Goal: Task Accomplishment & Management: Contribute content

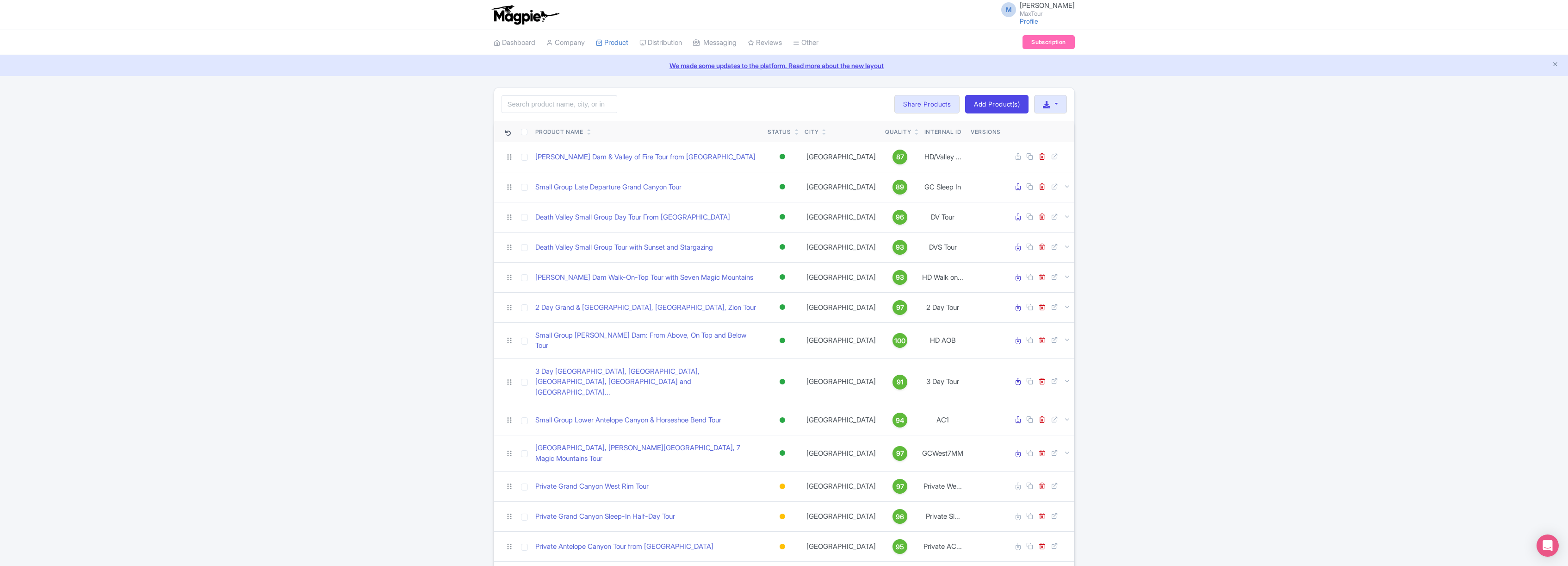
scroll to position [38, 0]
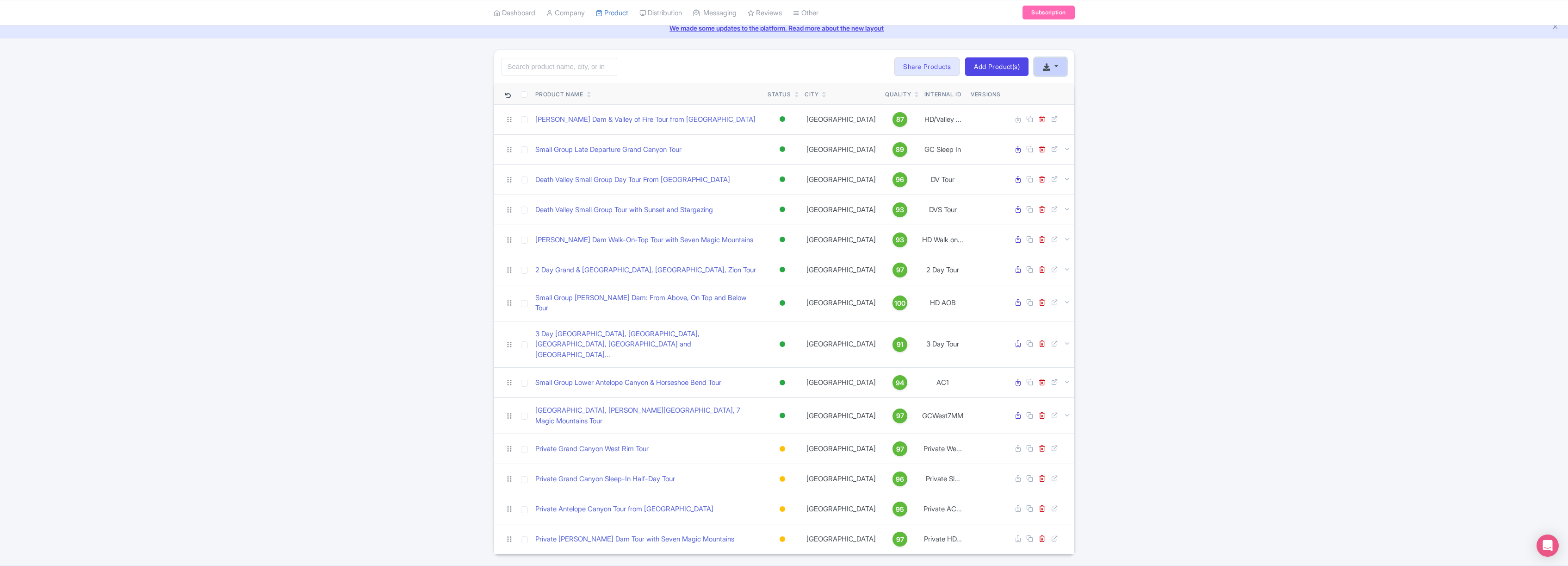
click at [1058, 65] on button "button" at bounding box center [1050, 66] width 32 height 18
click at [997, 91] on link "Start with blank product" at bounding box center [985, 93] width 116 height 15
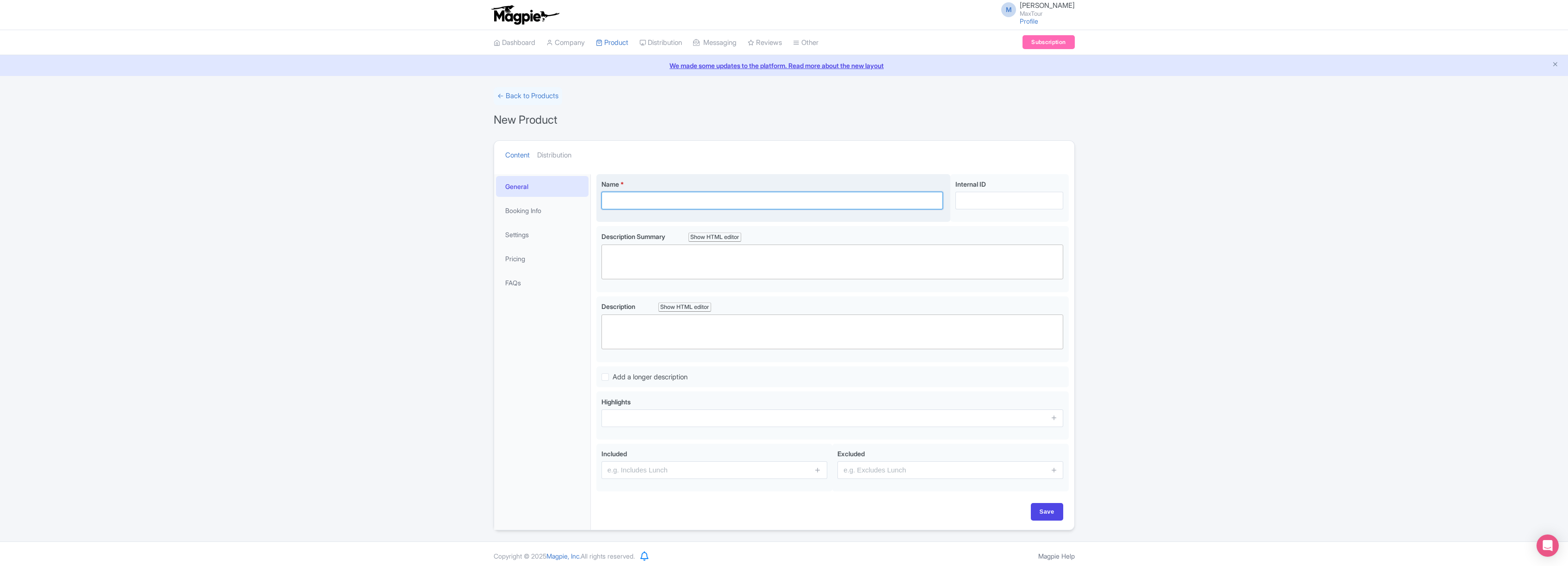
click at [657, 200] on input "Name *" at bounding box center [772, 200] width 342 height 17
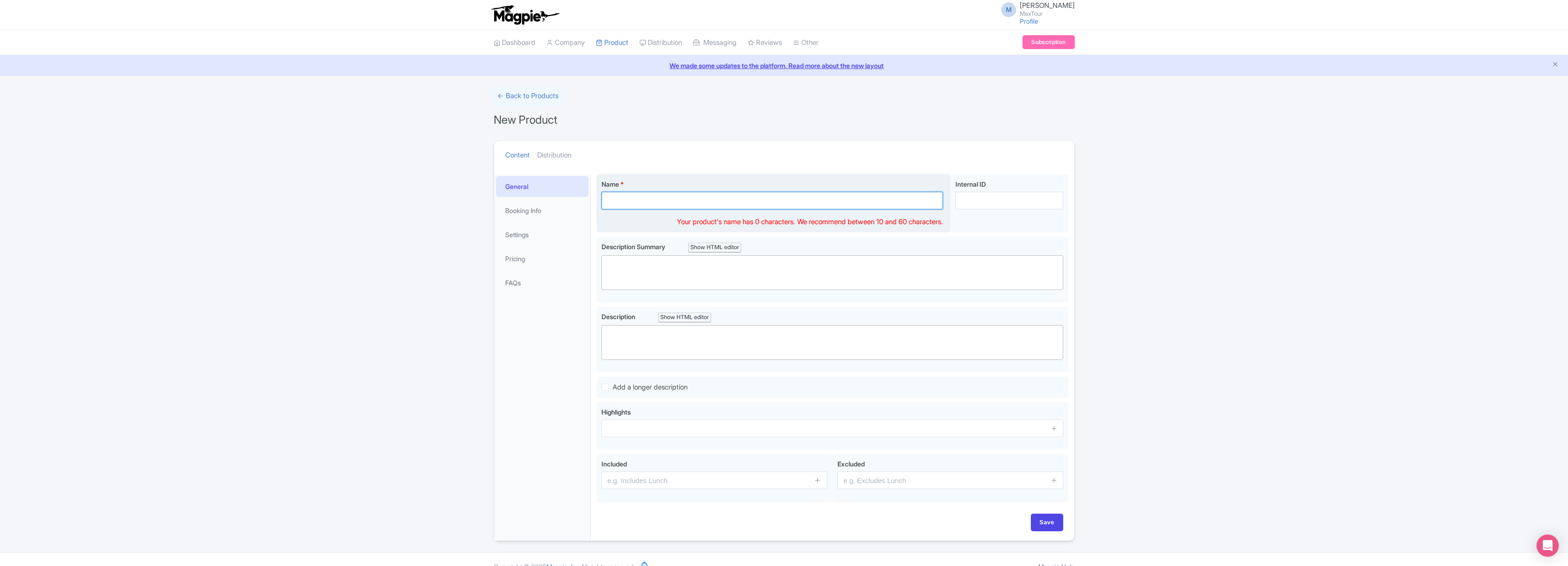
paste input "Private [PERSON_NAME] Dam: From Above - On Top - And Below [GEOGRAPHIC_DATA], […"
type input "Private [PERSON_NAME] Dam: From Above - On Top - And Below [GEOGRAPHIC_DATA], […"
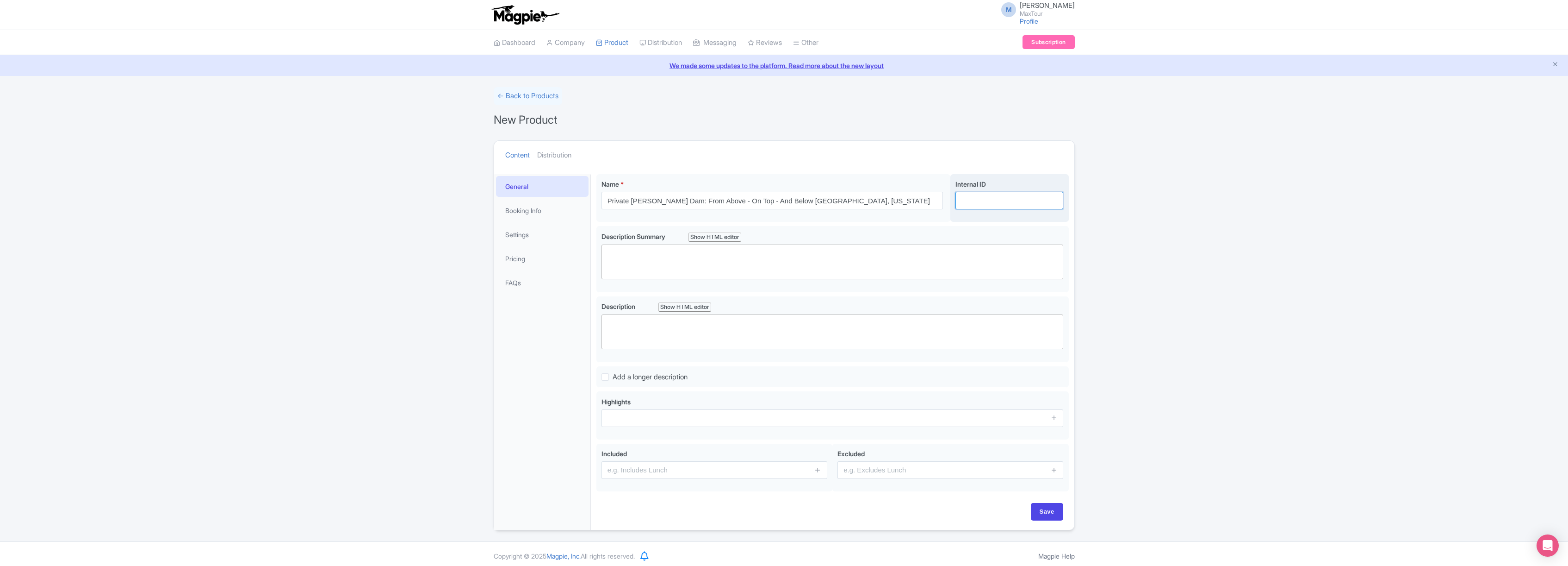
click at [970, 201] on input "Internal ID" at bounding box center [1009, 200] width 108 height 17
type input "Private HD AOB"
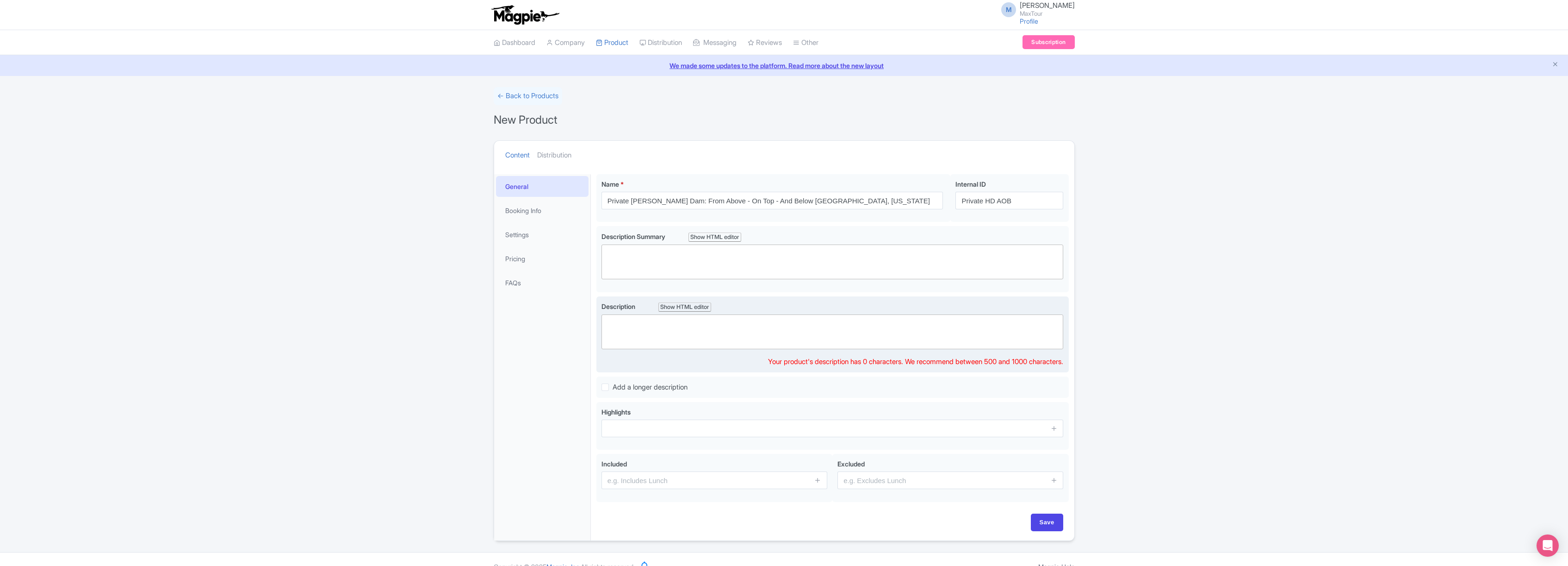
click at [646, 326] on trix-editor at bounding box center [832, 332] width 462 height 35
paste trix-editor "<div>See more of the Hoover Dam than on any other tour from Las Vegas with MaxT…"
type trix-editor "<div>See more of the Hoover Dam than on any other tour from Las Vegas with MaxT…"
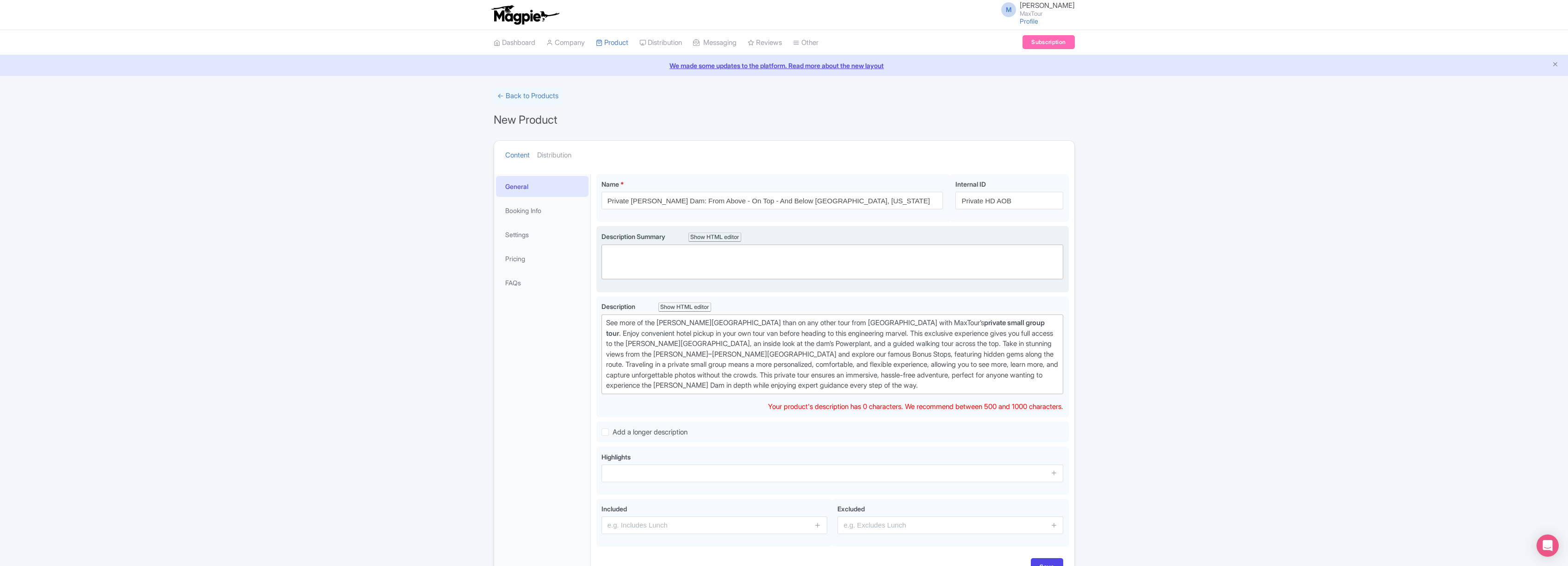
click at [636, 255] on trix-editor at bounding box center [832, 262] width 462 height 35
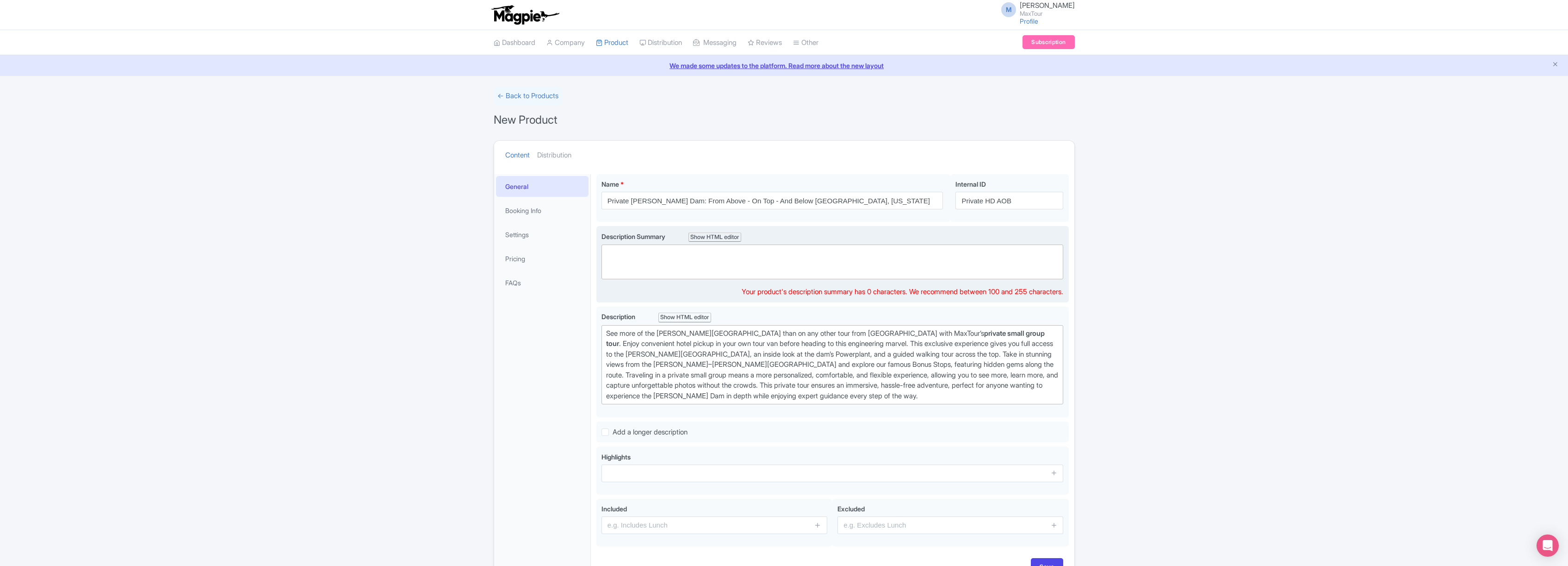
paste trix-editor "<div>Explore the Hoover Dam on MaxTour’s <strong>private small group tour</stro…"
type trix-editor "<div>Explore the Hoover Dam on MaxTour’s <strong>private small group tour</stro…"
click at [1188, 325] on div "← Back to Products New Product Content Distribution Confirm Copy Operation Yes,…" at bounding box center [784, 336] width 1568 height 498
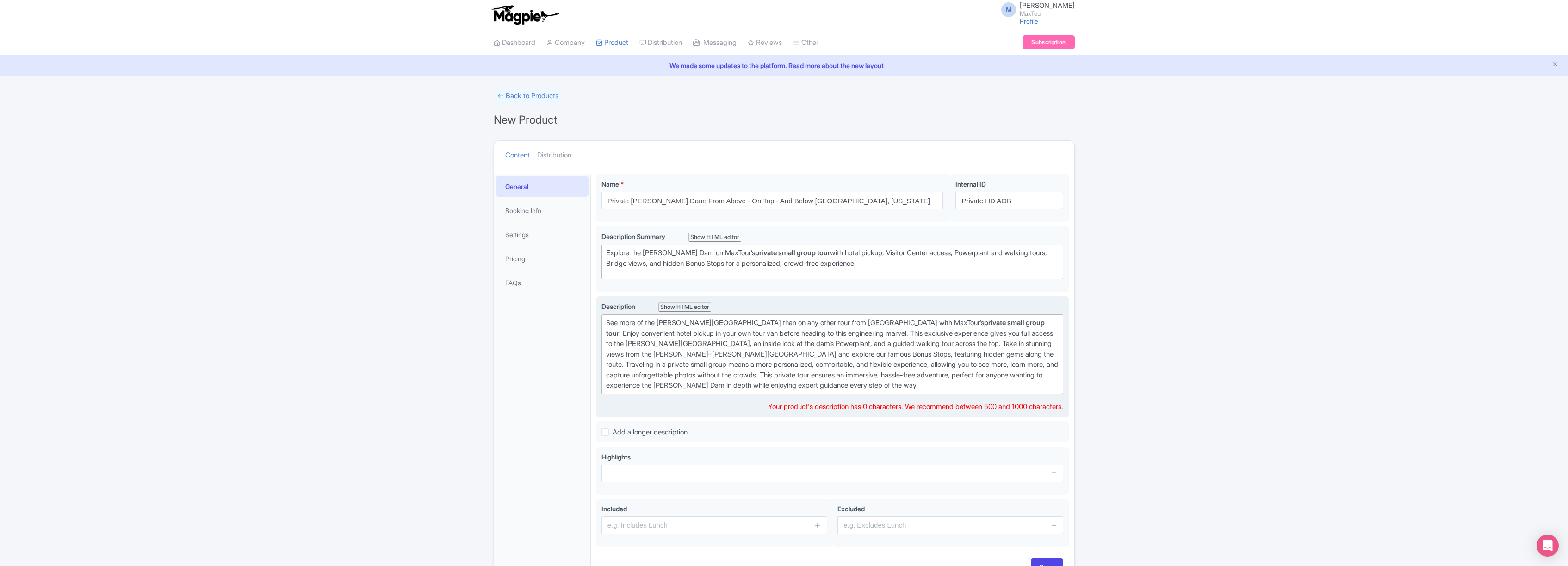
click at [955, 365] on div "See more of the Hoover Dam than on any other tour from Las Vegas with MaxTour’s…" at bounding box center [833, 354] width 453 height 73
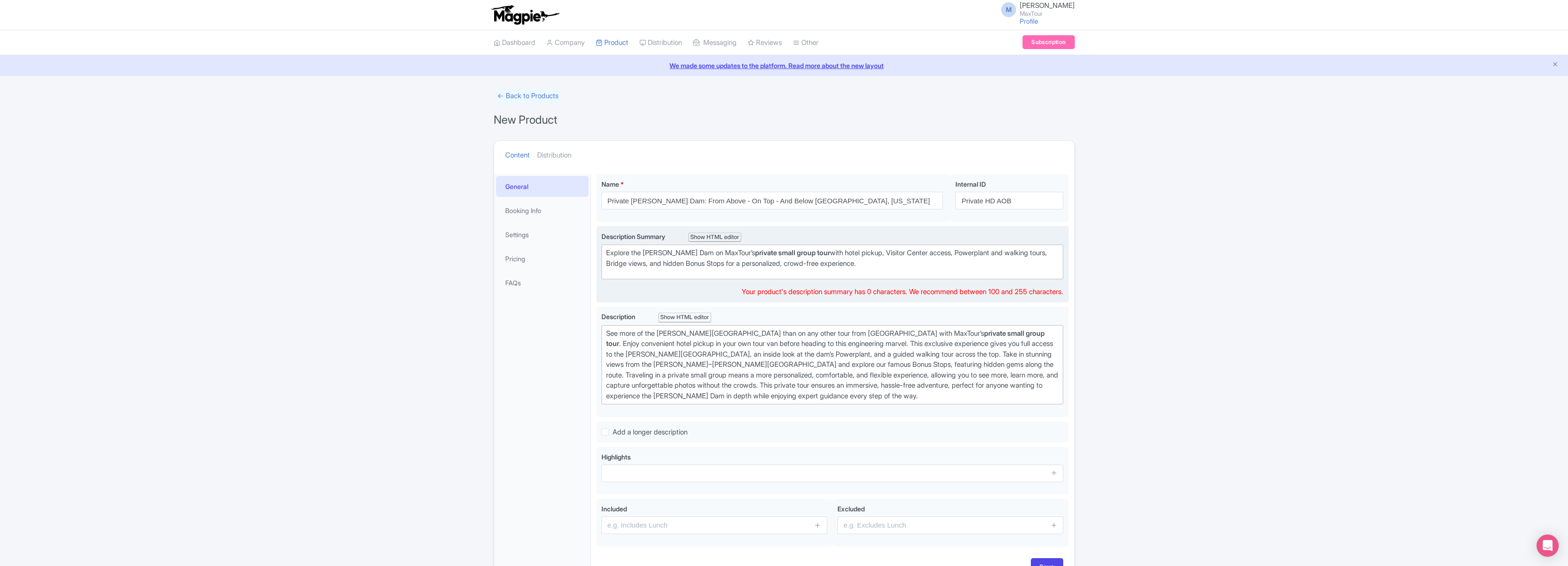
click at [884, 264] on div "Explore the Hoover Dam on MaxTour’s private small group tour with hotel pickup,…" at bounding box center [833, 258] width 453 height 21
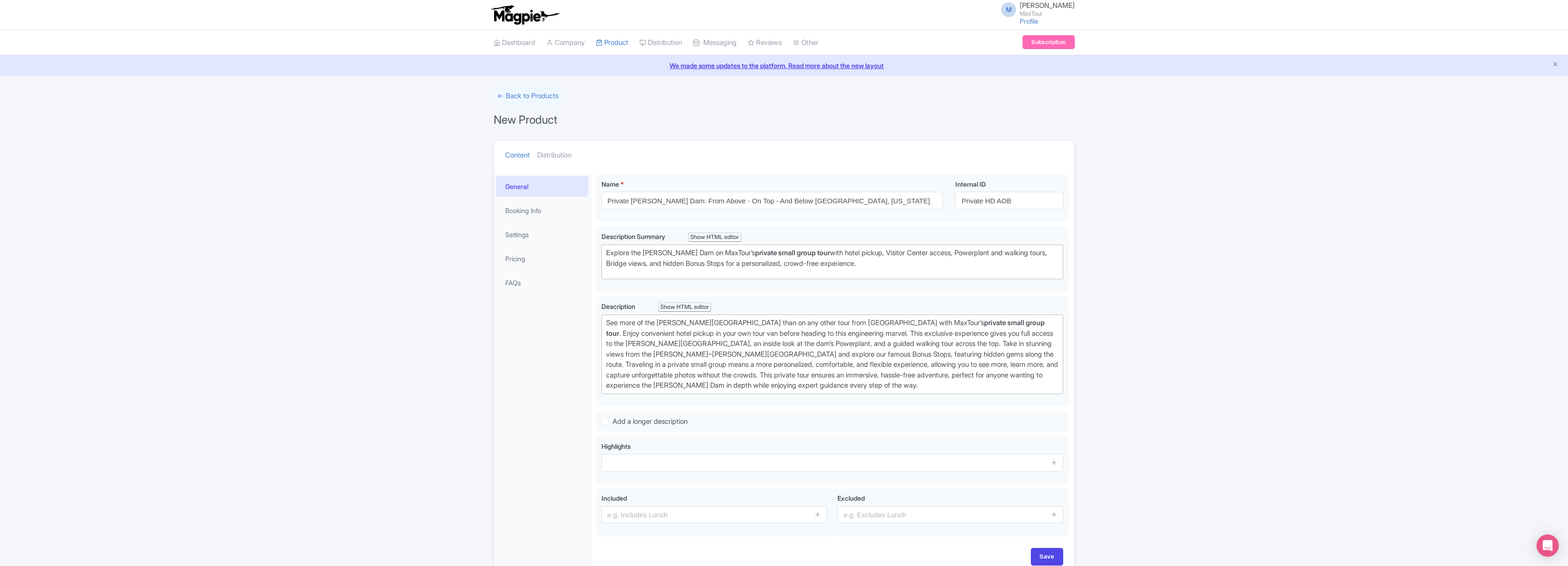
click at [1151, 272] on div "← Back to Products New Product Content Distribution Confirm Copy Operation Yes,…" at bounding box center [784, 330] width 1568 height 488
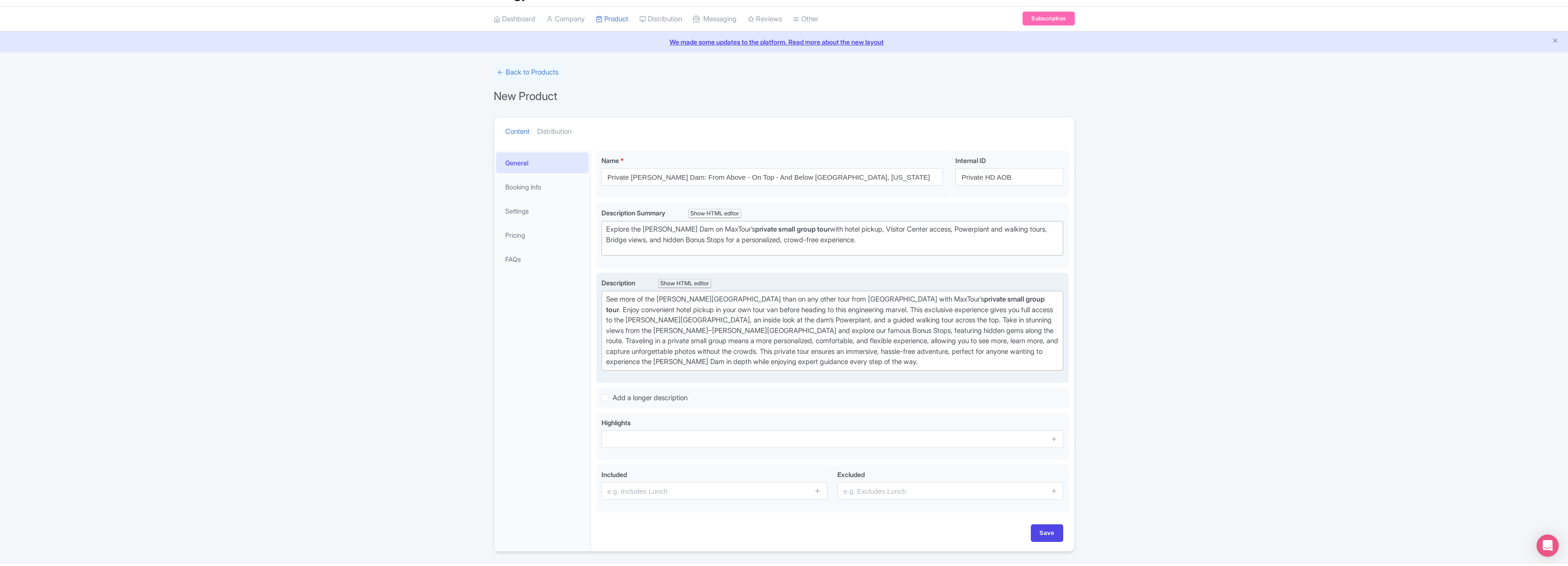
scroll to position [49, 0]
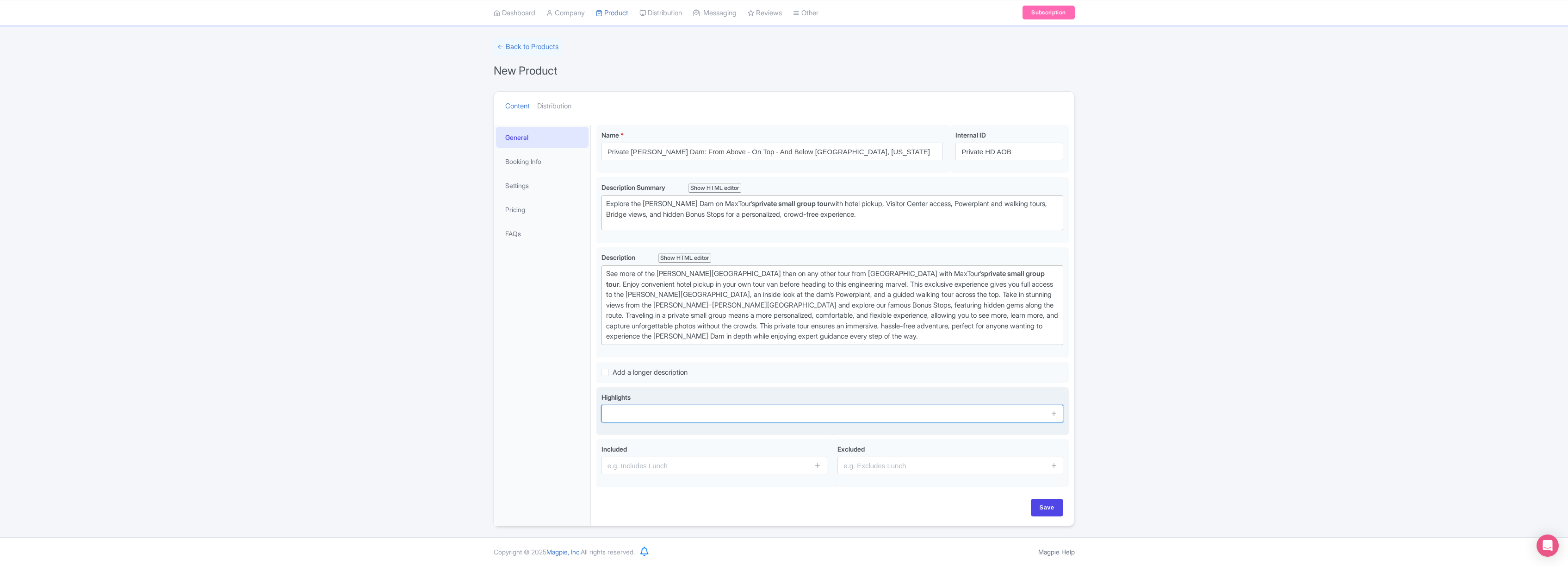
click at [635, 413] on input "text" at bounding box center [832, 413] width 462 height 17
type input "Walking tour on top of Hoover Dam"
drag, startPoint x: 1055, startPoint y: 413, endPoint x: 1020, endPoint y: 407, distance: 35.5
click at [1055, 413] on icon at bounding box center [1055, 413] width 7 height 7
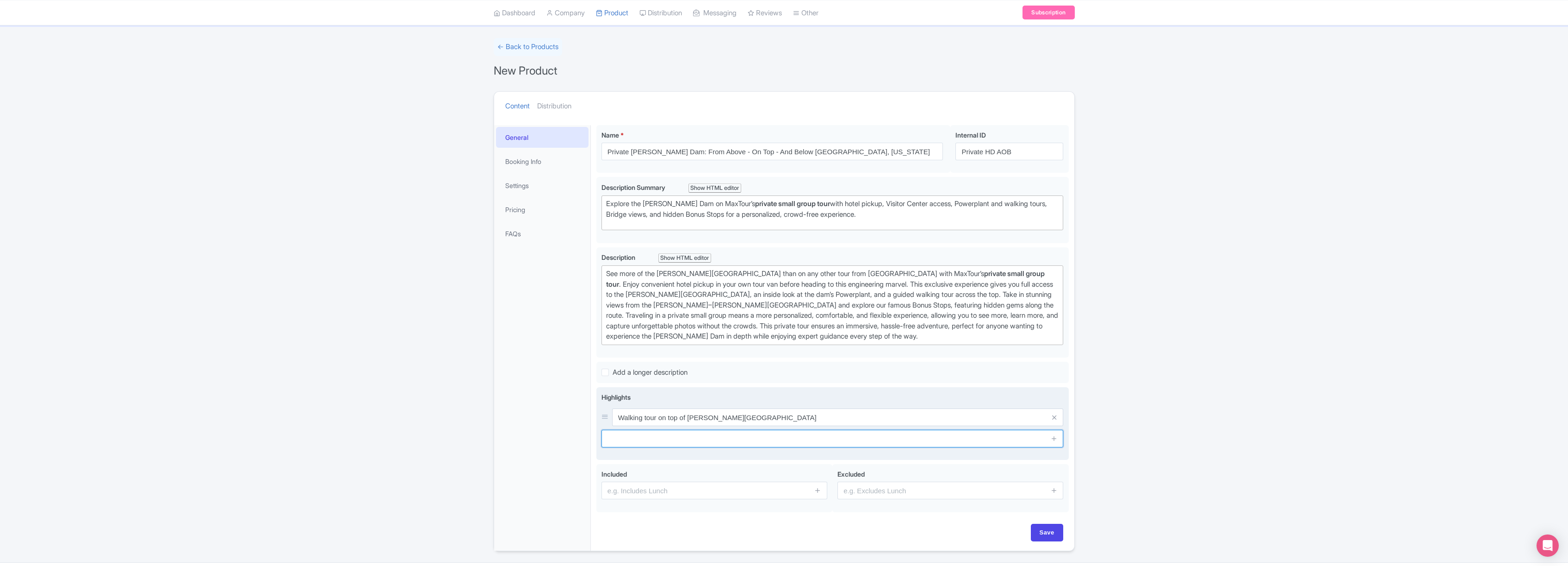
click at [645, 439] on input "text" at bounding box center [832, 438] width 462 height 17
paste input "Inside the Dam Powerplant Tour"
type input "Inside the Dam Powerplant Tour"
click at [1054, 439] on icon at bounding box center [1055, 438] width 7 height 7
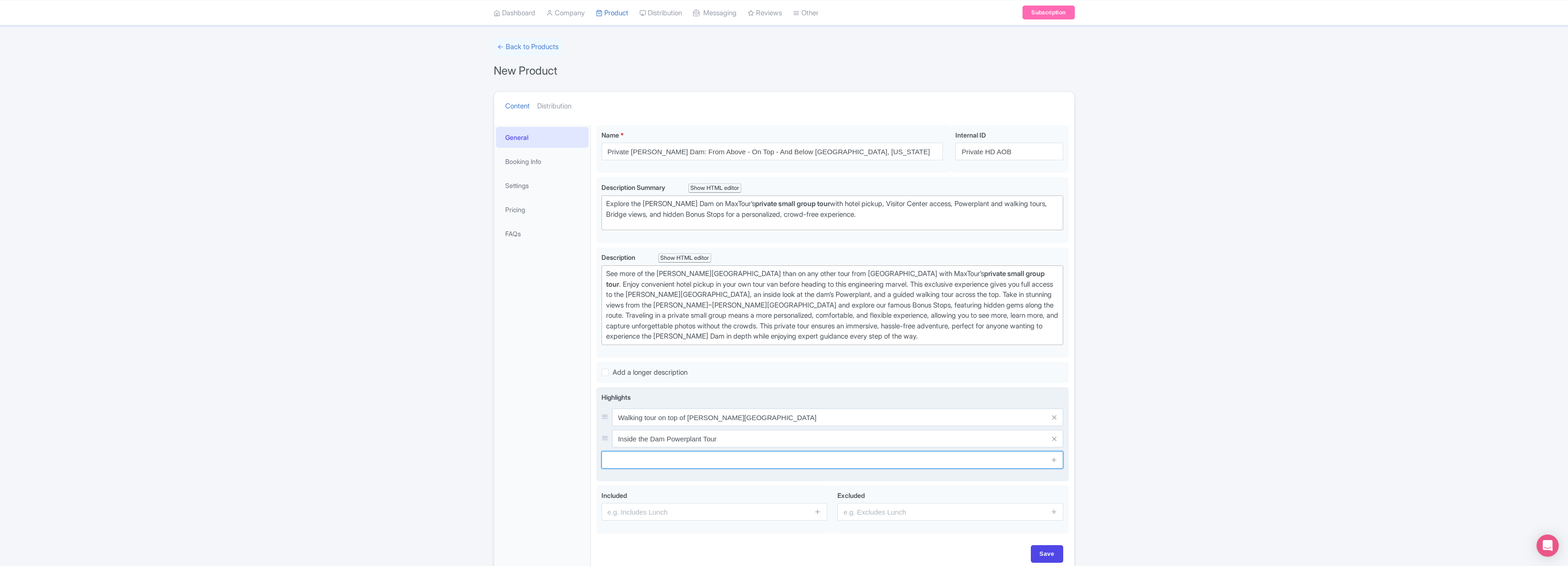
click at [638, 458] on input "text" at bounding box center [832, 459] width 462 height 17
type input "Hoover Dam visitor center"
click at [1055, 459] on icon at bounding box center [1055, 460] width 7 height 7
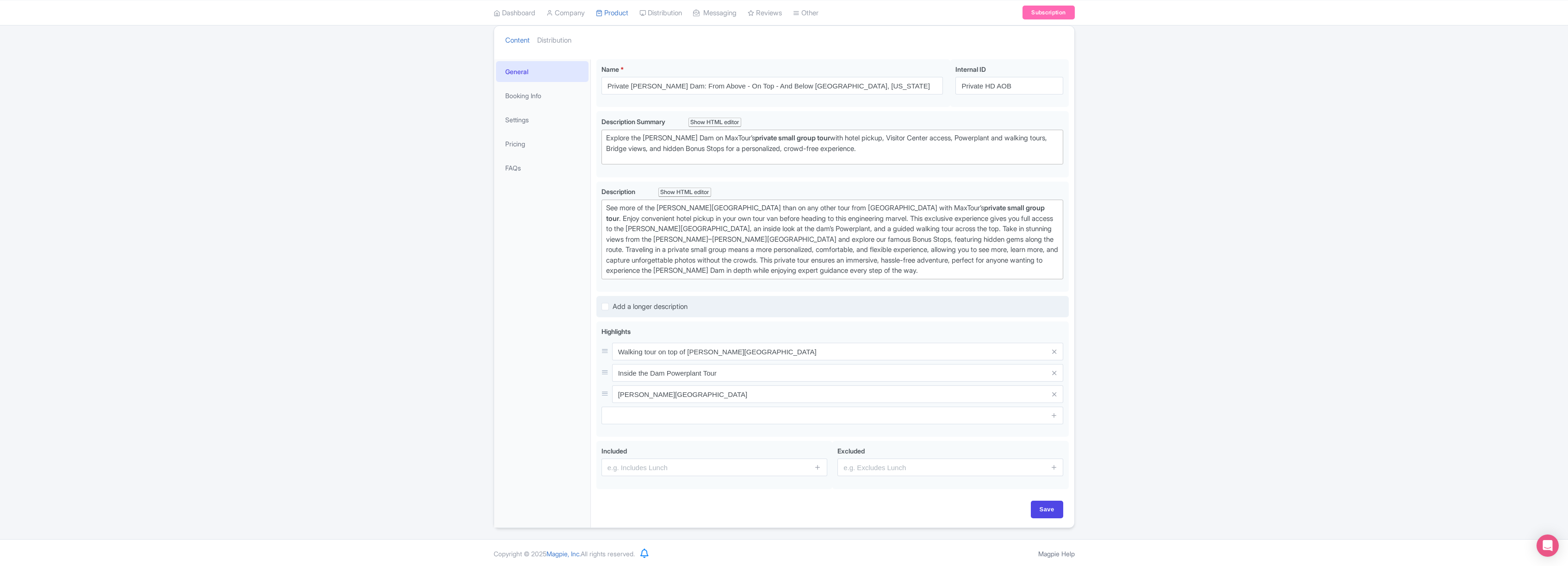
scroll to position [117, 0]
click at [647, 469] on input "text" at bounding box center [714, 465] width 226 height 17
type input "Direct hotel pickup"
click at [818, 465] on icon at bounding box center [818, 465] width 7 height 7
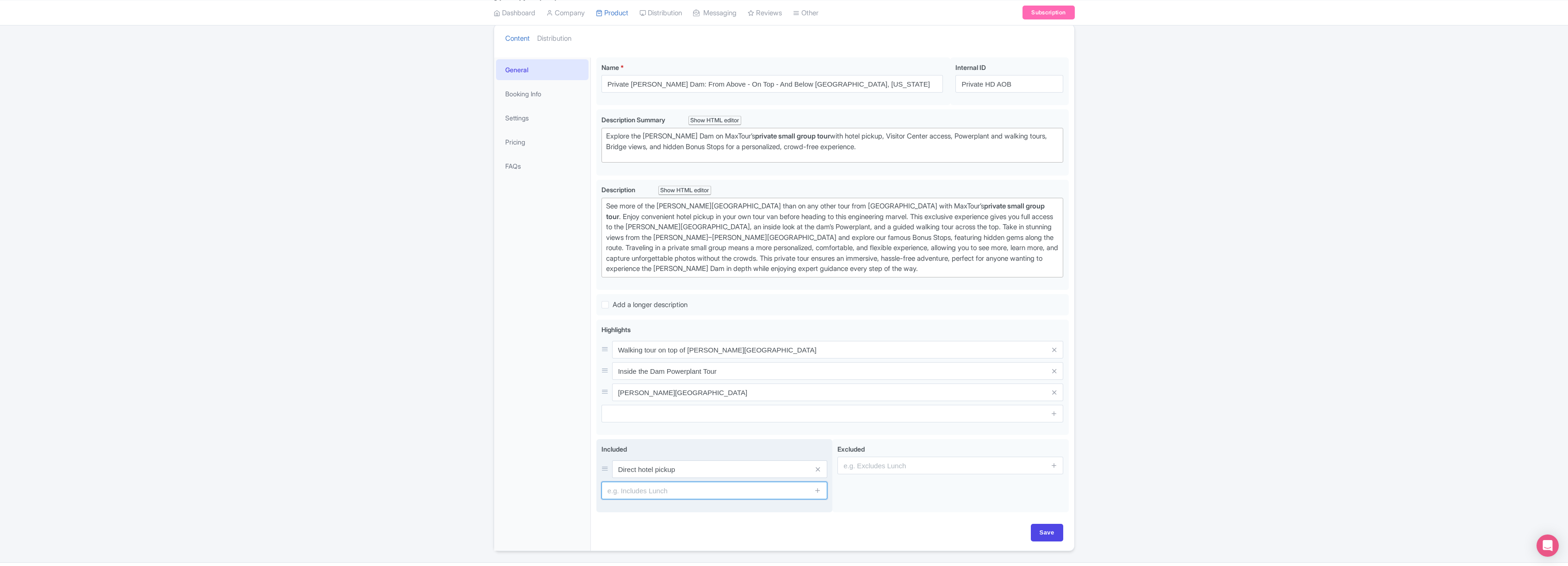
click at [652, 493] on input "text" at bounding box center [714, 490] width 226 height 17
type input "Unlimited Snacks and Drinks"
click at [820, 490] on icon at bounding box center [818, 490] width 7 height 7
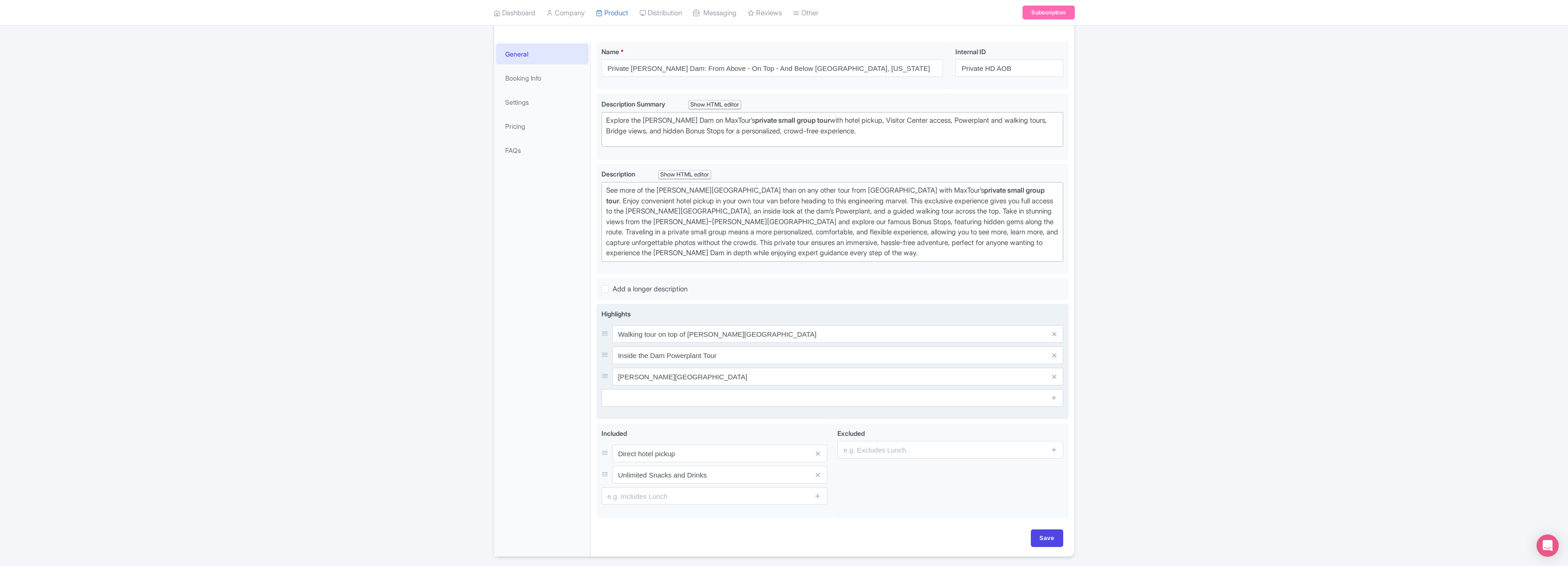
scroll to position [163, 0]
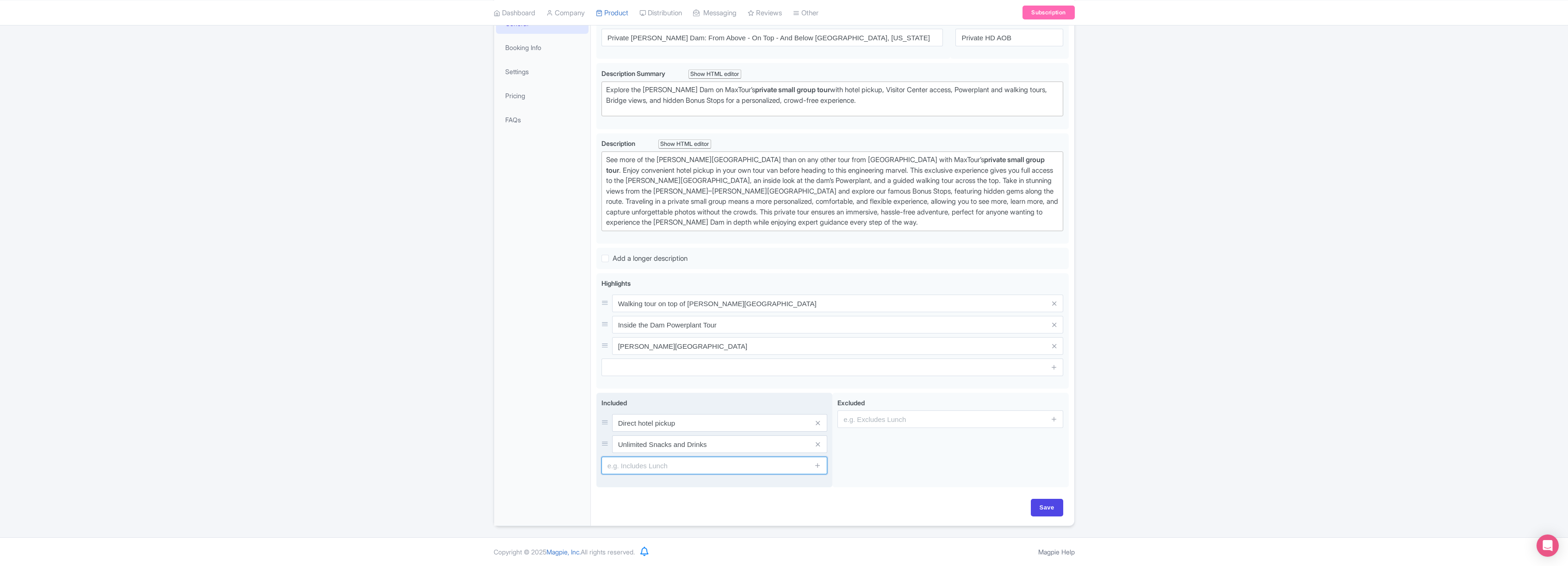
click at [650, 464] on input "text" at bounding box center [714, 465] width 226 height 17
type input "All entrance fees"
click at [818, 463] on icon at bounding box center [818, 465] width 7 height 7
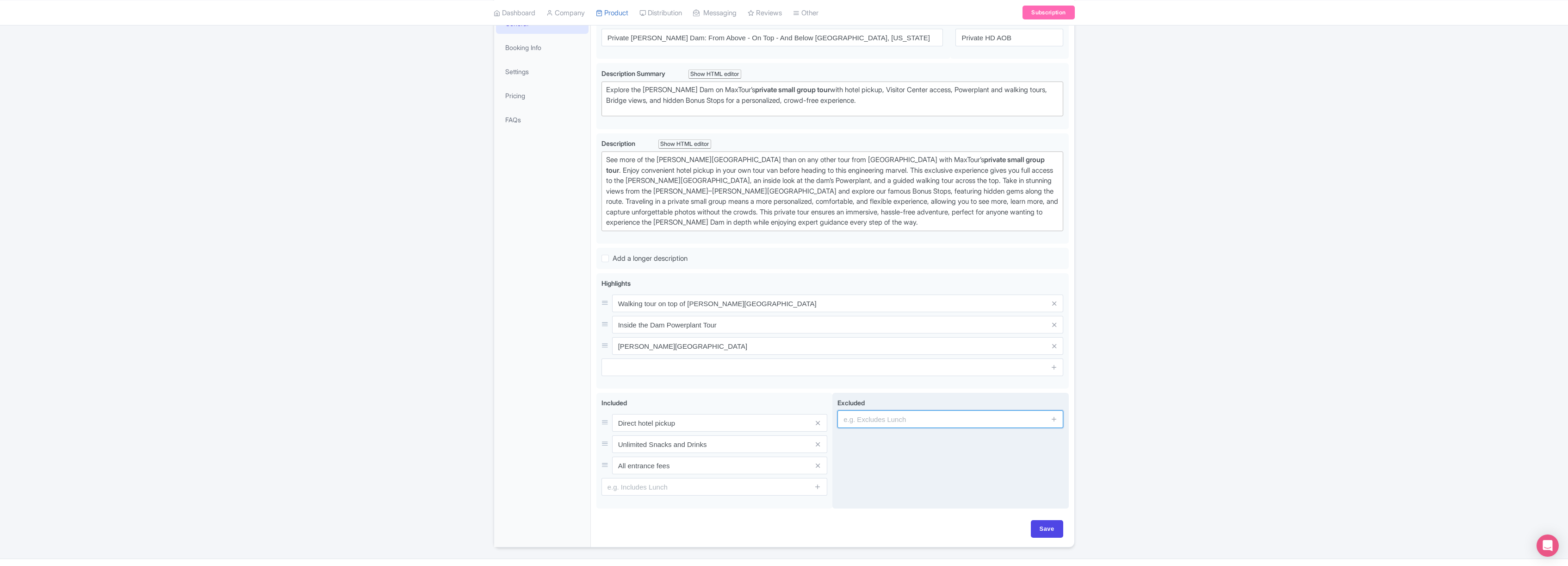
click at [887, 423] on input "text" at bounding box center [950, 418] width 226 height 17
type input "Lunch"
click at [1056, 418] on icon at bounding box center [1055, 419] width 7 height 7
click at [920, 442] on input "text" at bounding box center [950, 444] width 226 height 17
type input "Tour guide gratuity"
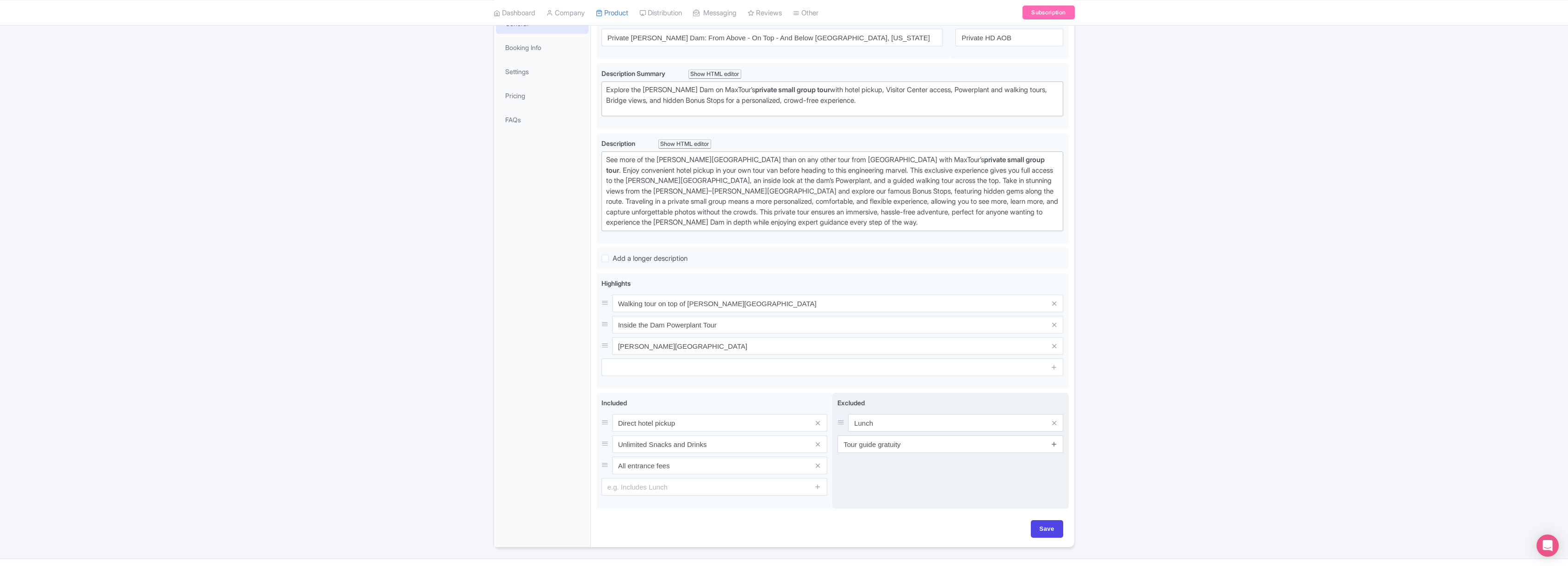
click at [1054, 441] on icon at bounding box center [1055, 444] width 7 height 7
click at [898, 178] on div "See more of the Hoover Dam than on any other tour from Las Vegas with MaxTour’s…" at bounding box center [833, 191] width 453 height 73
click at [1047, 537] on input "Save" at bounding box center [1047, 528] width 32 height 17
type input "Saving..."
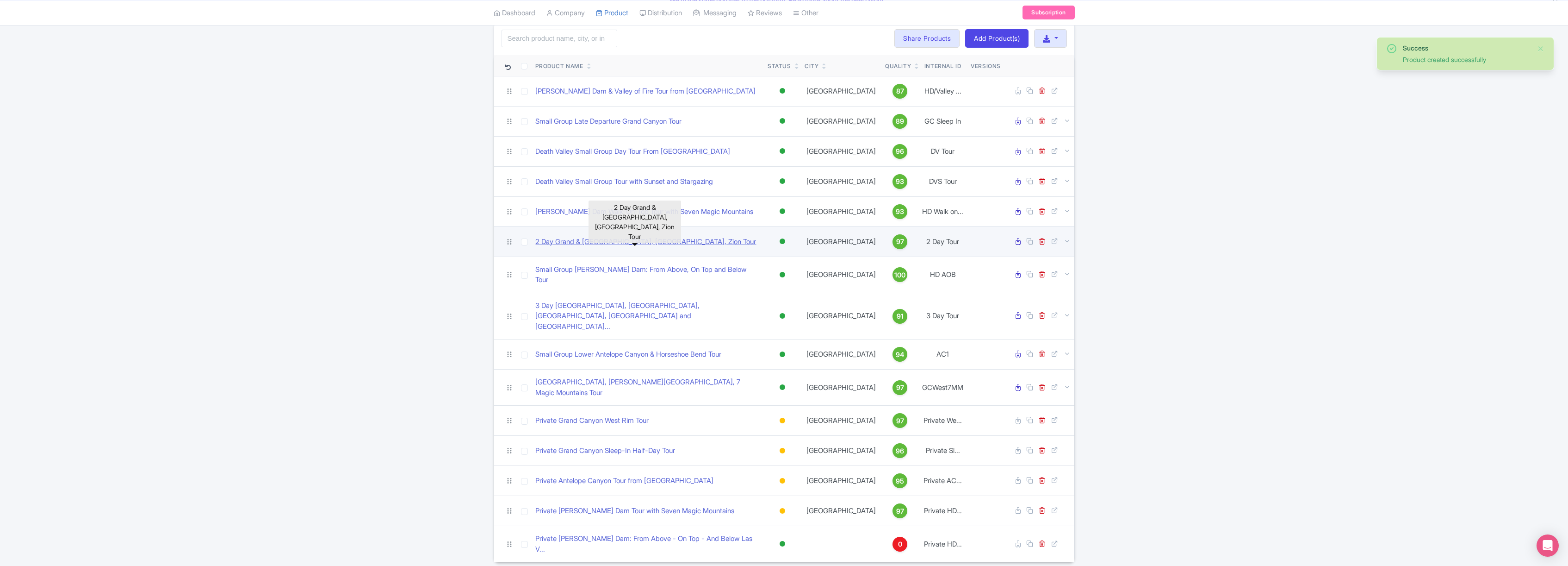
scroll to position [68, 0]
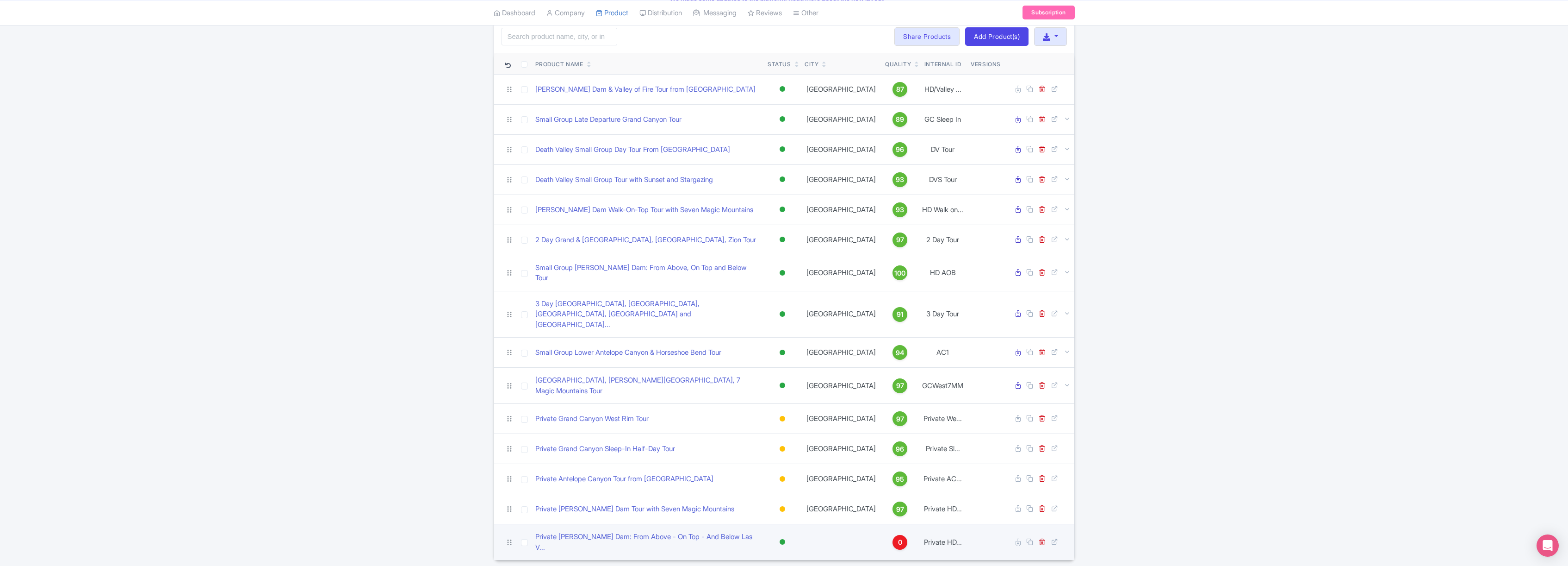
click at [782, 539] on div at bounding box center [783, 542] width 6 height 6
click at [669, 532] on link "Private Hoover Dam: From Above - On Top - And Below Las V..." at bounding box center [648, 542] width 225 height 21
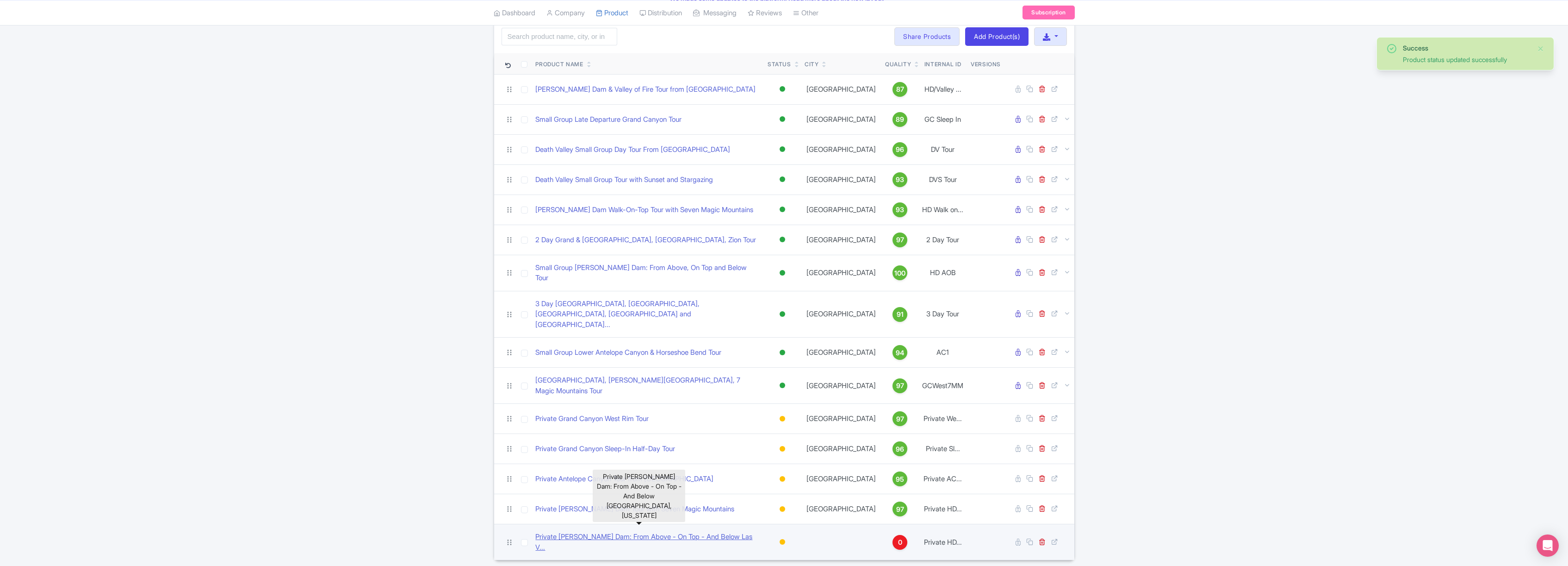
click at [568, 532] on link "Private Hoover Dam: From Above - On Top - And Below Las V..." at bounding box center [648, 542] width 225 height 21
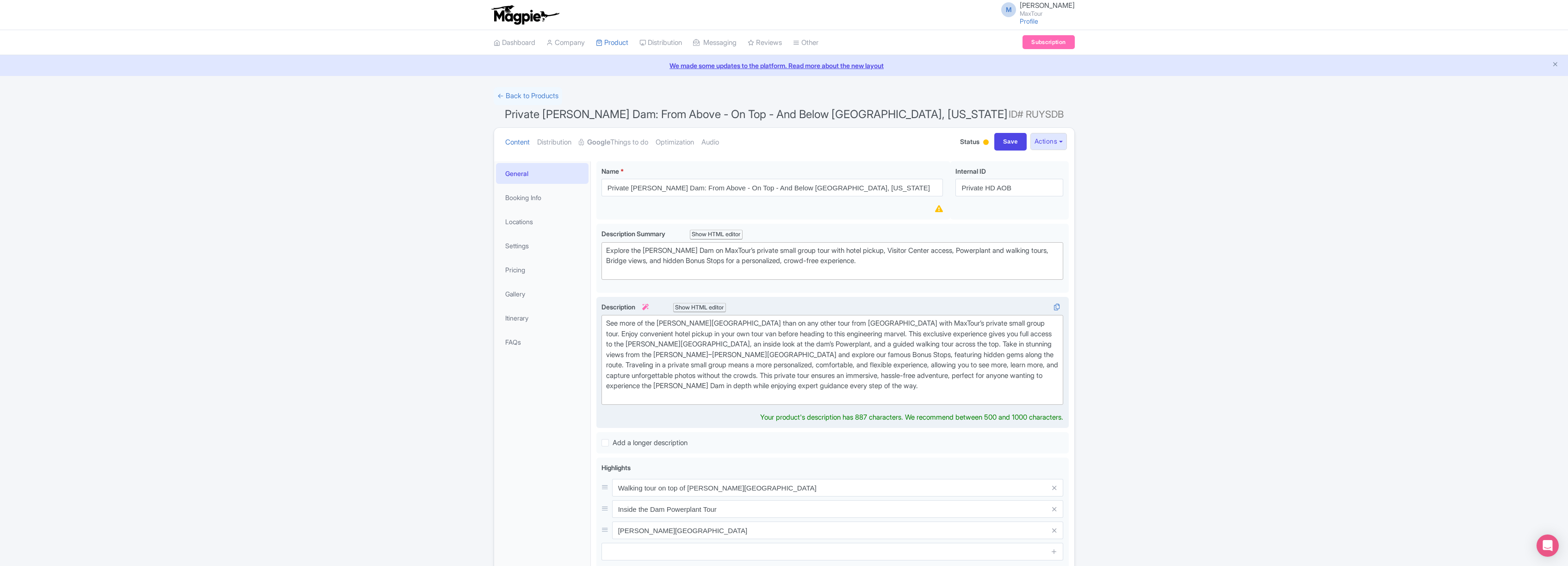
click at [778, 354] on div "See more of the Hoover Dam than on any other tour from Las Vegas with MaxTour’s…" at bounding box center [833, 360] width 453 height 83
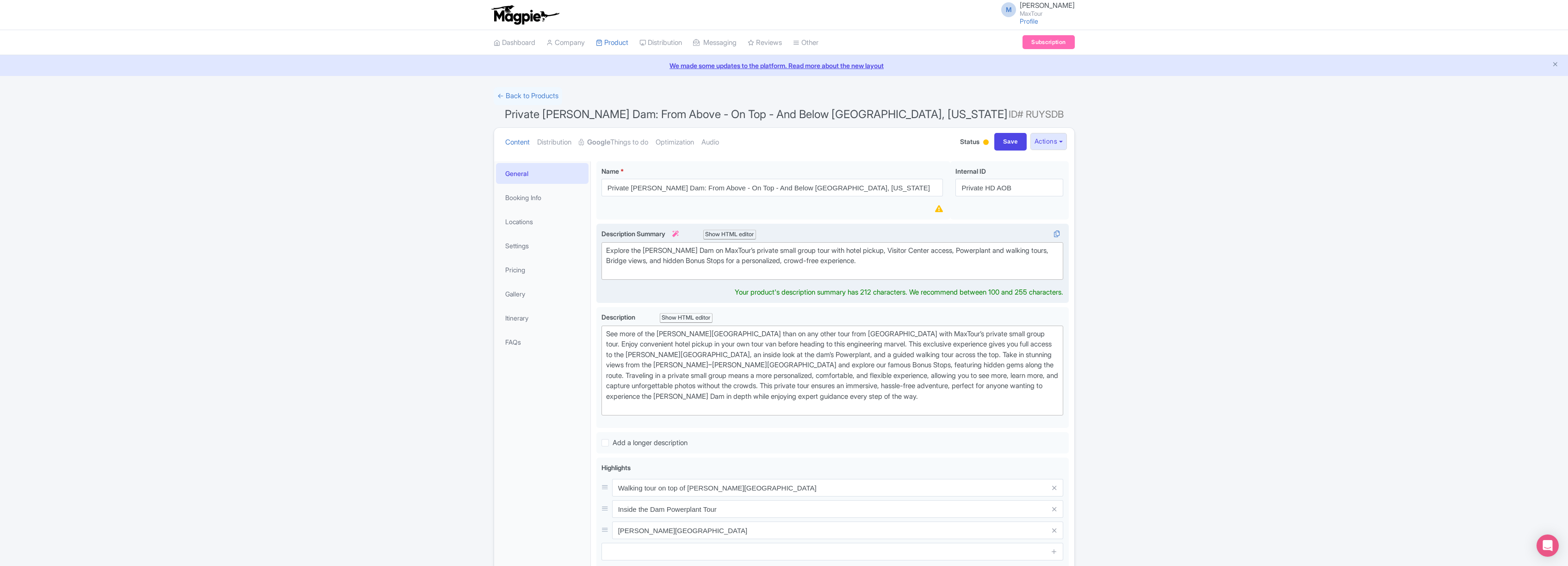
click at [816, 260] on div "Explore the Hoover Dam on MaxTour’s private small group tour with hotel pickup,…" at bounding box center [833, 261] width 453 height 31
click at [531, 195] on link "Booking Info" at bounding box center [542, 197] width 92 height 21
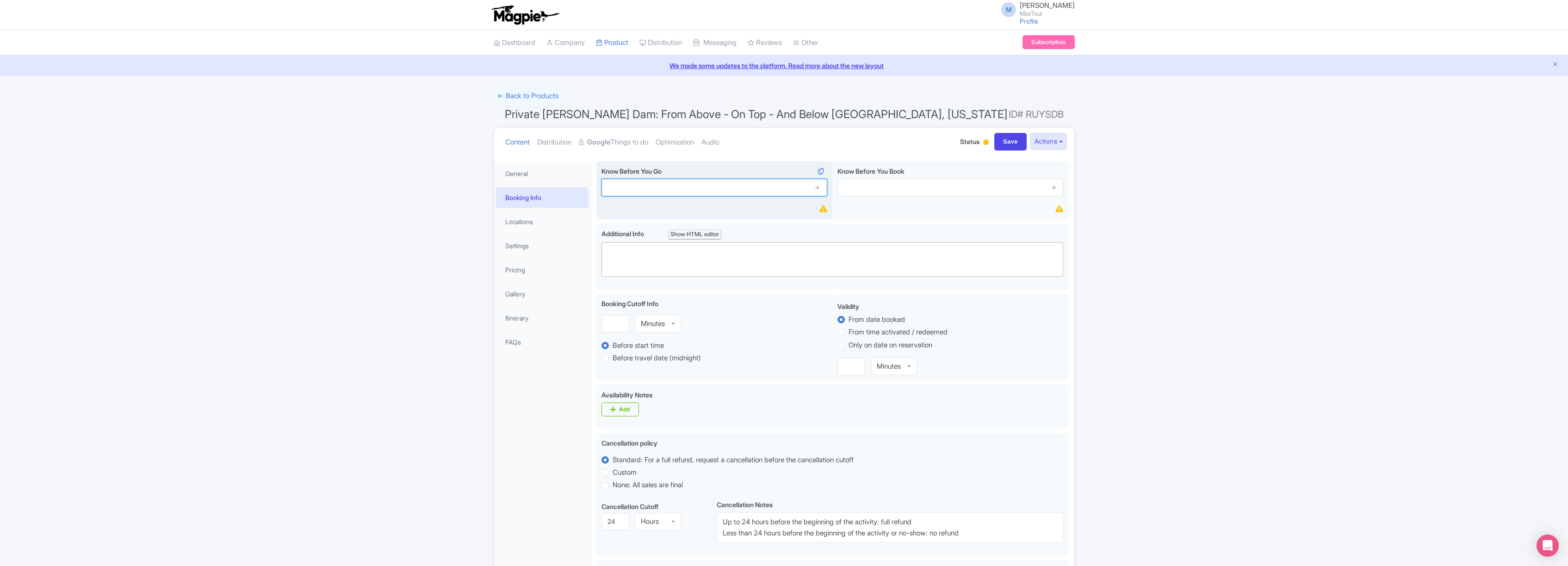
click at [689, 188] on input "text" at bounding box center [714, 187] width 226 height 17
type input "Direct hotel pick up"
click at [819, 189] on icon at bounding box center [818, 188] width 7 height 7
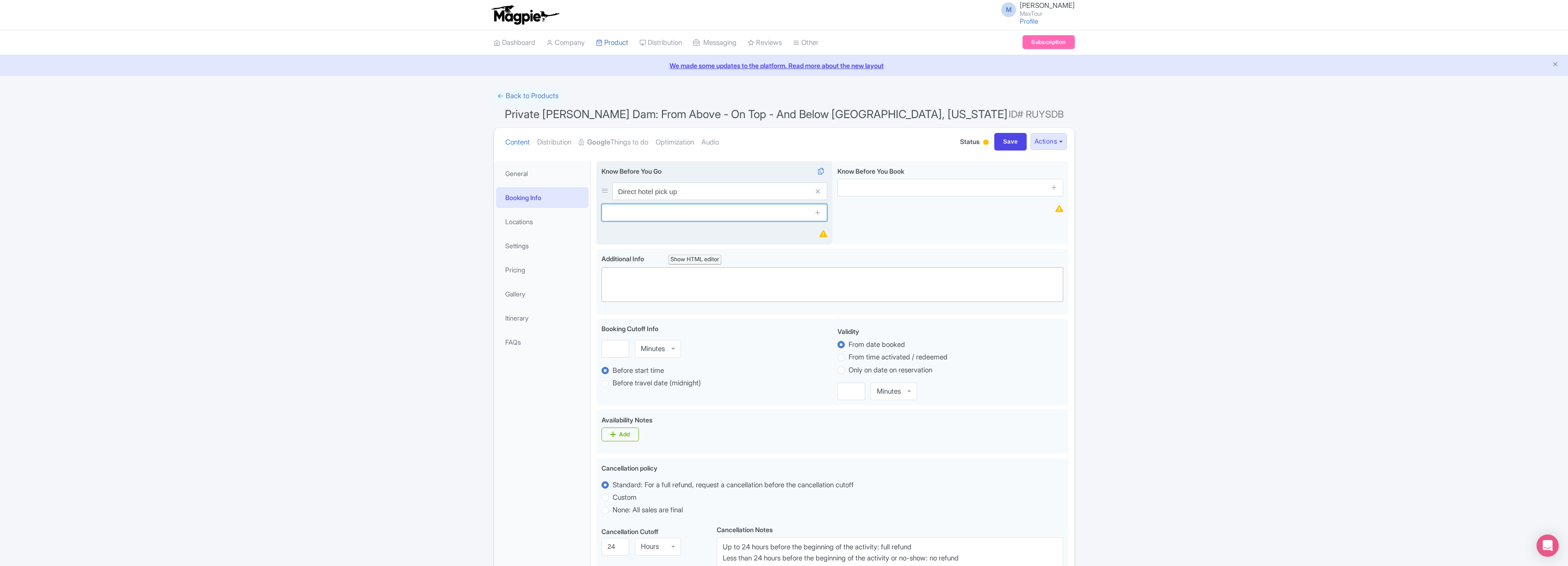
click at [662, 215] on input "text" at bounding box center [714, 212] width 226 height 17
type input "Lunch is included in this tour."
click at [818, 213] on icon at bounding box center [818, 212] width 7 height 7
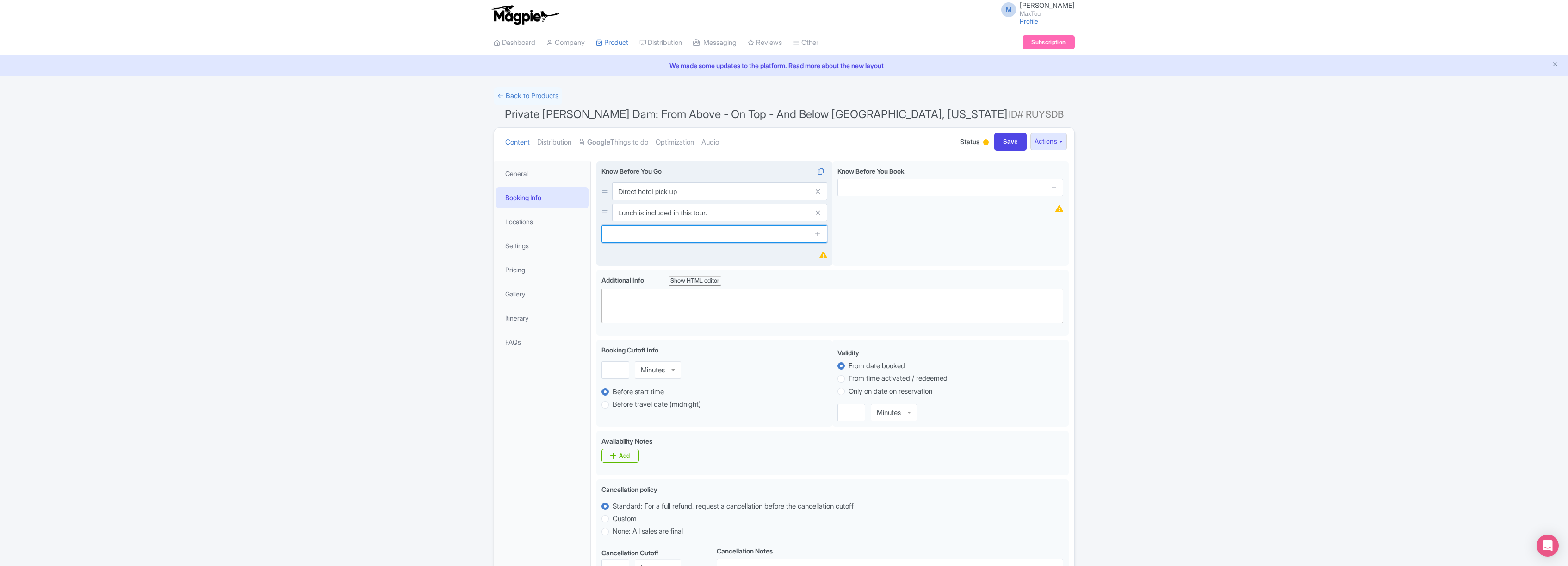
click at [662, 234] on input "text" at bounding box center [714, 234] width 226 height 17
type input "Exclusive Small Group"
click at [818, 234] on icon at bounding box center [818, 234] width 7 height 7
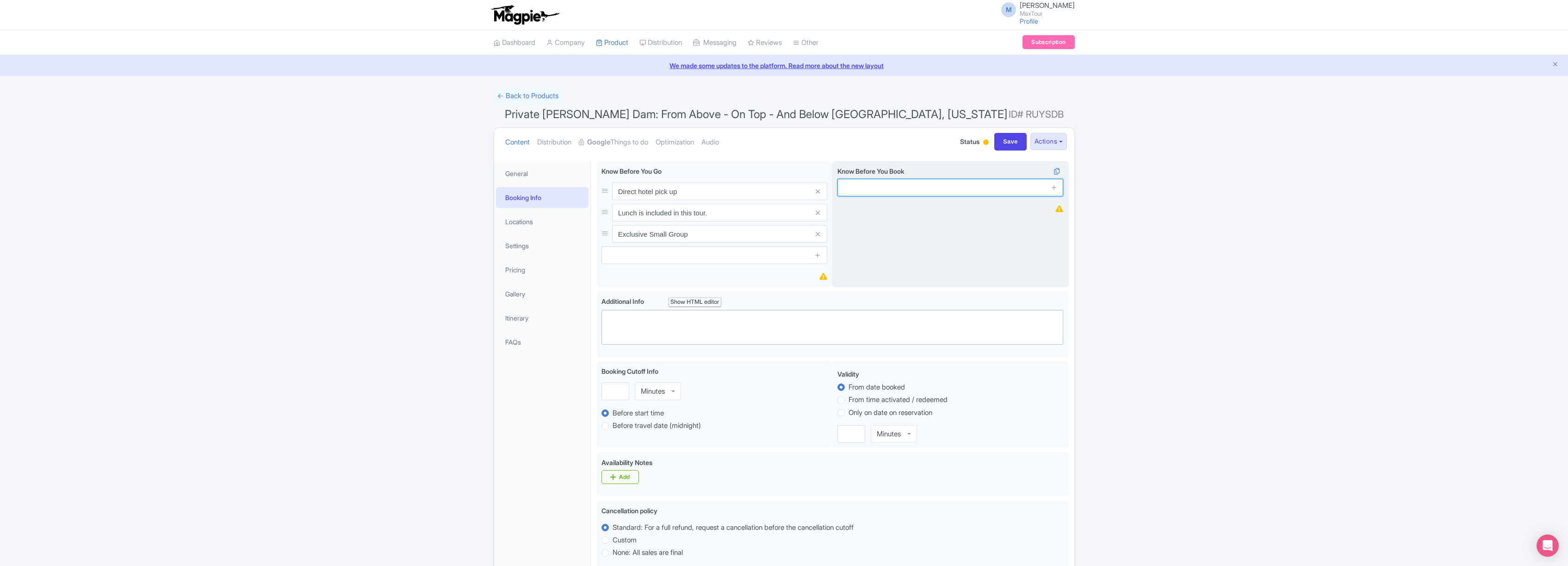
click at [905, 188] on input "text" at bounding box center [950, 187] width 226 height 17
type input "100% Free Cancellation Up To 48 Hours In Advance"
click at [1054, 188] on icon at bounding box center [1055, 188] width 7 height 7
click at [905, 209] on input "text" at bounding box center [950, 212] width 226 height 17
type input "Locally Owned and Operated"
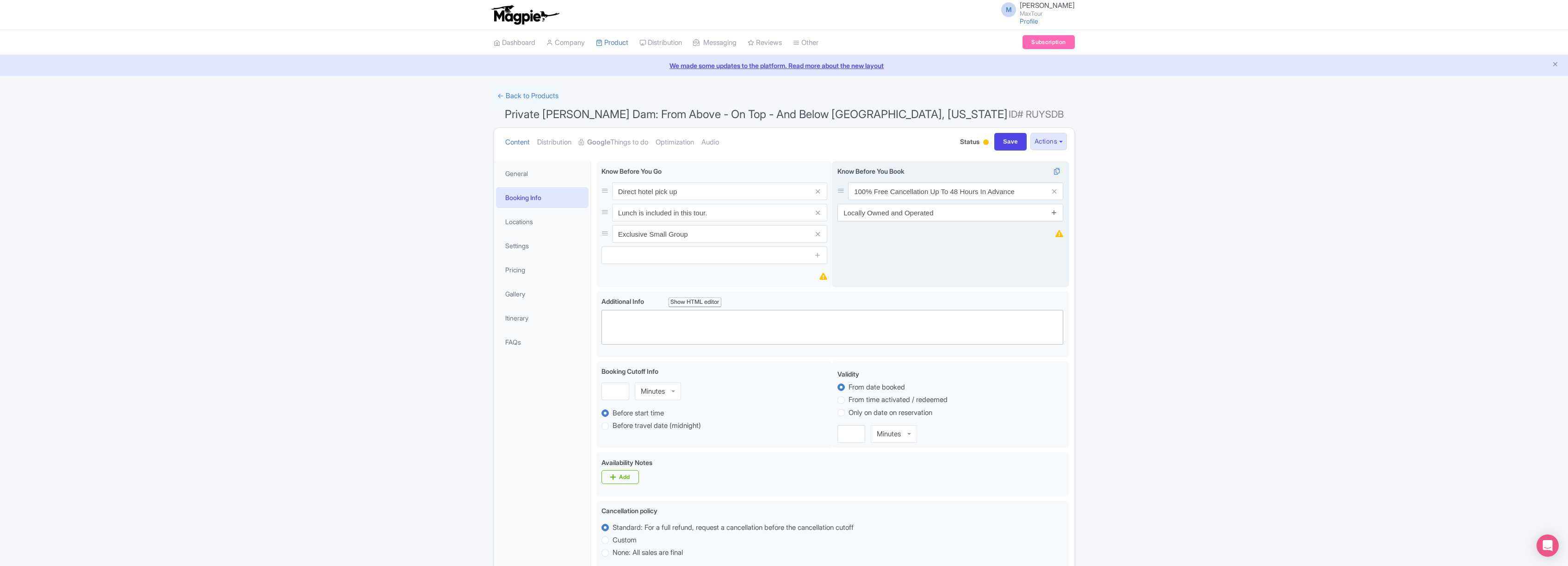
click at [1053, 213] on icon at bounding box center [1055, 212] width 7 height 7
click at [913, 236] on input "text" at bounding box center [950, 234] width 226 height 17
drag, startPoint x: 991, startPoint y: 234, endPoint x: 1017, endPoint y: 233, distance: 26.0
click at [1017, 233] on input "You will see more on this tour than any other 3-Day Tour from Las Vegas." at bounding box center [950, 234] width 226 height 17
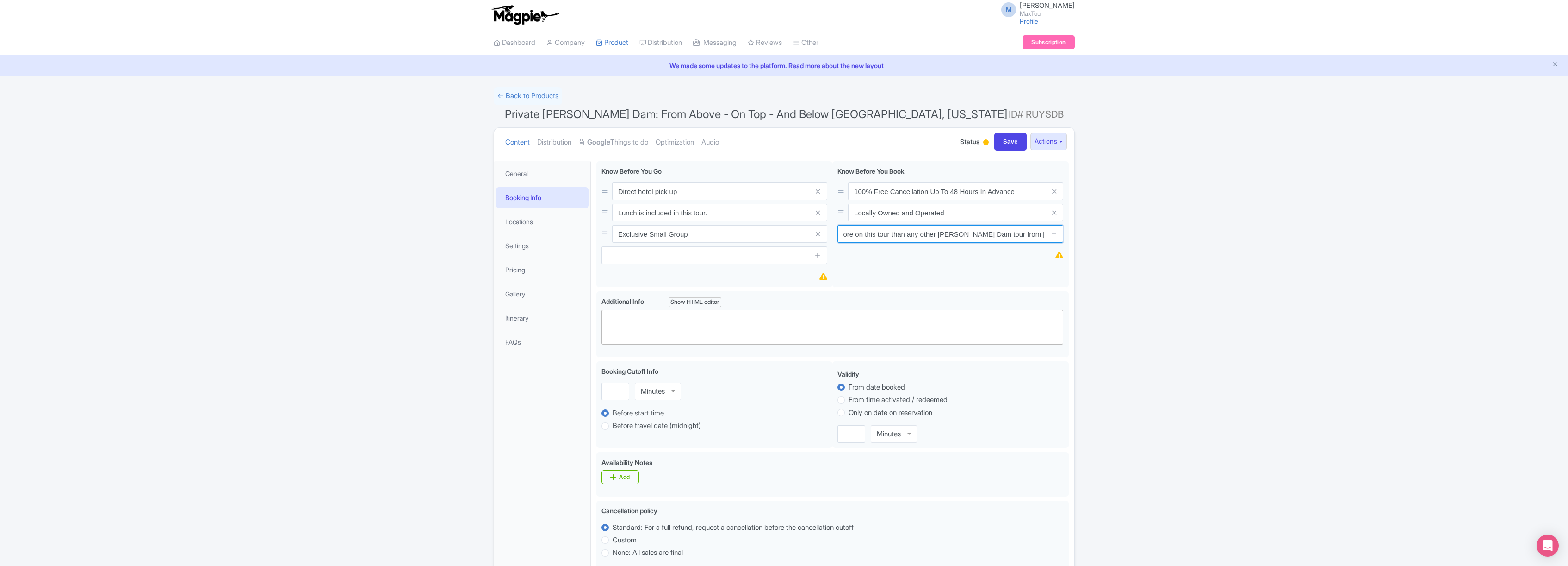
drag, startPoint x: 1015, startPoint y: 233, endPoint x: 1081, endPoint y: 235, distance: 66.0
click at [1081, 235] on div "← Back to Products Private Hoover Dam: From Above - On Top - And Below Las Vega…" at bounding box center [784, 469] width 1568 height 764
type input "You will see more on this tour than any other [PERSON_NAME] Dam tour from [GEOG…"
click at [1054, 232] on icon at bounding box center [1055, 234] width 7 height 7
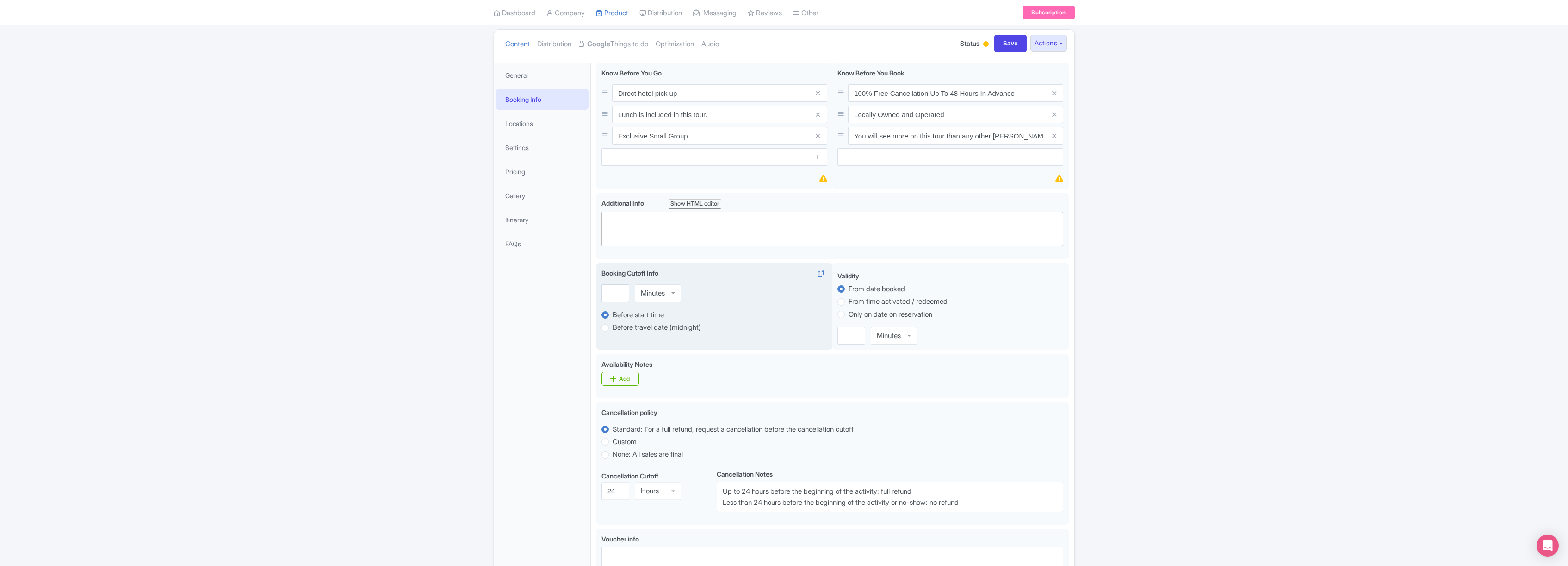
scroll to position [129, 0]
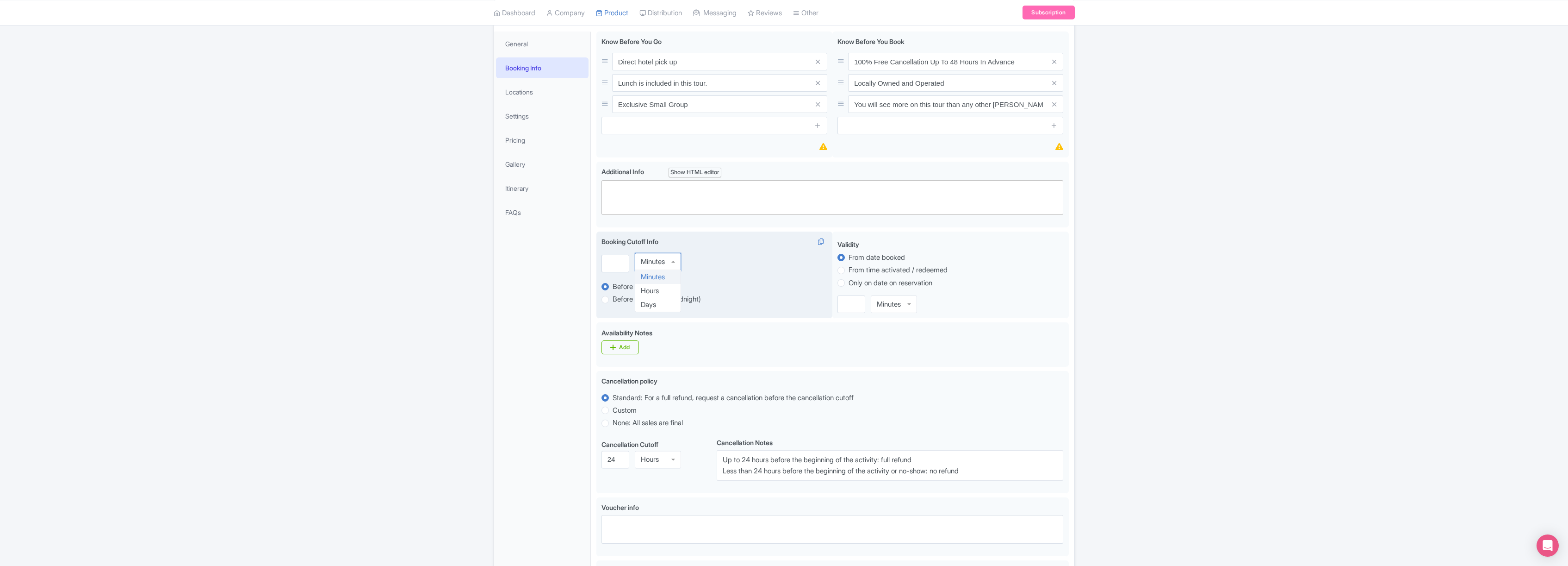
click at [674, 261] on div "Minutes" at bounding box center [658, 261] width 46 height 17
click at [620, 260] on input "1" at bounding box center [615, 261] width 28 height 17
type input "2"
click at [620, 260] on input "2" at bounding box center [615, 261] width 28 height 17
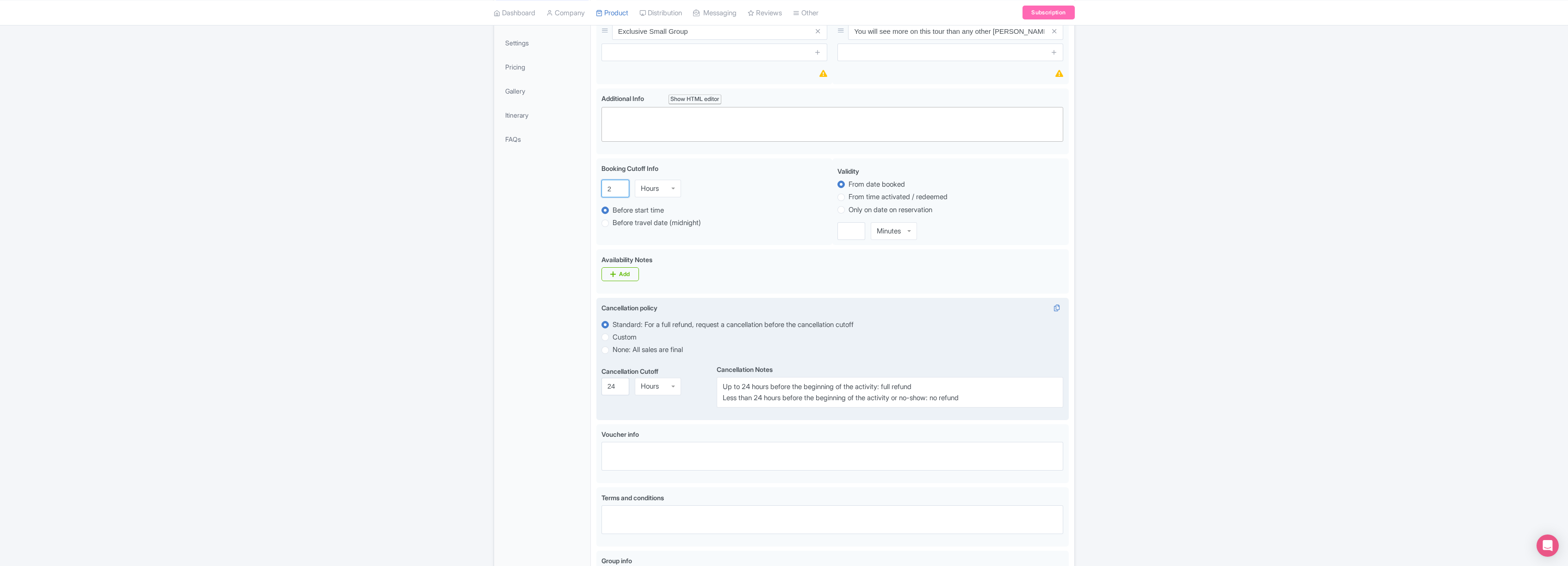
scroll to position [225, 0]
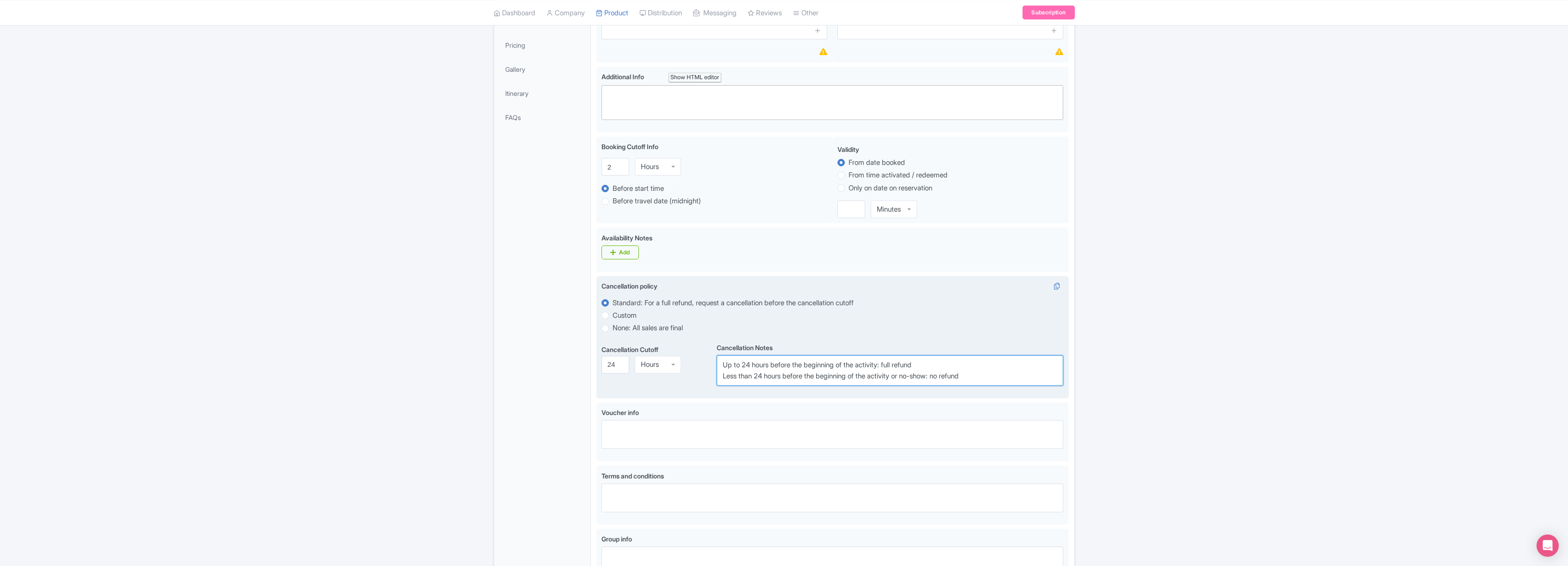
drag, startPoint x: 743, startPoint y: 366, endPoint x: 750, endPoint y: 366, distance: 7.0
click at [750, 366] on textarea "Up to 24 hours before the beginning of the activity: full refund Less than 24 h…" at bounding box center [890, 370] width 347 height 31
type textarea "Up to 48 hours before the beginning of the activity: full refund Less than 24 h…"
drag, startPoint x: 607, startPoint y: 364, endPoint x: 613, endPoint y: 365, distance: 6.1
click at [613, 365] on input "24" at bounding box center [615, 364] width 28 height 17
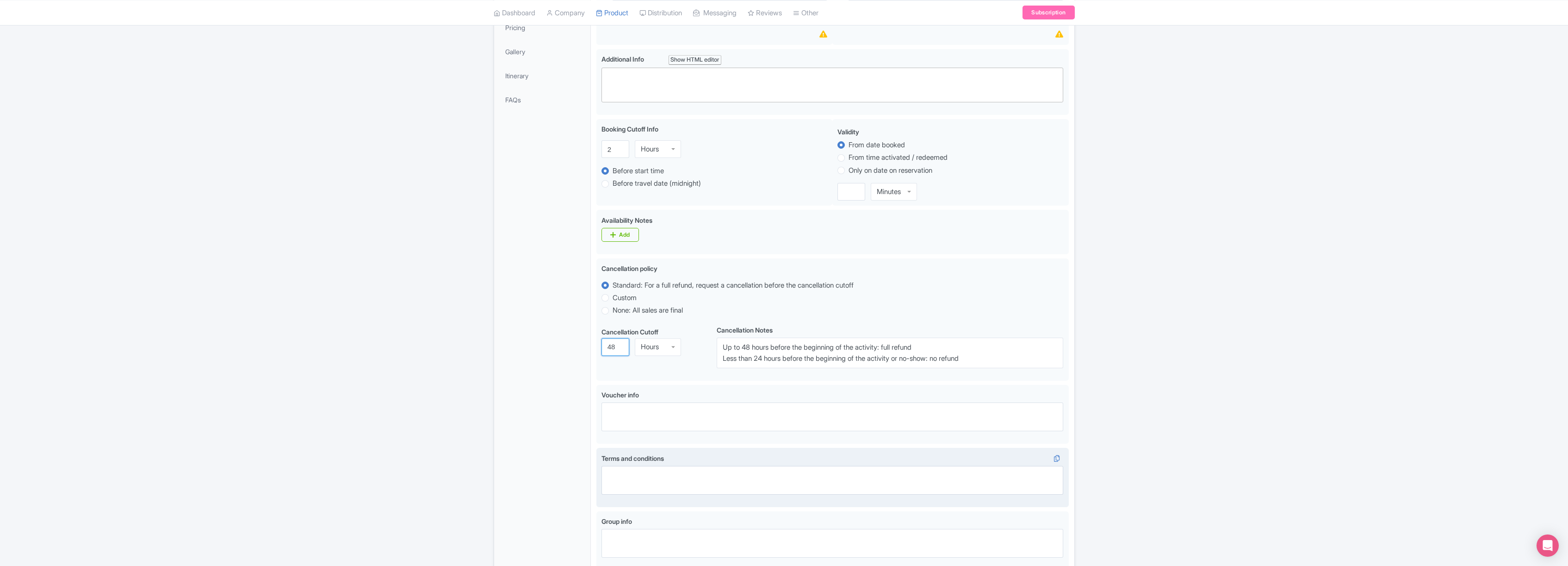
scroll to position [326, 0]
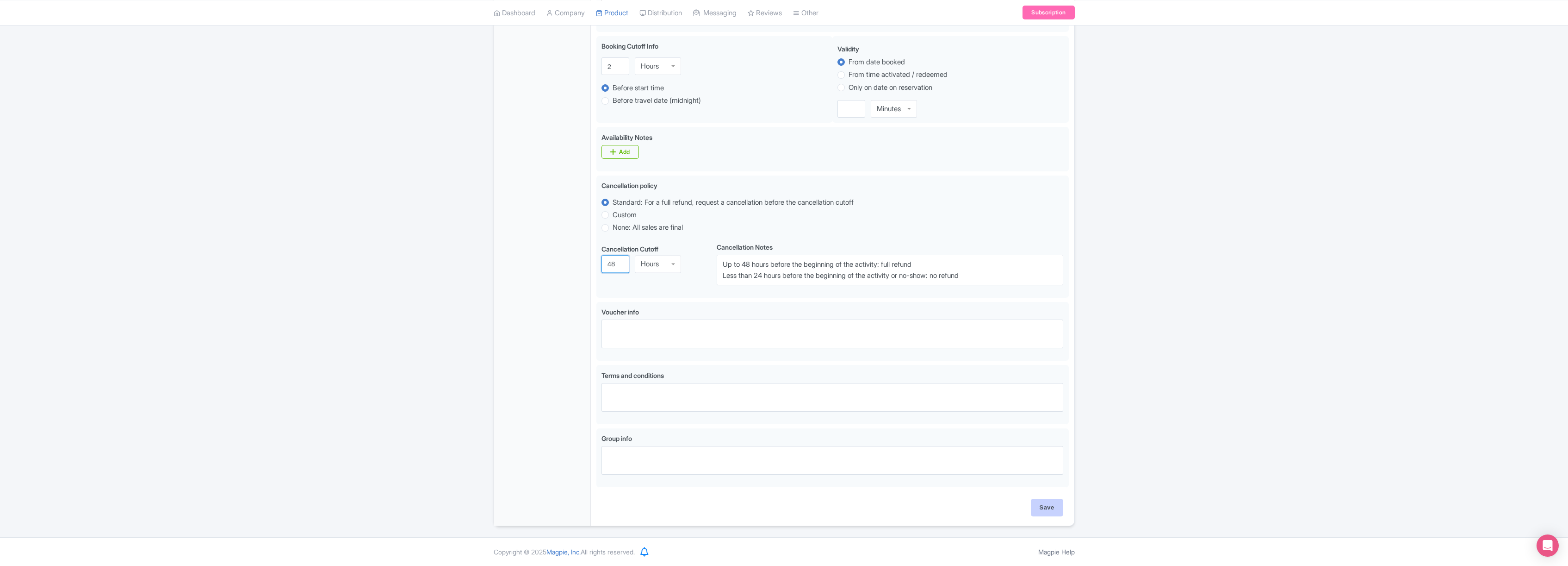
type input "48"
click at [1047, 509] on input "Save" at bounding box center [1047, 507] width 32 height 17
type input "Saving..."
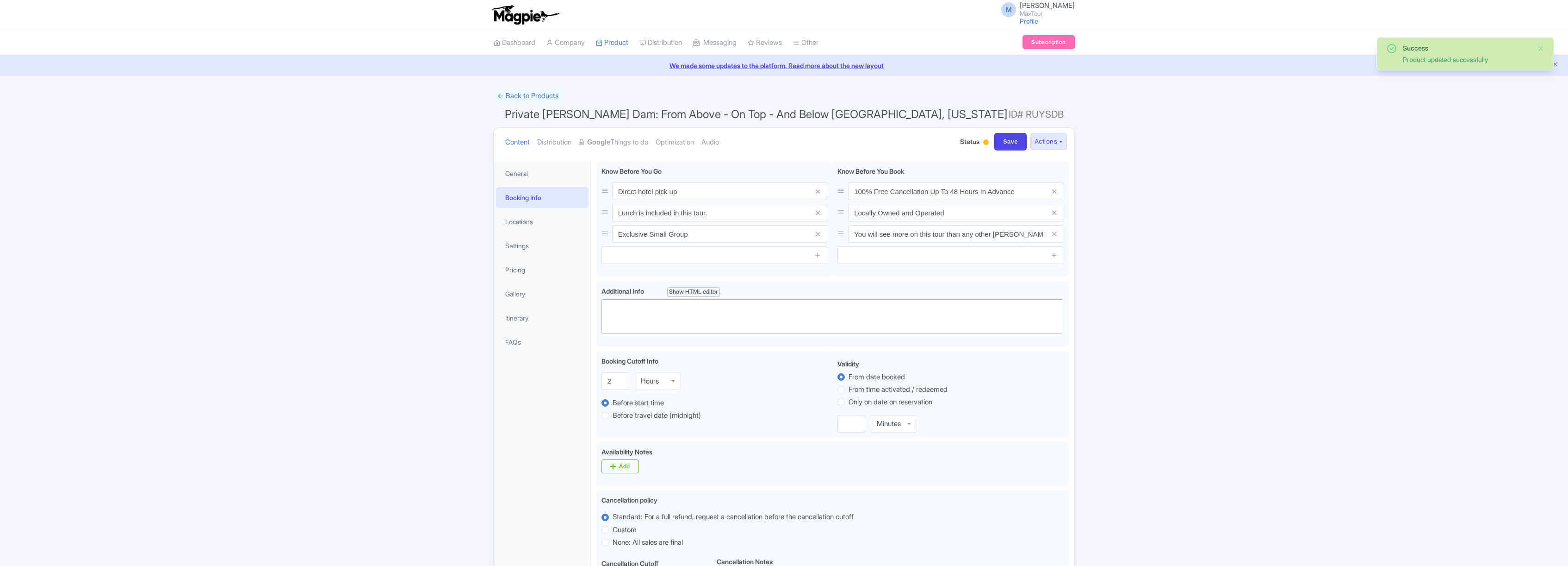
scroll to position [161, 0]
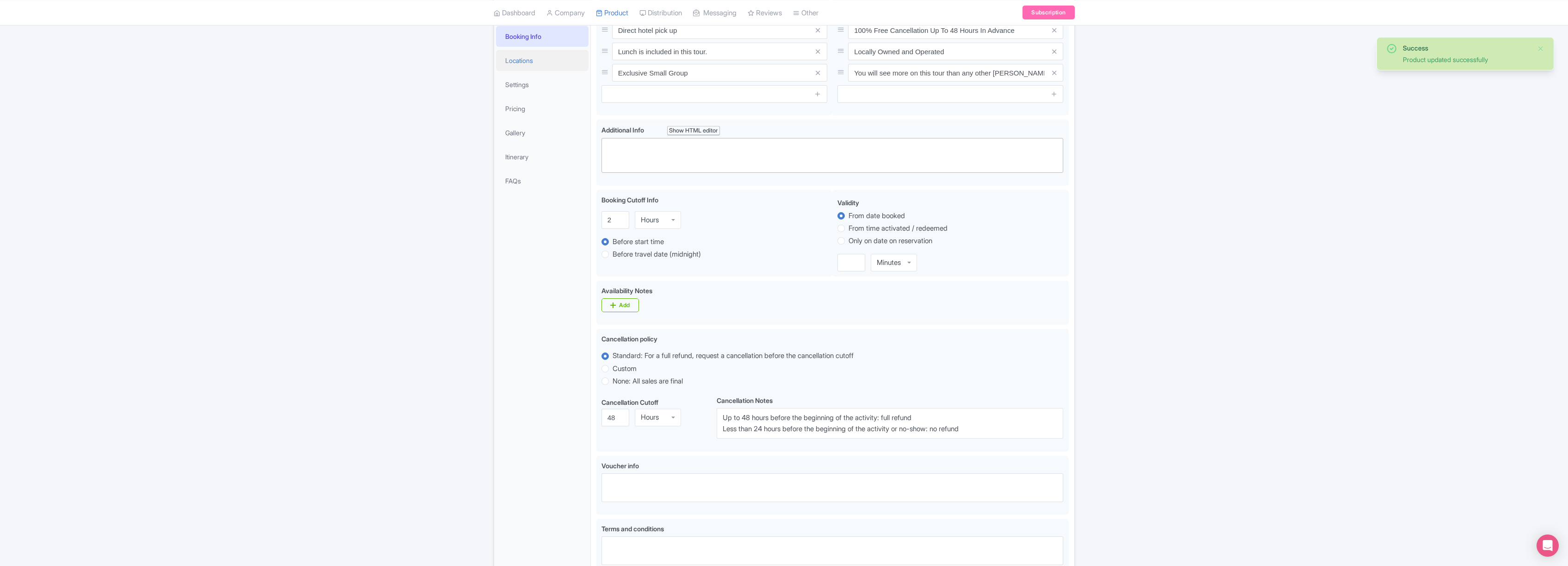
click at [529, 59] on link "Locations" at bounding box center [542, 60] width 92 height 21
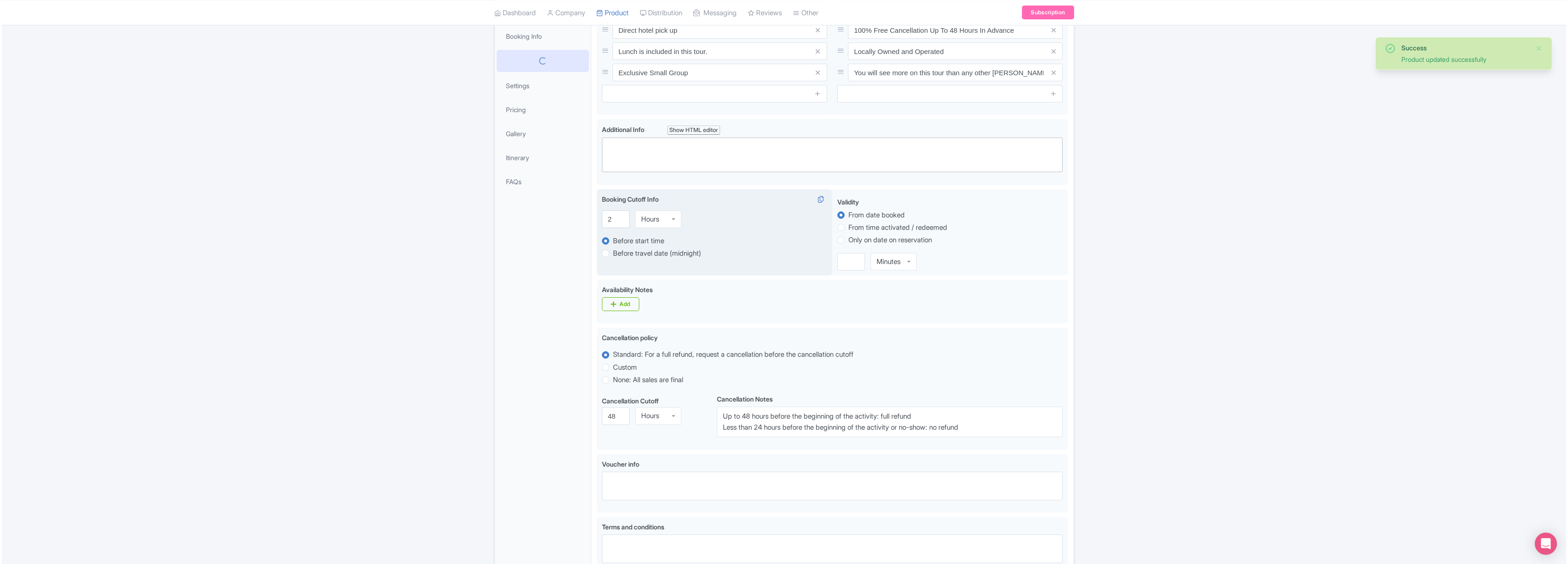
scroll to position [0, 0]
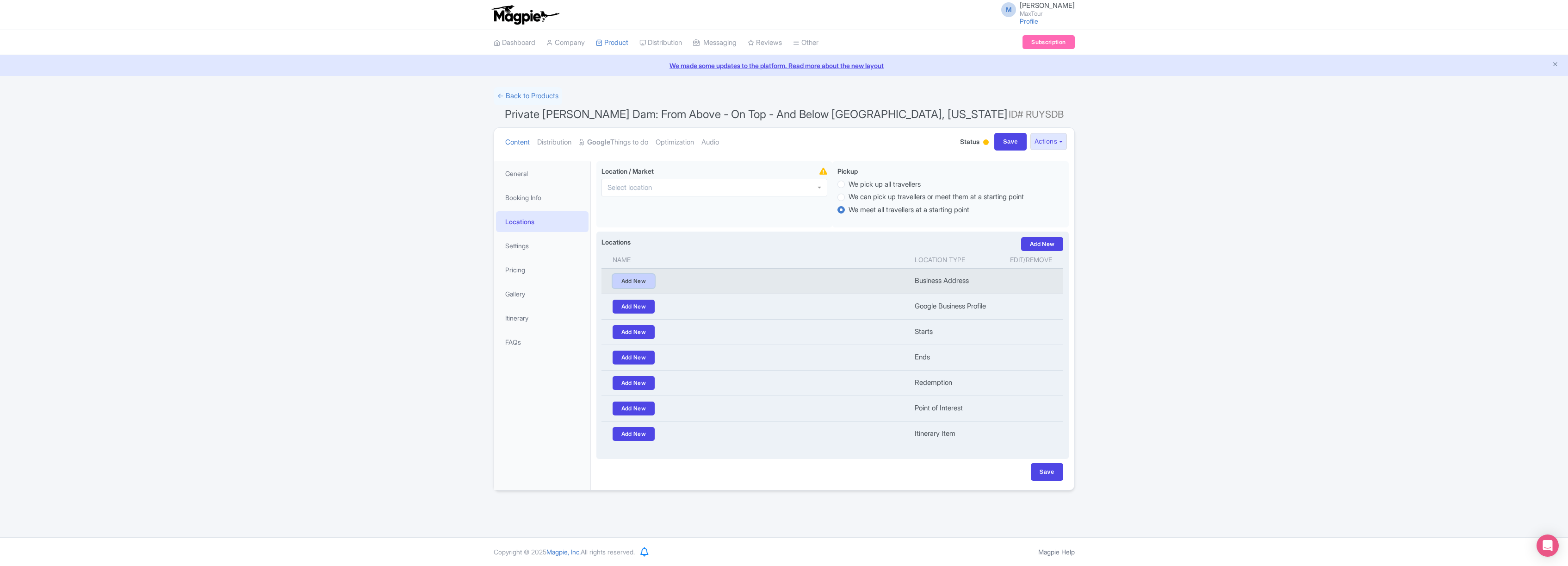
click at [635, 280] on link "Add New" at bounding box center [634, 281] width 43 height 14
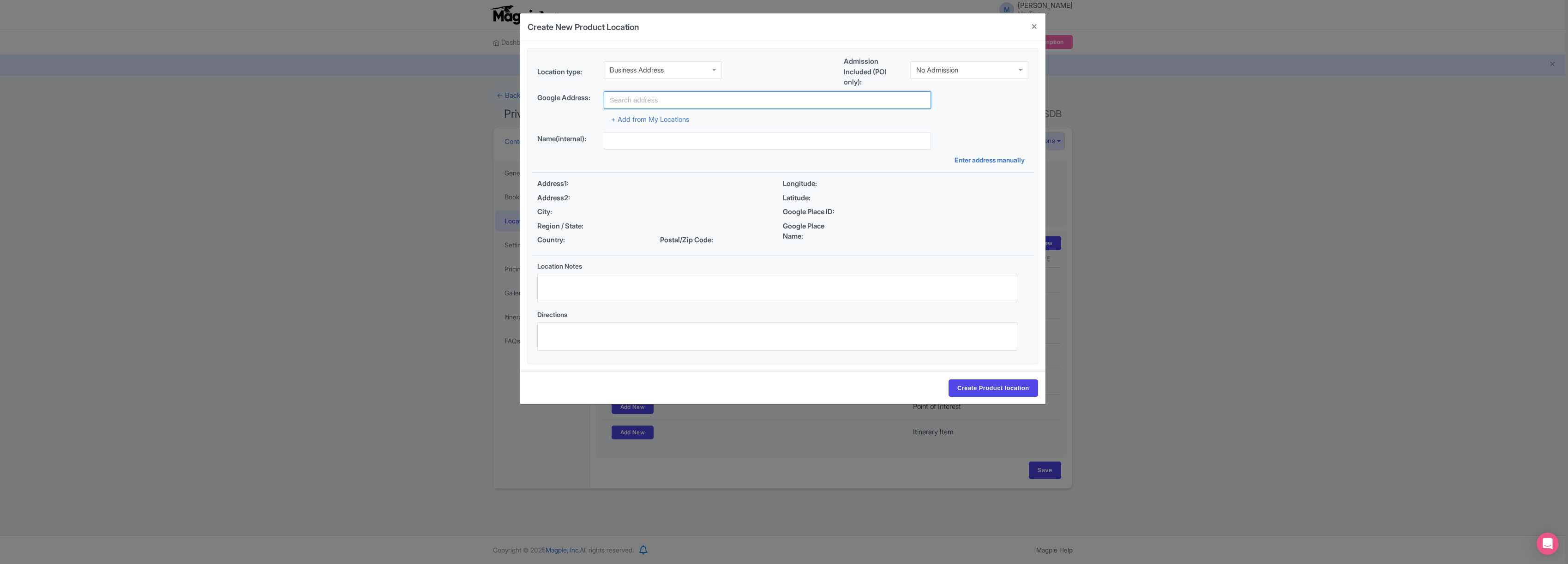
click at [653, 101] on input "text" at bounding box center [767, 100] width 327 height 17
type input "MaxTour [GEOGRAPHIC_DATA] and [PERSON_NAME][GEOGRAPHIC_DATA], [GEOGRAPHIC_DATA]…"
click at [986, 387] on input "Create Product location" at bounding box center [993, 388] width 89 height 17
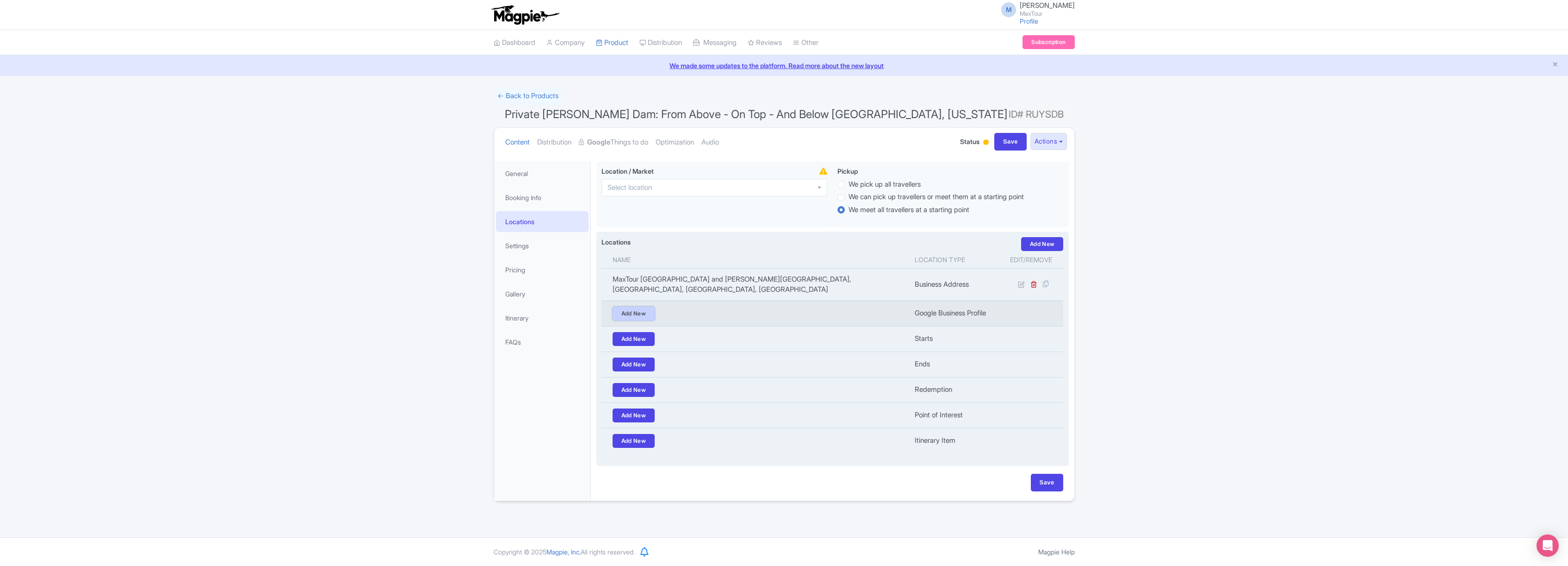
click at [629, 313] on link "Add New" at bounding box center [634, 313] width 43 height 14
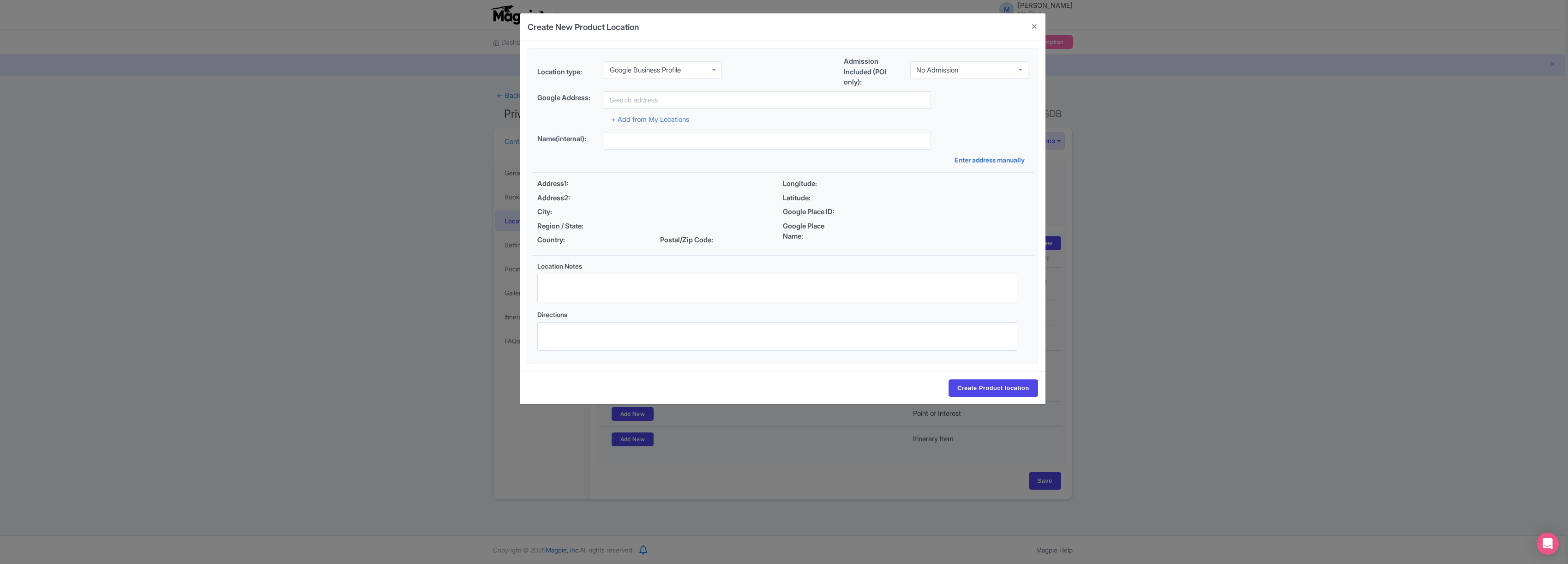
click at [664, 69] on div "Google Business Profile" at bounding box center [645, 70] width 71 height 8
click at [652, 98] on input "text" at bounding box center [767, 100] width 327 height 17
type input "[PERSON_NAME][GEOGRAPHIC_DATA], [GEOGRAPHIC_DATA]"
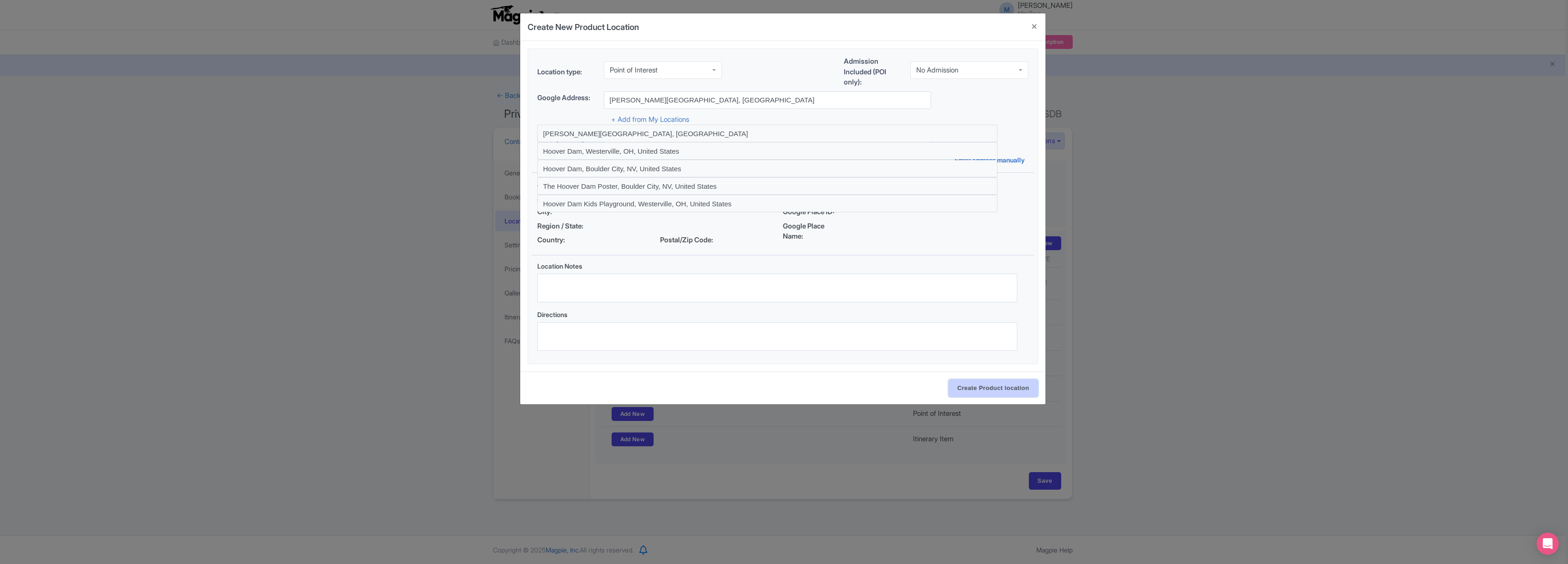
click at [998, 389] on input "Create Product location" at bounding box center [993, 388] width 89 height 17
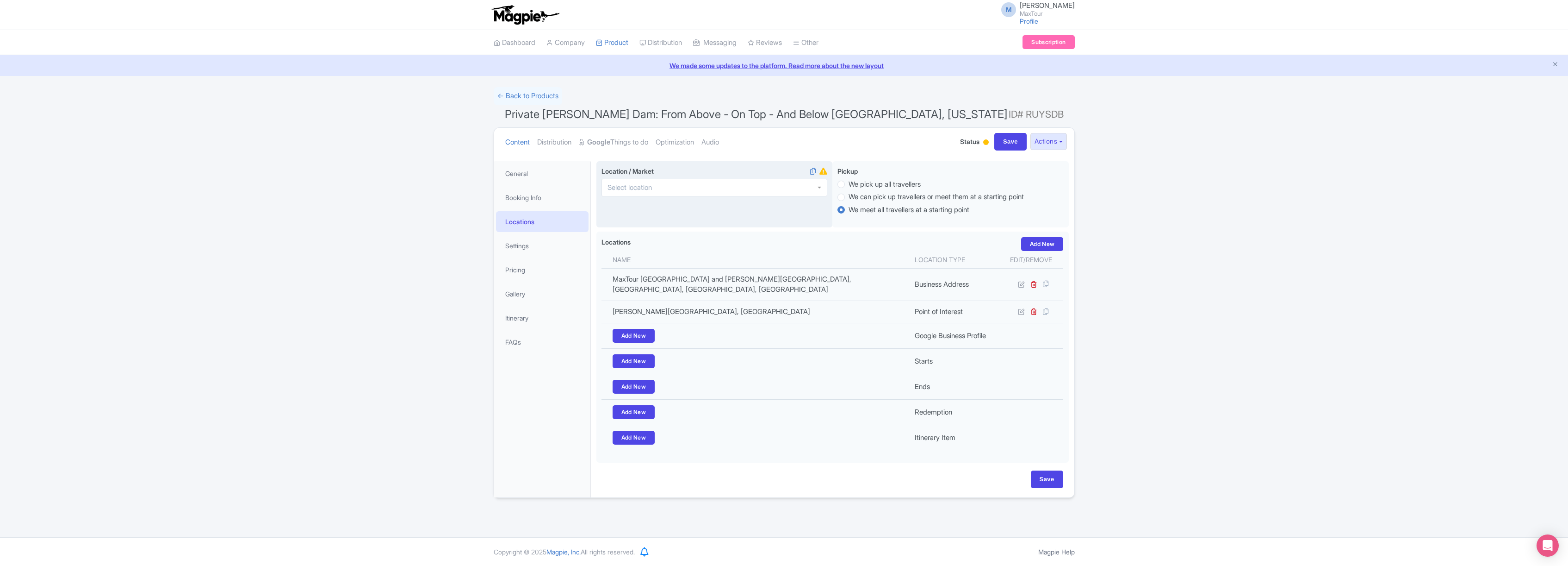
click at [682, 183] on div at bounding box center [714, 187] width 226 height 17
type input "[GEOGRAPHIC_DATA]"
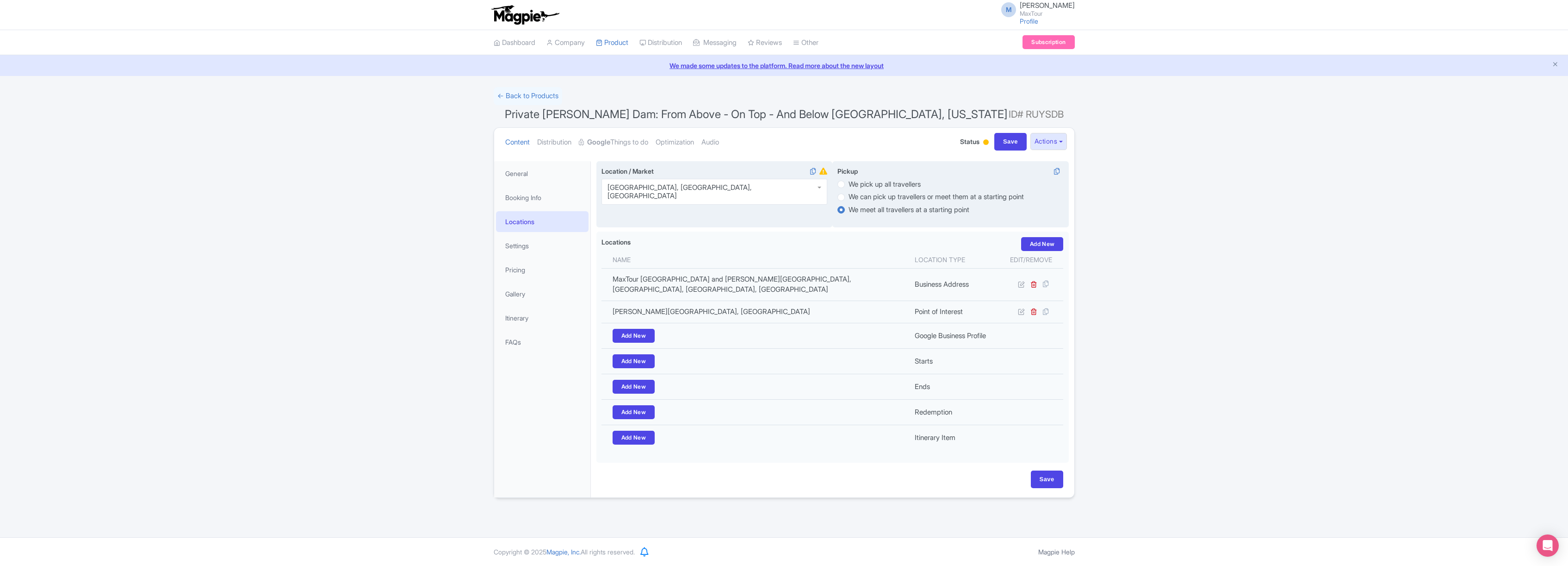
click at [848, 183] on label "We pick up all travellers" at bounding box center [884, 184] width 72 height 10
click at [848, 183] on input "We pick up all travellers" at bounding box center [853, 183] width 9 height 9
radio input "true"
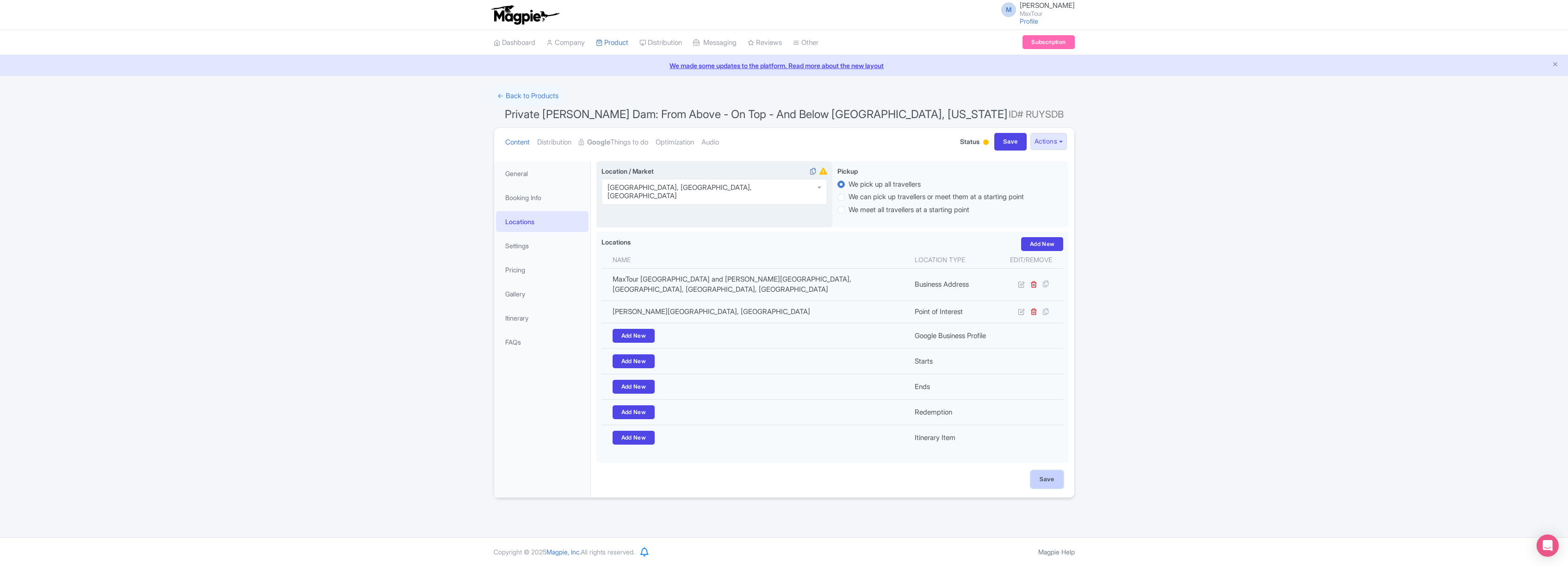
click at [1050, 481] on input "Save" at bounding box center [1047, 479] width 32 height 17
type input "Update Product"
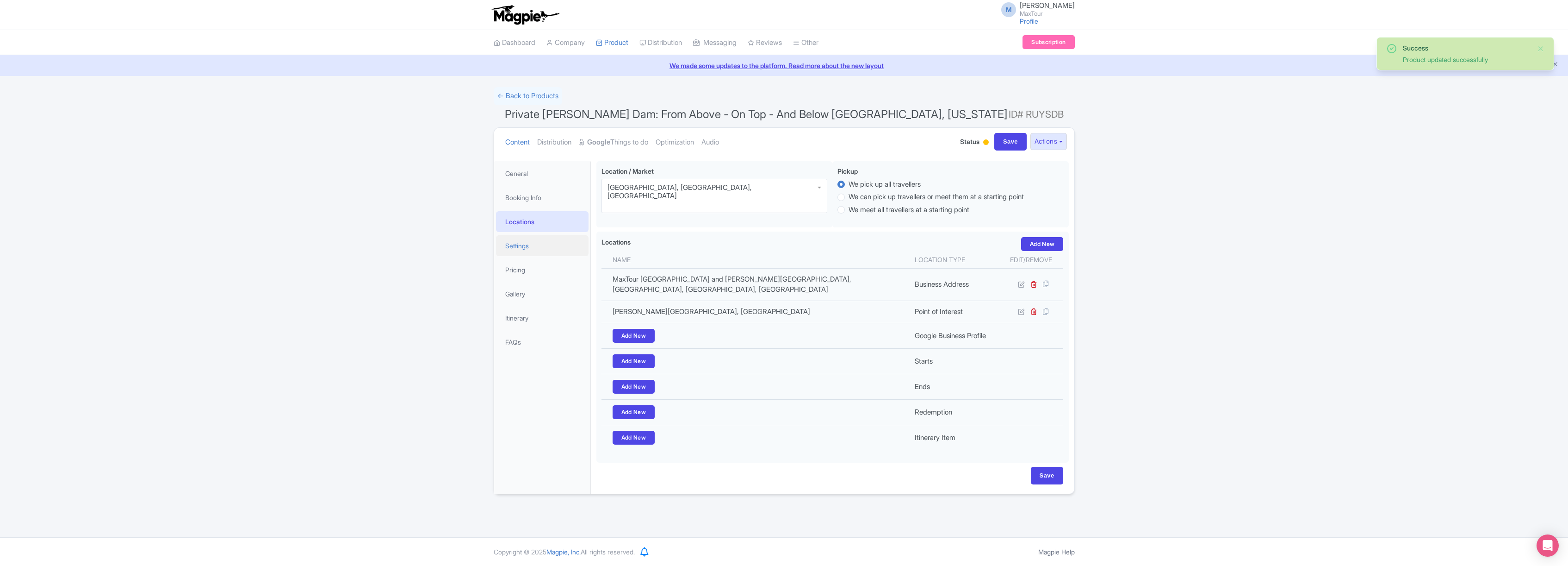
click at [509, 242] on link "Settings" at bounding box center [542, 246] width 92 height 21
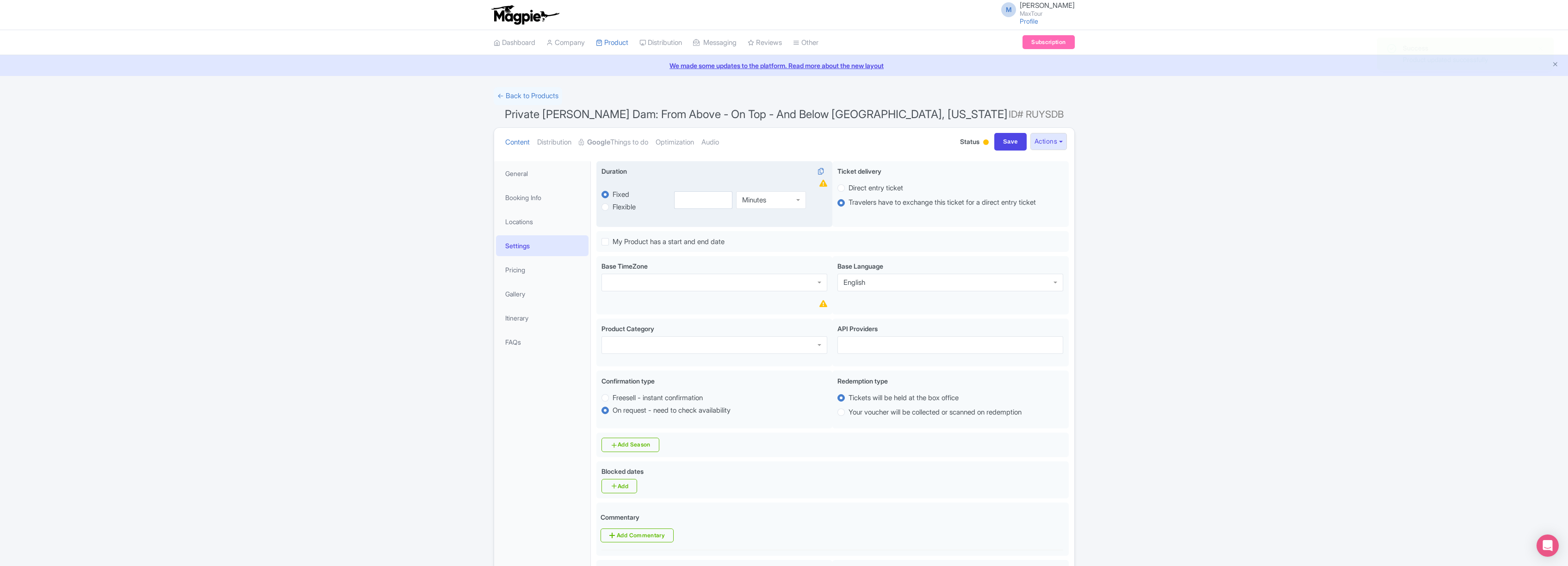
click at [783, 199] on div "Minutes" at bounding box center [771, 199] width 70 height 17
drag, startPoint x: 756, startPoint y: 227, endPoint x: 720, endPoint y: 213, distance: 38.6
click at [689, 201] on input "number" at bounding box center [703, 199] width 58 height 17
click at [725, 197] on input "0.5" at bounding box center [703, 199] width 58 height 17
click at [725, 197] on input "1" at bounding box center [703, 199] width 58 height 17
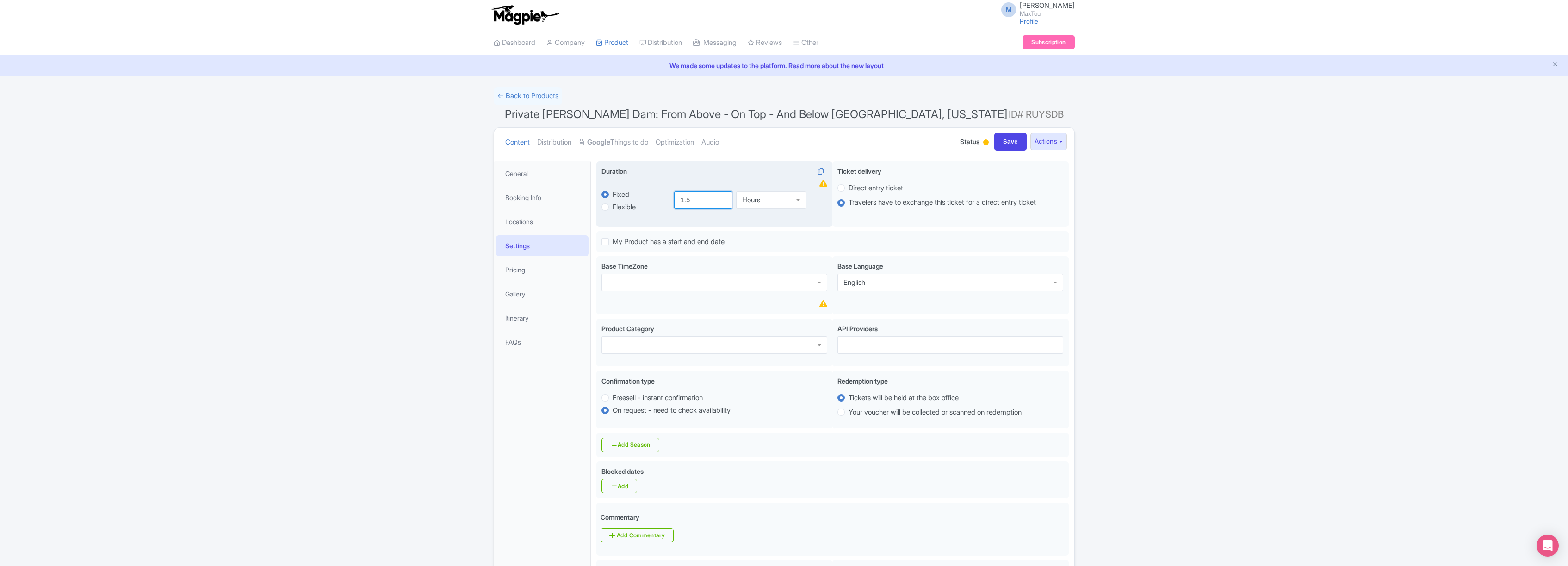
click at [725, 197] on input "1.5" at bounding box center [703, 199] width 58 height 17
click at [725, 197] on input "2" at bounding box center [703, 199] width 58 height 17
click at [725, 197] on input "2.5" at bounding box center [703, 199] width 58 height 17
click at [725, 197] on input "3" at bounding box center [703, 199] width 58 height 17
click at [725, 197] on input "3.5" at bounding box center [703, 199] width 58 height 17
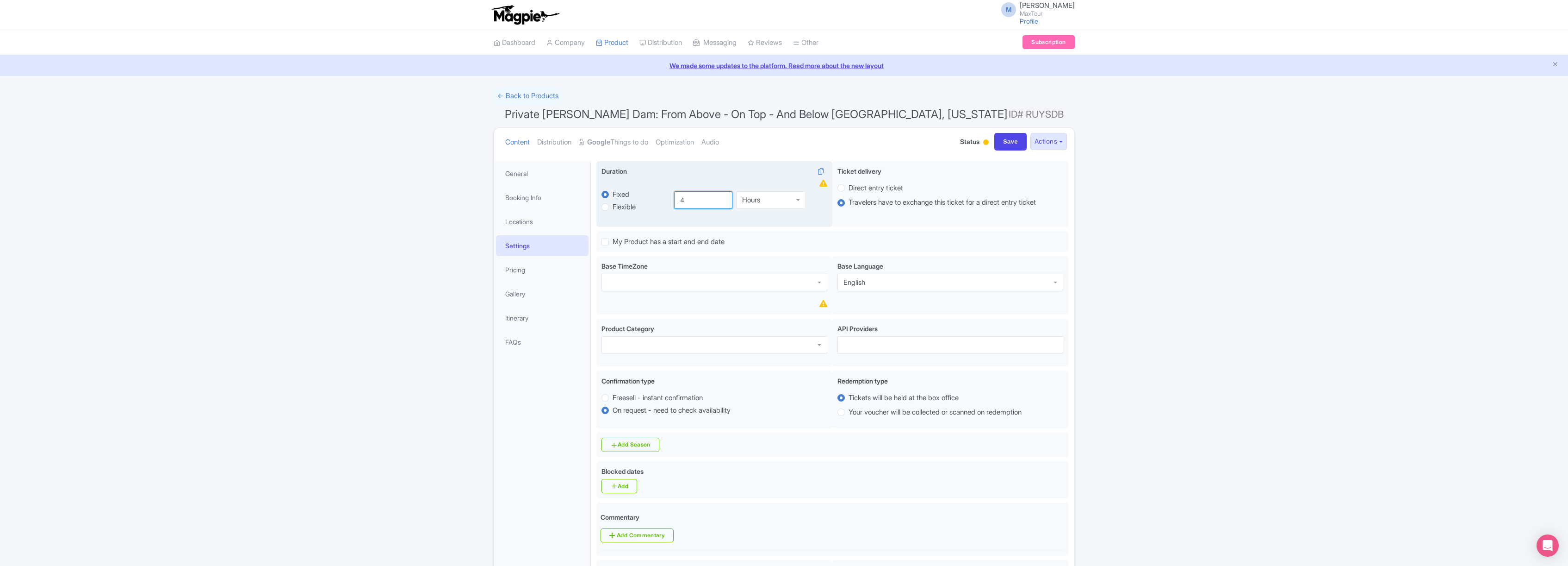
type input "4"
click at [725, 197] on input "4" at bounding box center [703, 199] width 58 height 17
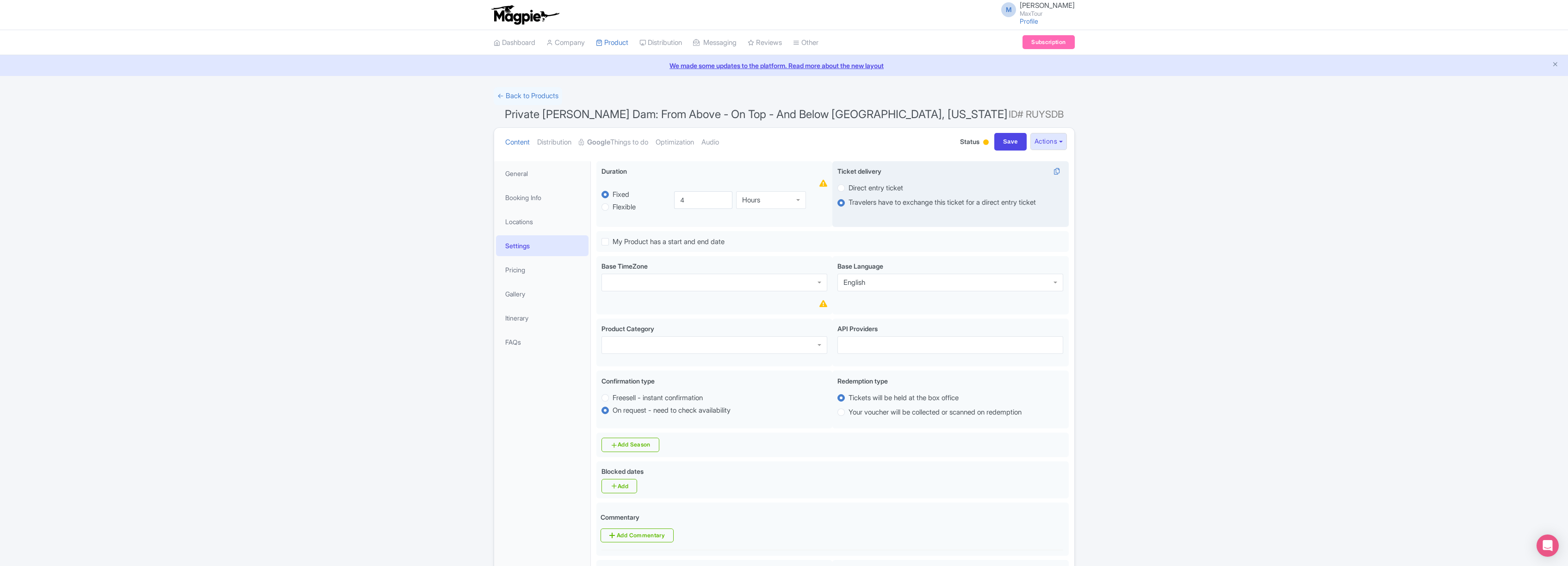
click at [848, 188] on label "Direct entry ticket" at bounding box center [876, 188] width 55 height 10
click at [848, 188] on input "Direct entry ticket" at bounding box center [853, 187] width 9 height 9
radio input "true"
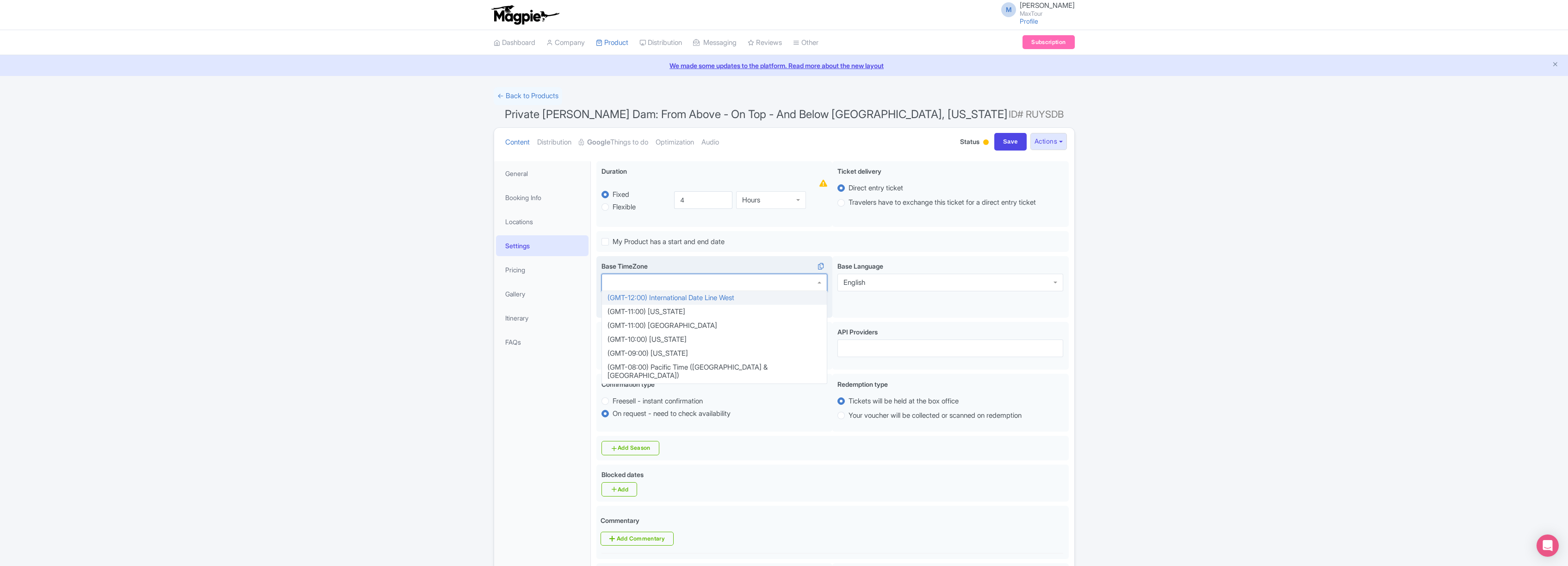
click at [723, 285] on div at bounding box center [714, 282] width 226 height 17
type input "ari"
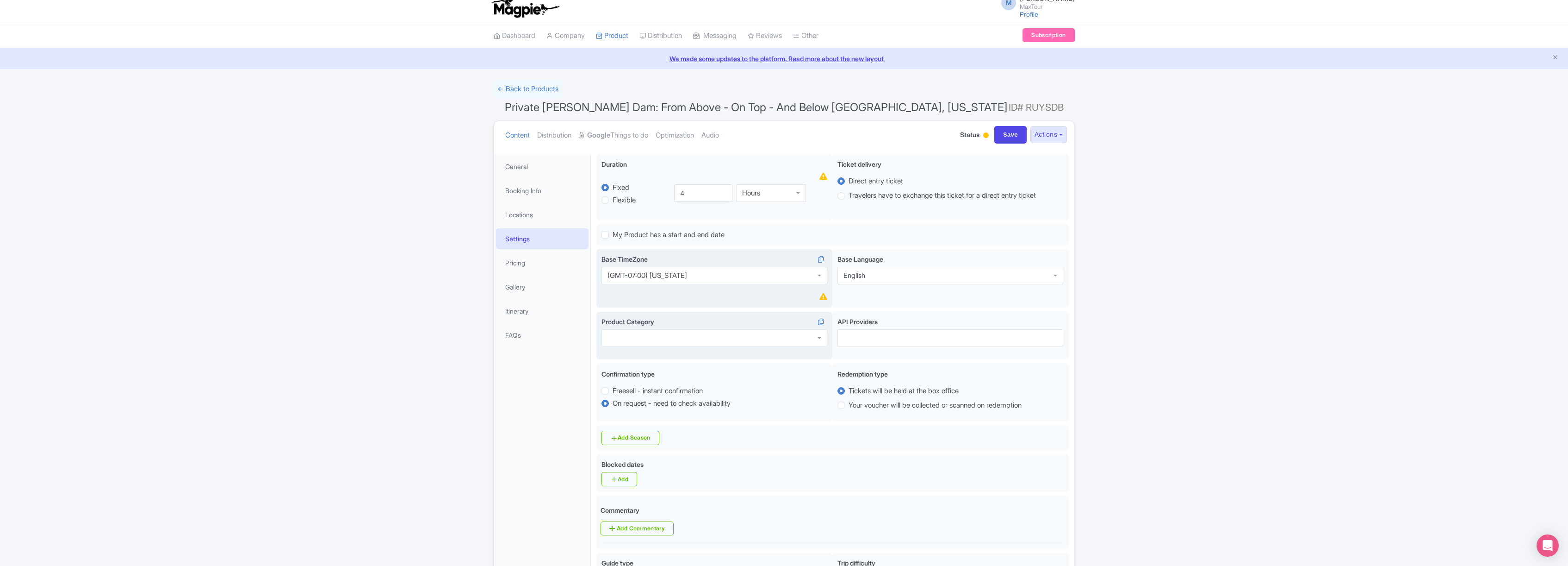
scroll to position [8, 0]
click at [755, 339] on div at bounding box center [714, 337] width 226 height 17
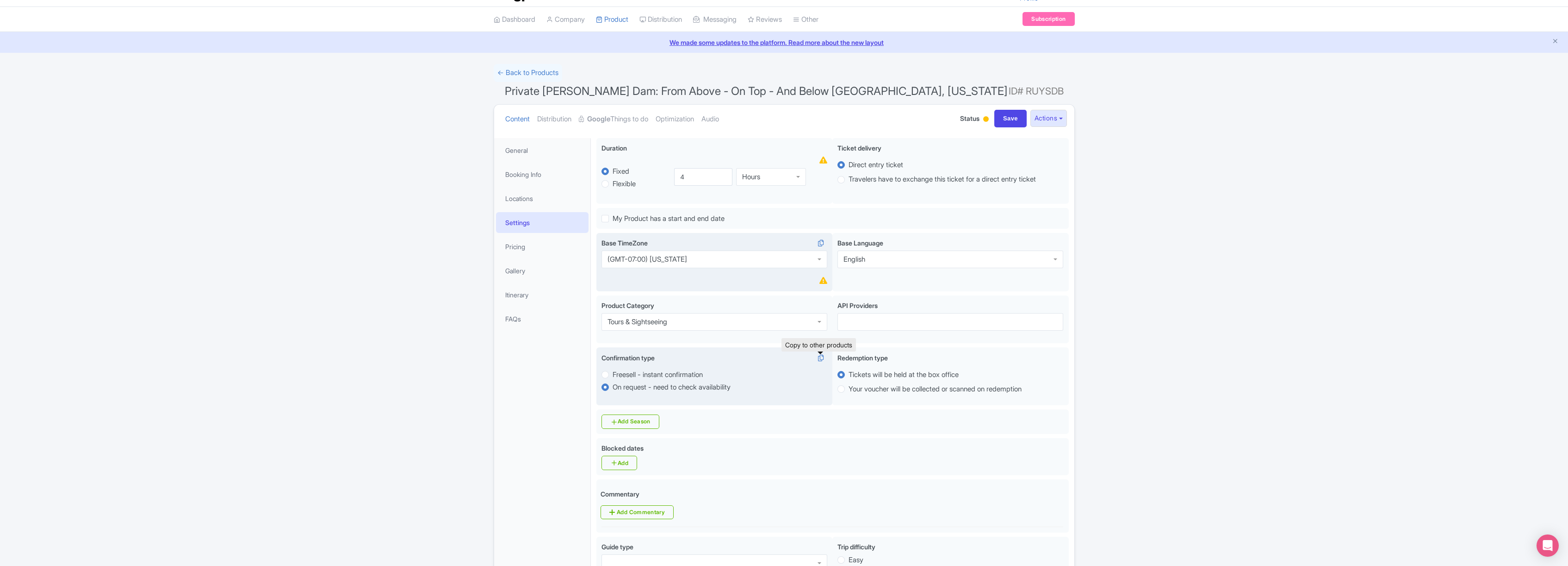
scroll to position [25, 0]
click at [613, 373] on label "Freesell - instant confirmation" at bounding box center [657, 372] width 90 height 10
click at [613, 373] on input "Freesell - instant confirmation" at bounding box center [617, 372] width 9 height 9
radio input "true"
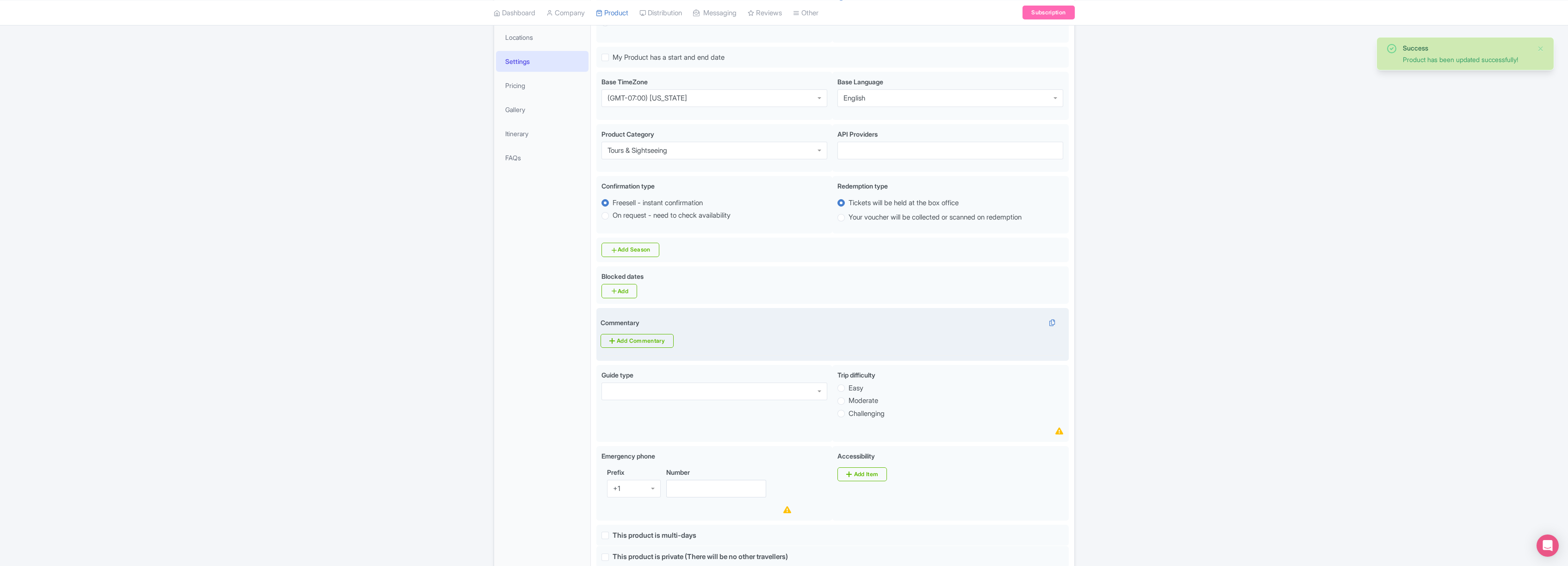
scroll to position [194, 0]
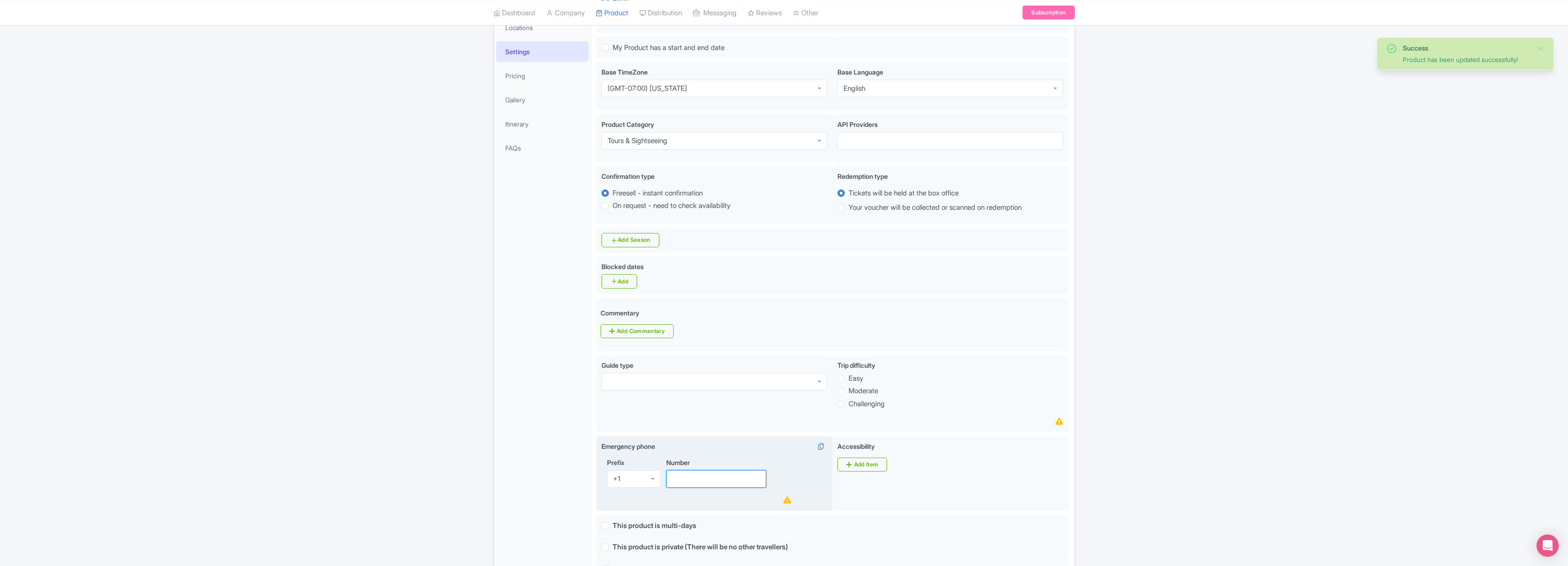
click at [710, 481] on input "Number" at bounding box center [717, 479] width 101 height 17
type input "8887468388"
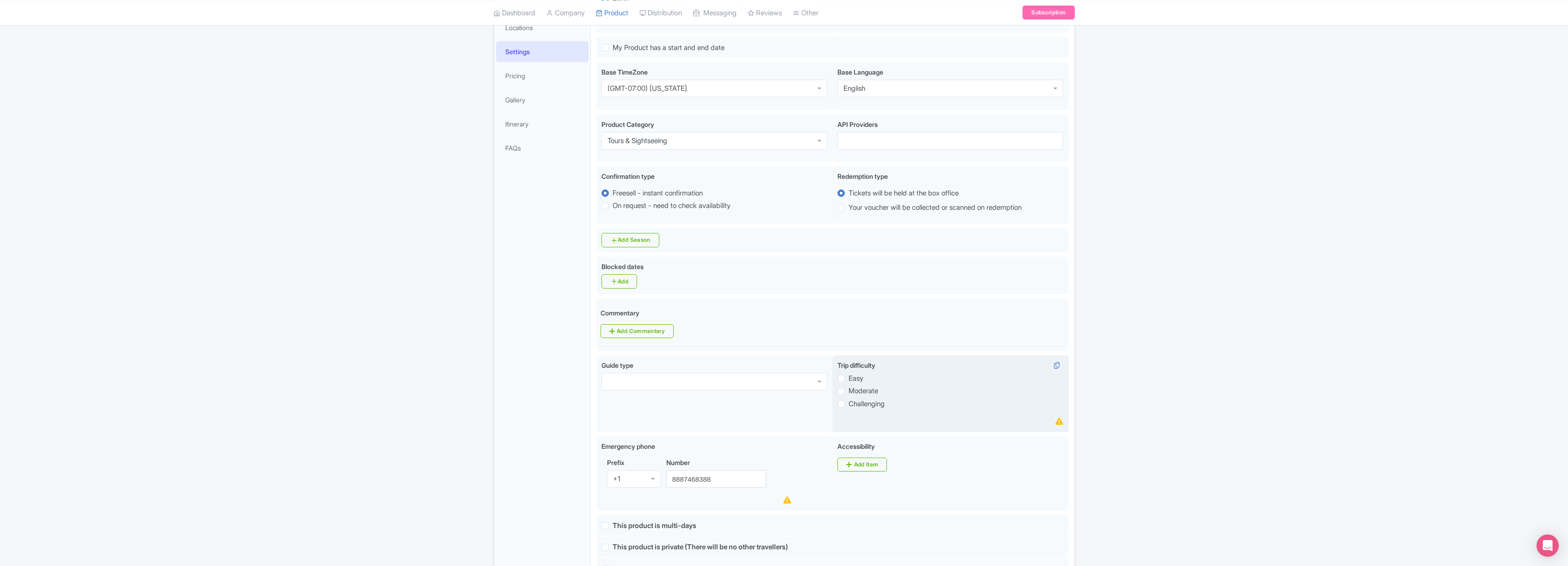
click at [848, 379] on label "Easy" at bounding box center [855, 378] width 15 height 10
click at [848, 379] on input "Easy" at bounding box center [853, 377] width 9 height 9
radio input "true"
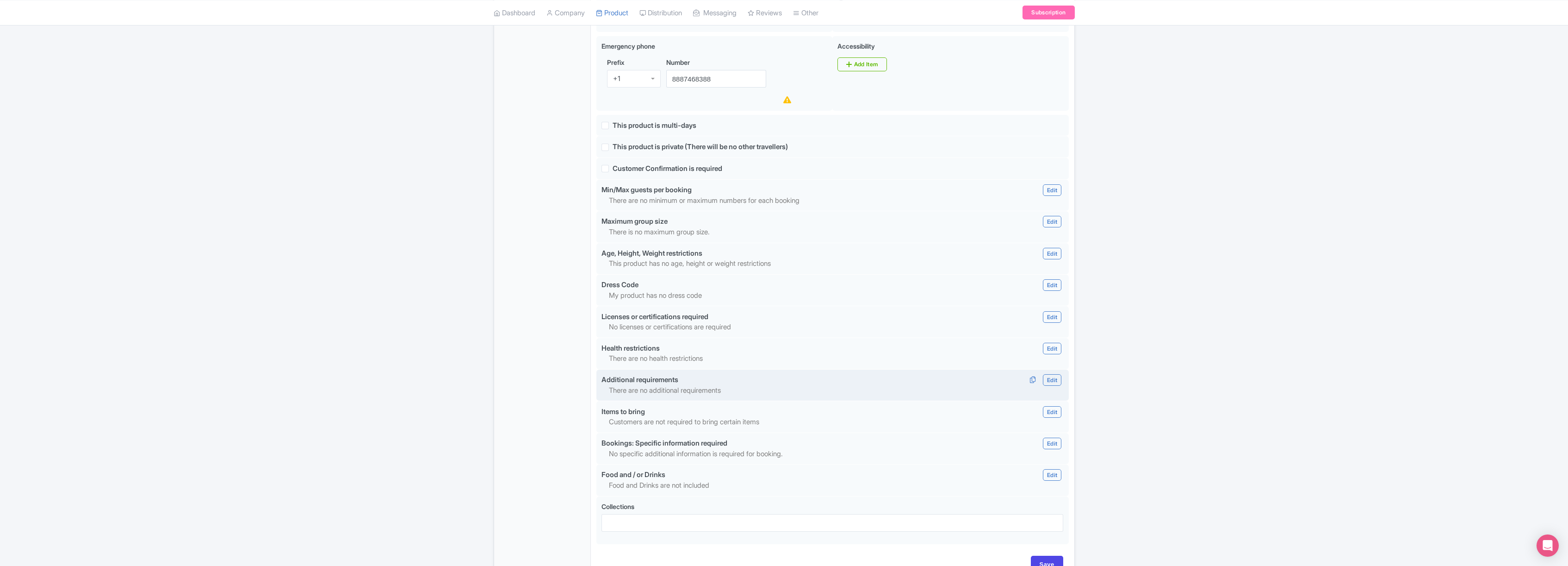
scroll to position [654, 0]
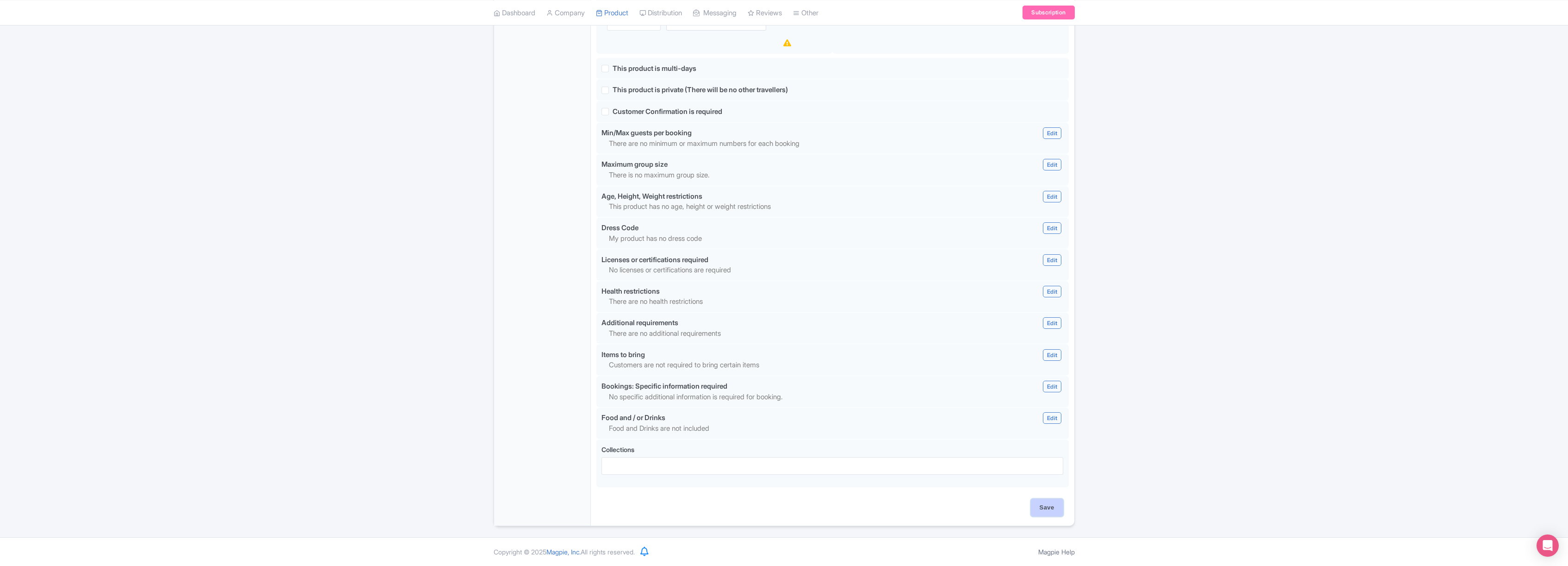
click at [1048, 511] on input "Save" at bounding box center [1047, 507] width 32 height 17
type input "Update Product"
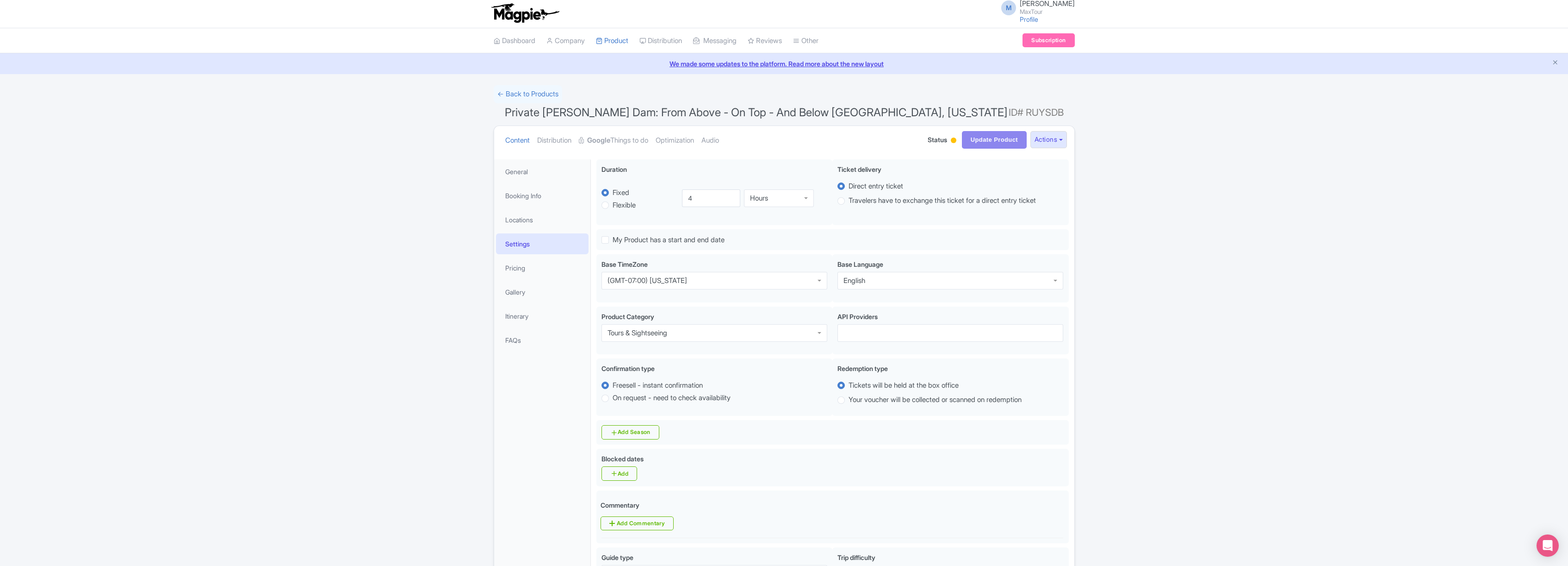
scroll to position [0, 0]
click at [530, 96] on link "← Back to Products" at bounding box center [528, 96] width 69 height 18
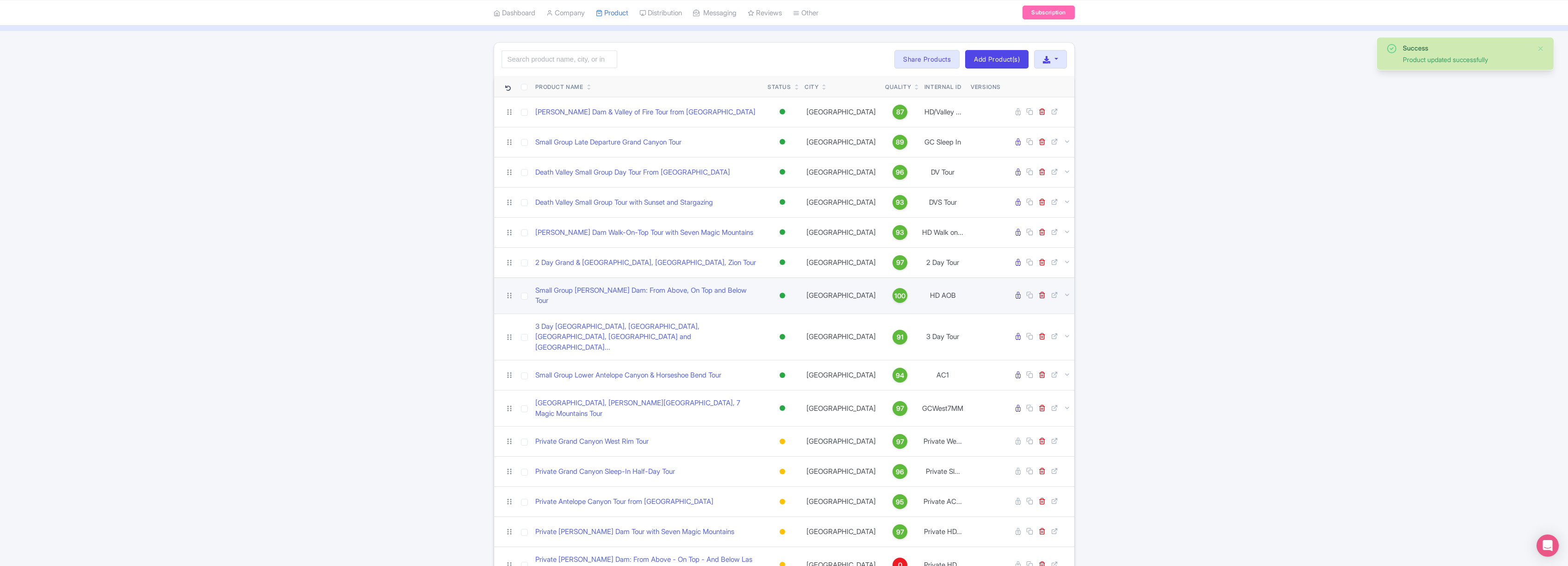
scroll to position [68, 0]
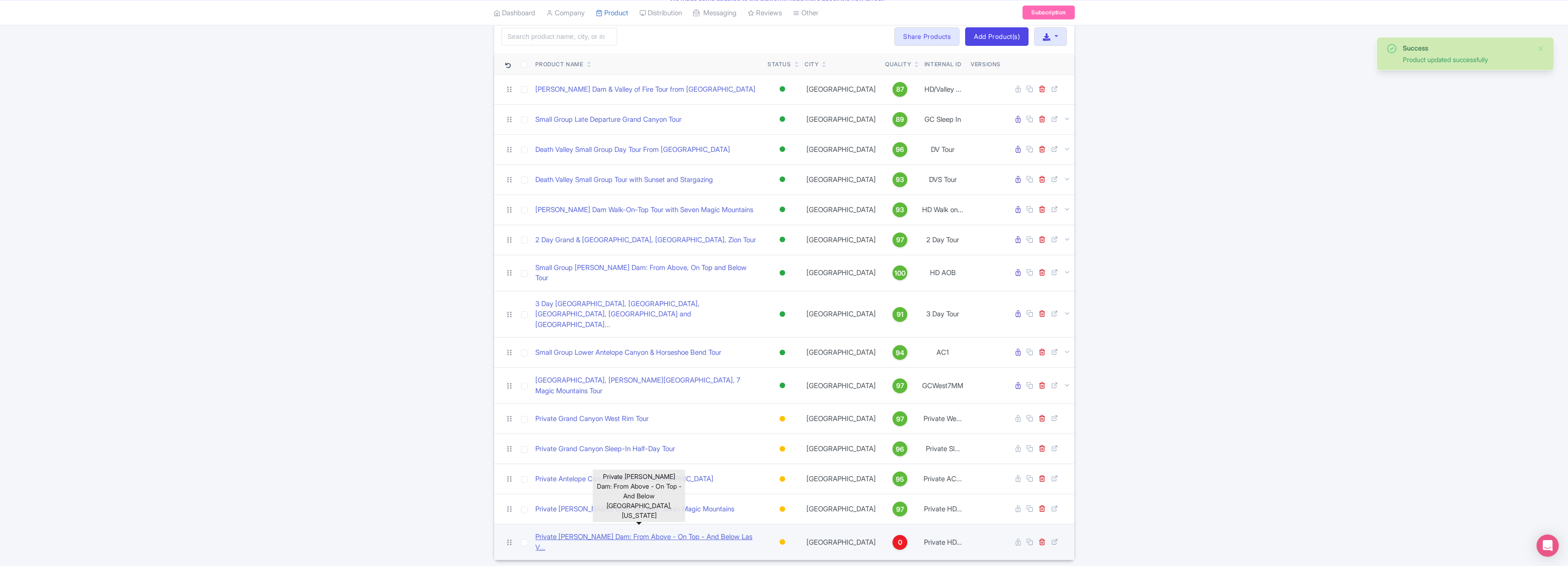
click at [606, 532] on link "Private [PERSON_NAME] Dam: From Above - On Top - And Below Las V..." at bounding box center [648, 542] width 225 height 21
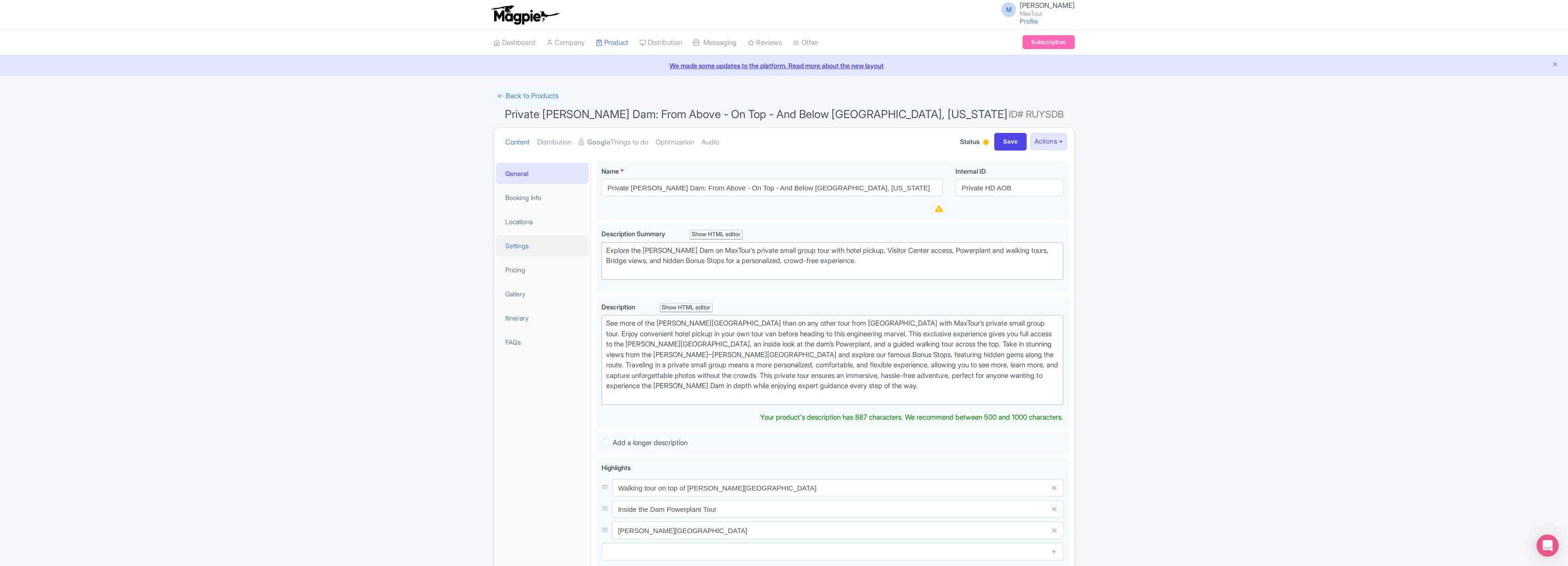
click at [519, 245] on link "Settings" at bounding box center [542, 246] width 92 height 21
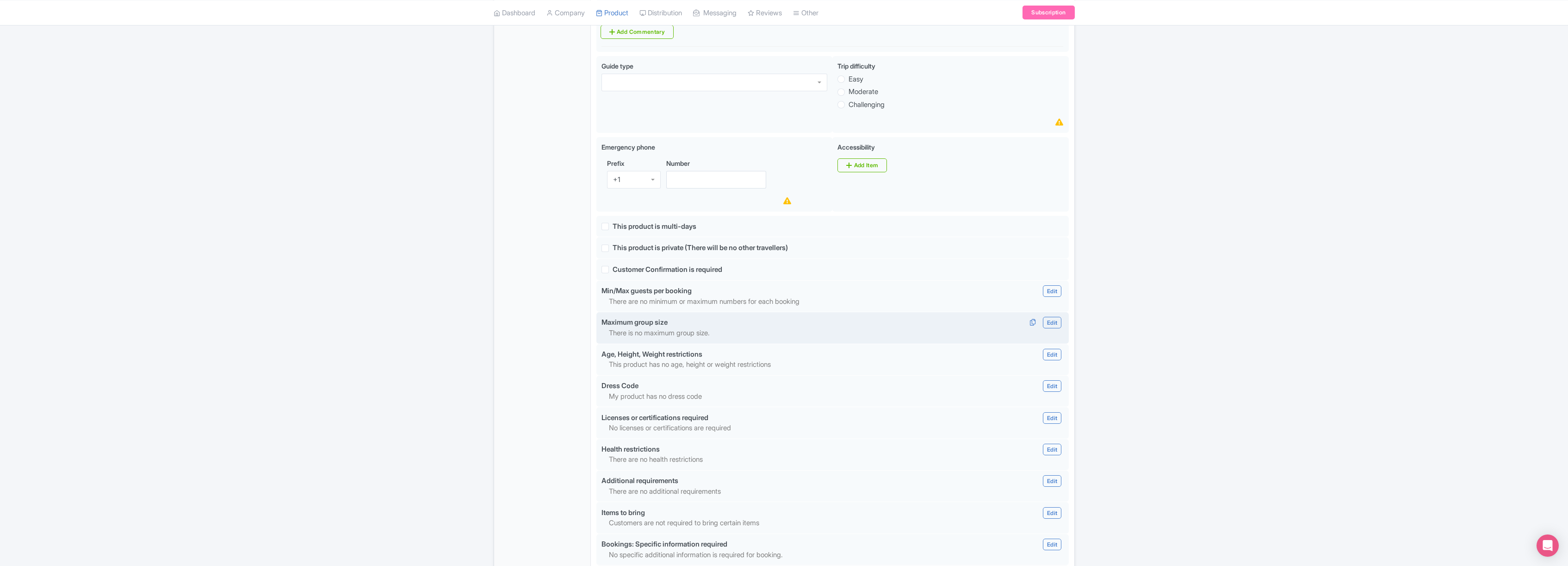
scroll to position [500, 0]
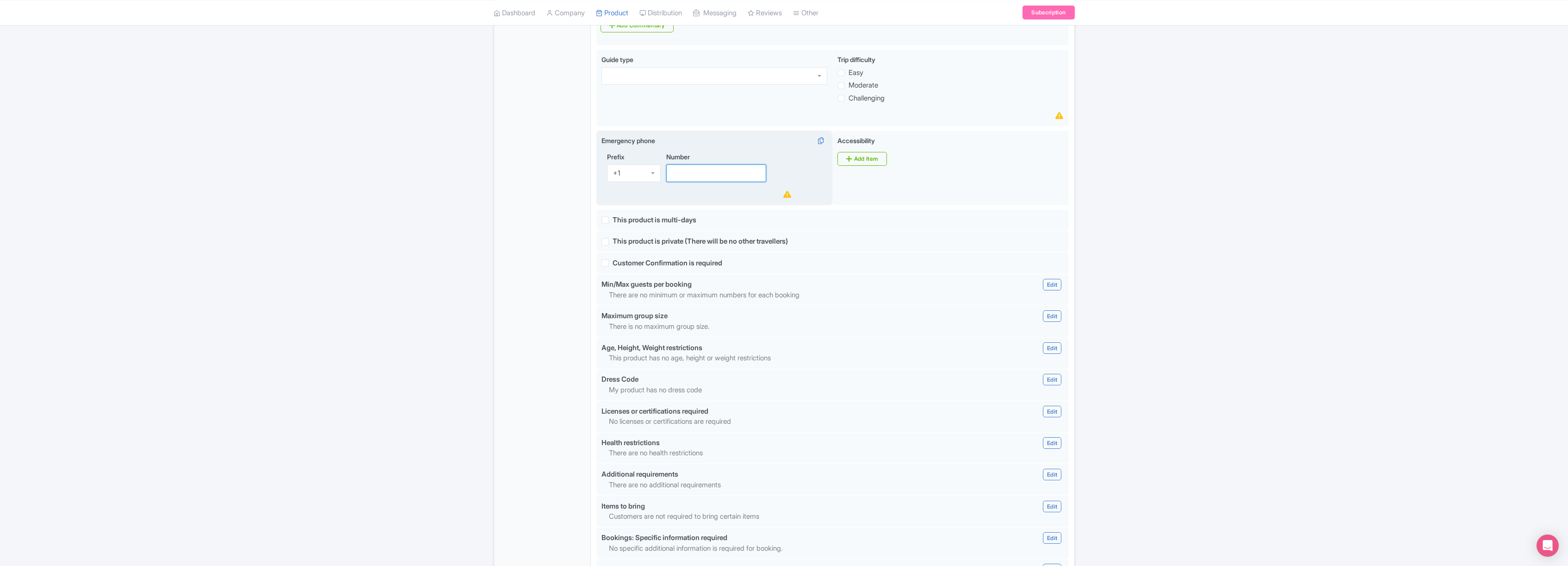
click at [716, 176] on input "Number" at bounding box center [717, 173] width 101 height 17
type input "8887468388"
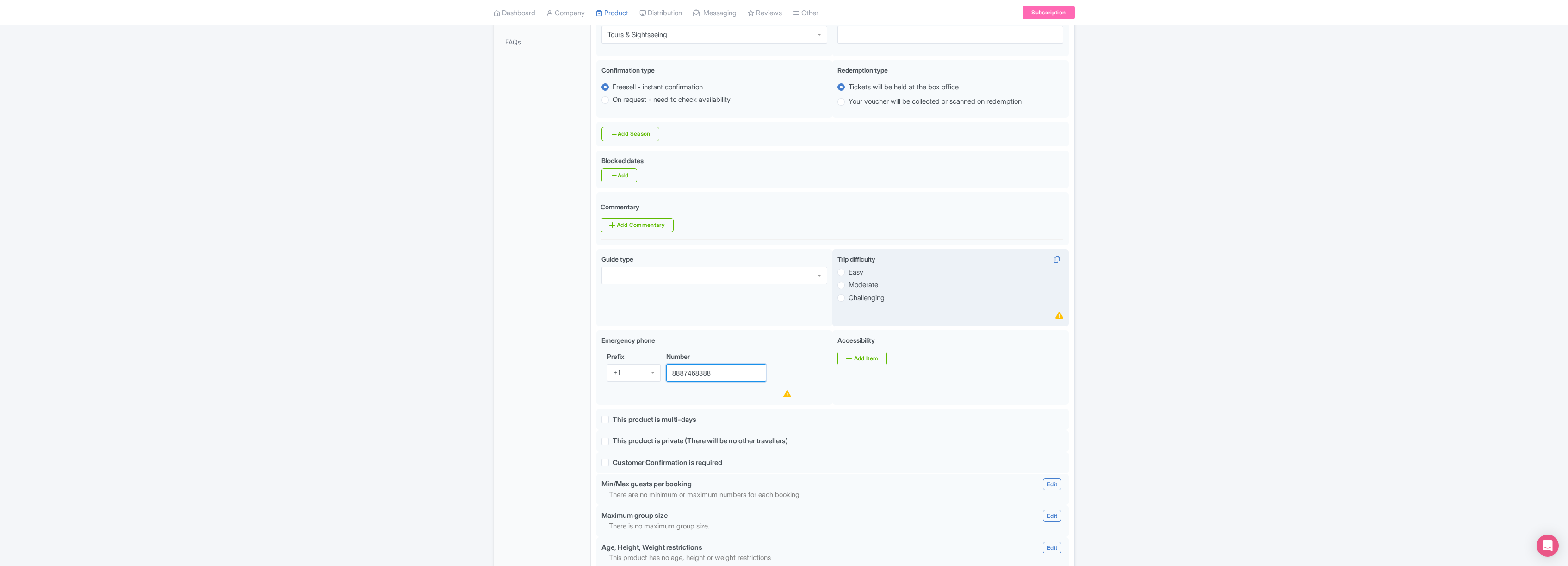
scroll to position [277, 0]
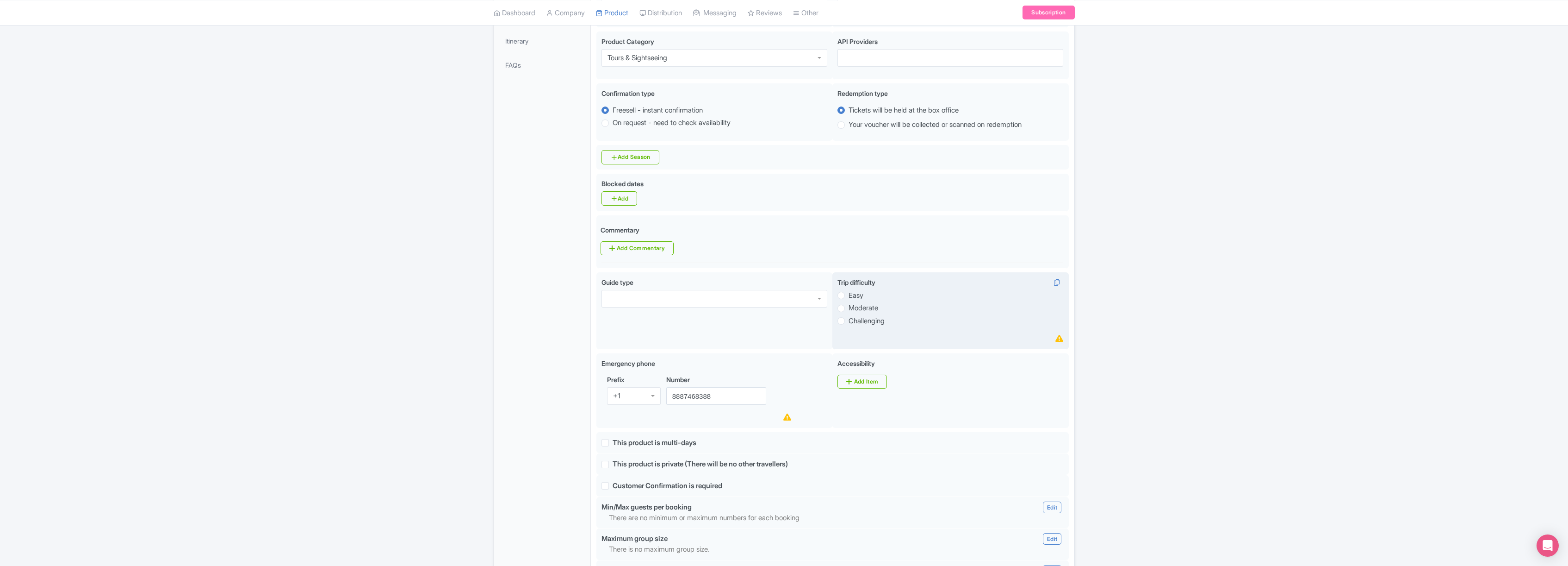
click at [848, 297] on label "Easy" at bounding box center [855, 295] width 15 height 10
click at [848, 297] on input "Easy" at bounding box center [853, 294] width 9 height 9
radio input "true"
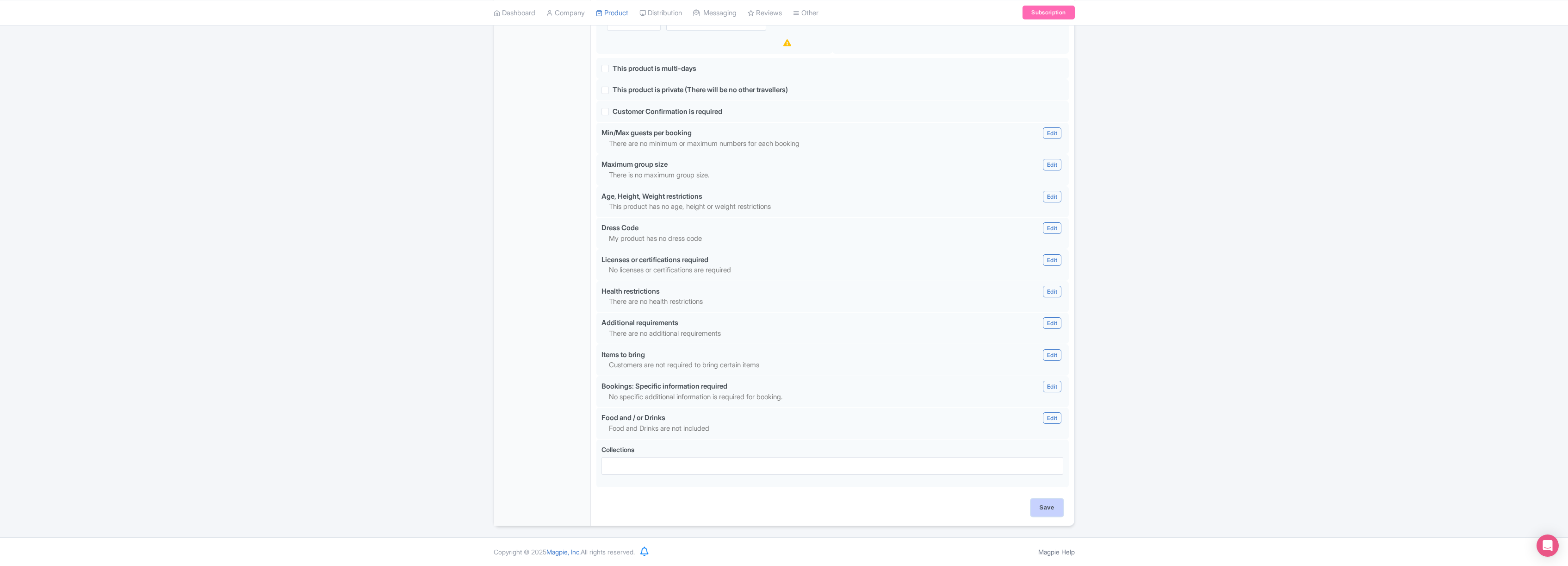
click at [1047, 507] on input "Save" at bounding box center [1047, 507] width 32 height 17
type input "Saving..."
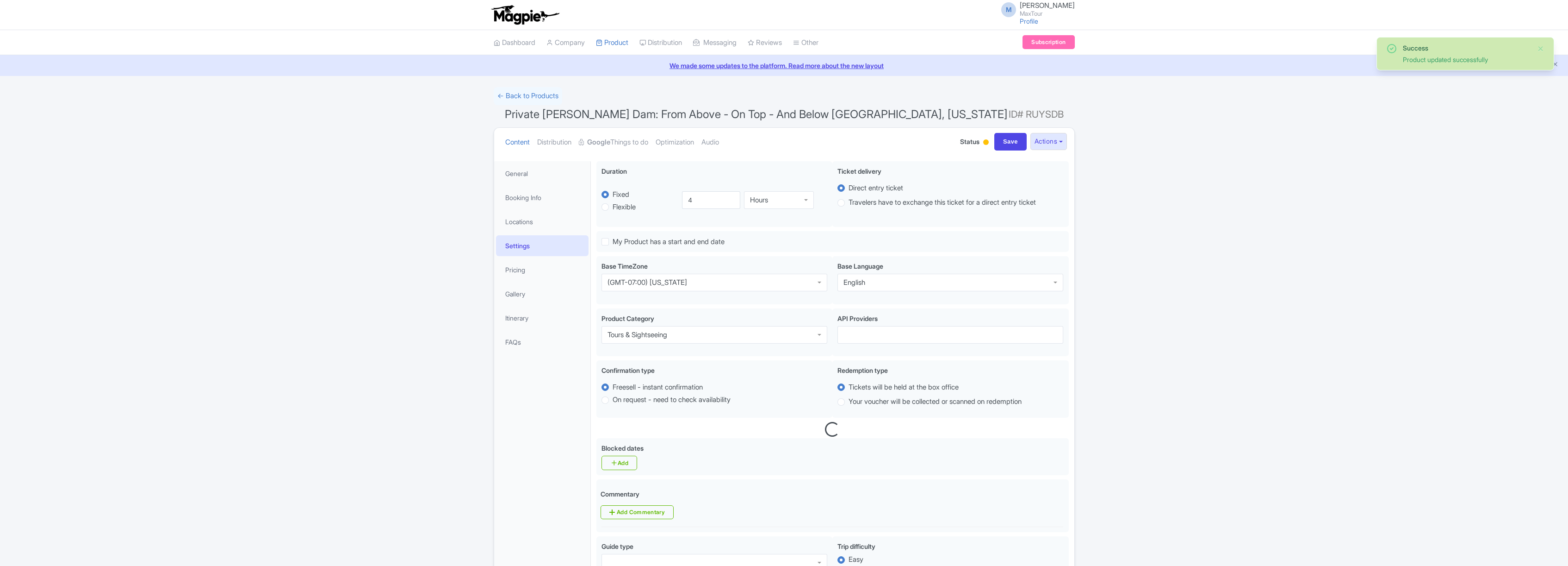
scroll to position [161, 0]
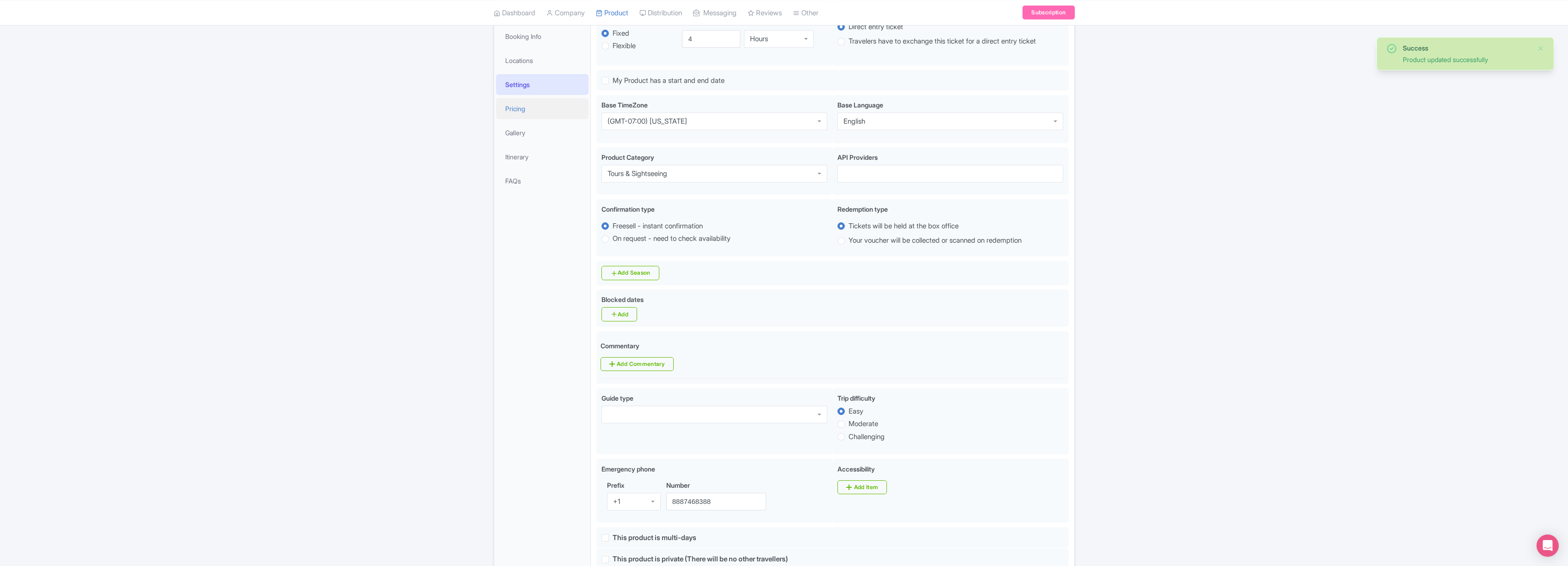
click at [523, 106] on link "Pricing" at bounding box center [542, 108] width 92 height 21
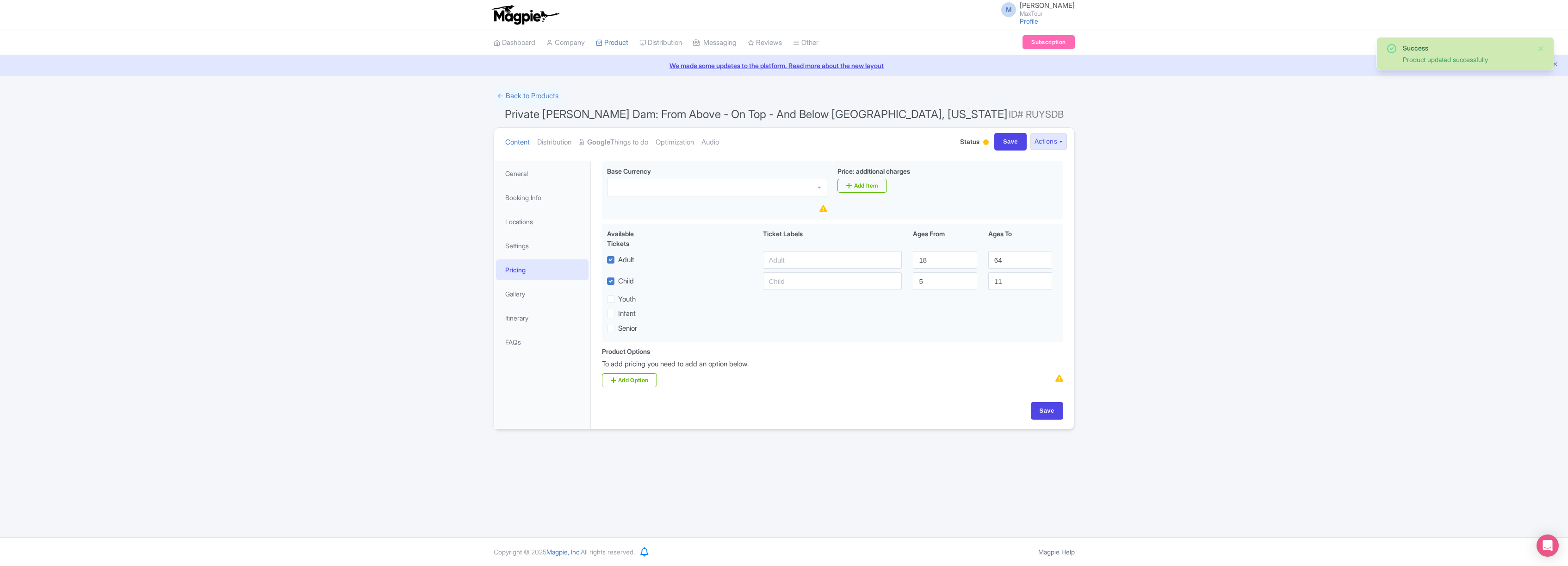
scroll to position [0, 0]
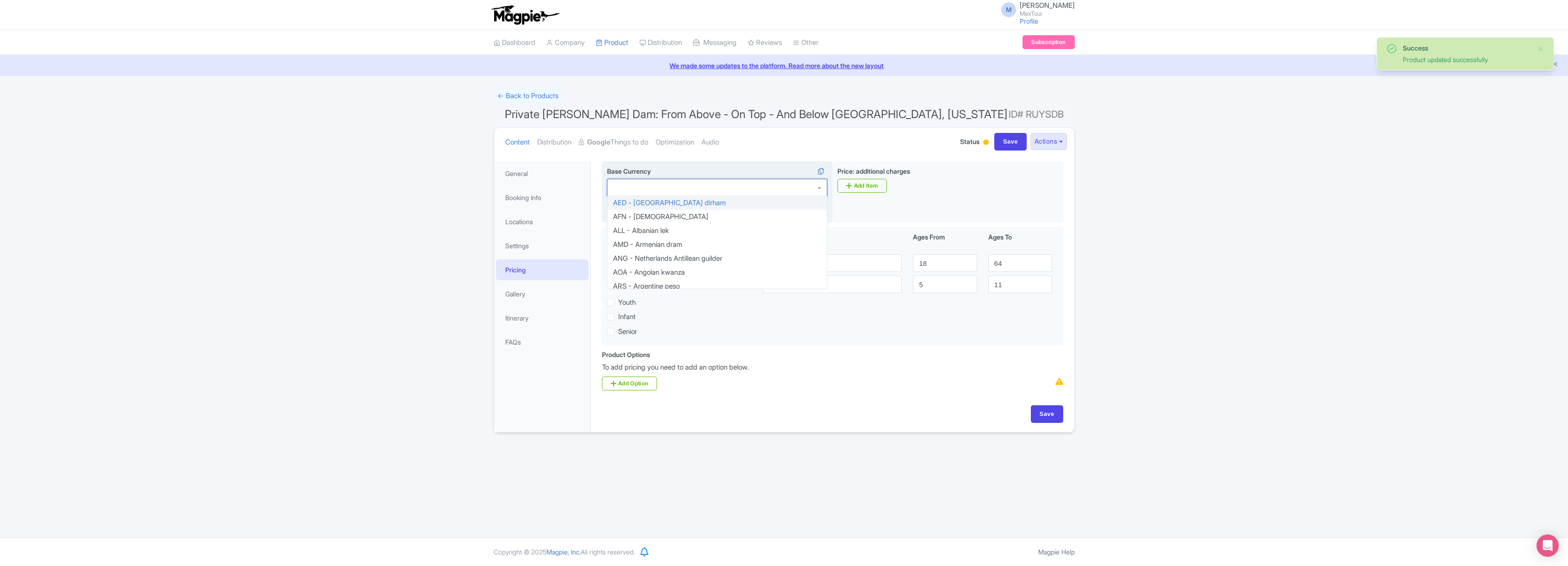
click at [708, 186] on div at bounding box center [717, 187] width 220 height 17
type input "usd"
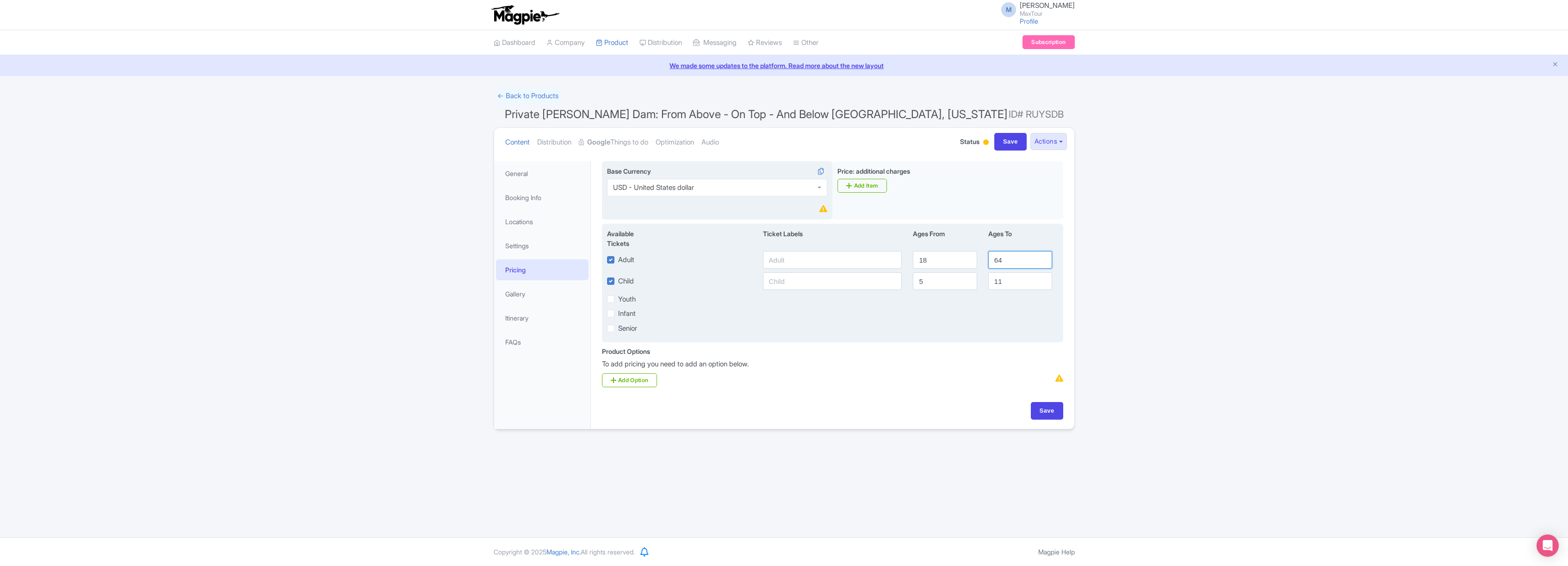
click at [1013, 262] on input "64" at bounding box center [1020, 260] width 64 height 17
type input "6"
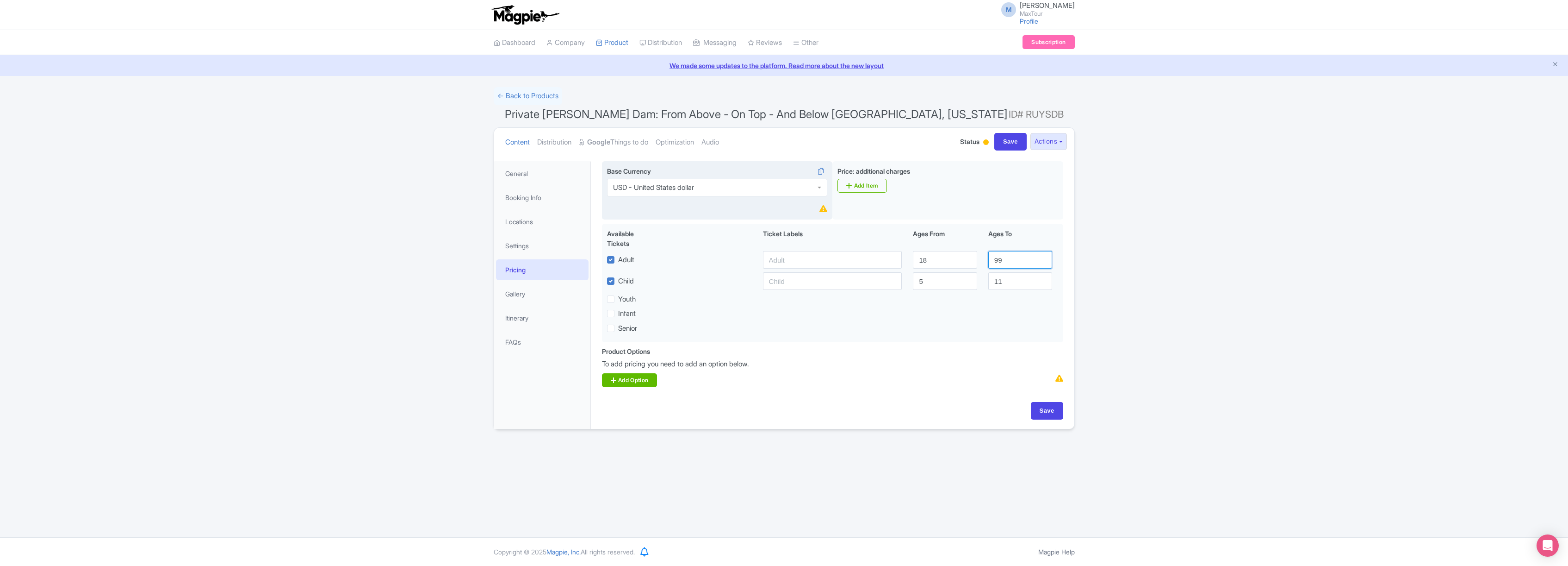
type input "99"
click at [627, 383] on link "Add Option" at bounding box center [629, 380] width 55 height 14
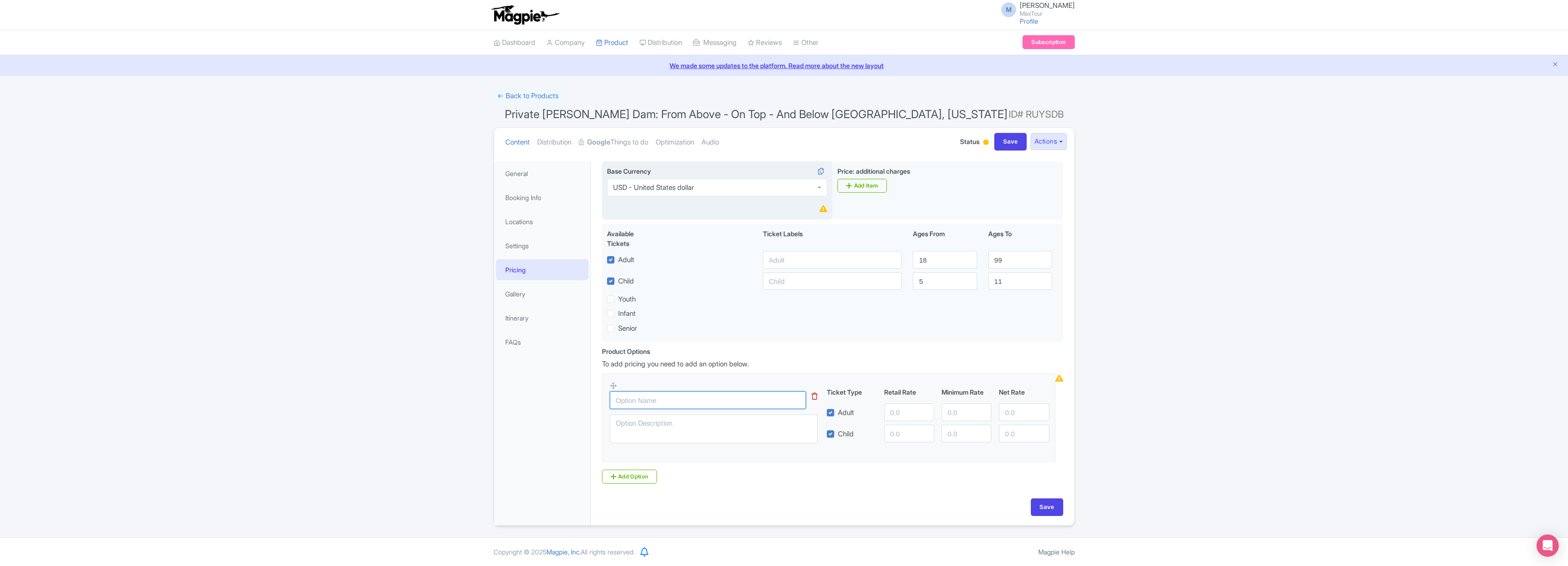
click at [656, 404] on input "text" at bounding box center [708, 399] width 197 height 17
type input "Private [PERSON_NAME] Dam Tour"
click at [898, 411] on input "number" at bounding box center [908, 411] width 50 height 17
type input "109"
click at [895, 437] on input "number" at bounding box center [908, 433] width 50 height 17
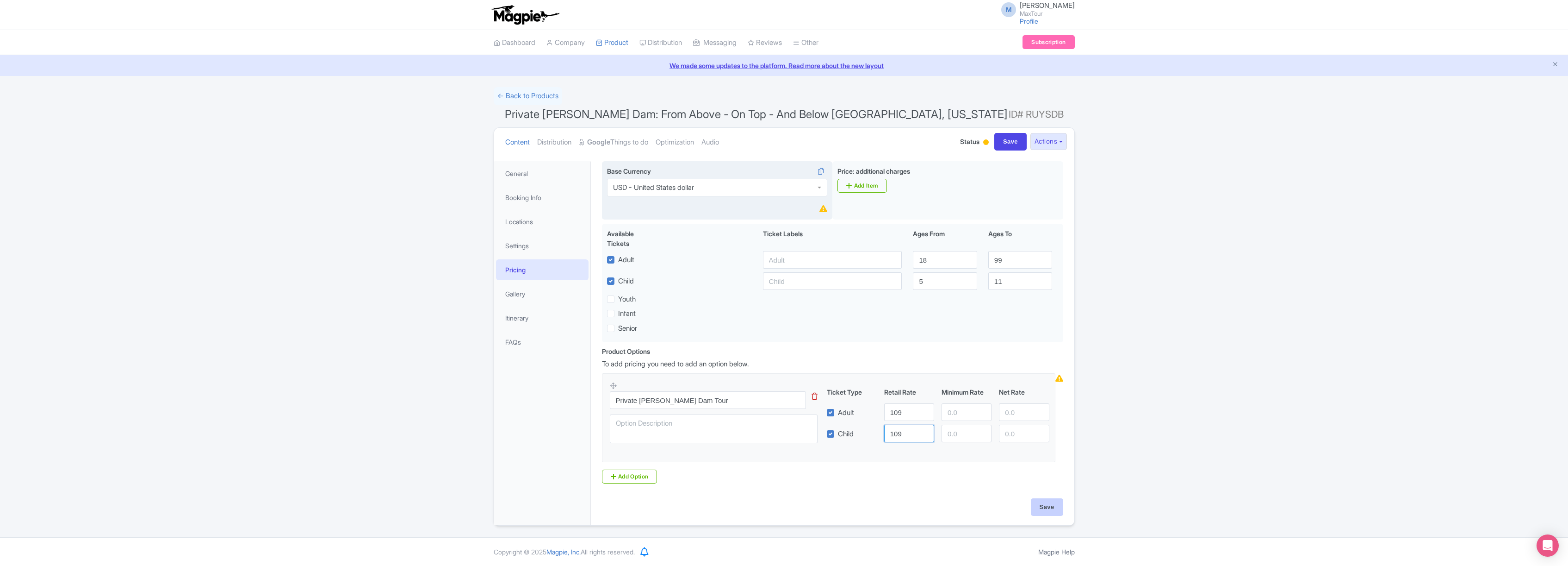
type input "109"
click at [1058, 511] on input "Save" at bounding box center [1047, 507] width 32 height 17
type input "Saving..."
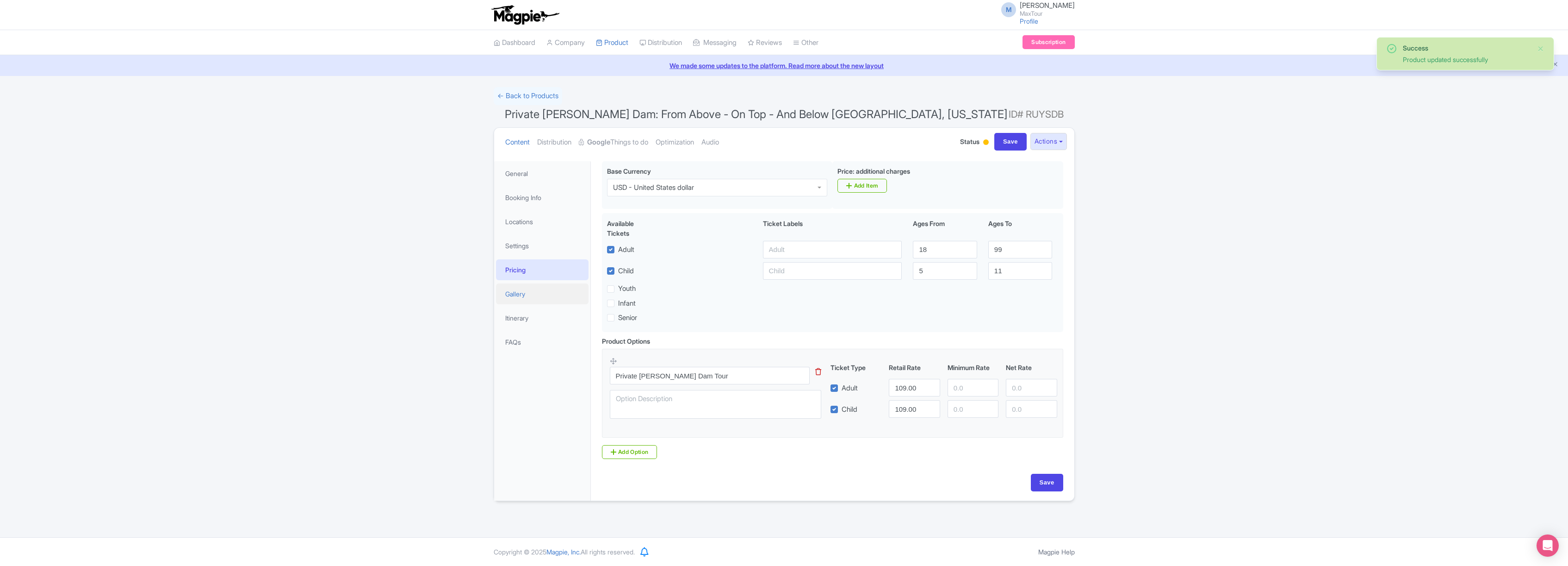
click at [516, 295] on link "Gallery" at bounding box center [542, 294] width 92 height 21
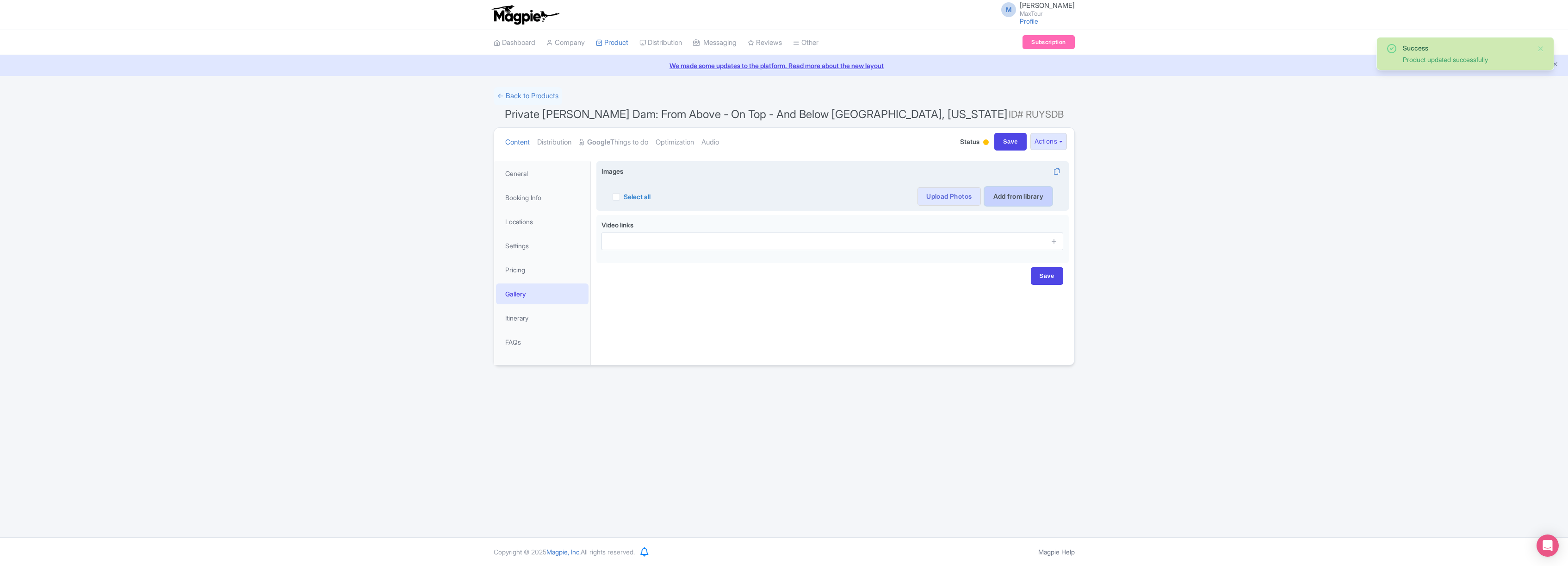
click at [1008, 197] on link "Add from library" at bounding box center [1018, 196] width 68 height 18
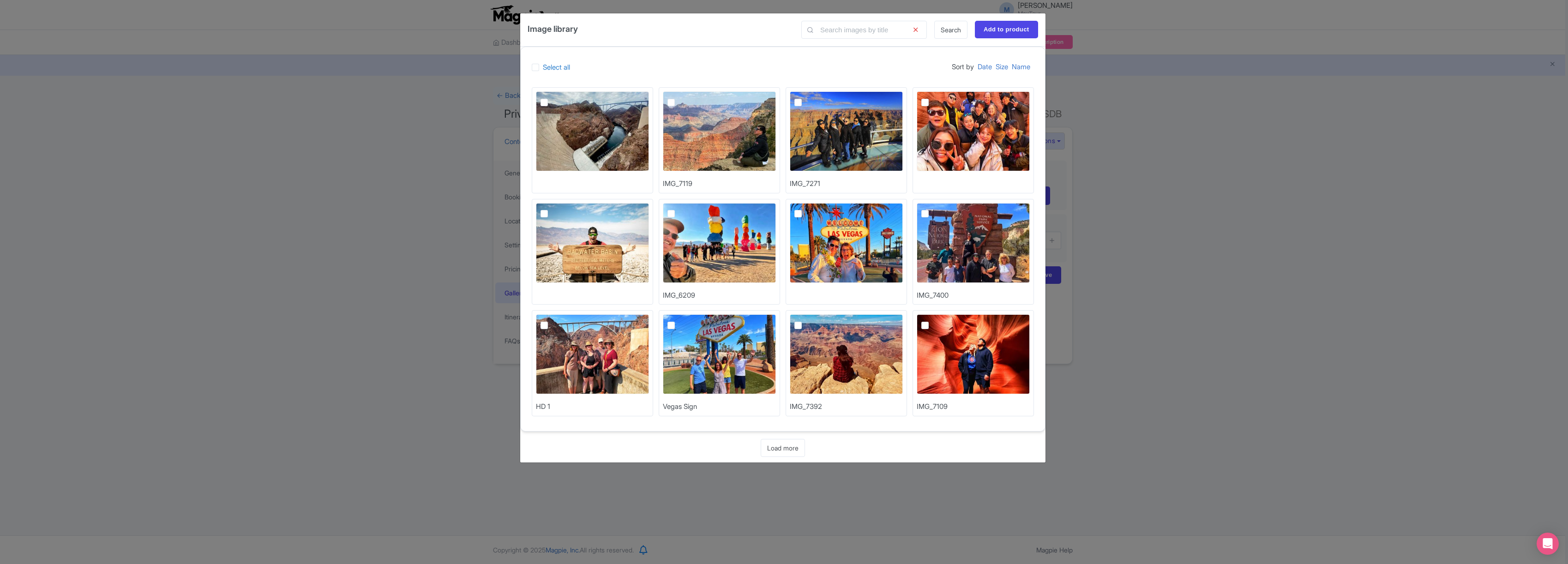
click at [589, 346] on img at bounding box center [592, 354] width 113 height 79
click at [557, 320] on input "checkbox" at bounding box center [555, 317] width 6 height 6
checkbox input "true"
click at [789, 448] on link "Load more" at bounding box center [783, 448] width 45 height 18
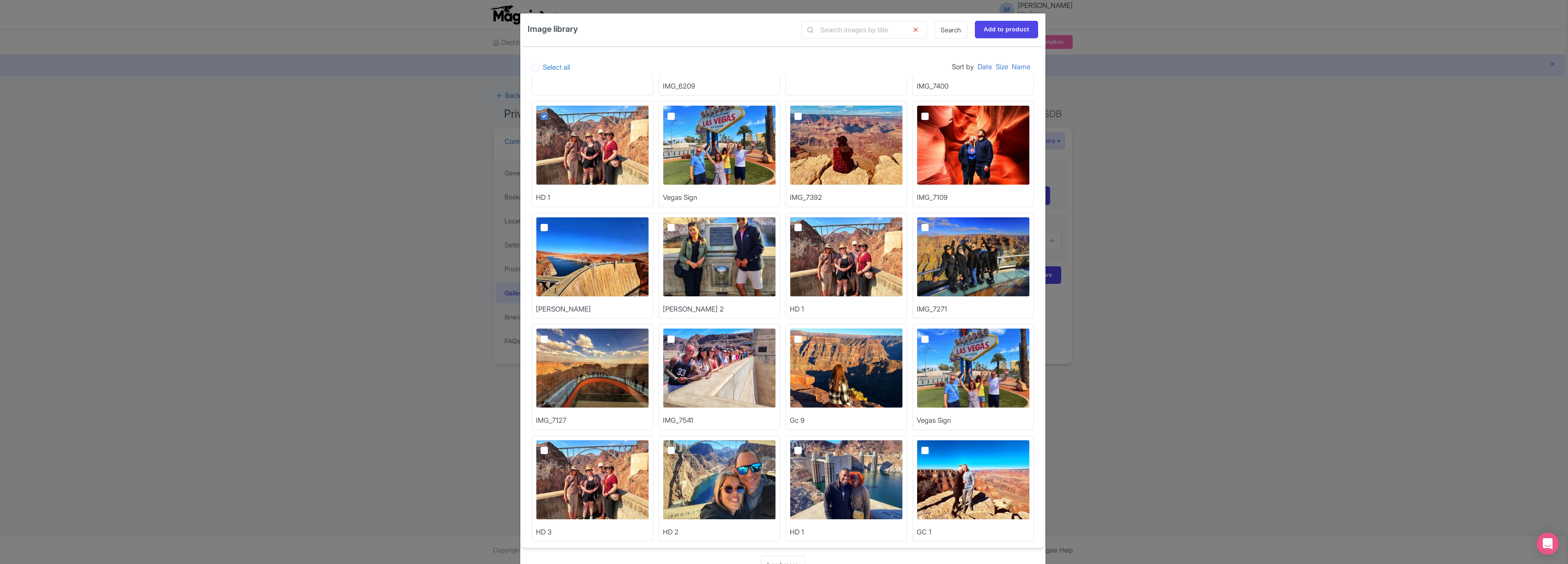
scroll to position [218, 0]
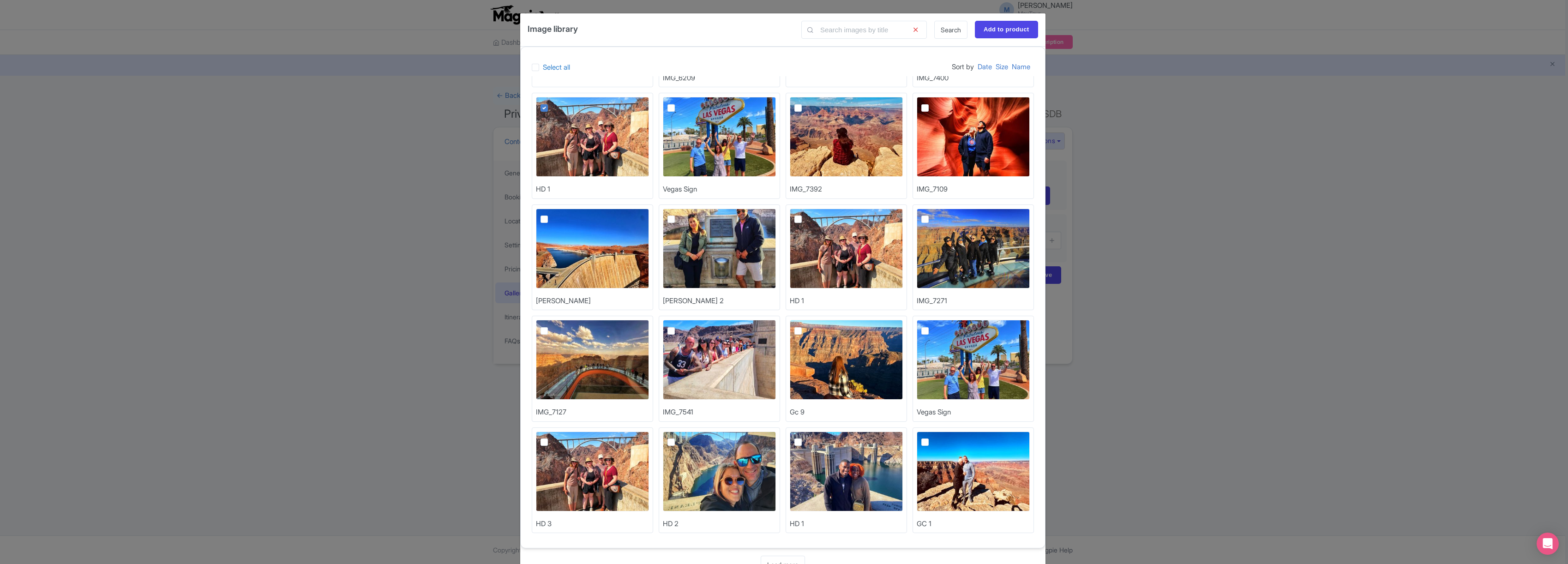
click at [721, 248] on img at bounding box center [719, 248] width 113 height 79
click at [684, 215] on input "checkbox" at bounding box center [681, 211] width 6 height 6
checkbox input "true"
click at [714, 359] on img at bounding box center [719, 360] width 113 height 79
click at [684, 326] on input "checkbox" at bounding box center [681, 323] width 6 height 6
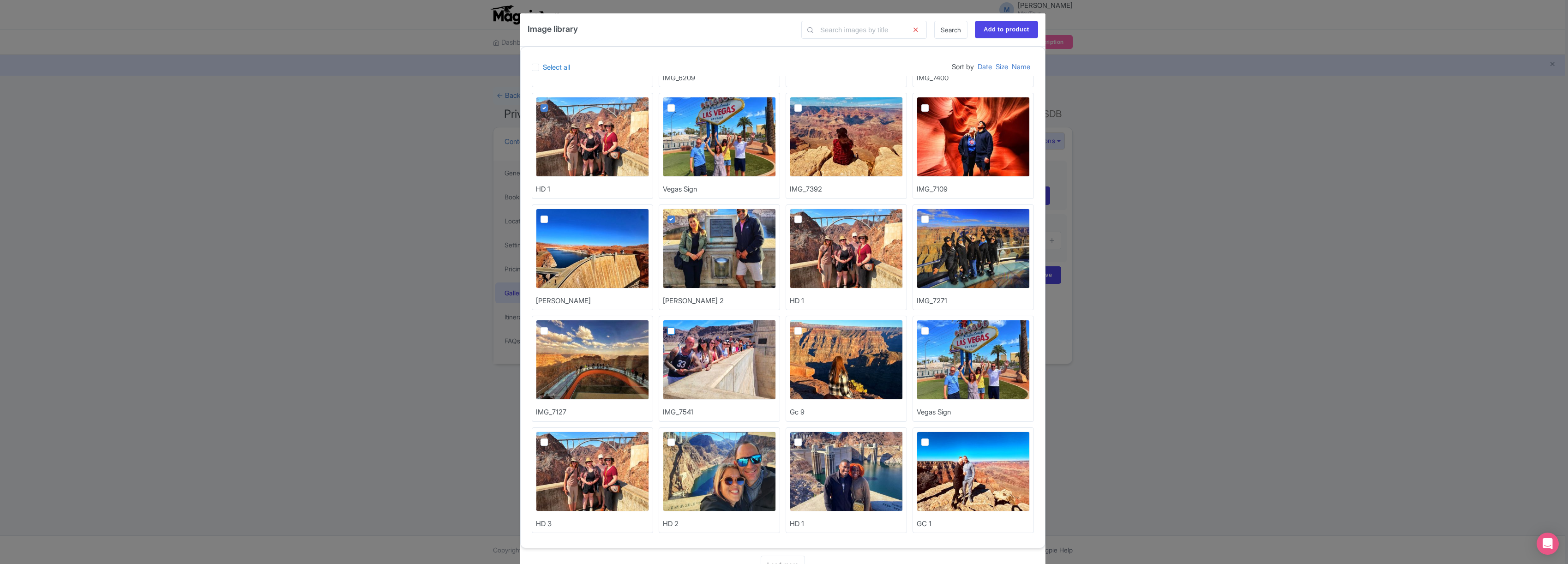
checkbox input "true"
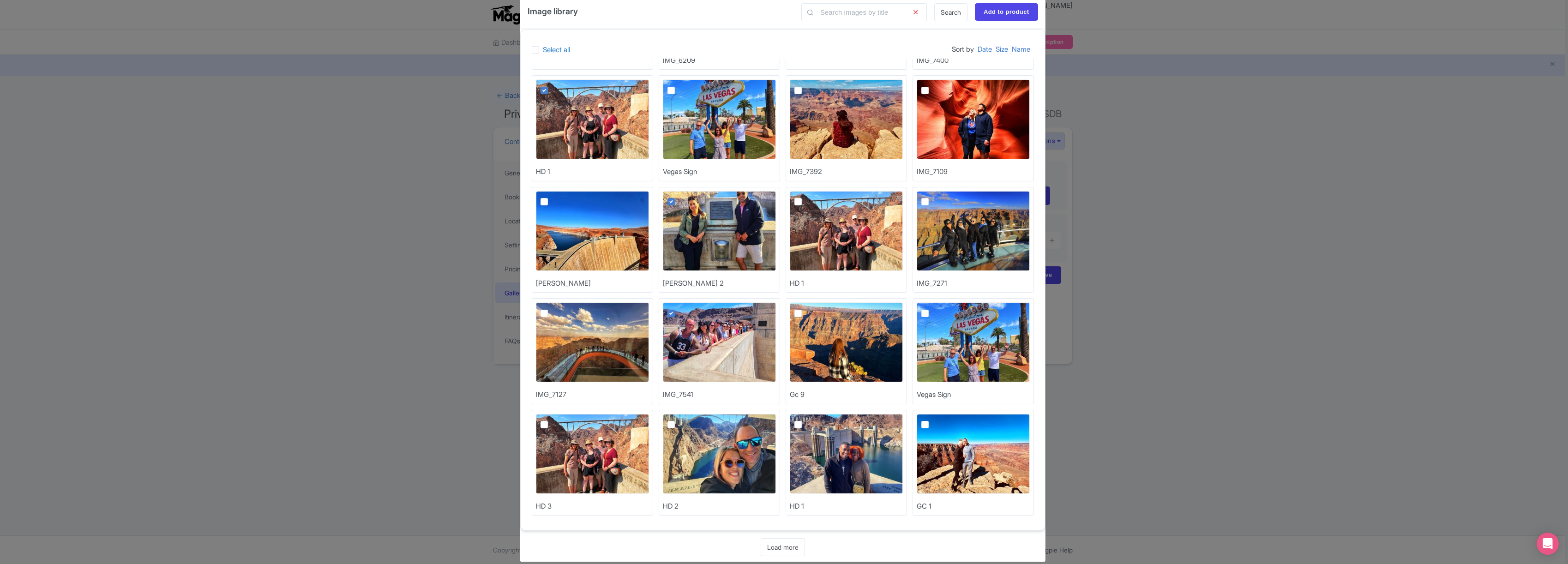
scroll to position [29, 0]
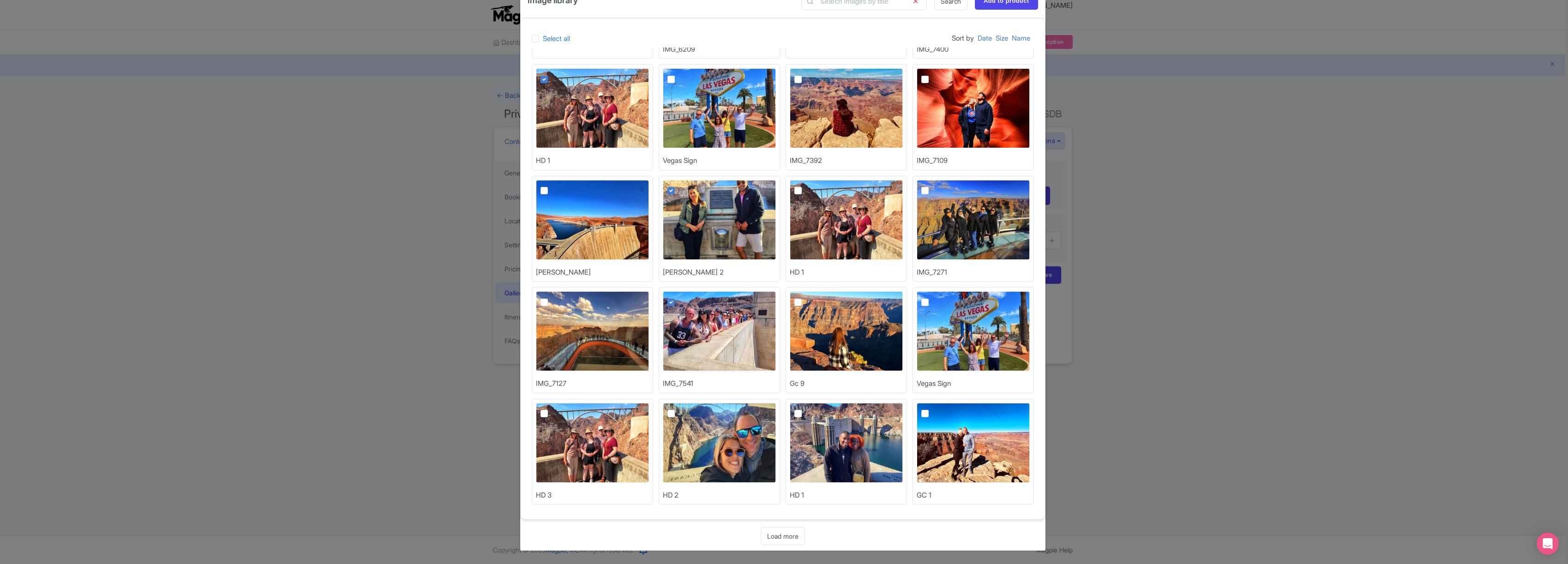
click at [728, 436] on img at bounding box center [719, 443] width 113 height 79
click at [684, 409] on input "checkbox" at bounding box center [681, 406] width 6 height 6
checkbox input "true"
click at [836, 430] on img at bounding box center [846, 443] width 113 height 79
click at [811, 409] on input "checkbox" at bounding box center [808, 406] width 6 height 6
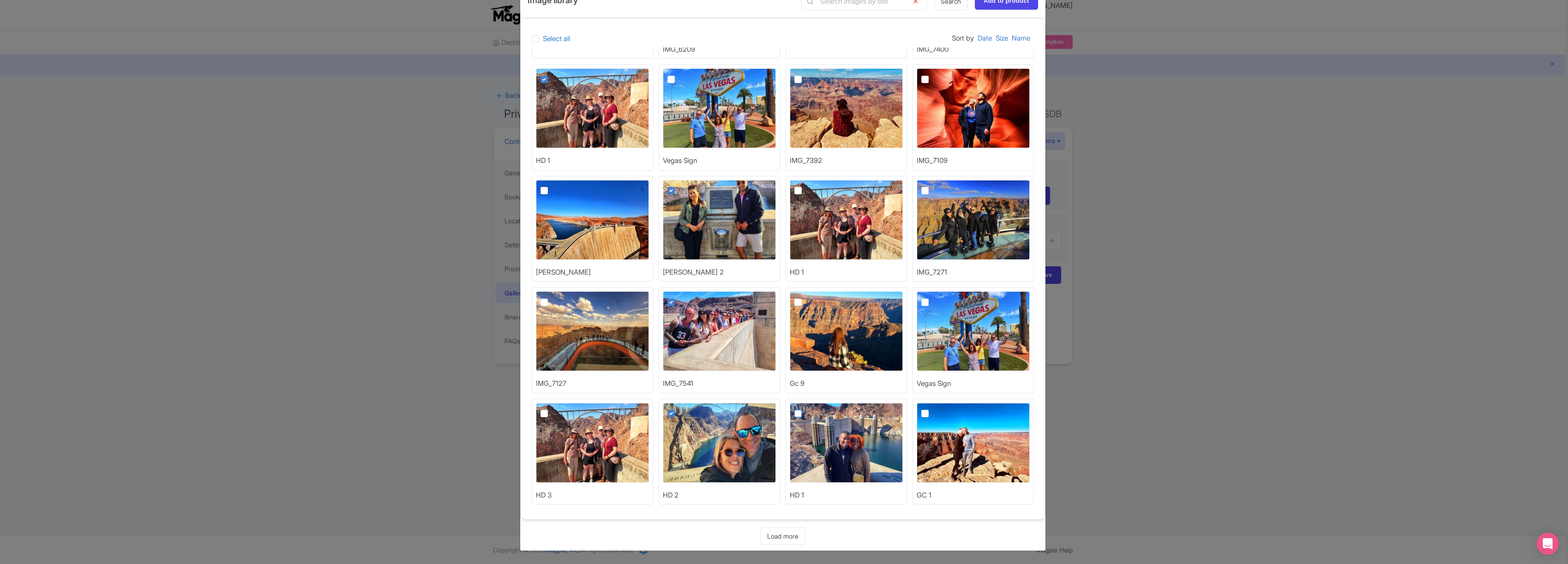
checkbox input "true"
click at [785, 534] on link "Load more" at bounding box center [783, 536] width 45 height 18
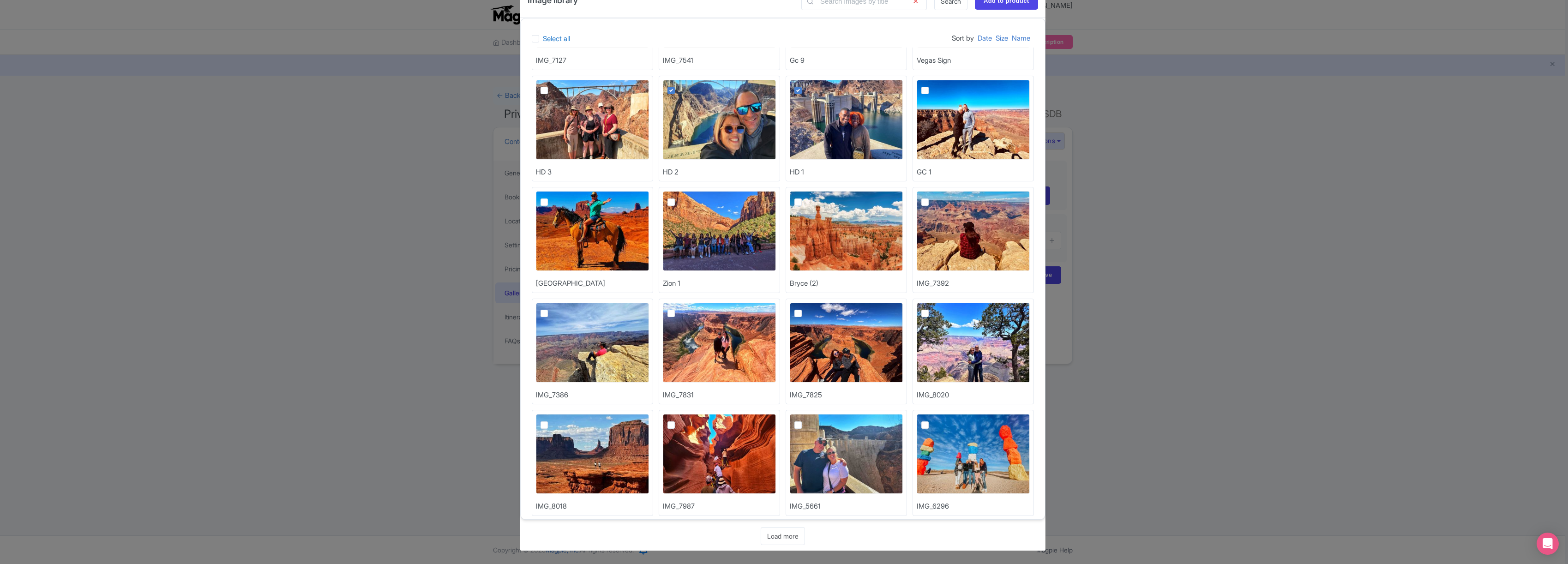
scroll to position [551, 0]
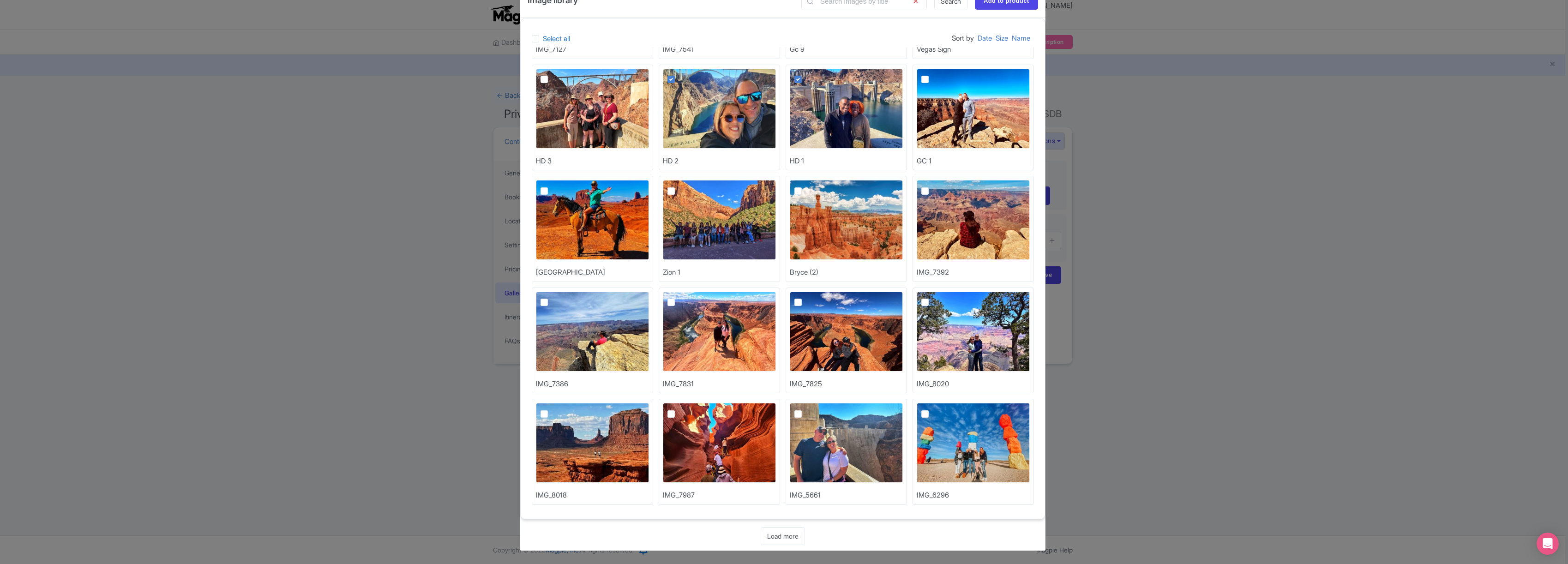
click at [831, 426] on img at bounding box center [846, 443] width 113 height 79
click at [811, 409] on input "checkbox" at bounding box center [808, 406] width 6 height 6
checkbox input "true"
click at [785, 534] on link "Load more" at bounding box center [783, 536] width 45 height 18
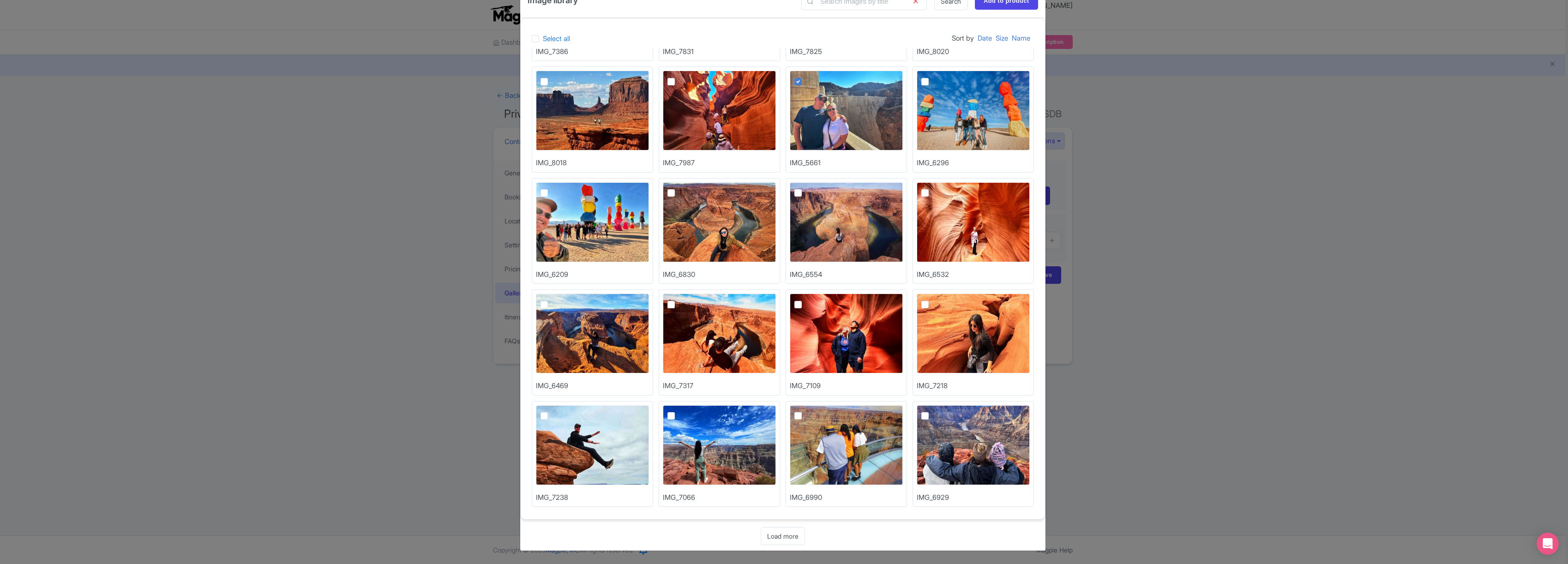
scroll to position [885, 0]
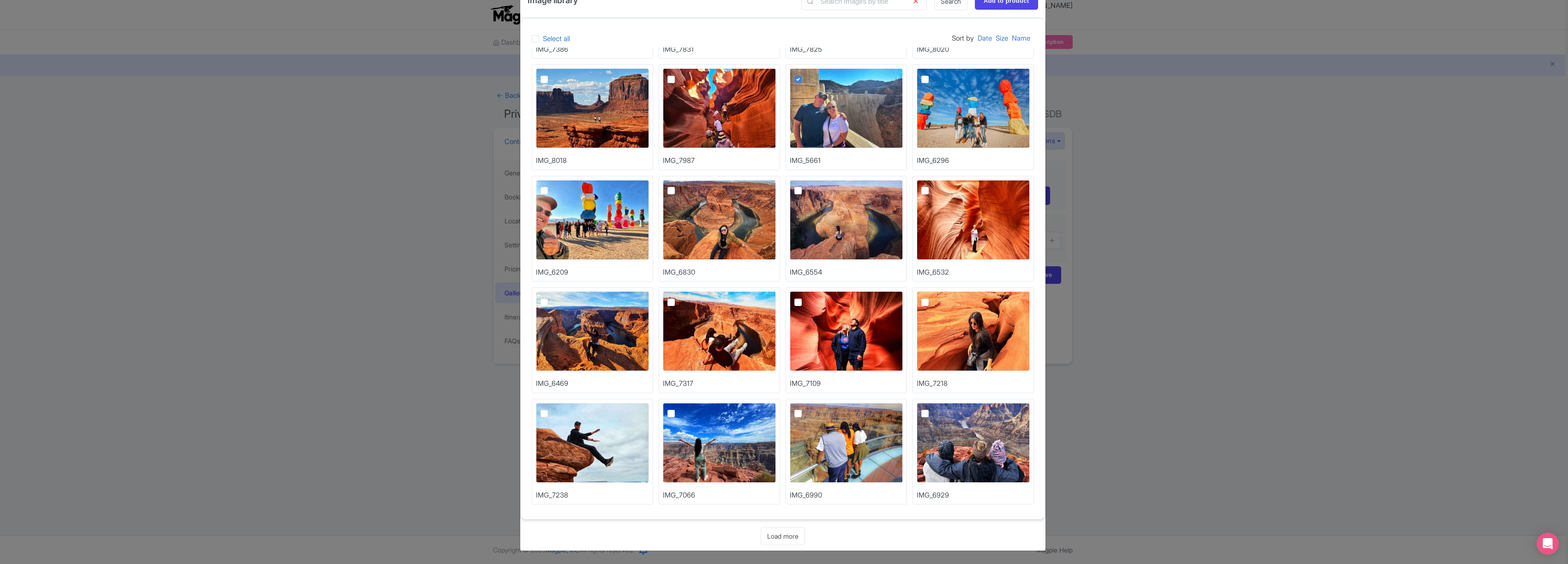
click at [783, 535] on link "Load more" at bounding box center [783, 536] width 45 height 18
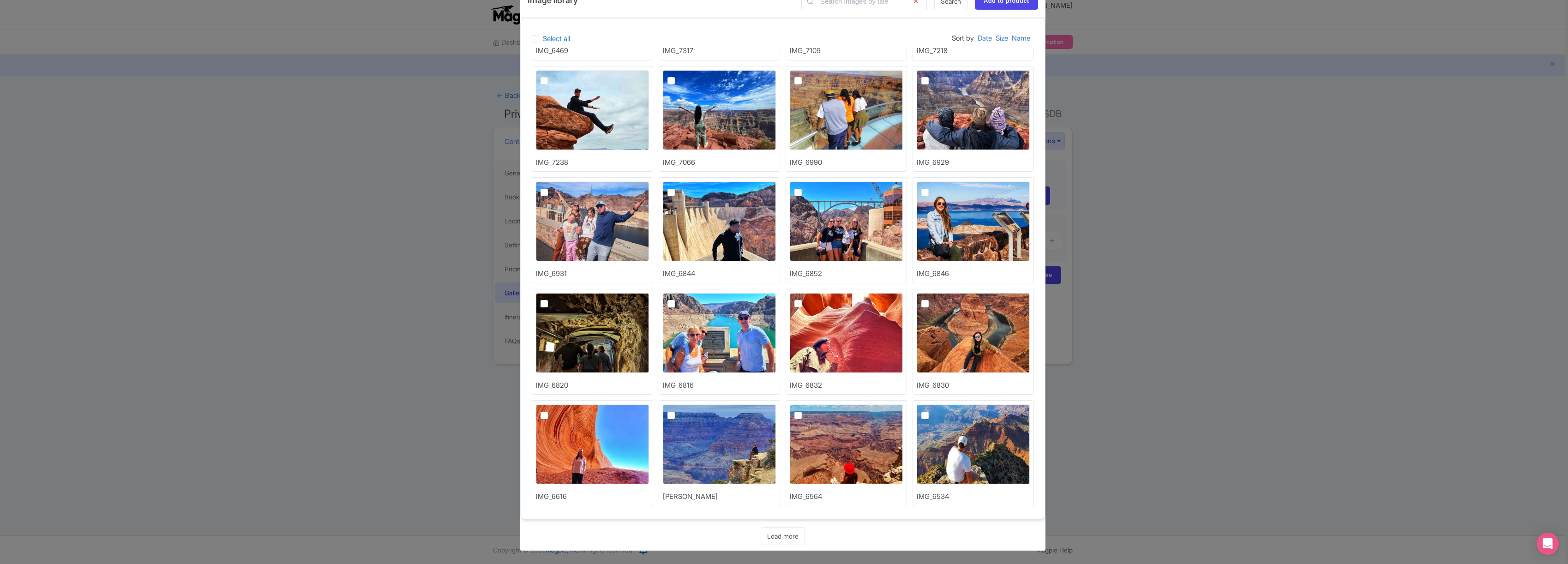
scroll to position [1219, 0]
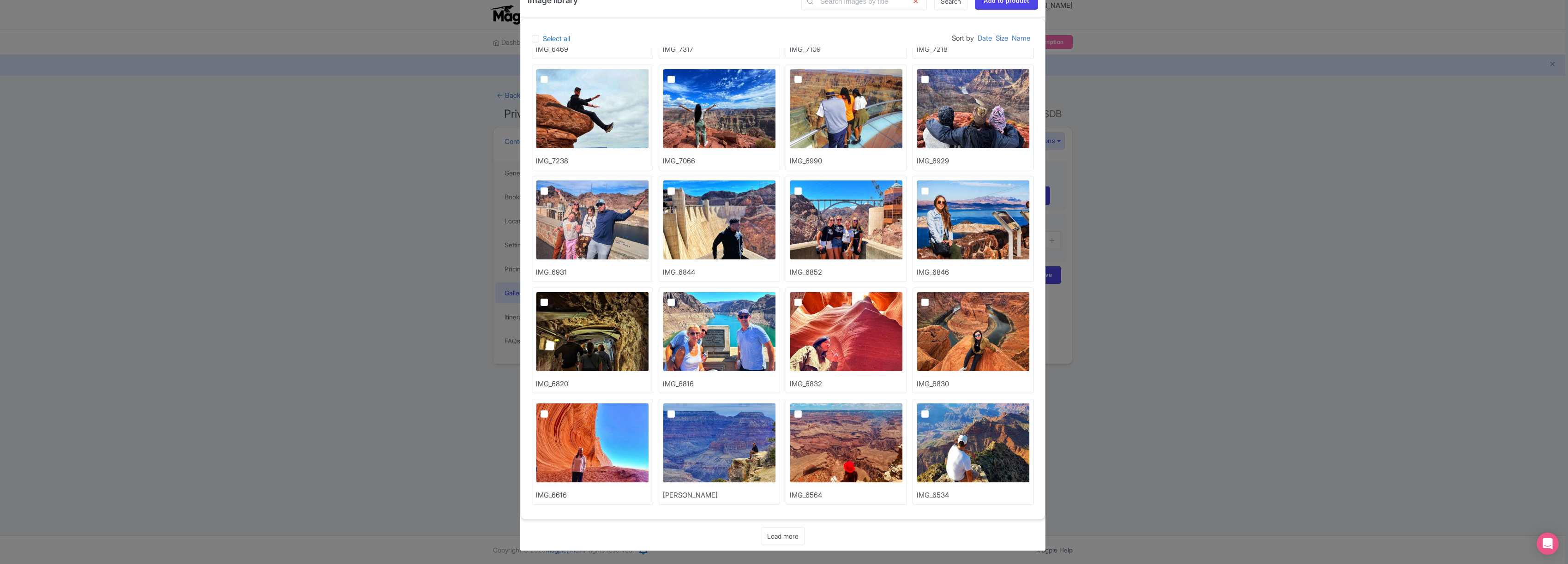
click at [711, 233] on img at bounding box center [719, 220] width 113 height 79
click at [684, 186] on input "checkbox" at bounding box center [681, 183] width 6 height 6
checkbox input "true"
click at [588, 226] on img at bounding box center [592, 220] width 113 height 79
click at [557, 186] on input "checkbox" at bounding box center [555, 183] width 6 height 6
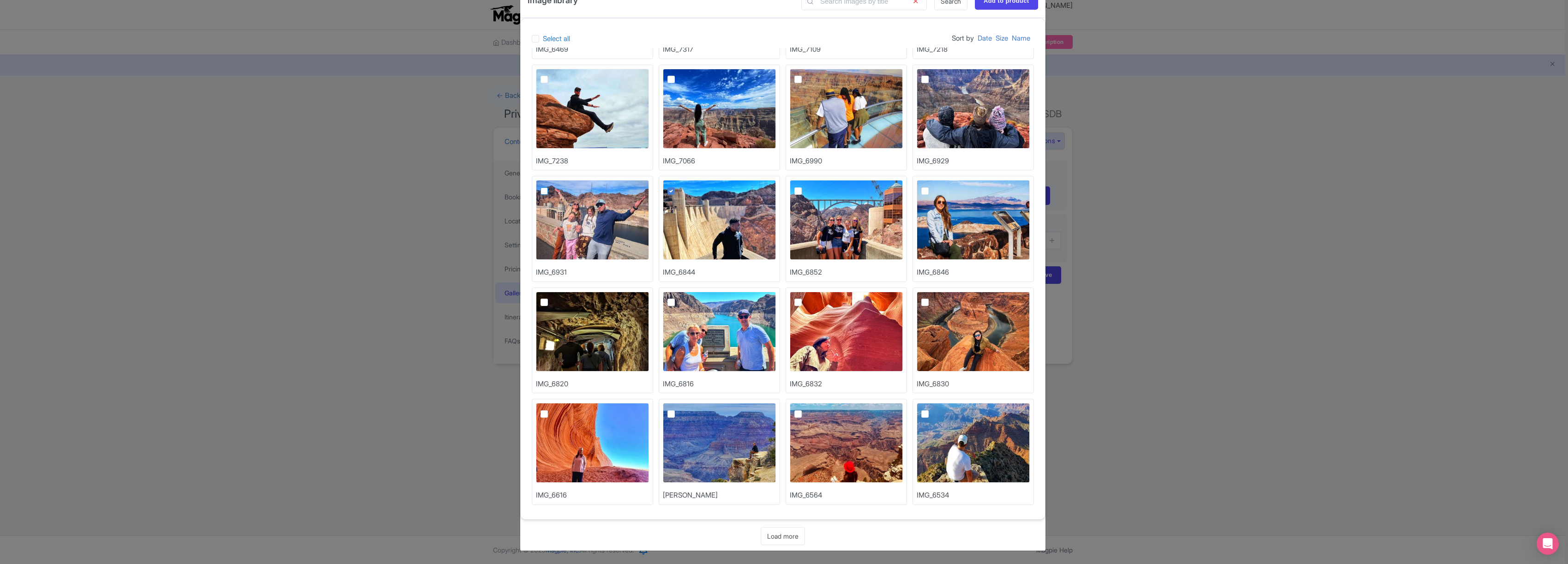
checkbox input "true"
click at [854, 222] on img at bounding box center [846, 220] width 113 height 79
click at [811, 186] on input "checkbox" at bounding box center [808, 183] width 6 height 6
checkbox input "true"
click at [721, 329] on img at bounding box center [719, 331] width 113 height 79
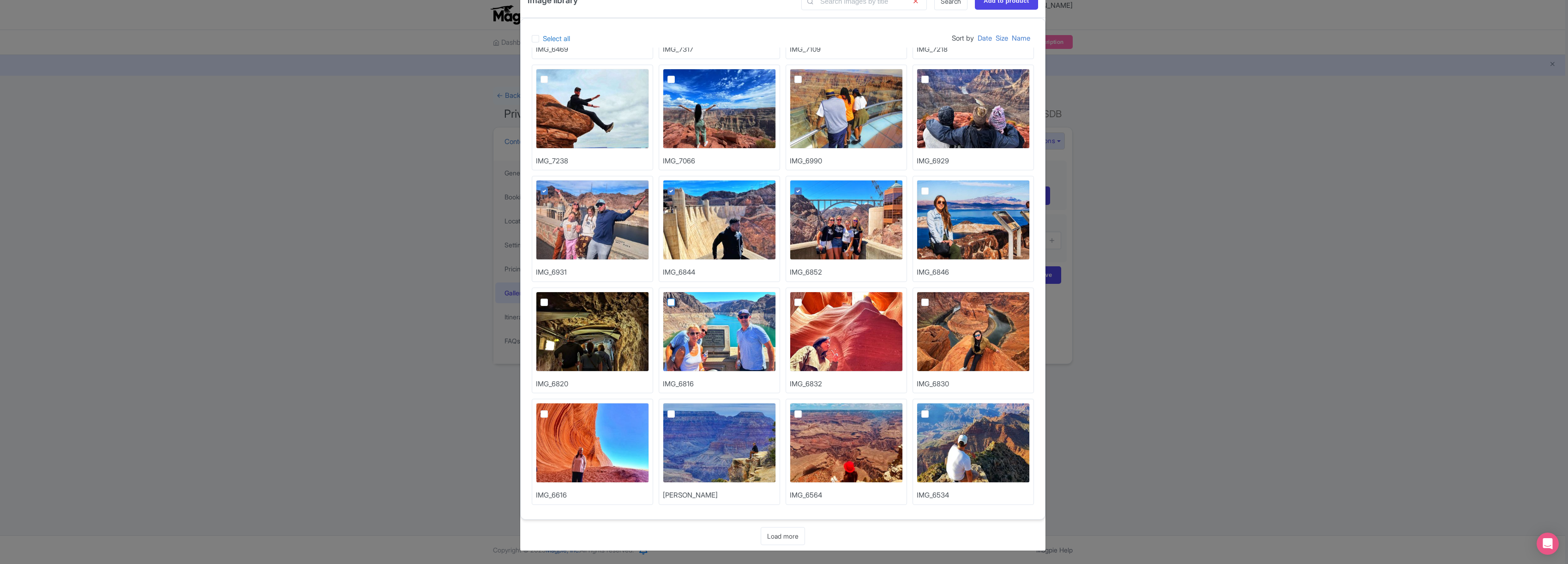
click at [684, 298] on input "checkbox" at bounding box center [681, 294] width 6 height 6
checkbox input "true"
click at [1004, 5] on input "Add to product" at bounding box center [1006, 1] width 63 height 17
type input "Adding..."
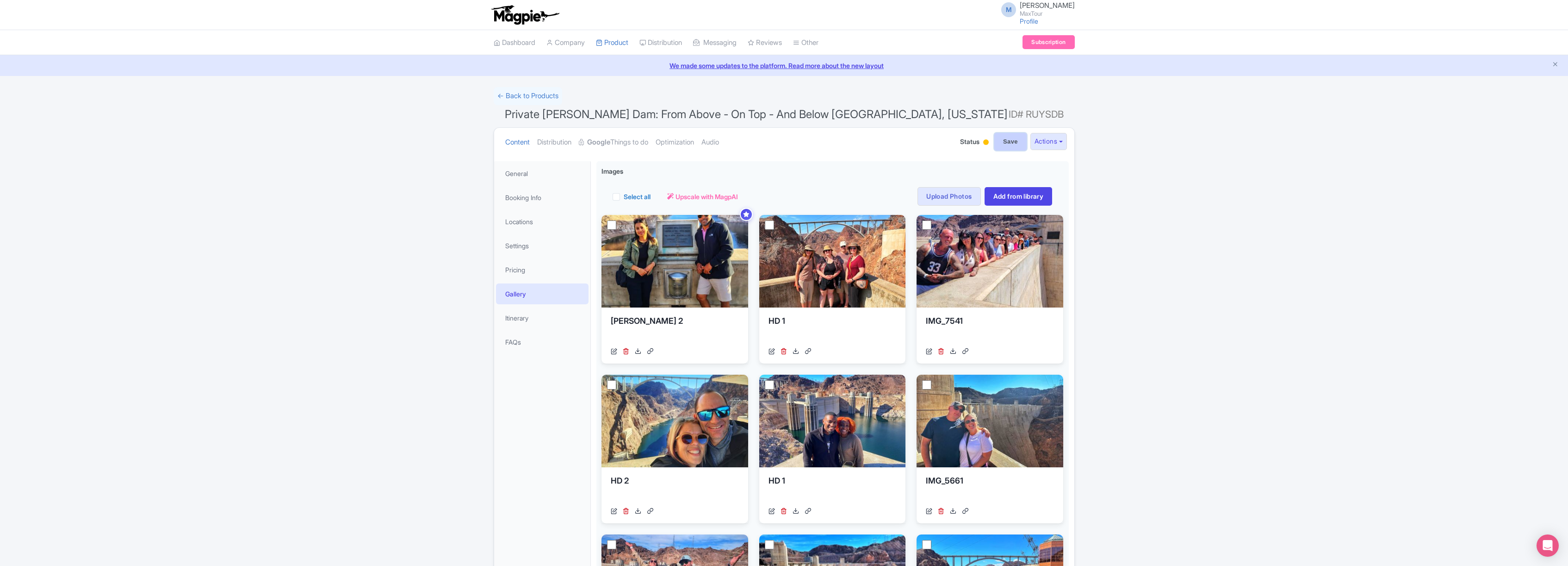
click at [1008, 141] on input "Save" at bounding box center [1011, 141] width 32 height 17
type input "Saving..."
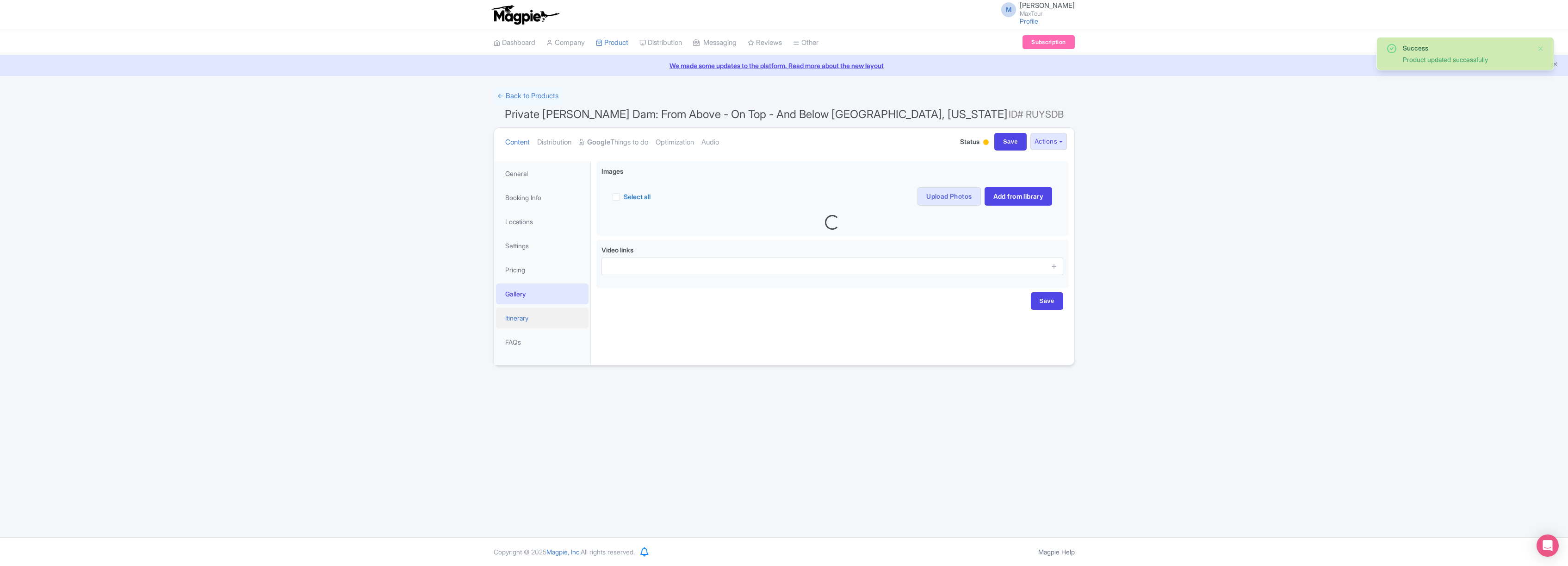
click at [518, 318] on link "Itinerary" at bounding box center [542, 318] width 92 height 21
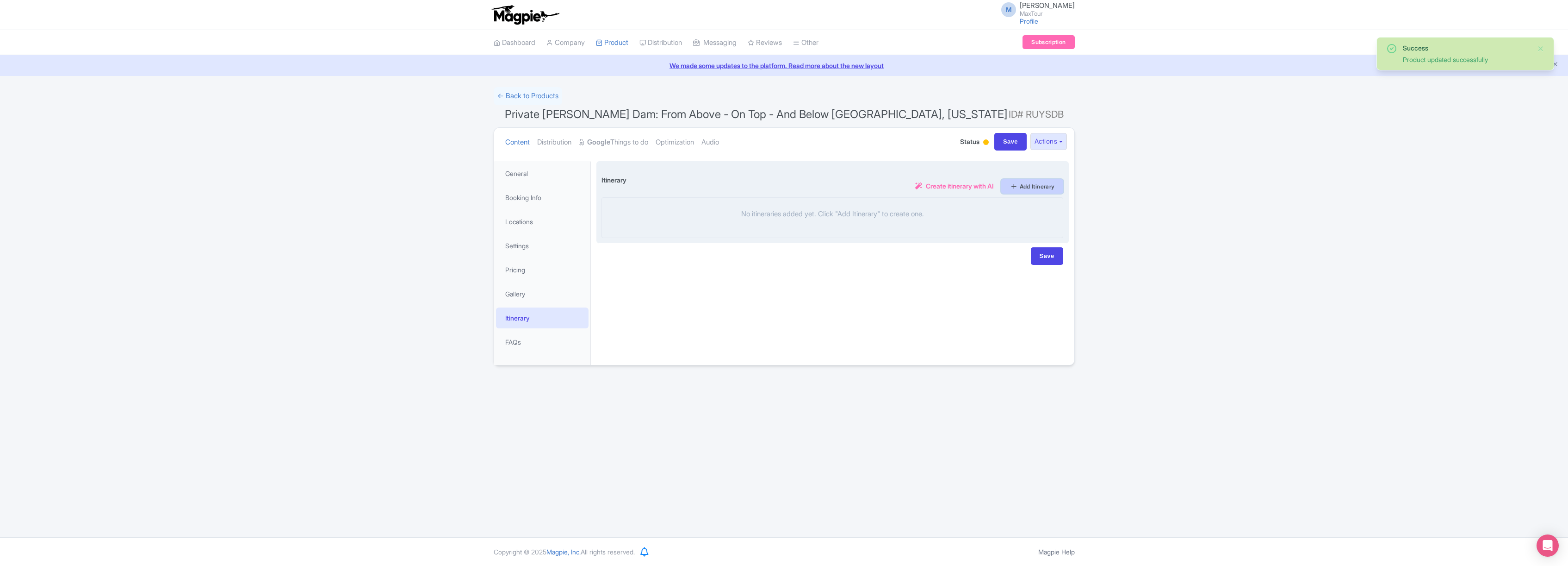
click at [1021, 186] on link "Add Itinerary" at bounding box center [1032, 186] width 62 height 15
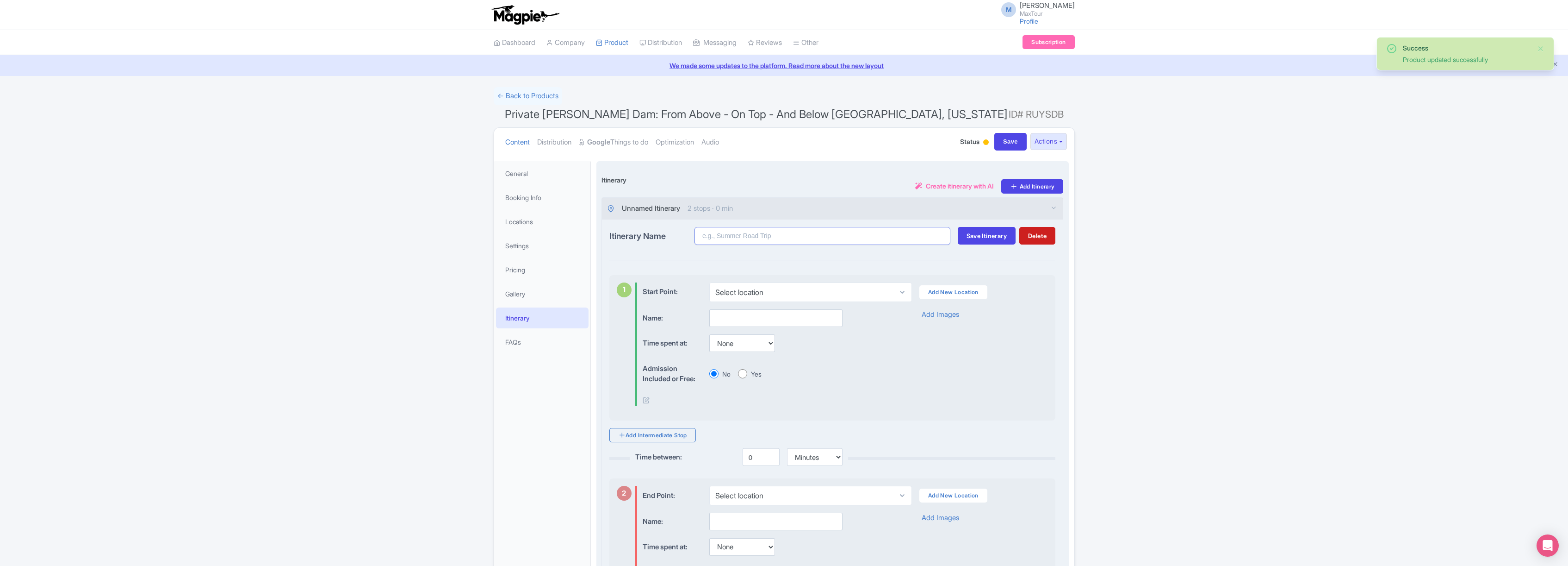
click at [735, 235] on input "Itinerary Name" at bounding box center [822, 236] width 256 height 18
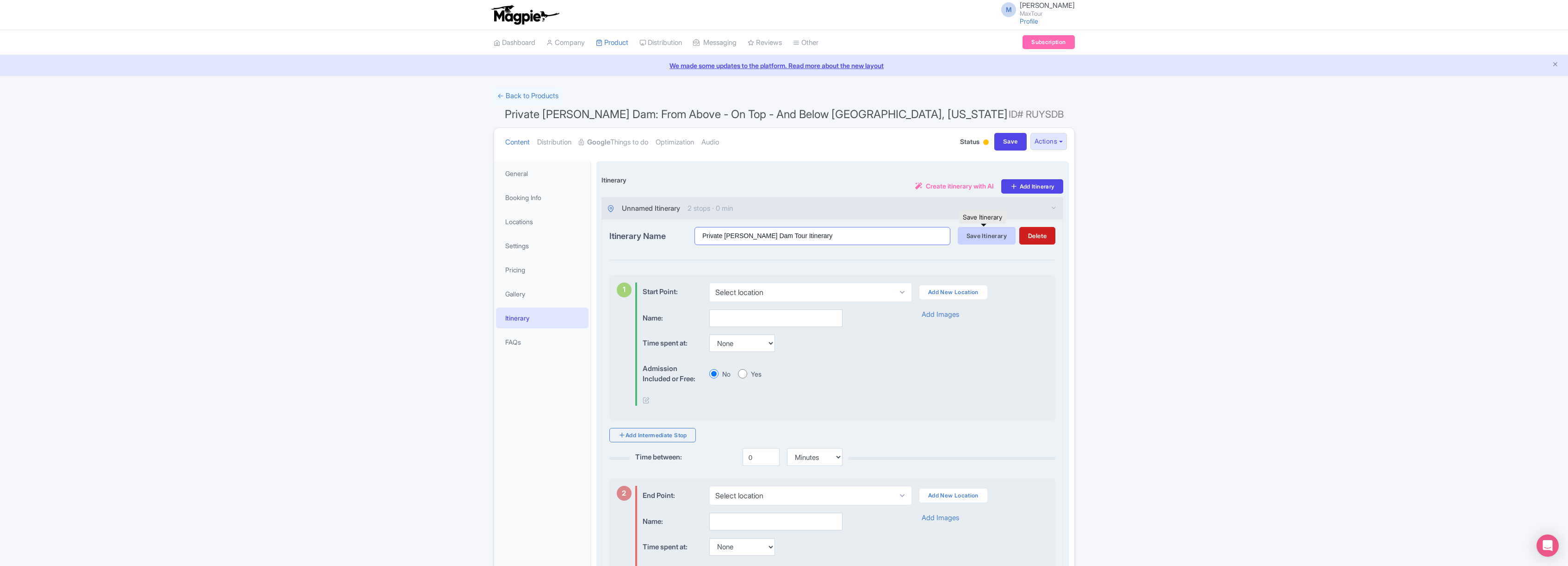
type input "Private Hoover Dam Tour Itinerary"
click at [981, 238] on span "Save Itinerary" at bounding box center [987, 235] width 41 height 8
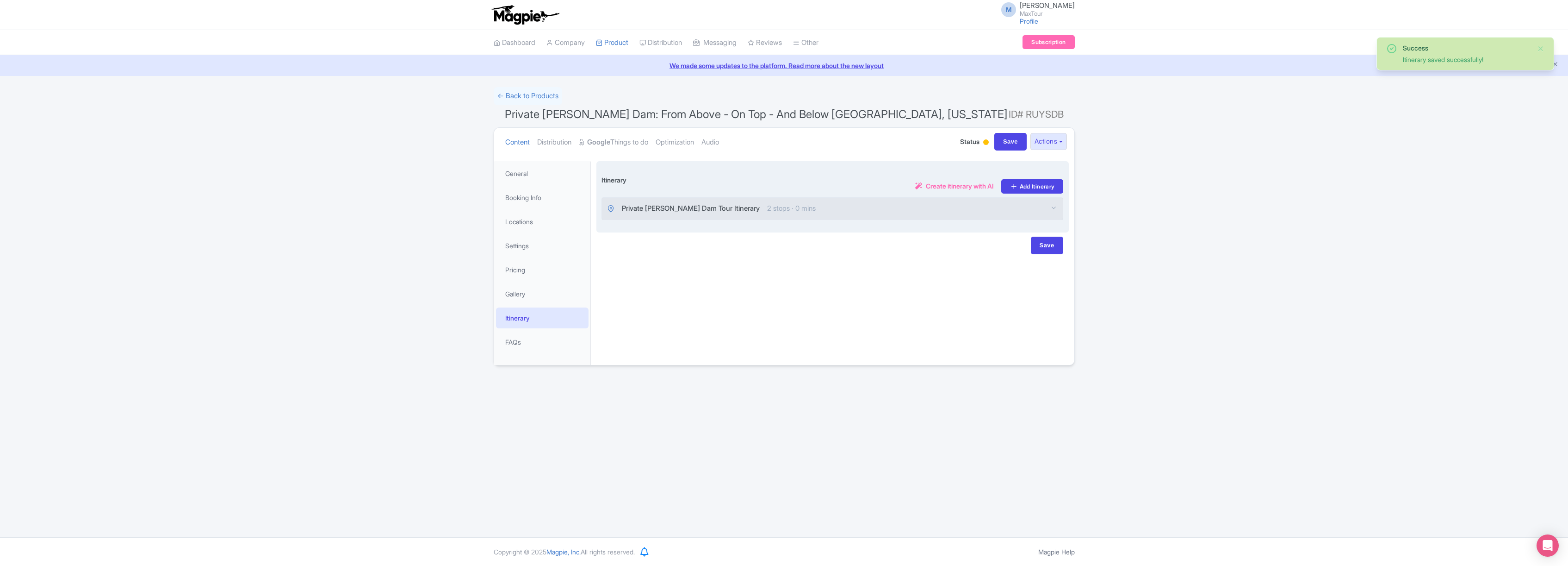
click at [711, 206] on span "Private [PERSON_NAME] Dam Tour Itinerary" at bounding box center [690, 208] width 138 height 10
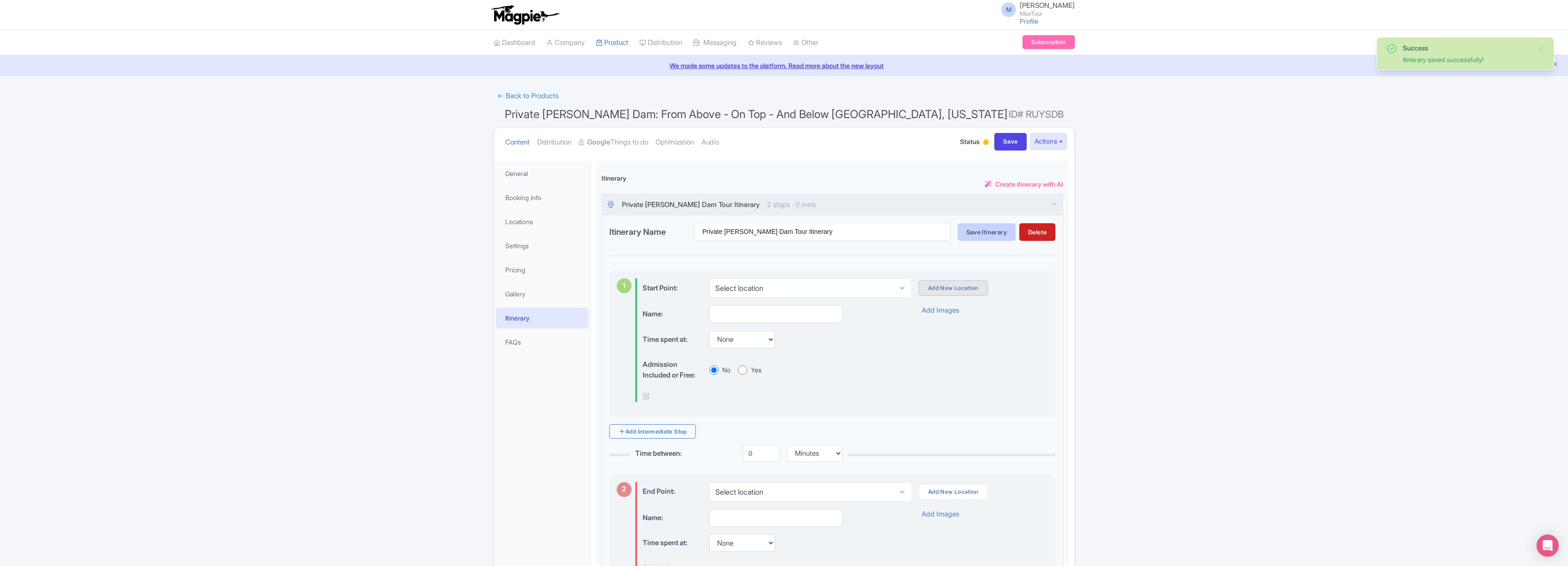
click at [946, 288] on link "Add New Location" at bounding box center [953, 288] width 68 height 14
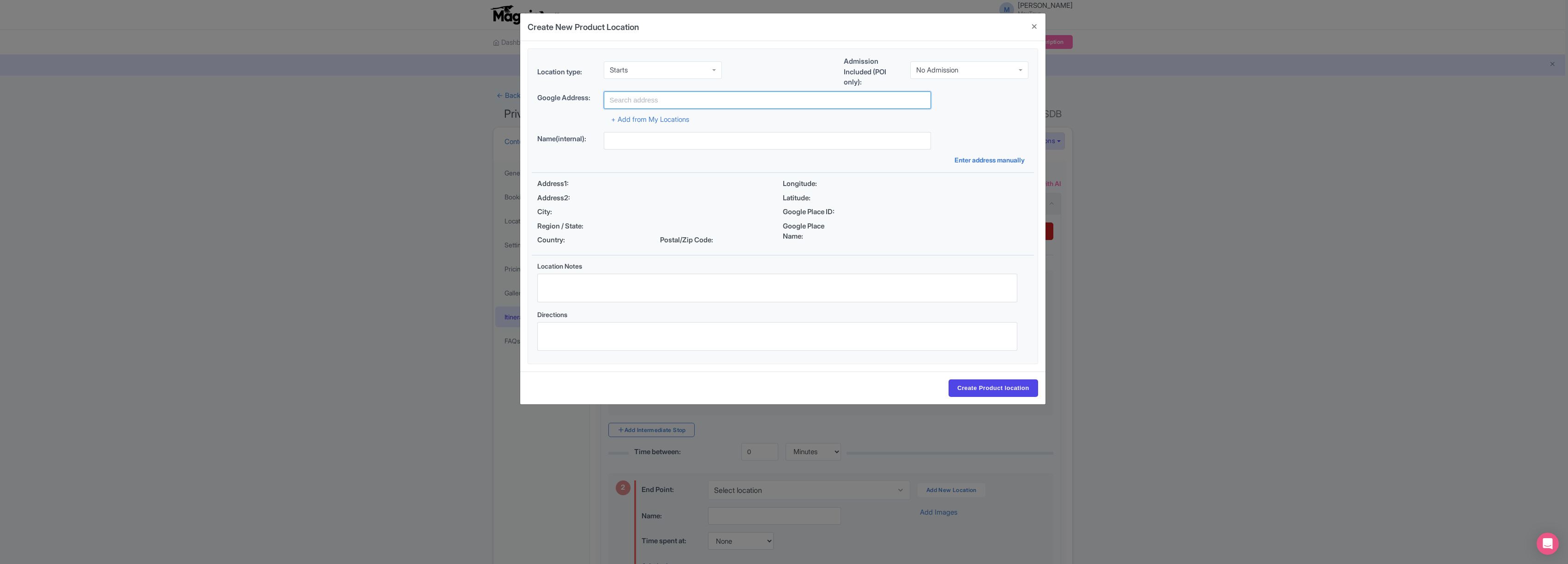
click at [657, 103] on input "text" at bounding box center [767, 100] width 327 height 17
type input "[GEOGRAPHIC_DATA], [GEOGRAPHIC_DATA], [GEOGRAPHIC_DATA]"
click at [981, 386] on input "Create Product location" at bounding box center [993, 388] width 89 height 17
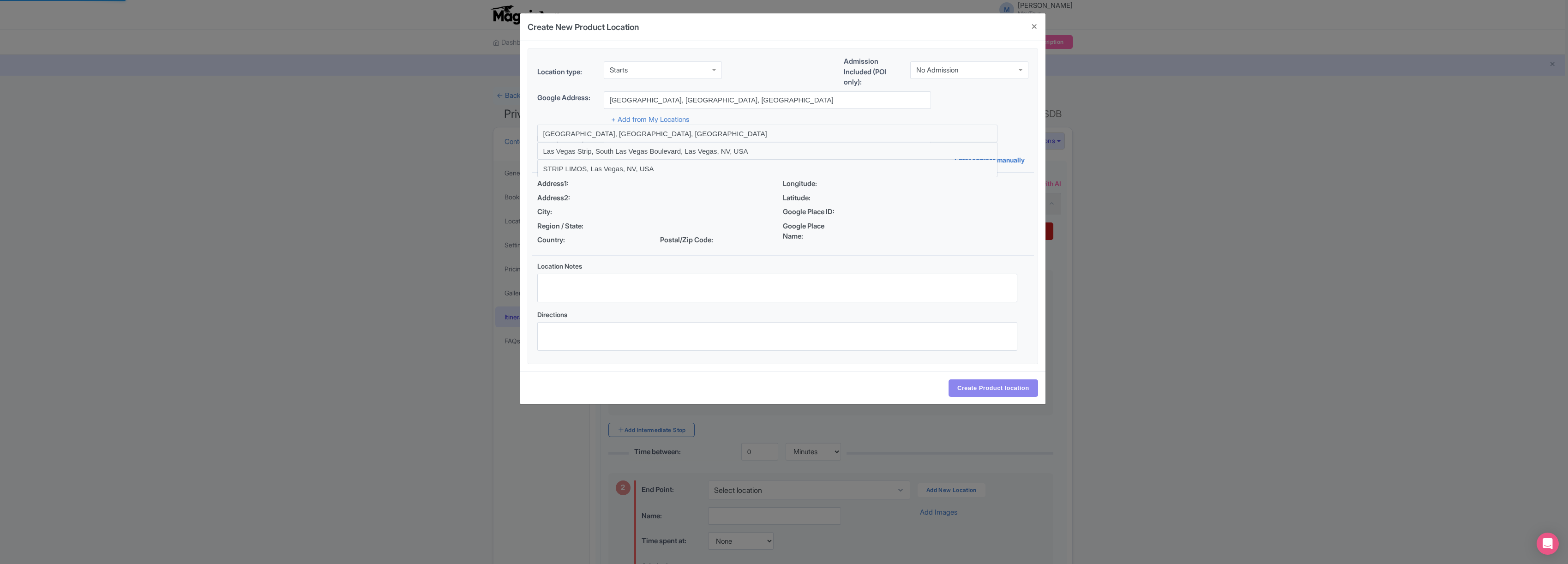
select select "83a2537c-624e-4094-8f00-bc90f87506d1"
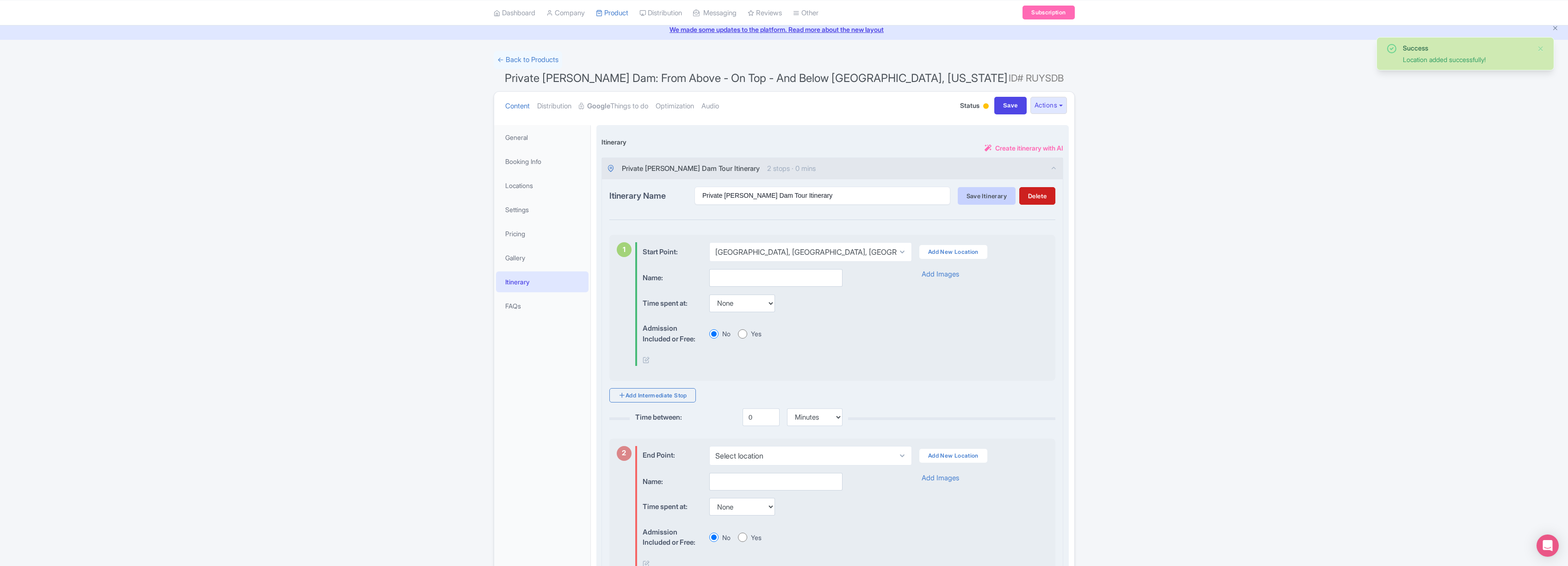
scroll to position [42, 0]
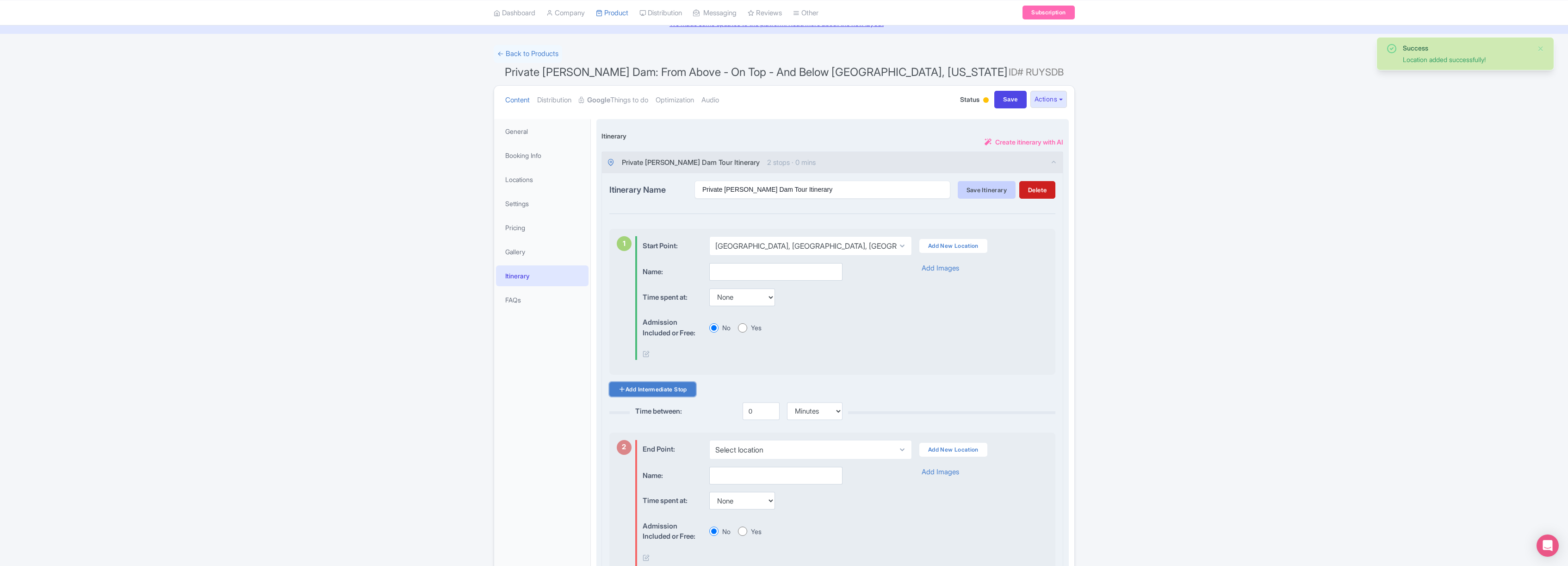
click at [667, 386] on link "Add Intermediate Stop" at bounding box center [653, 389] width 87 height 15
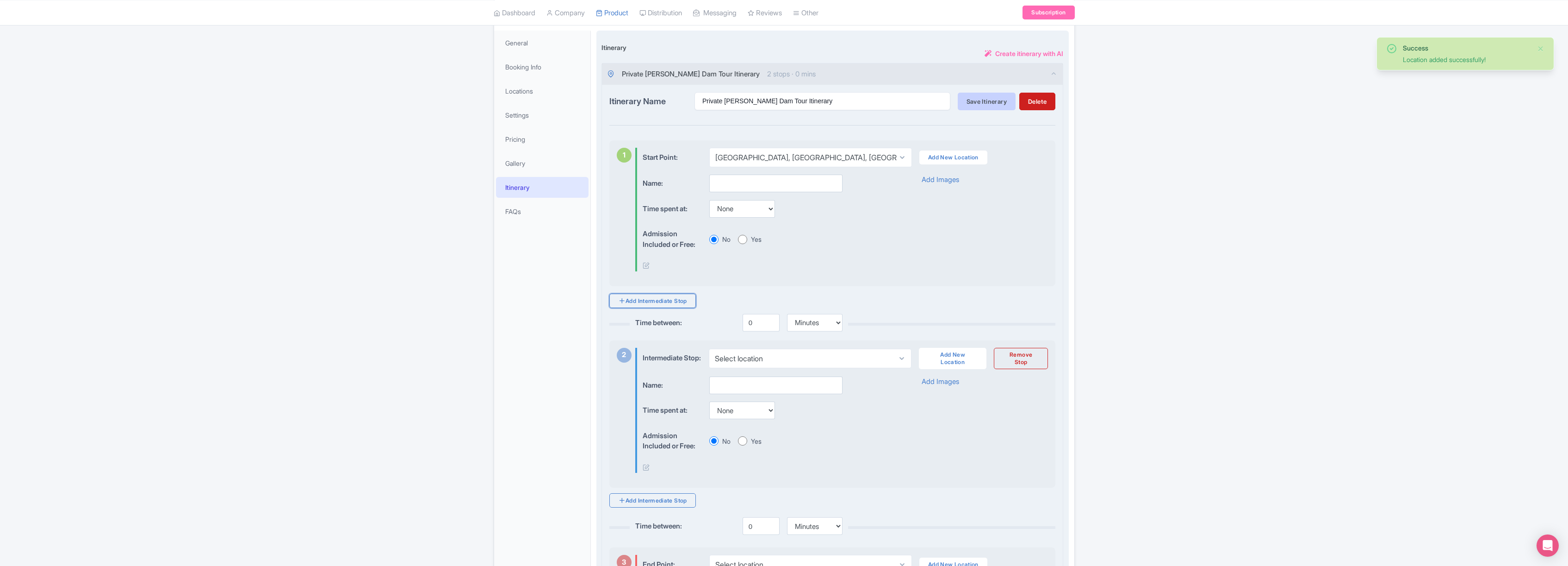
scroll to position [132, 0]
click at [941, 361] on link "Add New Location" at bounding box center [953, 356] width 68 height 21
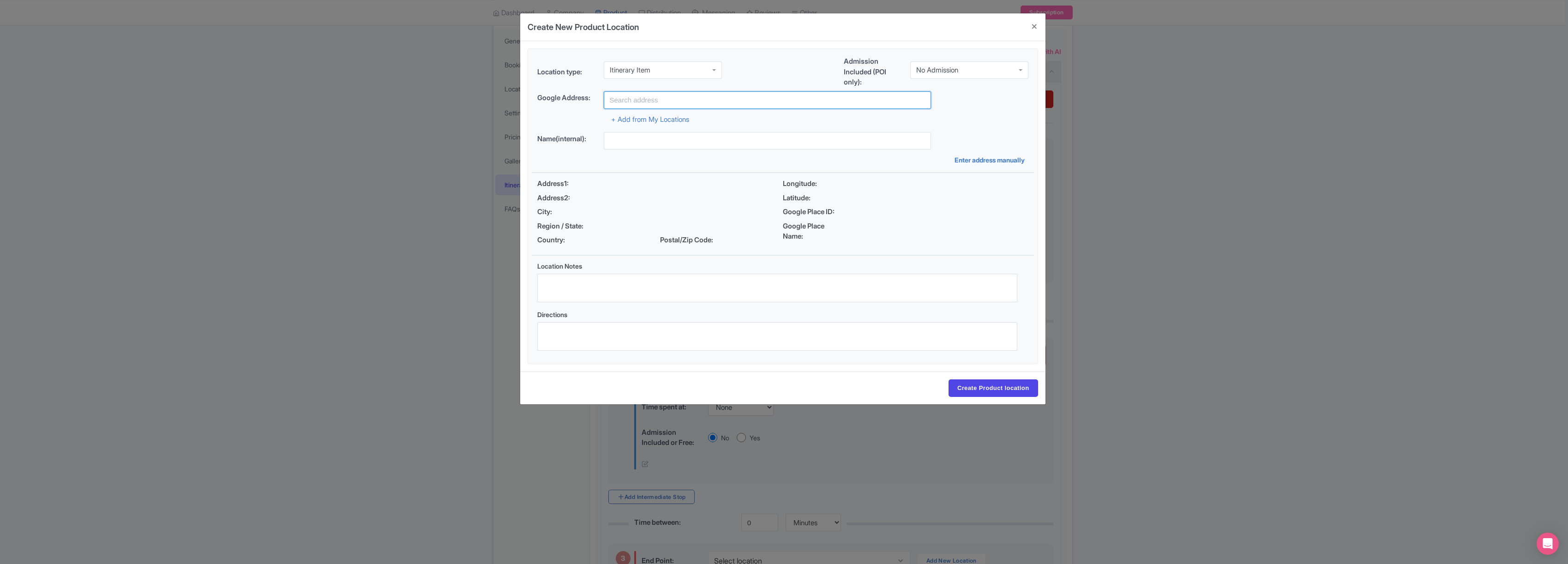
click at [651, 95] on input "text" at bounding box center [767, 100] width 327 height 17
type input "[PERSON_NAME][GEOGRAPHIC_DATA], [GEOGRAPHIC_DATA]"
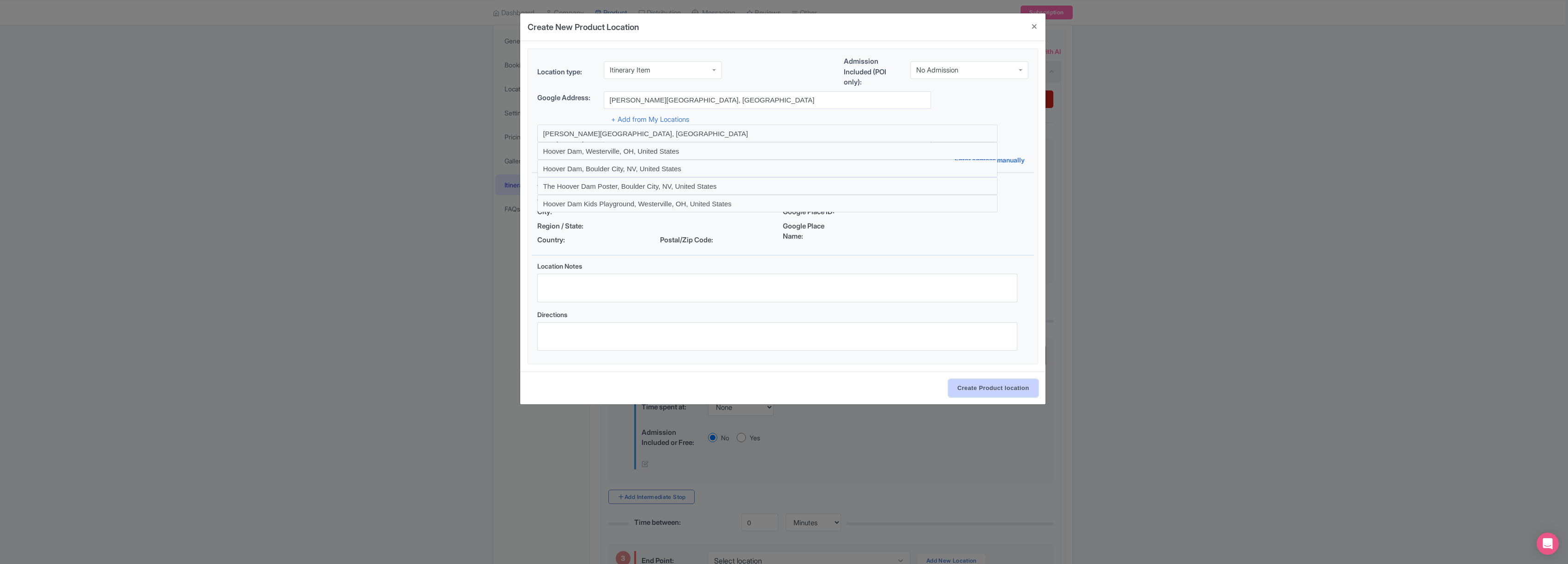
click at [983, 390] on input "Create Product location" at bounding box center [993, 388] width 89 height 17
select select "20db6f7b-737c-4539-a6bb-92dc04f6fbd7"
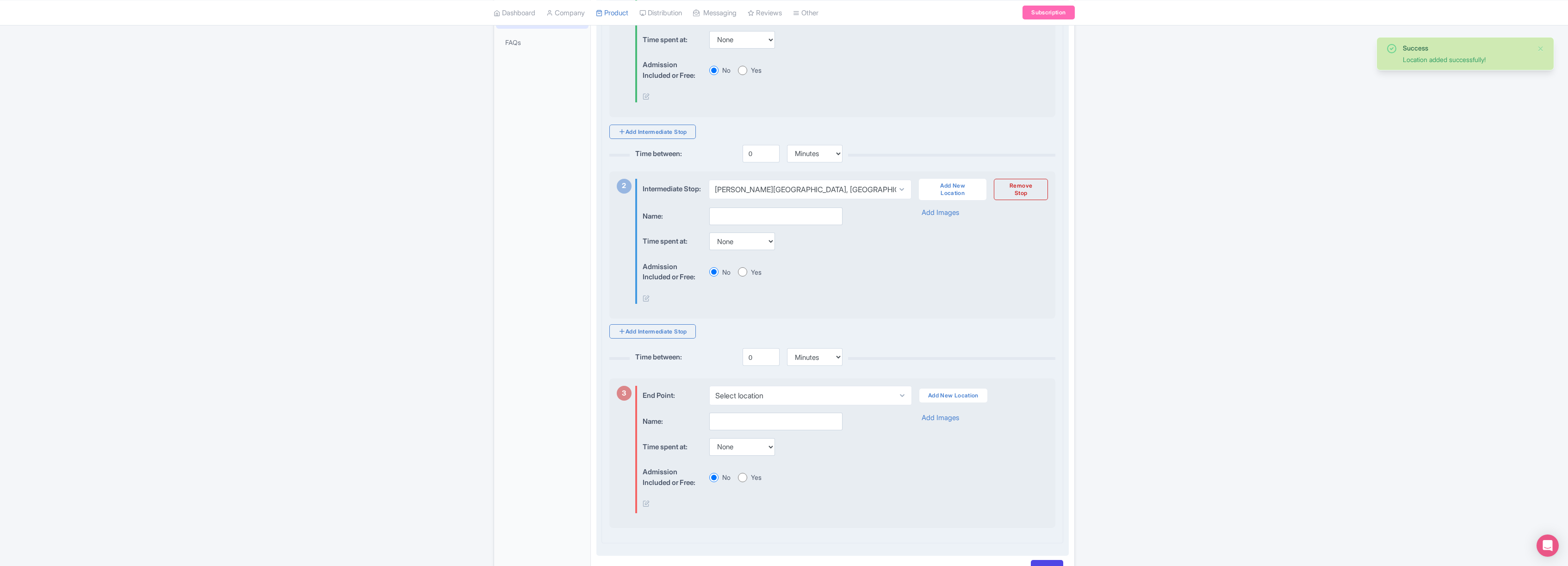
scroll to position [367, 0]
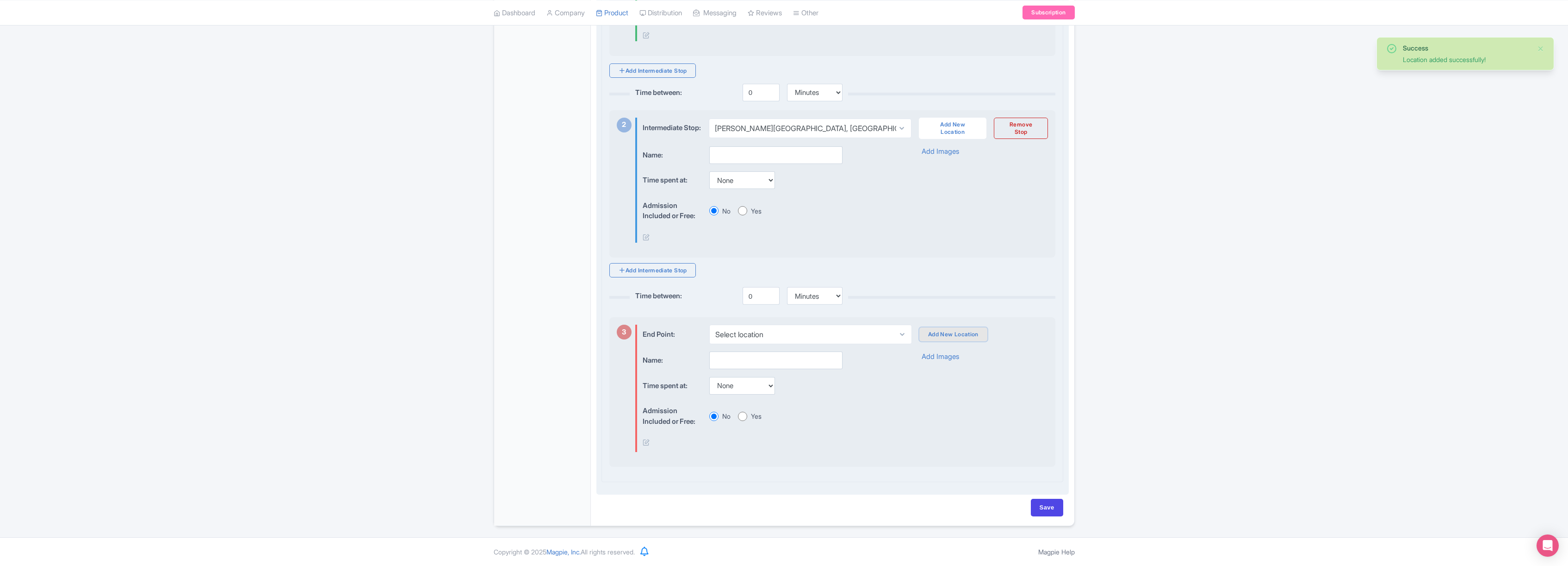
click at [943, 333] on link "Add New Location" at bounding box center [953, 334] width 68 height 14
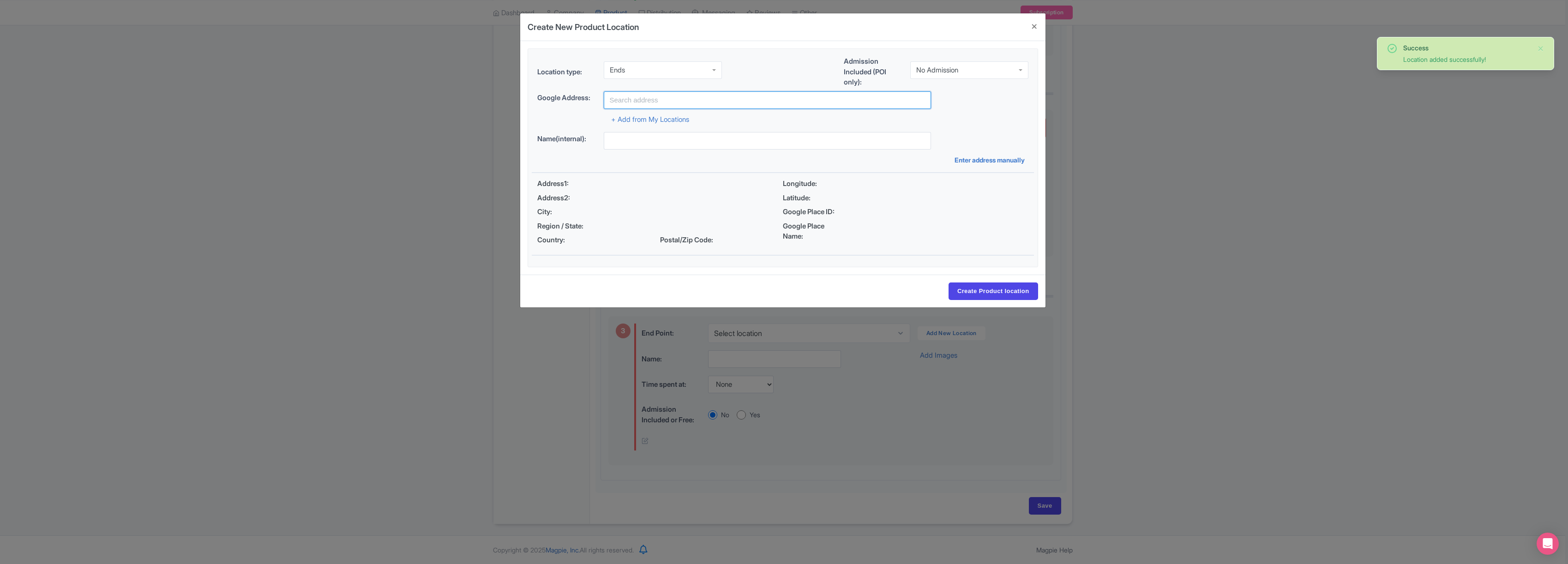
click at [651, 98] on input "text" at bounding box center [767, 100] width 327 height 17
type input "[GEOGRAPHIC_DATA], [GEOGRAPHIC_DATA], [GEOGRAPHIC_DATA]"
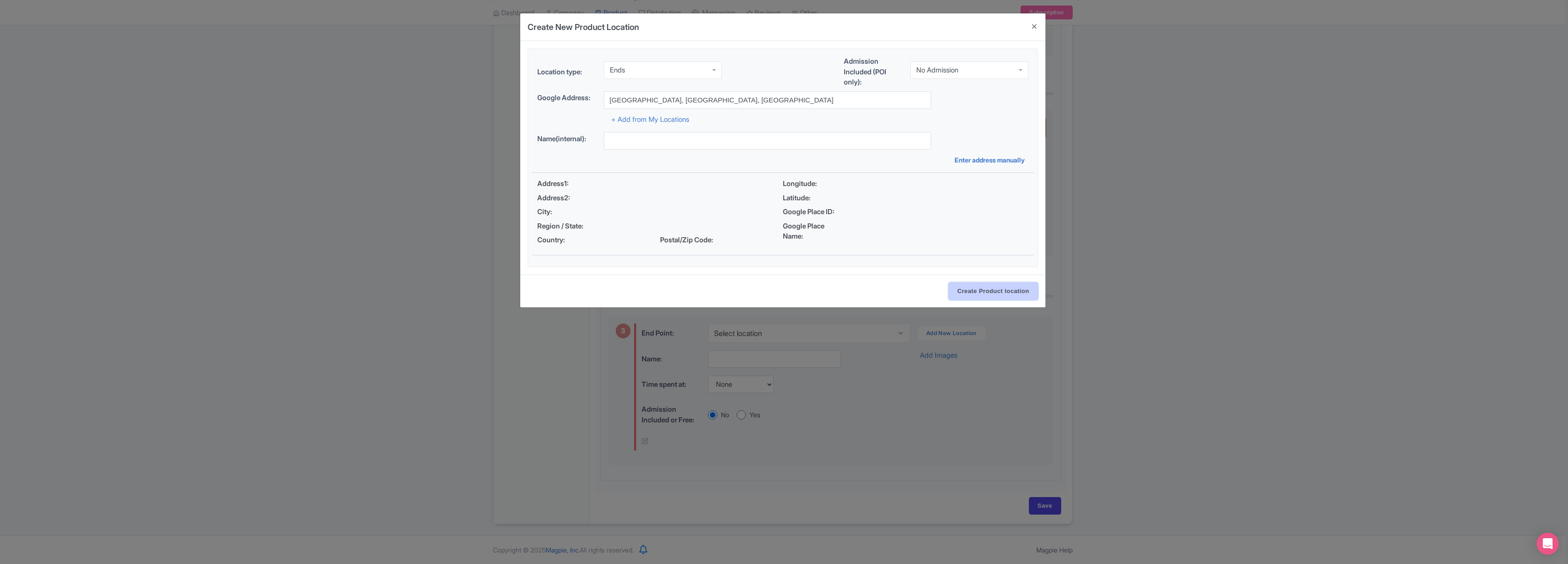
click at [979, 292] on input "Create Product location" at bounding box center [993, 291] width 89 height 17
select select "e769a20c-221b-47b5-97bb-231bf79595b0"
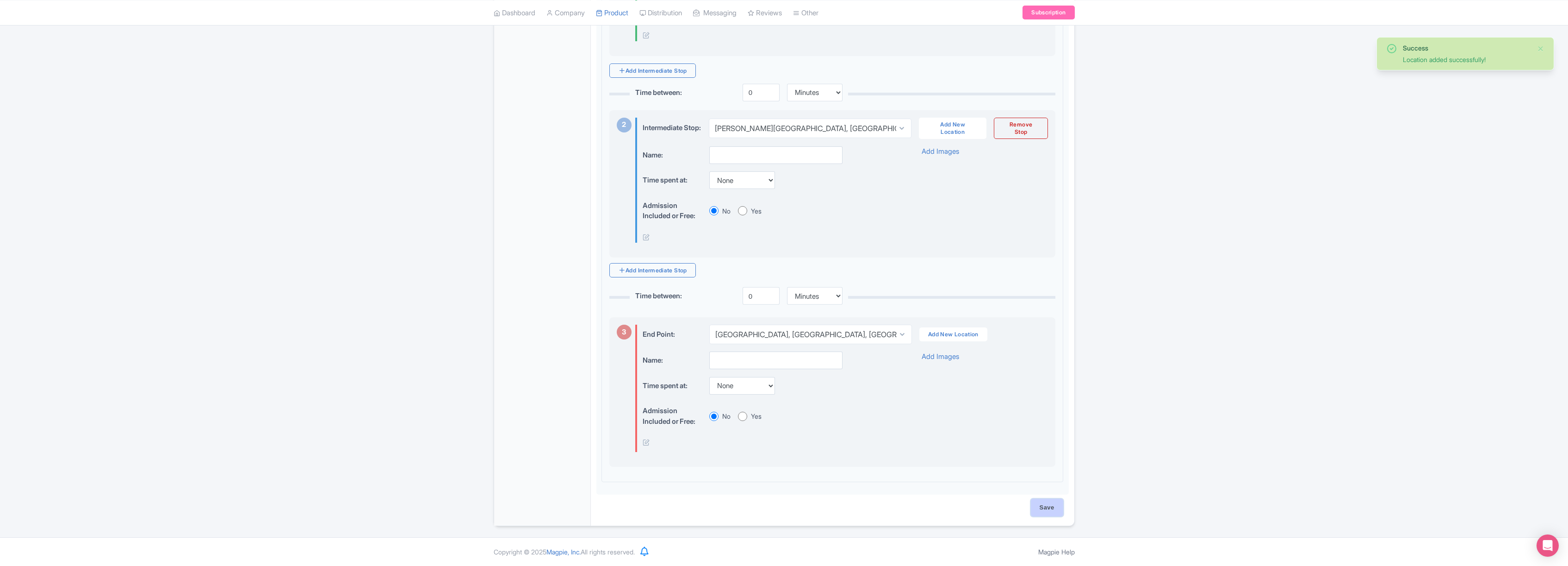
click at [1050, 511] on input "Save" at bounding box center [1047, 507] width 32 height 17
type input "Saving..."
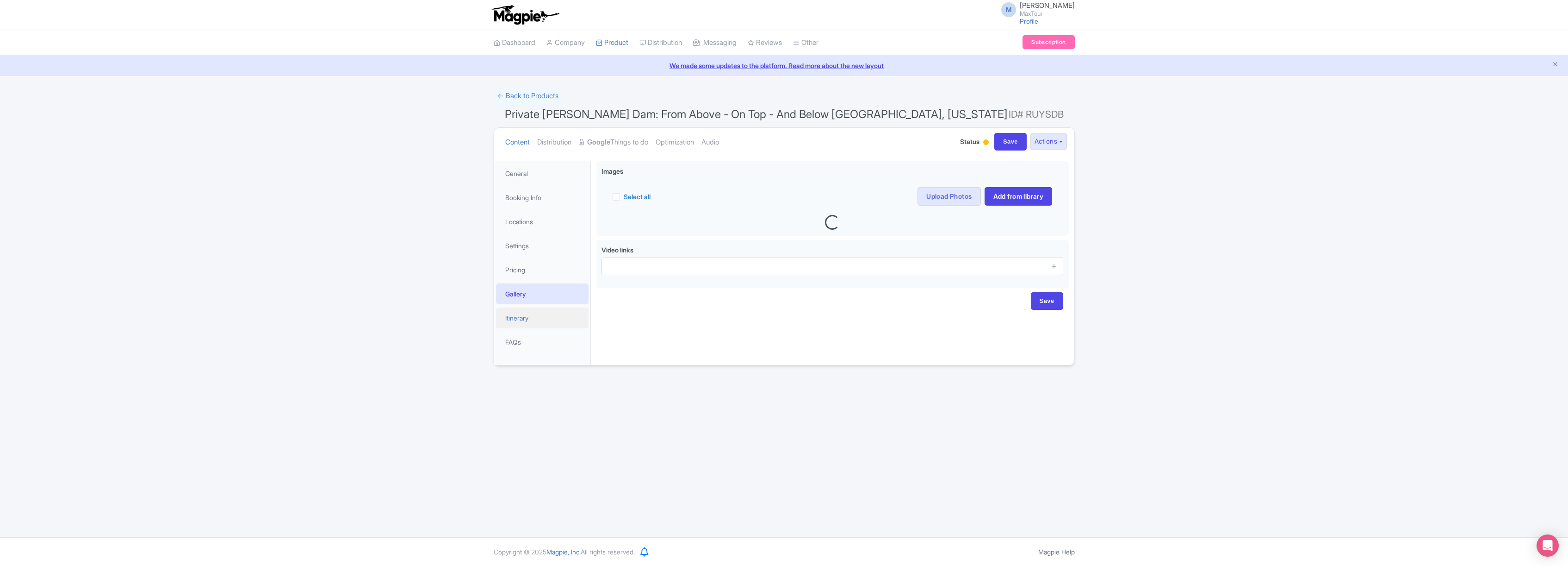
click at [514, 320] on link "Itinerary" at bounding box center [542, 318] width 92 height 21
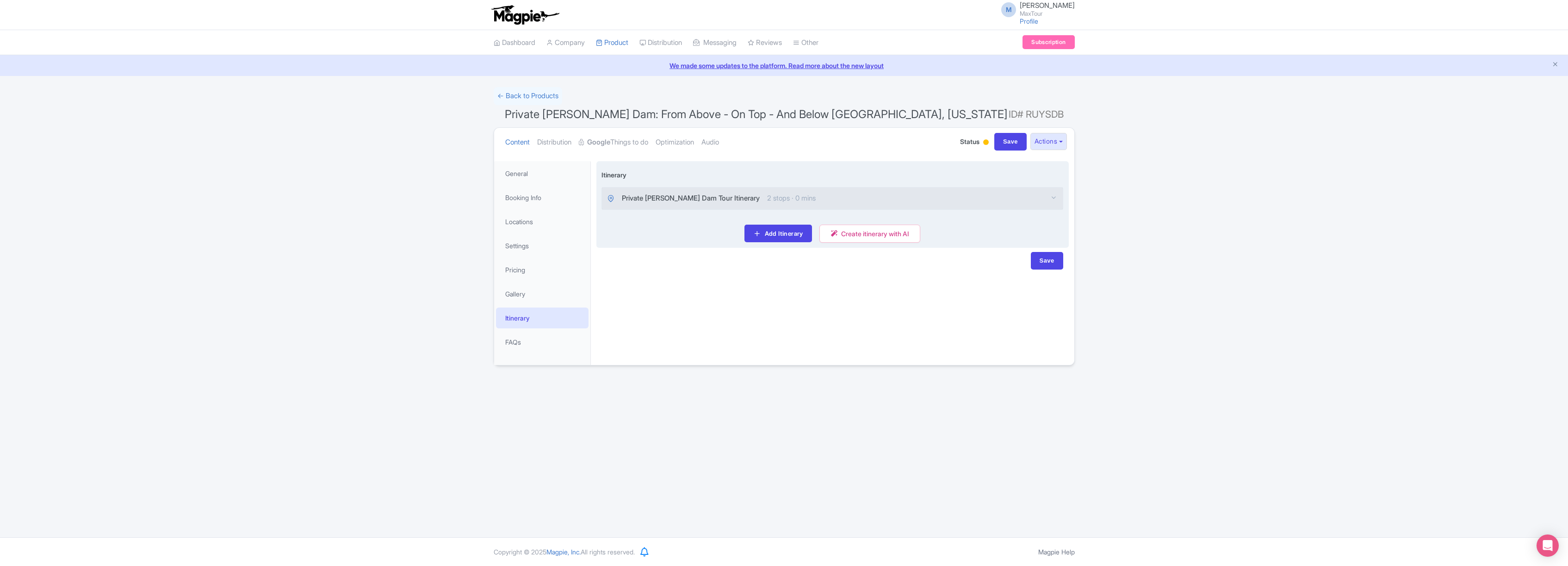
click at [711, 195] on span "Private [PERSON_NAME] Dam Tour Itinerary" at bounding box center [690, 198] width 138 height 10
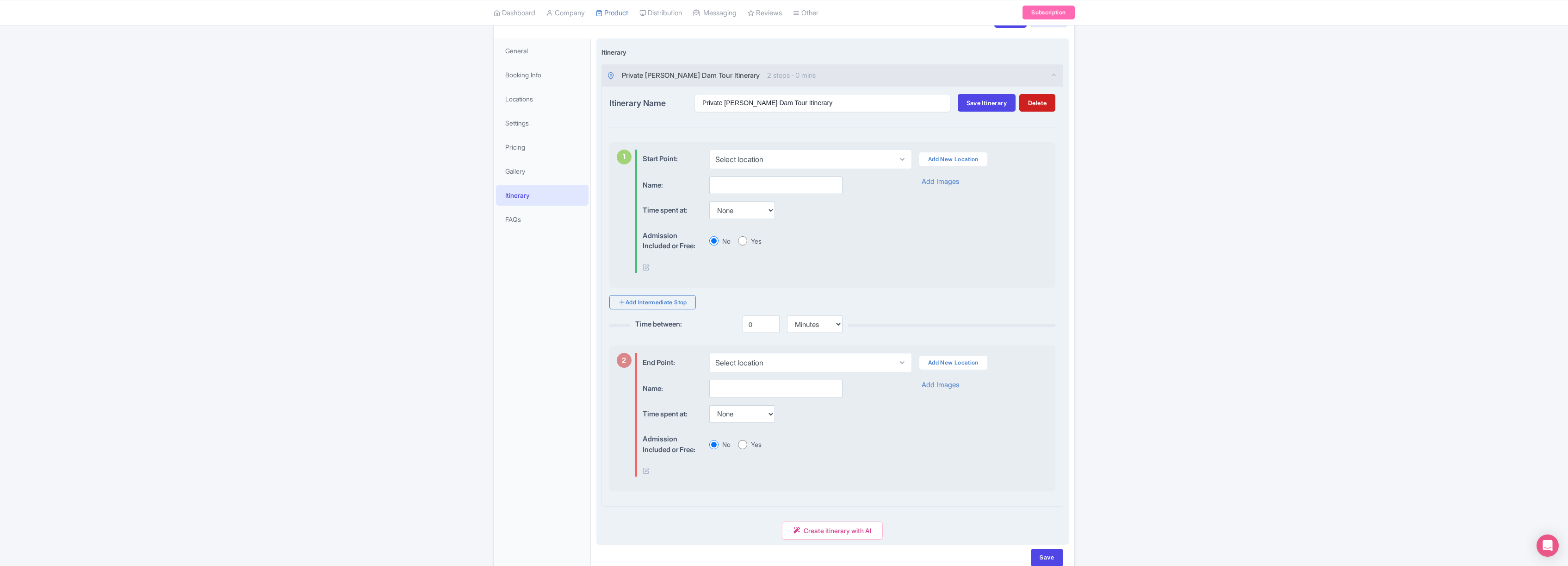
scroll to position [122, 0]
click at [959, 158] on link "Add New Location" at bounding box center [953, 160] width 68 height 14
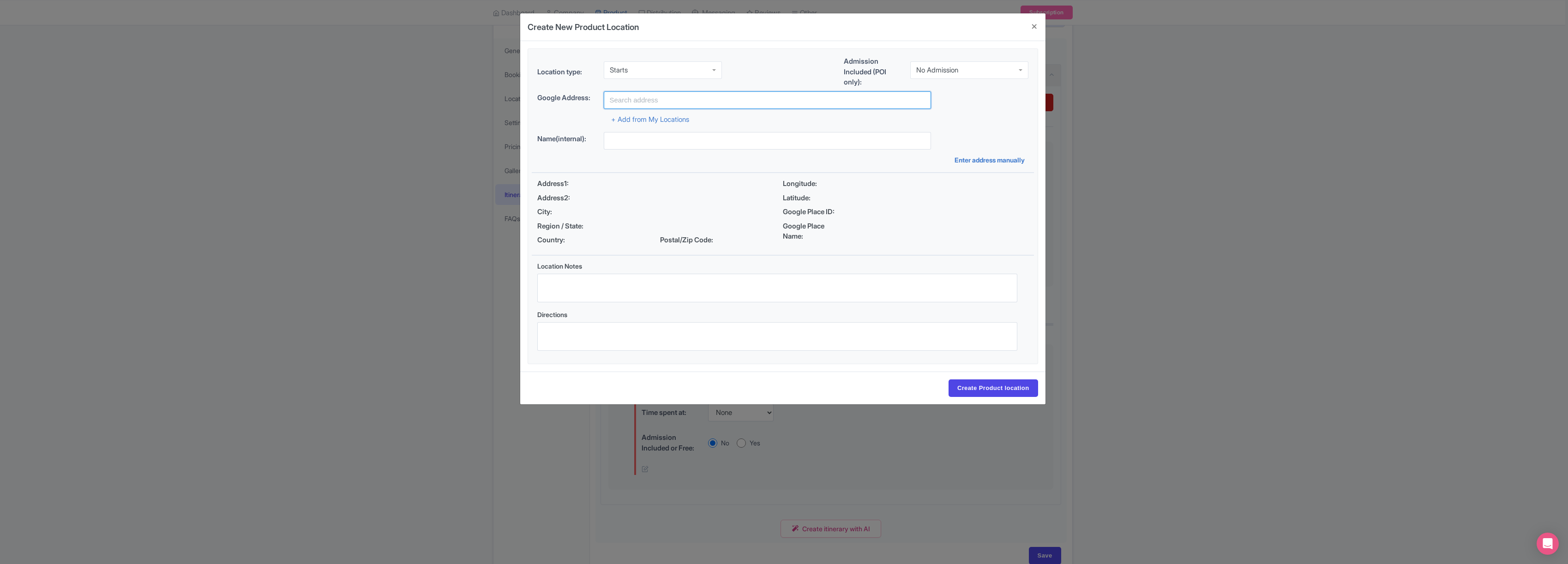
click at [654, 106] on input "text" at bounding box center [767, 100] width 327 height 17
type input "[GEOGRAPHIC_DATA], [GEOGRAPHIC_DATA], [GEOGRAPHIC_DATA]"
click at [995, 386] on input "Create Product location" at bounding box center [993, 388] width 89 height 17
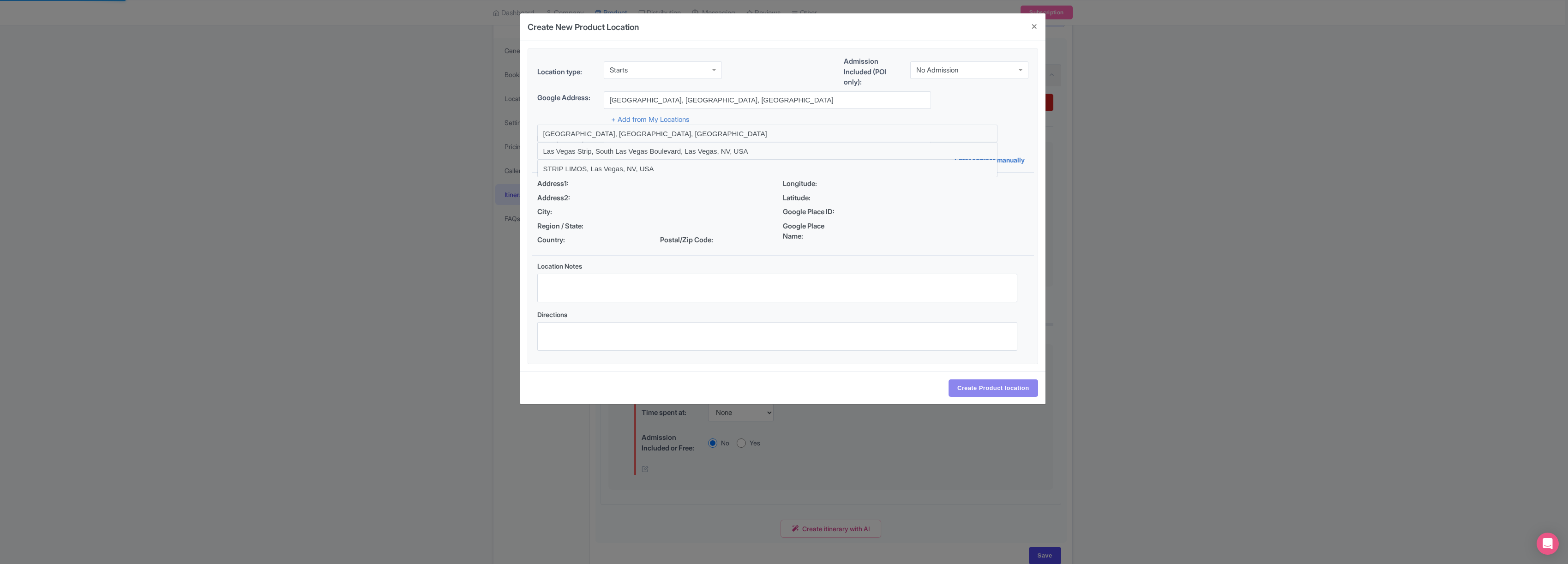
select select "543e9bb5-803d-48fa-9f08-45b8bdeceacd"
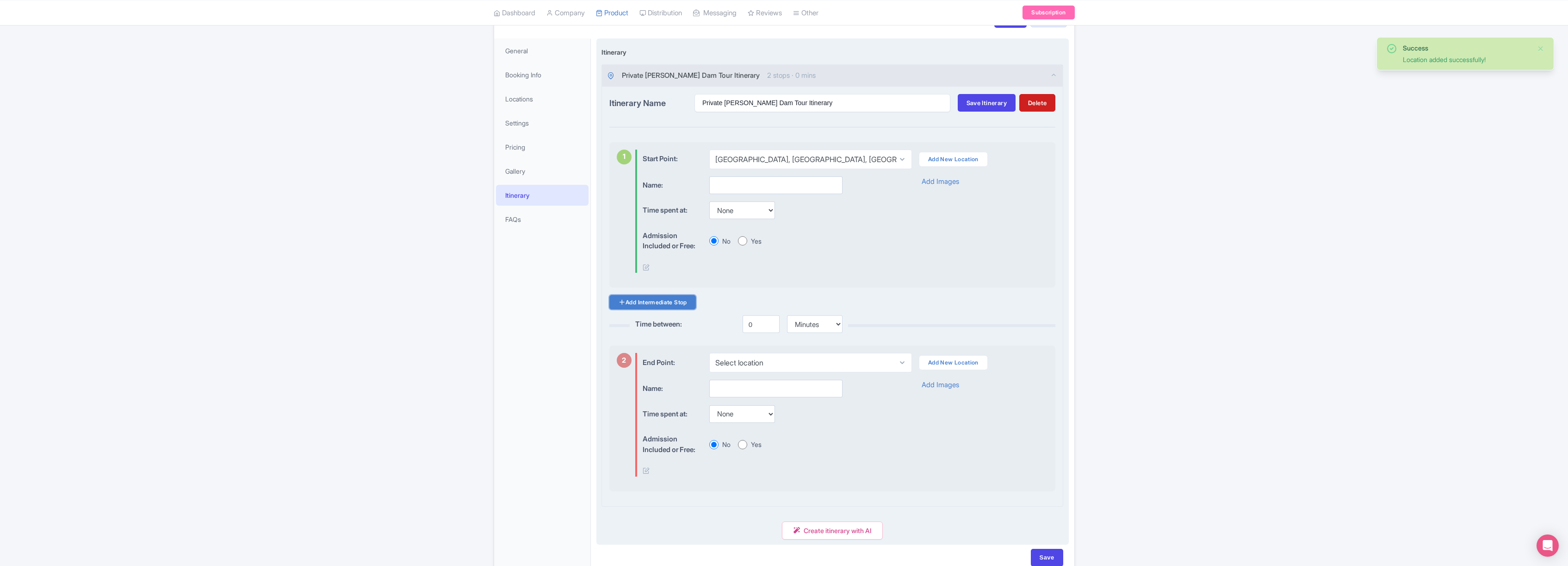
click at [671, 304] on link "Add Intermediate Stop" at bounding box center [653, 302] width 87 height 15
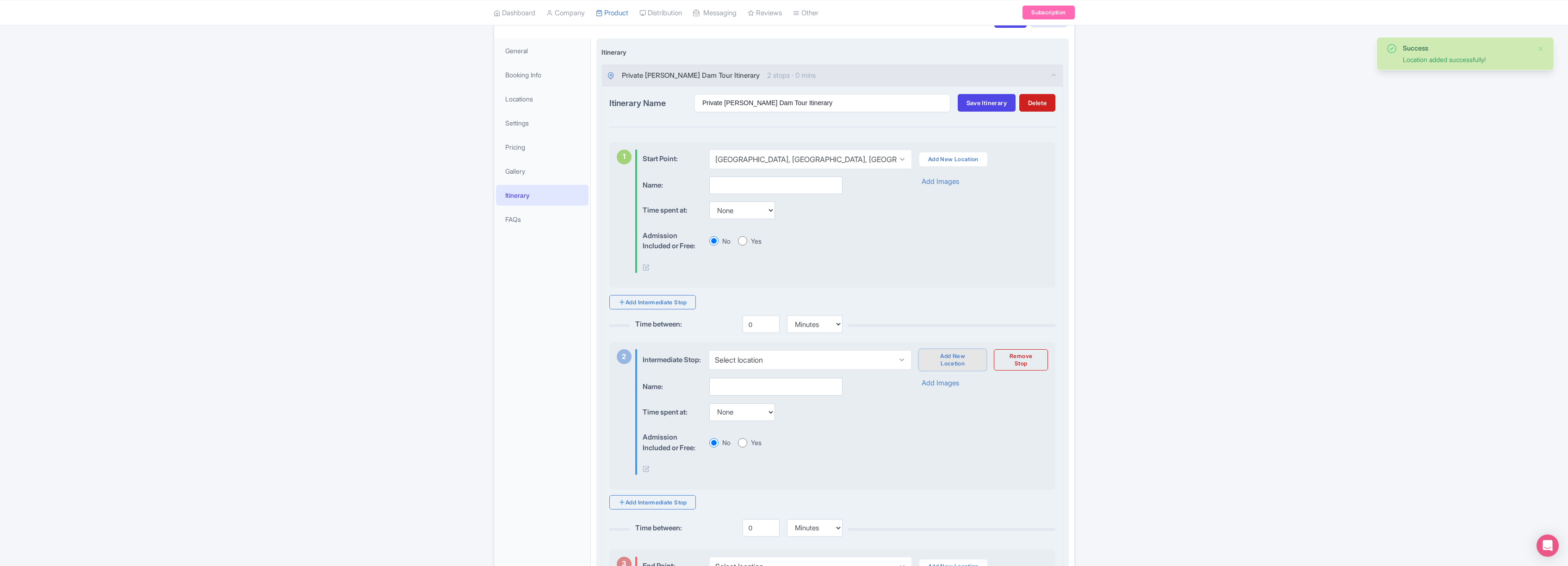
click at [954, 363] on link "Add New Location" at bounding box center [953, 360] width 68 height 21
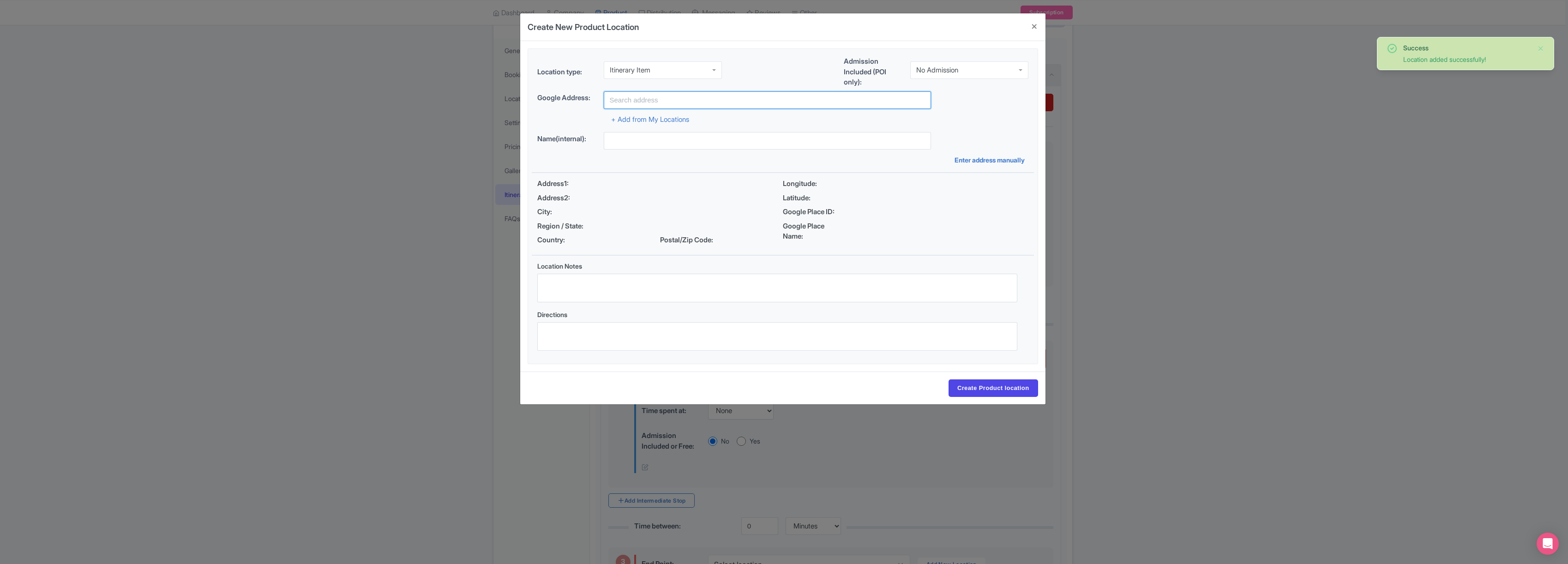
click at [649, 105] on input "text" at bounding box center [767, 100] width 327 height 17
type input "[PERSON_NAME][GEOGRAPHIC_DATA], [GEOGRAPHIC_DATA]"
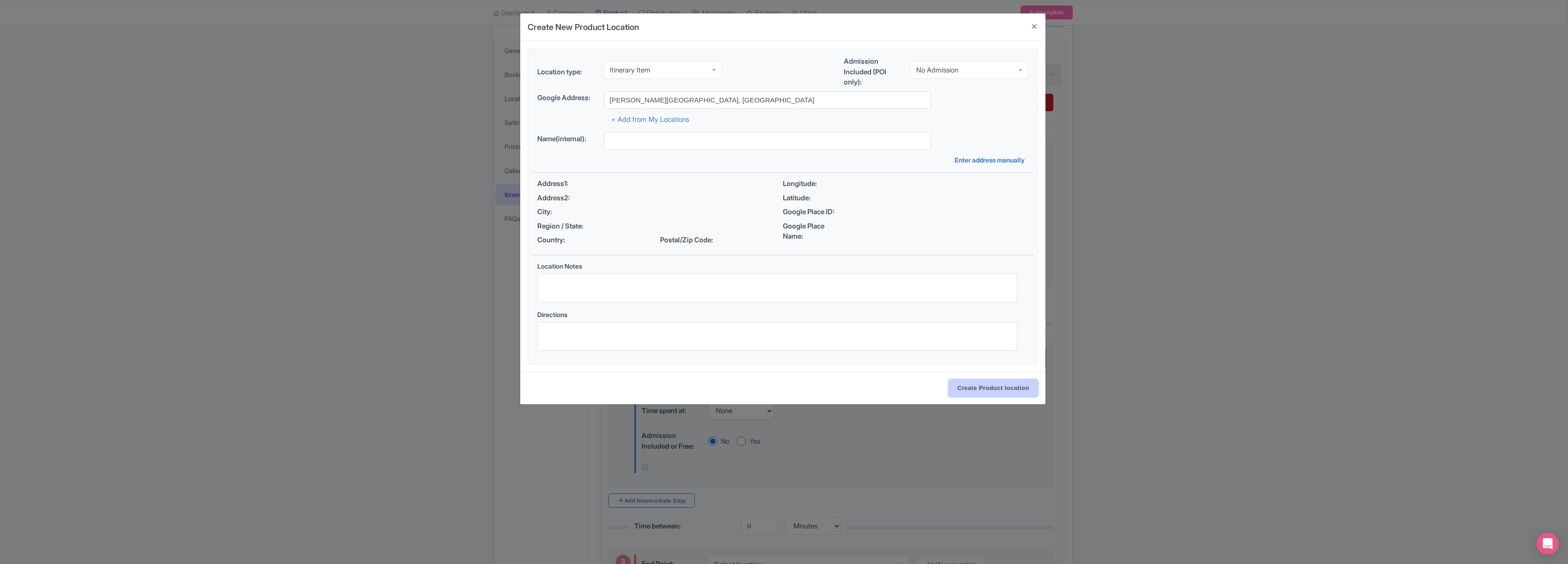
click at [986, 393] on input "Create Product location" at bounding box center [993, 388] width 89 height 17
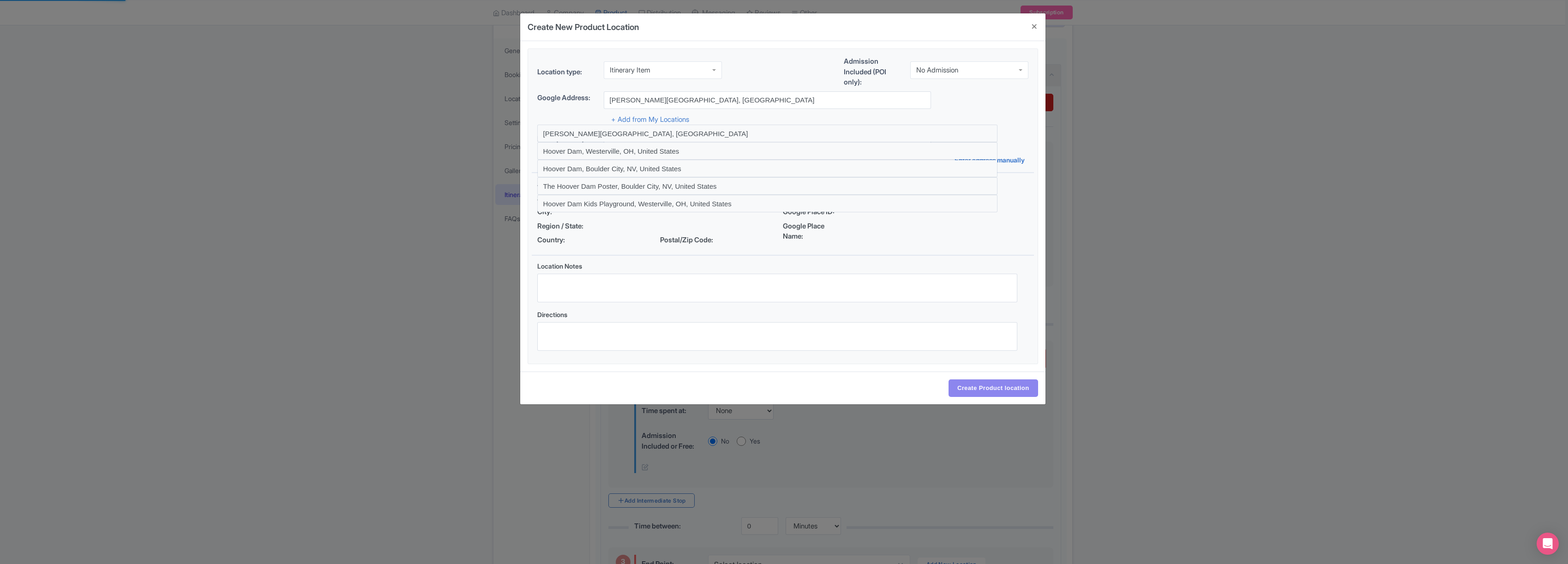
select select "a609920c-7ef6-48a5-b9b3-133e804d9f60"
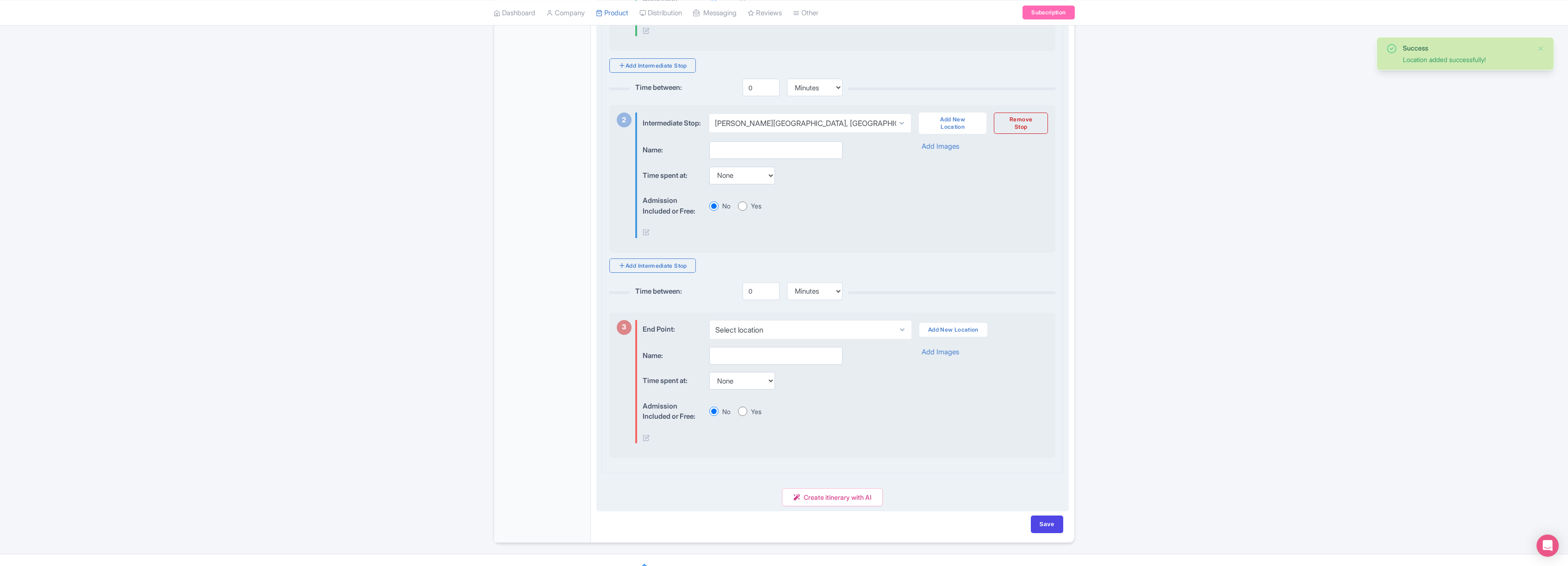
scroll to position [368, 0]
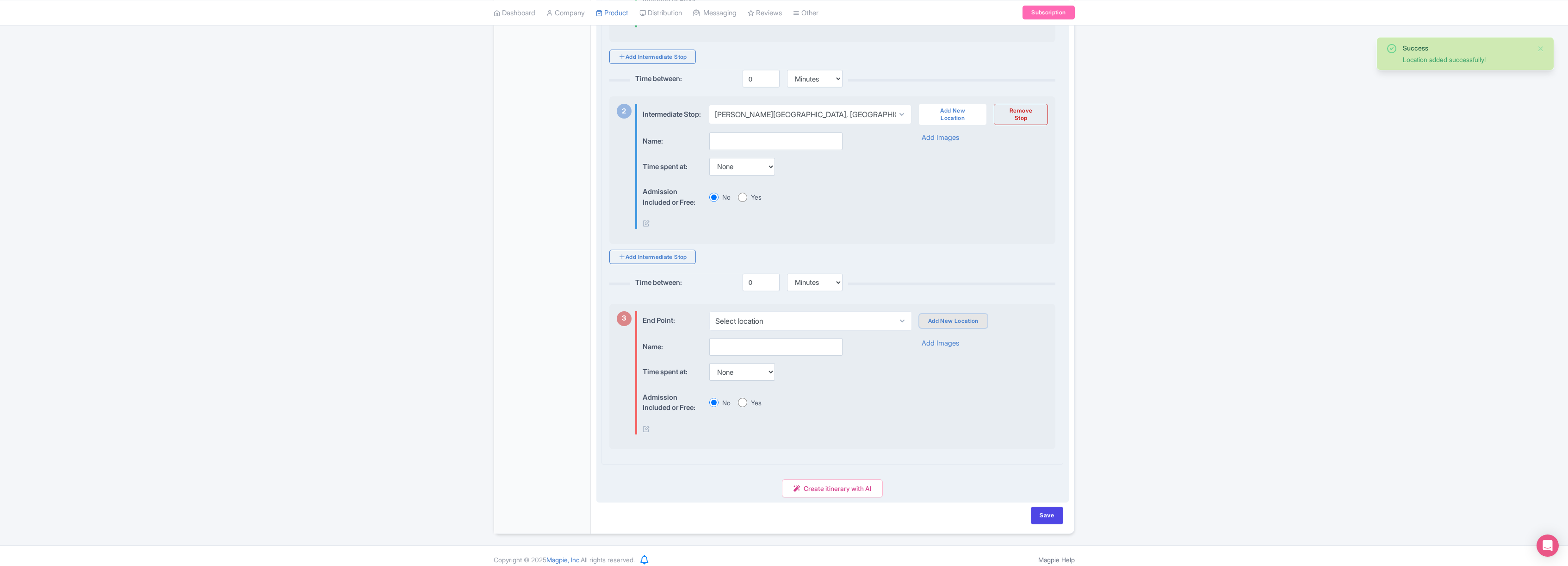
click at [948, 327] on link "Add New Location" at bounding box center [953, 321] width 68 height 14
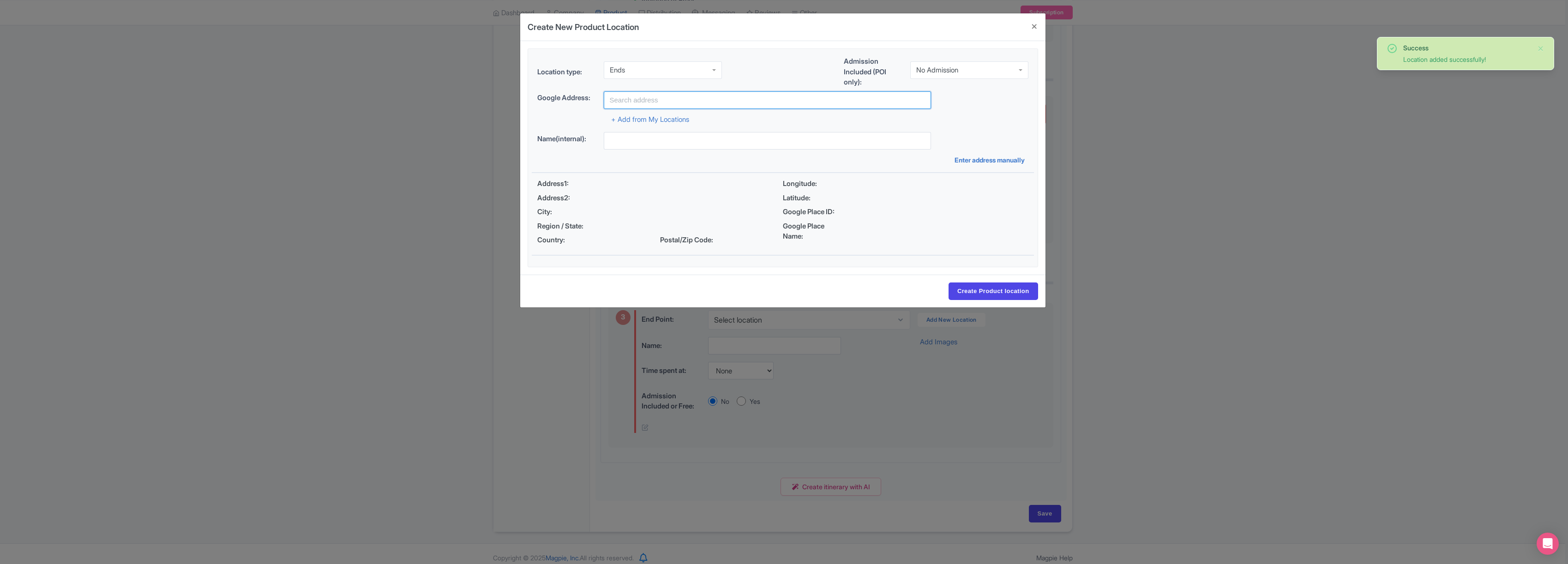
click at [677, 100] on input "text" at bounding box center [767, 100] width 327 height 17
type input "[GEOGRAPHIC_DATA], [GEOGRAPHIC_DATA], [GEOGRAPHIC_DATA]"
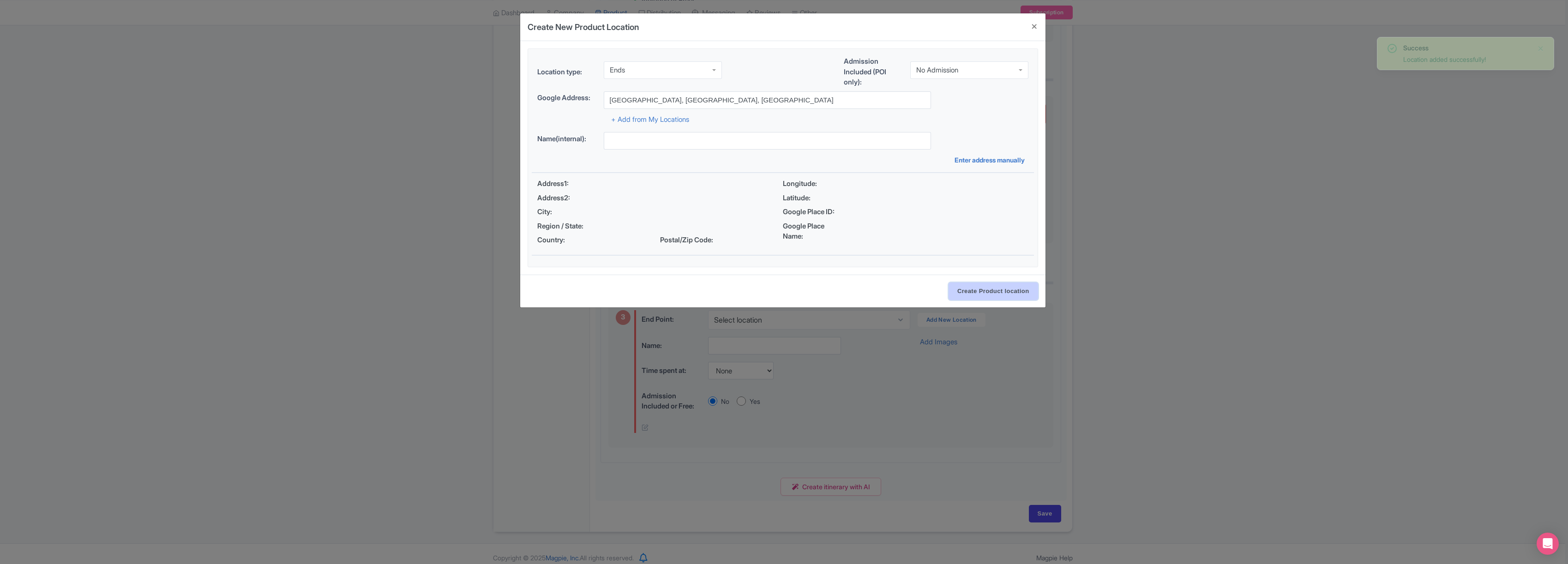
click at [1005, 294] on input "Create Product location" at bounding box center [993, 291] width 89 height 17
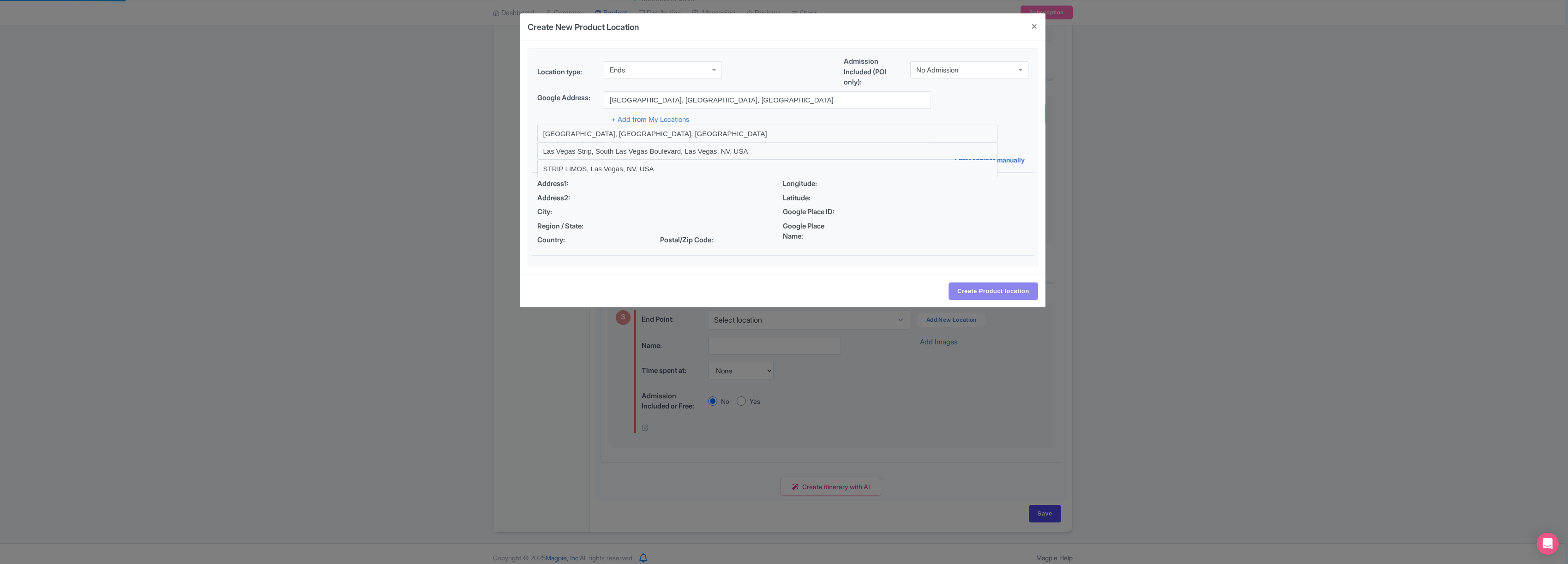
select select "93771a8c-2aef-4ea3-b3dc-b8c7862e8894"
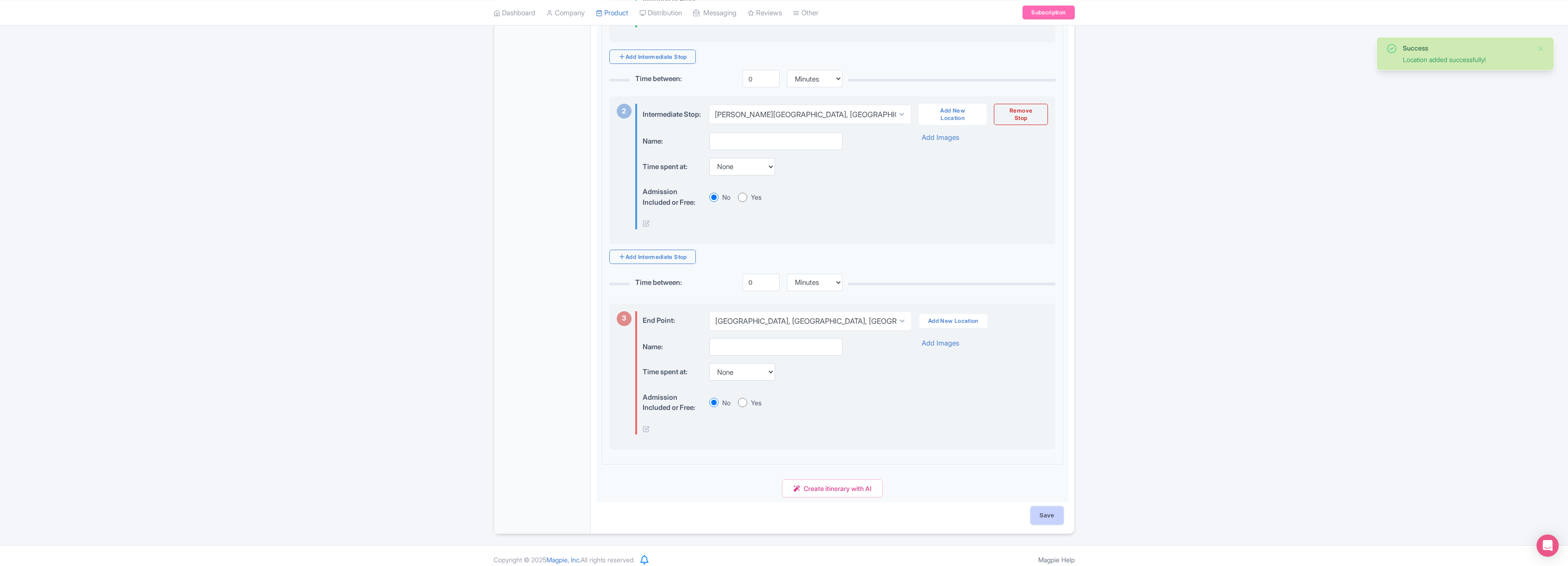
click at [1059, 524] on input "Save" at bounding box center [1047, 515] width 32 height 17
type input "Saving..."
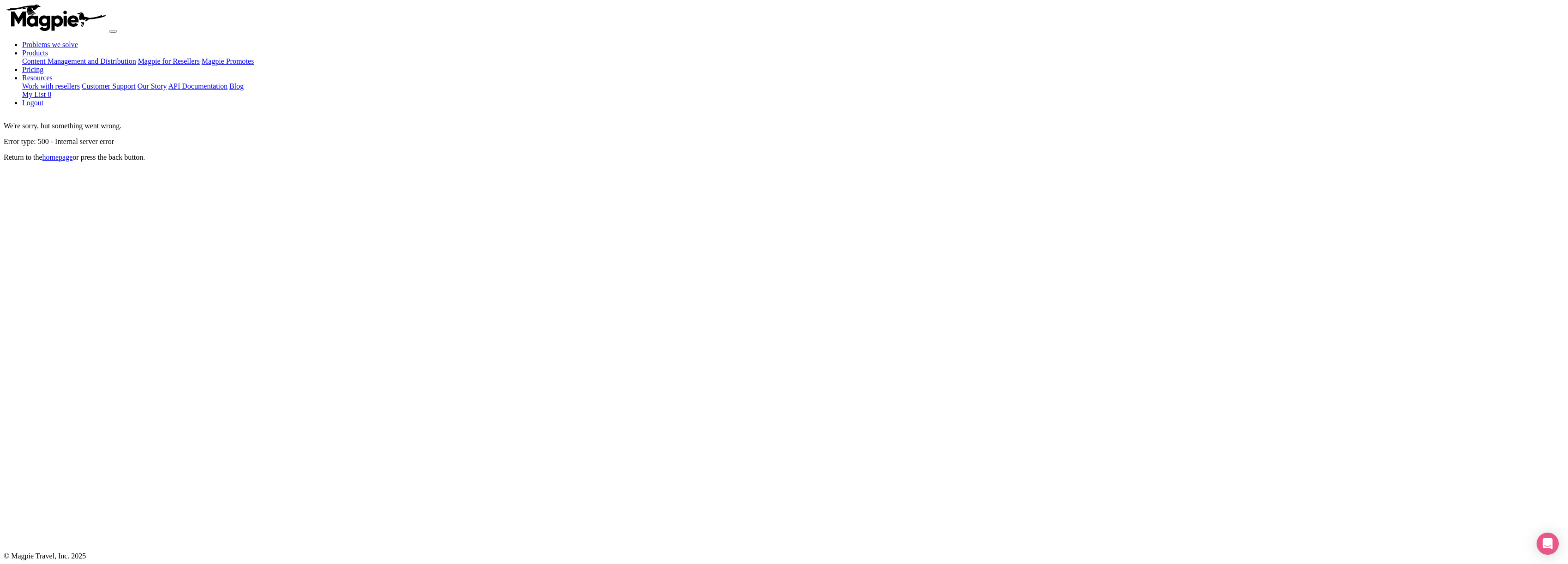
click at [73, 153] on link "homepage" at bounding box center [58, 157] width 31 height 8
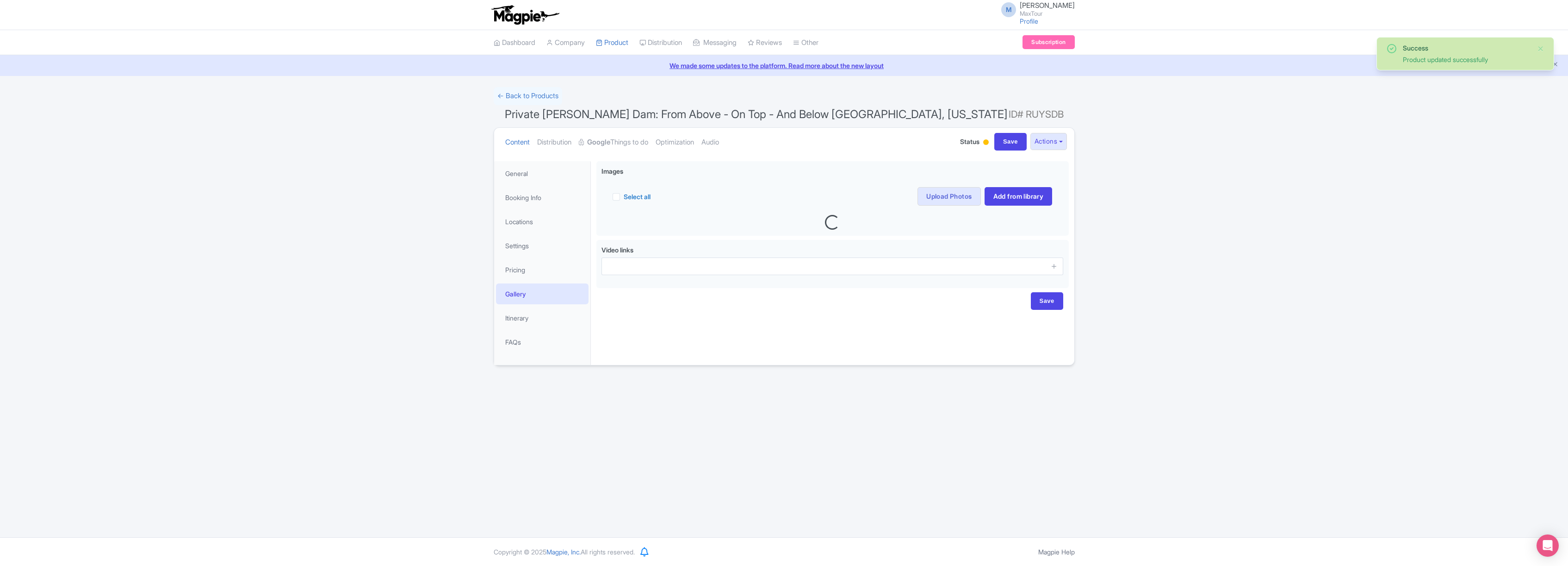
click at [513, 18] on img at bounding box center [525, 15] width 72 height 20
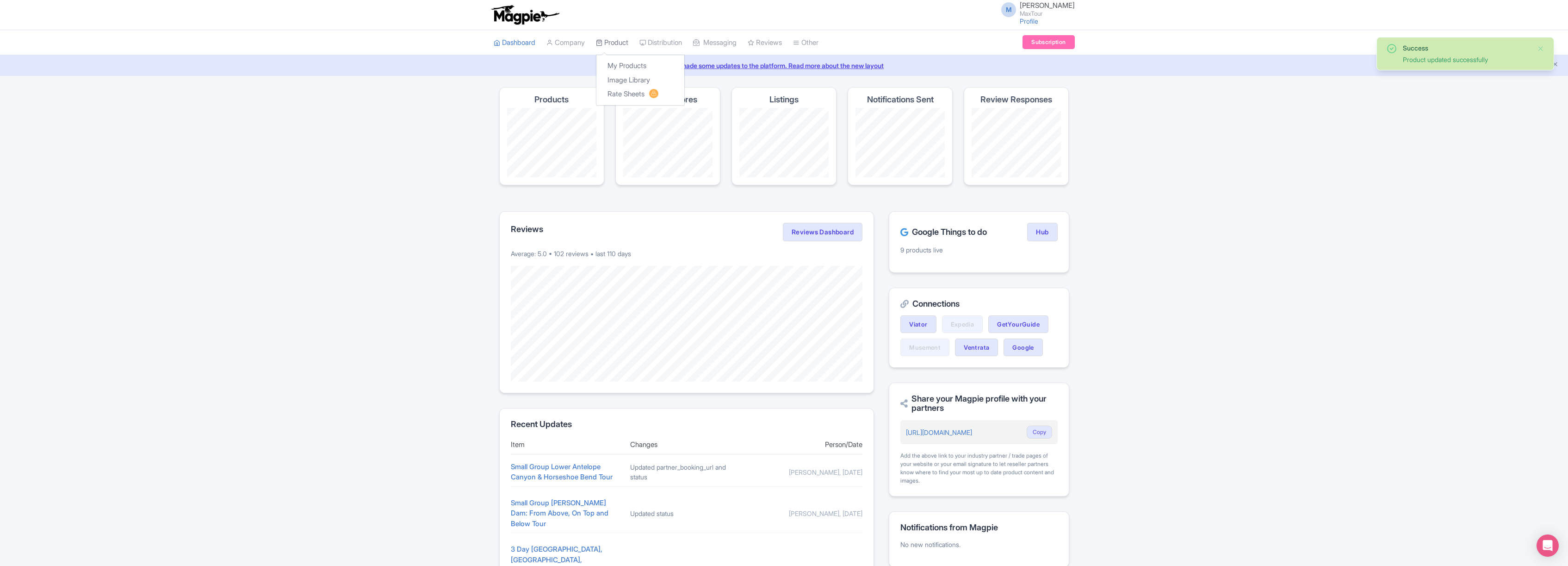
click at [616, 41] on link "Product" at bounding box center [612, 43] width 32 height 25
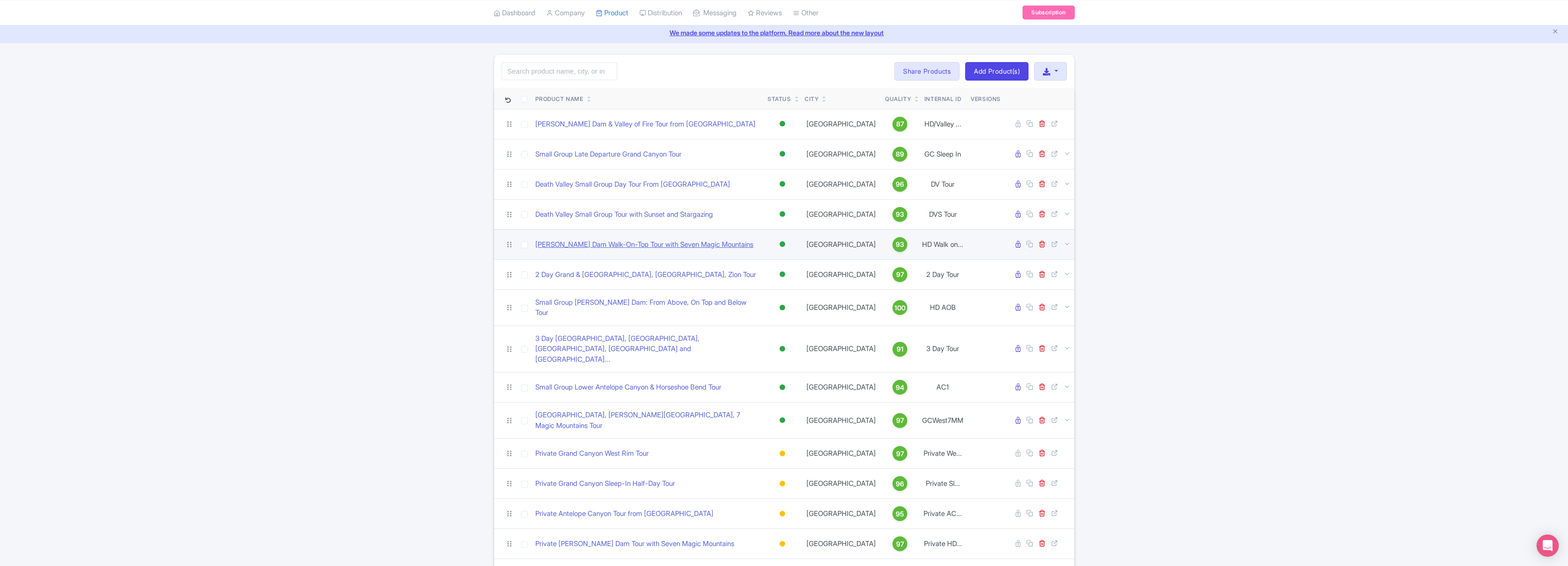
scroll to position [68, 0]
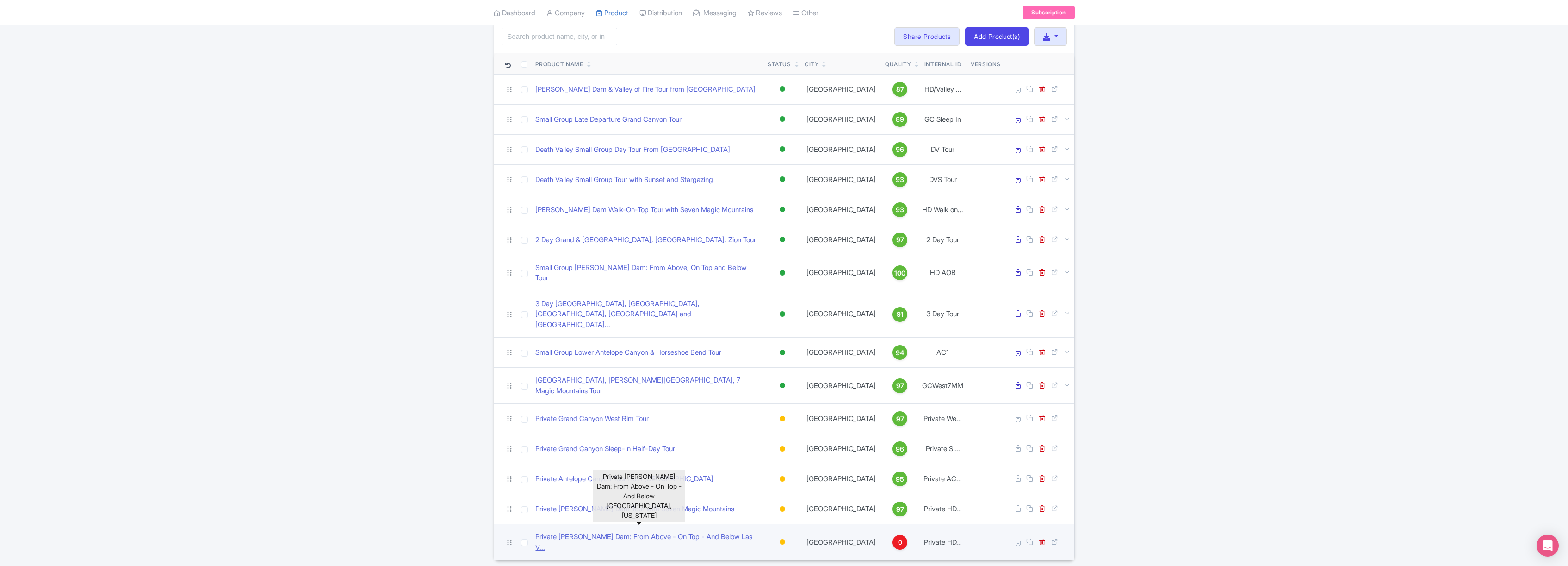
click at [618, 532] on link "Private [PERSON_NAME] Dam: From Above - On Top - And Below Las V..." at bounding box center [648, 542] width 225 height 21
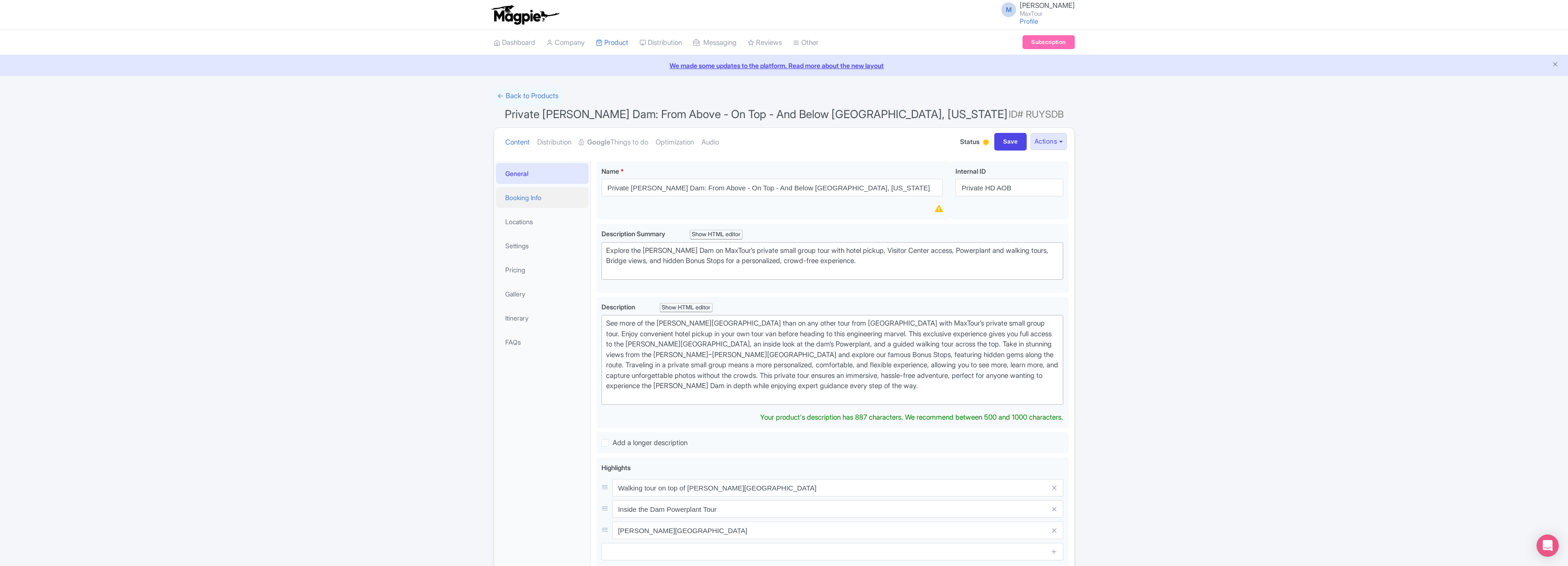
click at [530, 198] on link "Booking Info" at bounding box center [542, 197] width 92 height 21
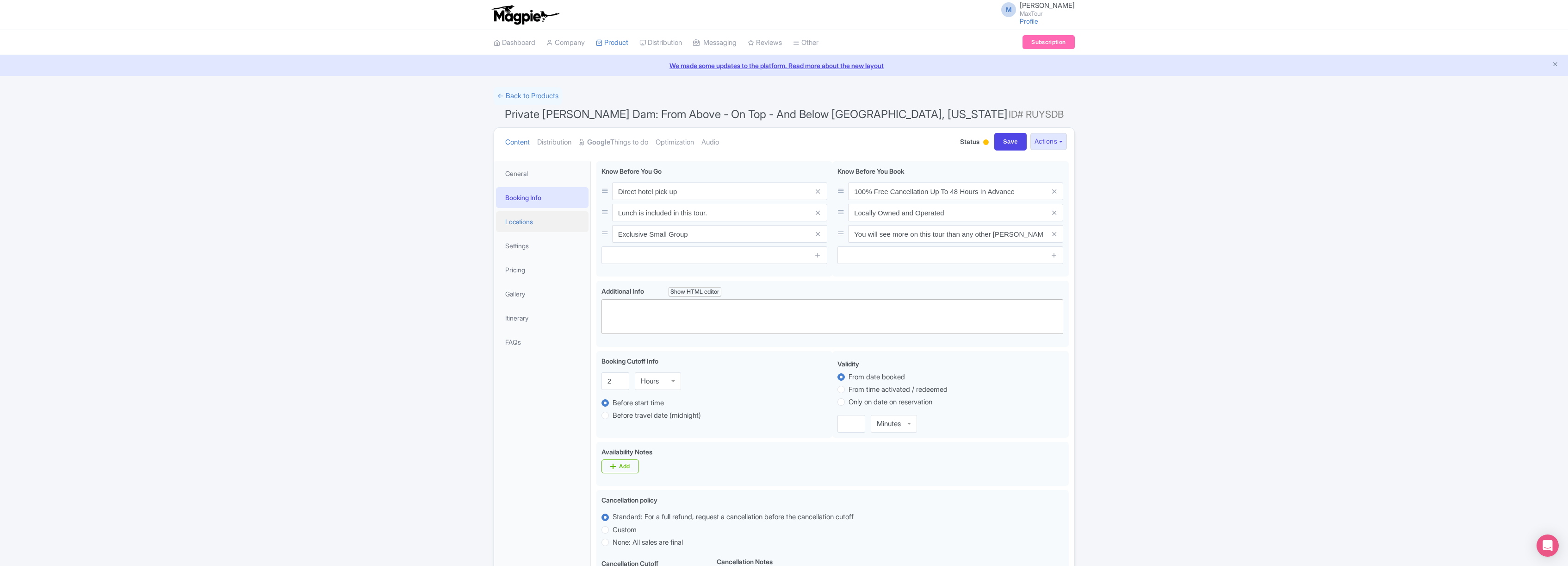
click at [524, 220] on link "Locations" at bounding box center [542, 222] width 92 height 21
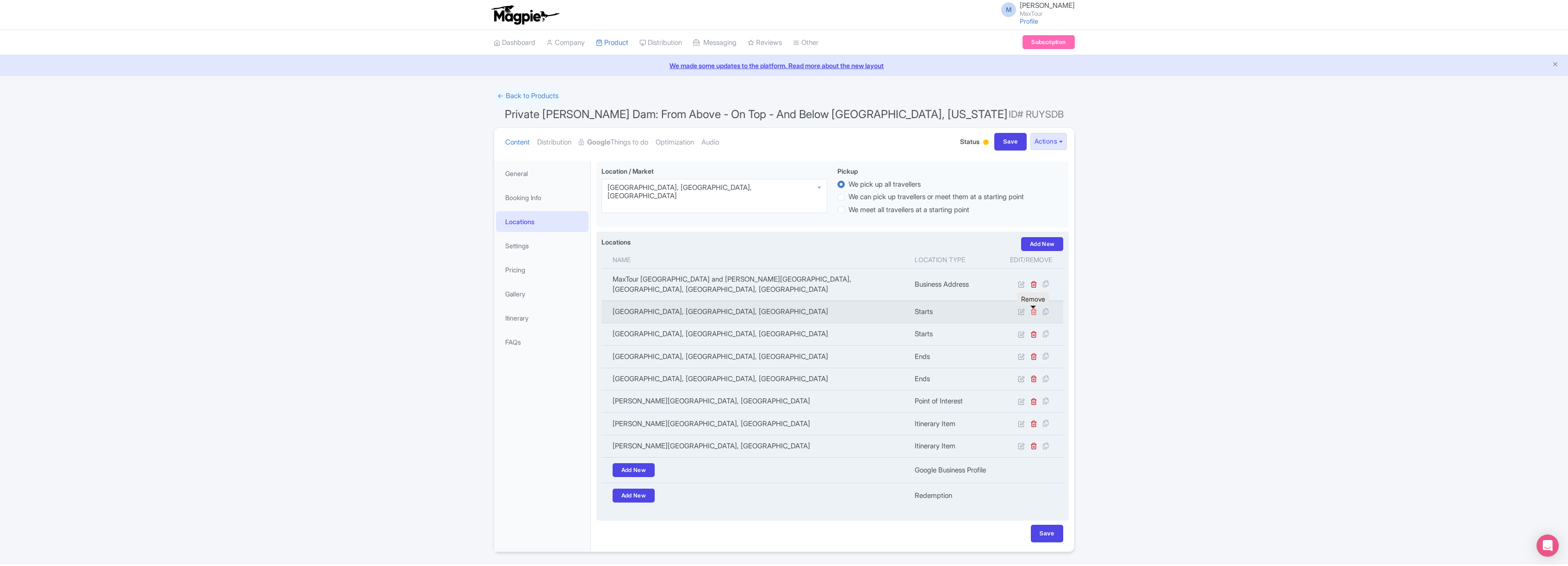
click at [1034, 312] on icon at bounding box center [1034, 311] width 7 height 7
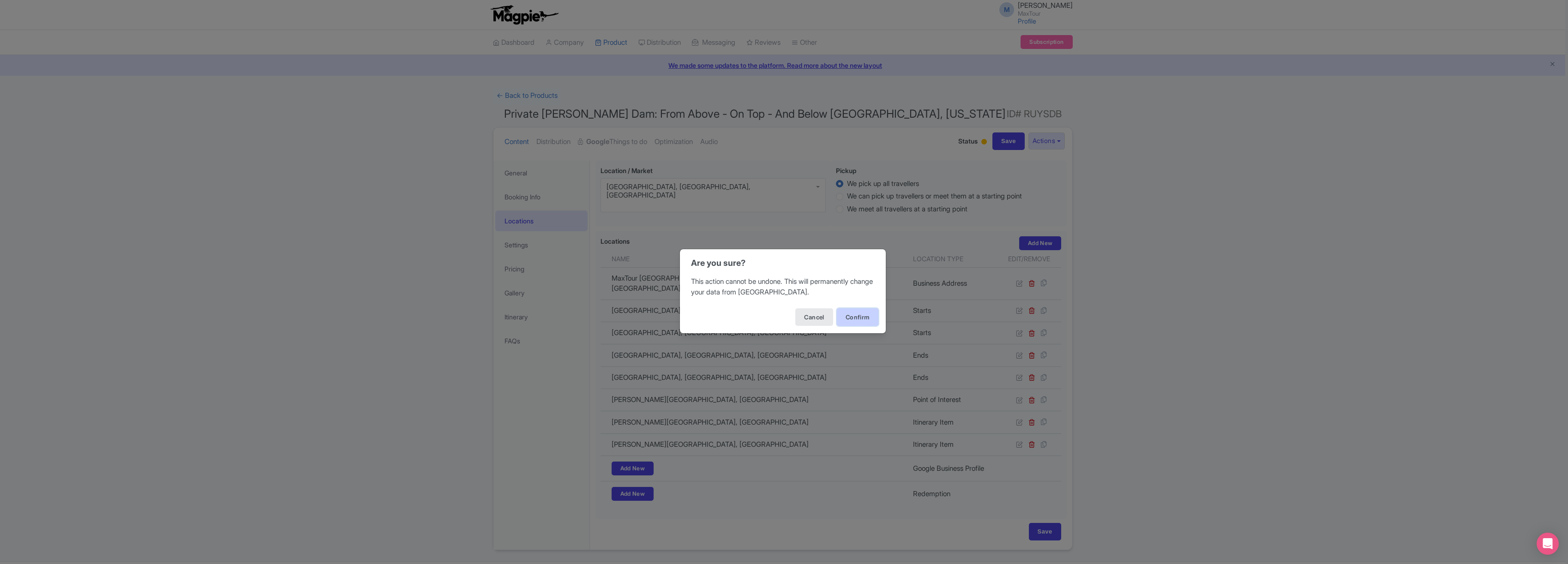
click at [861, 319] on button "Confirm" at bounding box center [858, 317] width 42 height 17
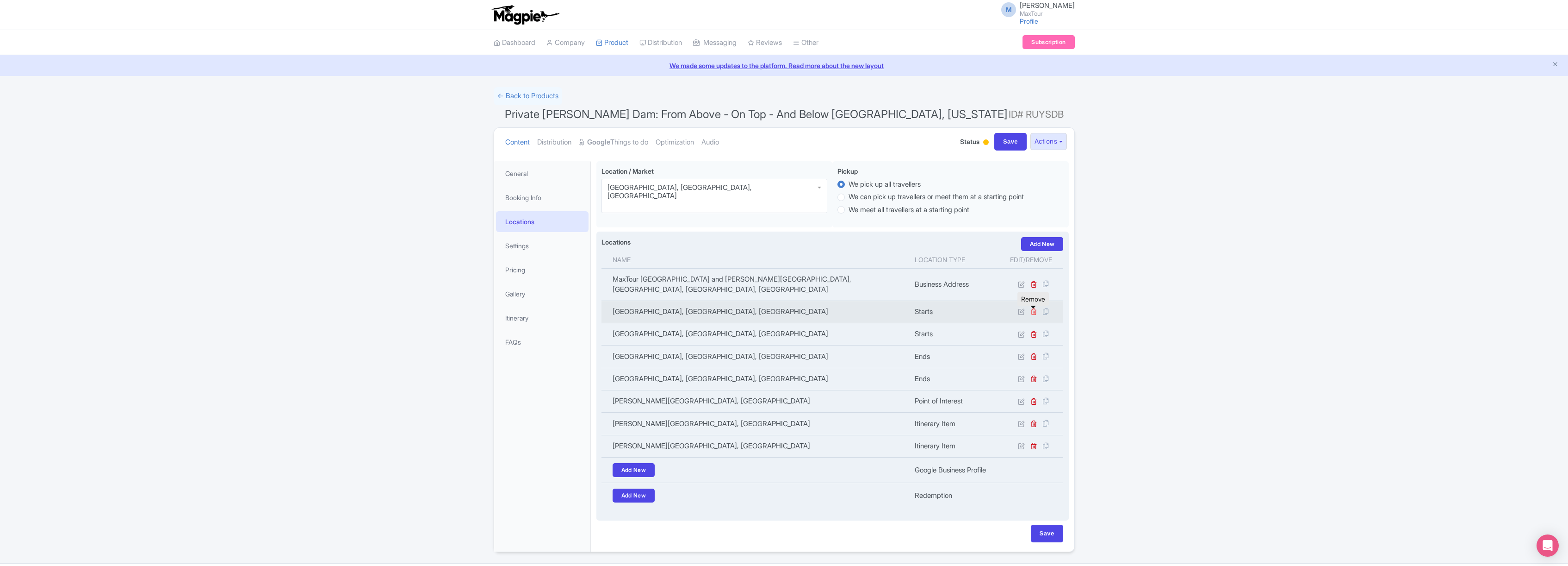
click at [1036, 313] on icon at bounding box center [1034, 311] width 7 height 7
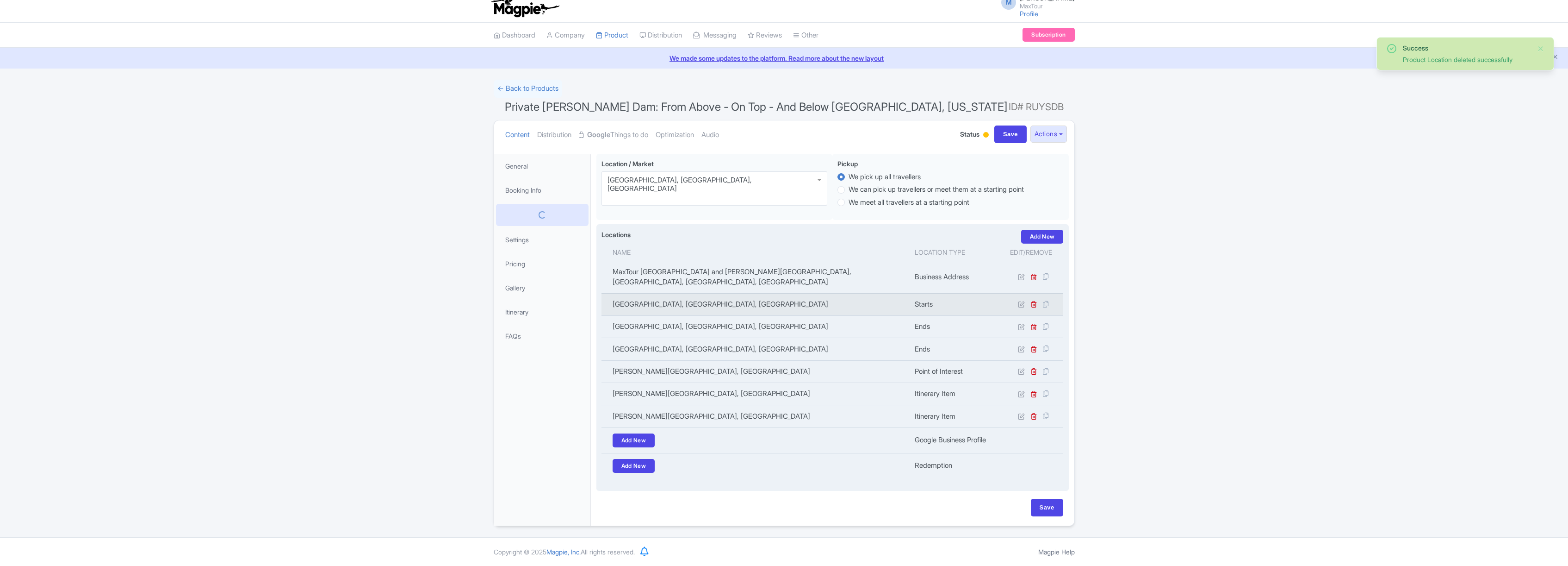
scroll to position [6, 0]
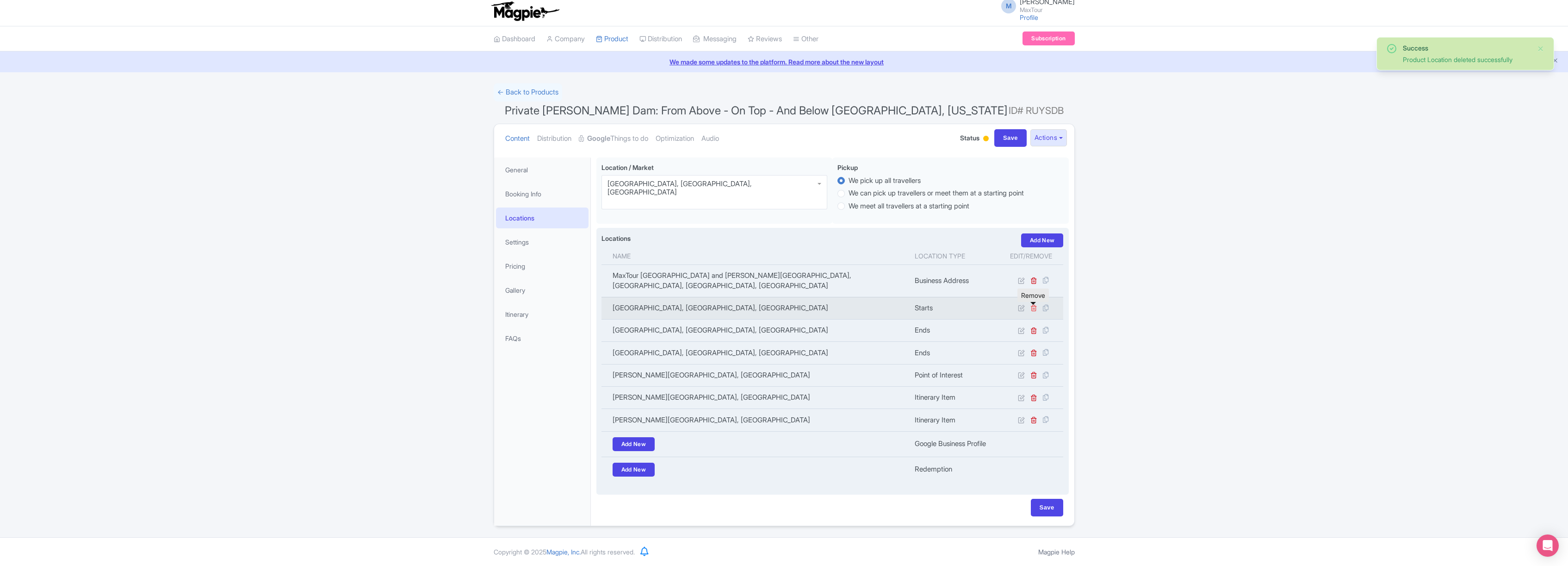
click at [1034, 306] on icon at bounding box center [1034, 308] width 7 height 7
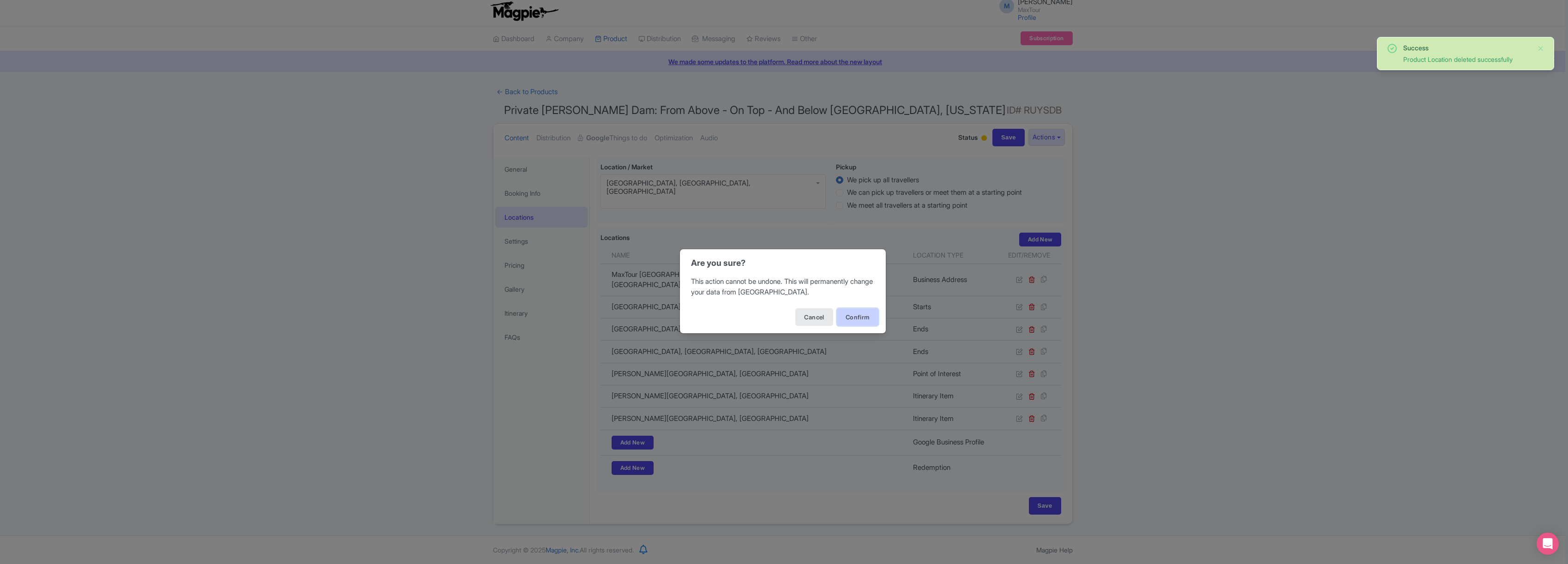
click at [861, 315] on button "Confirm" at bounding box center [858, 317] width 42 height 17
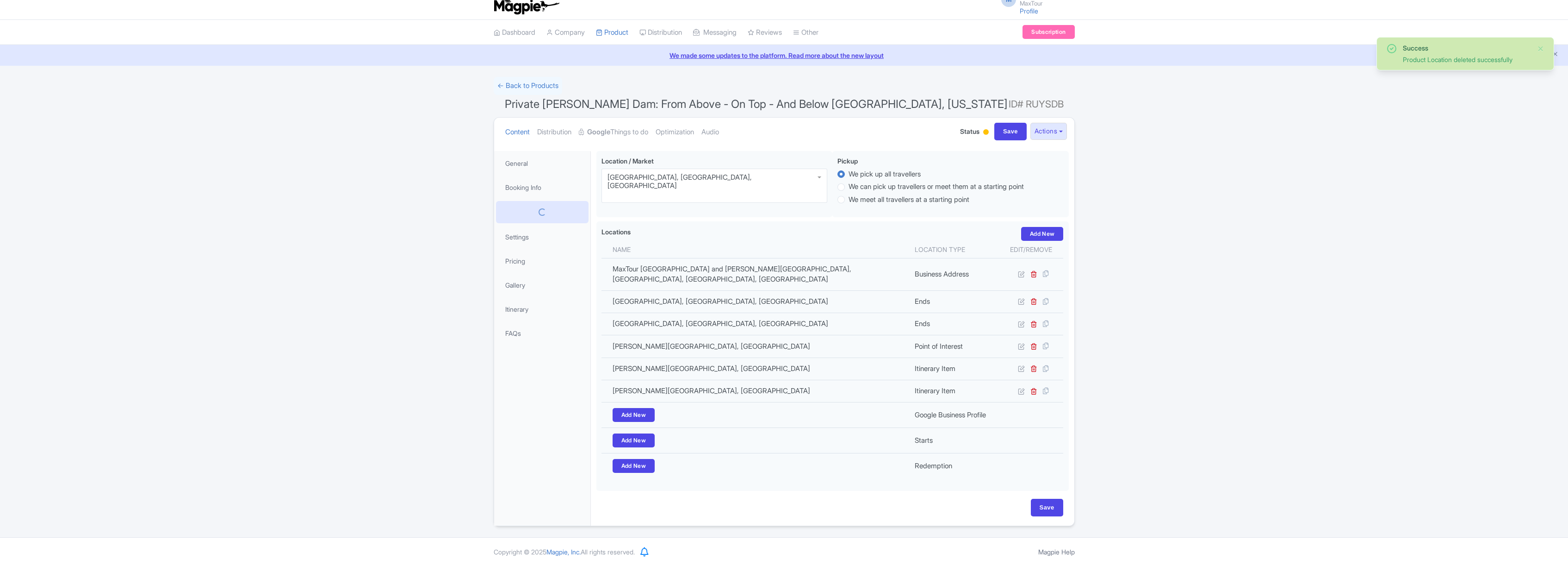
click at [1034, 307] on td at bounding box center [1032, 302] width 64 height 22
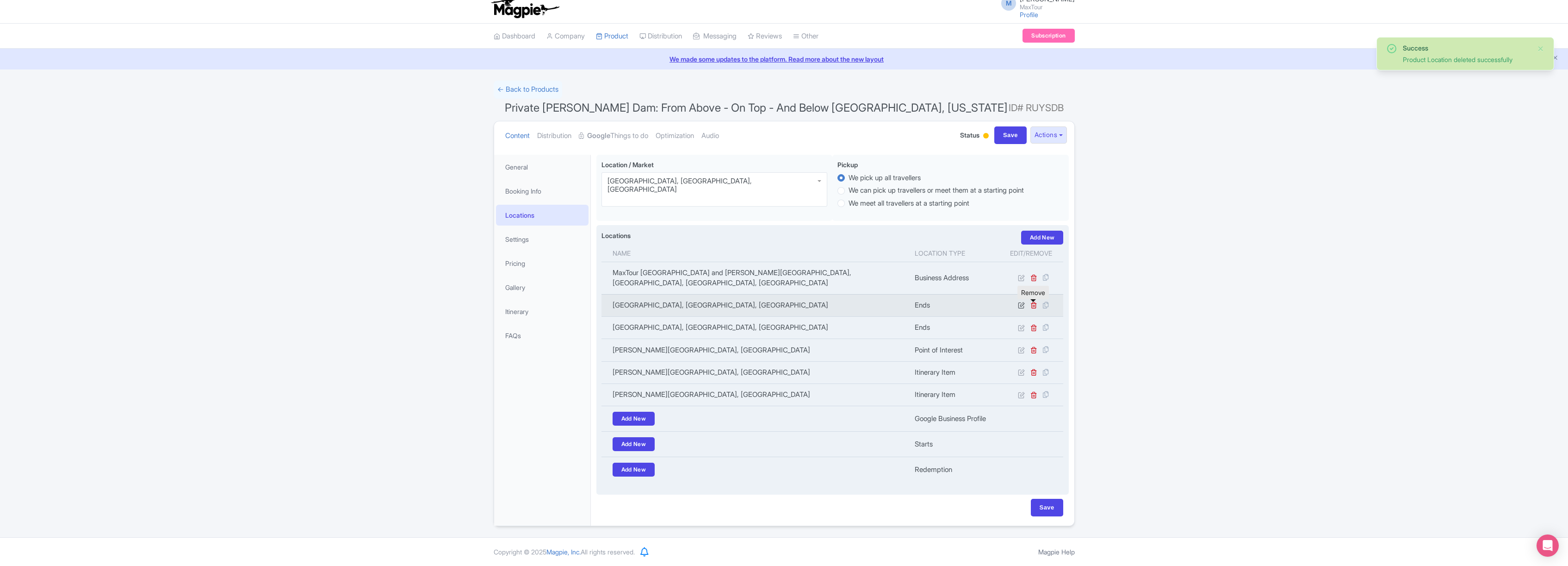
scroll to position [8, 0]
click at [1031, 304] on icon at bounding box center [1034, 305] width 7 height 7
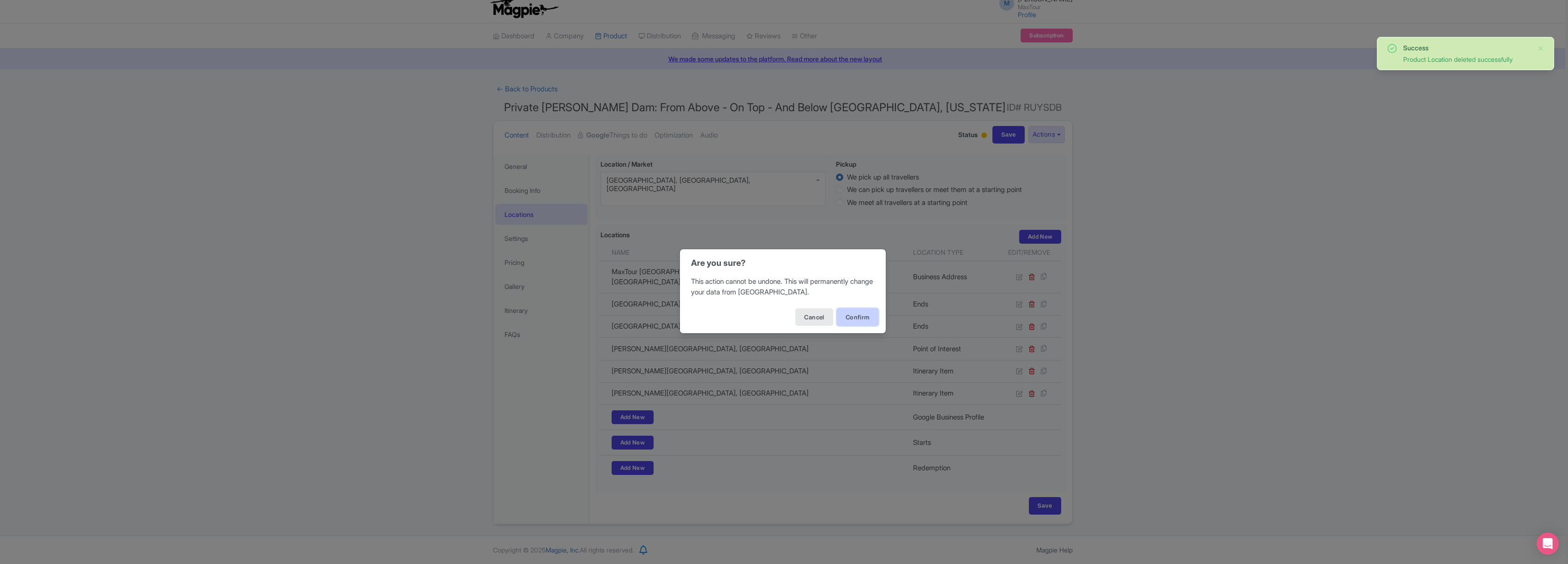
click at [858, 314] on button "Confirm" at bounding box center [858, 317] width 42 height 17
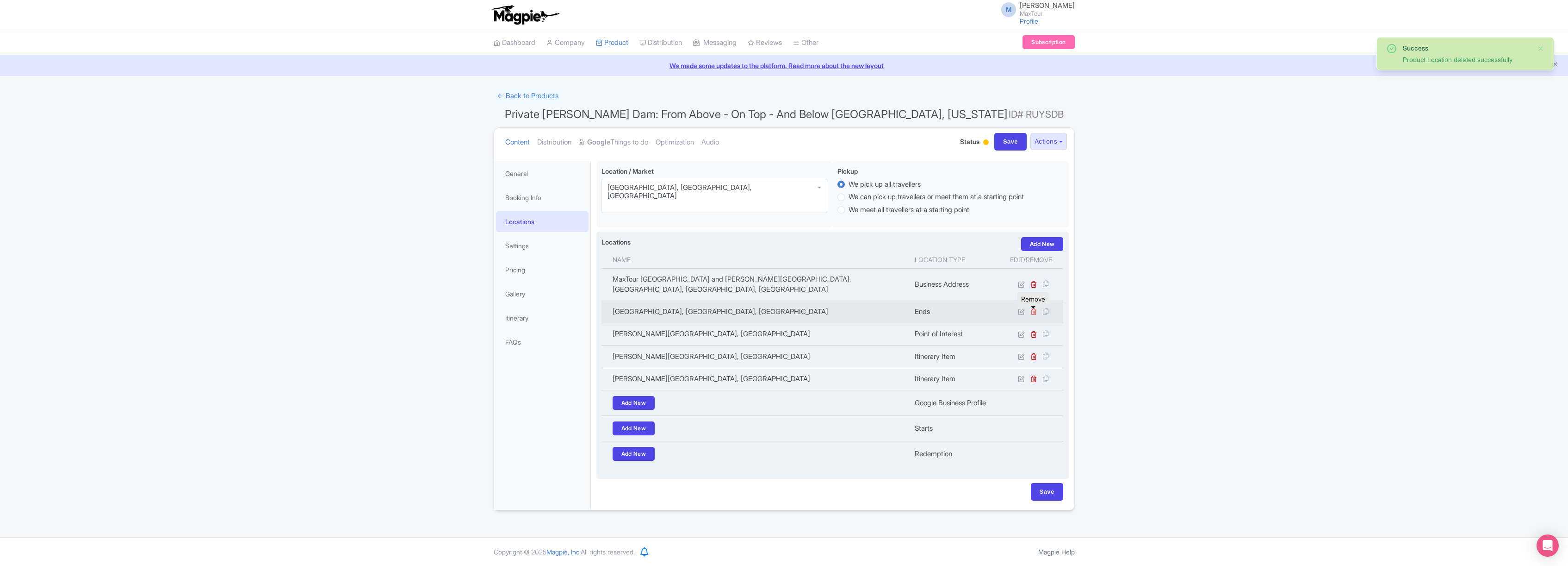
click at [1033, 311] on icon at bounding box center [1034, 311] width 7 height 7
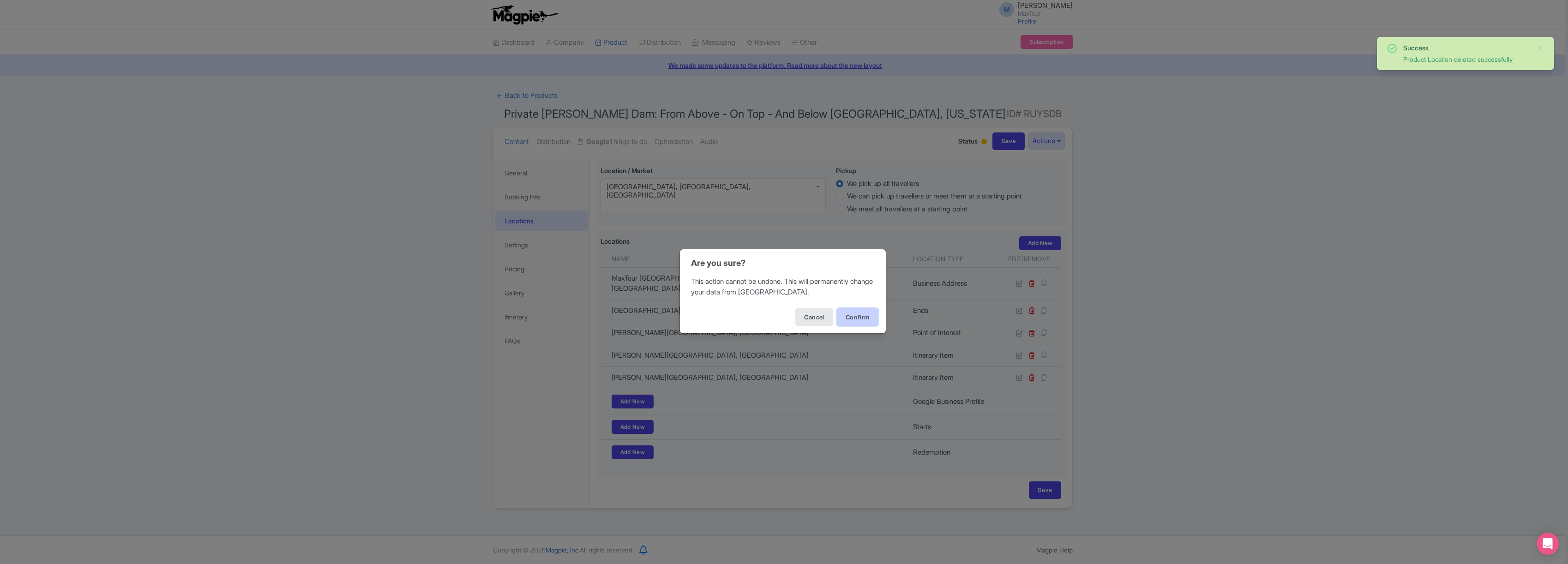
click at [860, 319] on button "Confirm" at bounding box center [858, 317] width 42 height 17
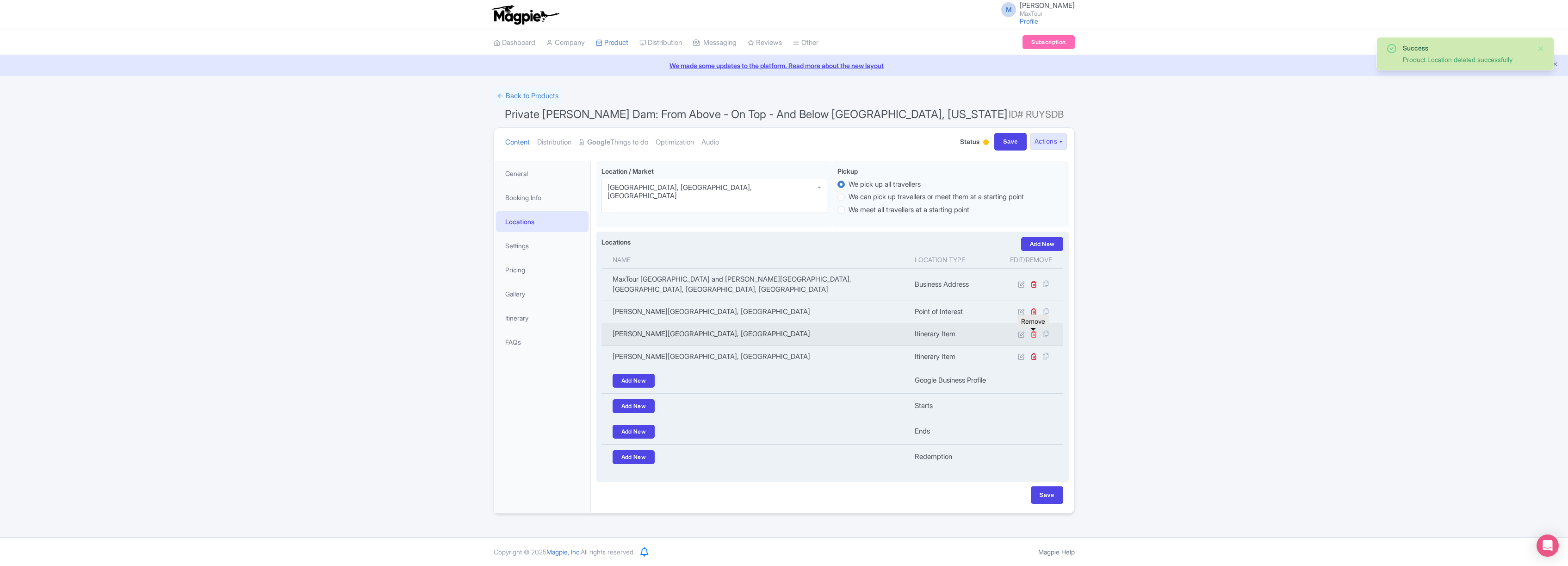
click at [1036, 335] on icon at bounding box center [1034, 334] width 7 height 7
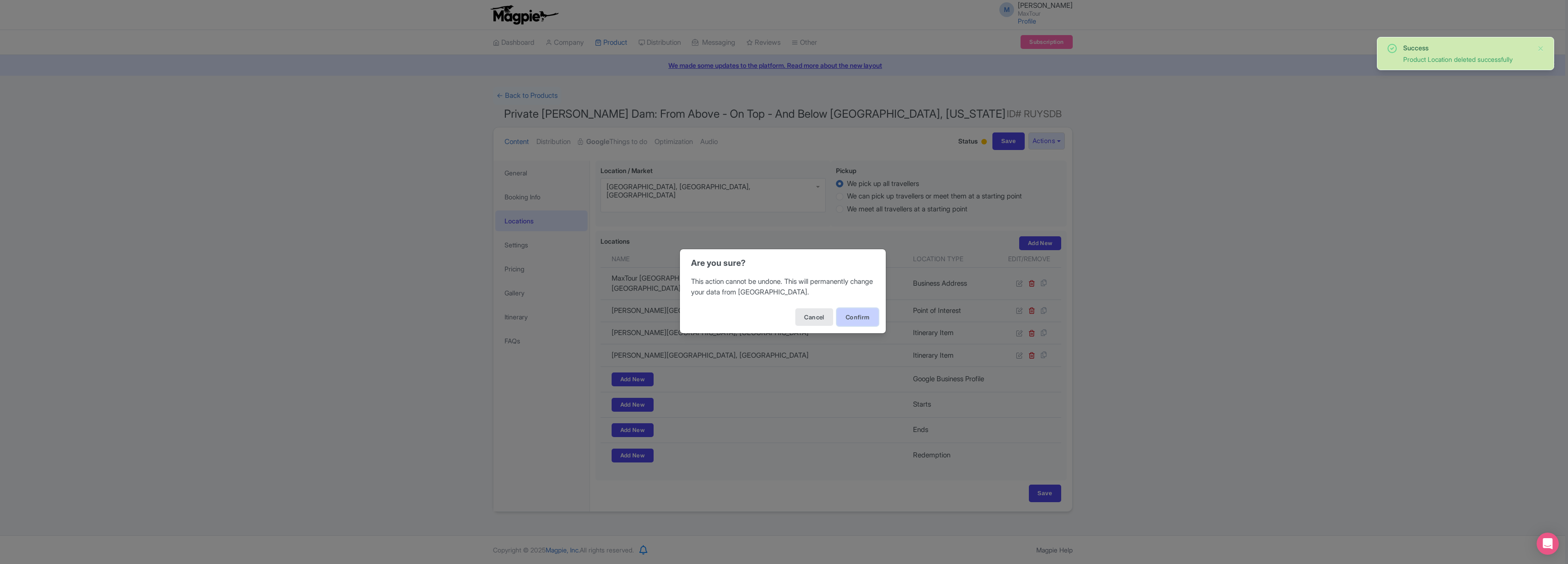
click at [854, 319] on button "Confirm" at bounding box center [858, 317] width 42 height 17
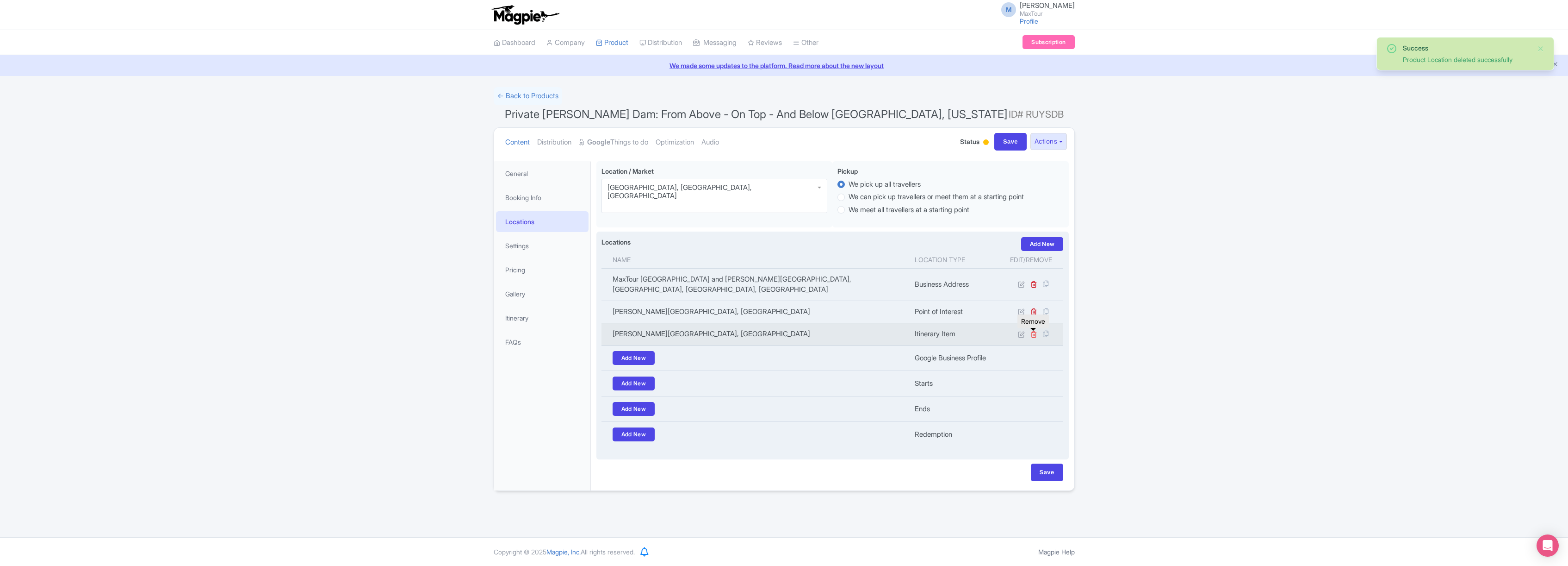
click at [1035, 335] on icon at bounding box center [1034, 334] width 7 height 7
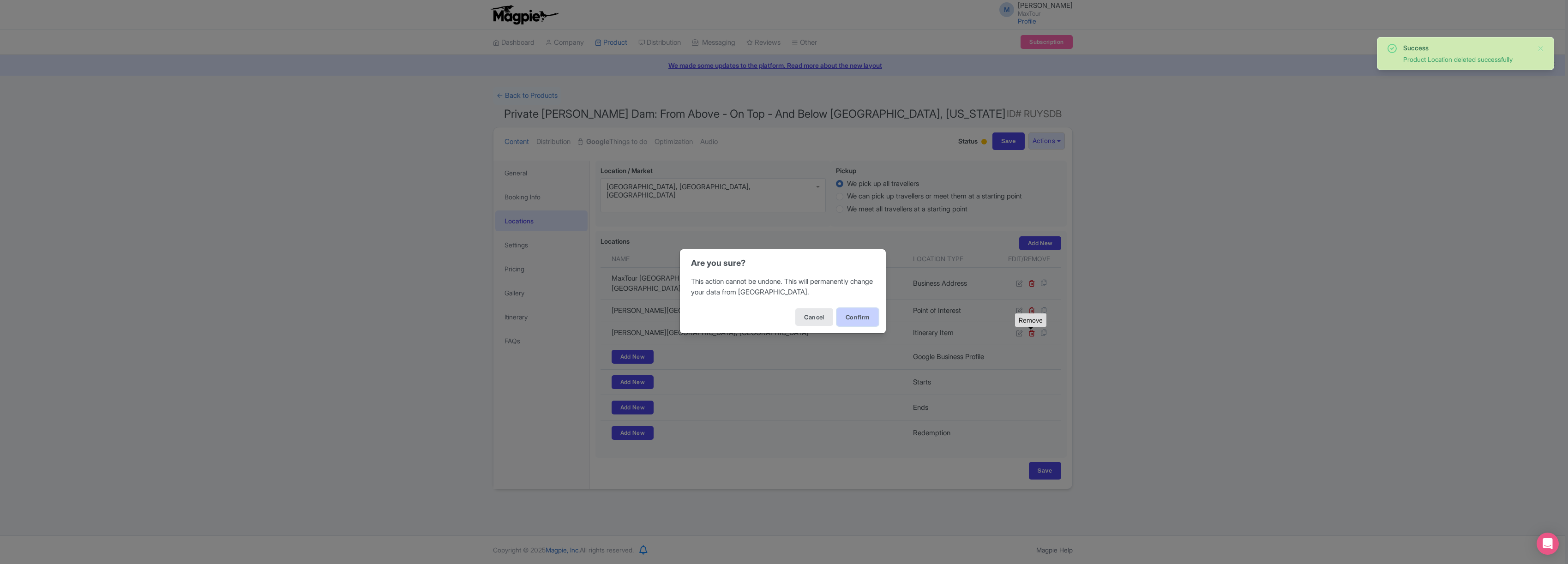
click at [856, 316] on button "Confirm" at bounding box center [858, 317] width 42 height 17
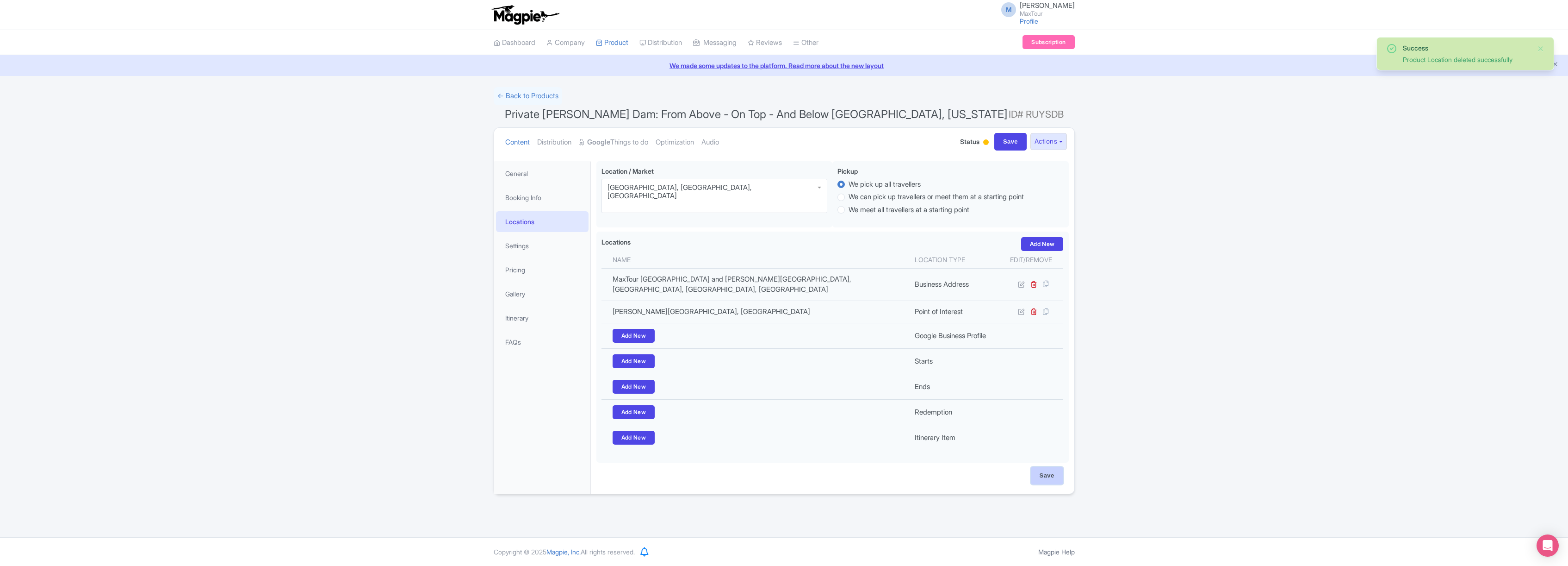
click at [1047, 472] on input "Save" at bounding box center [1047, 475] width 32 height 17
type input "Saving..."
click at [524, 247] on link "Settings" at bounding box center [542, 246] width 92 height 21
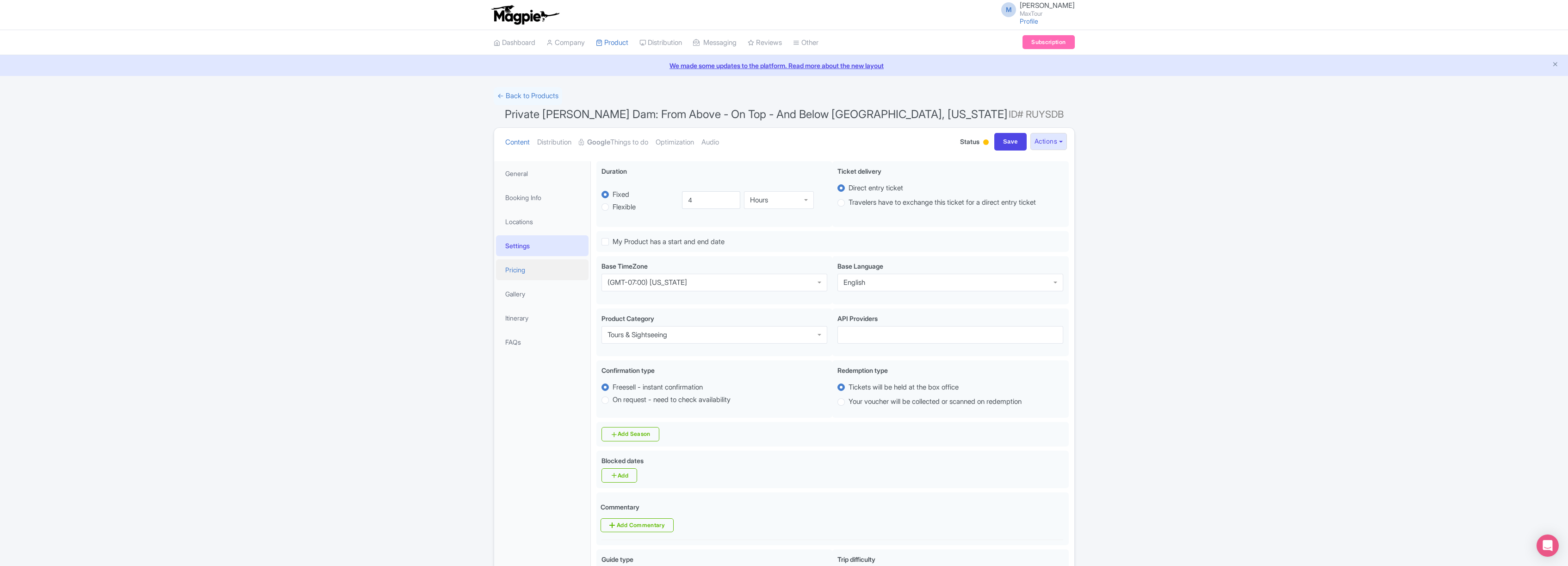
click at [519, 271] on link "Pricing" at bounding box center [542, 270] width 92 height 21
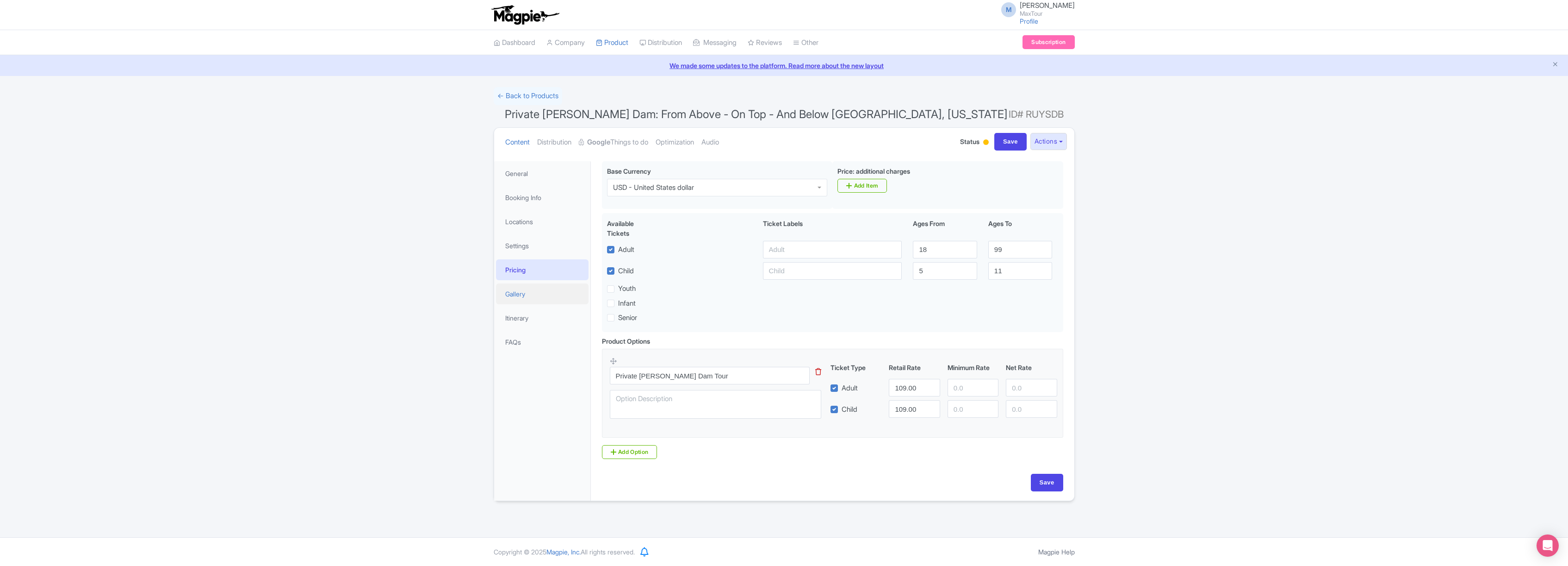
click at [536, 297] on link "Gallery" at bounding box center [542, 294] width 92 height 21
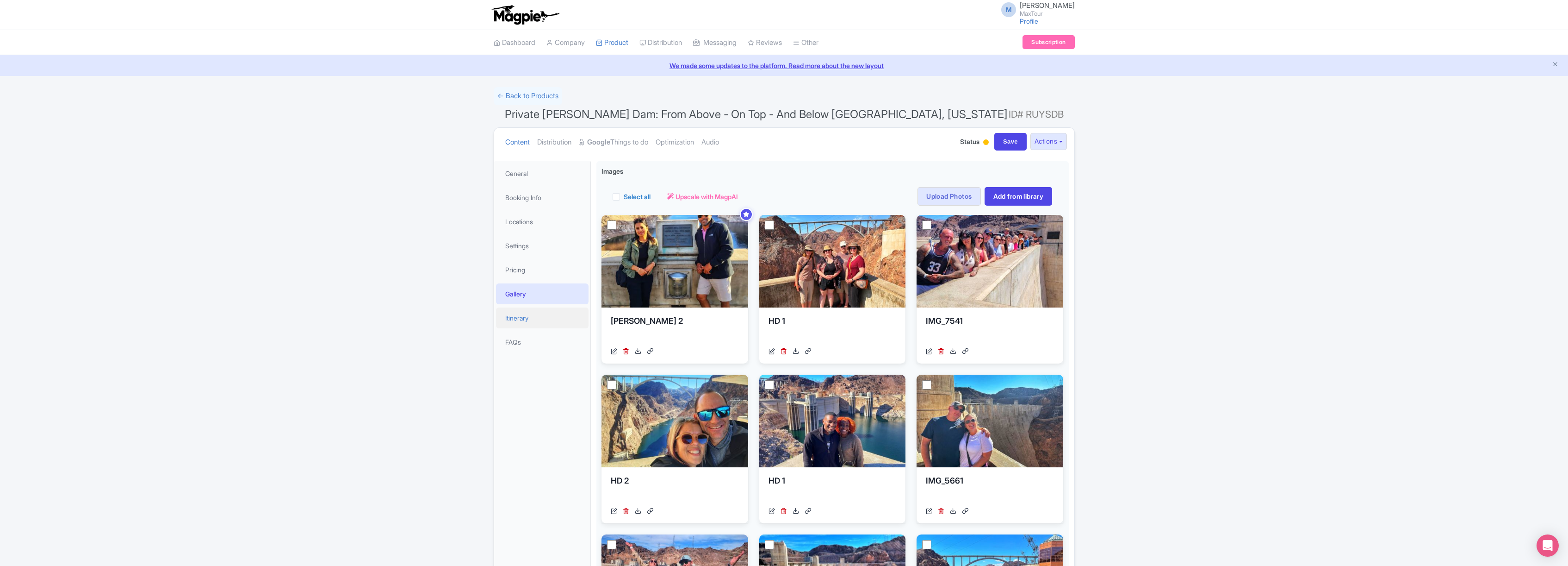
click at [522, 315] on link "Itinerary" at bounding box center [542, 318] width 92 height 21
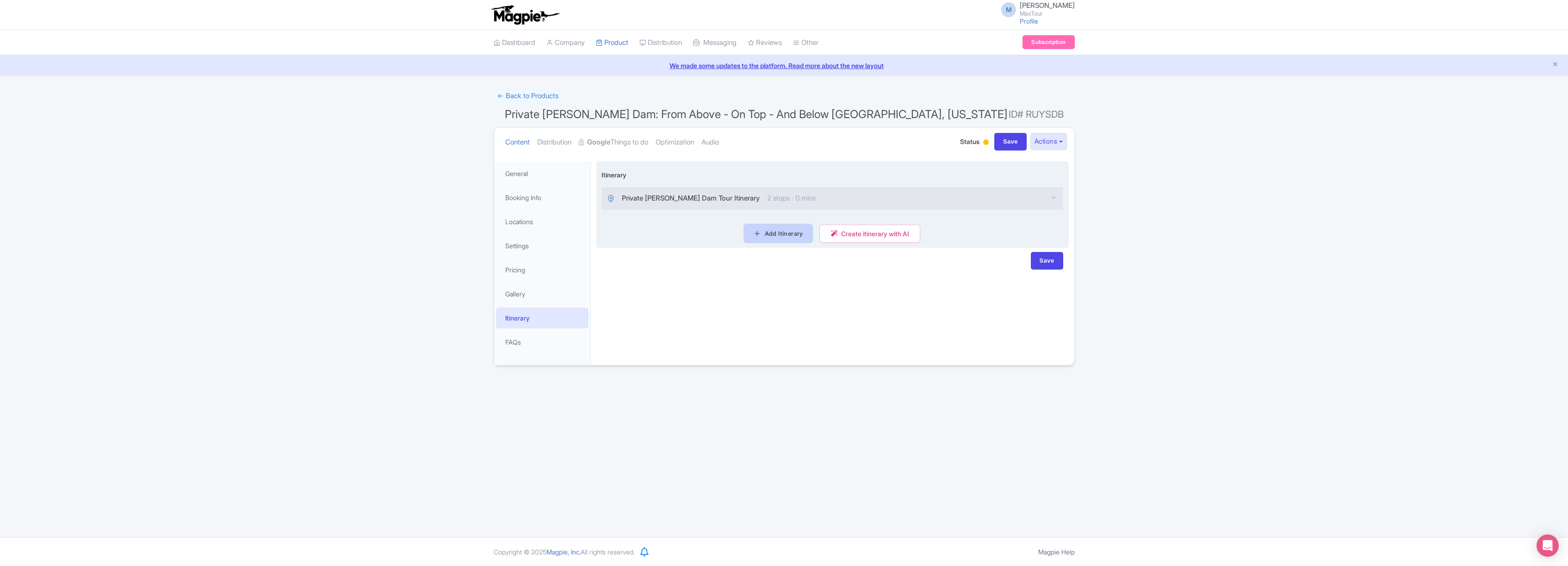
click at [769, 237] on link "Add Itinerary" at bounding box center [778, 233] width 67 height 17
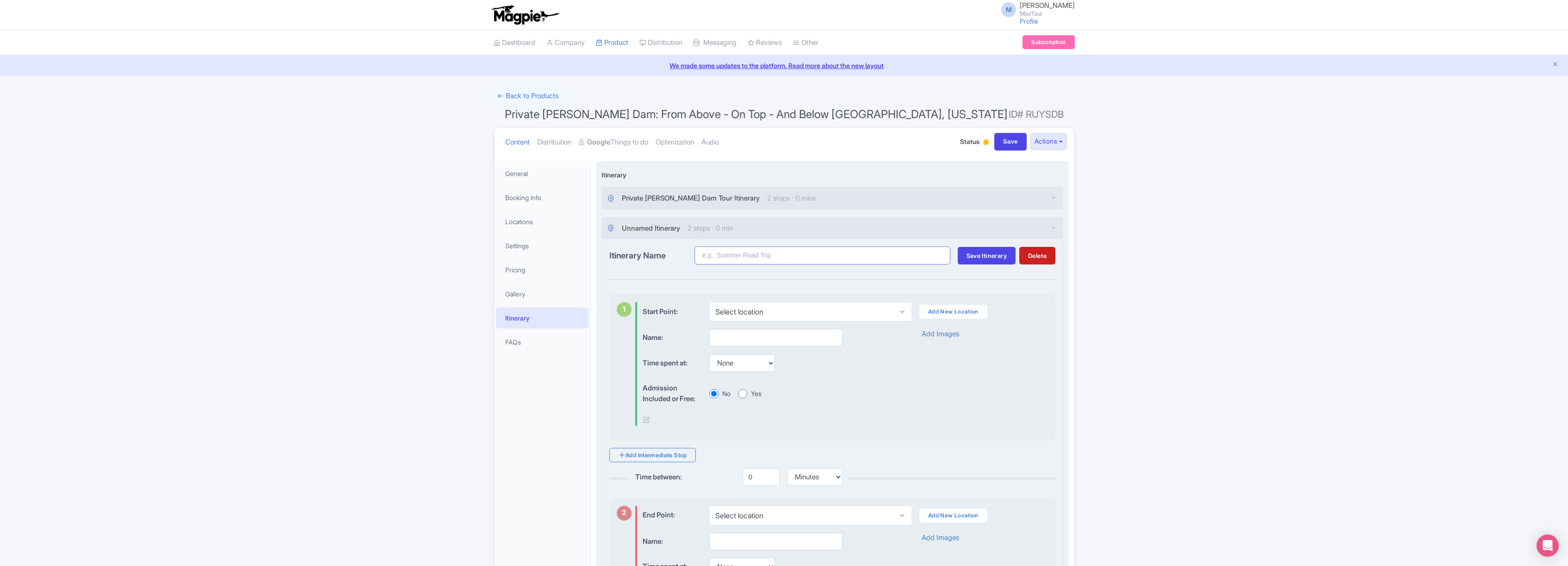
click at [731, 254] on input "Itinerary Name" at bounding box center [822, 255] width 256 height 18
type input "Private Hoover Dam Tour Itinerary"
click at [984, 254] on span "Save Itinerary" at bounding box center [987, 255] width 41 height 8
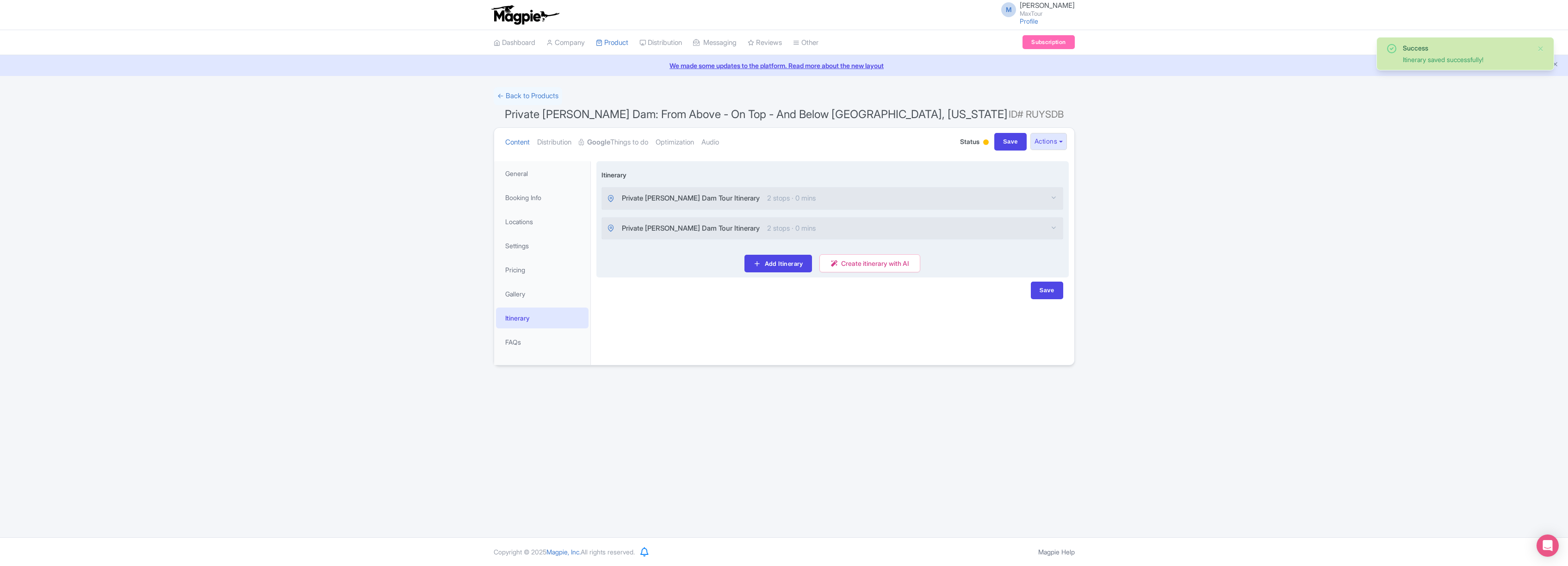
click at [705, 196] on span "Private Hoover Dam Tour Itinerary" at bounding box center [690, 198] width 138 height 10
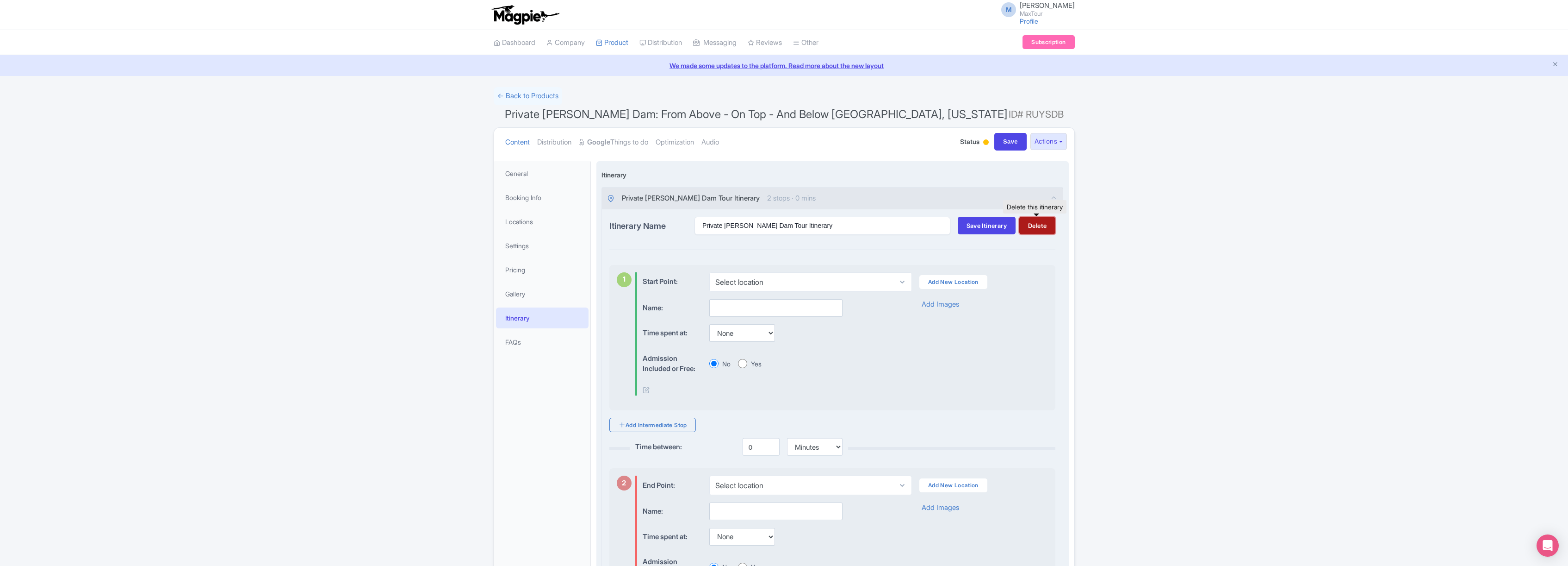
click at [1036, 228] on button "Delete" at bounding box center [1038, 225] width 36 height 17
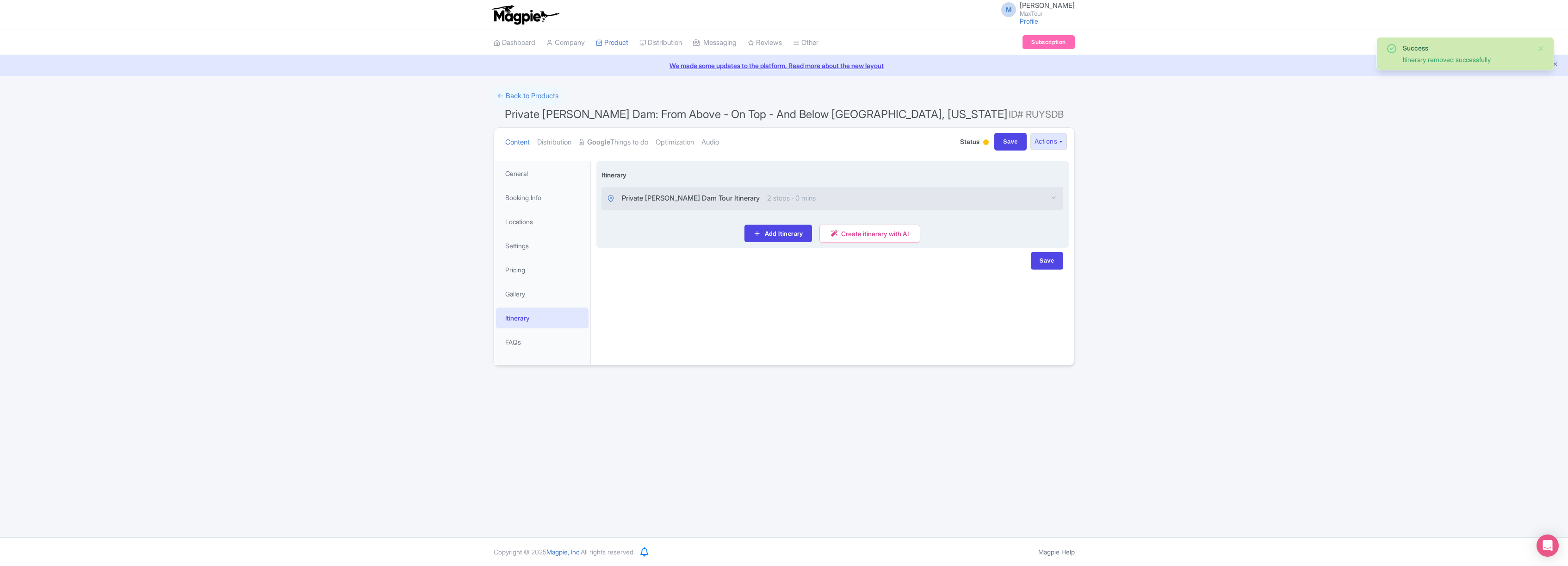
click at [699, 195] on span "Private Hoover Dam Tour Itinerary" at bounding box center [690, 198] width 138 height 10
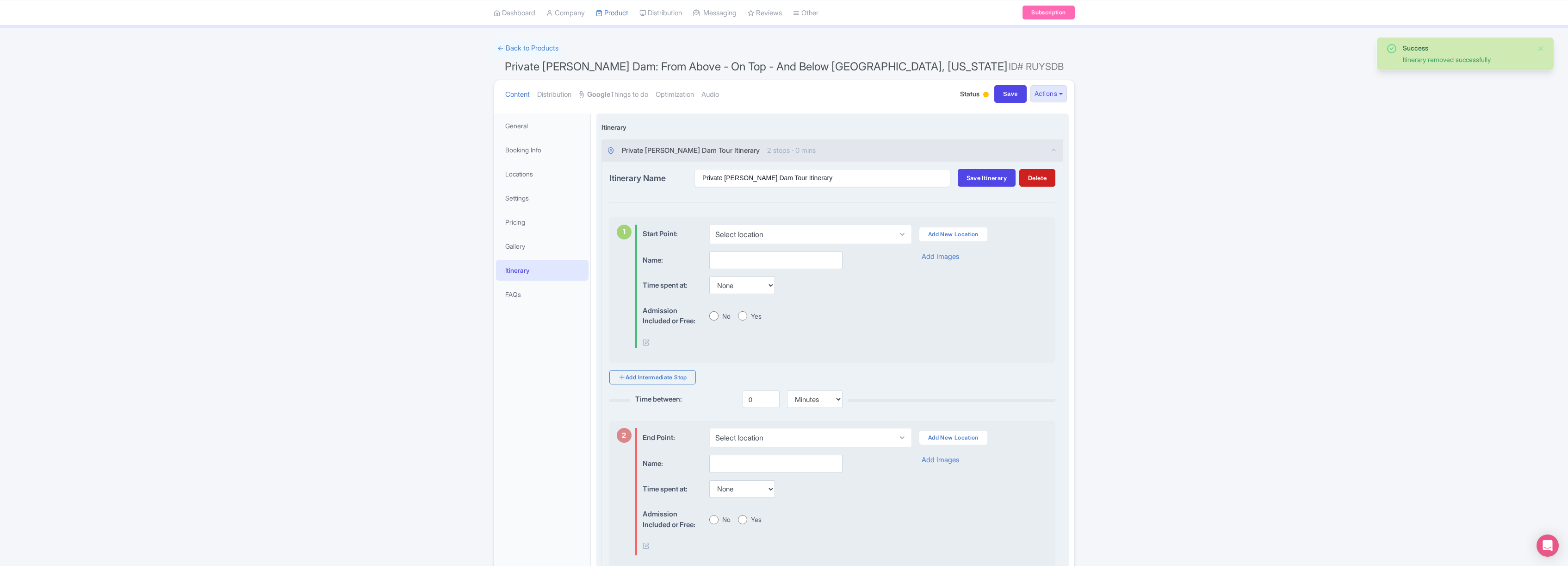
scroll to position [49, 0]
click at [946, 233] on link "Add New Location" at bounding box center [953, 233] width 68 height 14
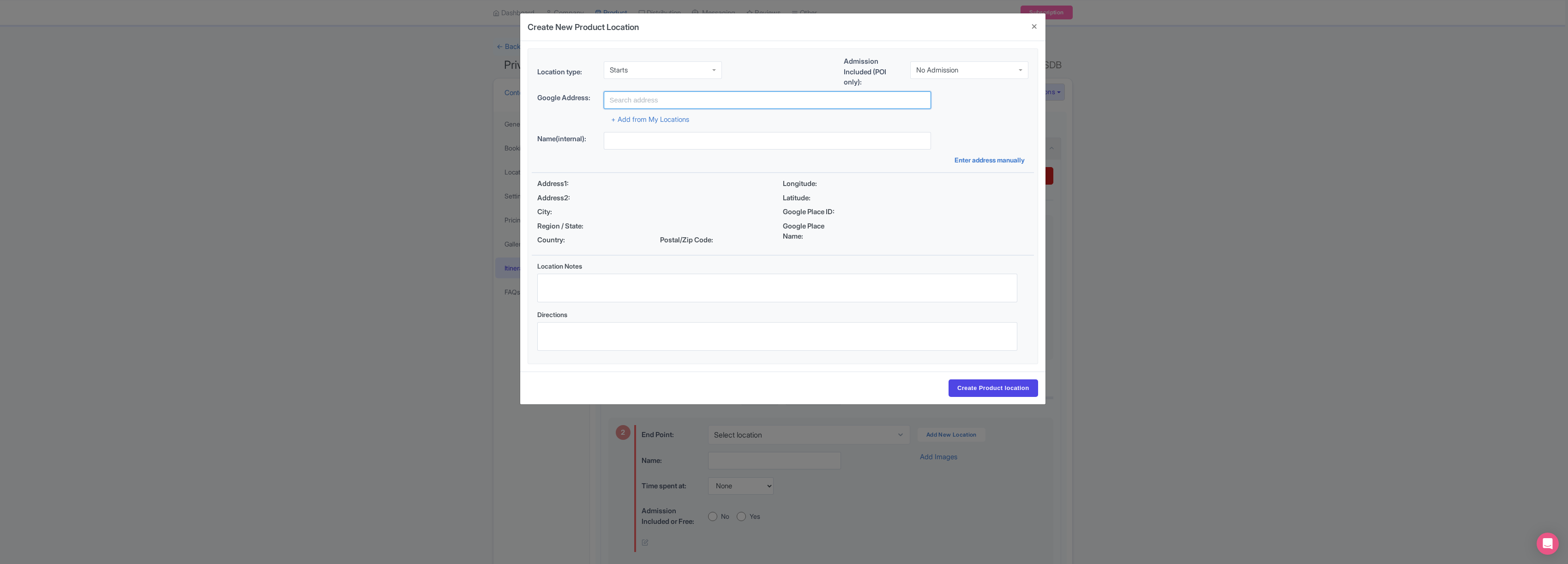
click at [654, 101] on input "text" at bounding box center [767, 100] width 327 height 17
type input "Las Vegas Strip, NV, USA"
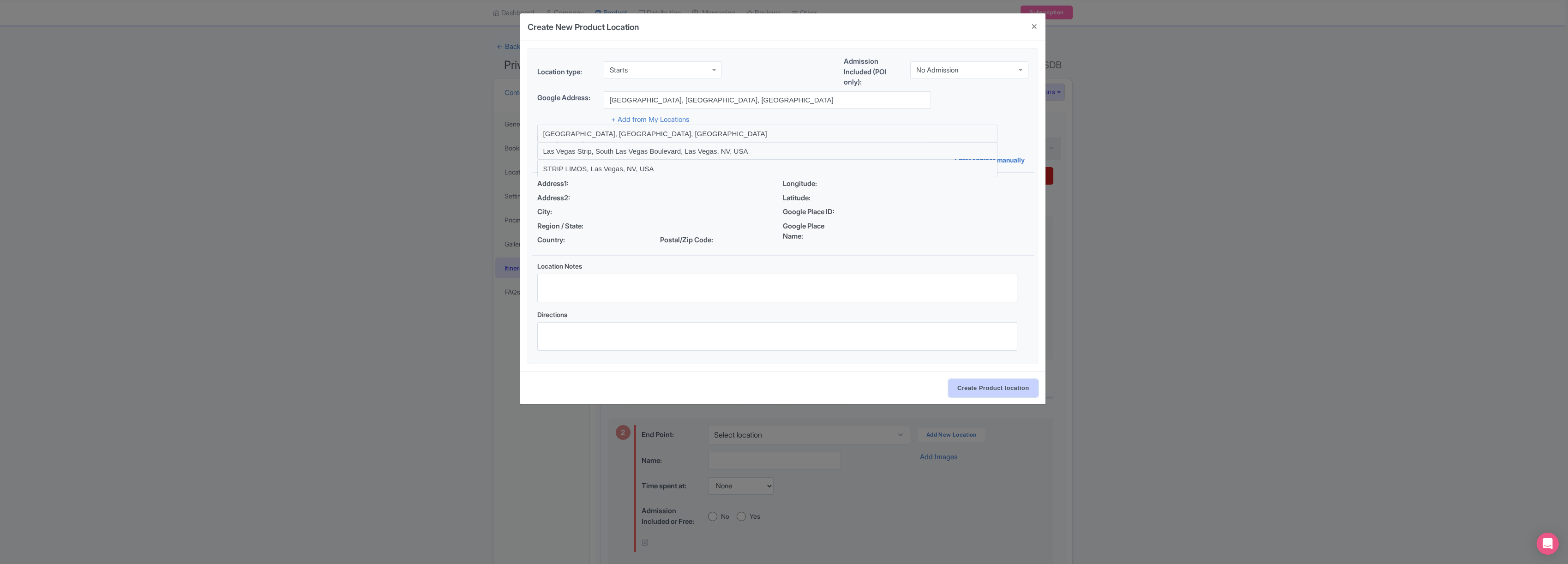
click at [987, 392] on input "Create Product location" at bounding box center [993, 388] width 89 height 17
select select "357981bc-6c1a-4d47-a8b1-3ae677f4bde1"
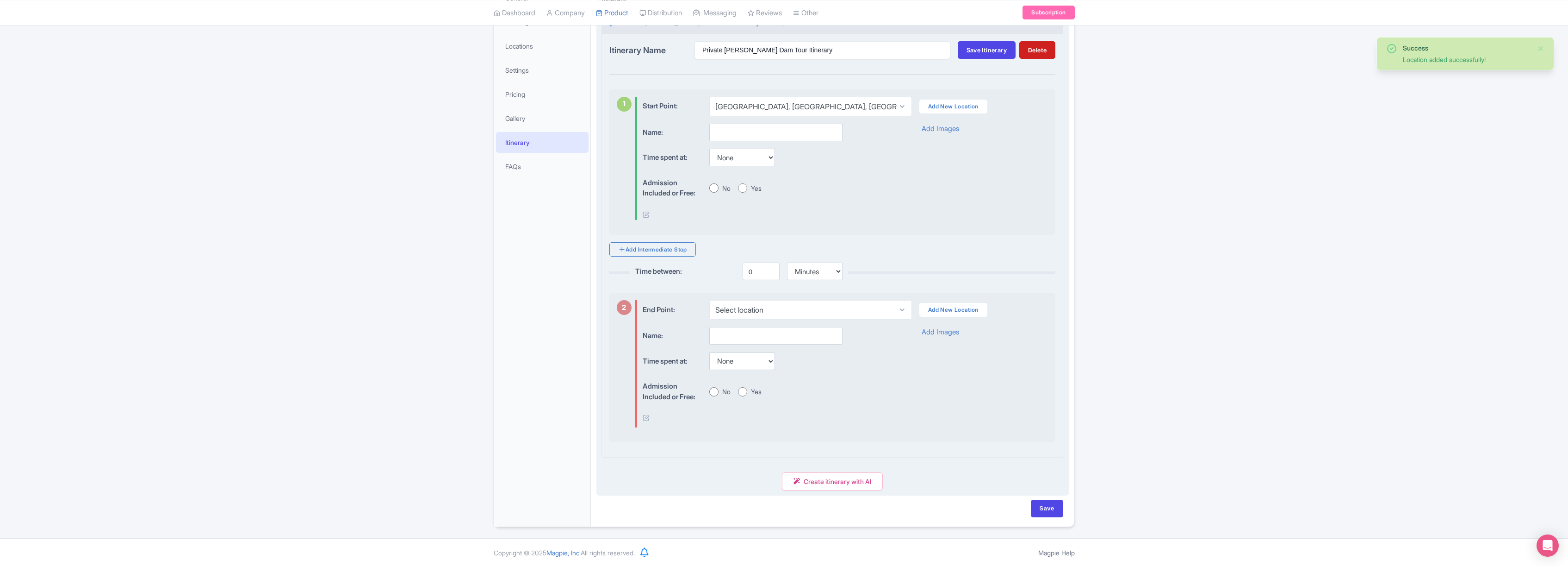
scroll to position [176, 0]
click at [637, 251] on link "Add Intermediate Stop" at bounding box center [653, 248] width 87 height 15
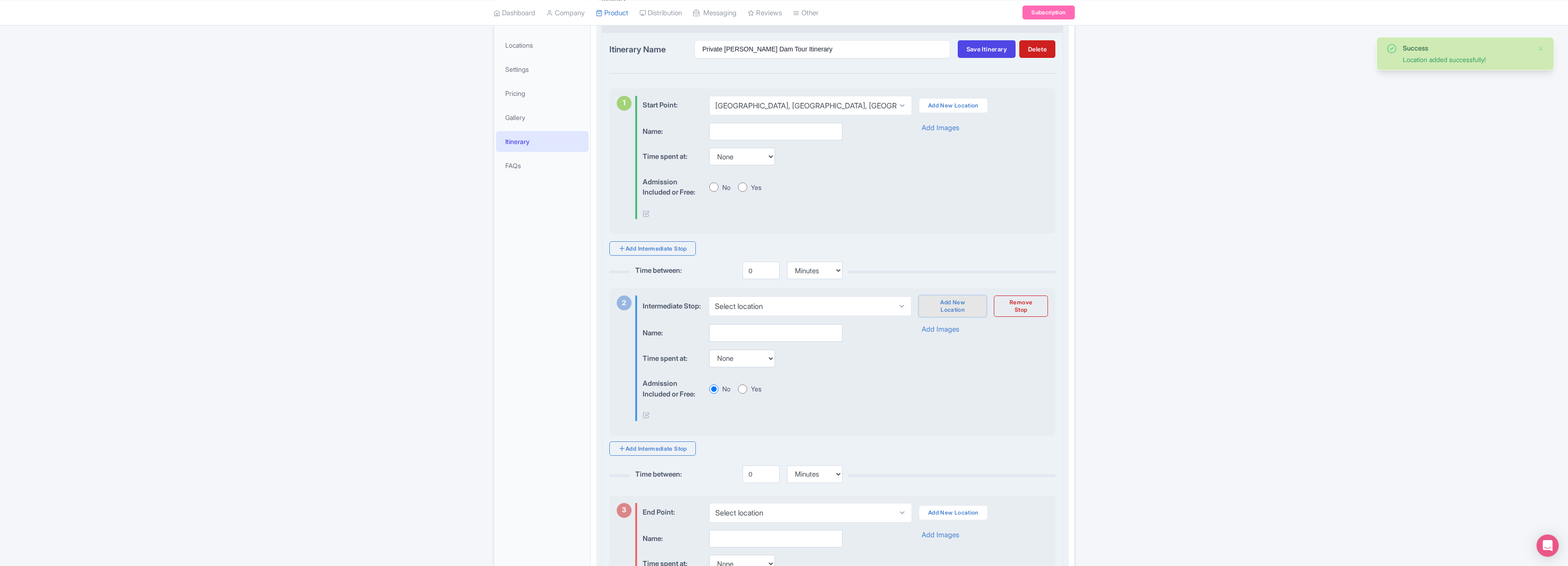
click at [950, 311] on link "Add New Location" at bounding box center [953, 306] width 68 height 21
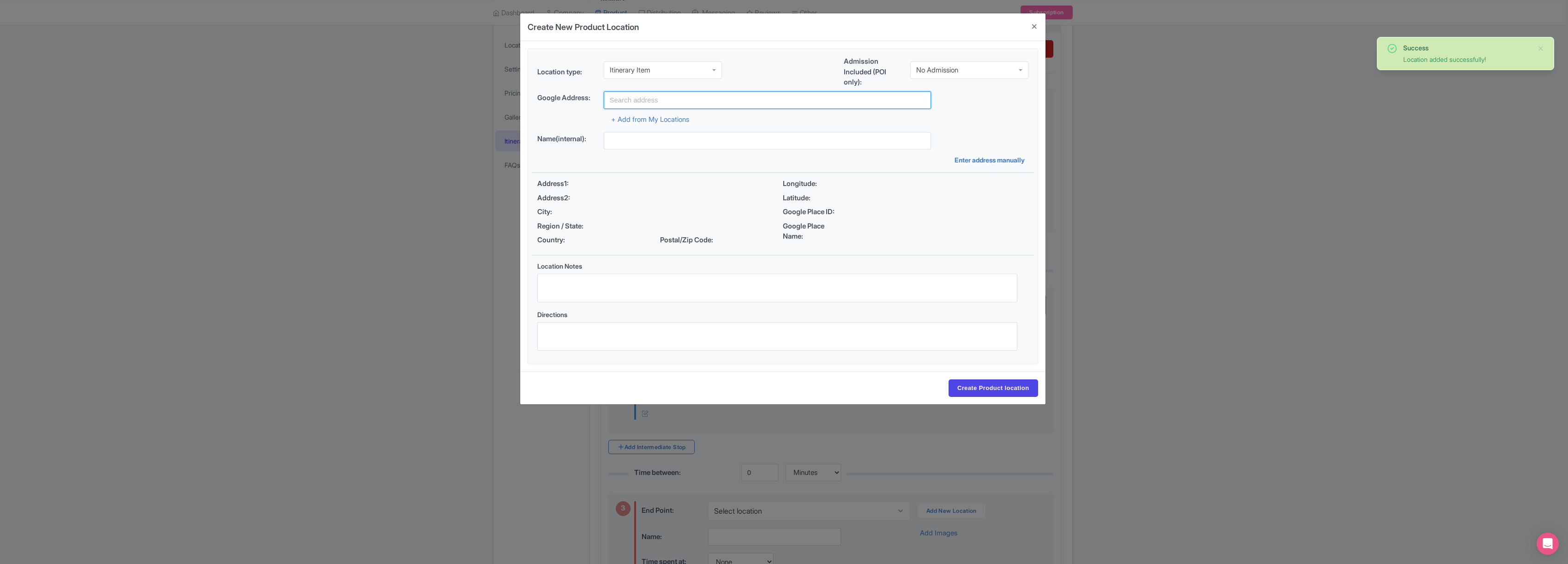
click at [647, 100] on input "text" at bounding box center [767, 100] width 327 height 17
type input "[PERSON_NAME][GEOGRAPHIC_DATA], [GEOGRAPHIC_DATA]"
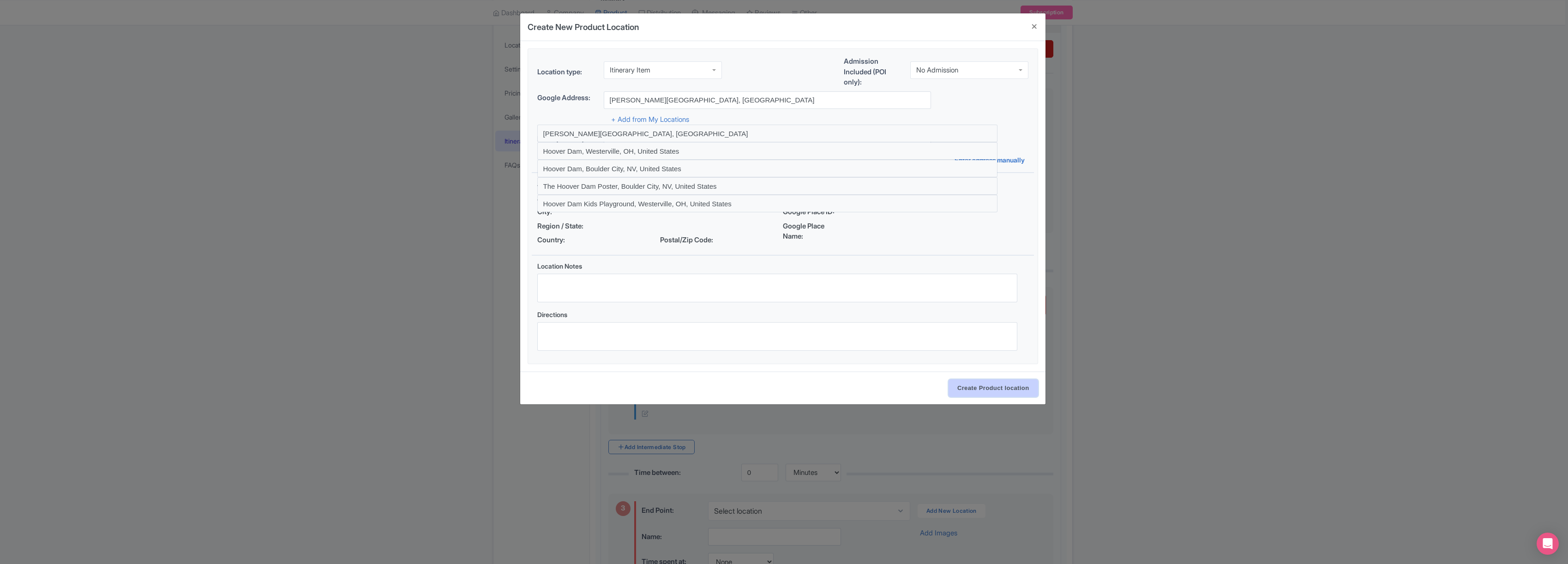
click at [991, 392] on input "Create Product location" at bounding box center [993, 388] width 89 height 17
select select "4bd65d03-737e-4d26-9910-5120057e5e14"
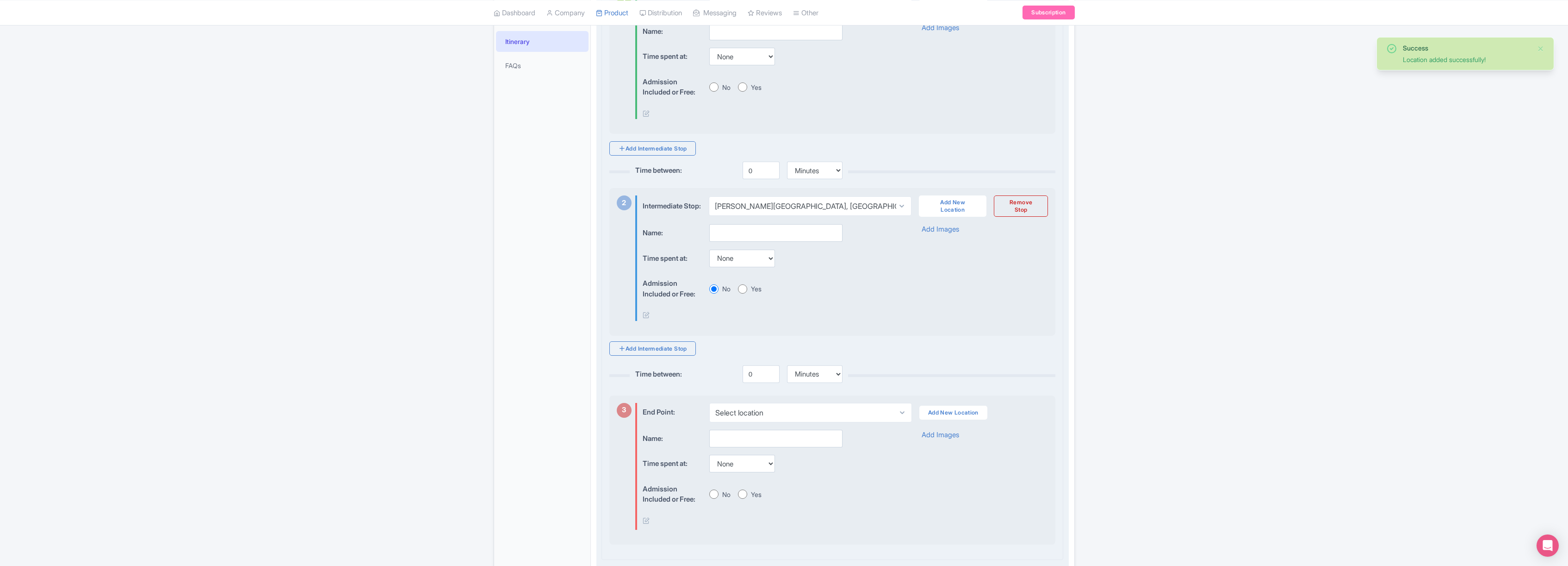
scroll to position [332, 0]
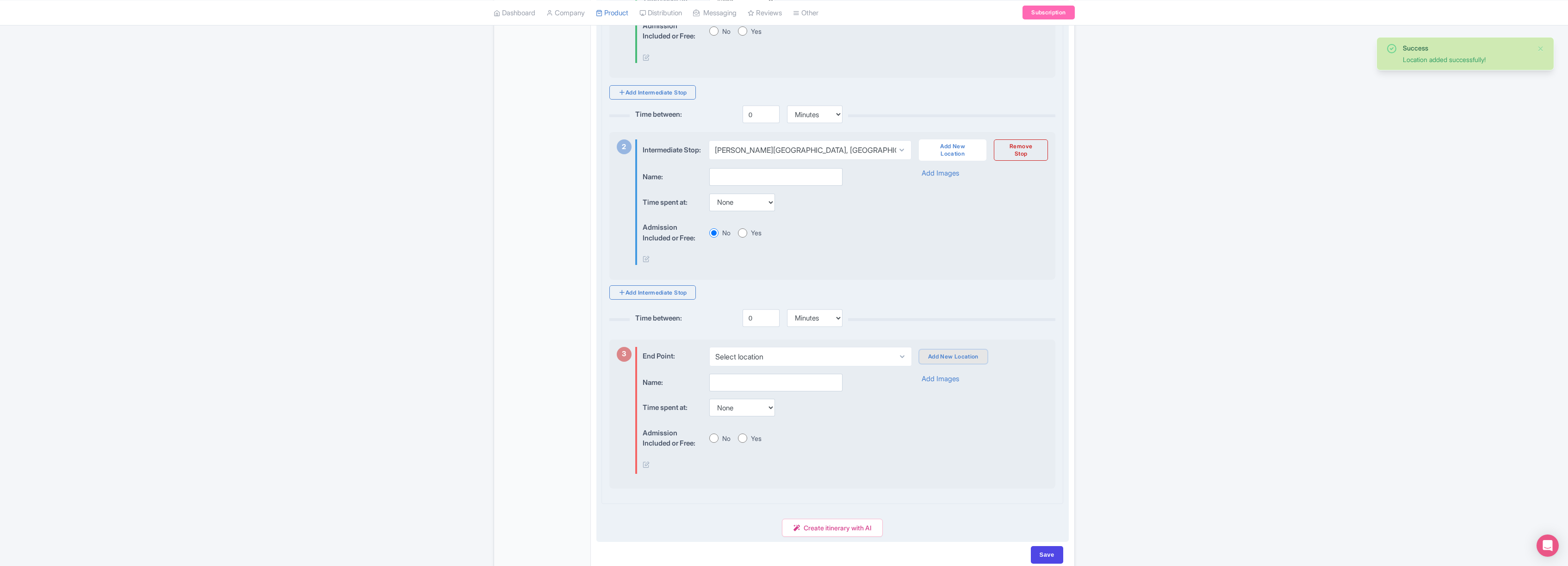
click at [959, 360] on link "Add New Location" at bounding box center [953, 357] width 68 height 14
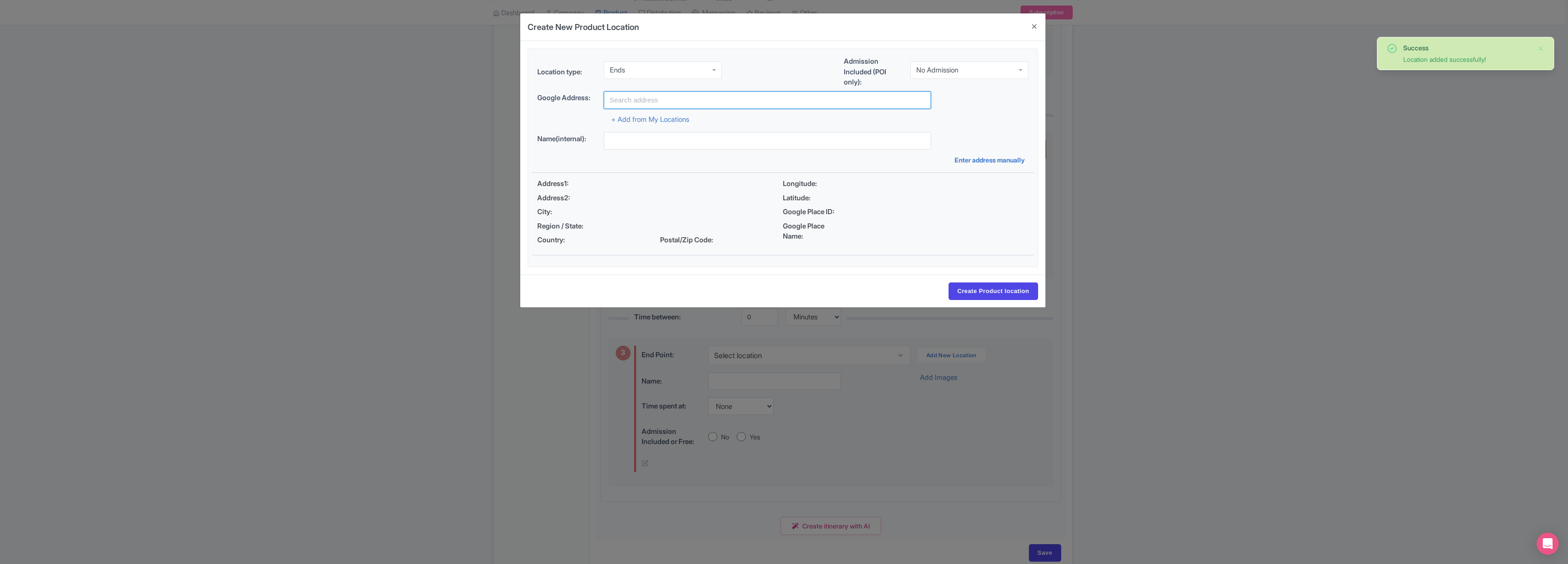
click at [677, 101] on input "text" at bounding box center [767, 100] width 327 height 17
type input "Las Vegas Strip, NV, USA"
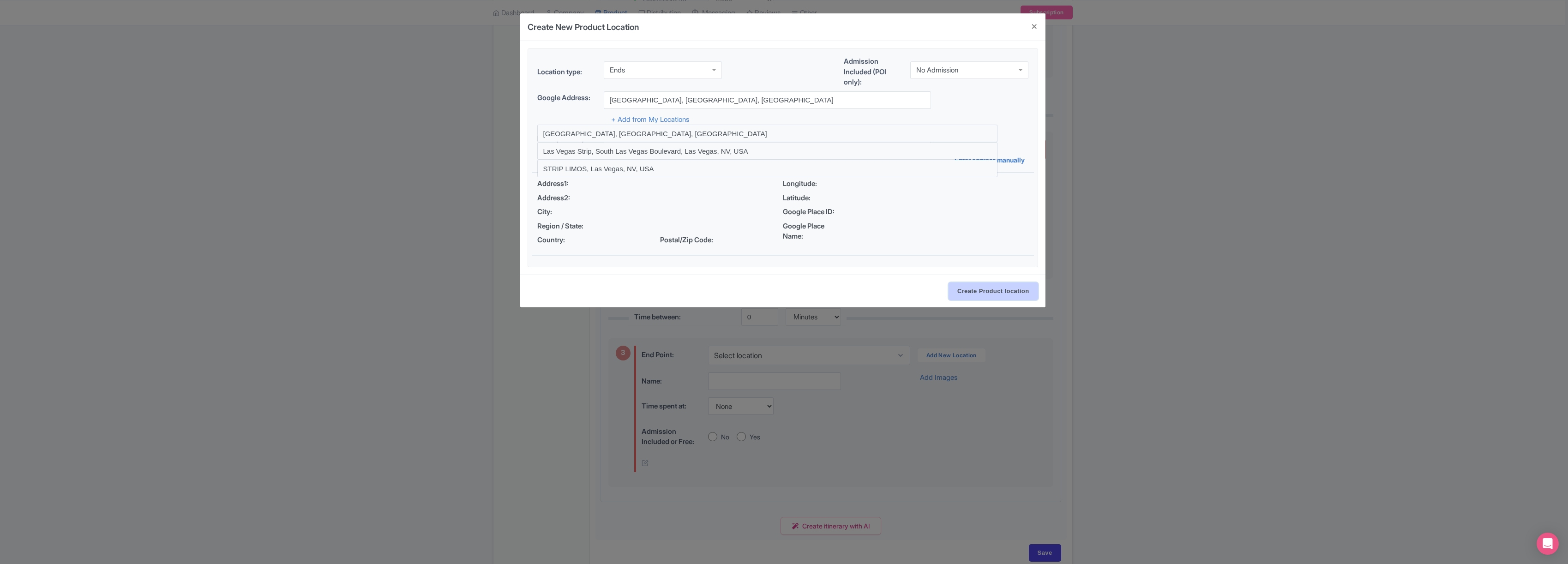
click at [1000, 288] on input "Create Product location" at bounding box center [993, 291] width 89 height 17
select select "168d6407-db30-4d2e-9791-c806a0acb050"
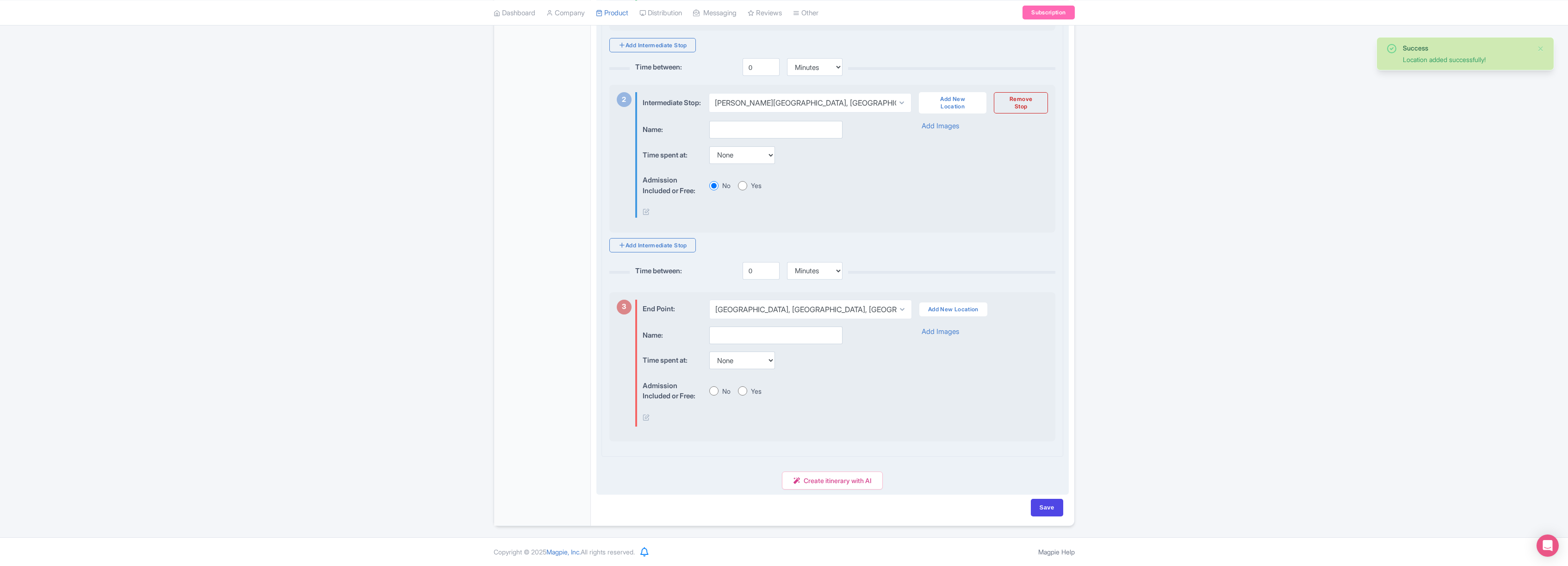
scroll to position [386, 0]
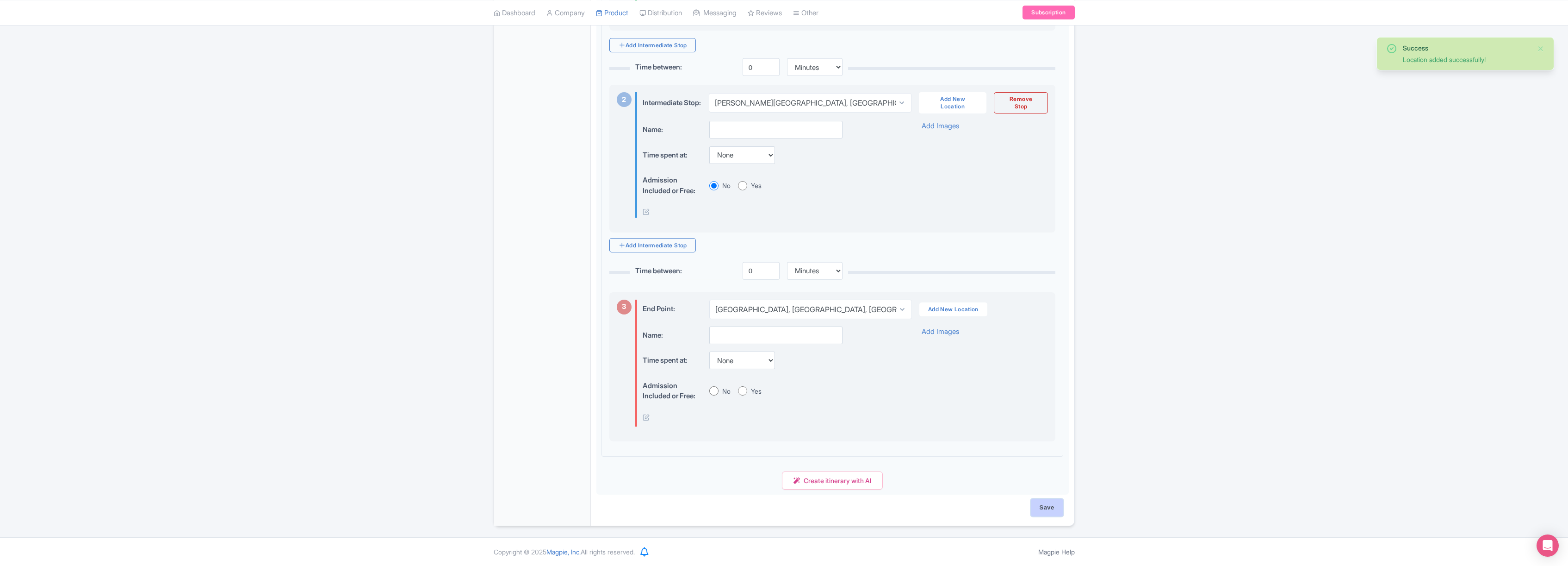
click at [1048, 507] on input "Save" at bounding box center [1047, 507] width 32 height 17
type input "Saving..."
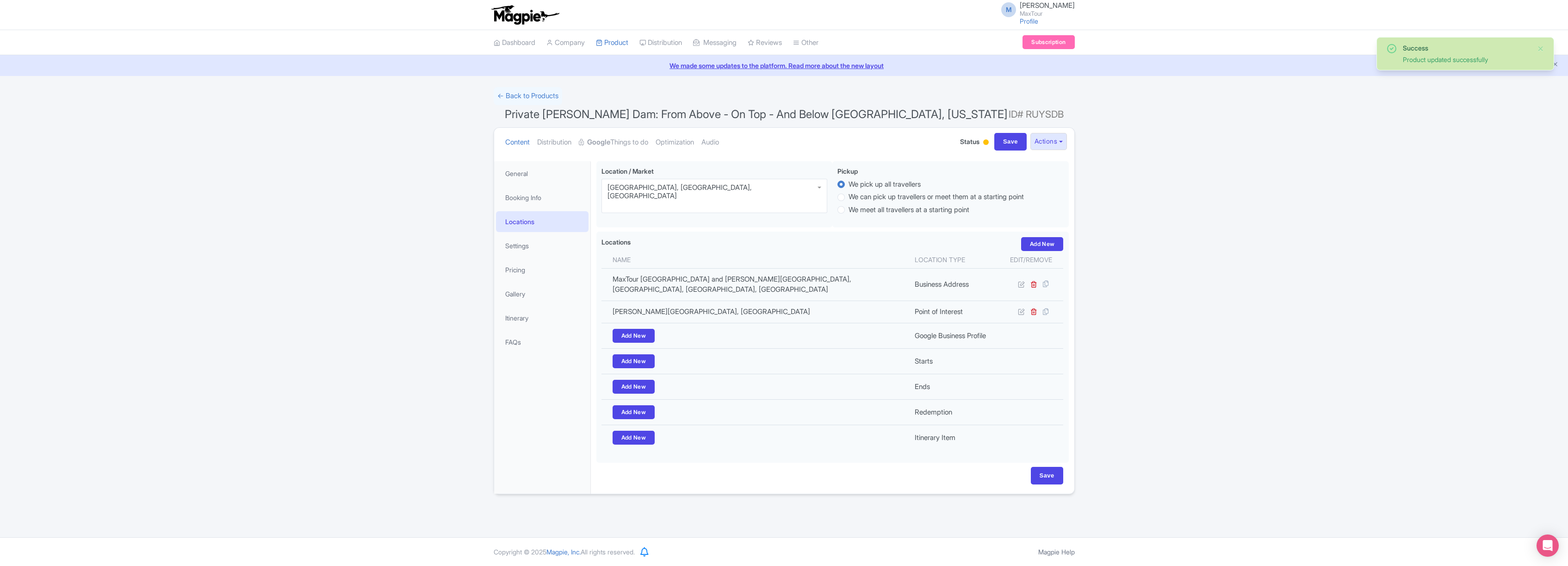
click at [508, 18] on img at bounding box center [525, 15] width 72 height 20
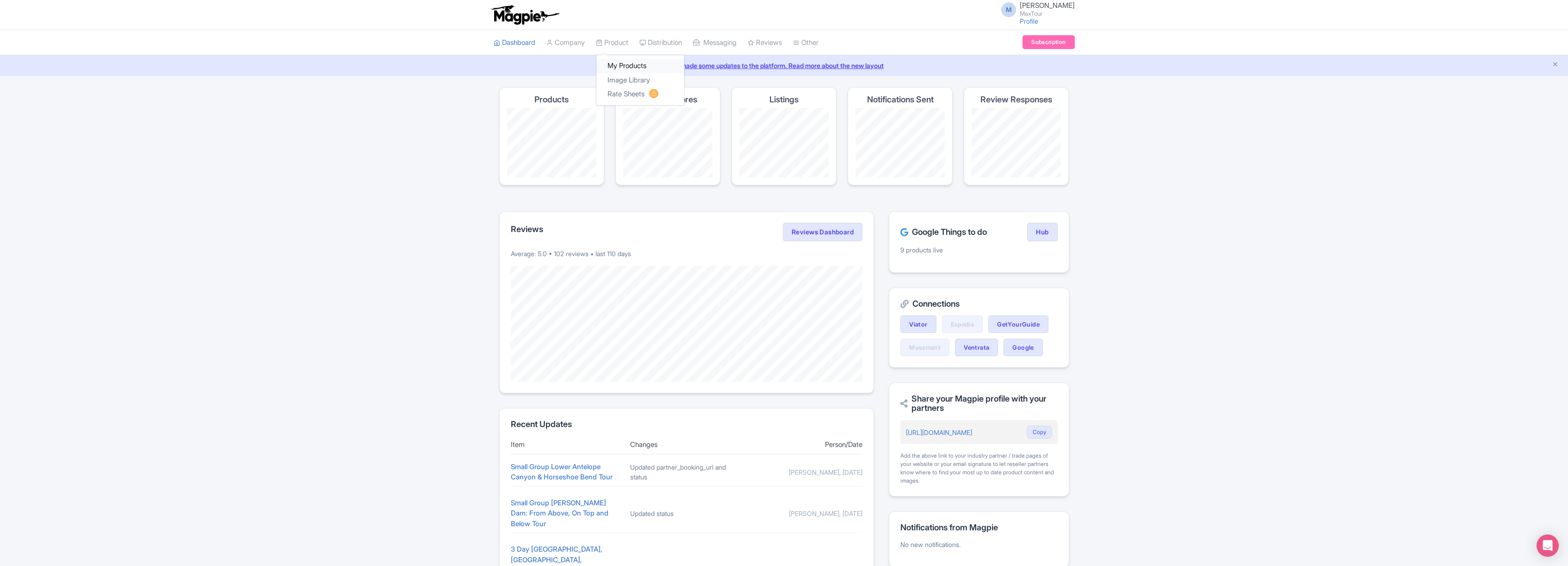
click at [623, 64] on link "My Products" at bounding box center [641, 66] width 88 height 15
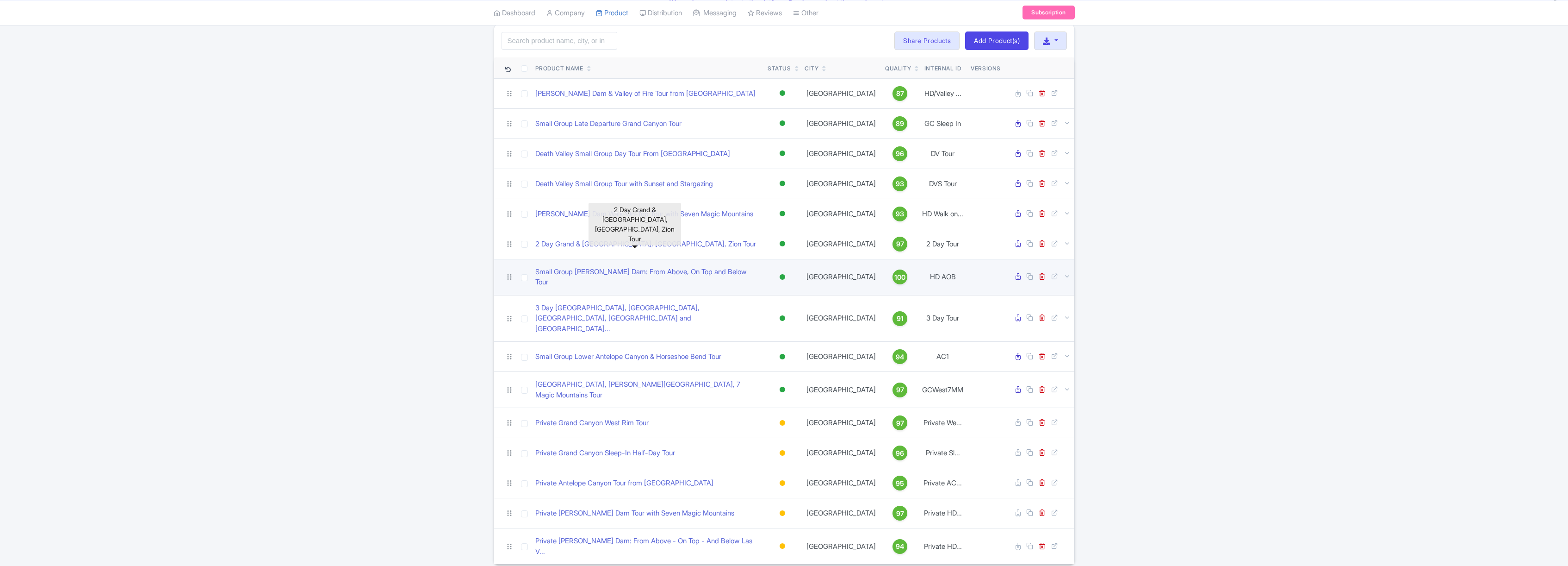
scroll to position [68, 0]
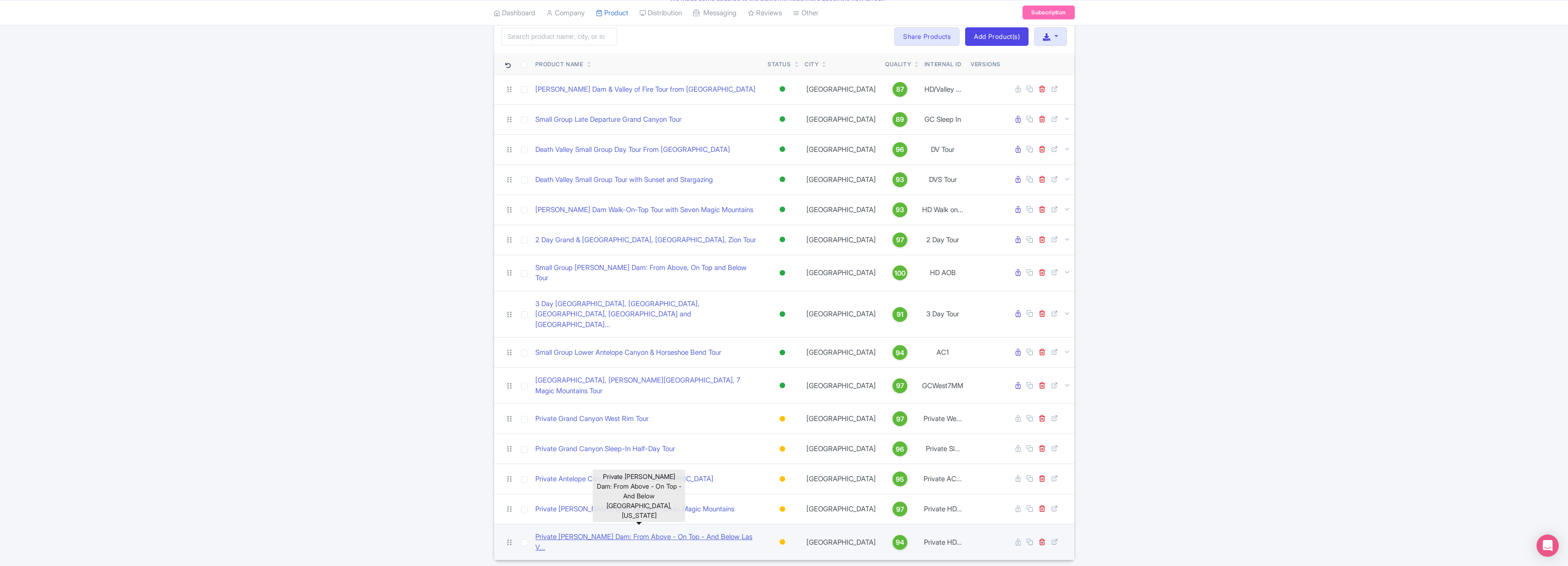
click at [652, 532] on link "Private [PERSON_NAME] Dam: From Above - On Top - And Below Las V..." at bounding box center [648, 542] width 225 height 21
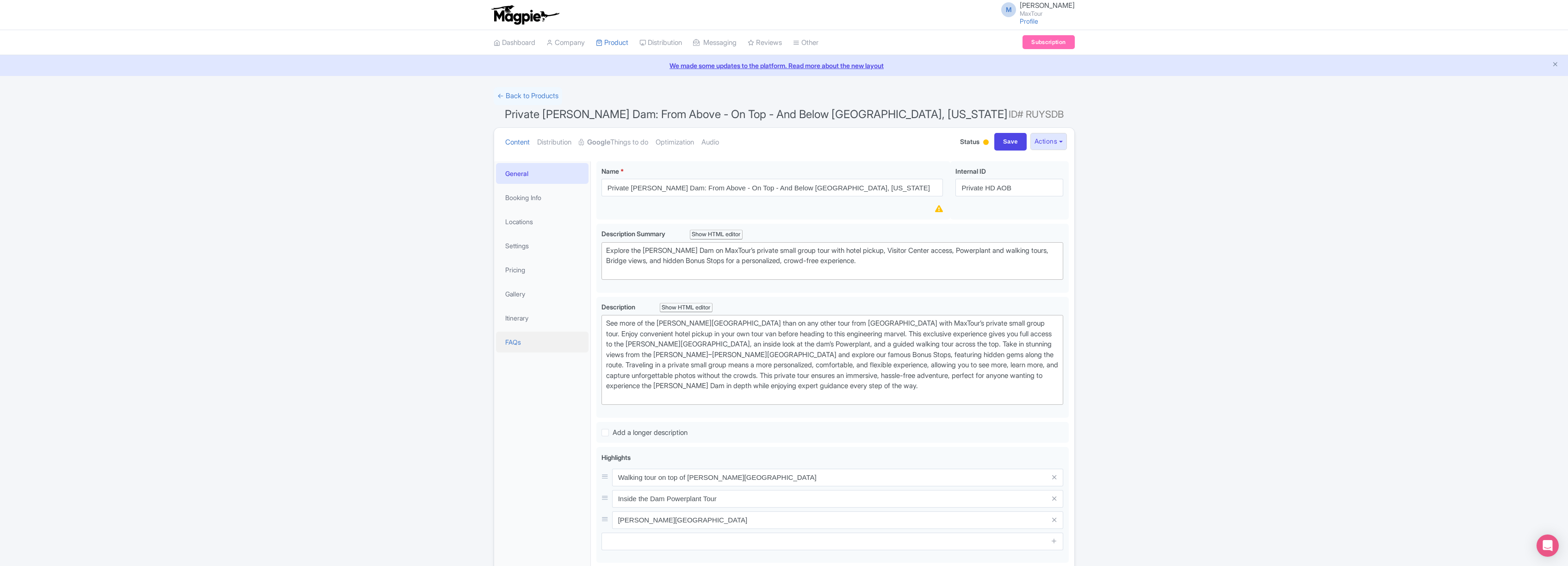
click at [508, 339] on link "FAQs" at bounding box center [542, 342] width 92 height 21
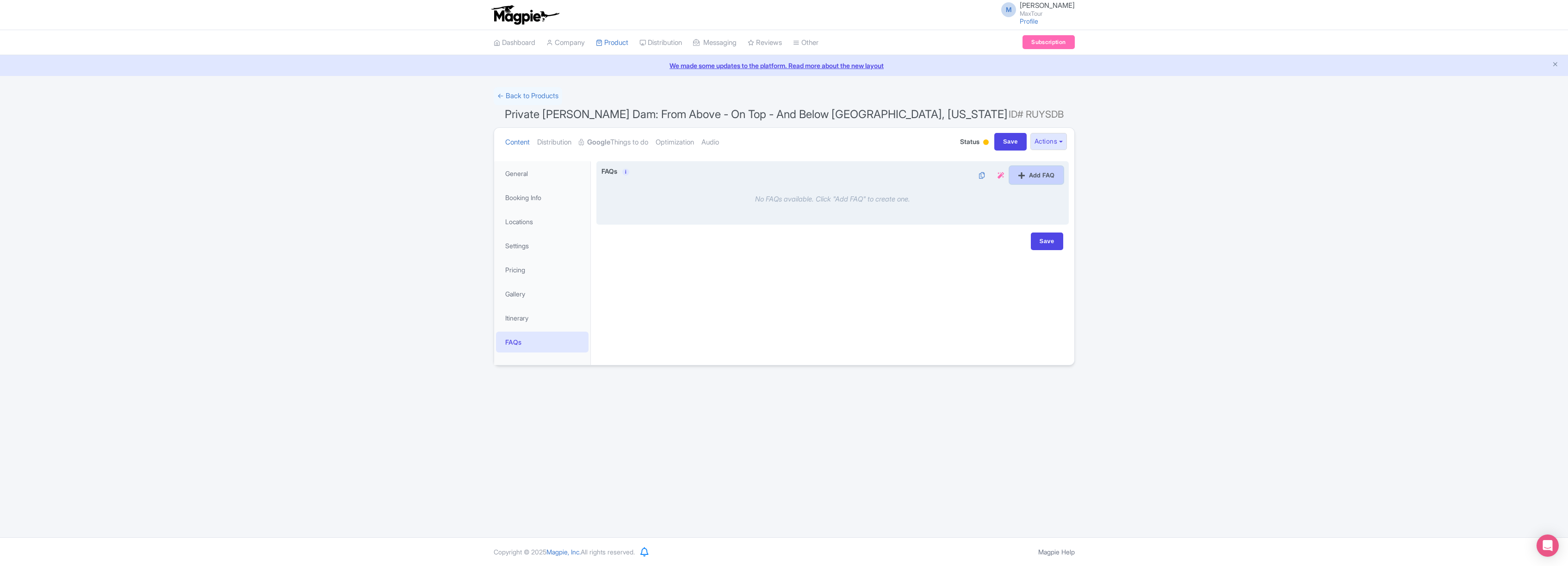
click at [1043, 176] on link "Add FAQ" at bounding box center [1036, 175] width 54 height 17
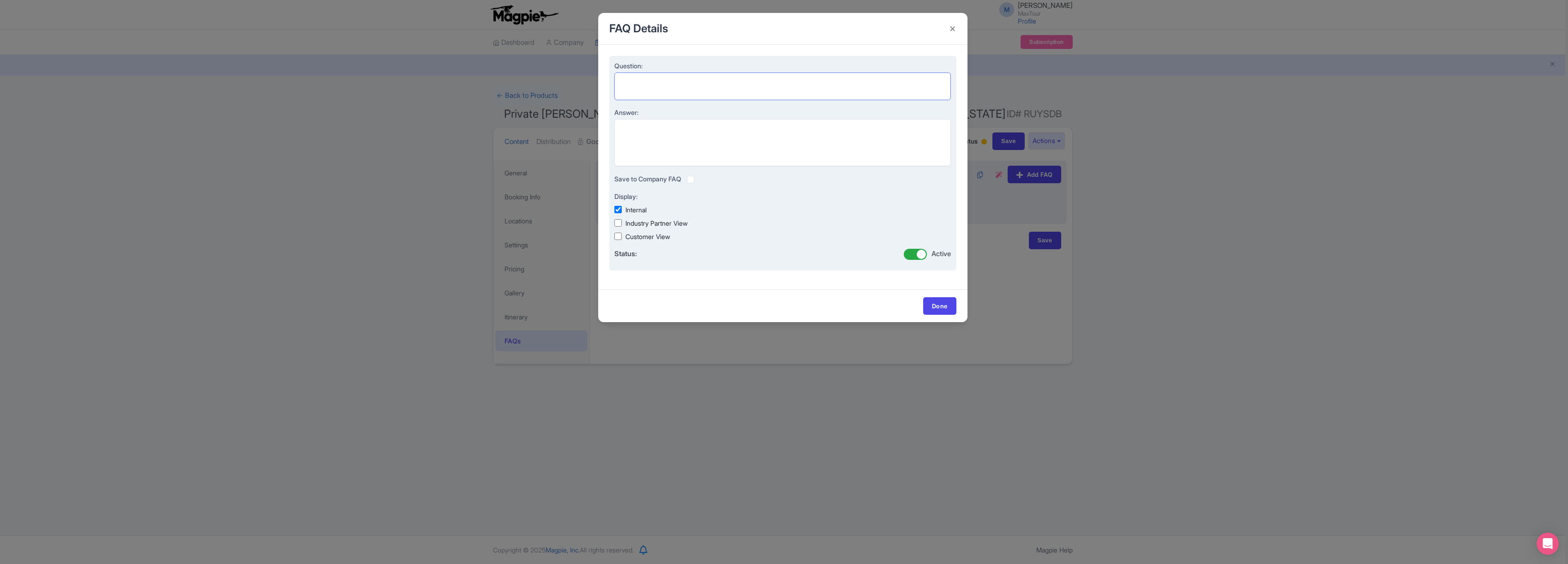
click at [639, 81] on textarea "Question:" at bounding box center [783, 86] width 337 height 28
paste textarea "Are kids allowed on your private tours?"
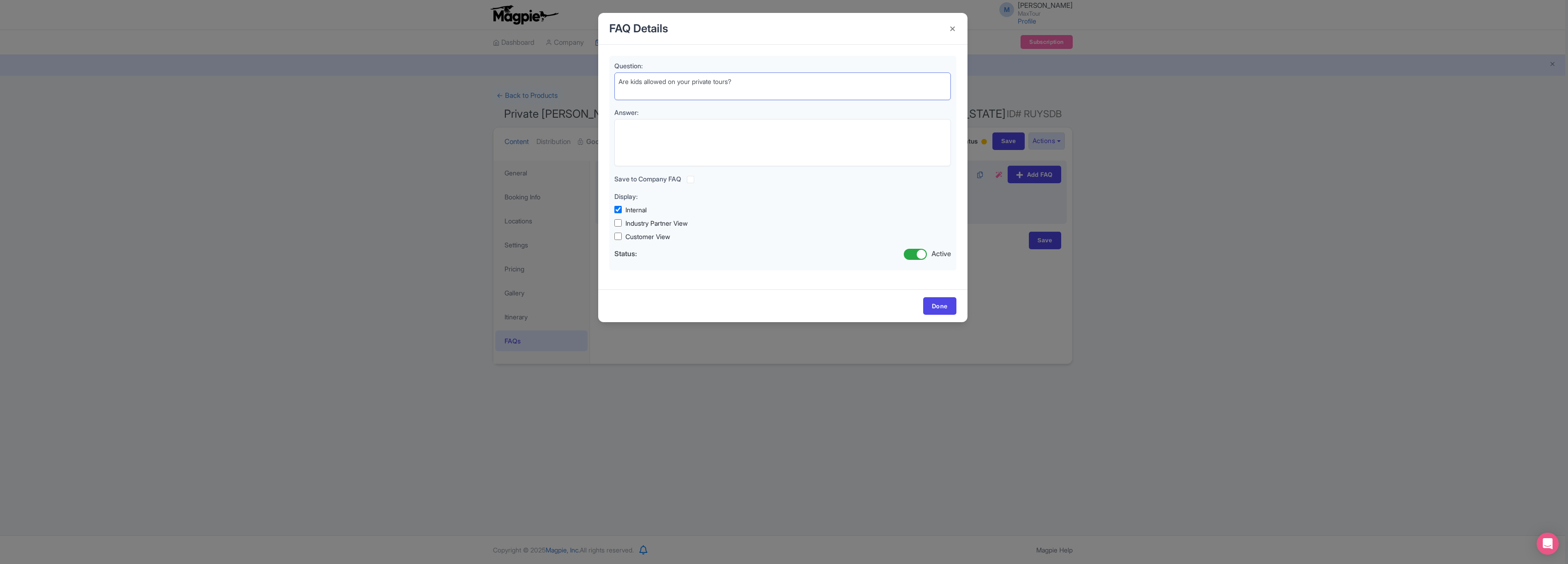
type textarea "Are kids allowed on your private tours?"
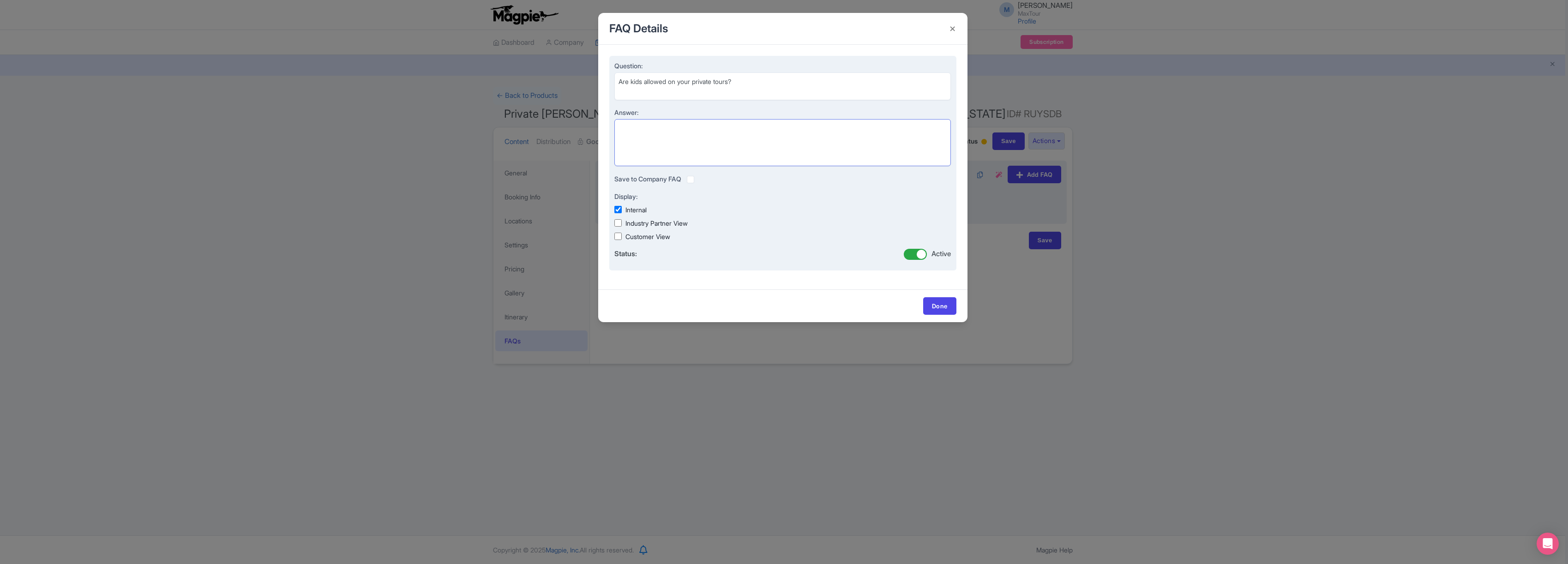
click at [636, 130] on textarea "Answer:" at bounding box center [783, 142] width 337 height 47
paste textarea "Absolutely! Kids are more than welcome on our private tours. In fact, private t…"
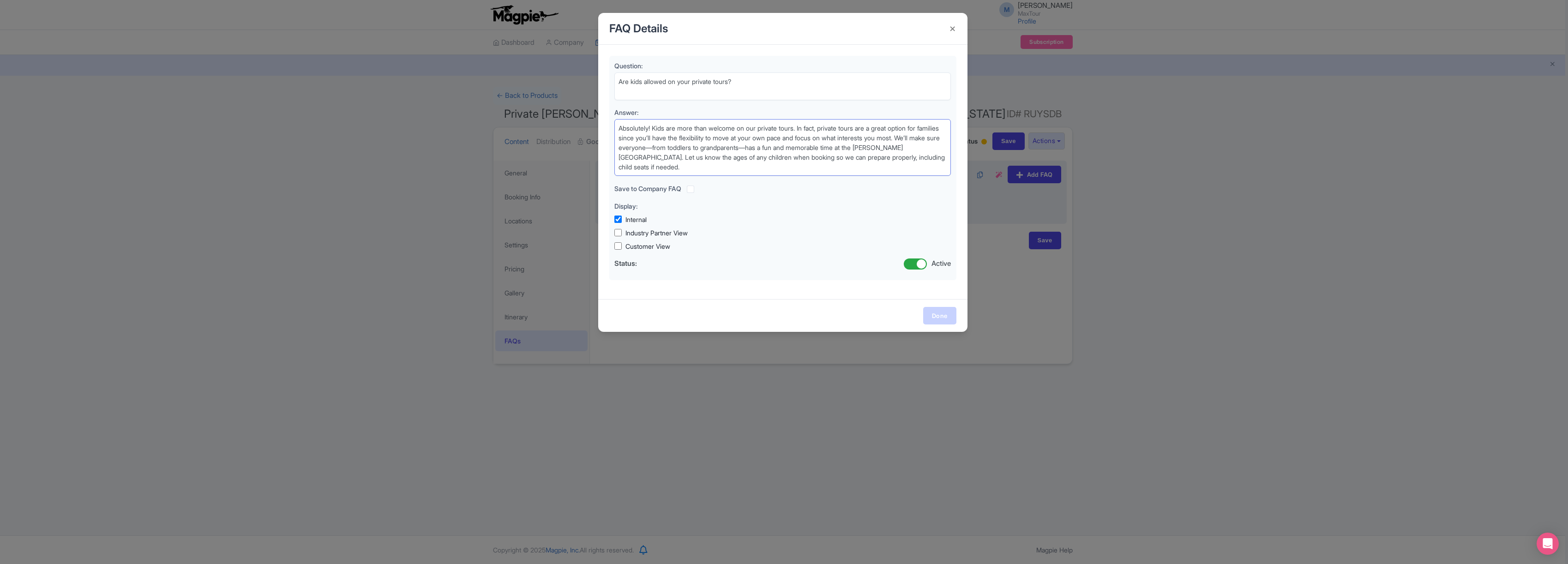
type textarea "Absolutely! Kids are more than welcome on our private tours. In fact, private t…"
click at [937, 315] on link "Done" at bounding box center [940, 315] width 33 height 17
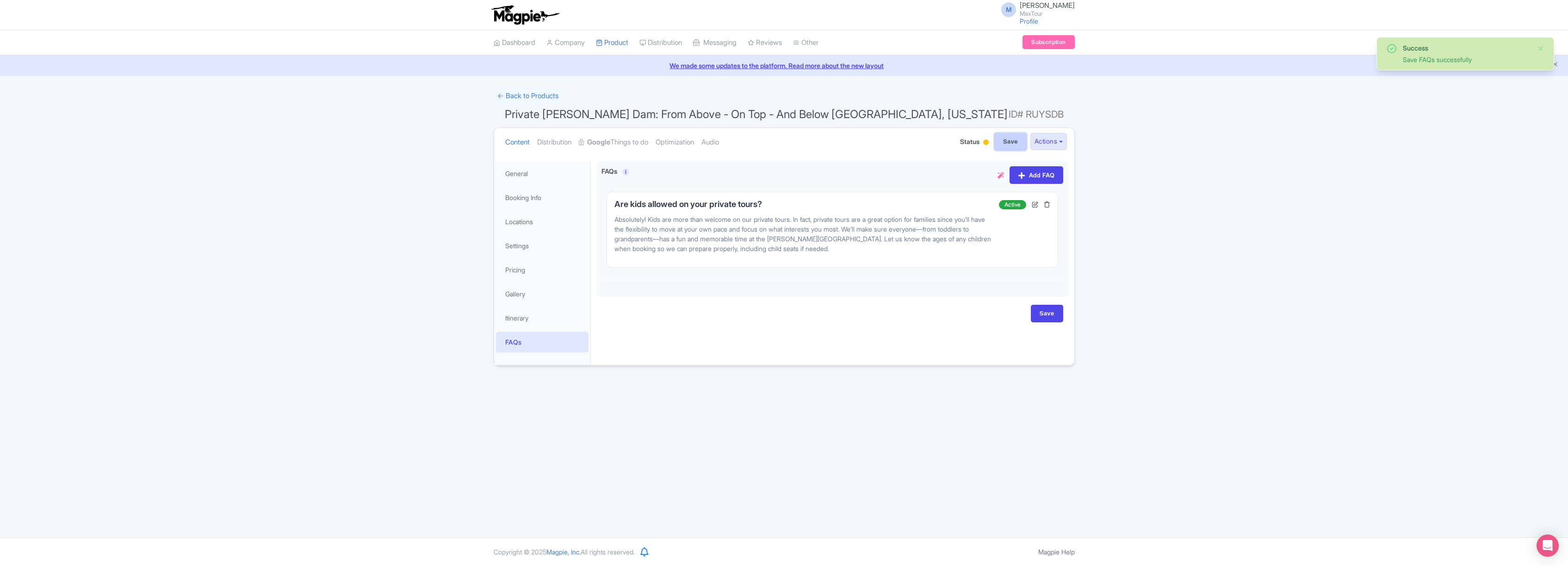
click at [1010, 140] on input "Save" at bounding box center [1011, 141] width 32 height 17
type input "Saving..."
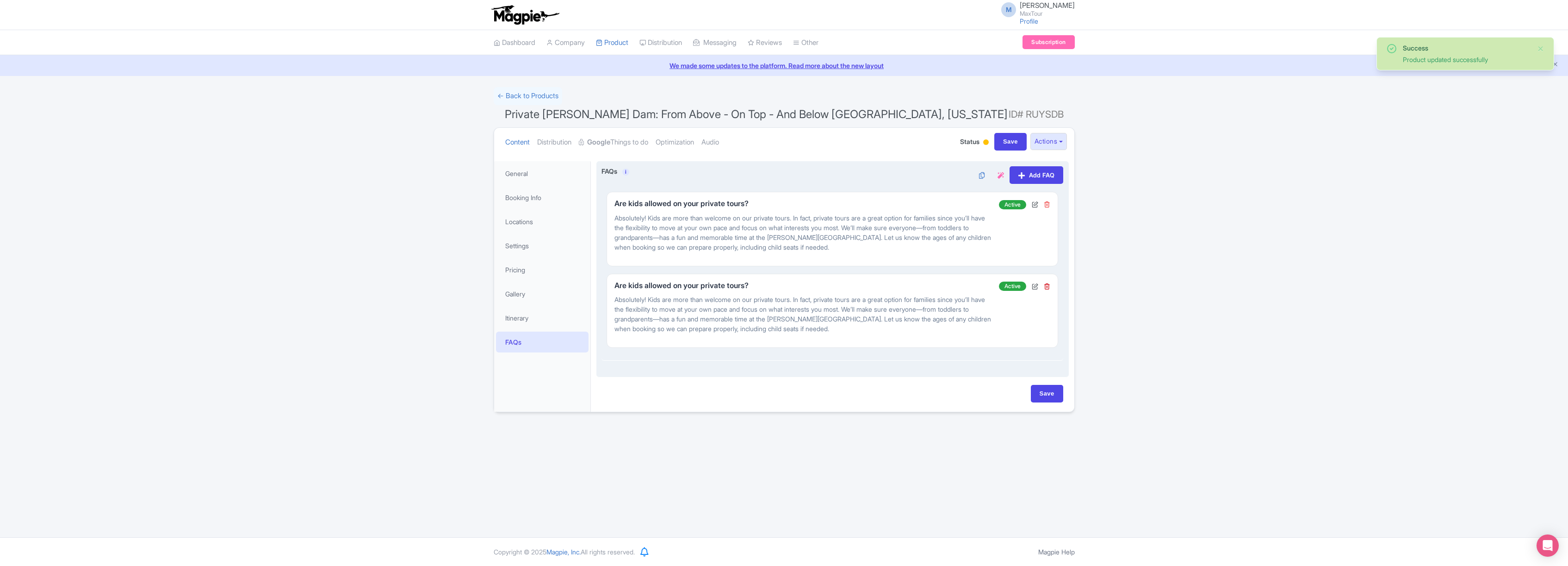
click at [1047, 204] on icon at bounding box center [1047, 204] width 6 height 6
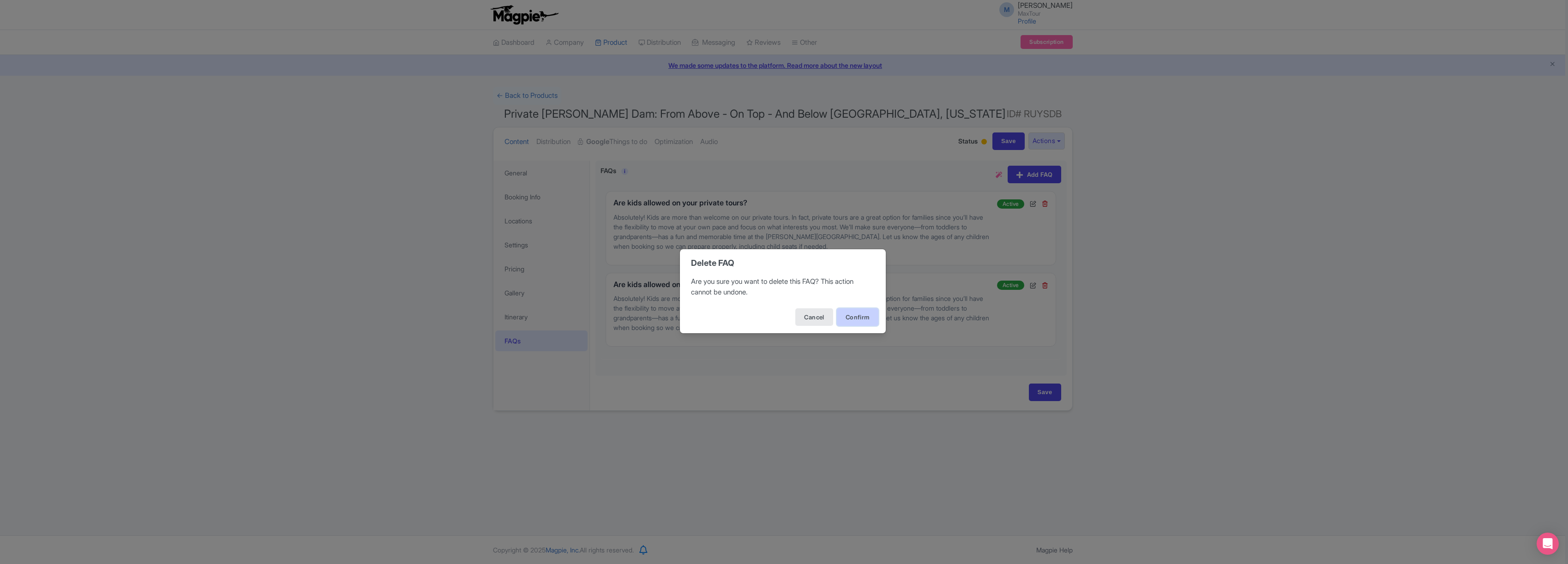
click at [854, 317] on button "Confirm" at bounding box center [858, 317] width 42 height 17
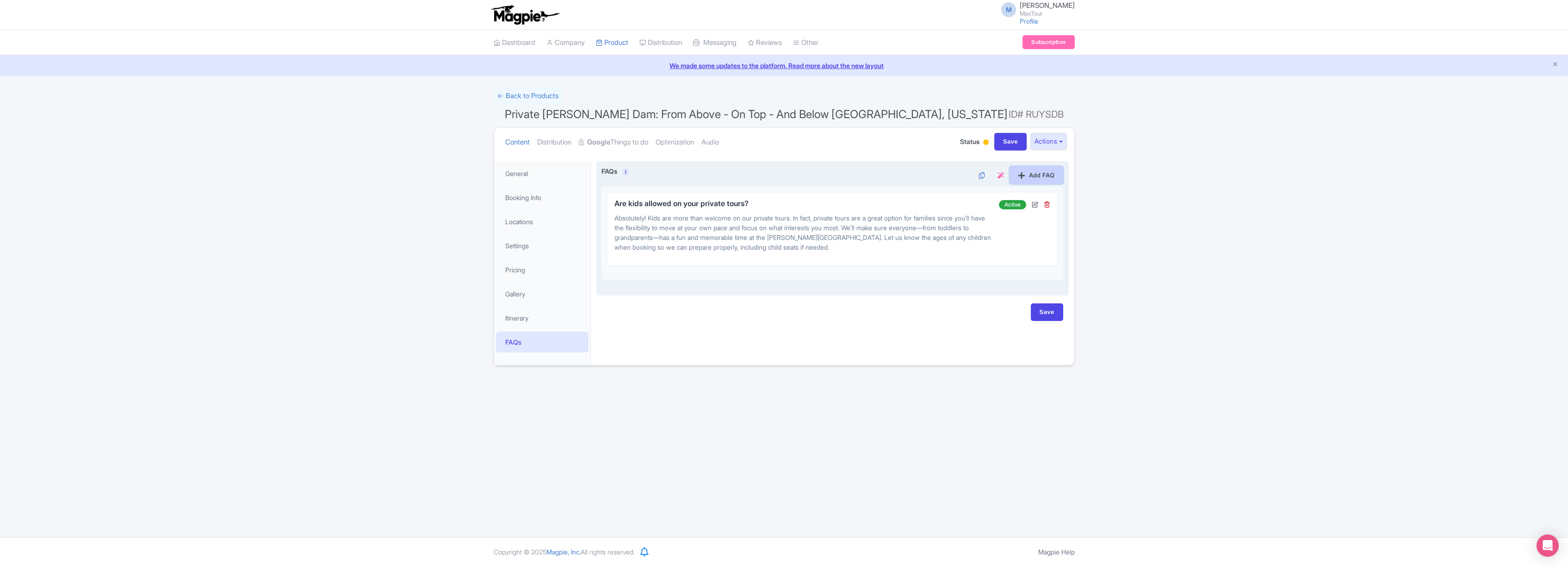
click at [1047, 176] on link "Add FAQ" at bounding box center [1036, 175] width 54 height 17
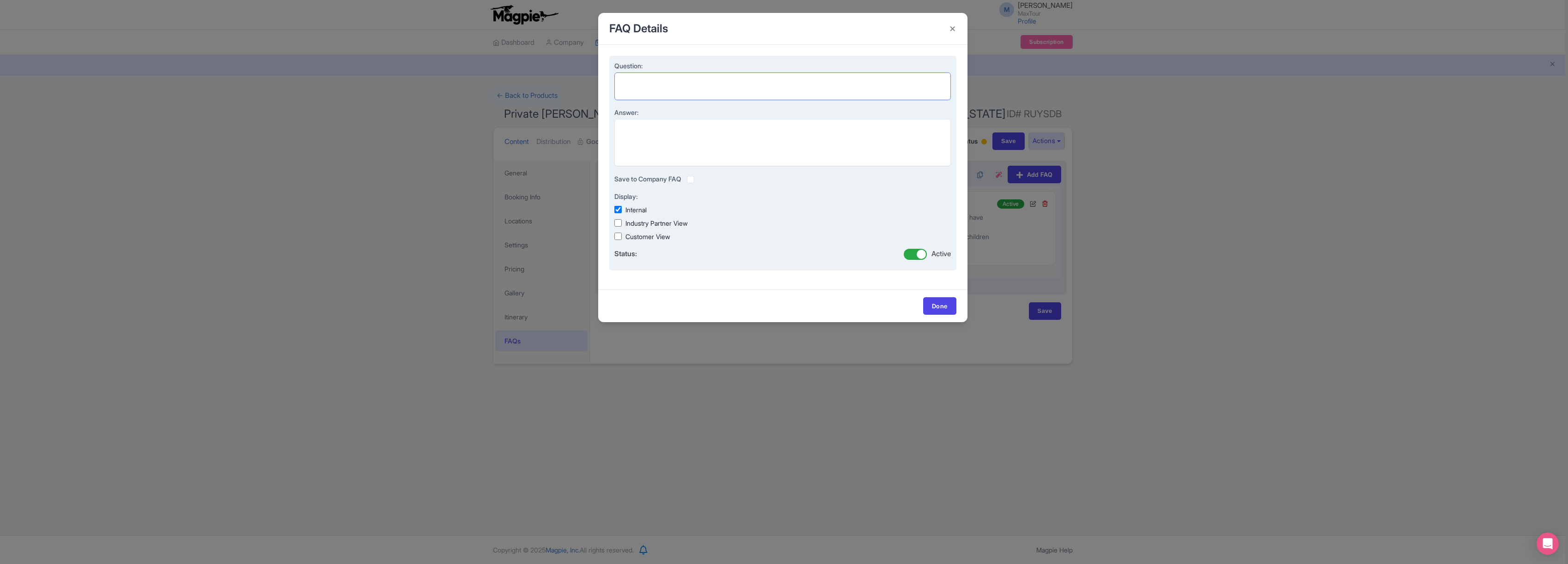
click at [634, 82] on textarea "Question:" at bounding box center [783, 86] width 337 height 28
paste textarea "What hotels do you pick up from?"
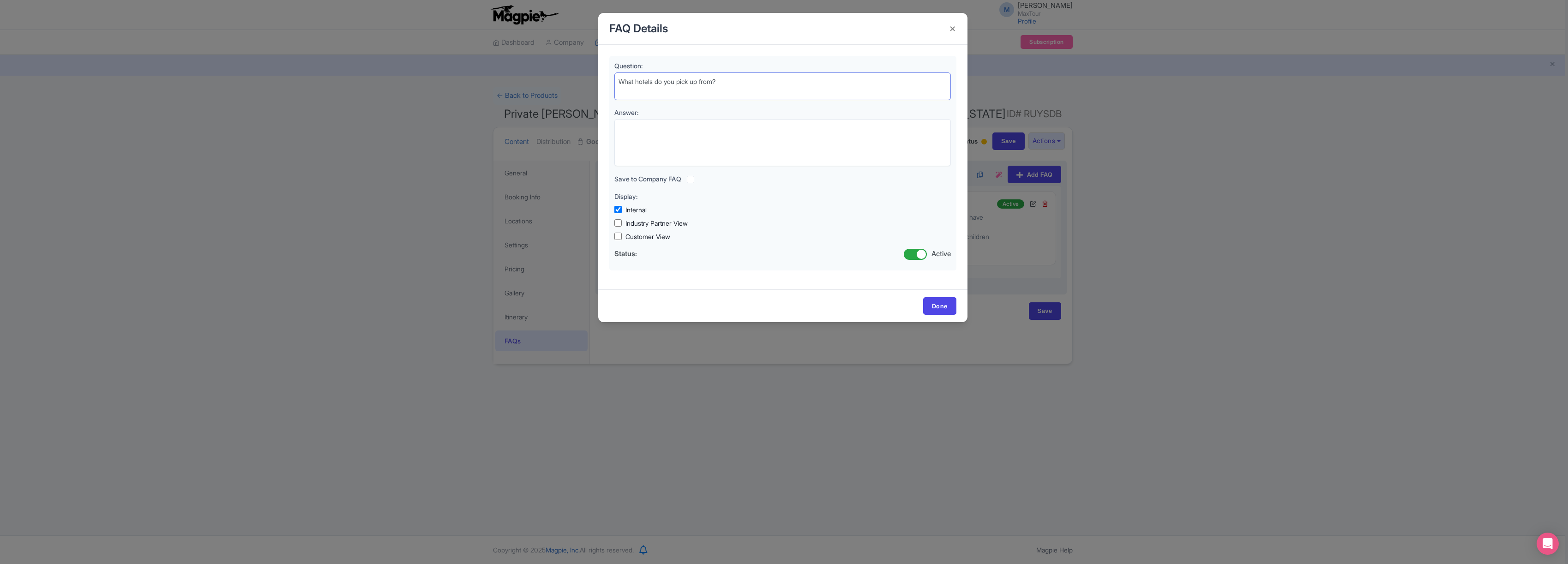
type textarea "What hotels do you pick up from?"
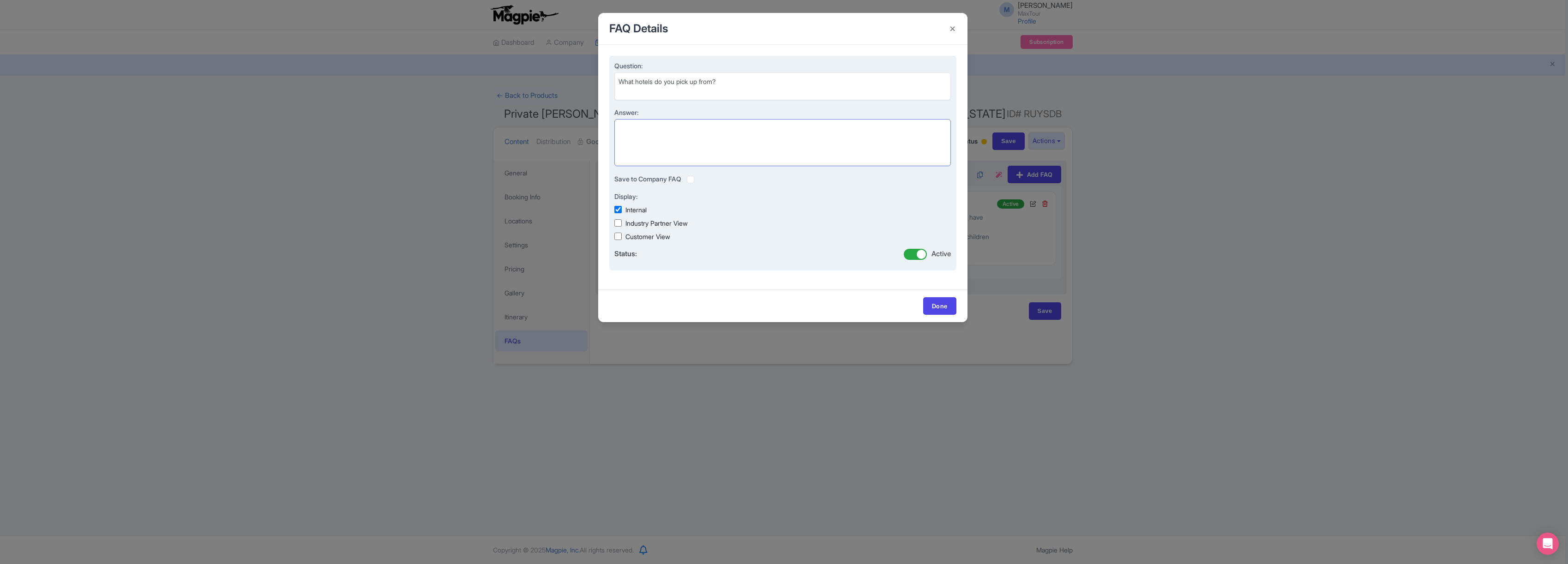
click at [644, 132] on textarea "Answer:" at bounding box center [783, 142] width 337 height 47
paste textarea "For private tours, we offer pickup from anywhere in Las Vegas—hotels on the Str…"
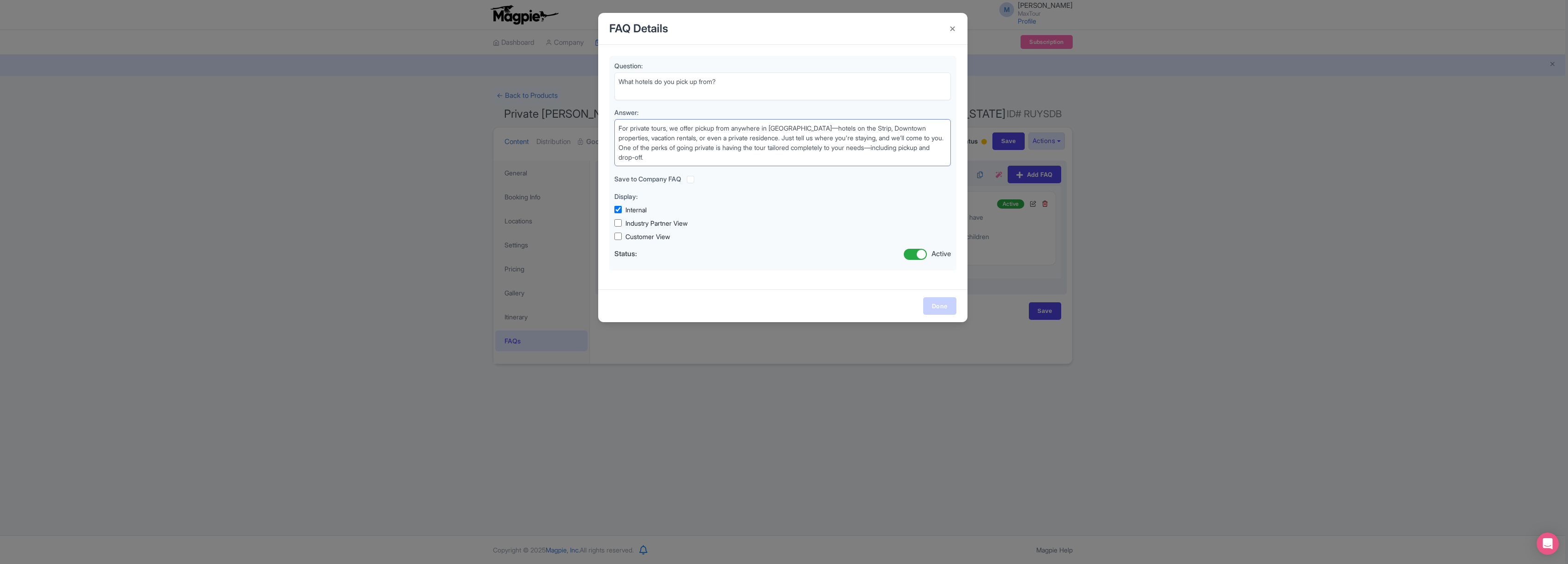
type textarea "For private tours, we offer pickup from anywhere in Las Vegas—hotels on the Str…"
click at [944, 310] on link "Done" at bounding box center [940, 305] width 33 height 17
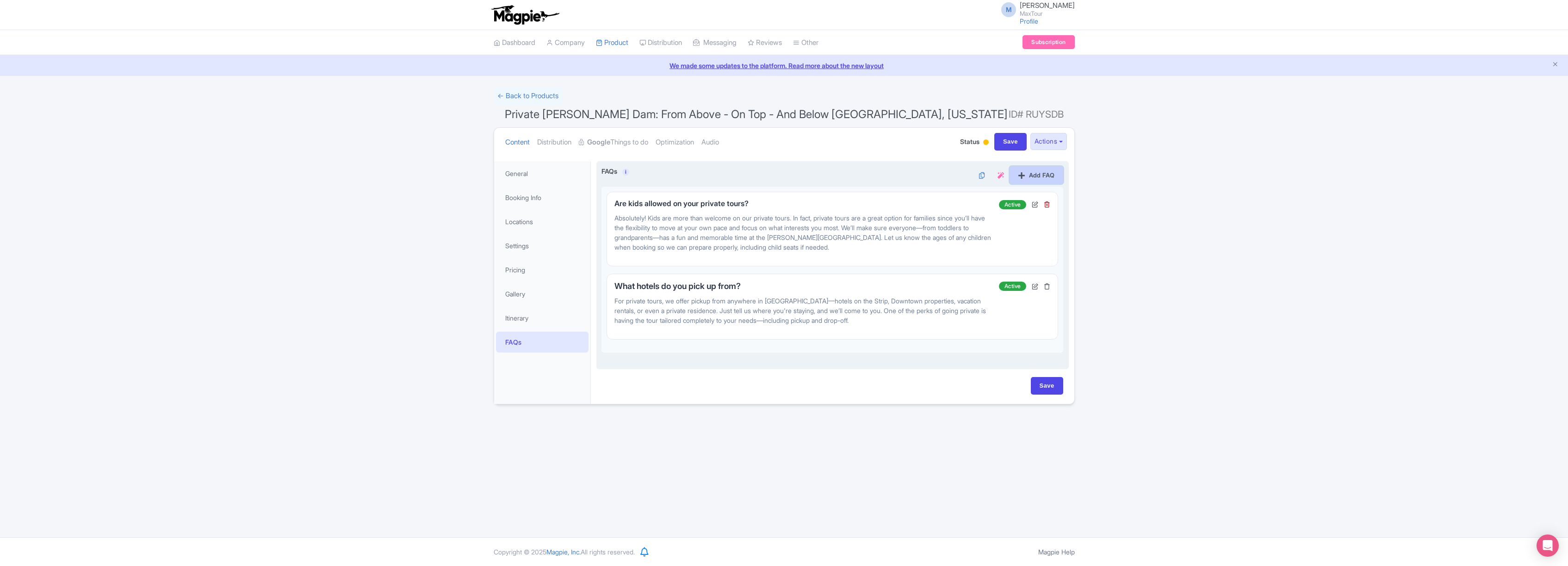
click at [1033, 172] on link "Add FAQ" at bounding box center [1036, 175] width 54 height 17
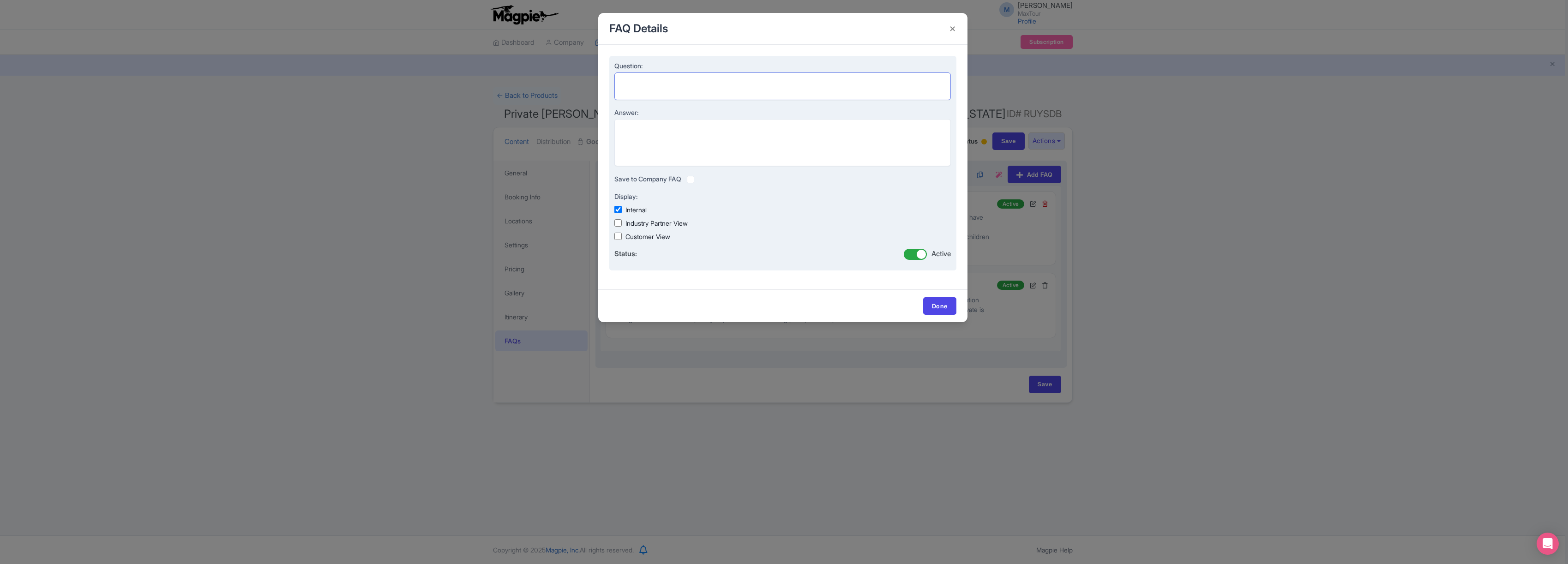
click at [638, 82] on textarea "Question:" at bounding box center [783, 86] width 337 height 28
paste textarea "What time do these tours start and end?"
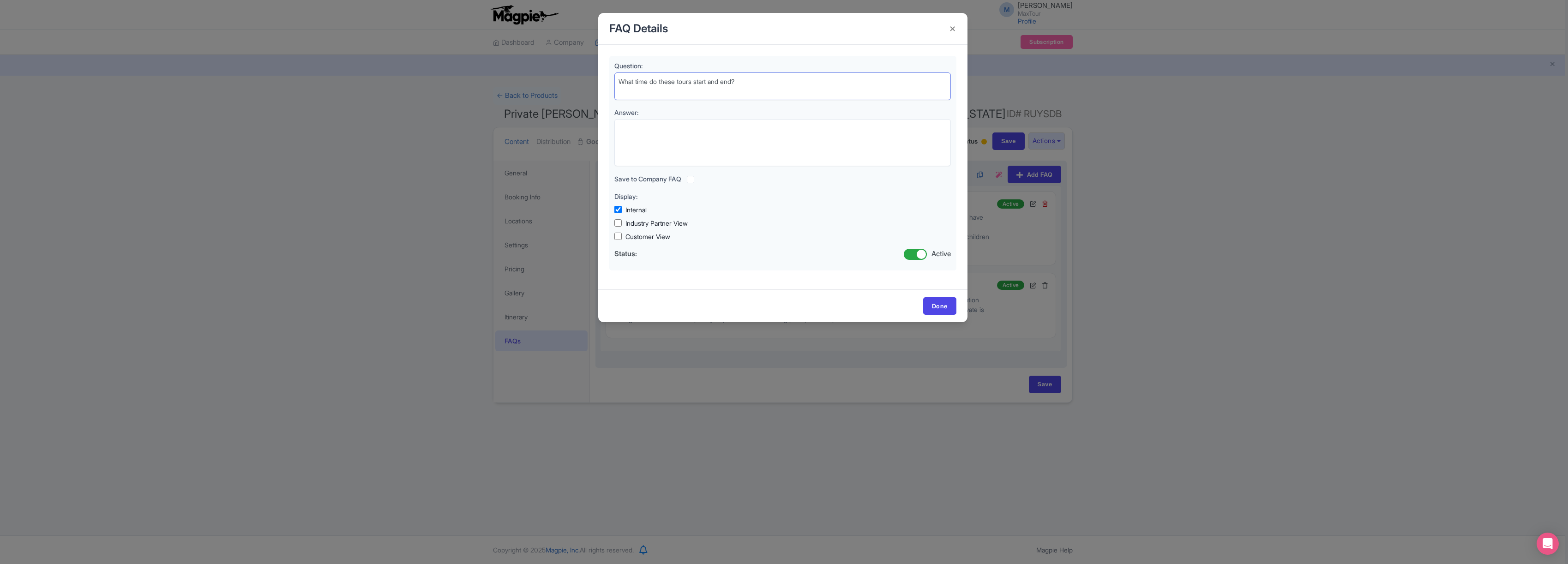
type textarea "What time do these tours start and end?"
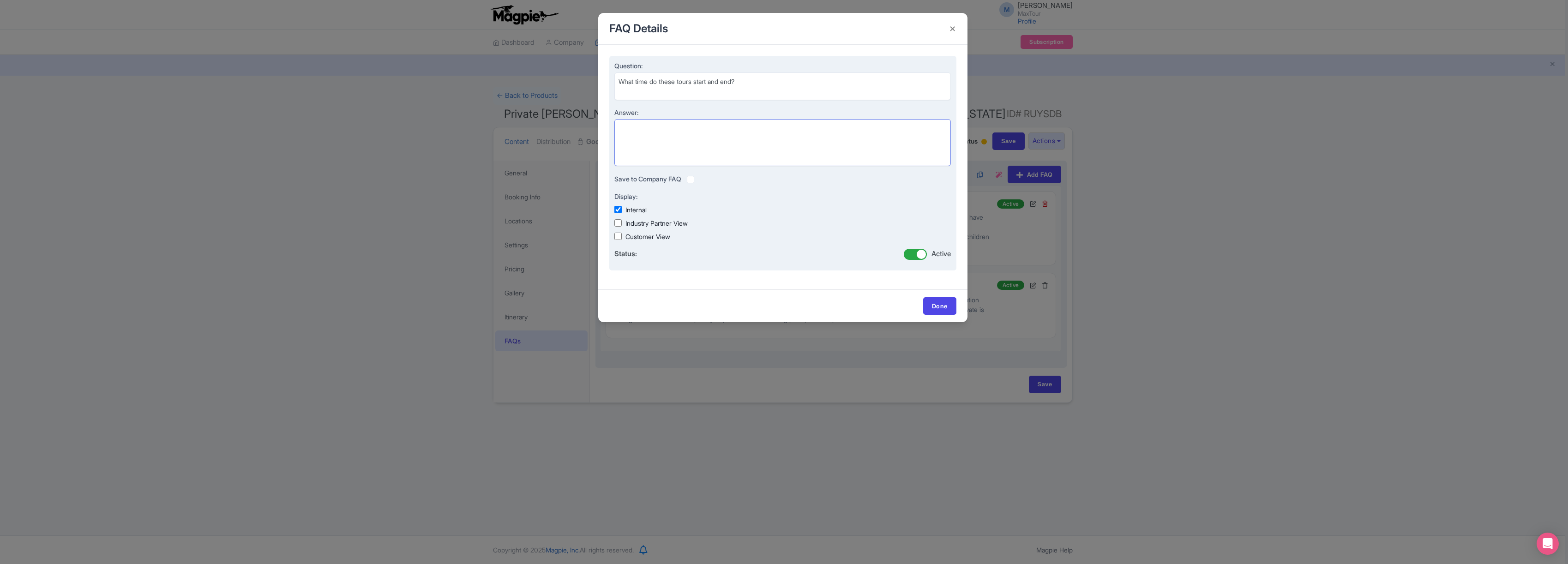
click at [642, 132] on textarea "Answer:" at bounding box center [783, 142] width 337 height 47
paste textarea "Our private Hoover Dam tour can start as early as 5:30 AM and typically wraps u…"
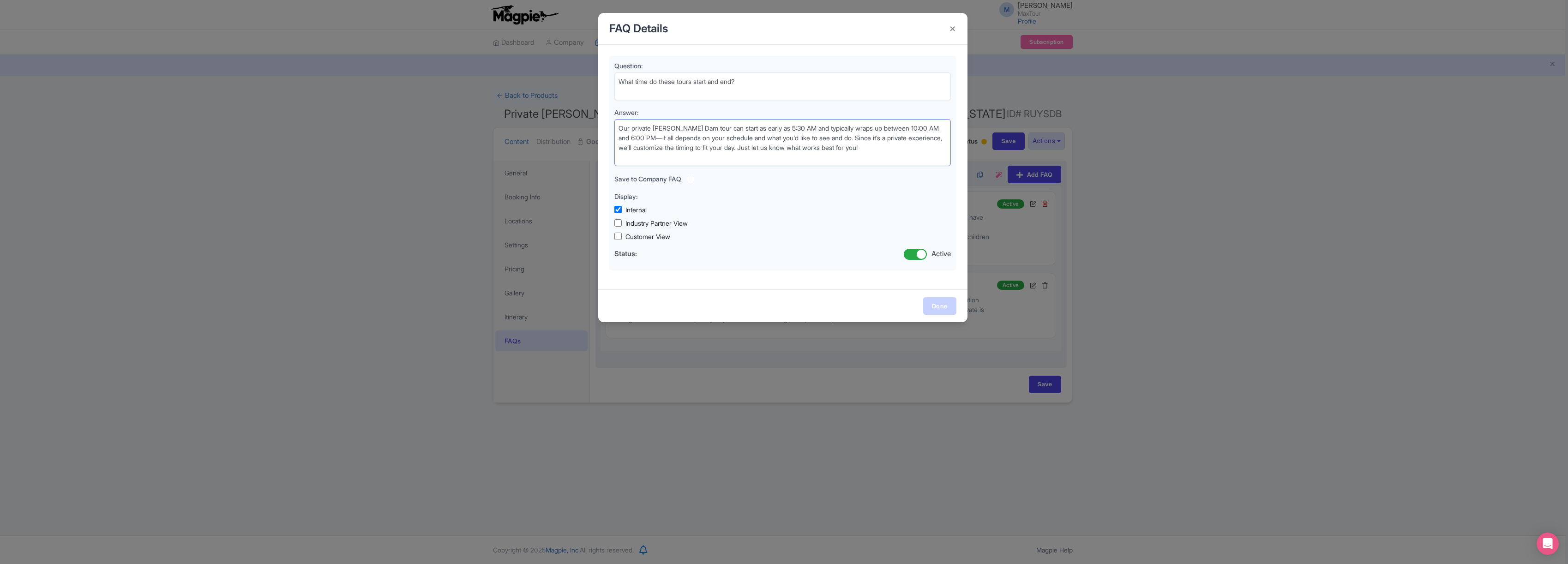
type textarea "Our private Hoover Dam tour can start as early as 5:30 AM and typically wraps u…"
click at [939, 303] on link "Done" at bounding box center [940, 305] width 33 height 17
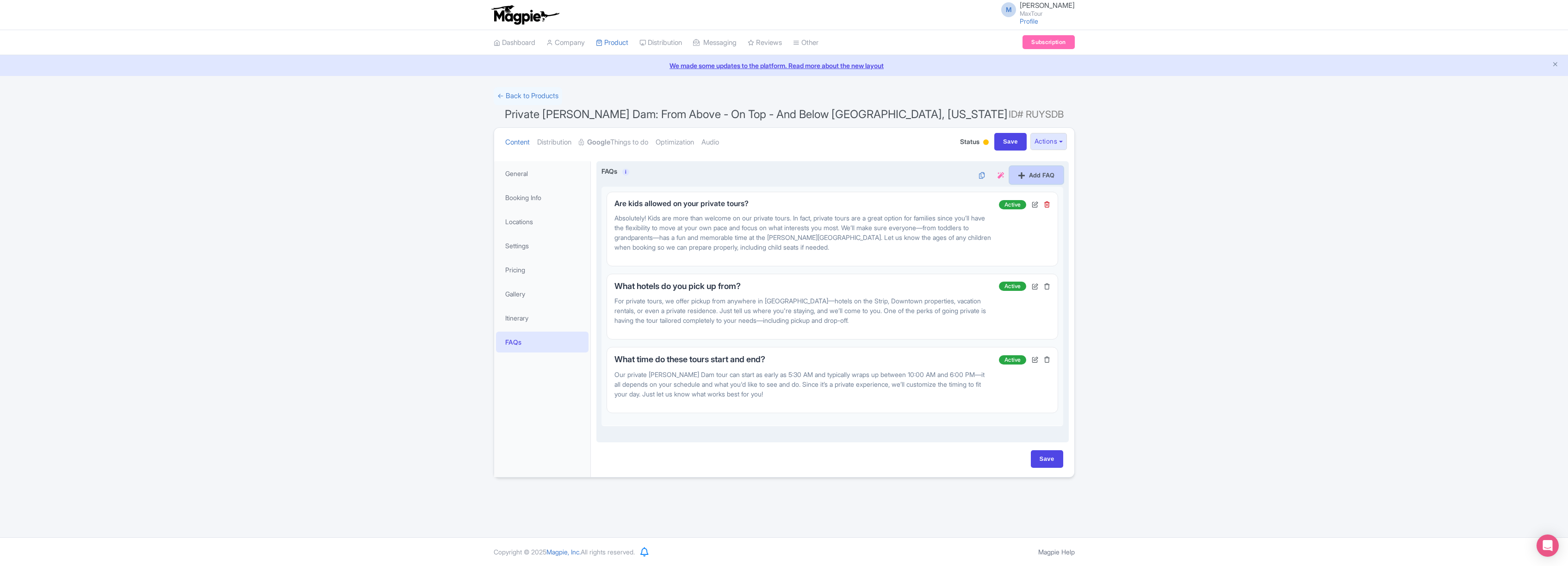
click at [1043, 171] on link "Add FAQ" at bounding box center [1036, 175] width 54 height 17
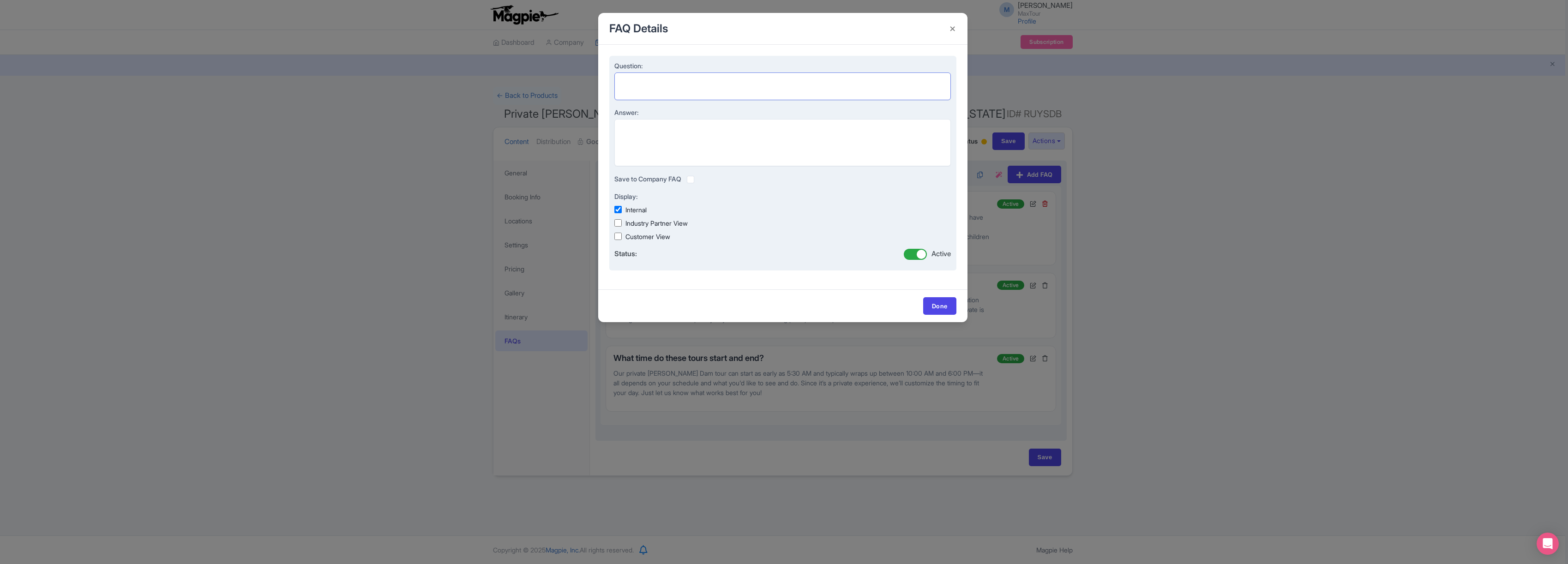
click at [635, 79] on textarea "Question:" at bounding box center [783, 86] width 337 height 28
paste textarea "Do these tours visit the inside of the dam?"
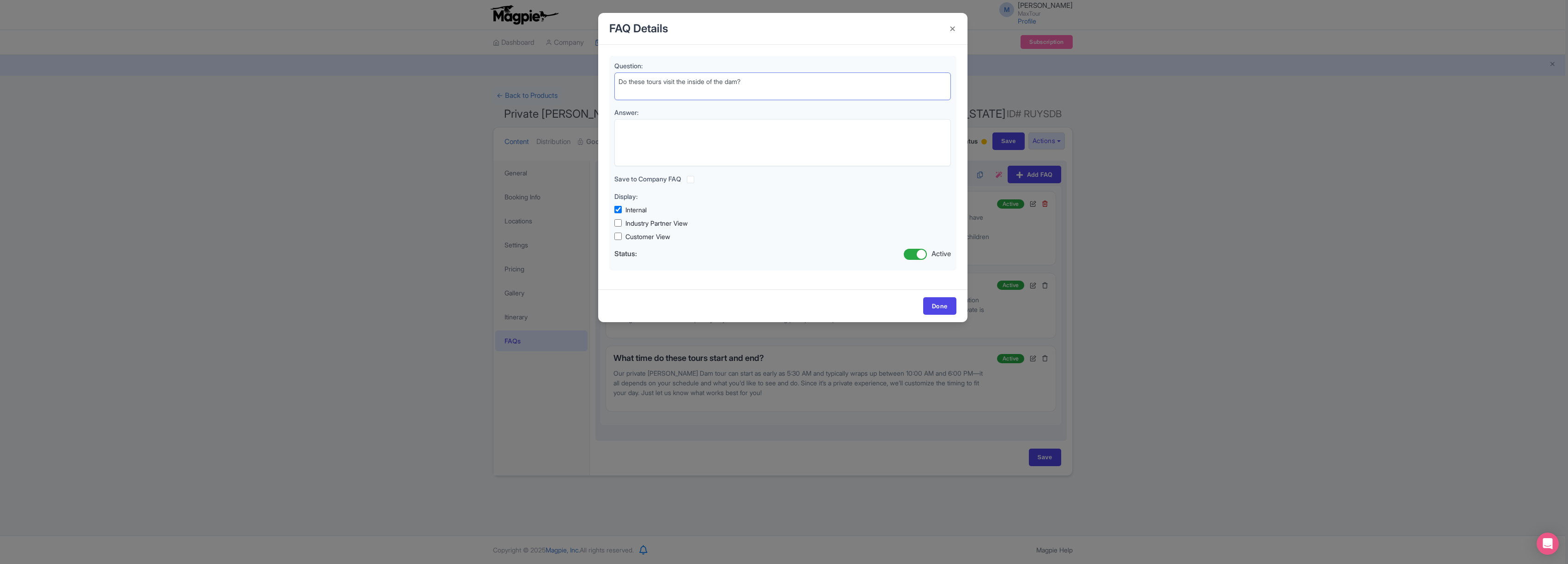
type textarea "Do these tours visit the inside of the dam?"
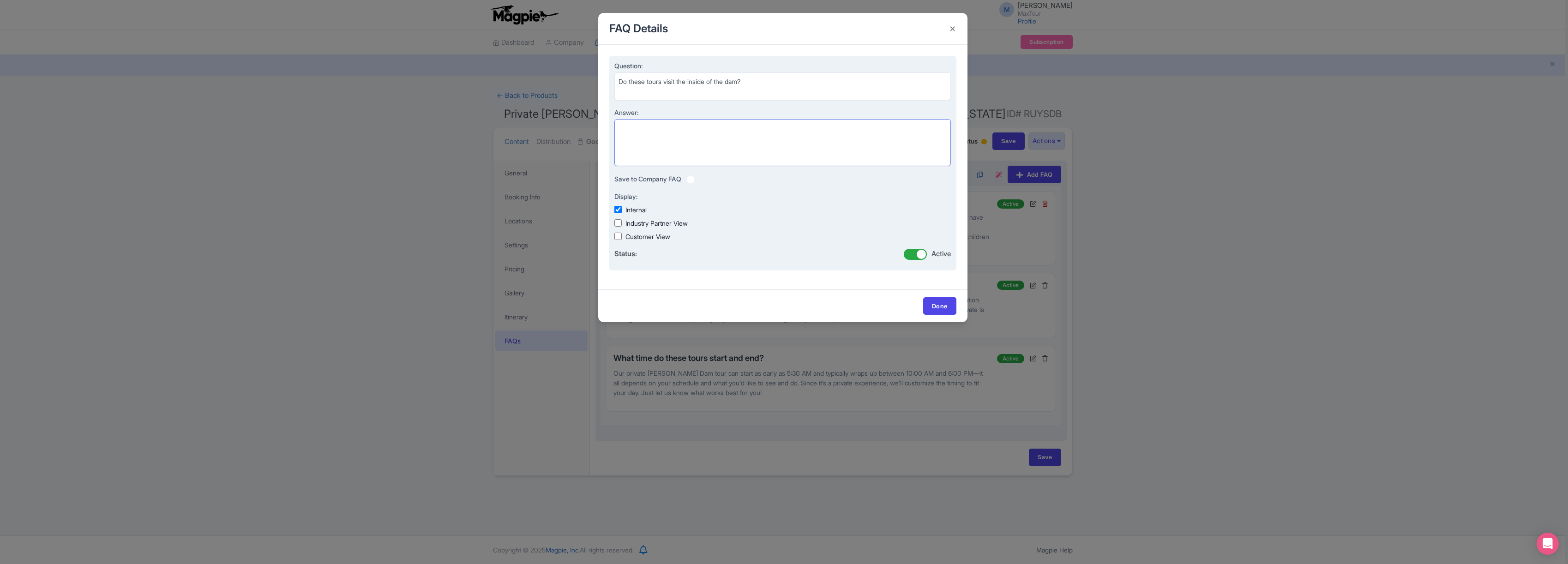
click at [640, 129] on textarea "Answer:" at bounding box center [783, 142] width 337 height 47
paste textarea "It depends on the tour option you choose. Some of our private Hoover Dam tours …"
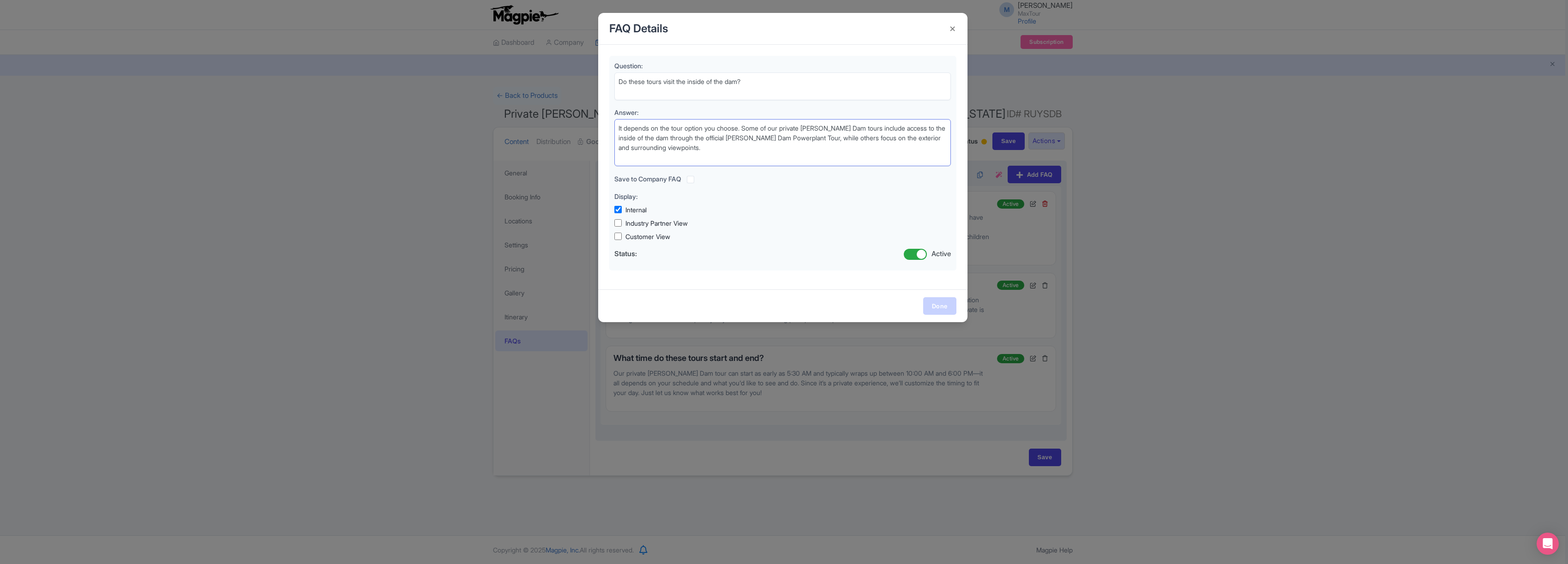
type textarea "It depends on the tour option you choose. Some of our private Hoover Dam tours …"
drag, startPoint x: 935, startPoint y: 305, endPoint x: 928, endPoint y: 305, distance: 7.0
click at [935, 305] on link "Done" at bounding box center [940, 305] width 33 height 17
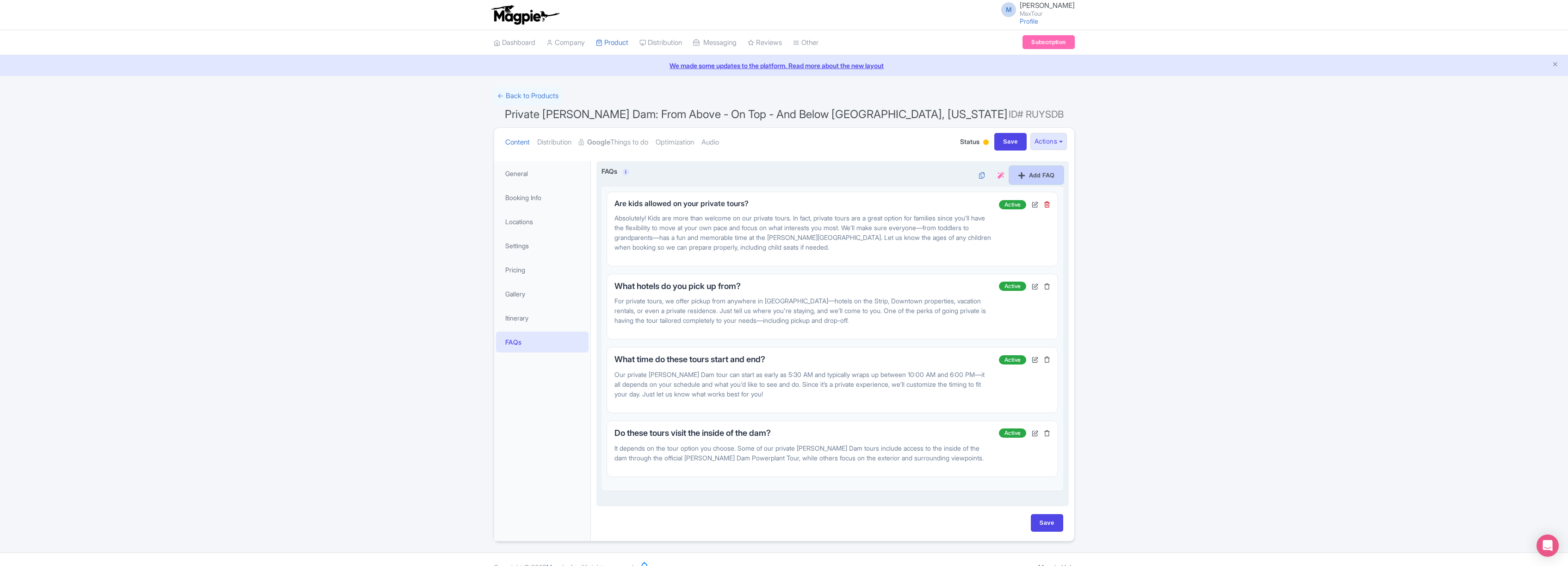
click at [1033, 175] on link "Add FAQ" at bounding box center [1036, 175] width 54 height 17
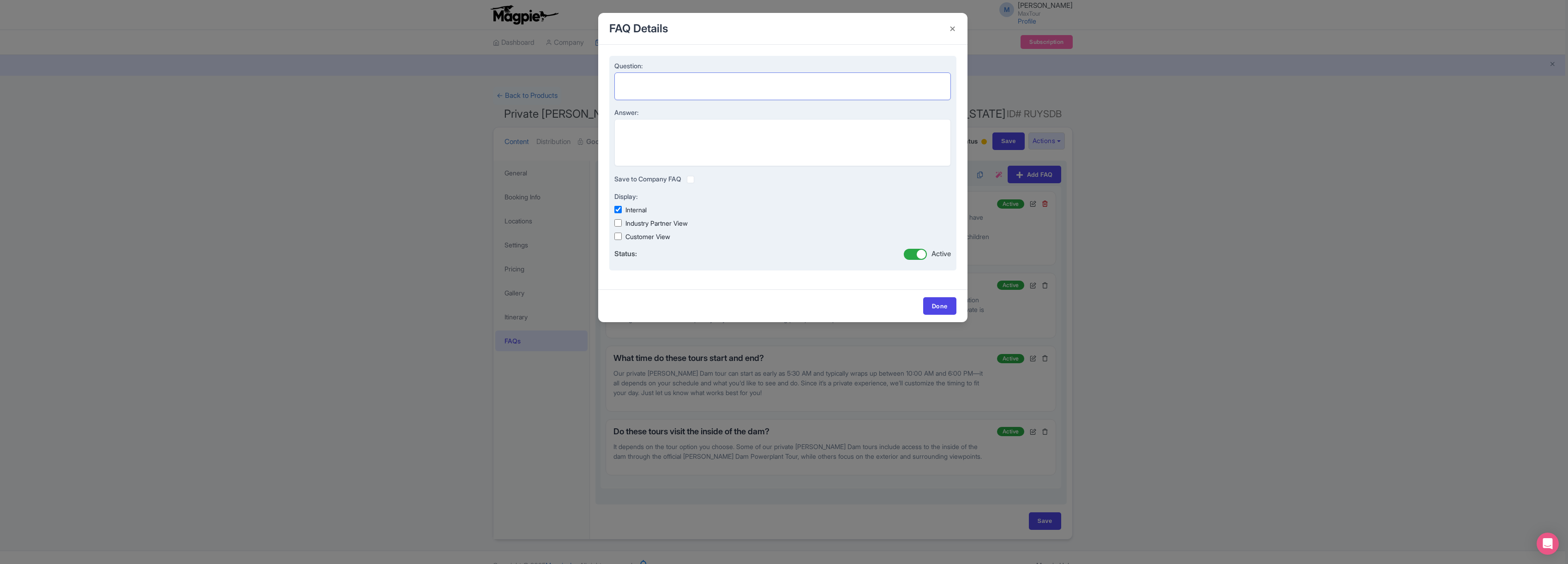
click at [639, 80] on textarea "Question:" at bounding box center [783, 86] width 337 height 28
paste textarea "What kind of vehicle will we tour on?"
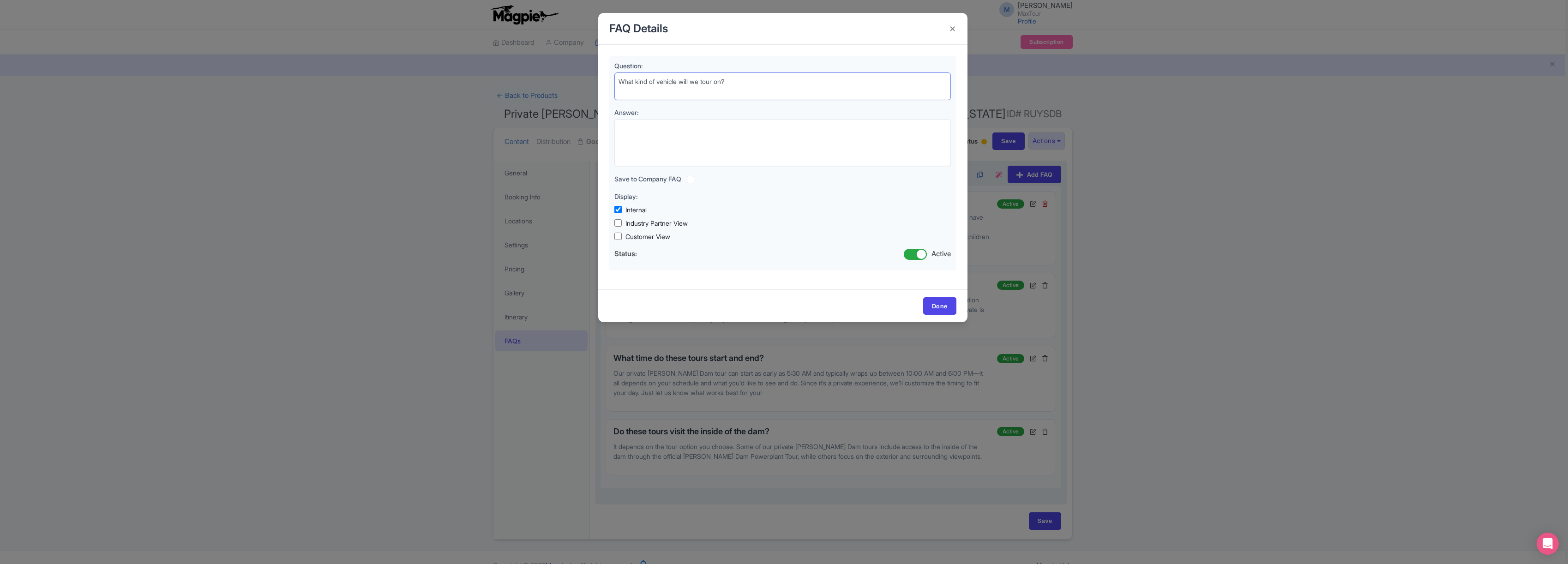
type textarea "What kind of vehicle will we tour on?"
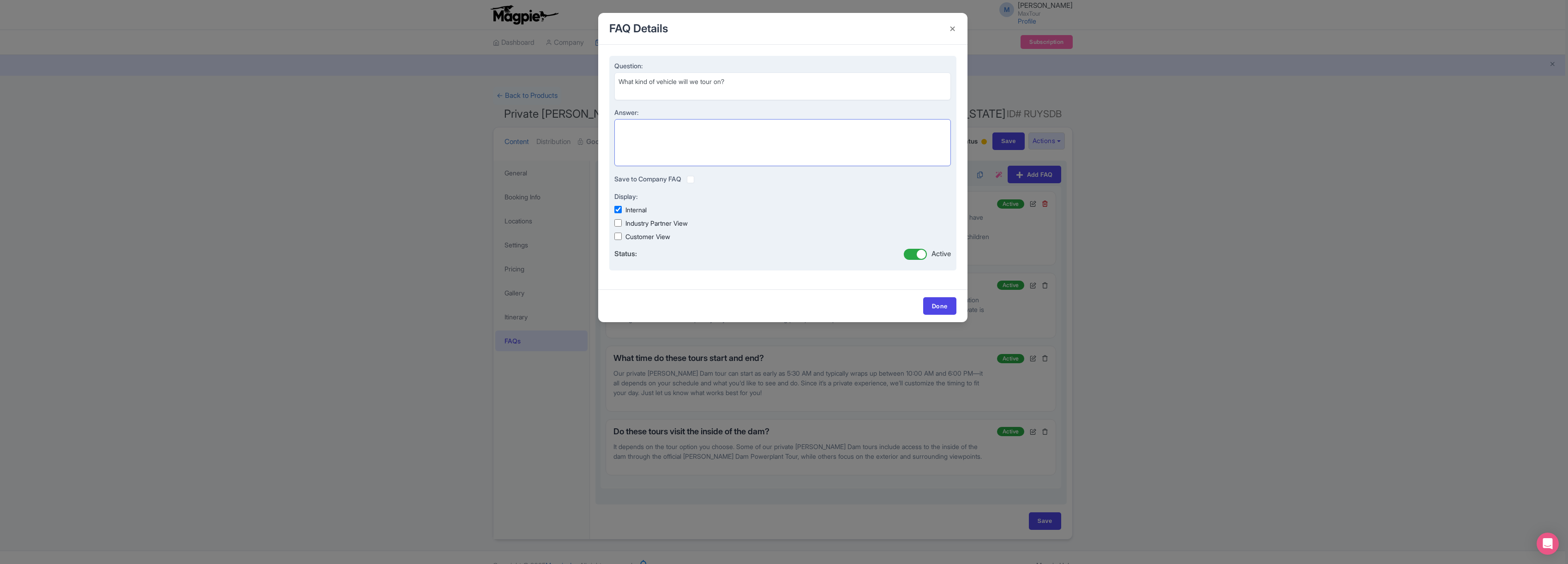
click at [649, 132] on textarea "Answer:" at bounding box center [783, 142] width 337 height 47
paste textarea "Groups of 5 or fewer will ride in a comfortable, spacious SUV. For groups of 6 …"
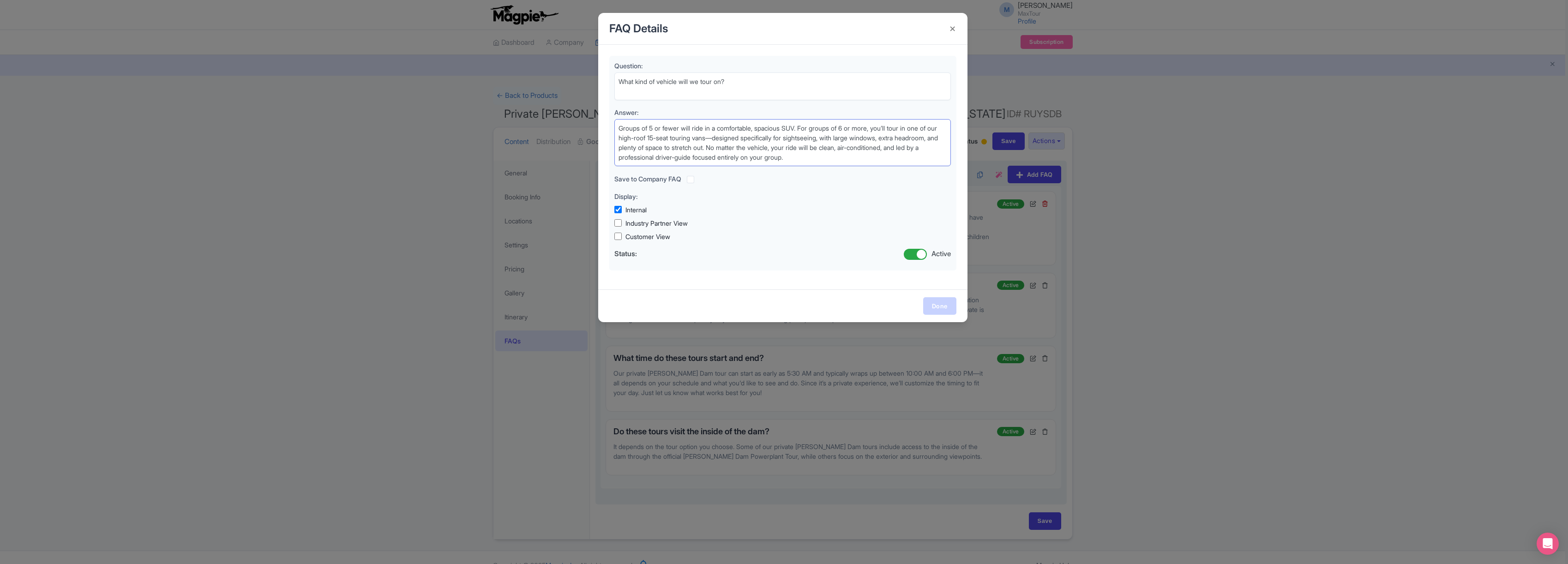
type textarea "Groups of 5 or fewer will ride in a comfortable, spacious SUV. For groups of 6 …"
click at [941, 307] on link "Done" at bounding box center [940, 305] width 33 height 17
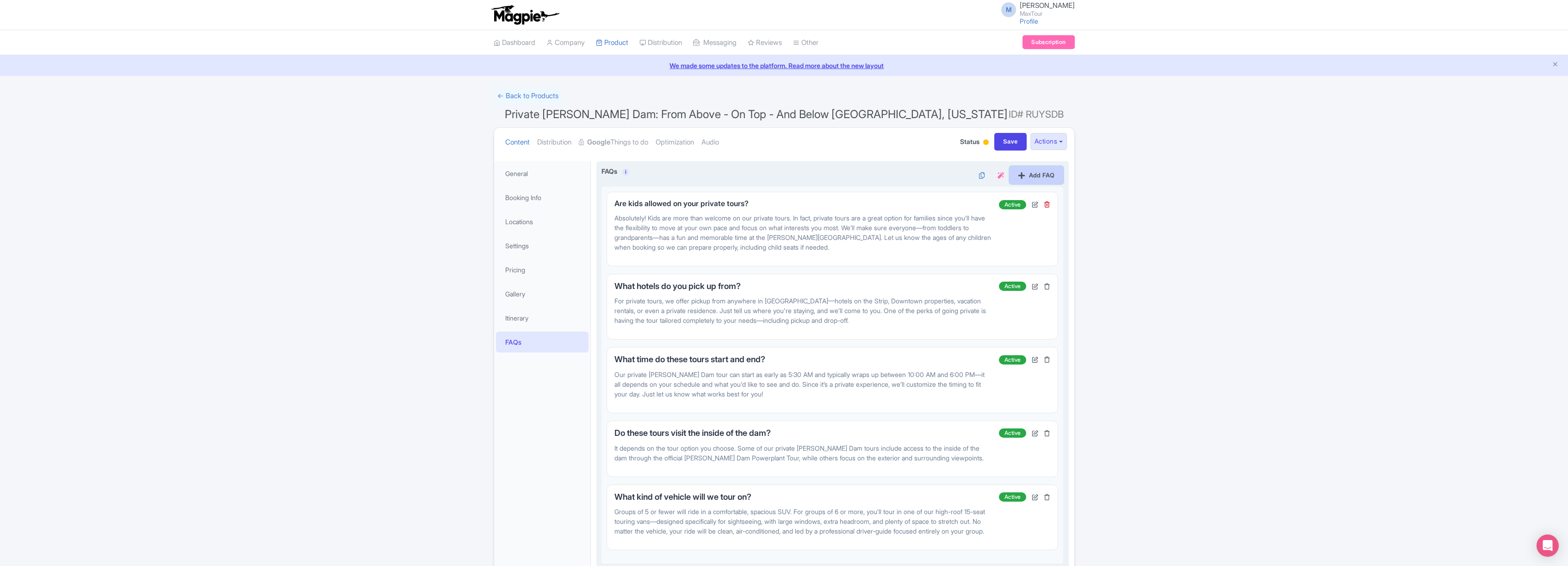
click at [1034, 176] on link "Add FAQ" at bounding box center [1036, 175] width 54 height 17
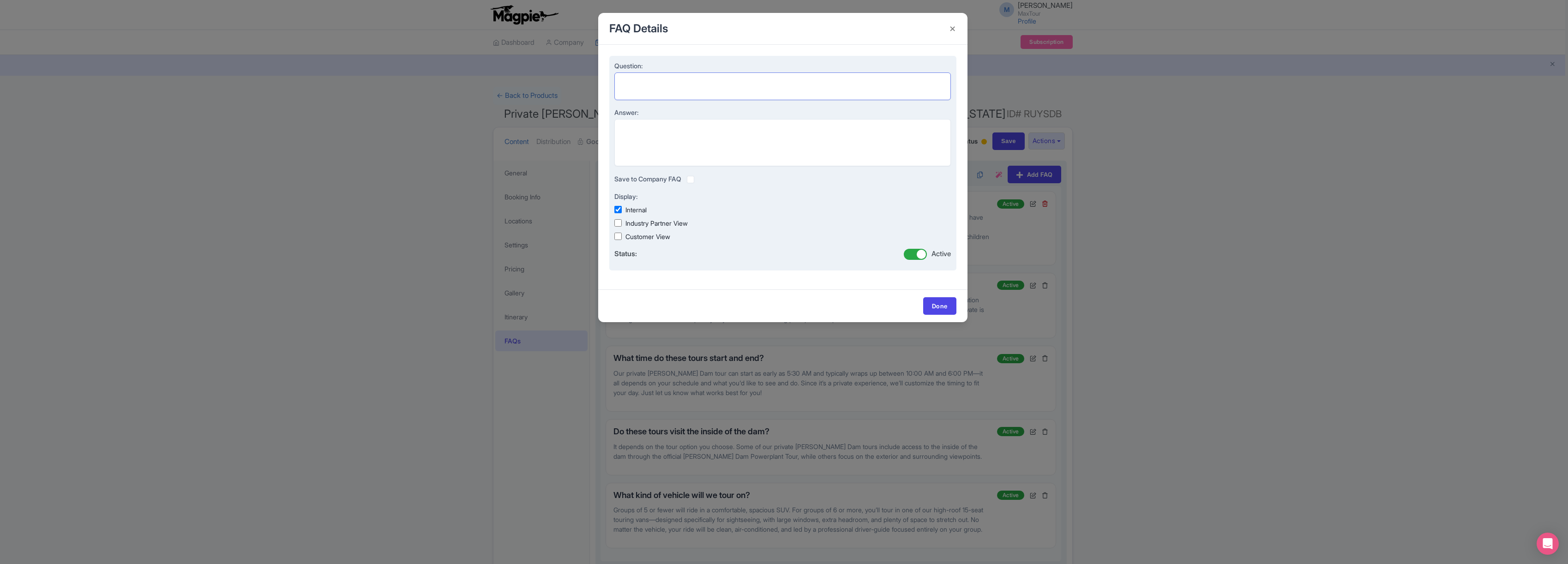
click at [657, 83] on textarea "Question:" at bounding box center [783, 86] width 337 height 28
paste textarea "Can I customize my tour?"
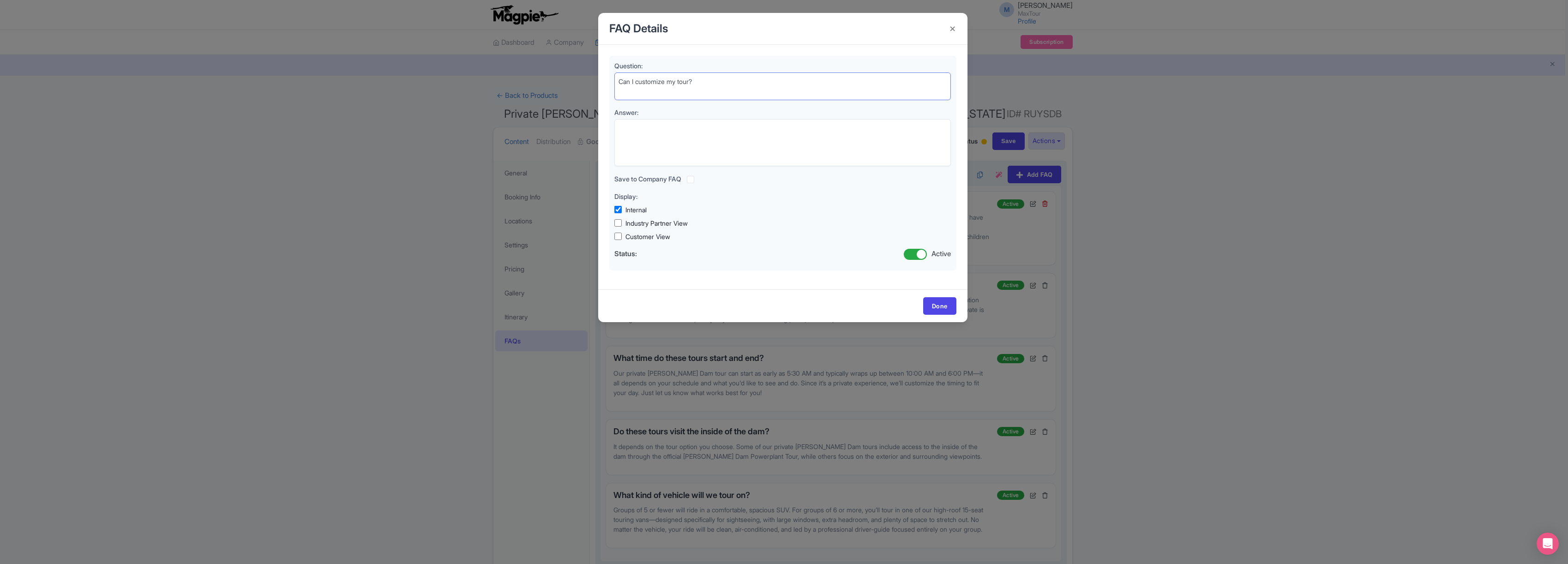
type textarea "Can I customize my tour?"
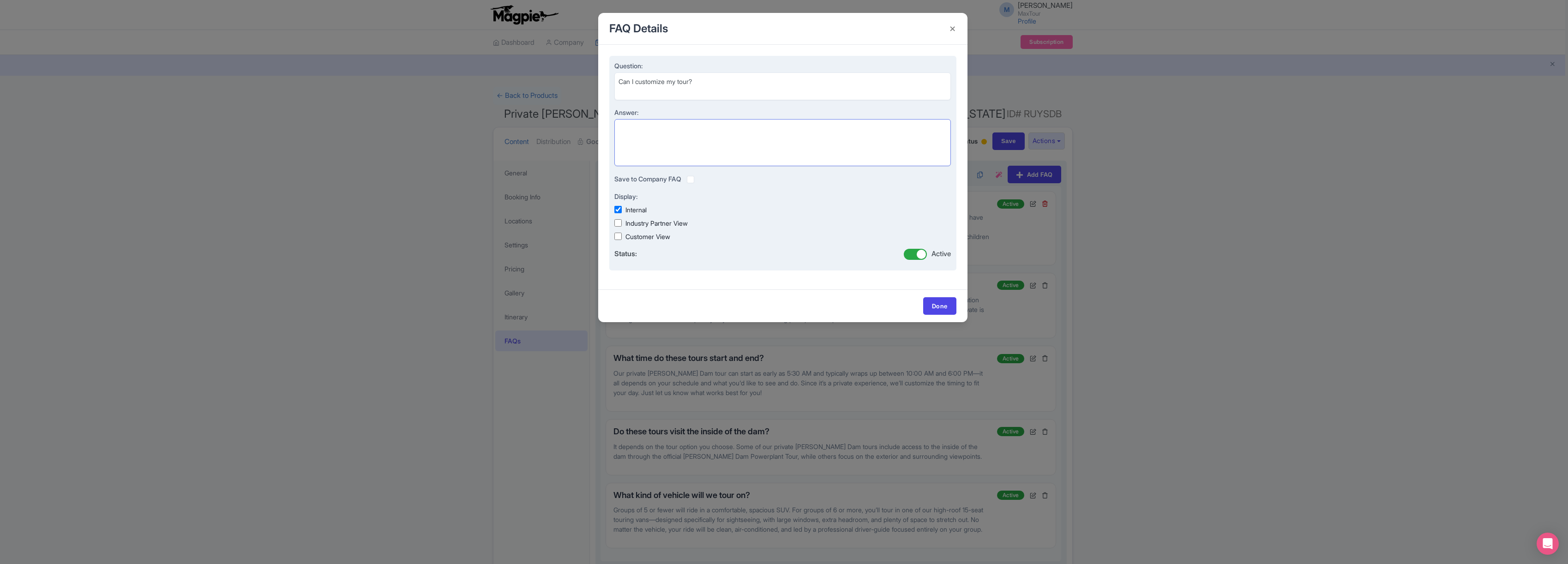
click at [638, 130] on textarea "Answer:" at bounding box center [783, 142] width 337 height 47
paste textarea "Yes! One of the best parts of booking a private tour is the flexibility to make…"
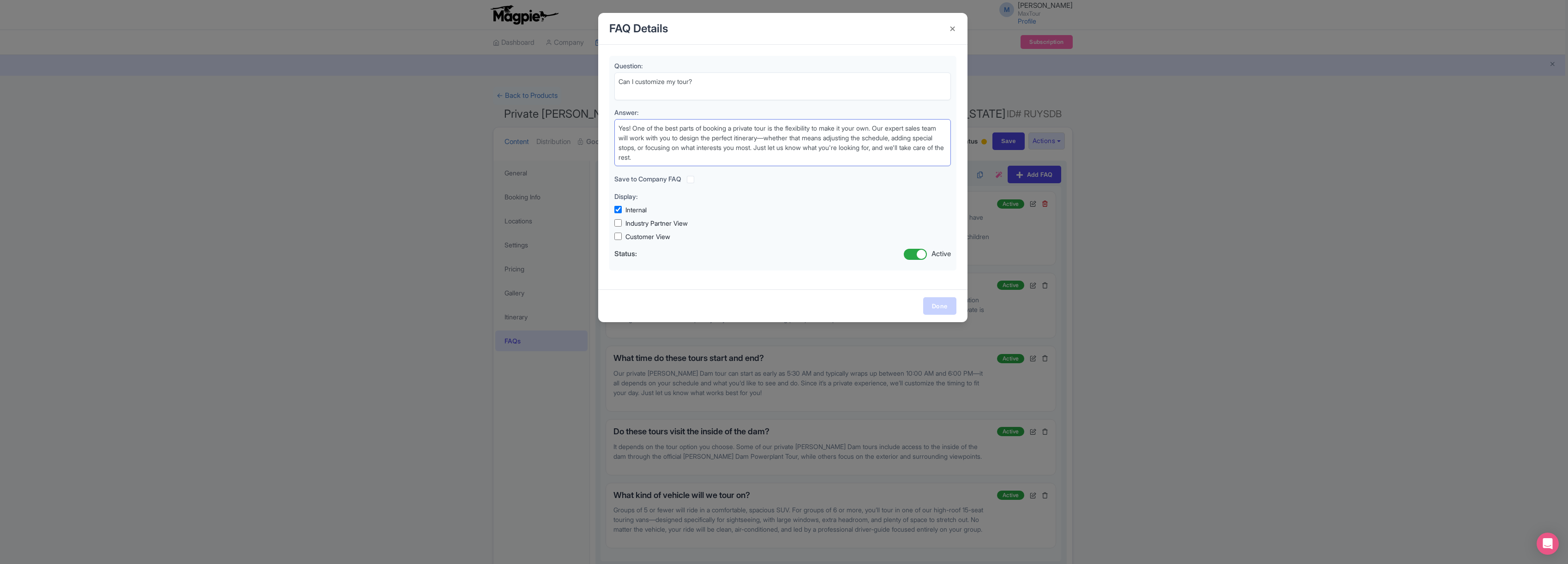
type textarea "Yes! One of the best parts of booking a private tour is the flexibility to make…"
click at [938, 307] on link "Done" at bounding box center [940, 305] width 33 height 17
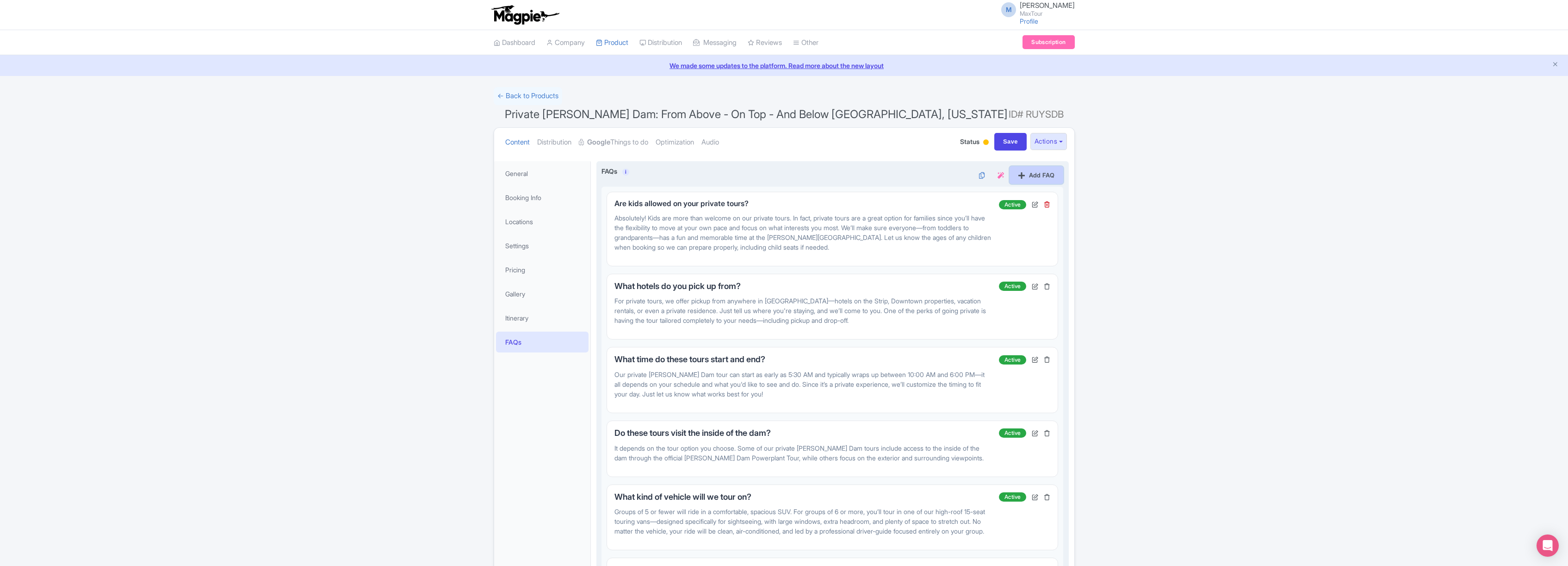
click at [1033, 174] on link "Add FAQ" at bounding box center [1036, 175] width 54 height 17
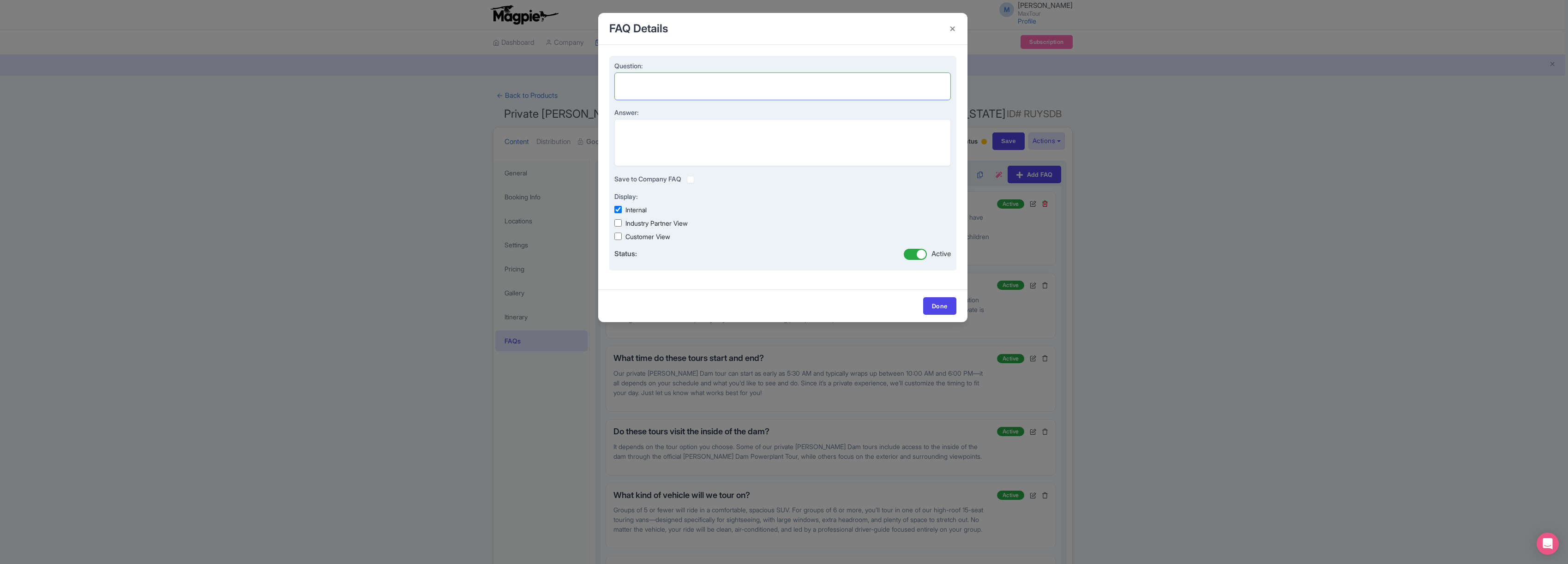
click at [631, 79] on textarea "Question:" at bounding box center [783, 86] width 337 height 28
paste textarea "How does payment work for private tours?"
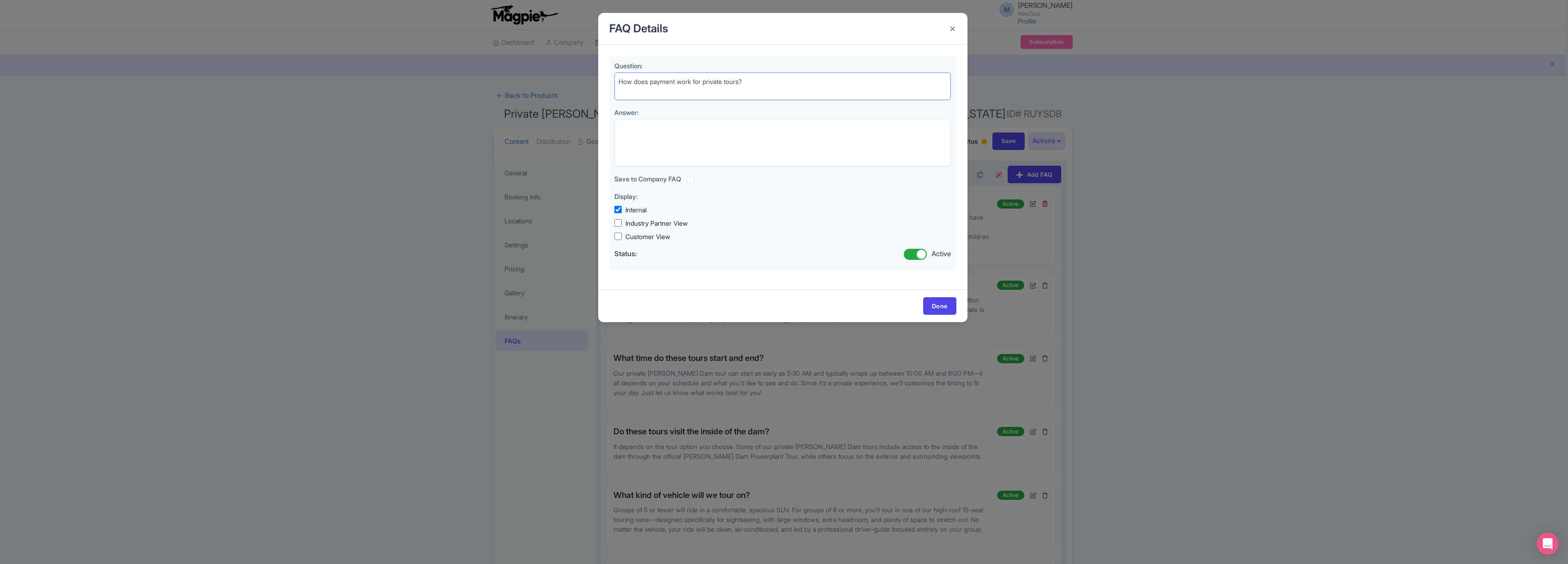
type textarea "How does payment work for private tours?"
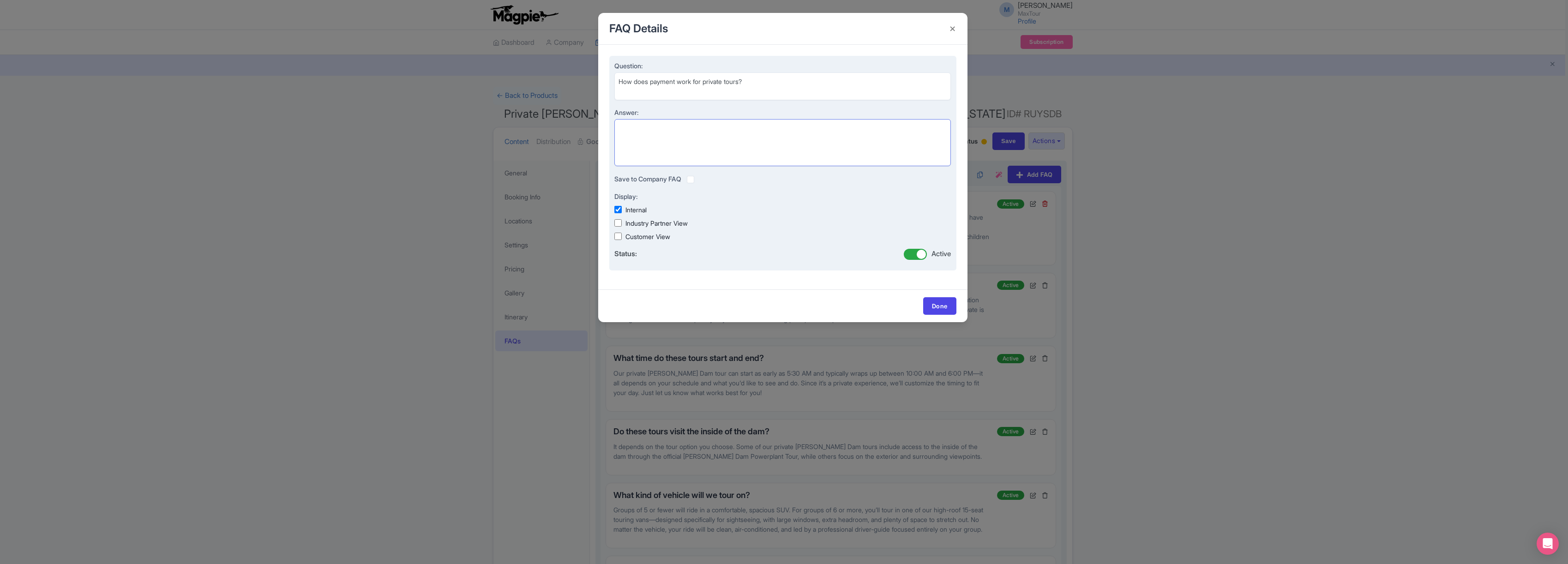
click at [639, 133] on textarea "Answer:" at bounding box center [783, 142] width 337 height 47
paste textarea "To reserve your private tour, a 20% deposit is due at the time of booking. The …"
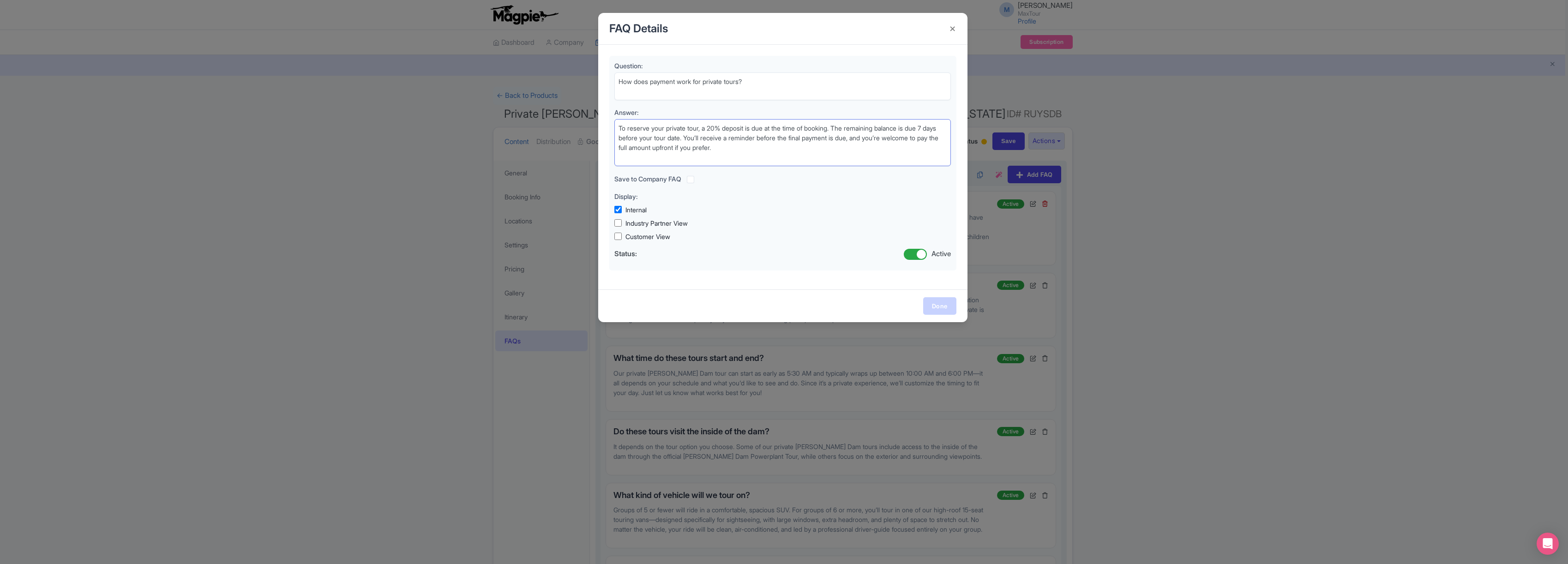
type textarea "To reserve your private tour, a 20% deposit is due at the time of booking. The …"
click at [937, 302] on link "Done" at bounding box center [940, 305] width 33 height 17
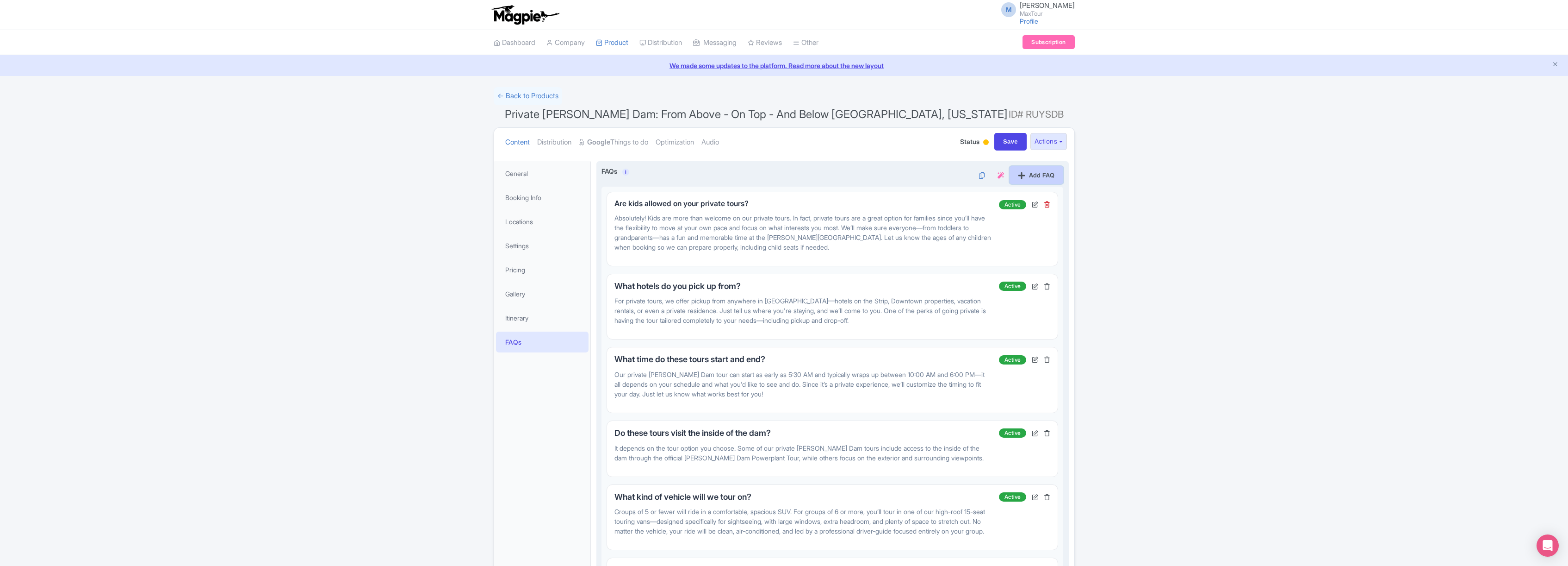
click at [1034, 174] on link "Add FAQ" at bounding box center [1036, 175] width 54 height 17
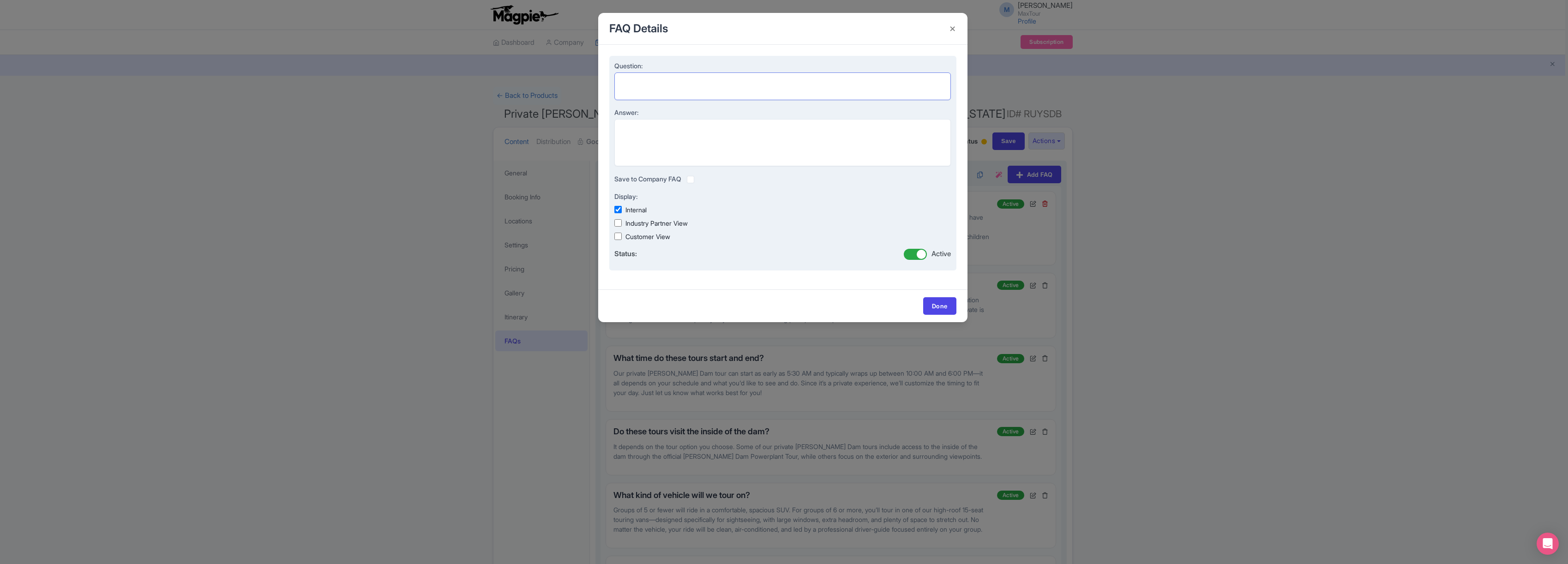
click at [628, 80] on textarea "Question:" at bounding box center [783, 86] width 337 height 28
paste textarea "Are there exceptions to the cancellation policy?"
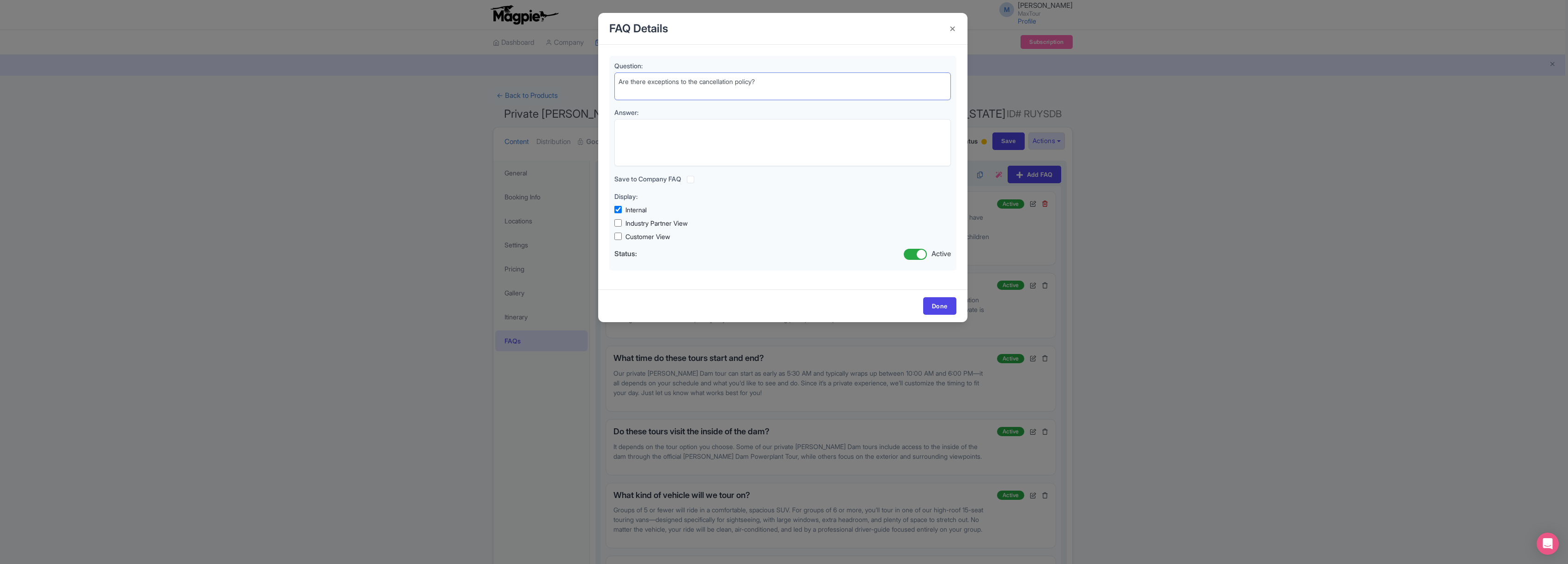
type textarea "Are there exceptions to the cancellation policy?"
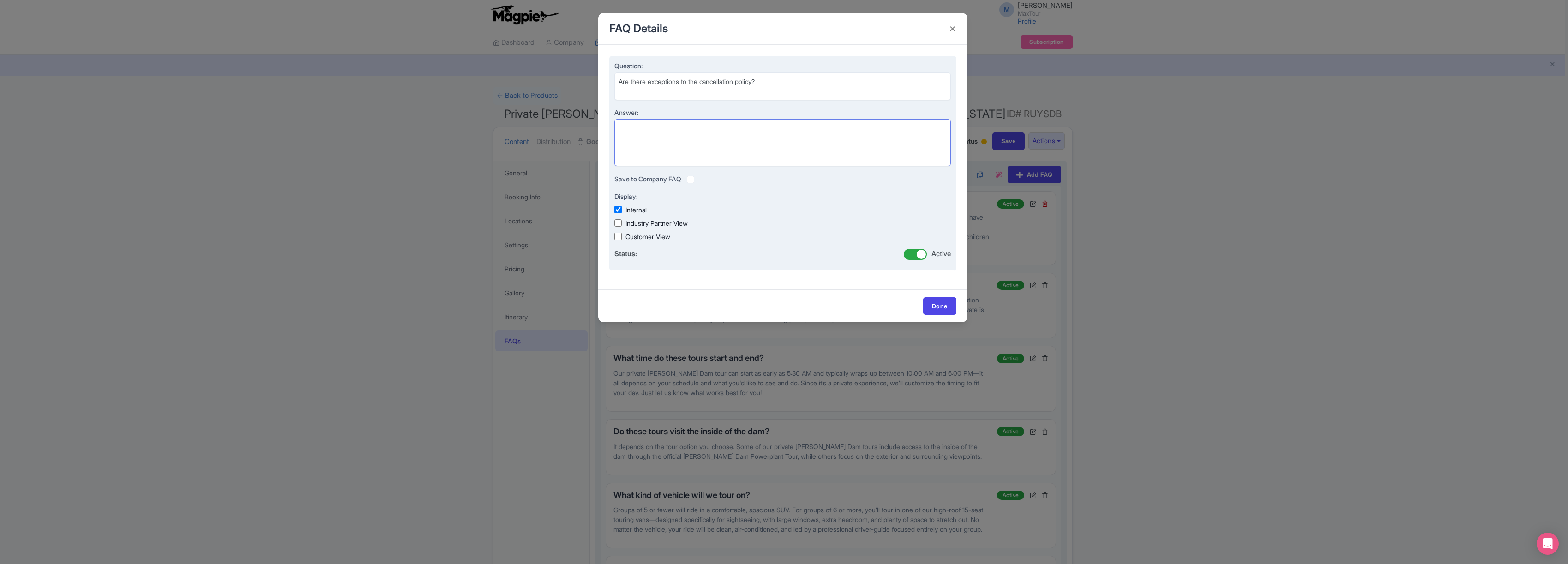
click at [642, 132] on textarea "Answer:" at bounding box center [783, 142] width 337 height 47
paste textarea "No exceptions will be made to the cancellation policy. All private tours must b…"
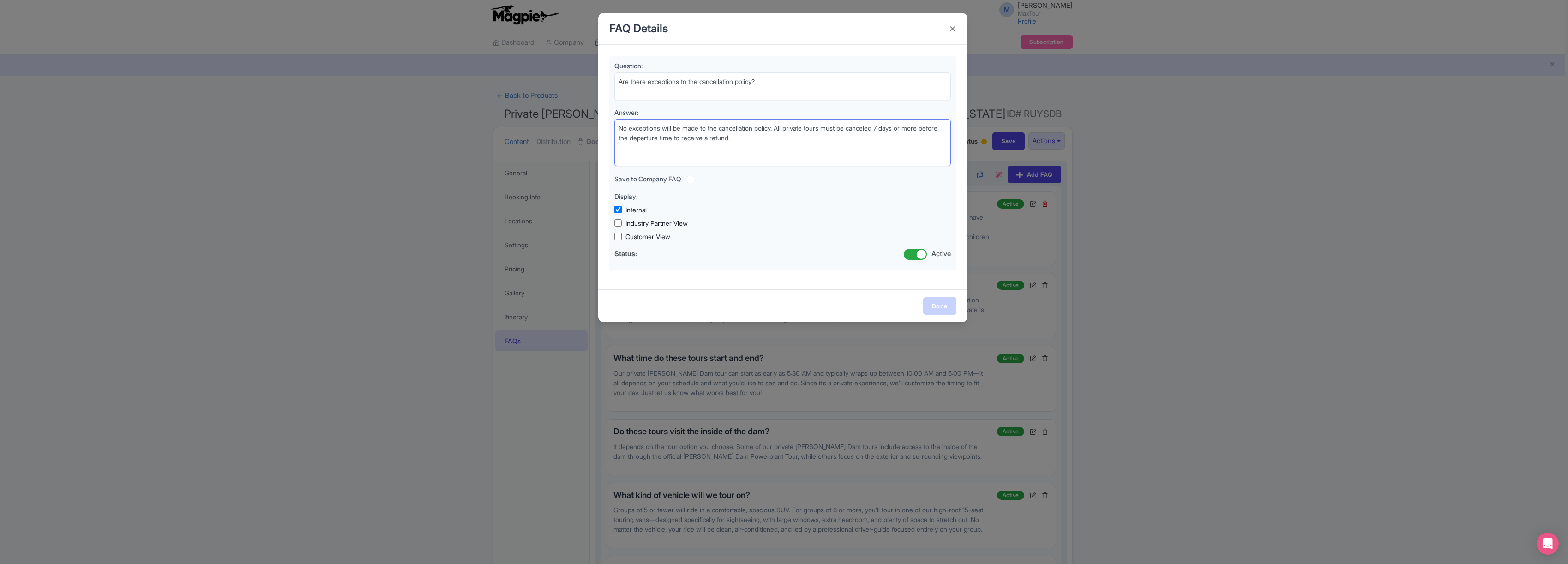
type textarea "No exceptions will be made to the cancellation policy. All private tours must b…"
click at [937, 303] on link "Done" at bounding box center [940, 305] width 33 height 17
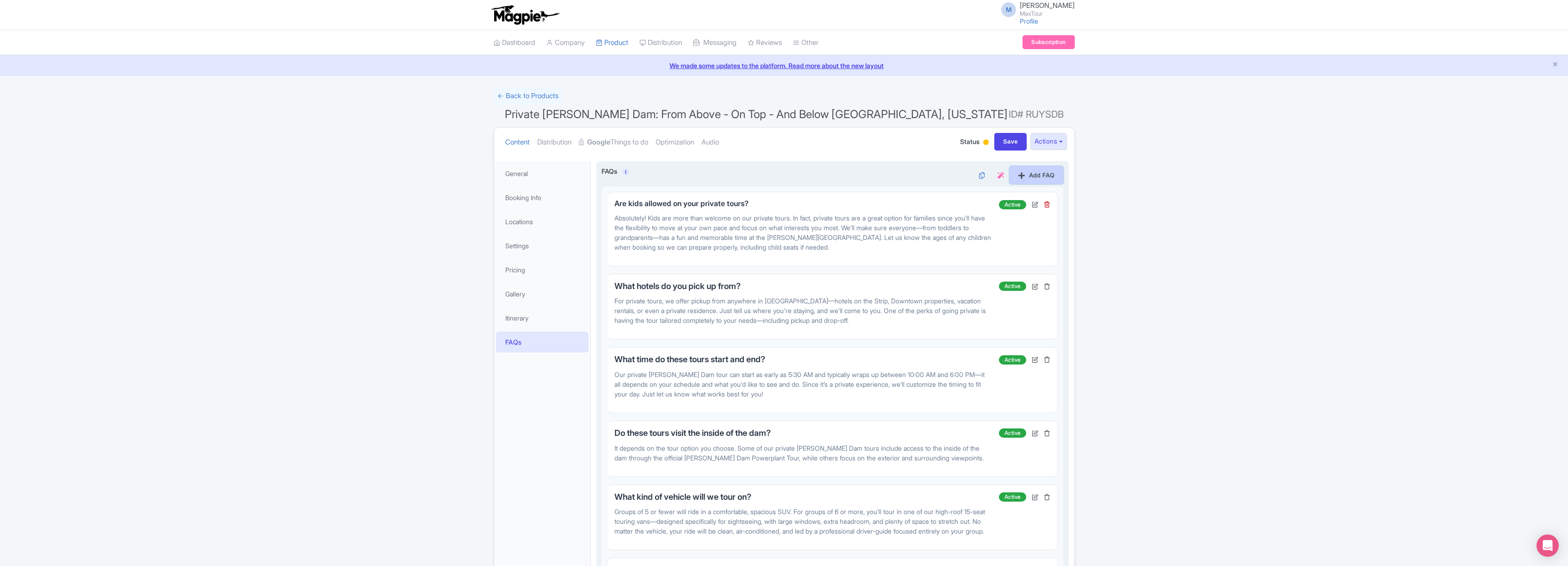
click at [1041, 177] on link "Add FAQ" at bounding box center [1036, 175] width 54 height 17
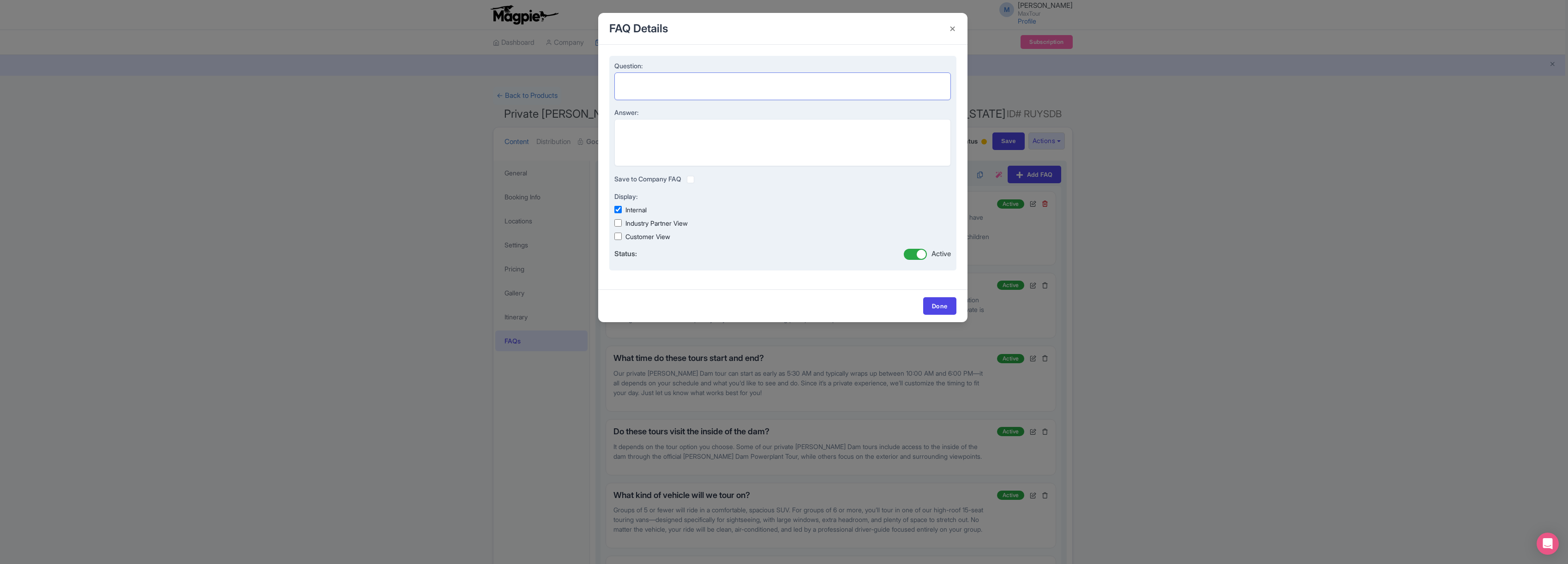
click at [639, 83] on textarea "Question:" at bounding box center [783, 86] width 337 height 28
paste textarea "How will I know my pickup details?"
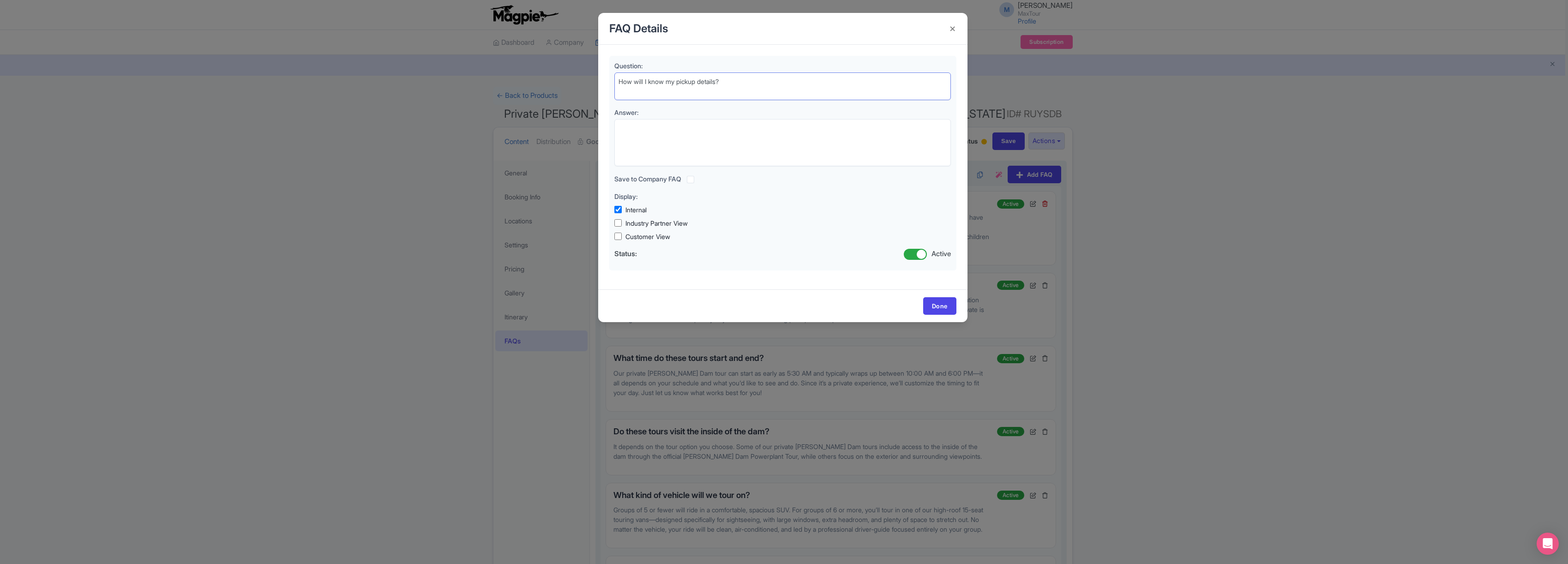
type textarea "How will I know my pickup details?"
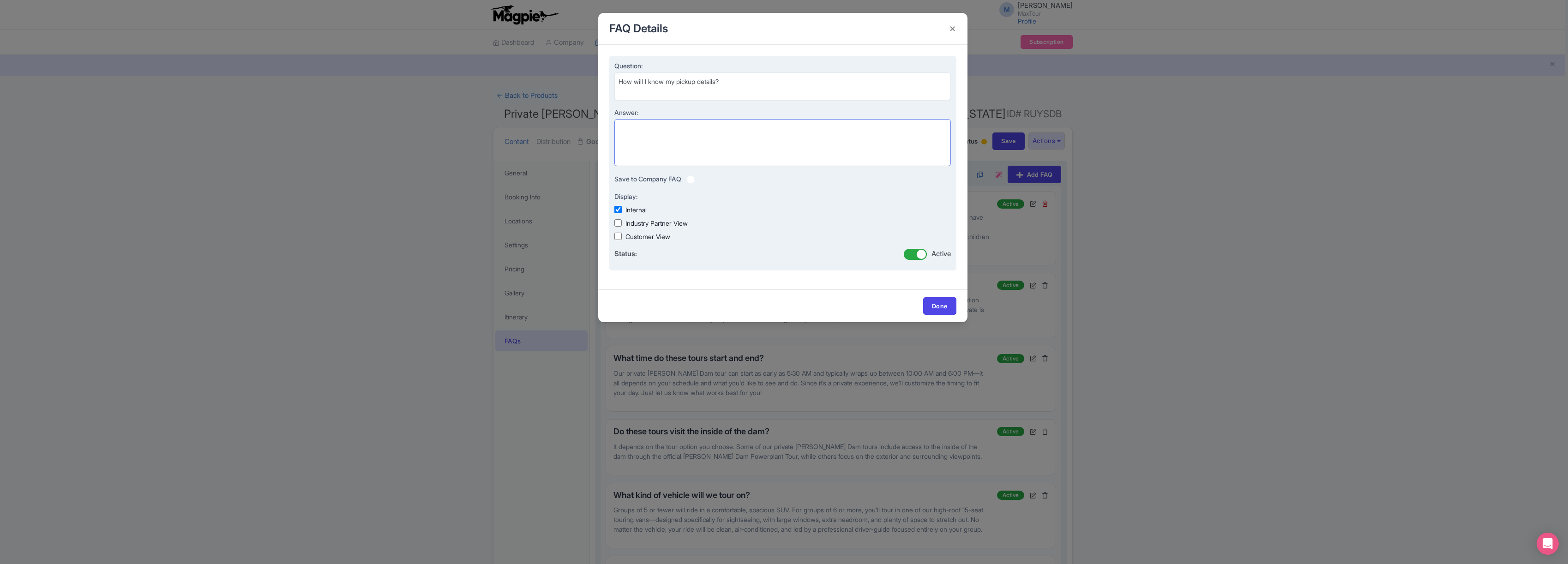
click at [647, 128] on textarea "Answer:" at bounding box center [783, 142] width 337 height 47
paste textarea "You will receive an email the day before your tour to arrange your pickup time …"
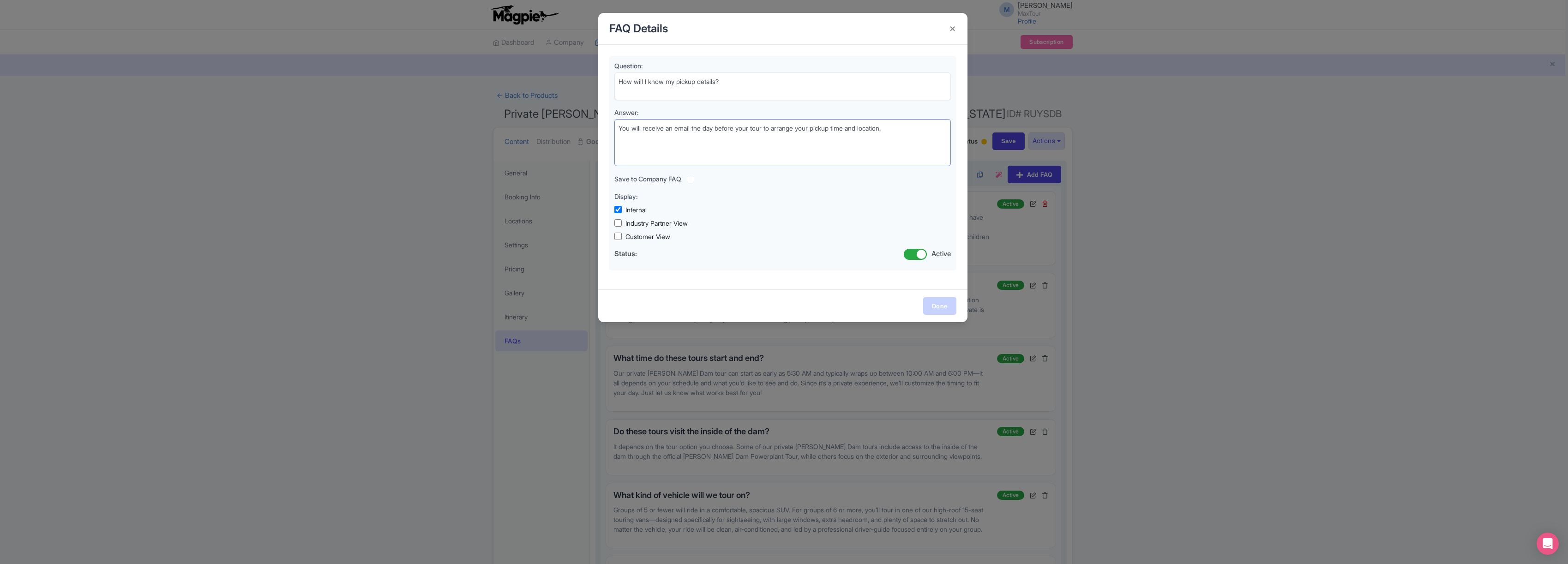
type textarea "You will receive an email the day before your tour to arrange your pickup time …"
click at [942, 306] on link "Done" at bounding box center [940, 305] width 33 height 17
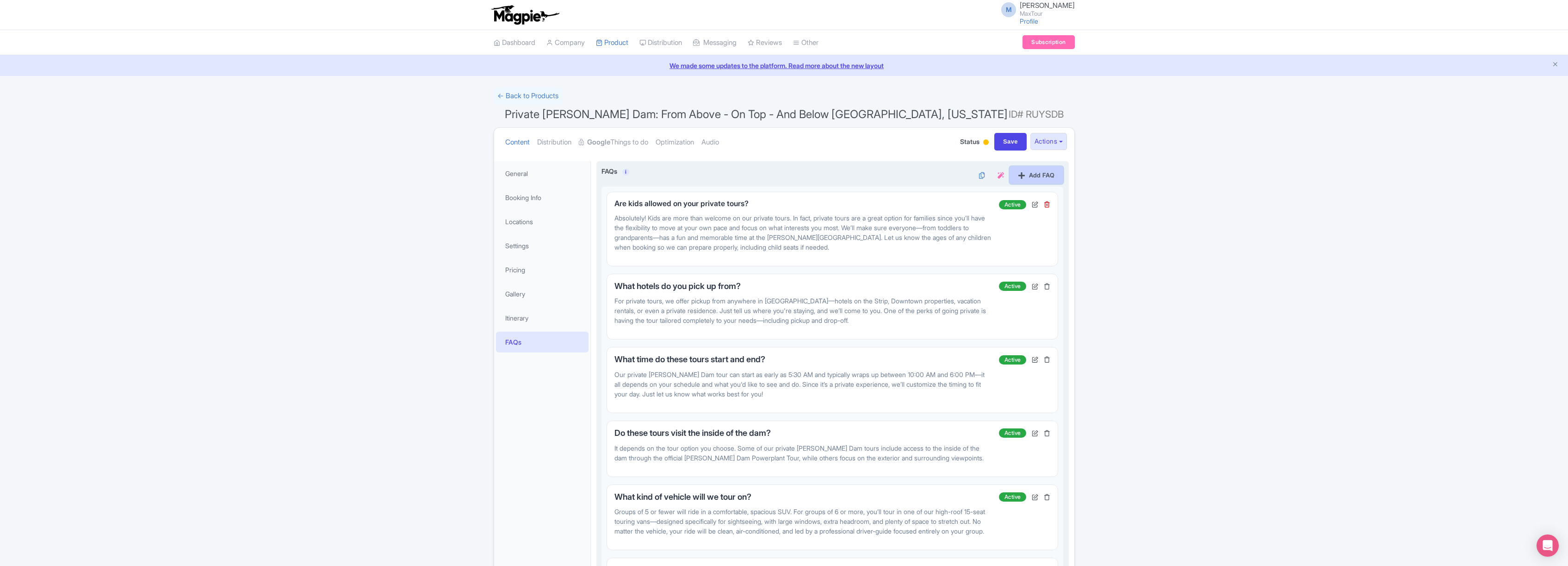
click at [1032, 173] on link "Add FAQ" at bounding box center [1036, 175] width 54 height 17
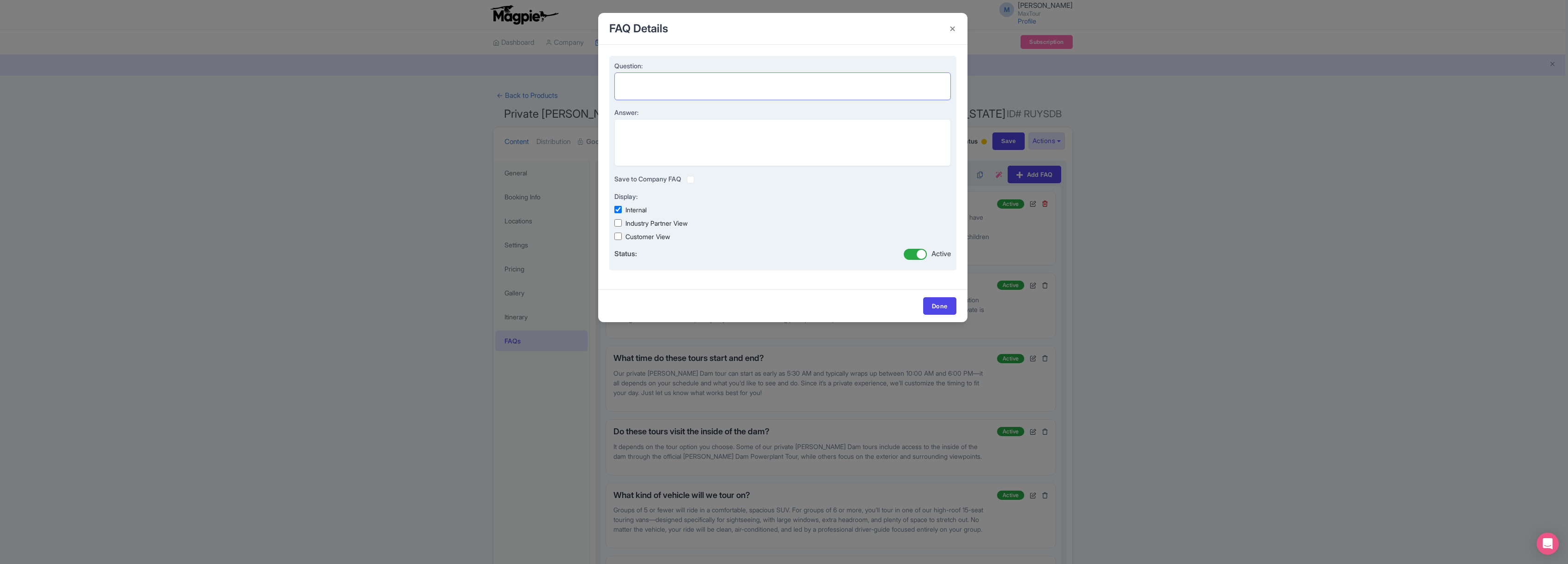
click at [638, 81] on textarea "Question:" at bounding box center [783, 86] width 337 height 28
paste textarea "Will my credit card be automatically charged for the remaining balance?"
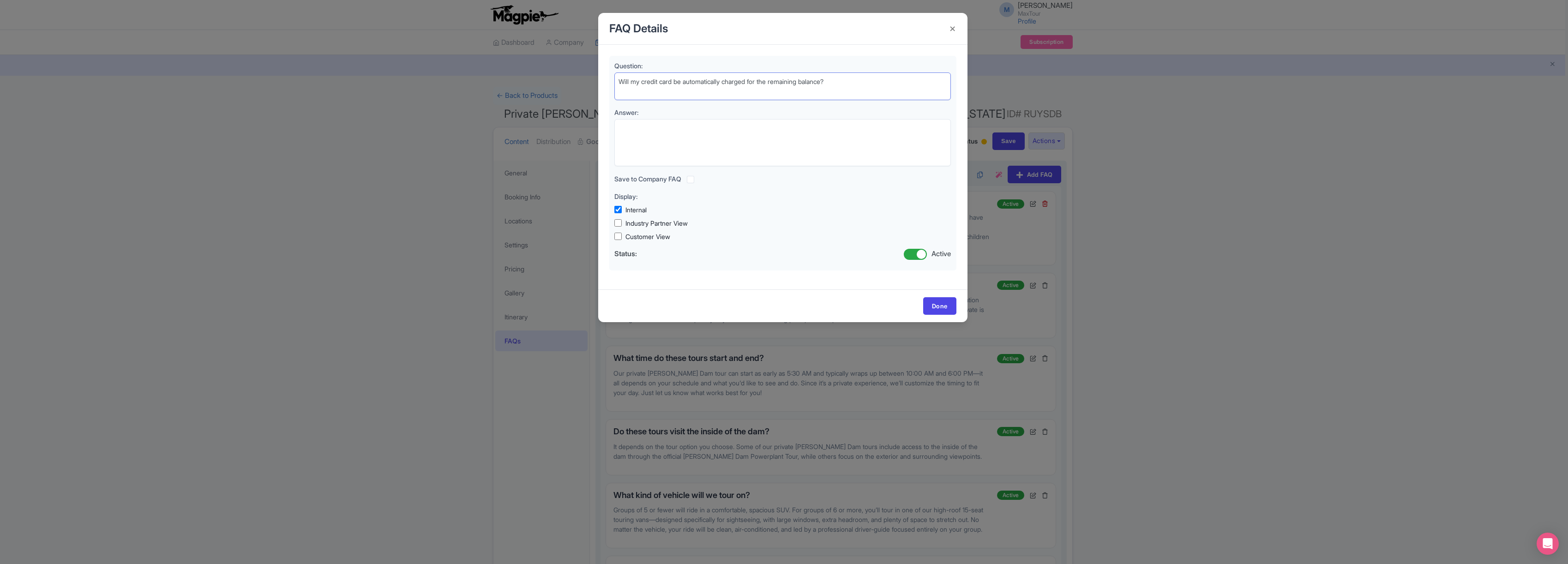
type textarea "Will my credit card be automatically charged for the remaining balance?"
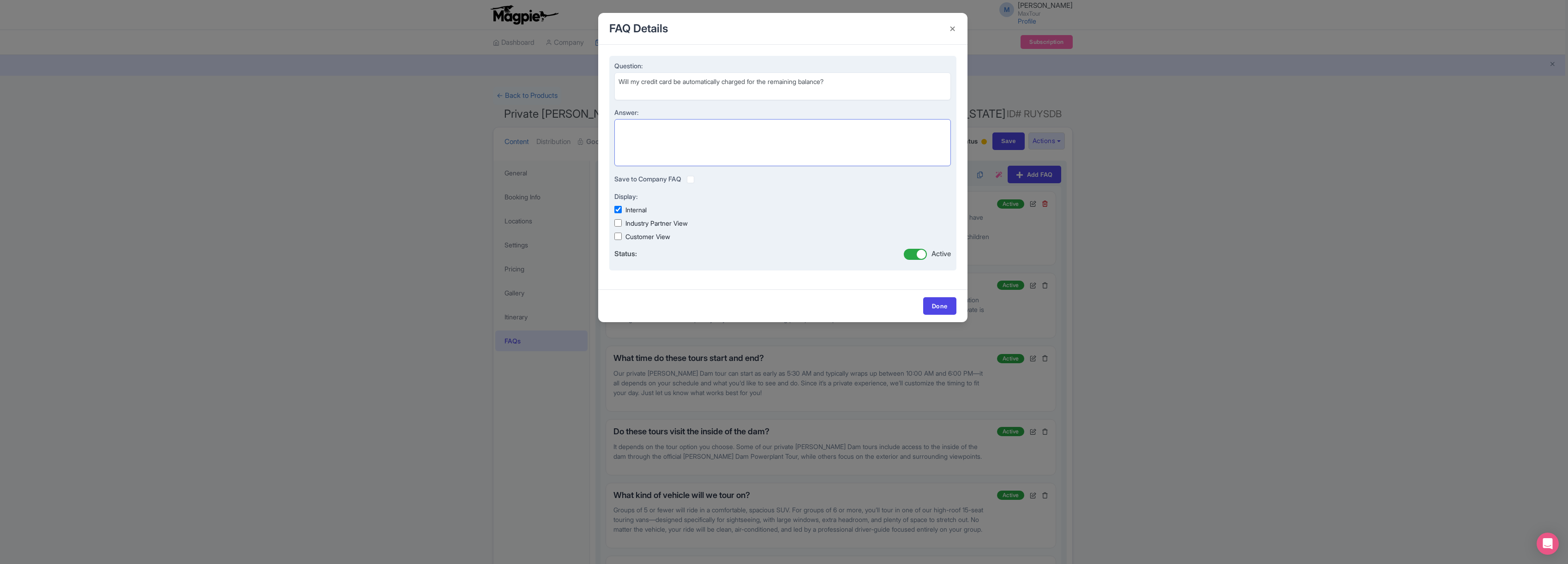
click at [660, 130] on textarea "Answer:" at bounding box center [783, 142] width 337 height 47
paste textarea "Yes, if a credit card is used to make your deposit, the same card will automati…"
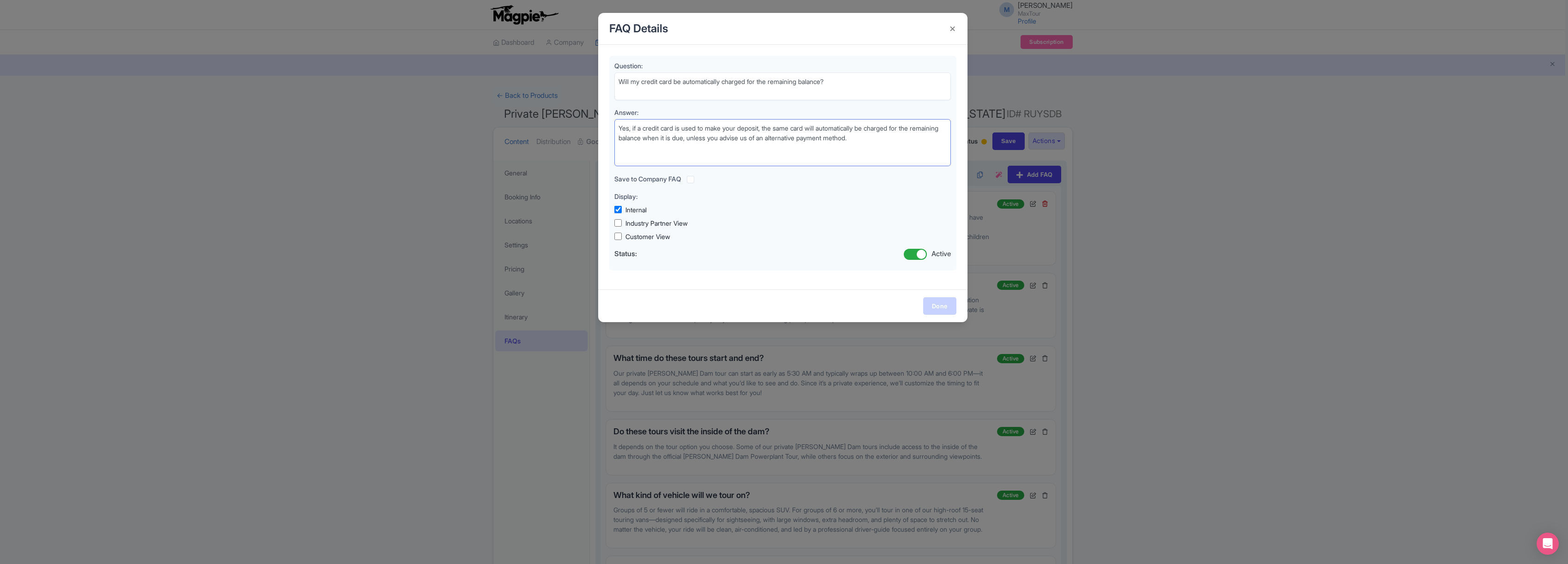
type textarea "Yes, if a credit card is used to make your deposit, the same card will automati…"
click at [940, 301] on link "Done" at bounding box center [940, 305] width 33 height 17
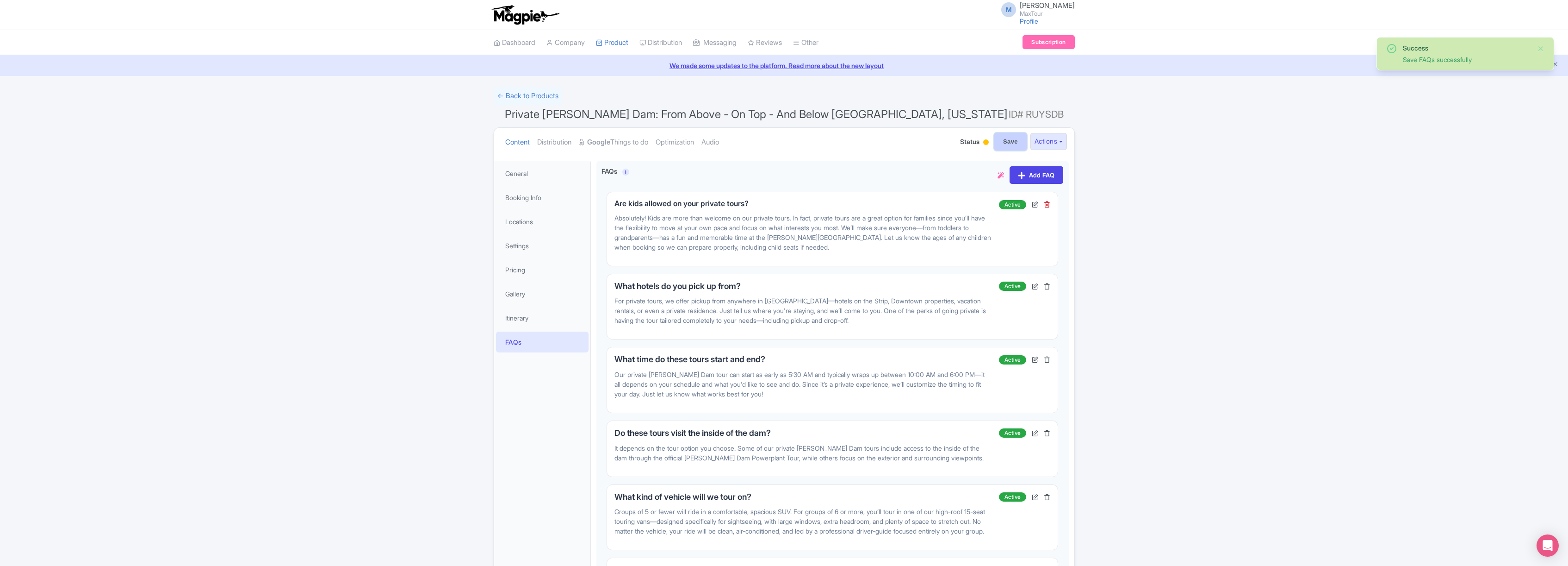
click at [1000, 139] on input "Save" at bounding box center [1011, 141] width 32 height 17
type input "Saving..."
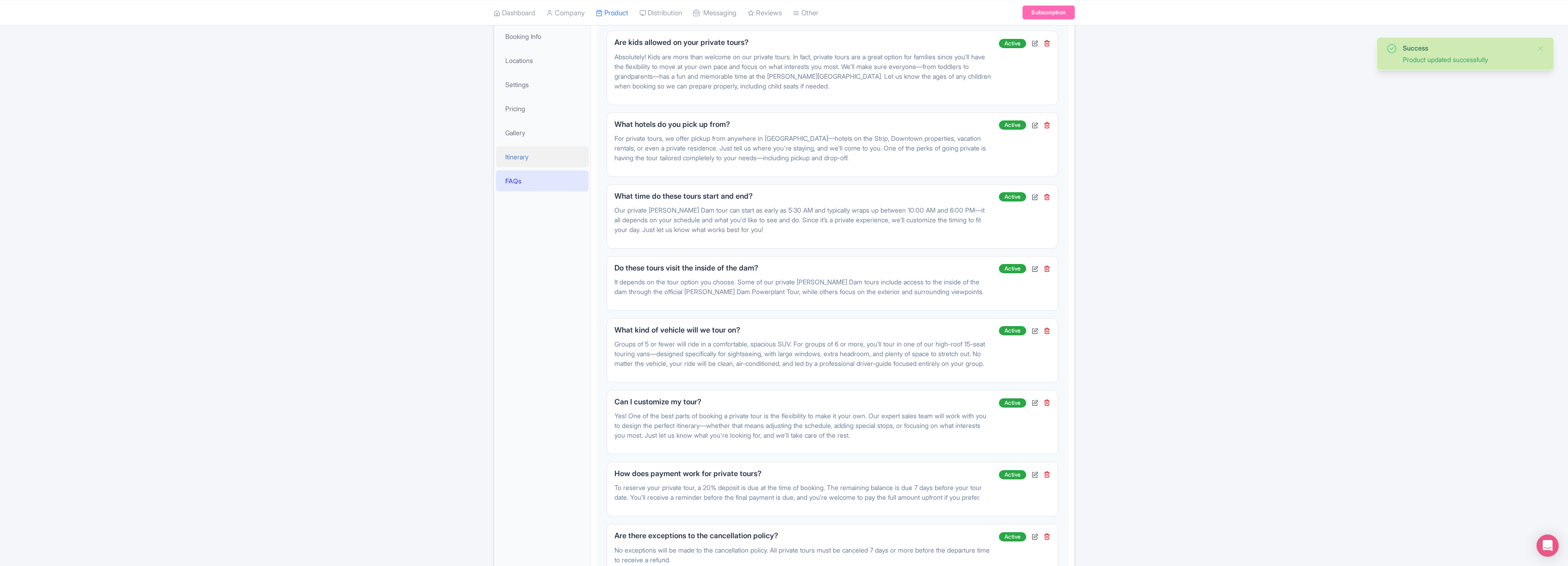
click at [518, 155] on link "Itinerary" at bounding box center [542, 157] width 92 height 21
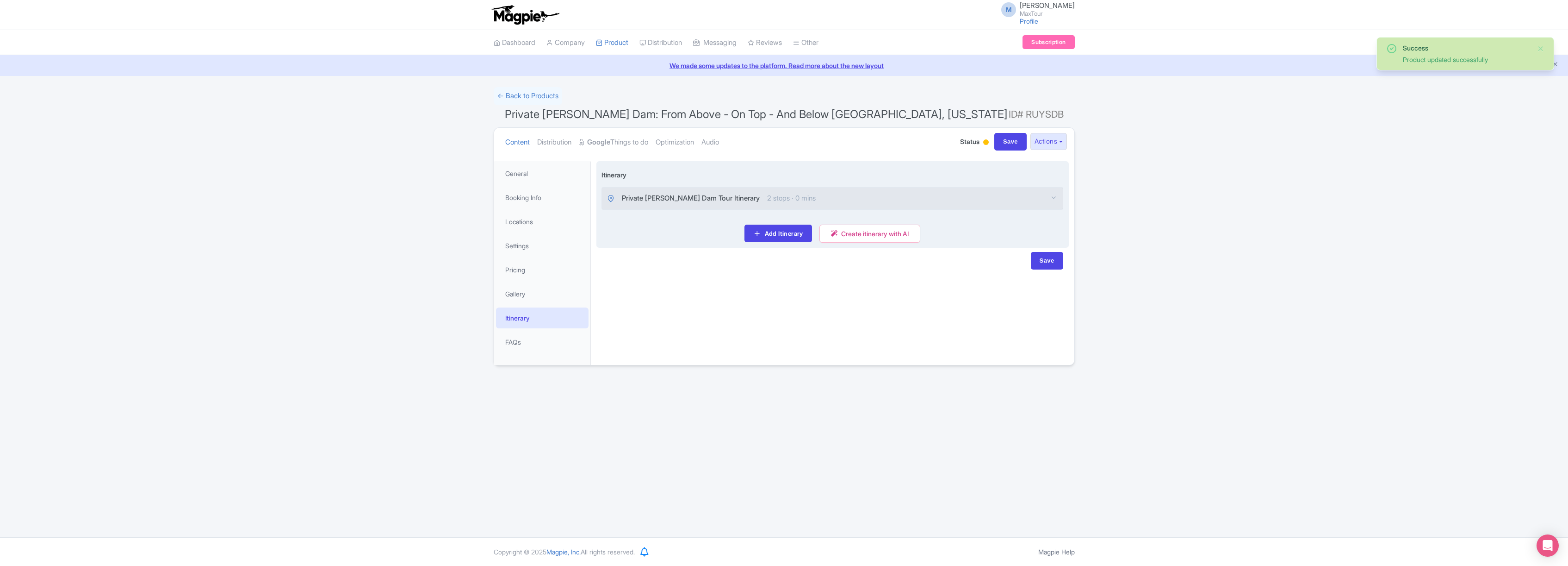
click at [706, 197] on span "Private Hoover Dam Tour Itinerary" at bounding box center [690, 198] width 138 height 10
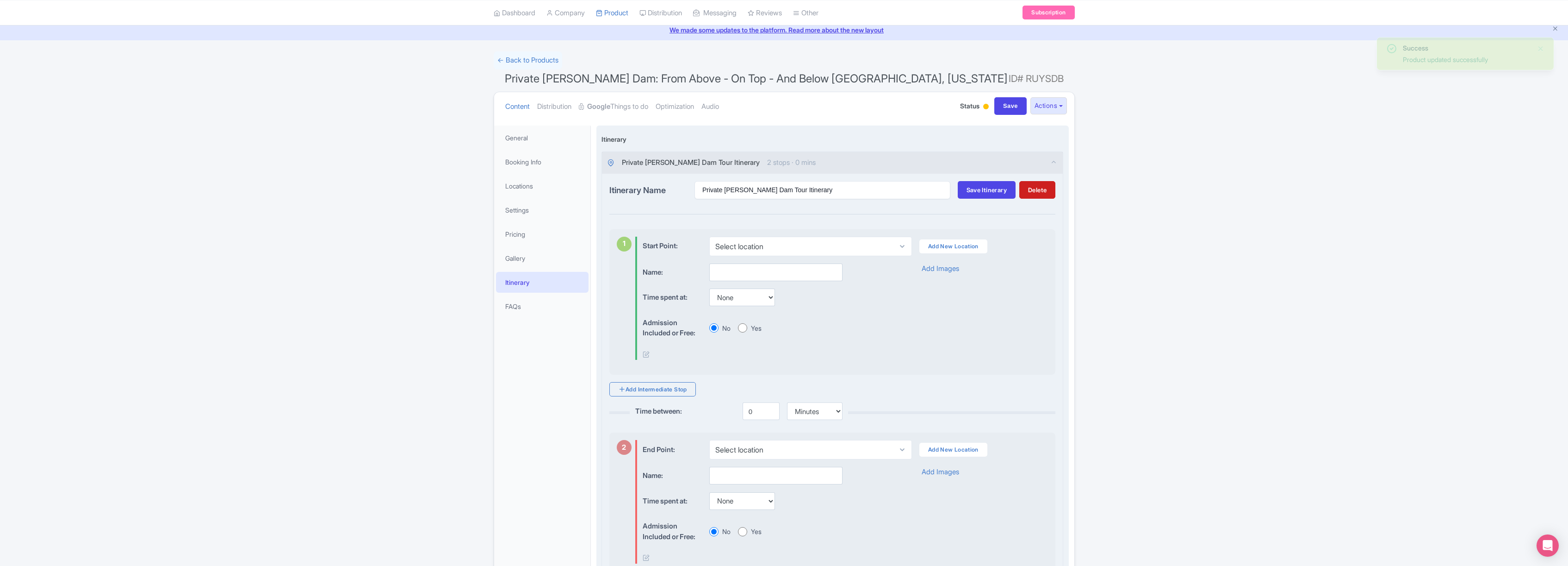
scroll to position [68, 0]
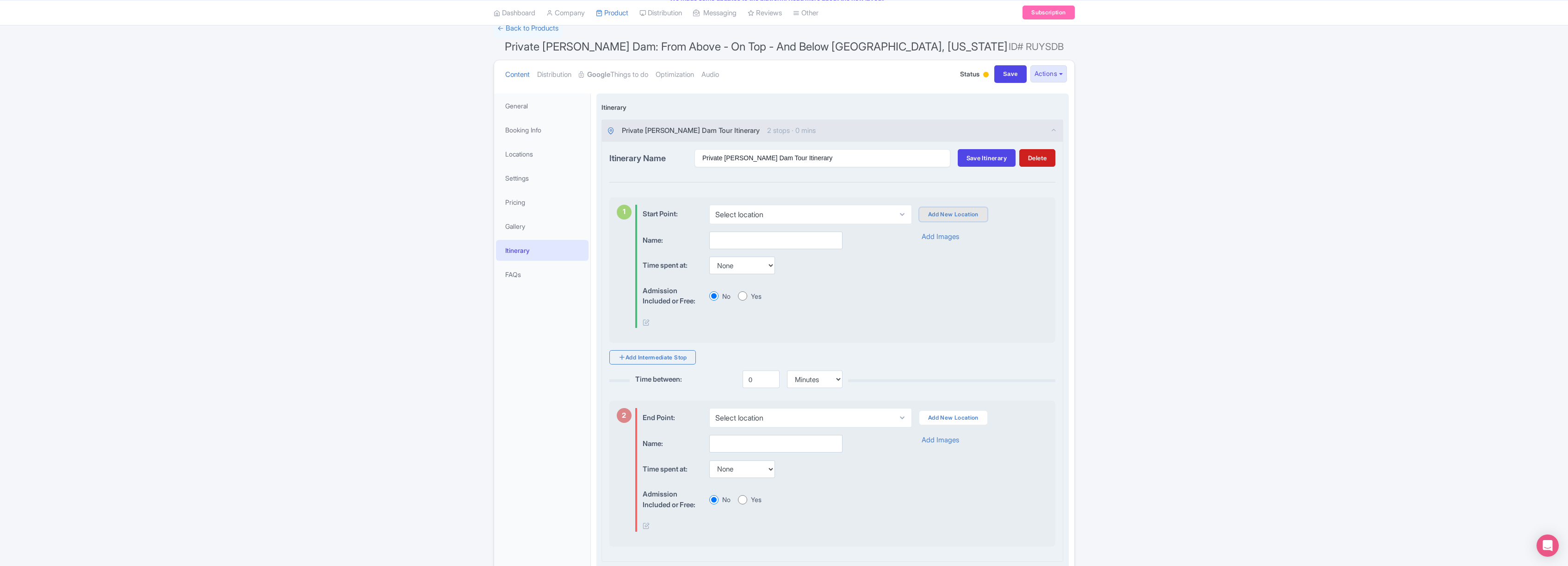
click at [947, 214] on link "Add New Location" at bounding box center [953, 214] width 68 height 14
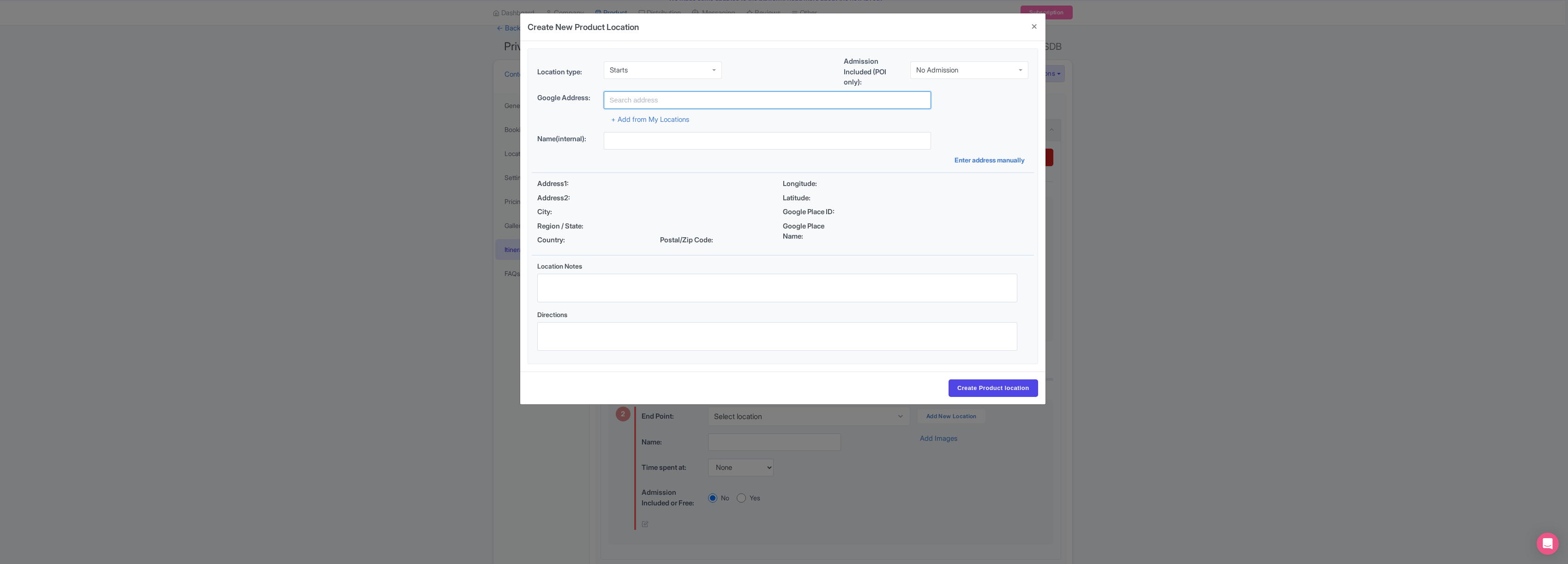
click at [679, 102] on input "text" at bounding box center [767, 100] width 327 height 17
type input "Las Vegas Strip, NV, USA"
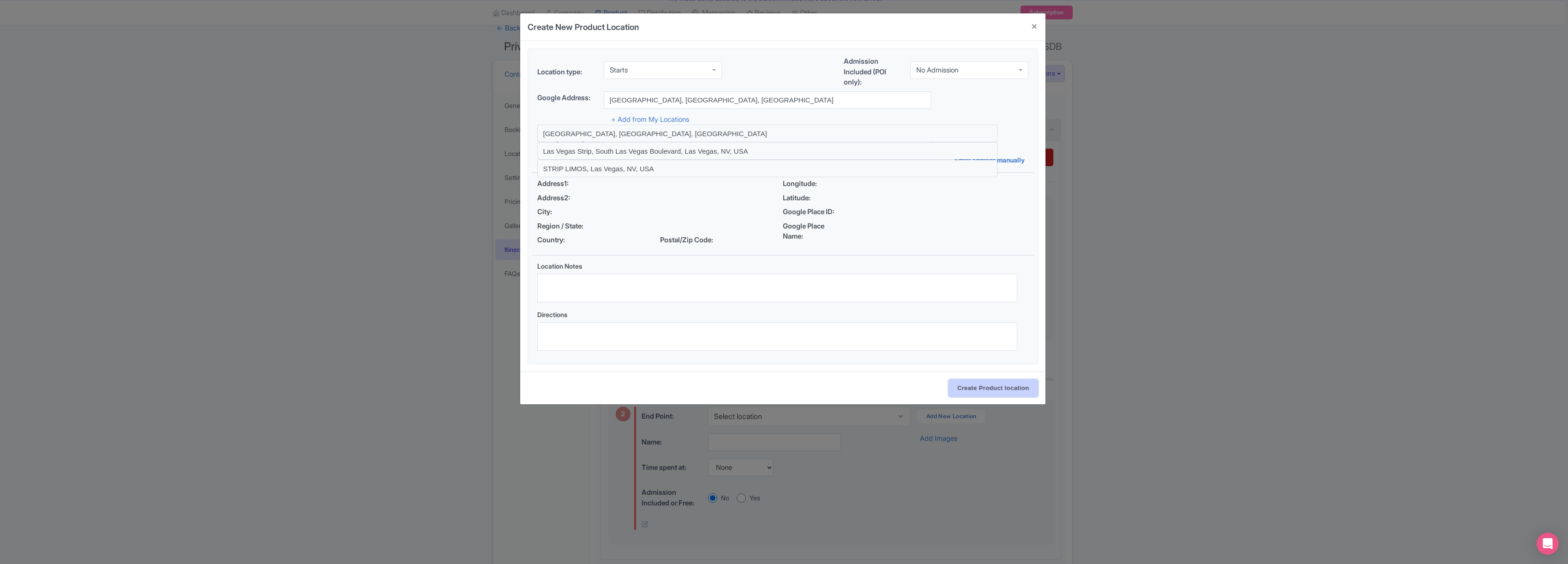
click at [991, 384] on input "Create Product location" at bounding box center [993, 388] width 89 height 17
select select "6be0e331-e4af-4843-a2f9-5ff69557013d"
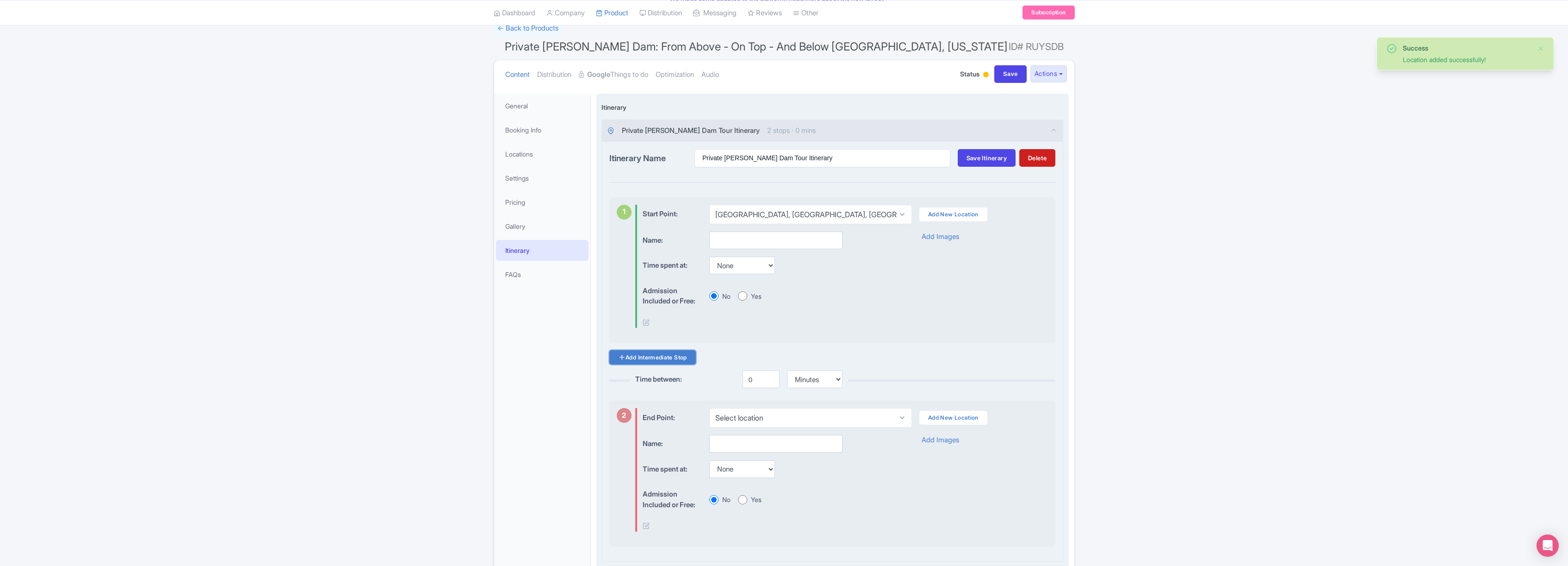
click at [676, 356] on link "Add Intermediate Stop" at bounding box center [653, 357] width 87 height 15
click at [961, 419] on link "Add New Location" at bounding box center [953, 415] width 68 height 21
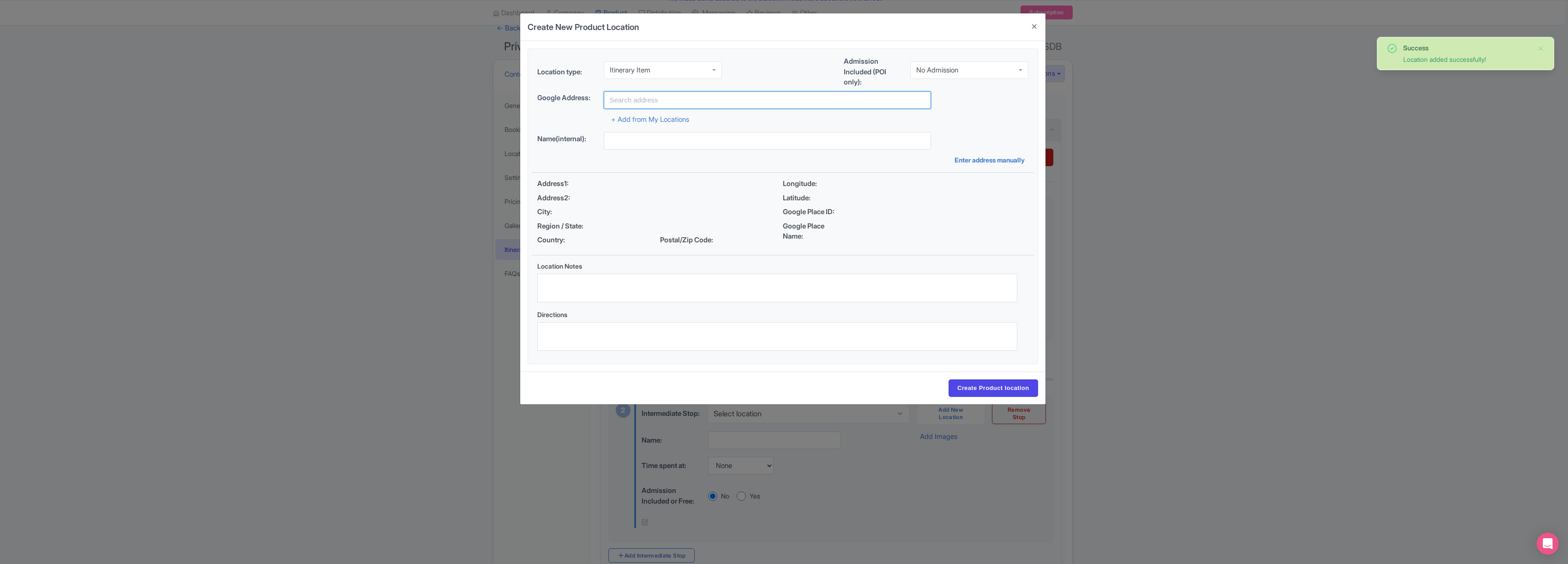
click at [642, 99] on input "text" at bounding box center [767, 100] width 327 height 17
type input "[PERSON_NAME][GEOGRAPHIC_DATA], [GEOGRAPHIC_DATA]"
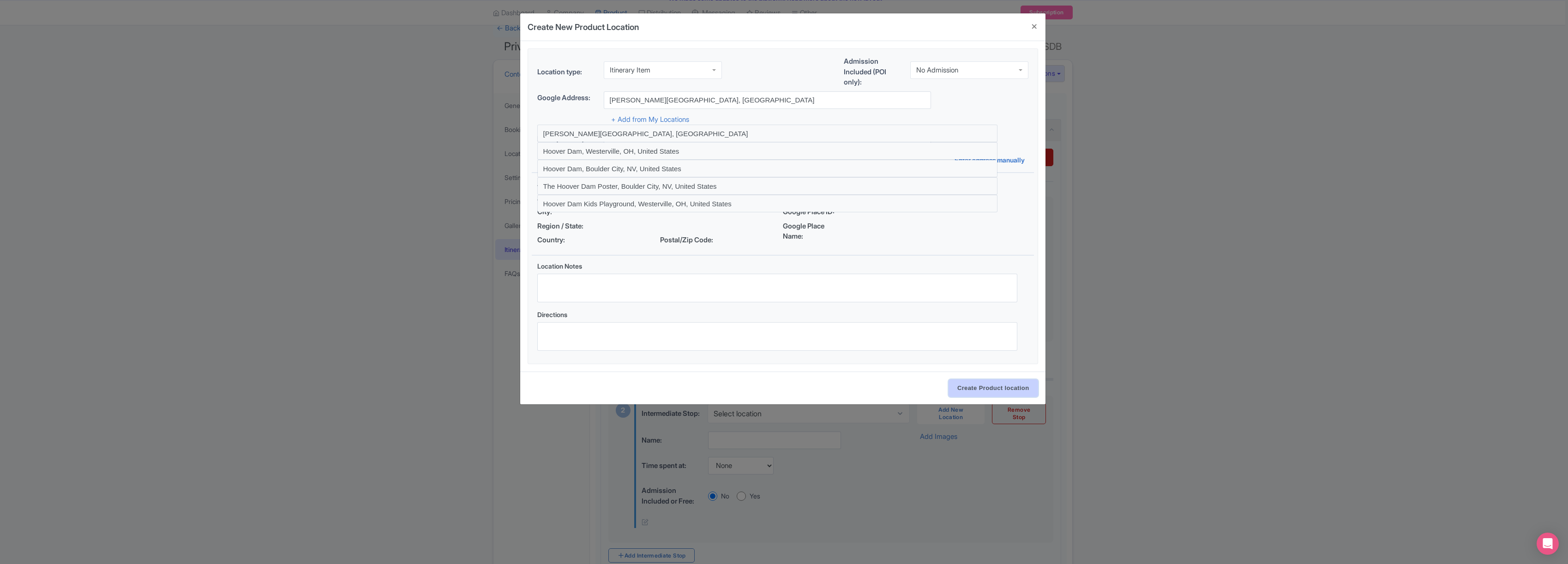
click at [991, 388] on input "Create Product location" at bounding box center [993, 388] width 89 height 17
select select "7ffbf7d6-80e5-4f5e-ae2f-a73a6b5d1385"
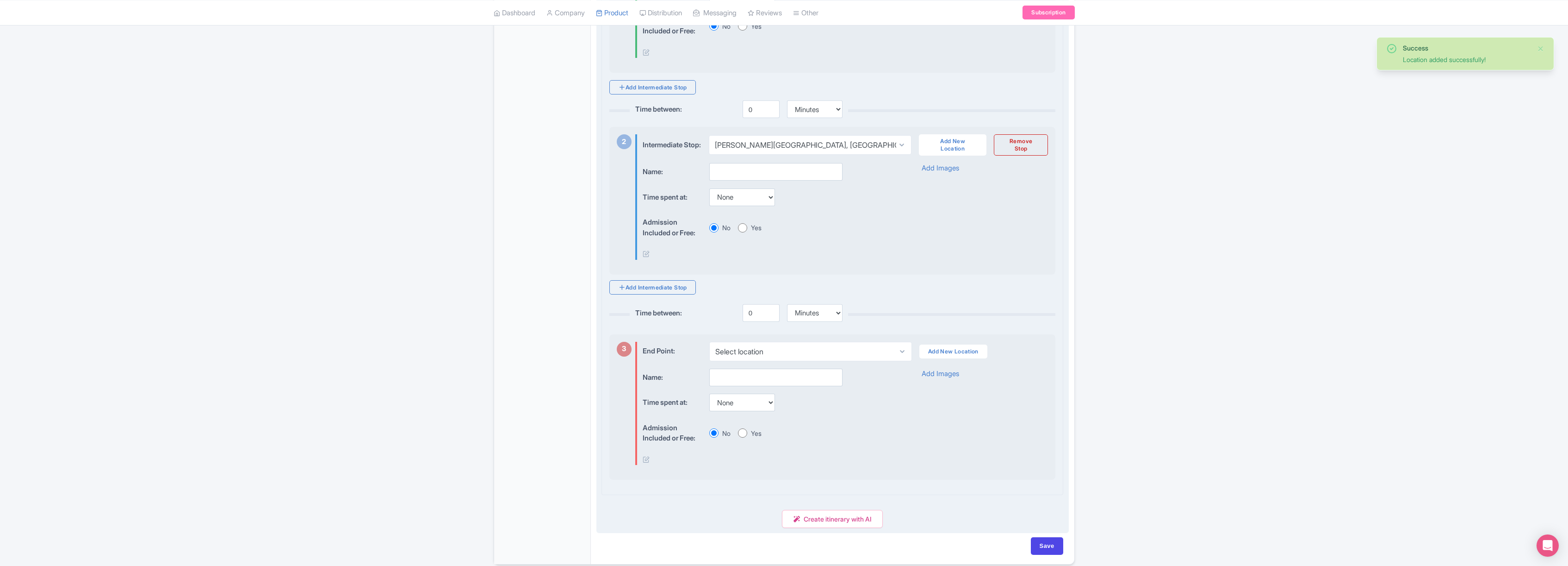
scroll to position [383, 0]
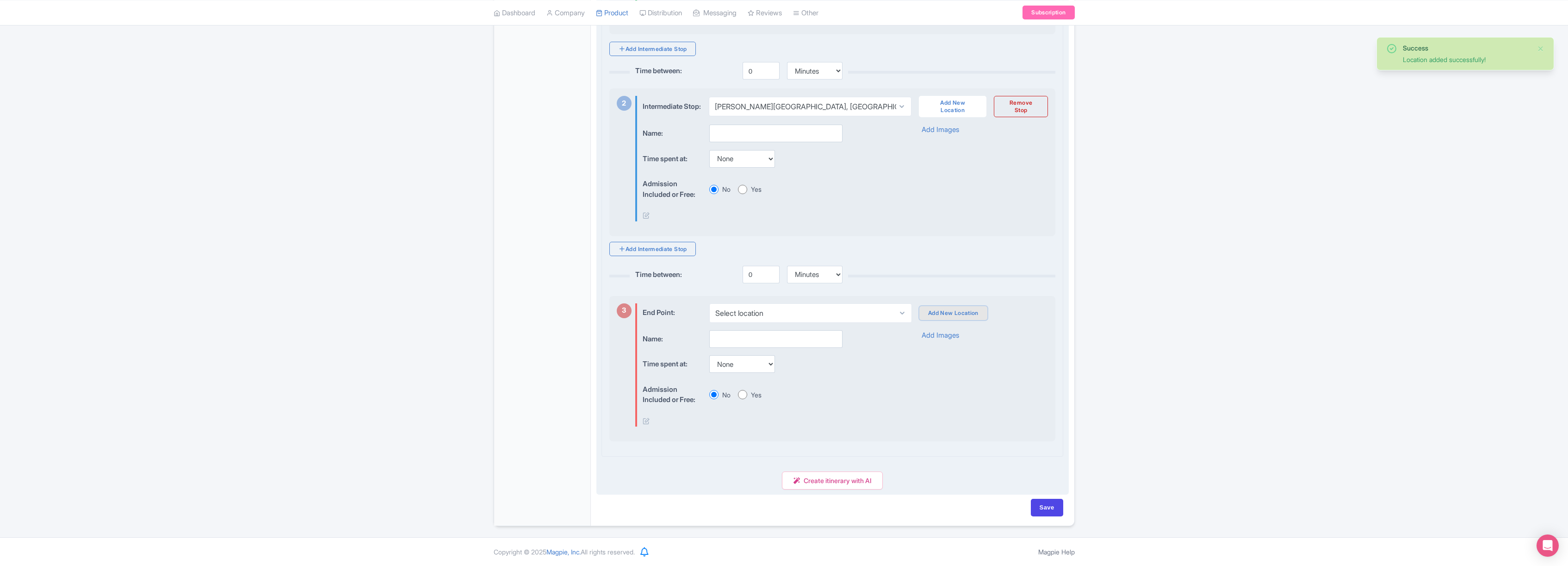
click at [950, 313] on link "Add New Location" at bounding box center [953, 313] width 68 height 14
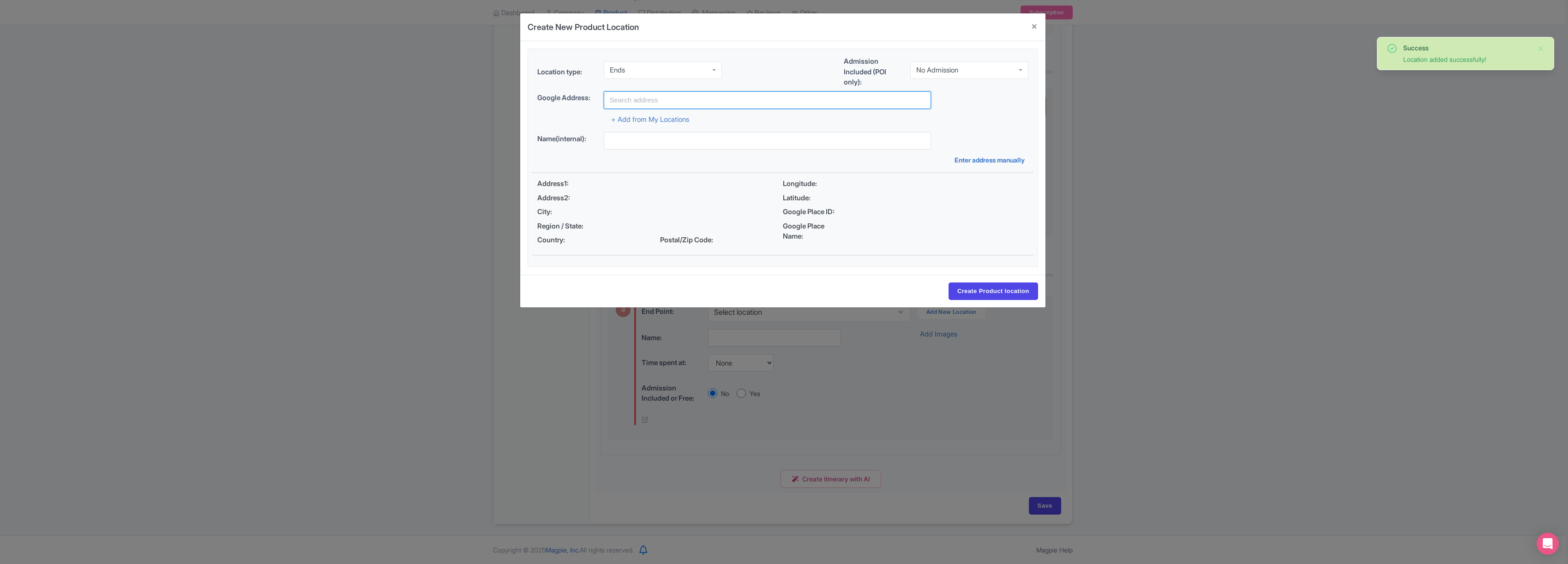
click at [638, 99] on input "text" at bounding box center [767, 100] width 327 height 17
type input "Las Vegas Strip, NV, USA"
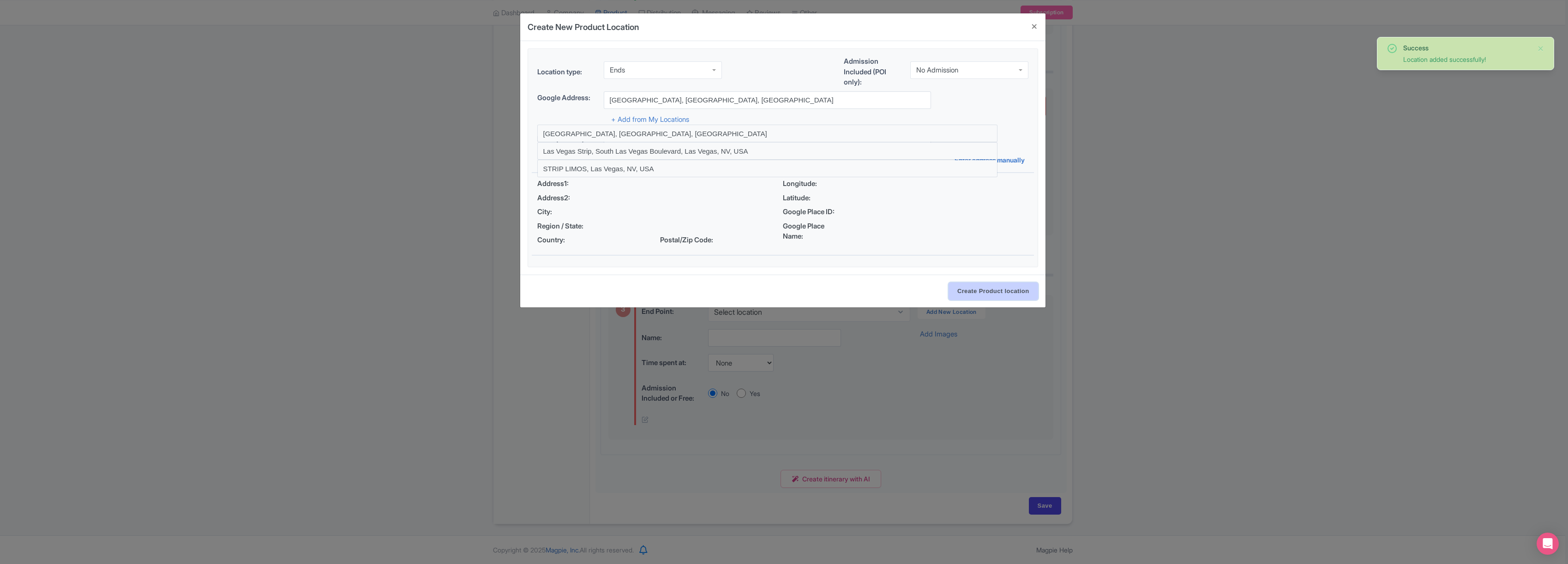
click at [983, 289] on input "Create Product location" at bounding box center [993, 291] width 89 height 17
select select "73d71e5c-b3fb-433c-be87-980aade7833f"
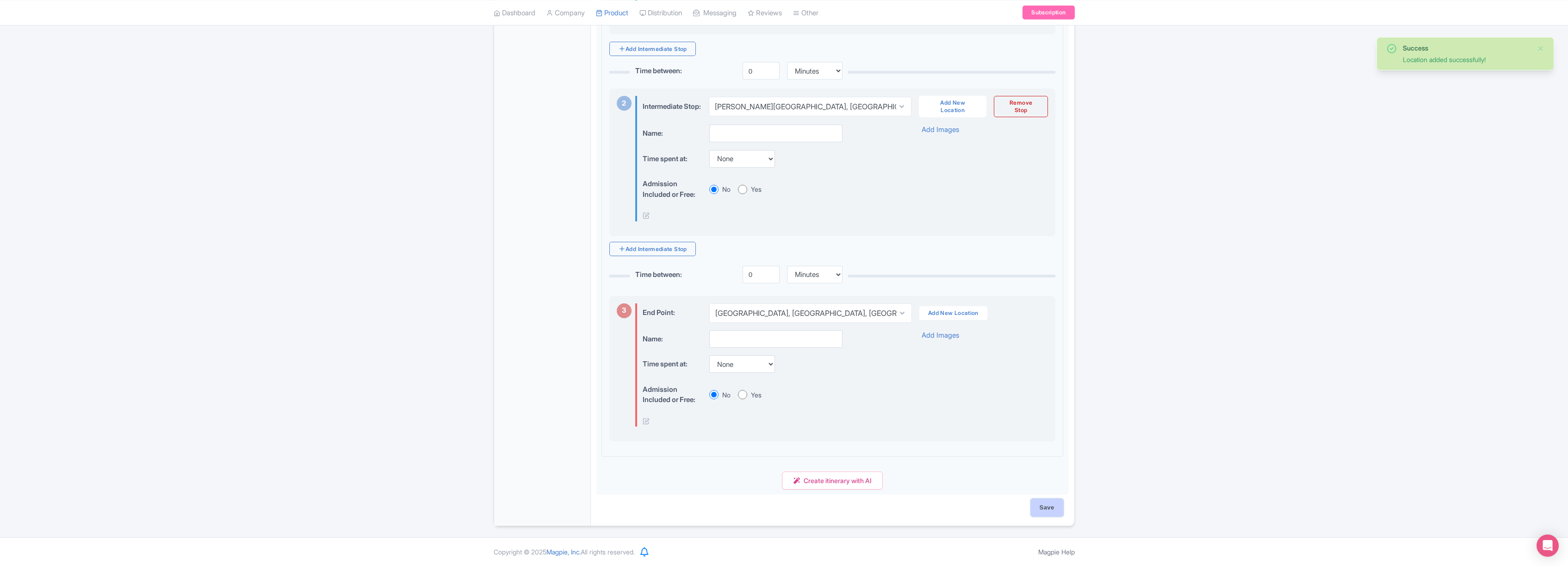
click at [1050, 505] on input "Save" at bounding box center [1047, 507] width 32 height 17
type input "Saving..."
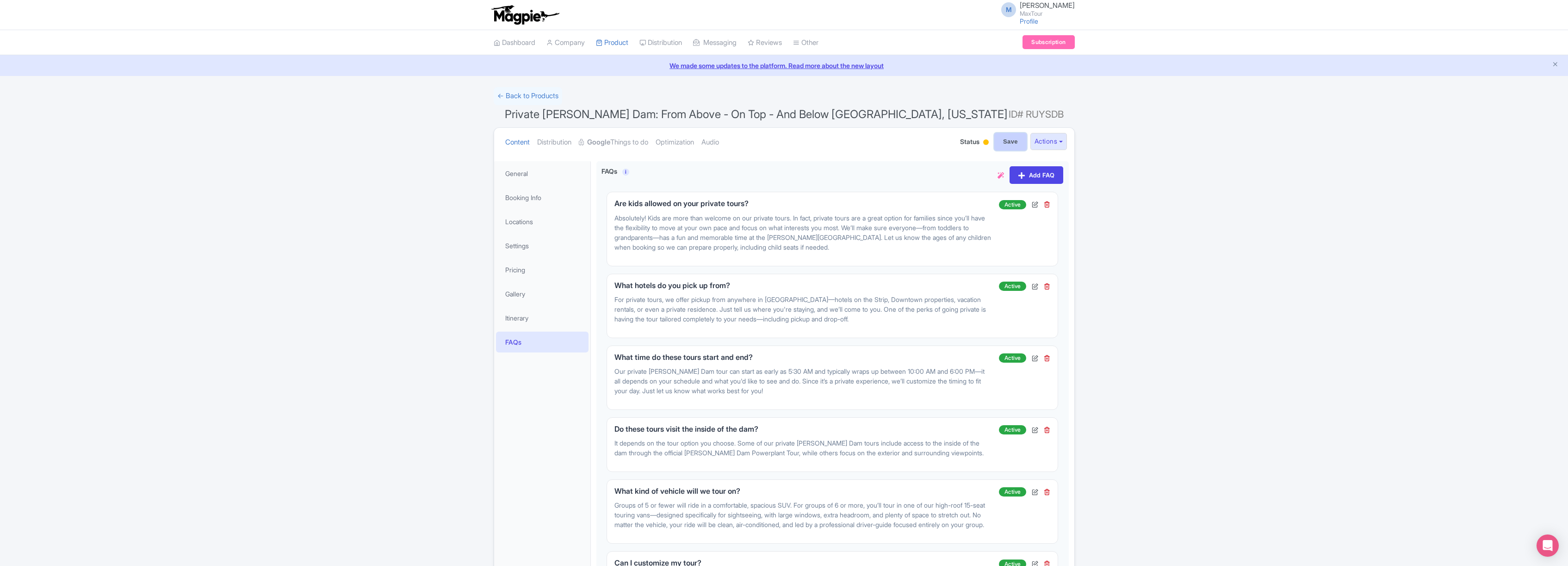
click at [1010, 142] on input "Save" at bounding box center [1011, 141] width 32 height 17
type input "Saving..."
click at [525, 92] on link "← Back to Products" at bounding box center [528, 96] width 69 height 18
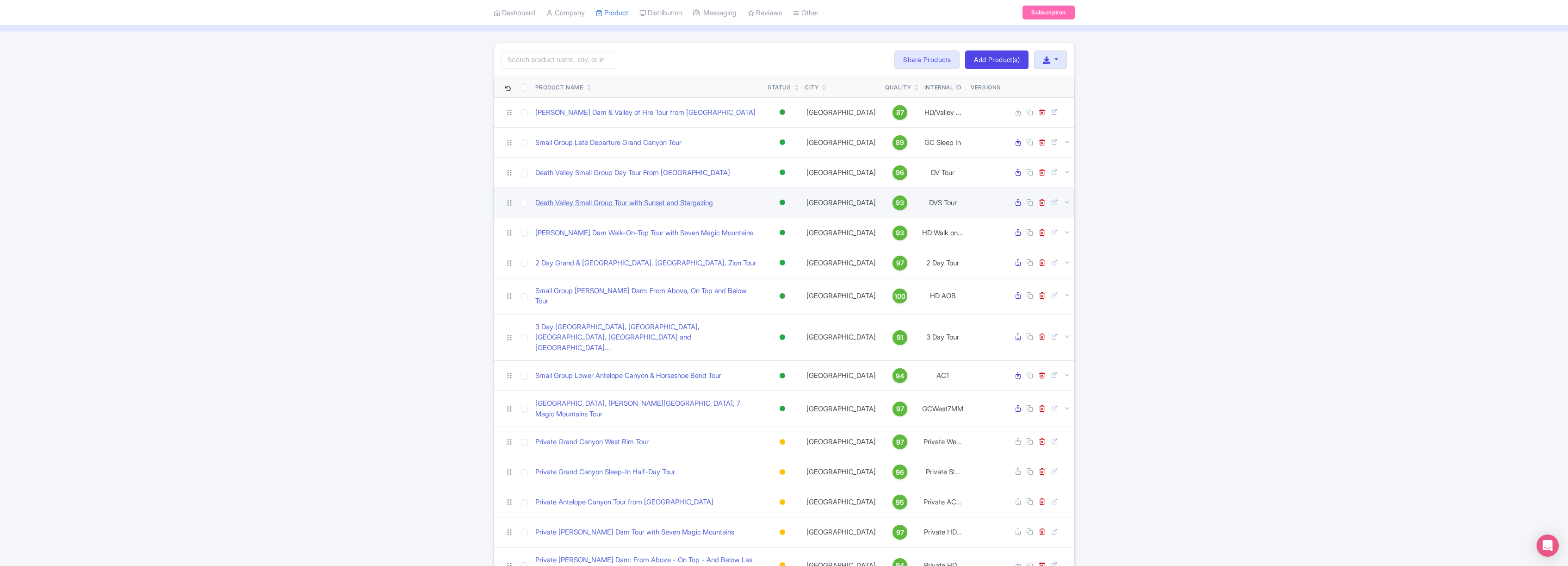
scroll to position [68, 0]
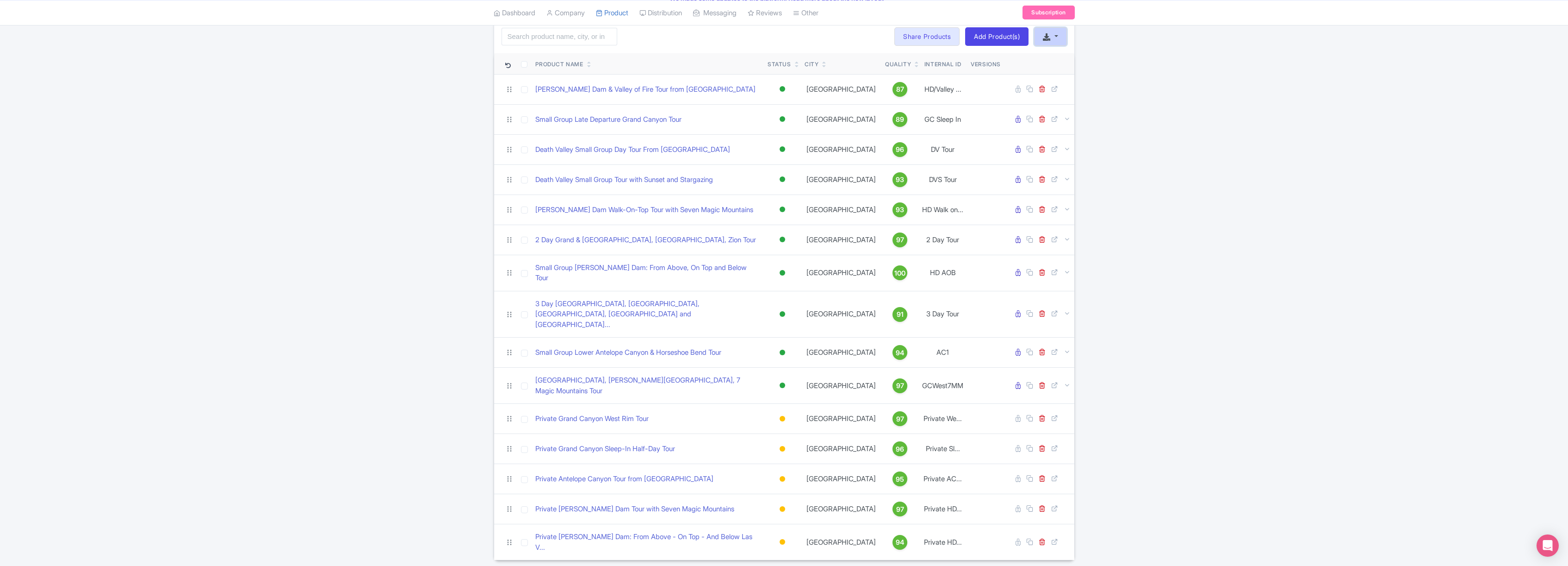
click at [1054, 39] on button "button" at bounding box center [1050, 36] width 32 height 18
click at [990, 61] on link "Start with blank product" at bounding box center [985, 63] width 116 height 15
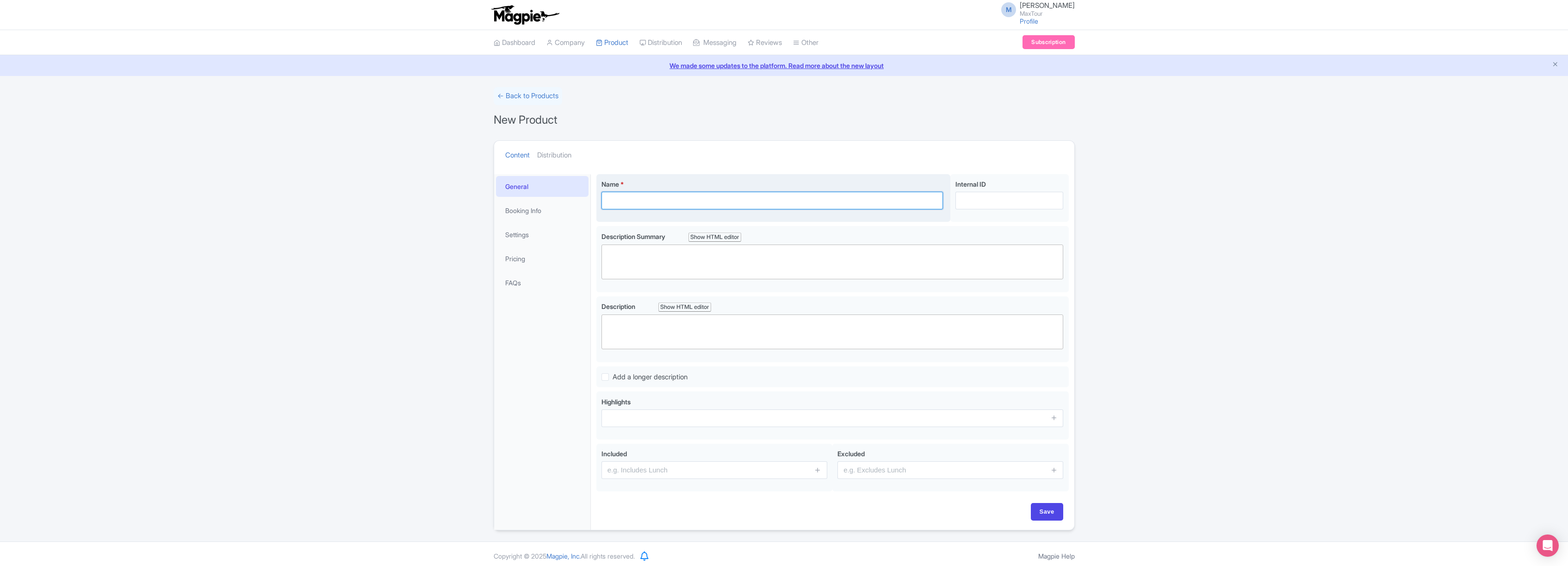
click at [649, 201] on input "Name *" at bounding box center [772, 200] width 342 height 17
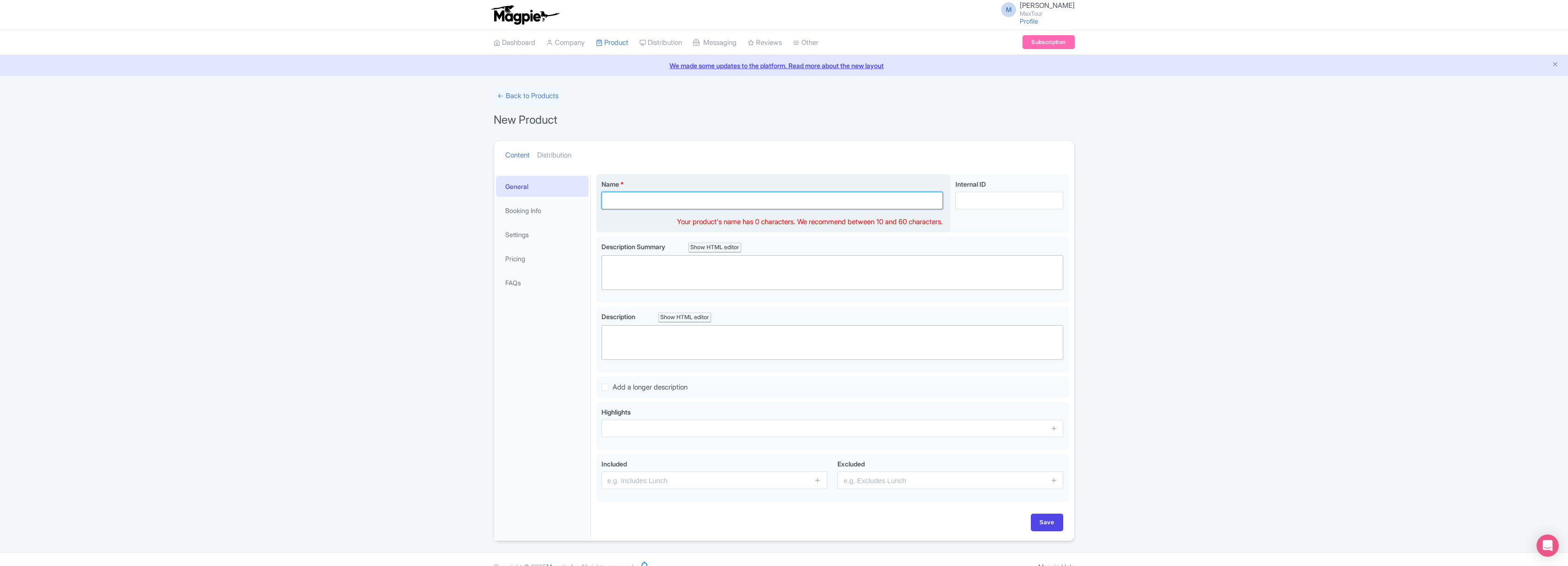
paste input "Private Death Valley Tour from [GEOGRAPHIC_DATA]"
type input "Private Death Valley Tour from [GEOGRAPHIC_DATA]"
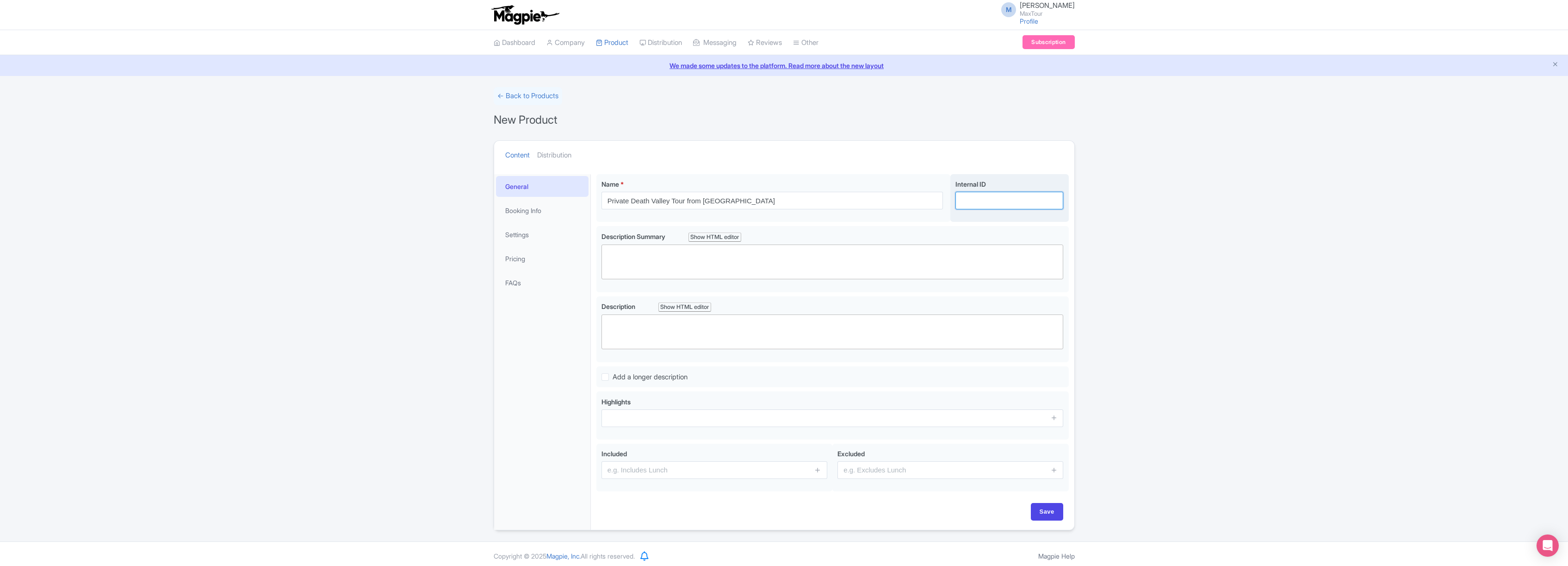
click at [994, 201] on input "Internal ID" at bounding box center [1009, 200] width 108 height 17
type input "Private DV Tour"
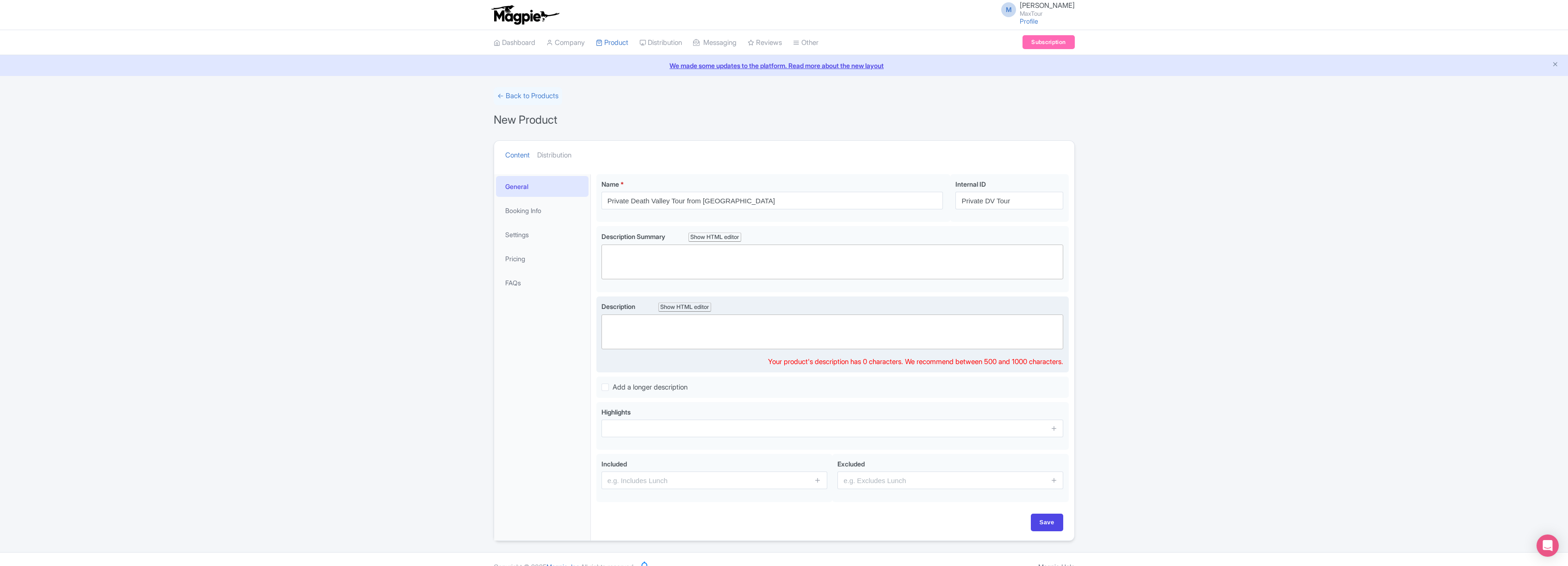
click at [641, 327] on trix-editor at bounding box center [832, 332] width 462 height 35
paste trix-editor "<div>Had your fill of [GEOGRAPHIC_DATA]’ dazzling lights and nonstop energy? Es…"
type trix-editor "<div>Had your fill of [GEOGRAPHIC_DATA]’ dazzling lights and nonstop energy? Es…"
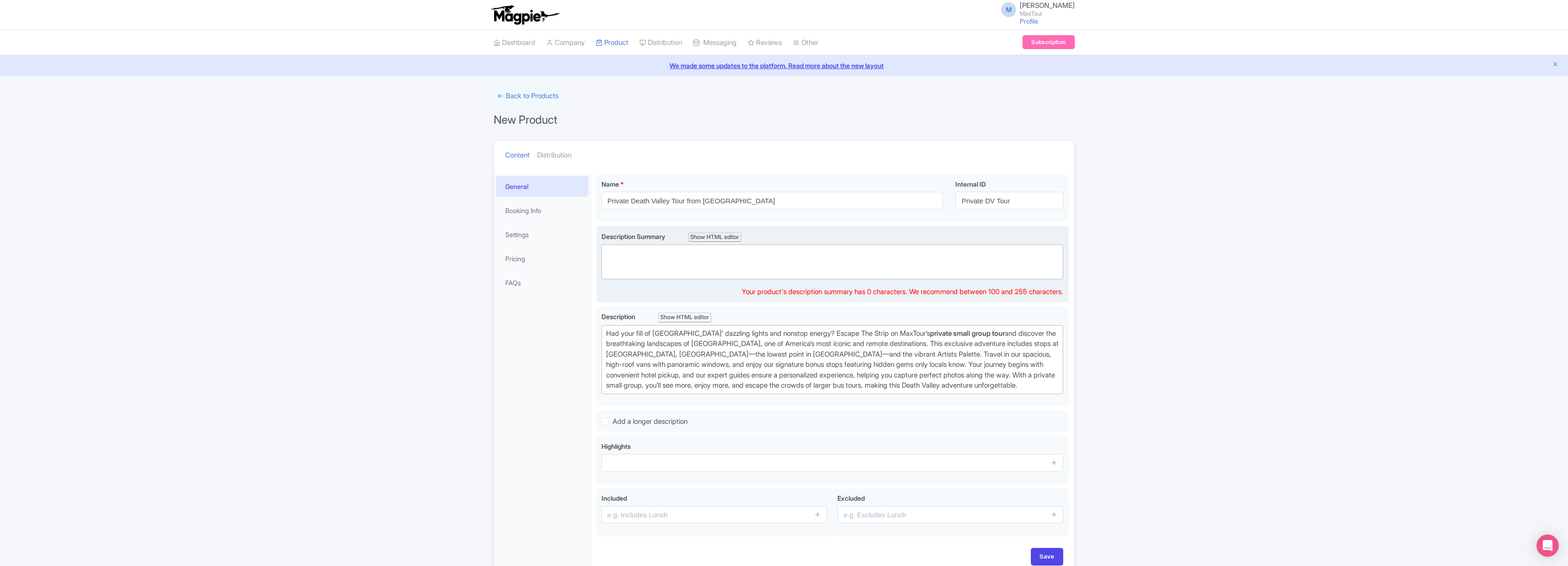
click at [650, 254] on trix-editor at bounding box center [832, 262] width 462 height 35
paste trix-editor "<div>Escape Vegas on MaxTour’s <strong>private small group tour</strong> to Dea…"
type trix-editor "<div>Escape Vegas on MaxTour’s <strong>private small group tour</strong> to Dea…"
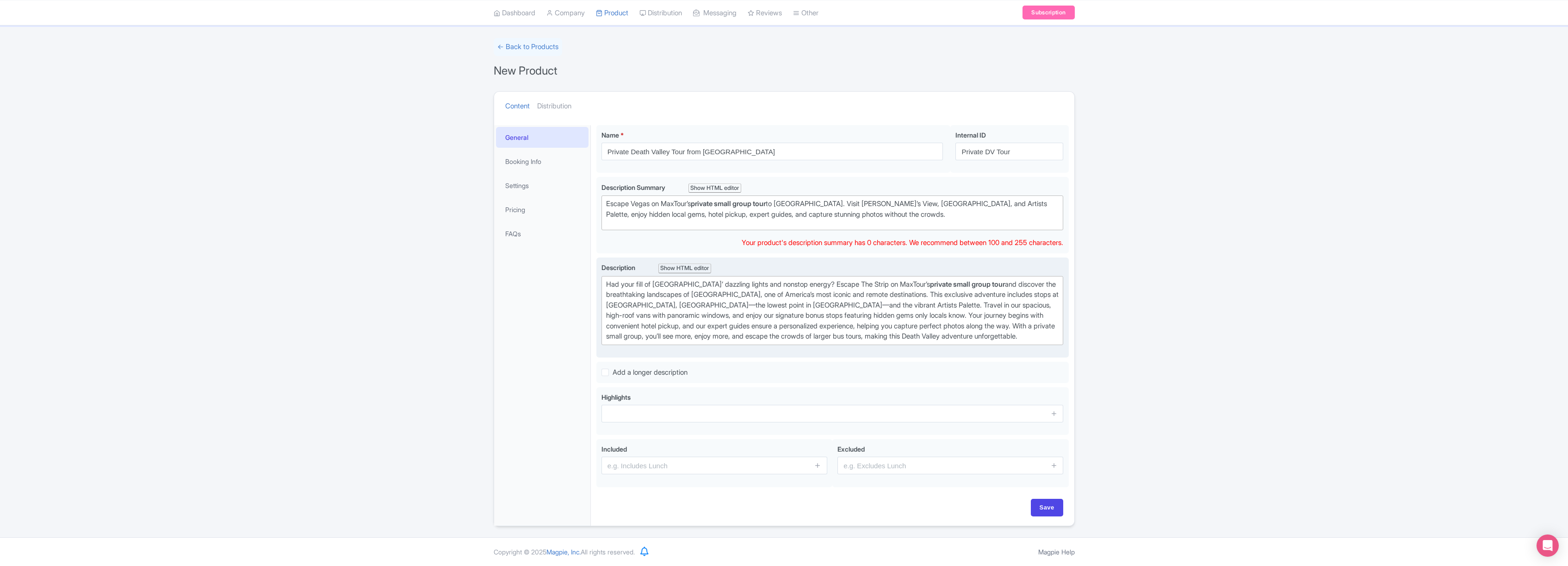
scroll to position [59, 0]
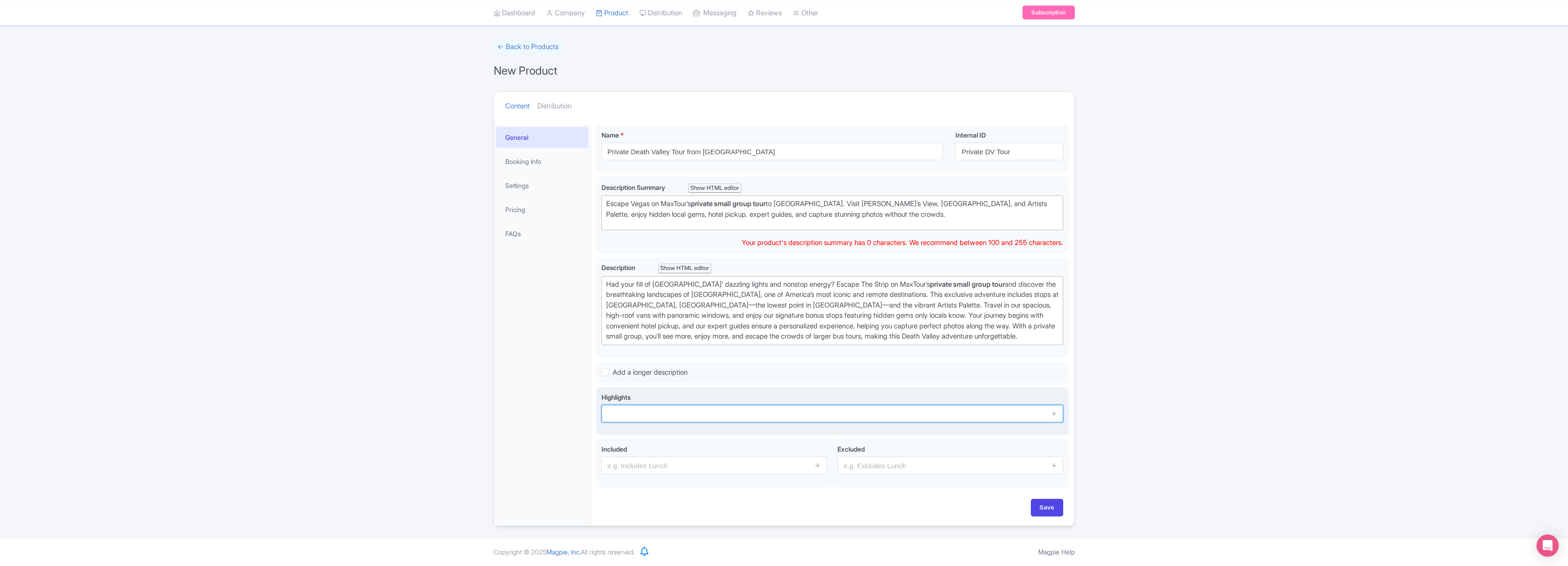
click at [677, 417] on input "text" at bounding box center [832, 413] width 462 height 17
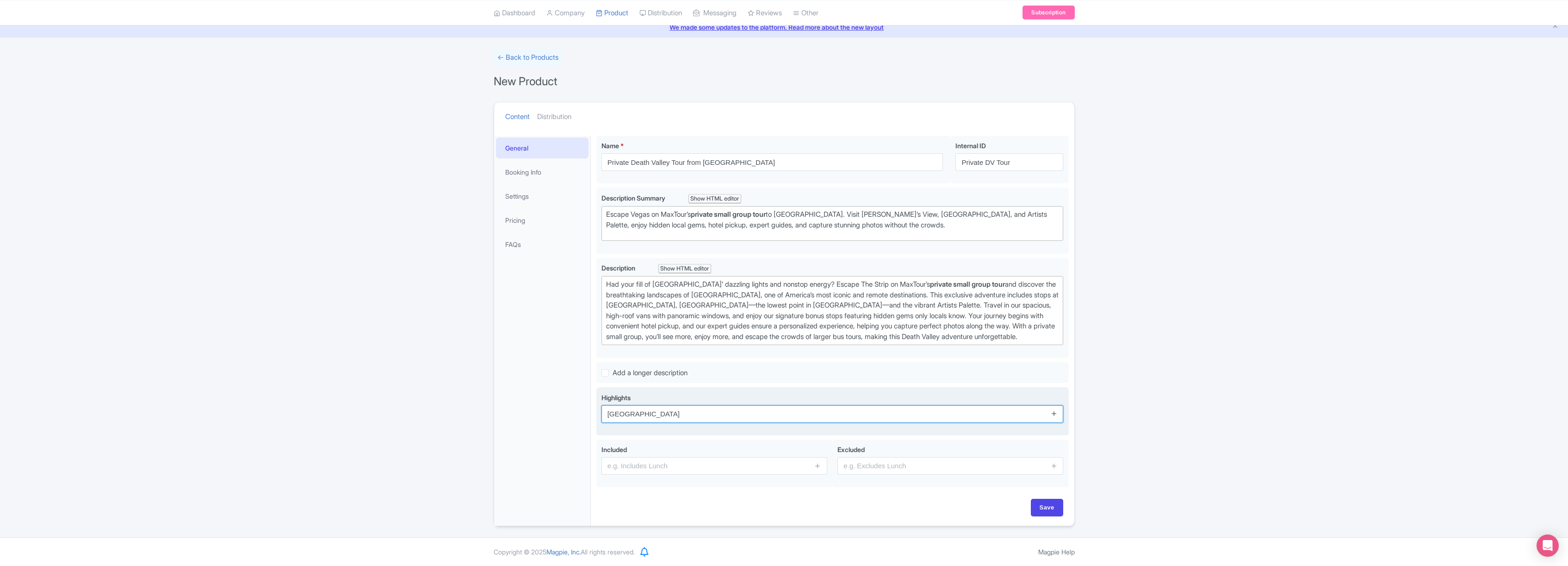
type input "Death Valley National Park"
click at [1056, 413] on icon at bounding box center [1055, 413] width 7 height 7
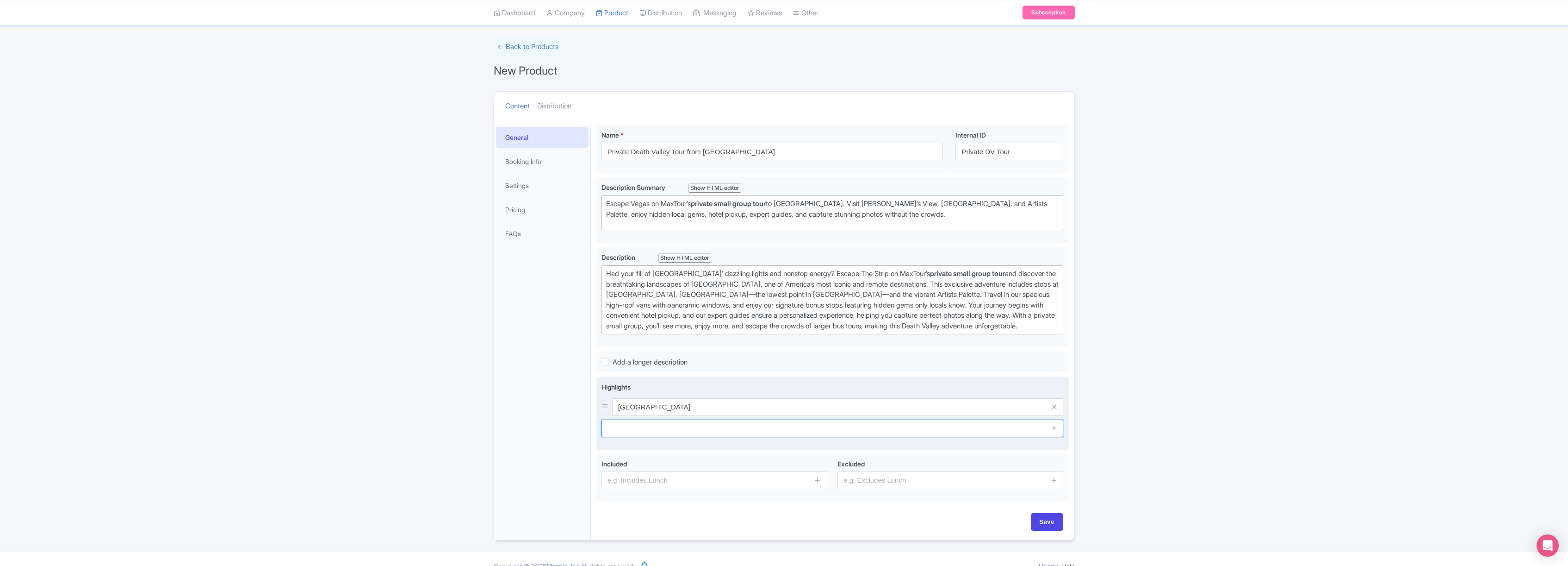
click at [684, 436] on input "text" at bounding box center [832, 427] width 462 height 17
type input "Bonus stops"
click at [1055, 431] on icon at bounding box center [1055, 427] width 7 height 7
click at [651, 458] on input "text" at bounding box center [832, 449] width 462 height 17
type input "Six iconic locations at Death Valley"
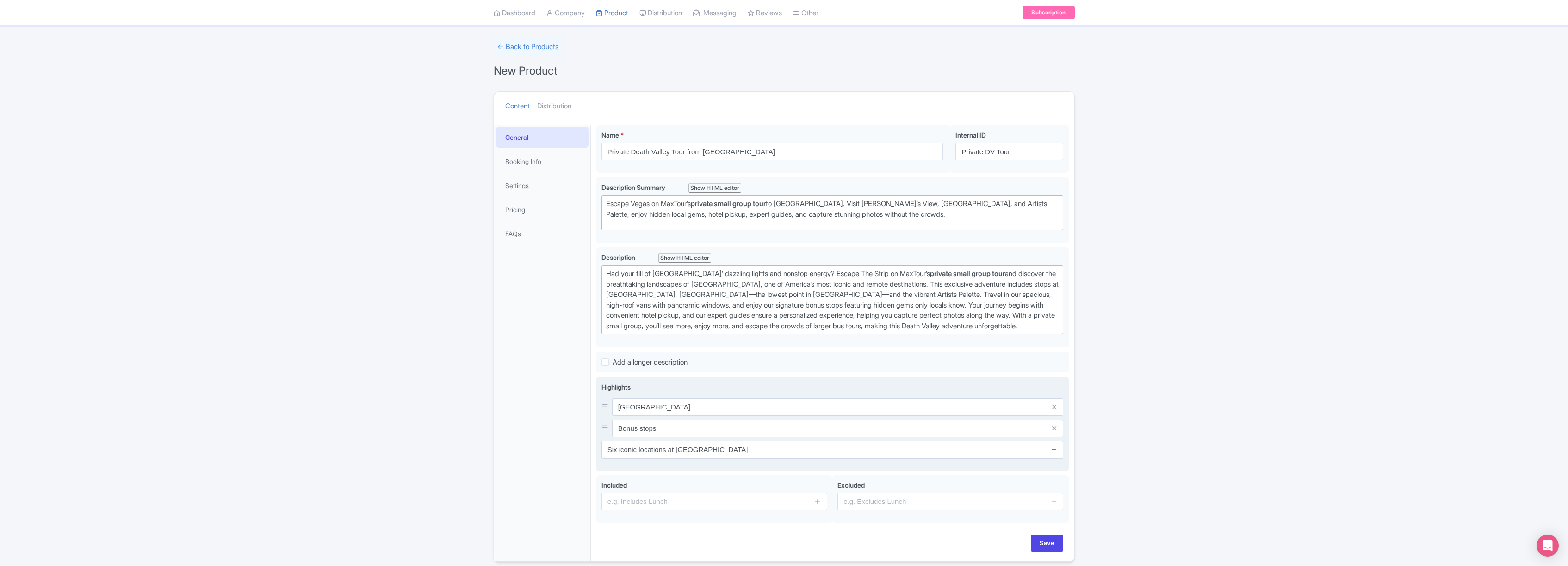
click at [1054, 452] on icon at bounding box center [1055, 449] width 7 height 7
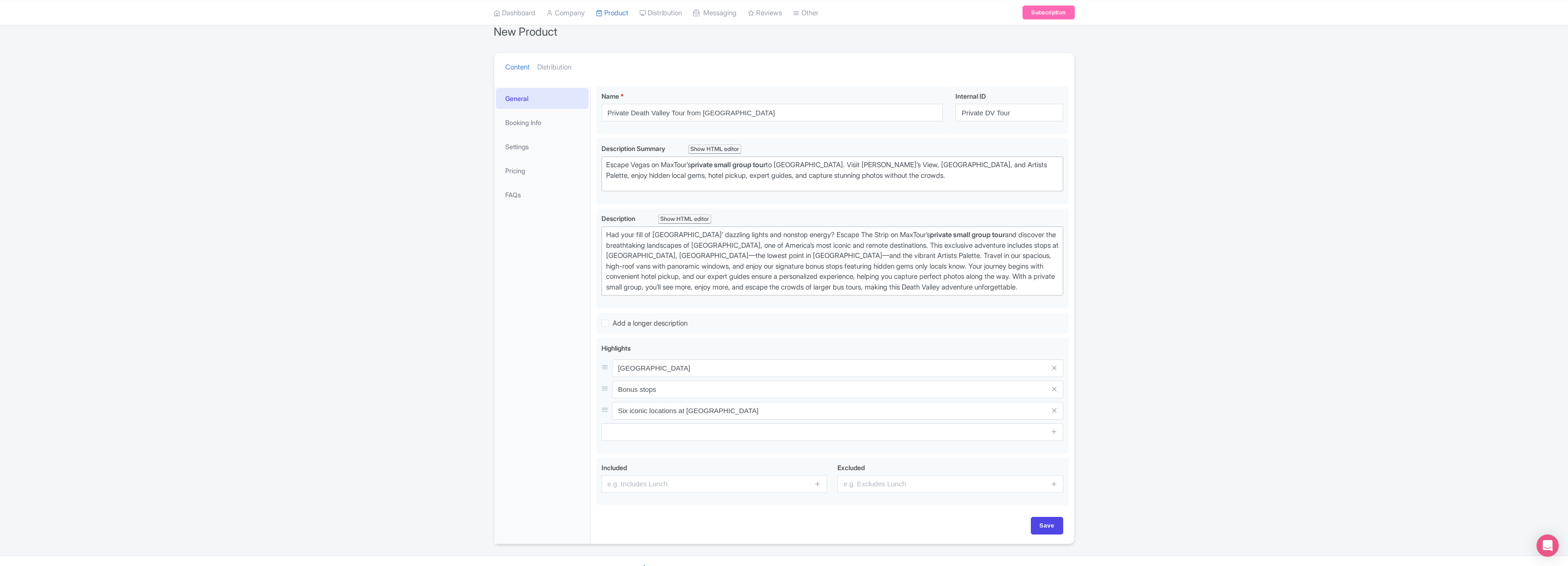
scroll to position [117, 0]
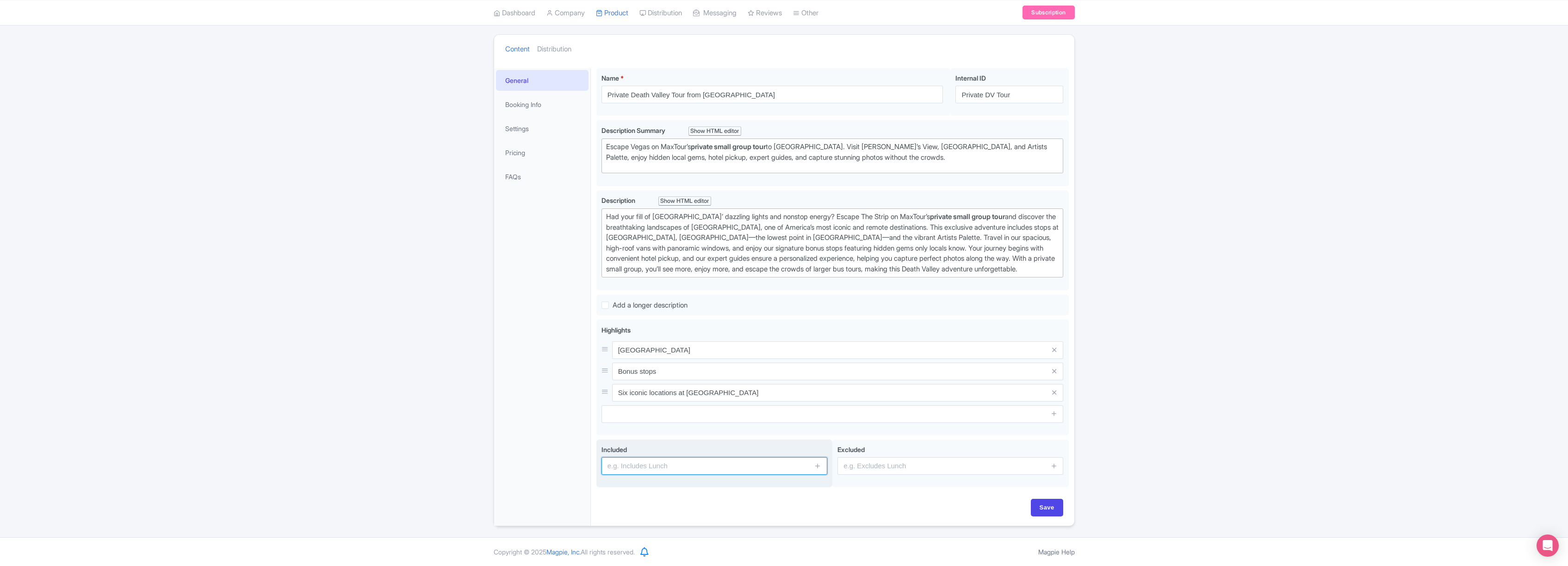
click at [666, 467] on input "text" at bounding box center [714, 465] width 226 height 17
type input "Direct hotel pickup"
click at [820, 465] on icon at bounding box center [818, 465] width 7 height 7
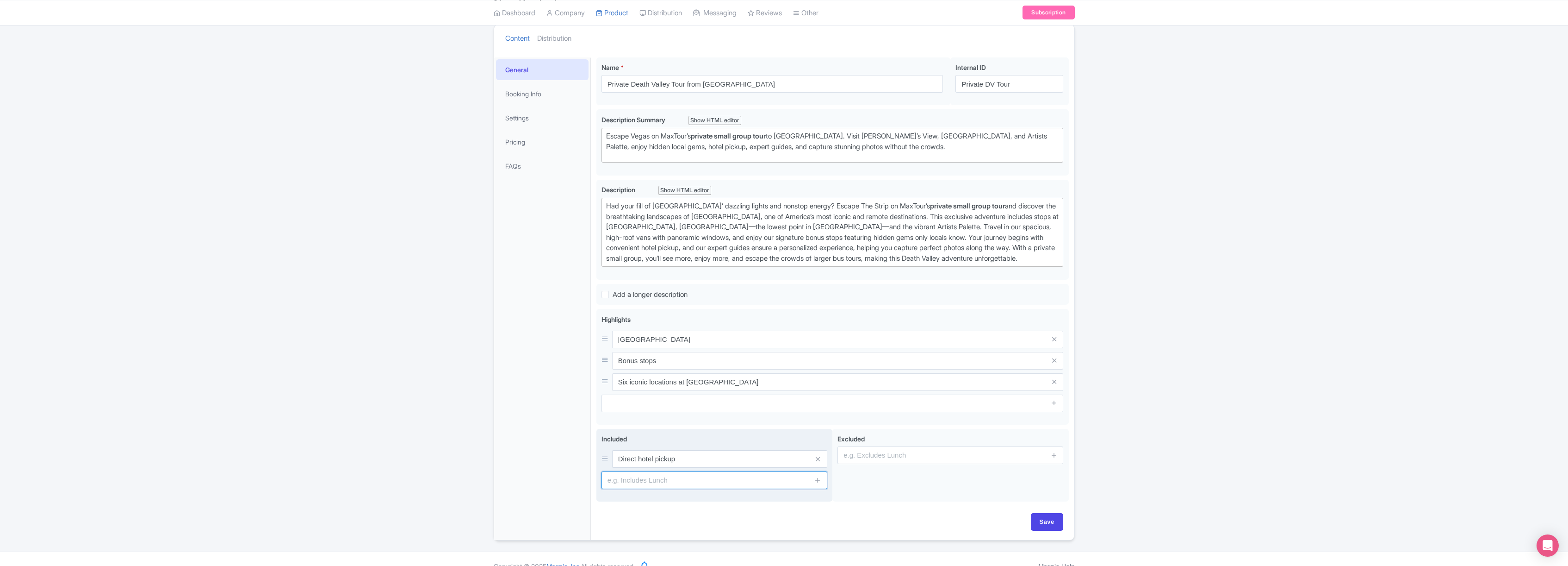
click at [656, 489] on input "text" at bounding box center [714, 480] width 226 height 17
type input "All National Park Entrance Fees"
click at [818, 483] on icon at bounding box center [818, 480] width 7 height 7
click at [690, 510] on input "text" at bounding box center [714, 501] width 226 height 17
type input "Unlimited Snacks and Drinks"
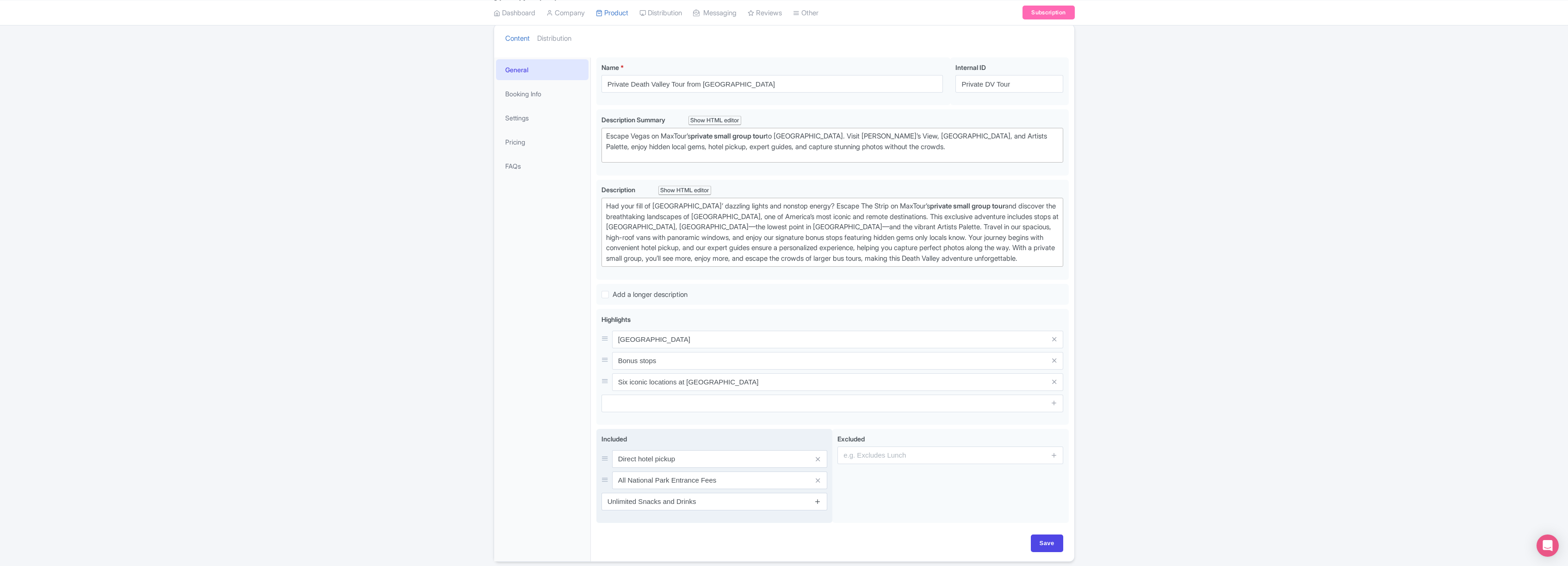
click at [816, 504] on icon at bounding box center [818, 501] width 7 height 7
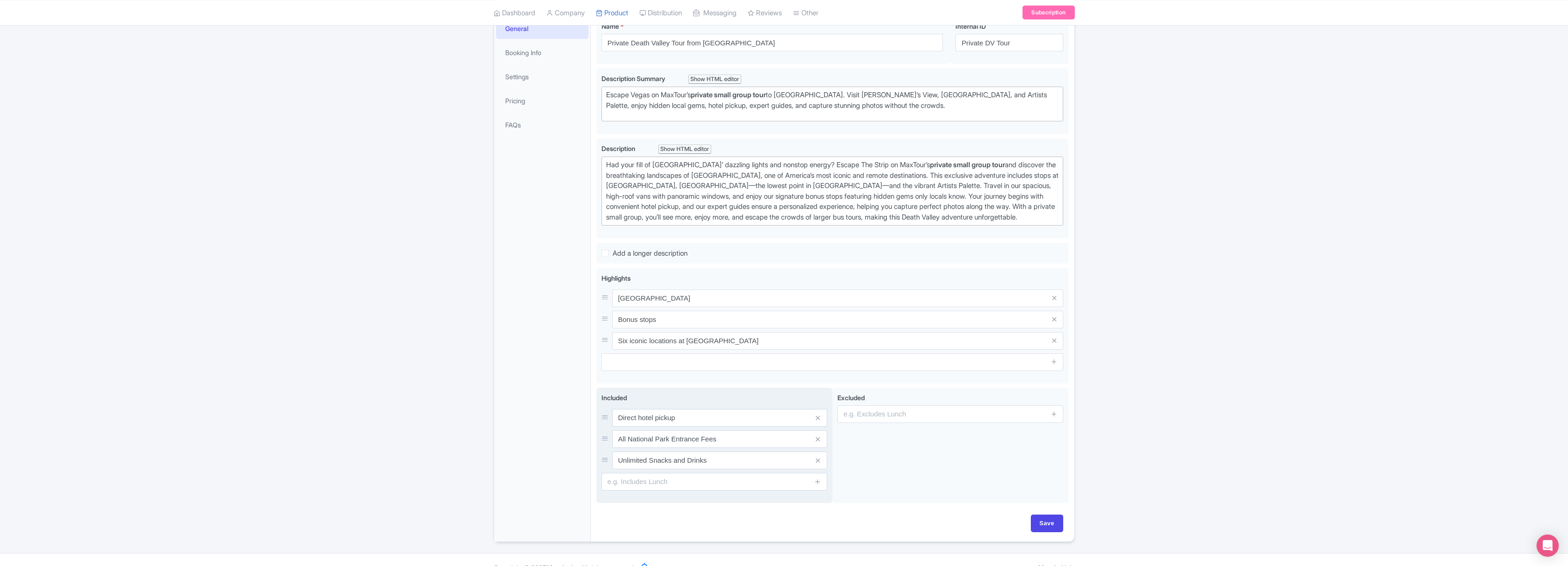
scroll to position [184, 0]
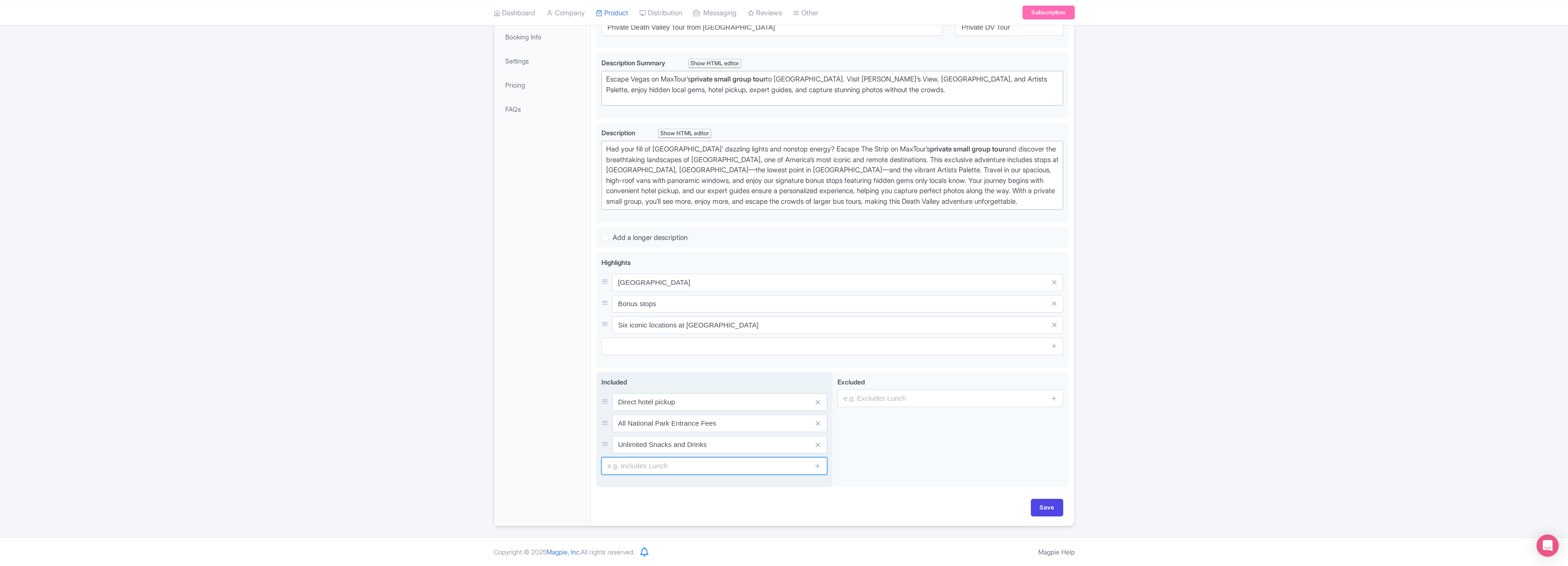
click at [782, 467] on input "text" at bounding box center [714, 465] width 226 height 17
type input "Breakfast"
click at [817, 466] on icon at bounding box center [818, 465] width 7 height 7
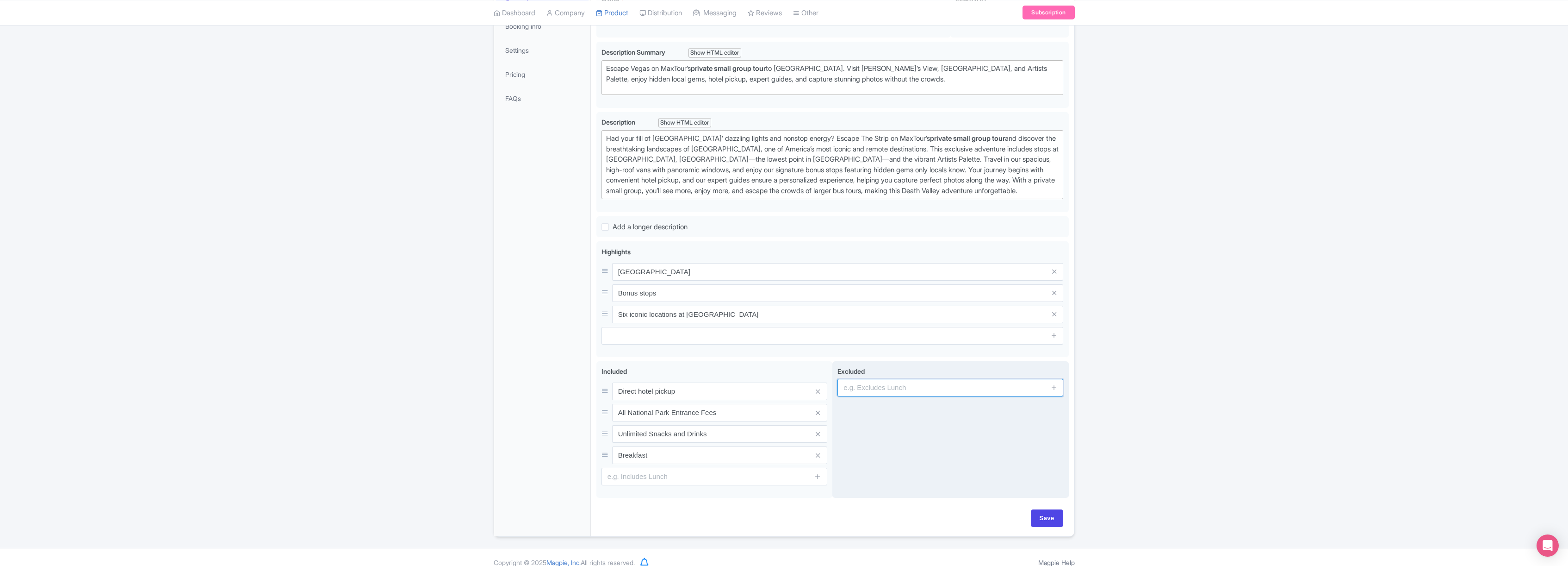
click at [892, 396] on input "text" at bounding box center [950, 387] width 226 height 17
type input "Lunch"
click at [1054, 390] on icon at bounding box center [1055, 388] width 7 height 7
click at [992, 421] on input "text" at bounding box center [950, 412] width 226 height 17
type input "Tour guide gratuity"
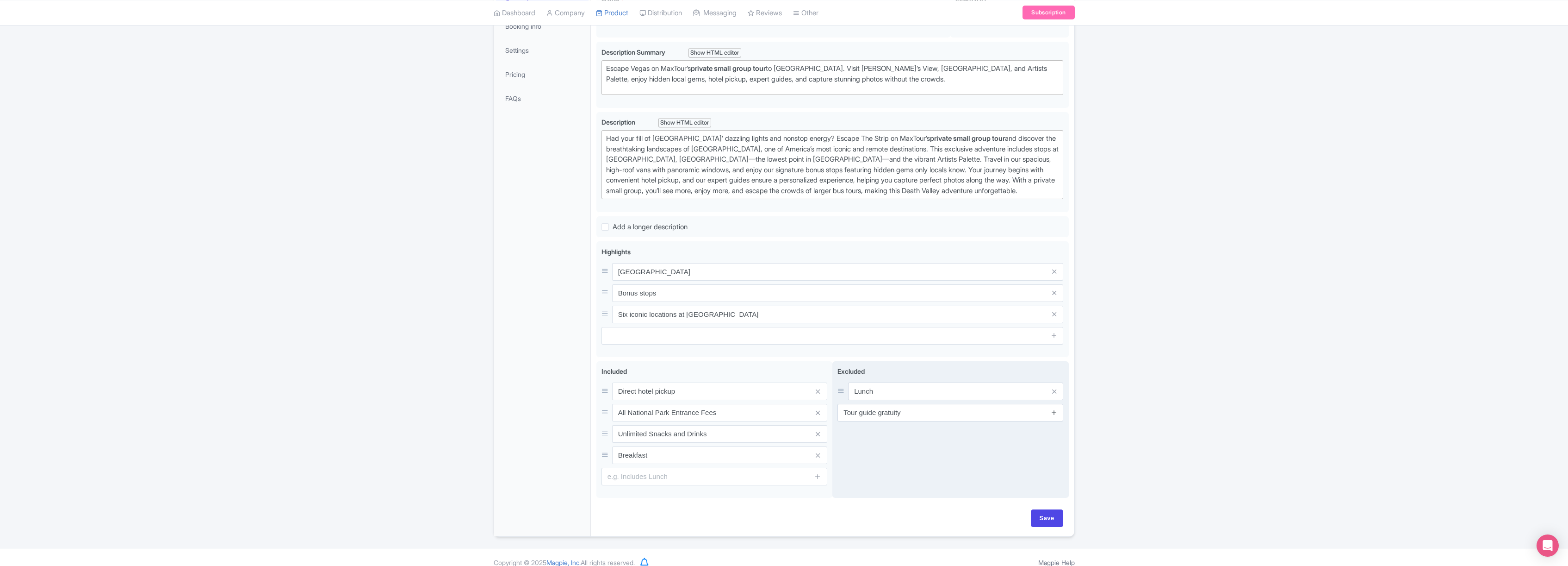
click at [1057, 416] on icon at bounding box center [1055, 412] width 7 height 7
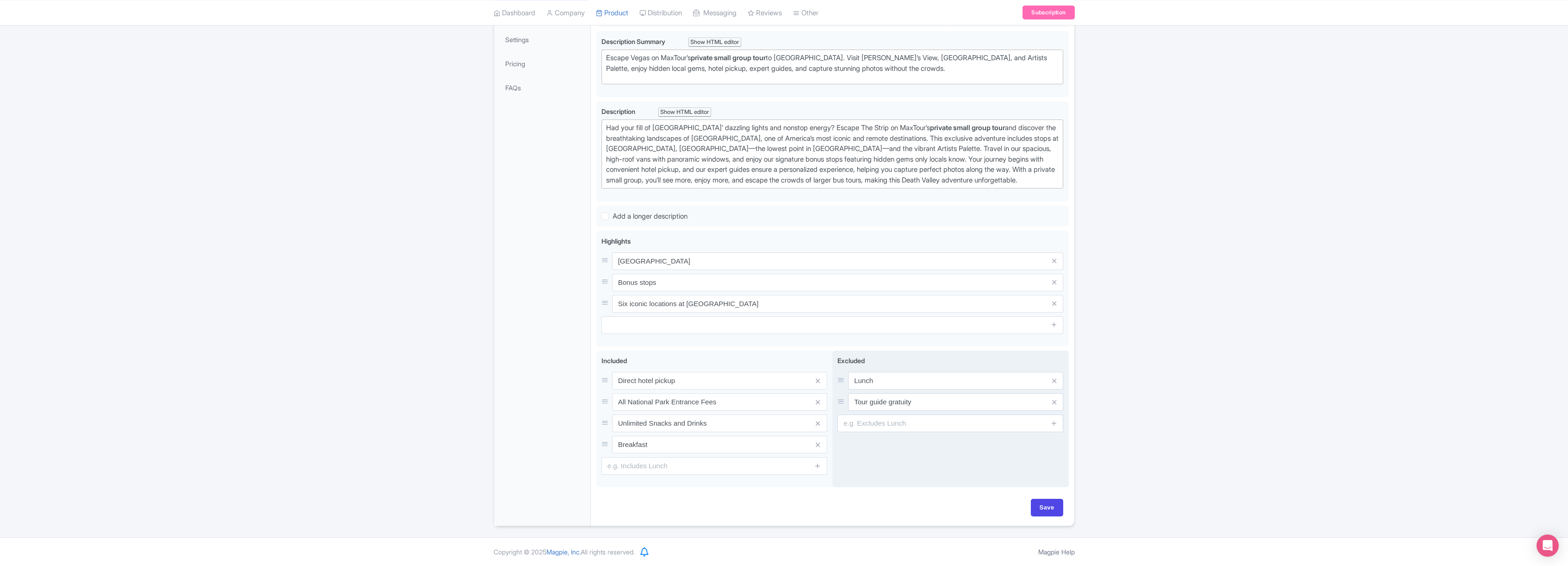
scroll to position [206, 0]
click at [1050, 508] on input "Save" at bounding box center [1047, 507] width 32 height 17
type input "Saving..."
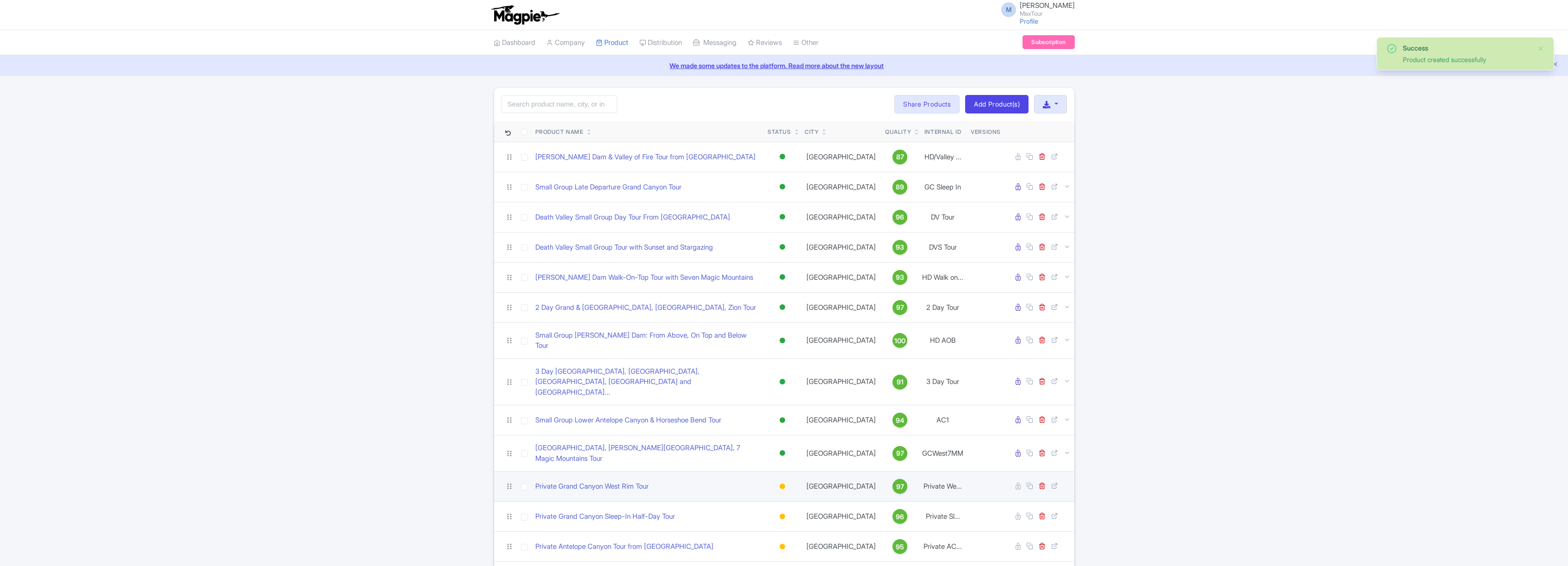
scroll to position [98, 0]
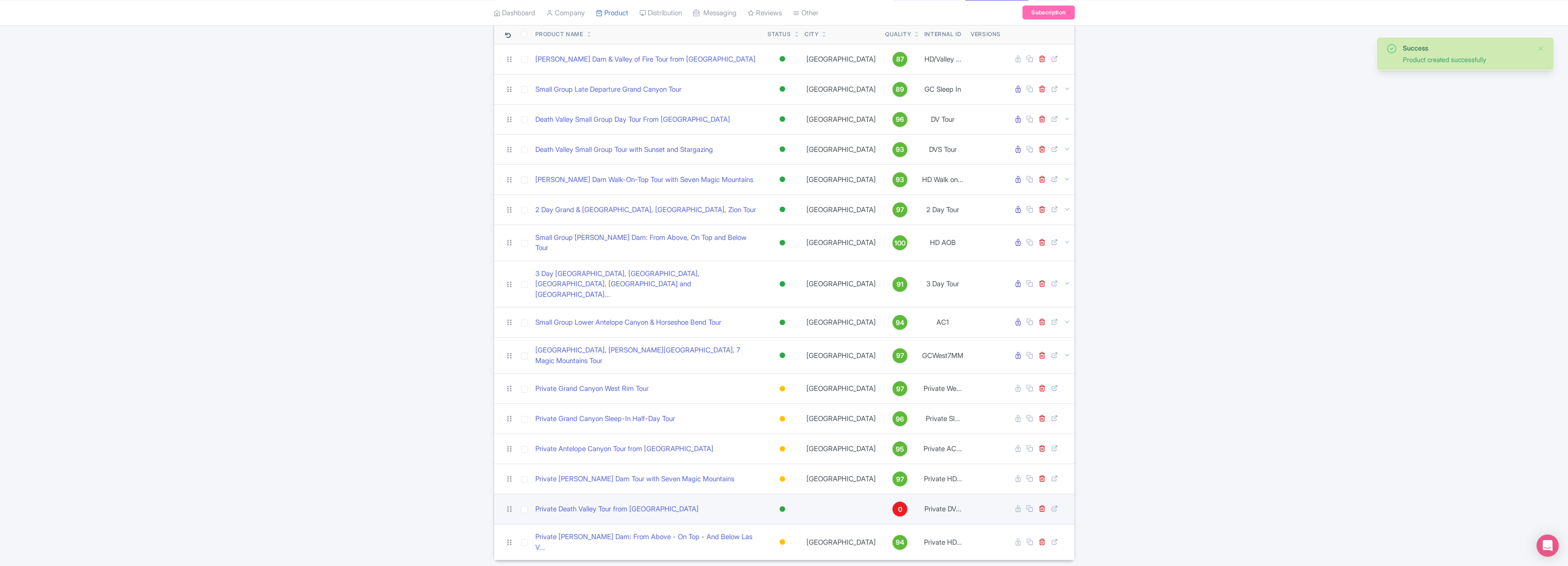
click at [782, 506] on div at bounding box center [783, 509] width 6 height 6
click at [746, 551] on div "Building" at bounding box center [760, 559] width 55 height 17
click at [605, 504] on link "Private Death Valley Tour from [GEOGRAPHIC_DATA]" at bounding box center [618, 509] width 164 height 10
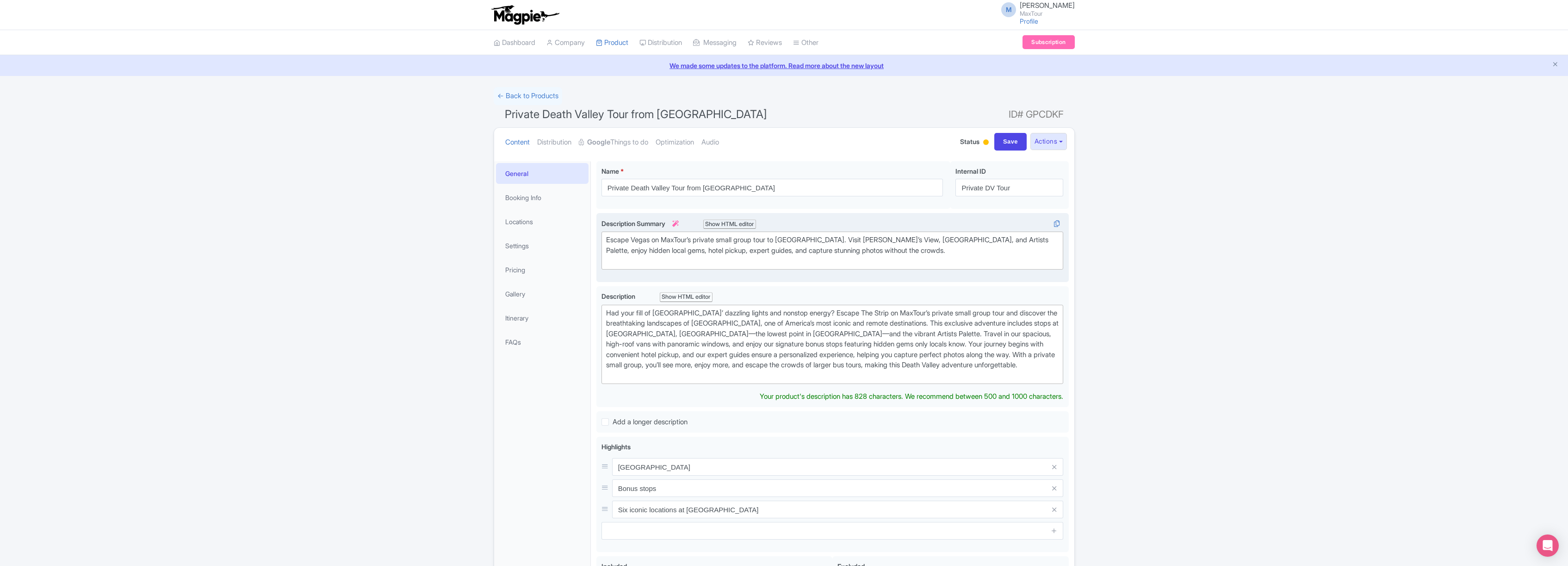
click at [839, 251] on div "Escape Vegas on MaxTour’s private small group tour to [GEOGRAPHIC_DATA]. Visit …" at bounding box center [833, 250] width 453 height 31
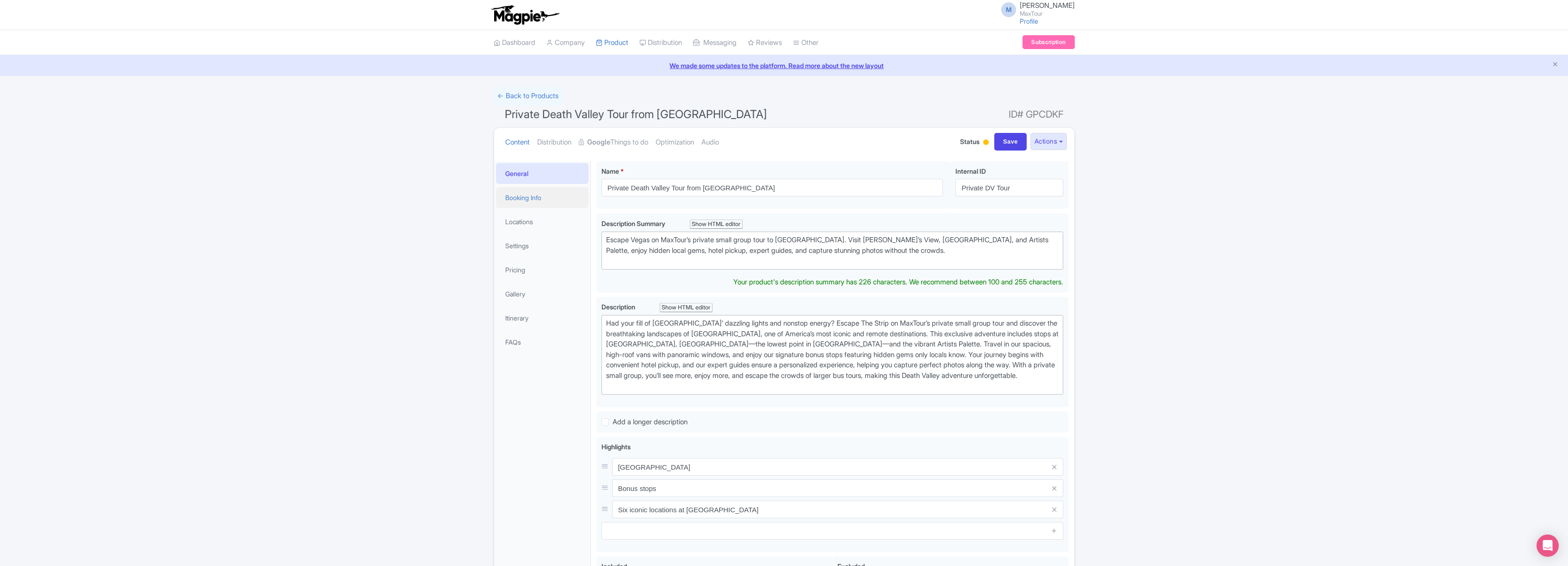
click at [527, 197] on link "Booking Info" at bounding box center [542, 197] width 92 height 21
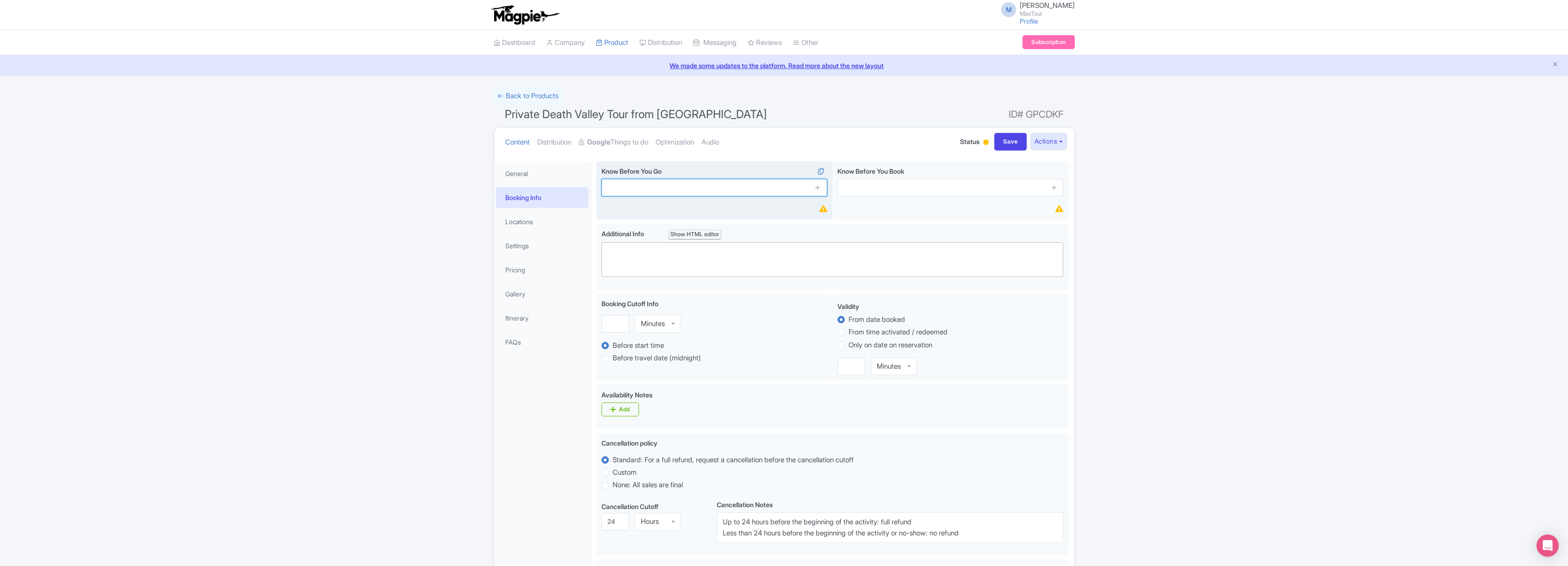
click at [718, 185] on input "text" at bounding box center [714, 187] width 226 height 17
type input "Direct hotel pick up"
click at [819, 187] on icon at bounding box center [818, 188] width 7 height 7
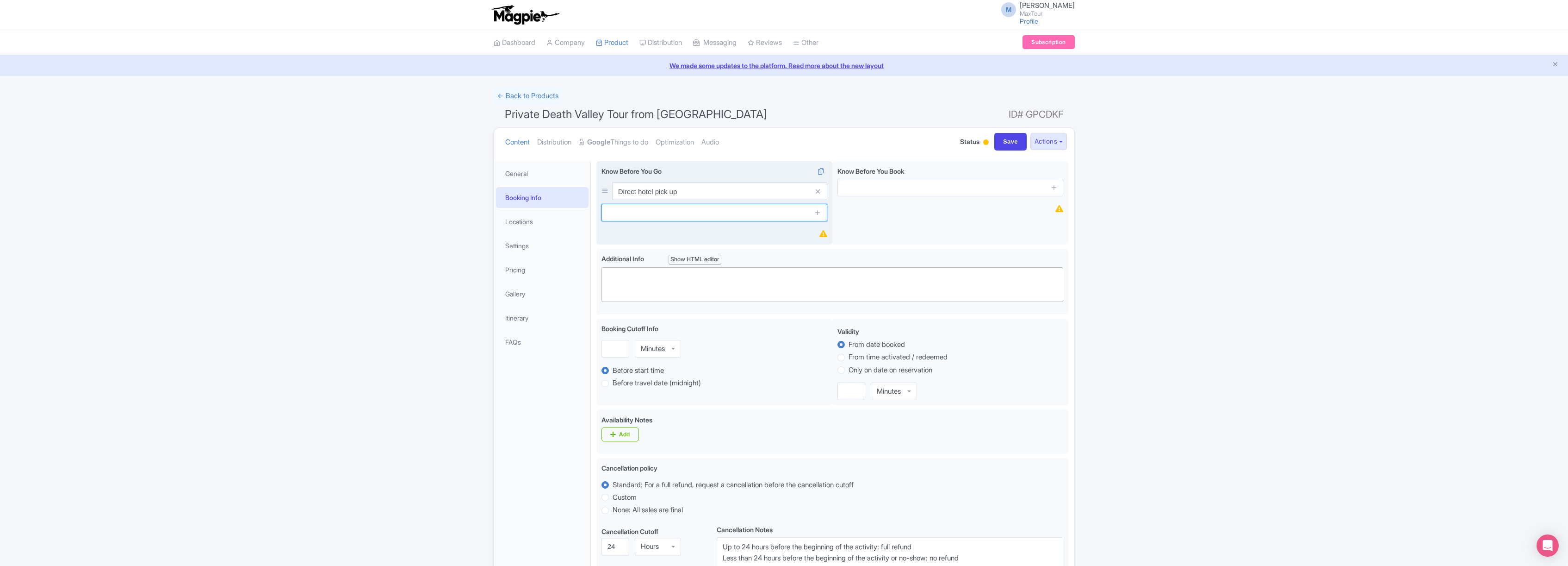
click at [660, 210] on input "text" at bounding box center [714, 212] width 226 height 17
type input "Exclusive Small Group"
click at [818, 213] on icon at bounding box center [818, 212] width 7 height 7
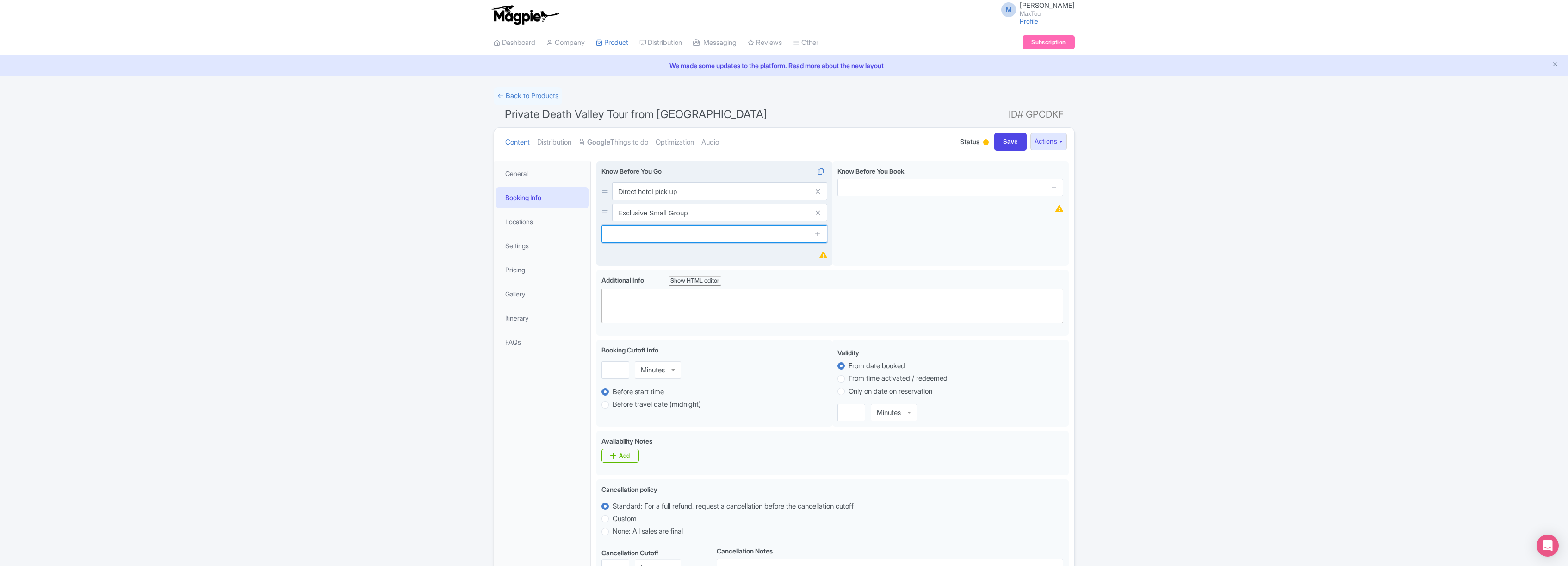
click at [658, 236] on input "text" at bounding box center [714, 234] width 226 height 17
type input "Breakfast included"
click at [818, 232] on icon at bounding box center [818, 234] width 7 height 7
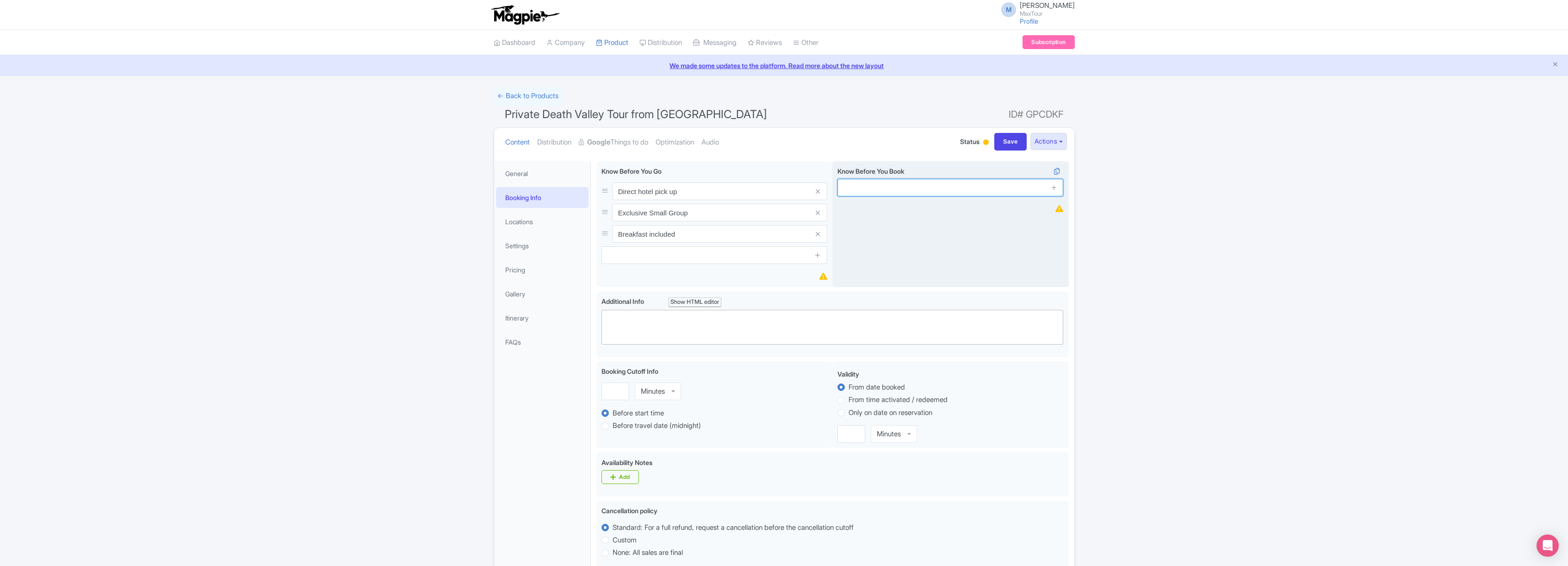
click at [893, 184] on input "text" at bounding box center [950, 187] width 226 height 17
type input "100% Free Cancellation Up To 48 Hours In Advance"
click at [1054, 188] on icon at bounding box center [1055, 188] width 7 height 7
click at [921, 213] on input "text" at bounding box center [950, 212] width 226 height 17
type input "Lunch is not included in this tour."
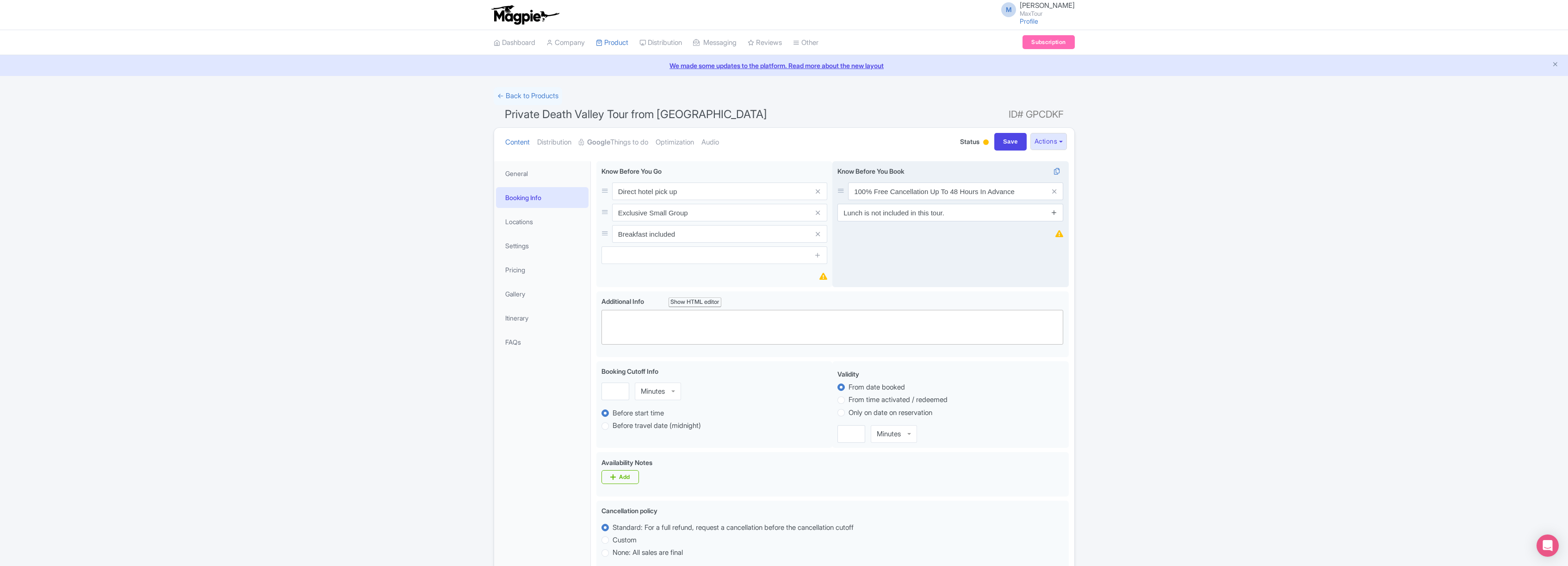
click at [1055, 212] on icon at bounding box center [1055, 212] width 7 height 7
click at [918, 234] on input "text" at bounding box center [950, 234] width 226 height 17
type input "Locally Owned and Operated"
click at [1054, 234] on icon at bounding box center [1055, 234] width 7 height 7
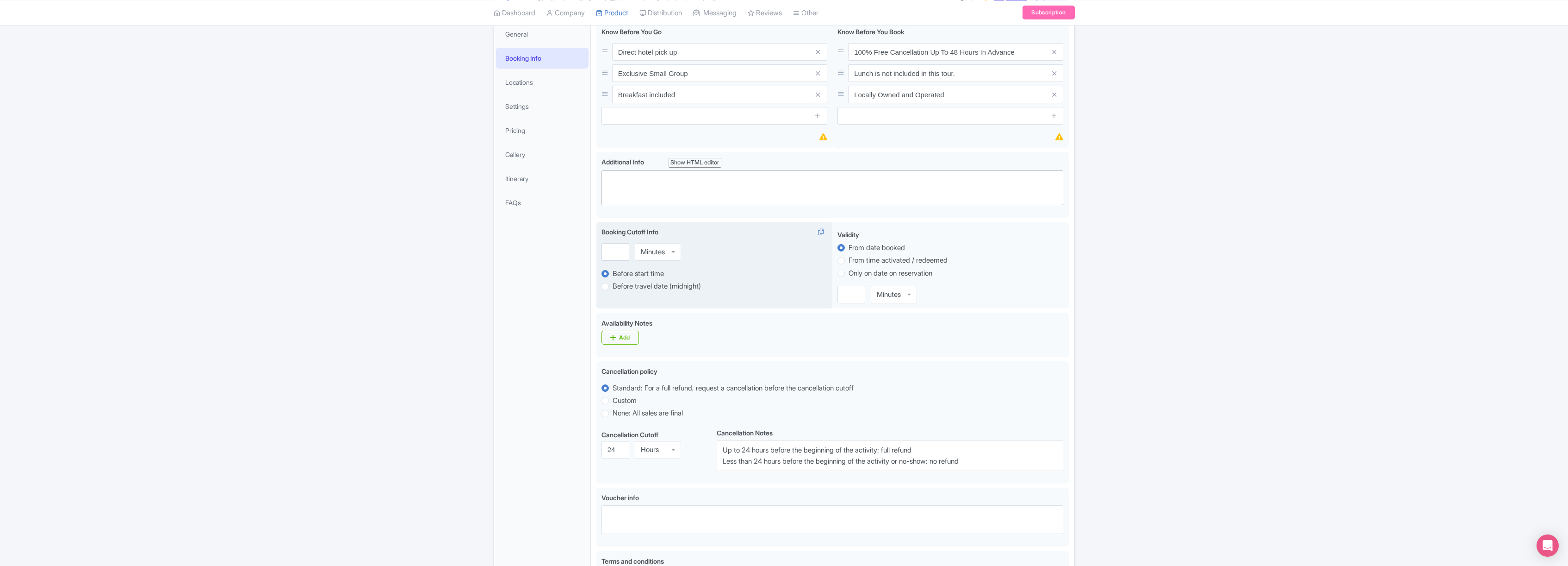
scroll to position [140, 0]
click at [673, 250] on div "Minutes" at bounding box center [658, 250] width 46 height 17
click at [620, 249] on input "1" at bounding box center [615, 250] width 28 height 17
type input "2"
click at [620, 249] on input "2" at bounding box center [615, 250] width 28 height 17
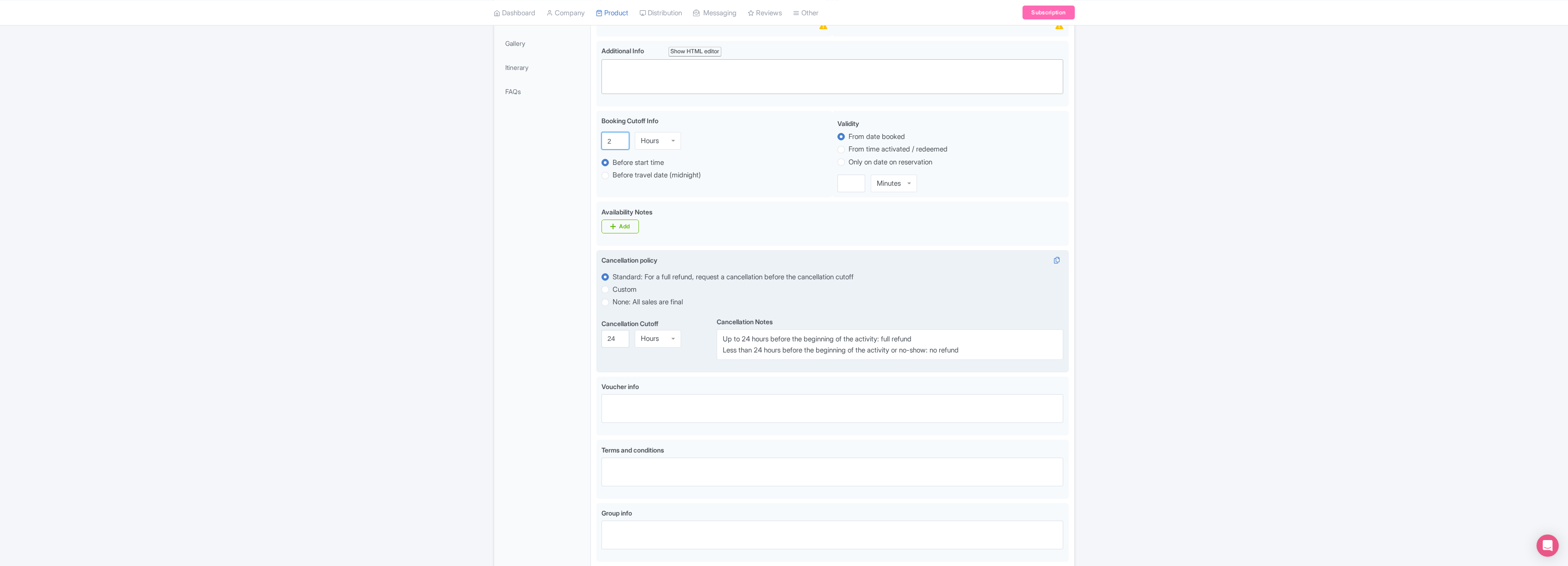
scroll to position [251, 0]
drag, startPoint x: 742, startPoint y: 339, endPoint x: 750, endPoint y: 339, distance: 8.0
click at [750, 339] on textarea "Up to 24 hours before the beginning of the activity: full refund Less than 24 h…" at bounding box center [890, 344] width 347 height 31
type textarea "Up to 48 hours before the beginning of the activity: full refund Less than 24 h…"
drag, startPoint x: 614, startPoint y: 339, endPoint x: 604, endPoint y: 337, distance: 10.2
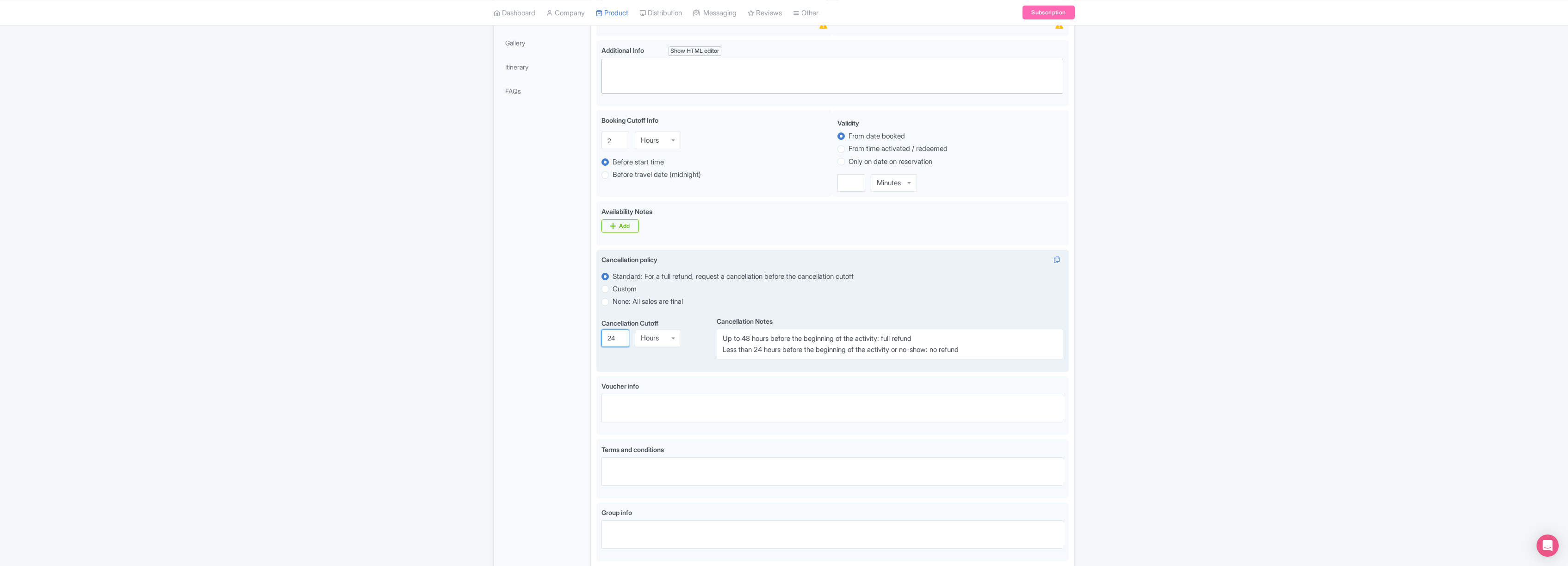
click at [604, 337] on input "24" at bounding box center [615, 337] width 28 height 17
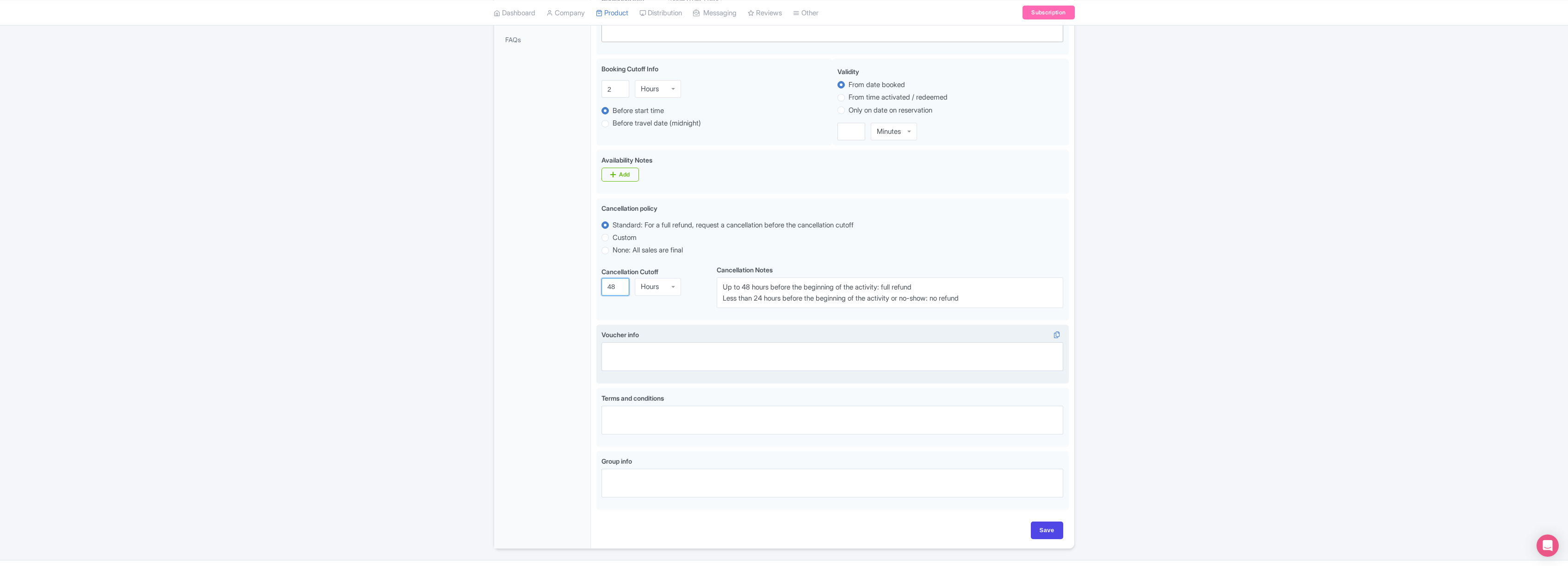
scroll to position [326, 0]
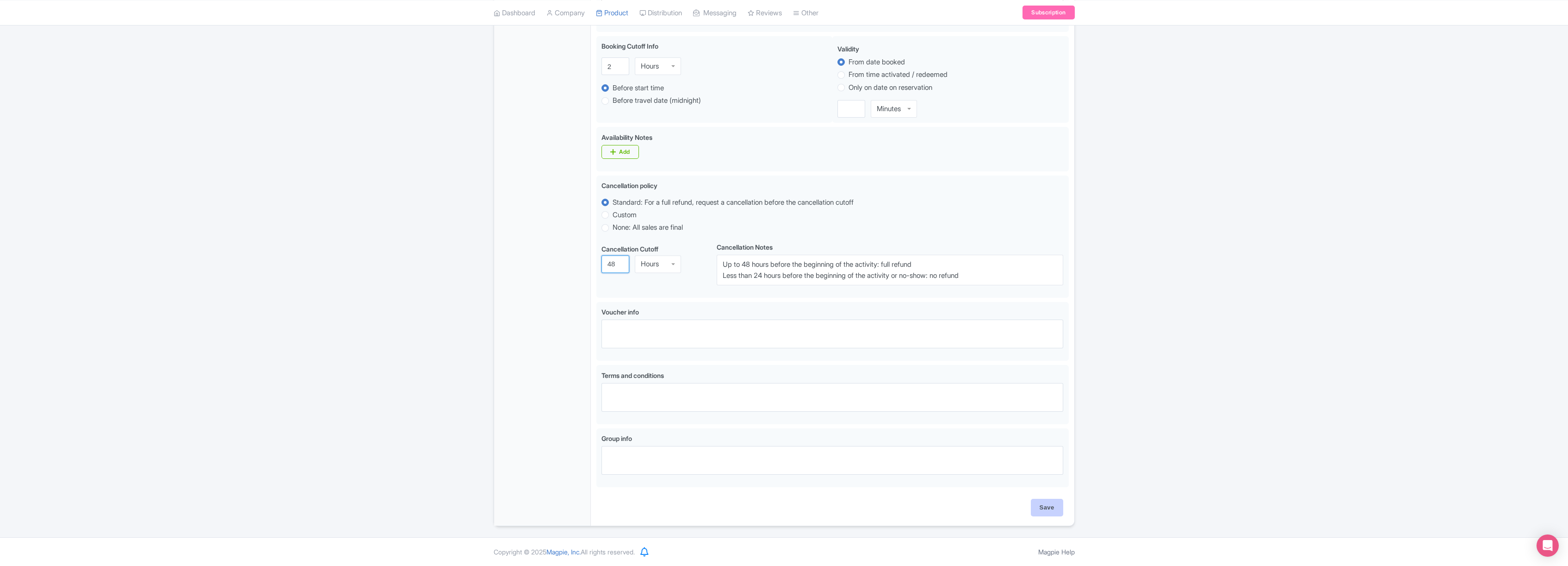
type input "48"
click at [1050, 504] on input "Save" at bounding box center [1047, 507] width 32 height 17
type input "Saving..."
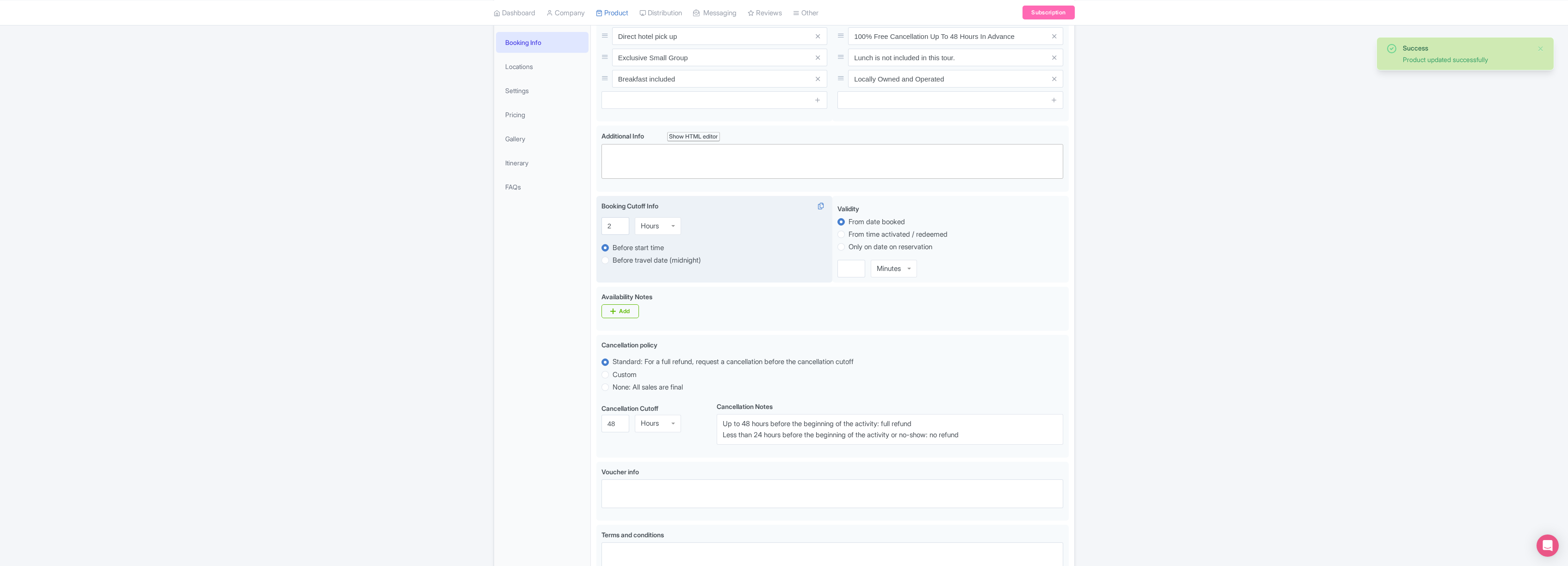
scroll to position [90, 0]
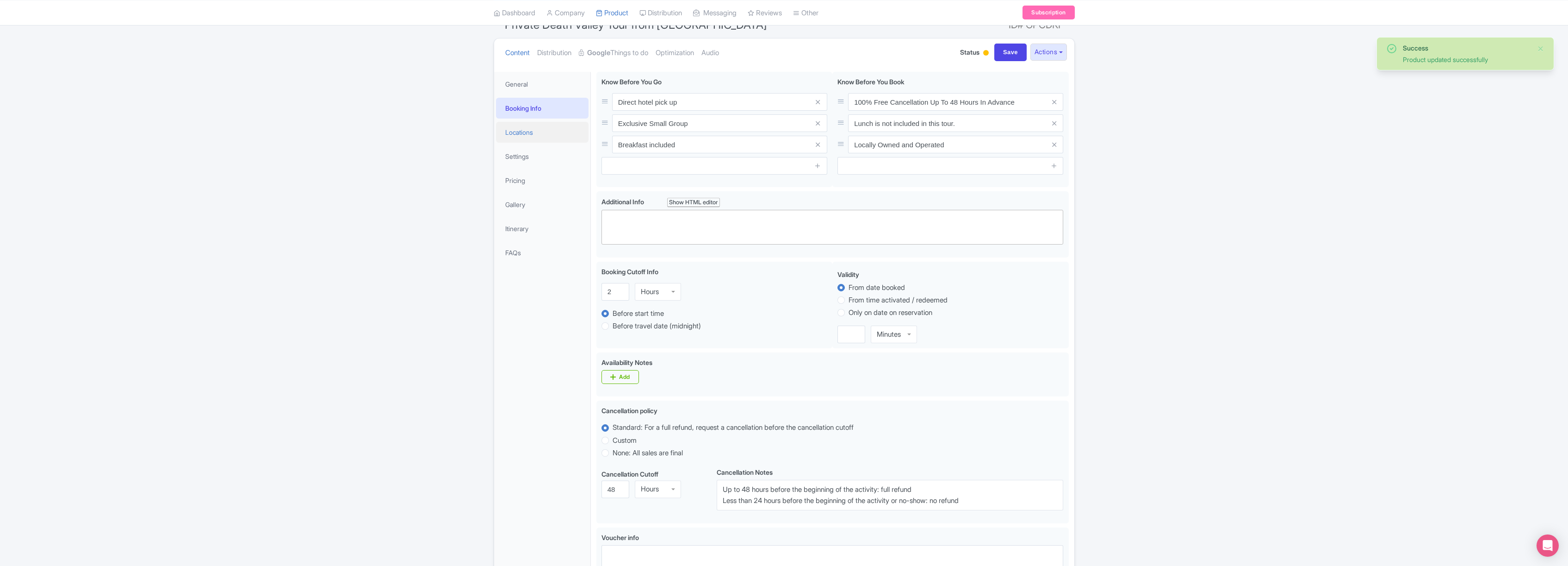
click at [536, 134] on link "Locations" at bounding box center [542, 132] width 92 height 21
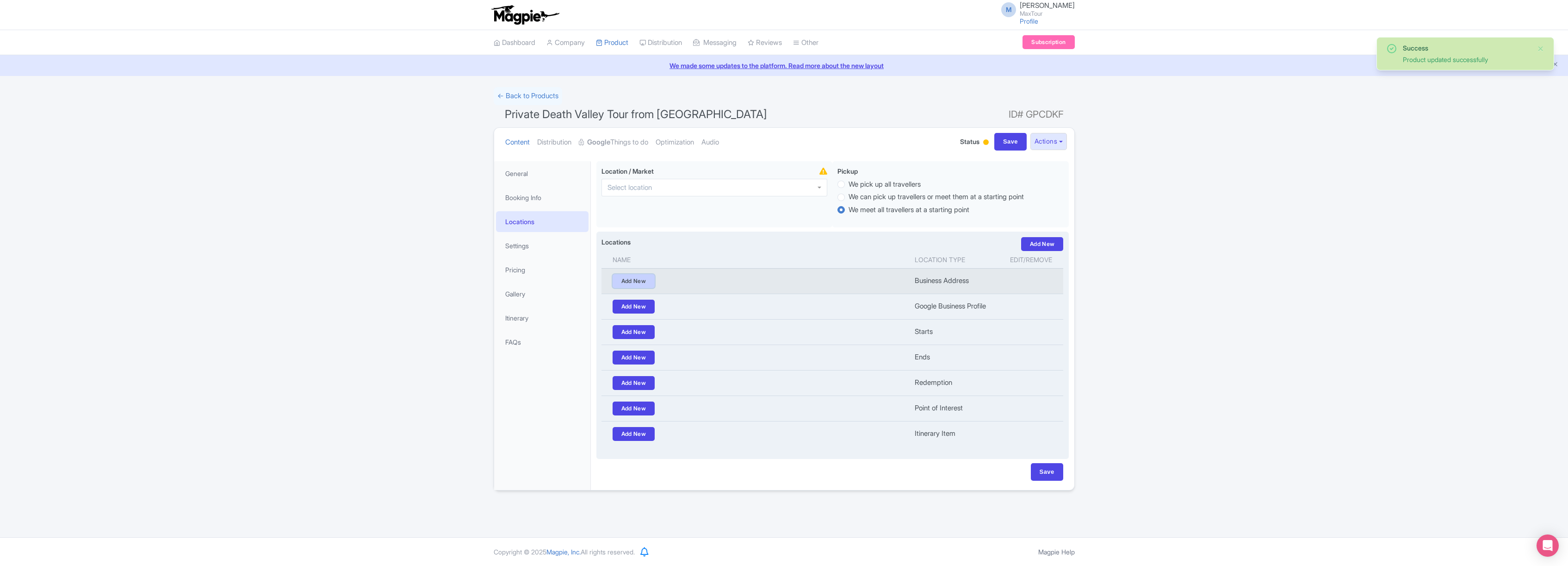
click at [627, 281] on link "Add New" at bounding box center [634, 281] width 43 height 14
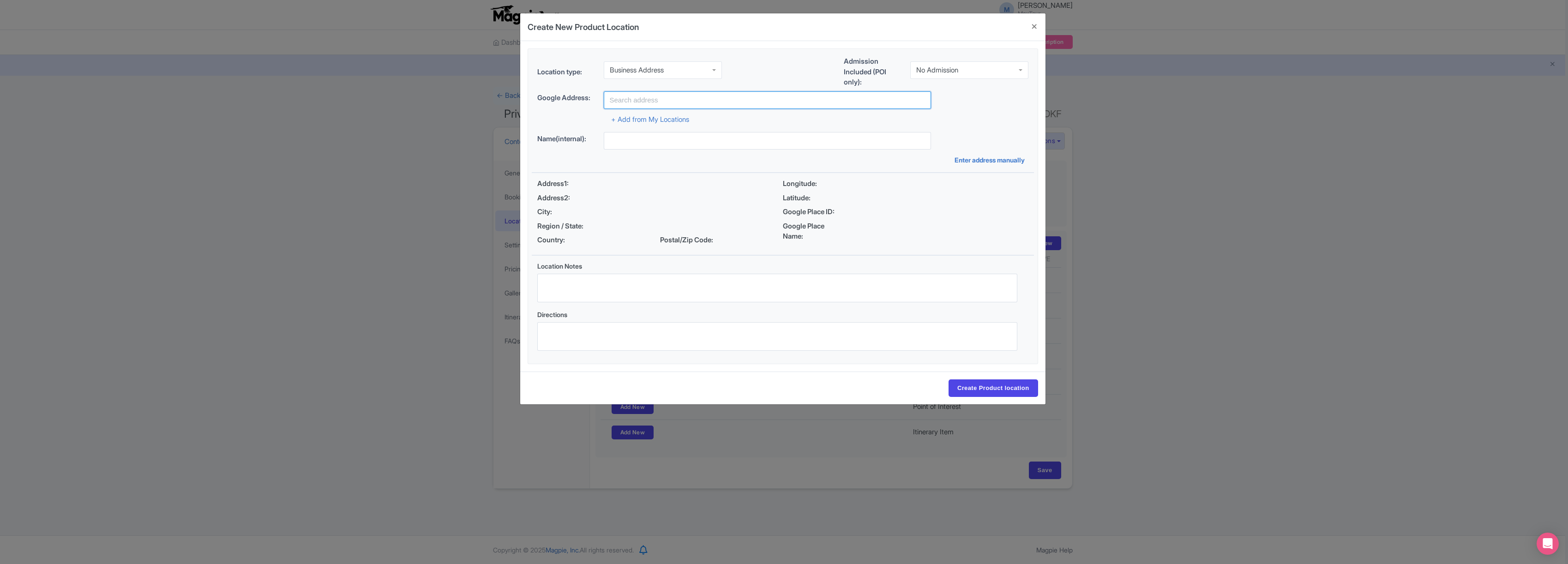
click at [661, 96] on input "text" at bounding box center [767, 100] width 327 height 17
type input "MaxTour [GEOGRAPHIC_DATA] and [PERSON_NAME][GEOGRAPHIC_DATA], [GEOGRAPHIC_DATA]…"
click at [995, 388] on input "Create Product location" at bounding box center [993, 388] width 89 height 17
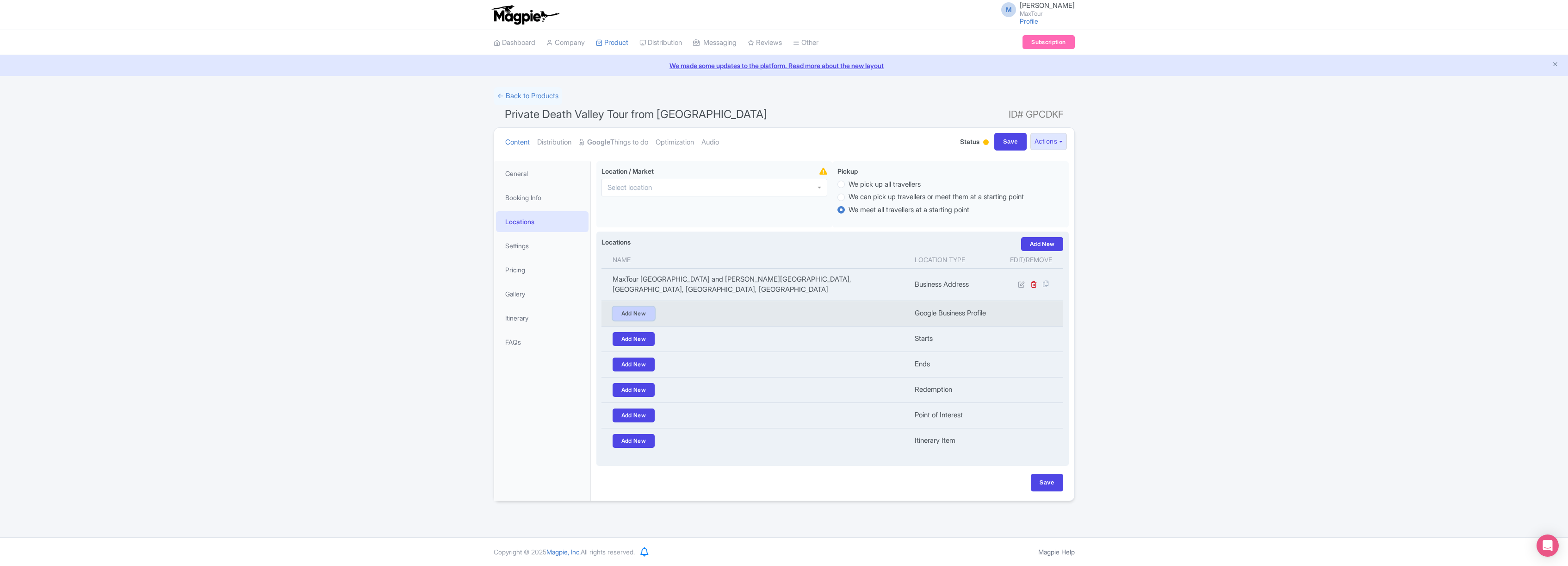
click at [634, 312] on link "Add New" at bounding box center [634, 313] width 43 height 14
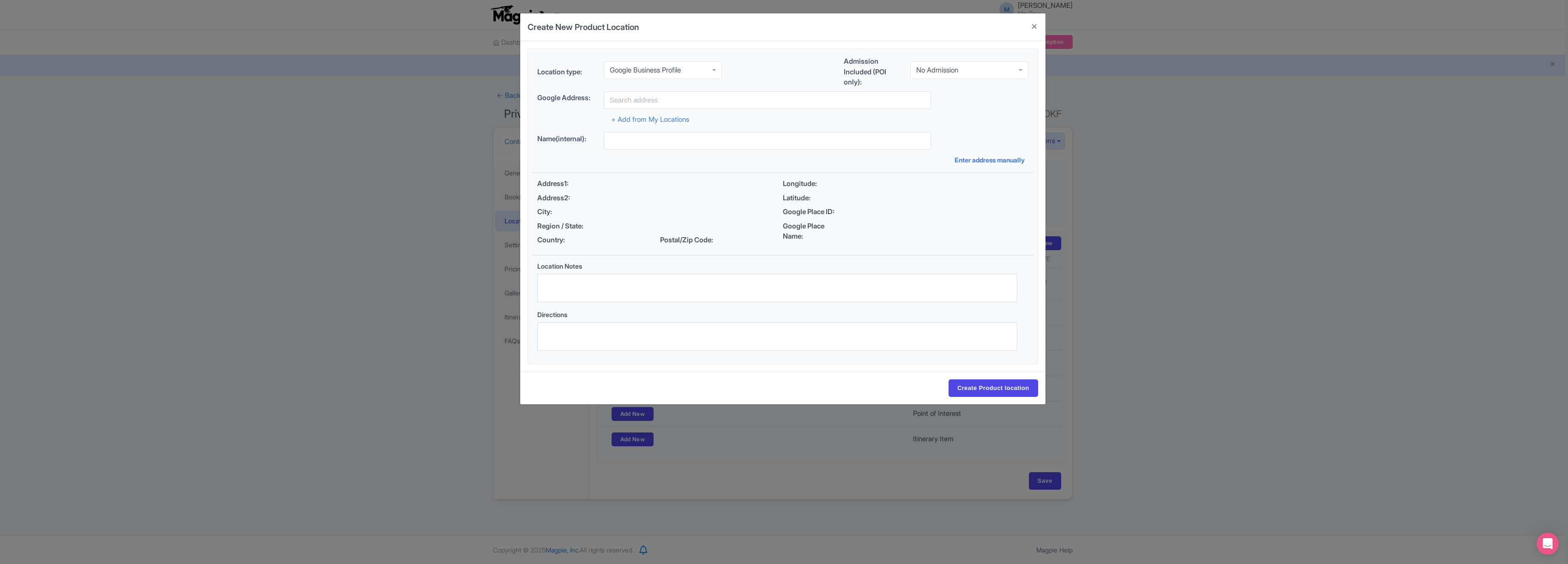
click at [649, 66] on div "Google Business Profile" at bounding box center [645, 70] width 71 height 8
click at [647, 104] on input "text" at bounding box center [767, 100] width 327 height 17
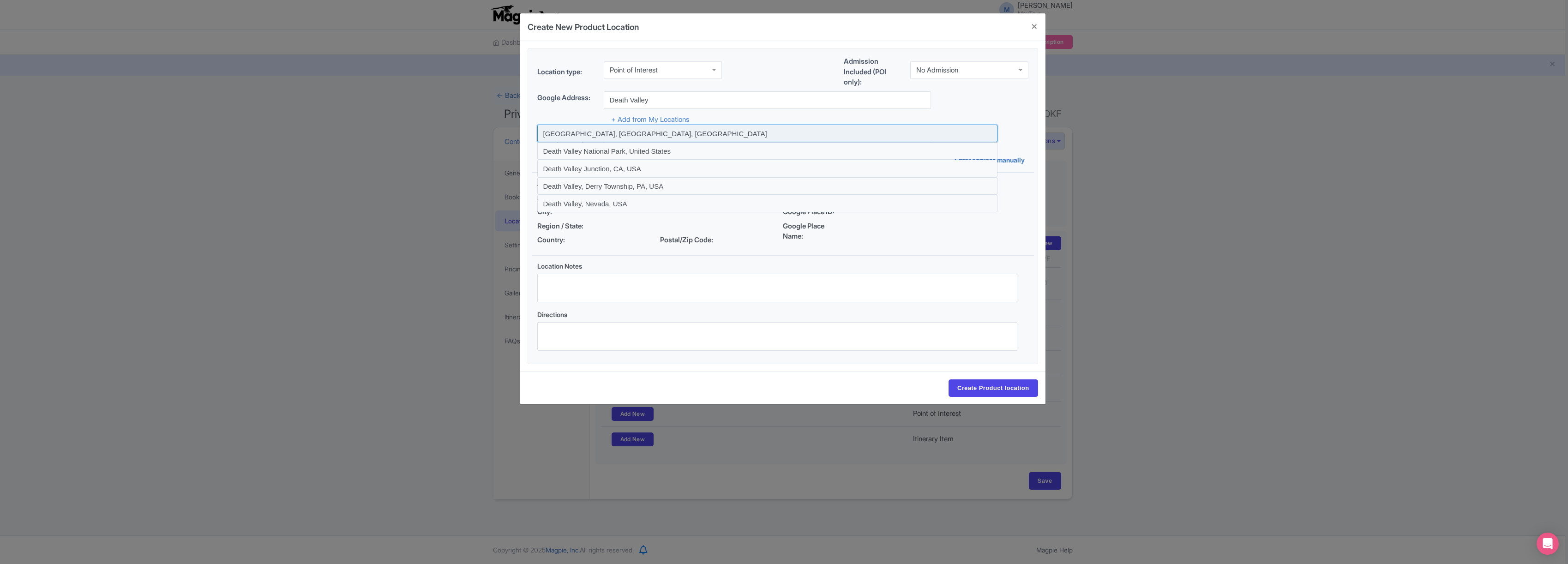
click at [584, 133] on input at bounding box center [767, 133] width 460 height 17
type input "Death Valley, CA, USA"
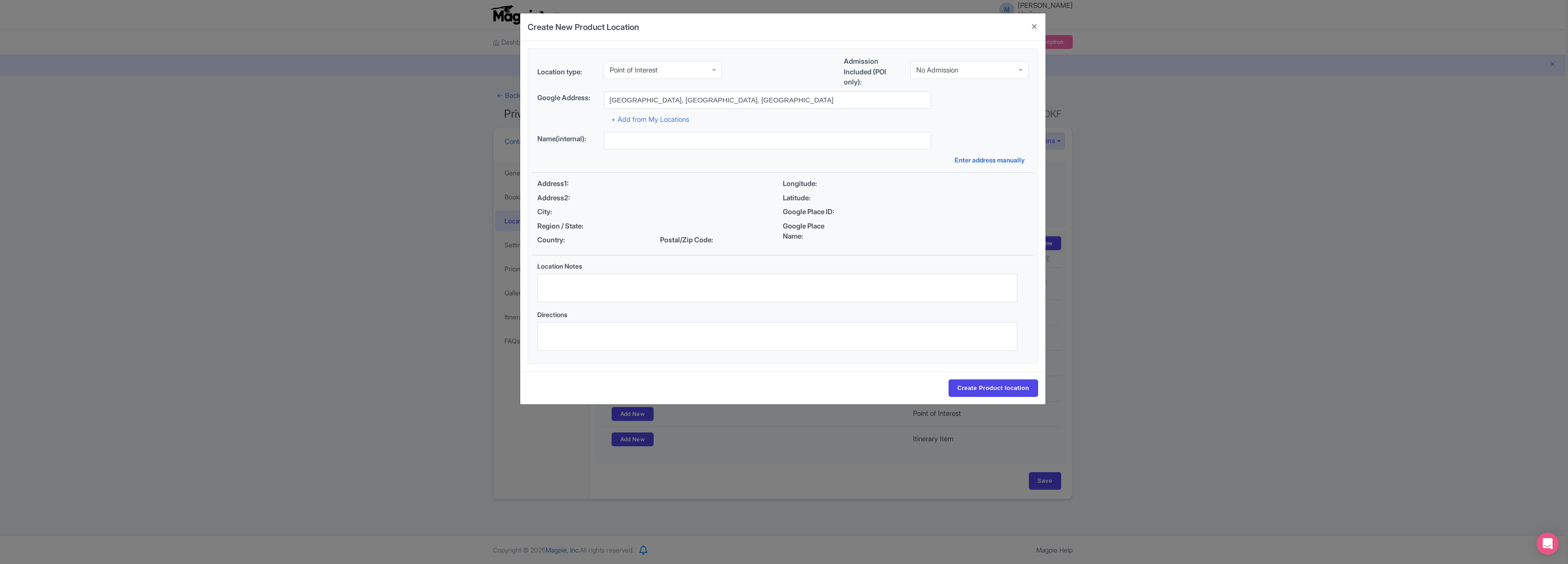
type input "Death Valley, Death Valley, CA, USA"
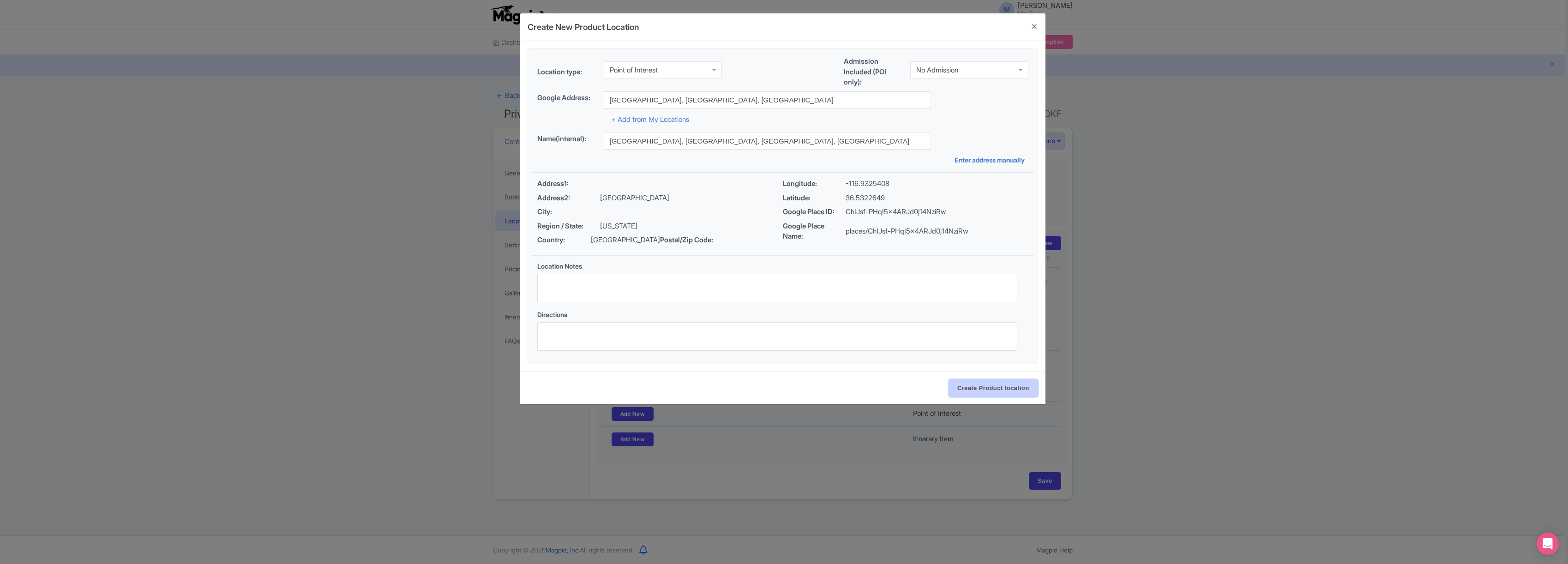
click at [1009, 390] on input "Create Product location" at bounding box center [993, 388] width 89 height 17
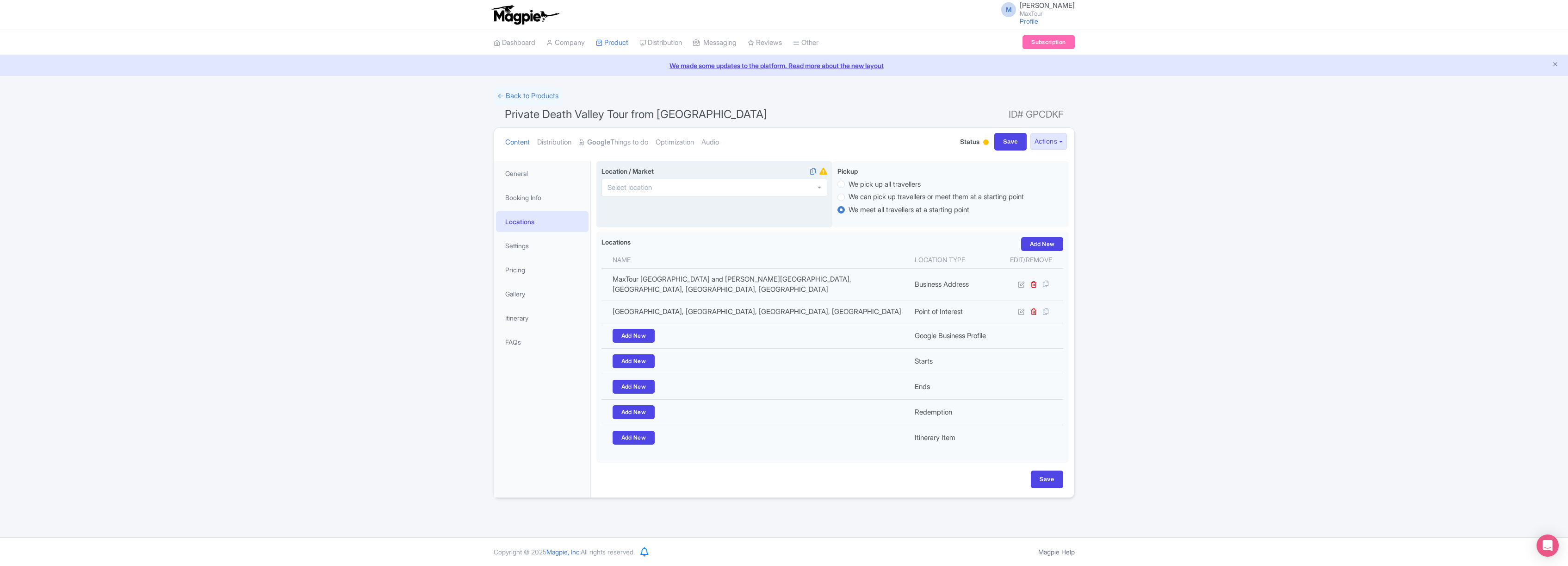
click at [681, 188] on div at bounding box center [714, 187] width 226 height 17
type input "las vegas"
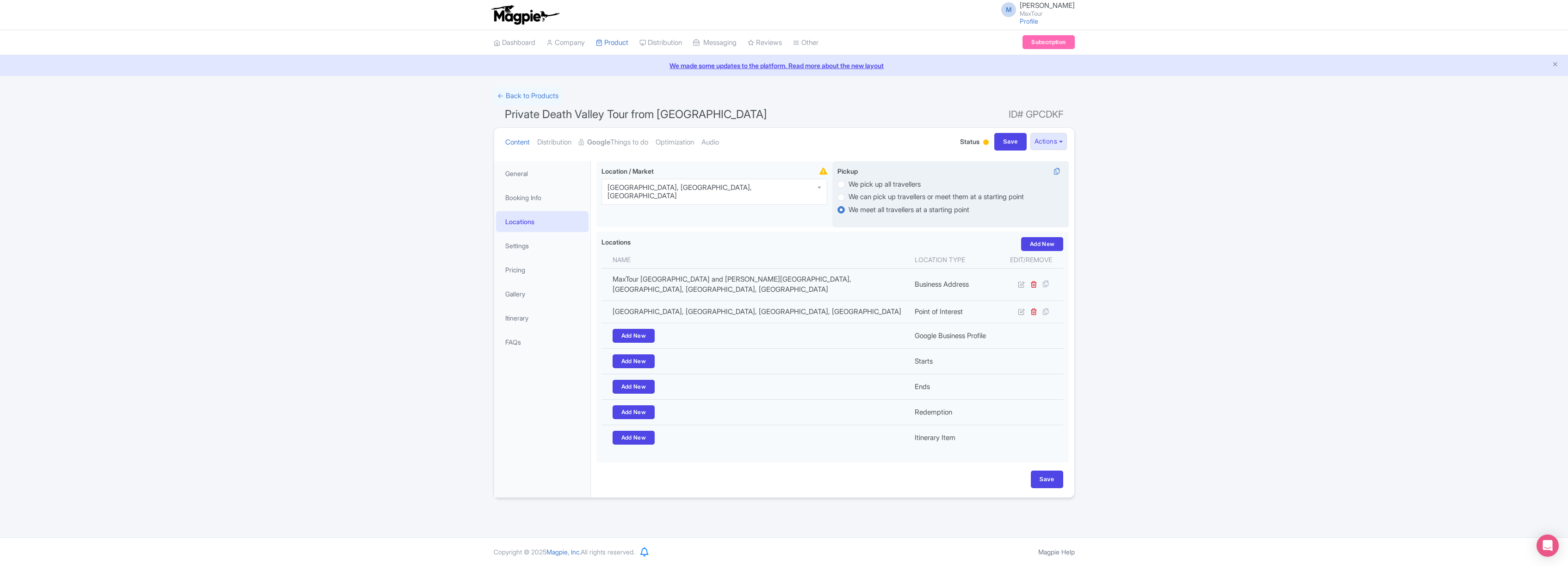
click at [848, 185] on label "We pick up all travellers" at bounding box center [884, 184] width 72 height 10
click at [848, 185] on input "We pick up all travellers" at bounding box center [853, 183] width 9 height 9
radio input "true"
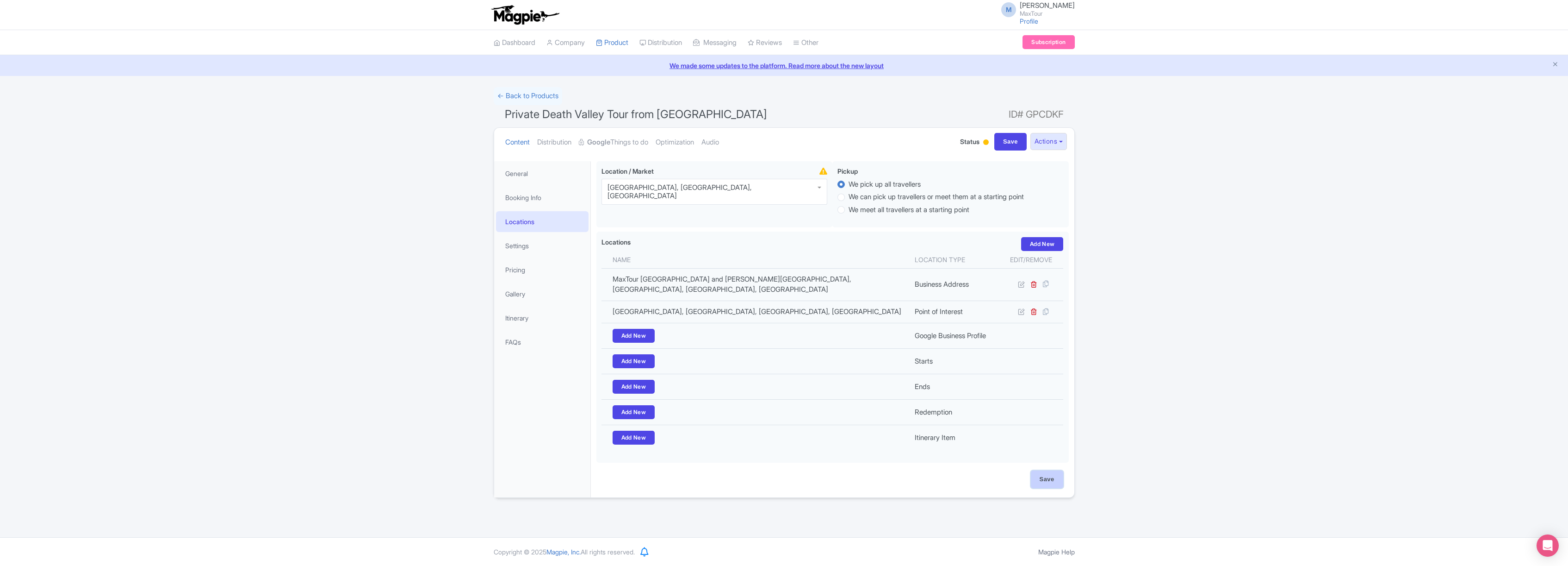
click at [1057, 481] on input "Save" at bounding box center [1047, 479] width 32 height 17
type input "Update Product"
click at [525, 246] on link "Settings" at bounding box center [542, 246] width 92 height 21
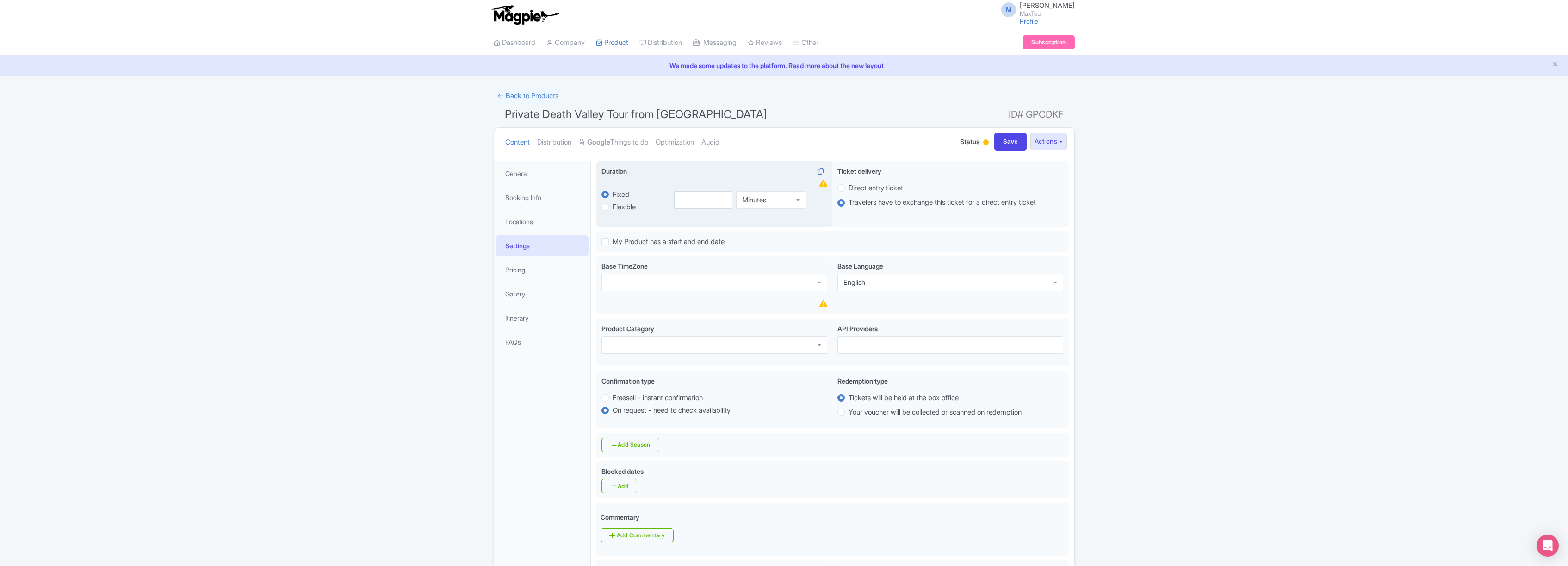
click at [785, 198] on div "Minutes" at bounding box center [771, 199] width 70 height 17
click at [700, 203] on input "number" at bounding box center [703, 199] width 58 height 17
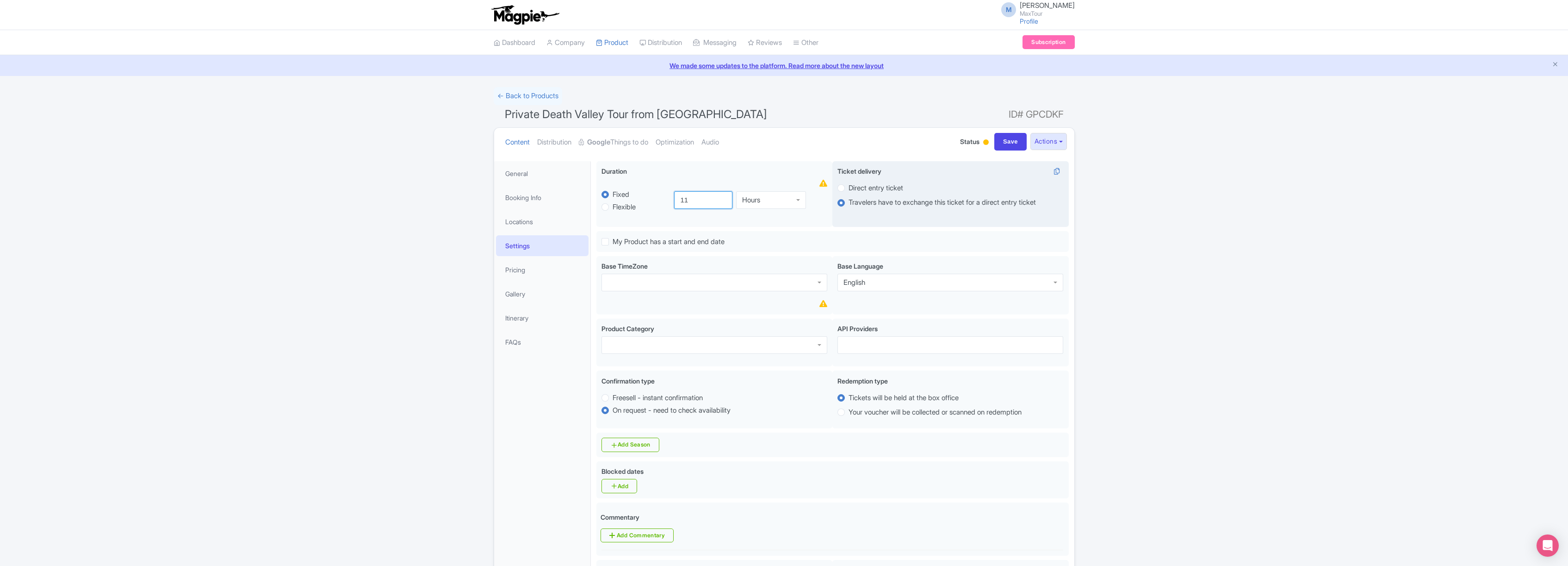
type input "11"
click at [848, 187] on label "Direct entry ticket" at bounding box center [876, 188] width 55 height 10
click at [848, 187] on input "Direct entry ticket" at bounding box center [853, 187] width 9 height 9
radio input "true"
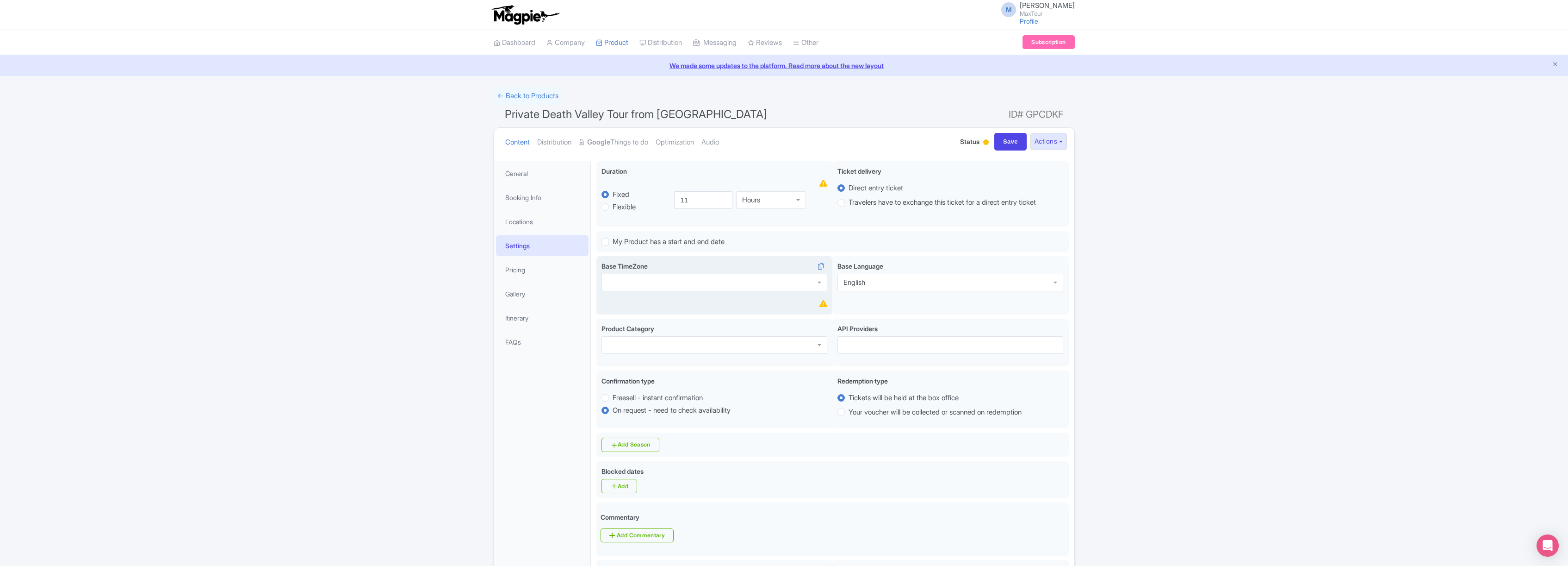
click at [709, 284] on div at bounding box center [714, 282] width 226 height 17
type input "c"
type input "l"
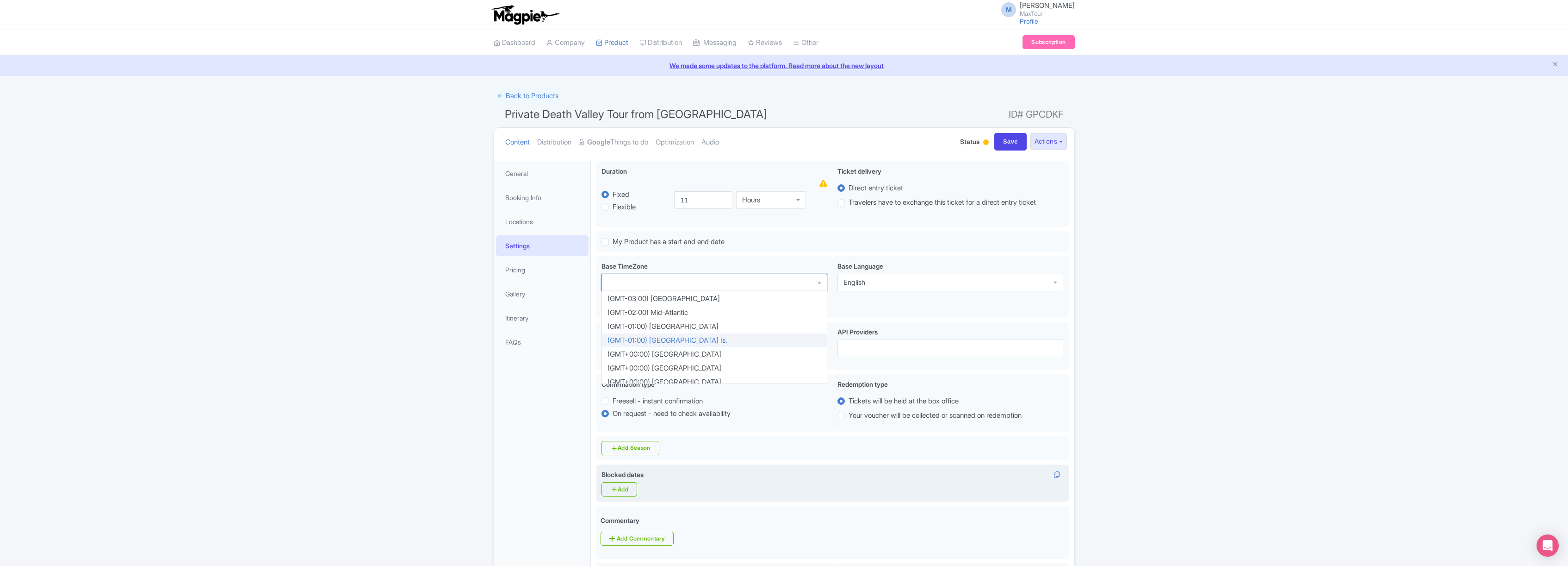
click at [850, 489] on div "Blocked dates Add" at bounding box center [832, 483] width 462 height 27
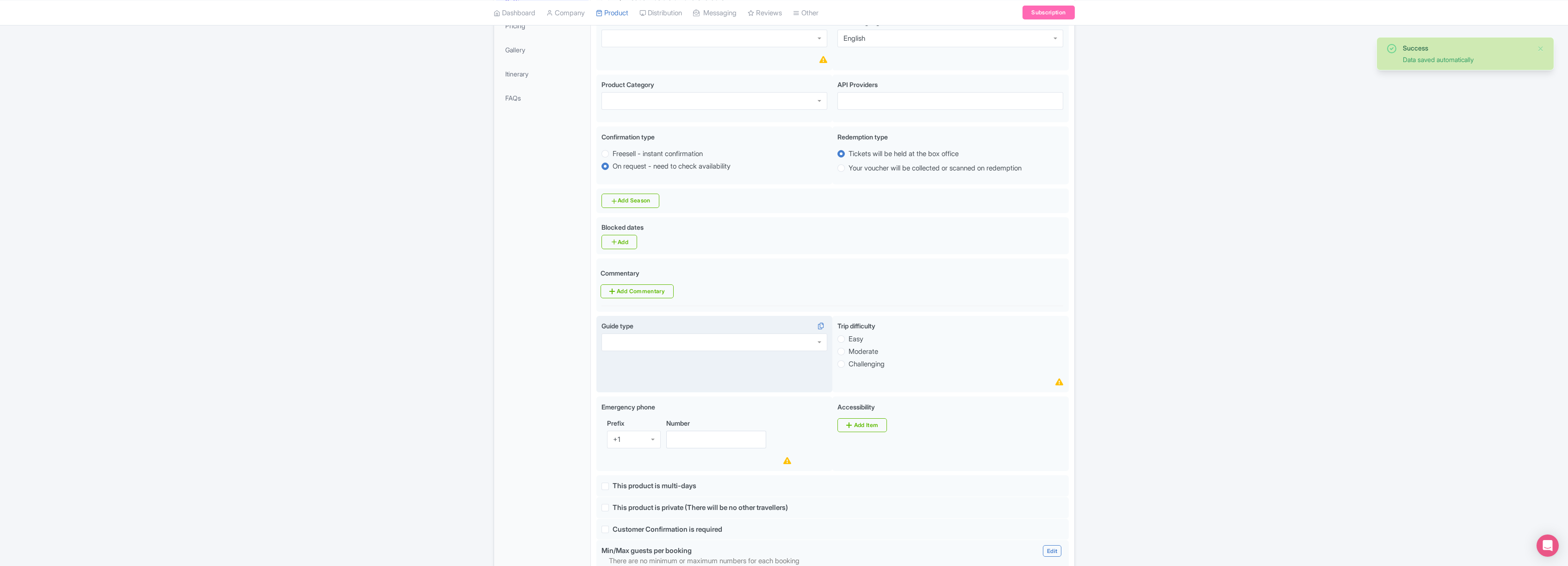
scroll to position [244, 0]
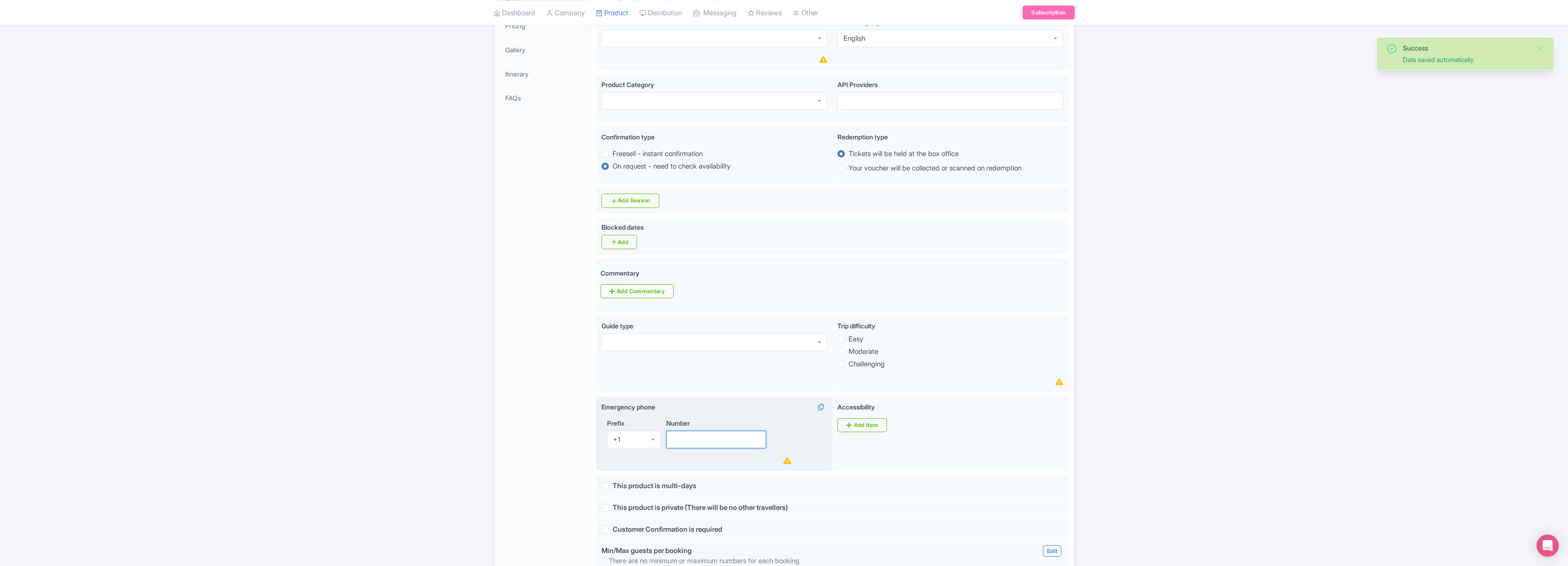
click at [725, 447] on input "Number" at bounding box center [717, 439] width 101 height 17
type input "8887468388"
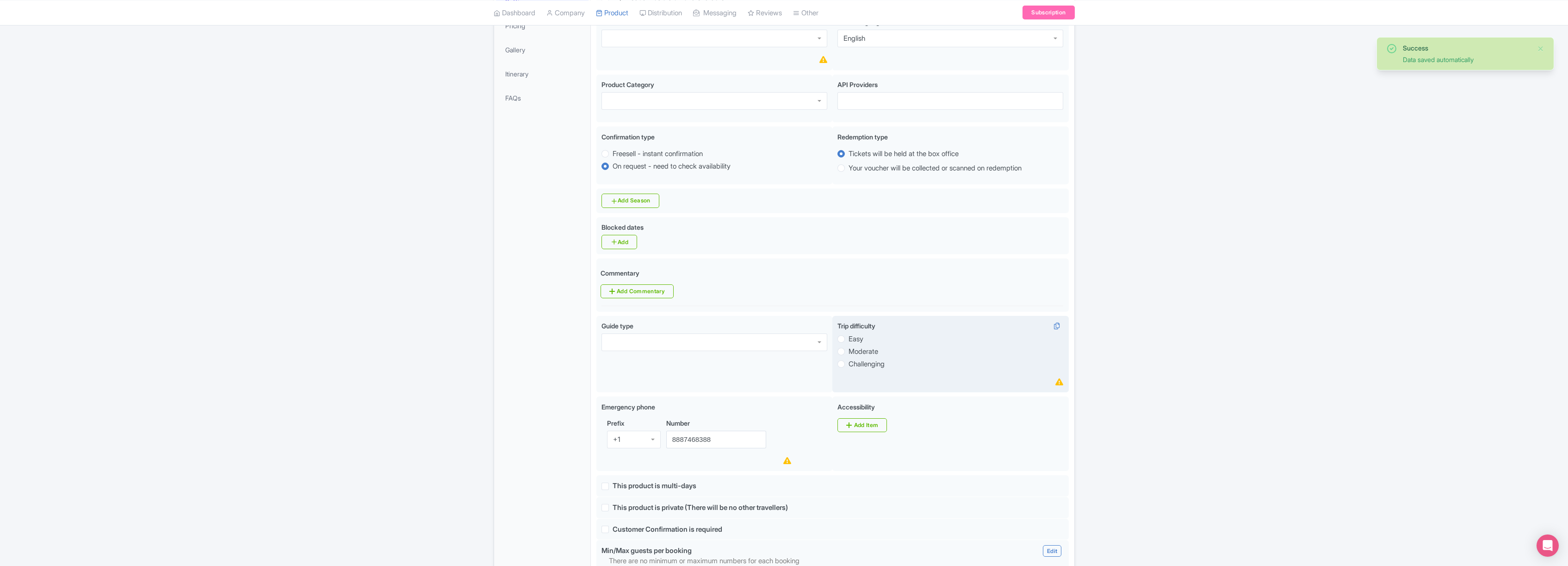
click at [848, 341] on label "Easy" at bounding box center [855, 339] width 15 height 10
click at [848, 341] on input "Easy" at bounding box center [853, 337] width 9 height 9
radio input "true"
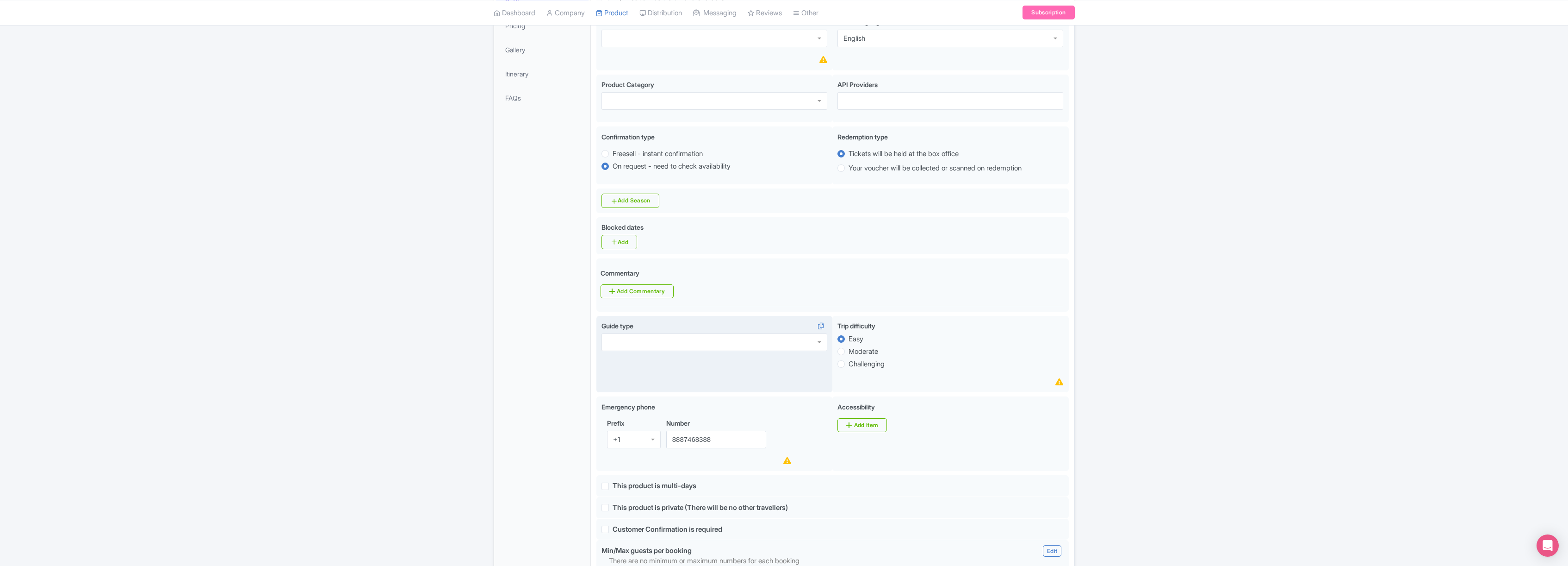
click at [776, 341] on div at bounding box center [714, 341] width 226 height 17
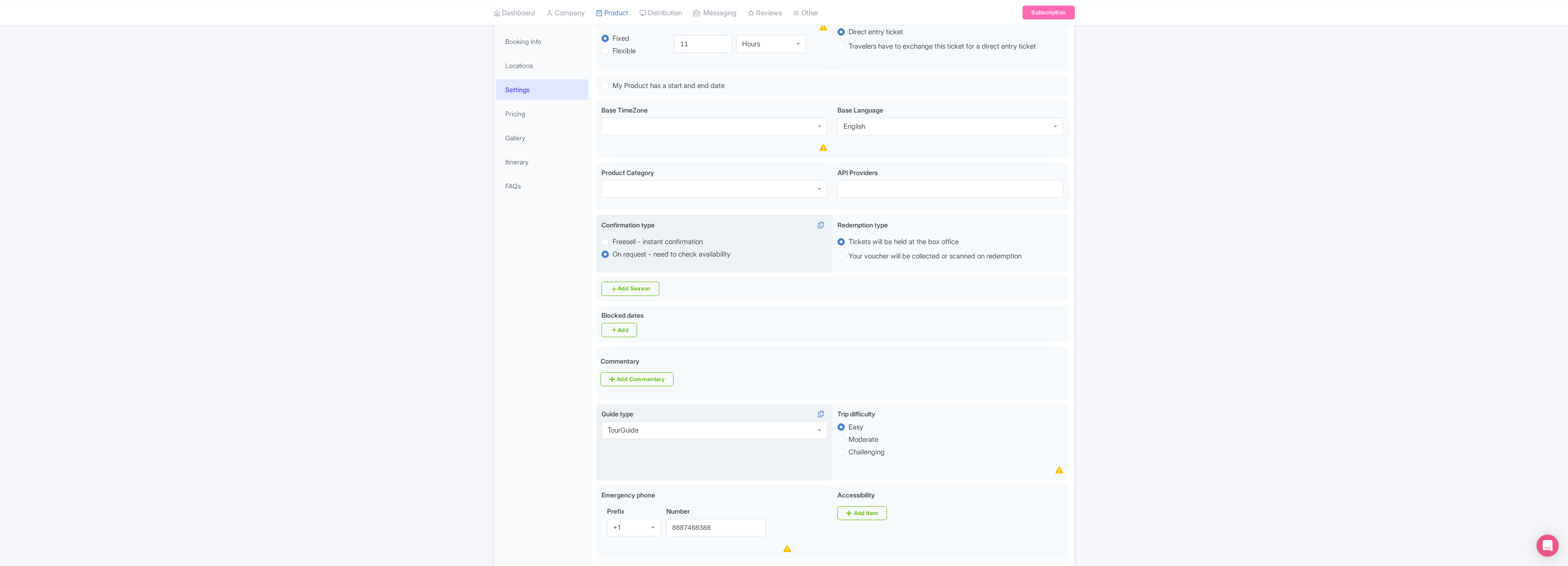
scroll to position [151, 0]
click at [677, 197] on div at bounding box center [714, 193] width 226 height 17
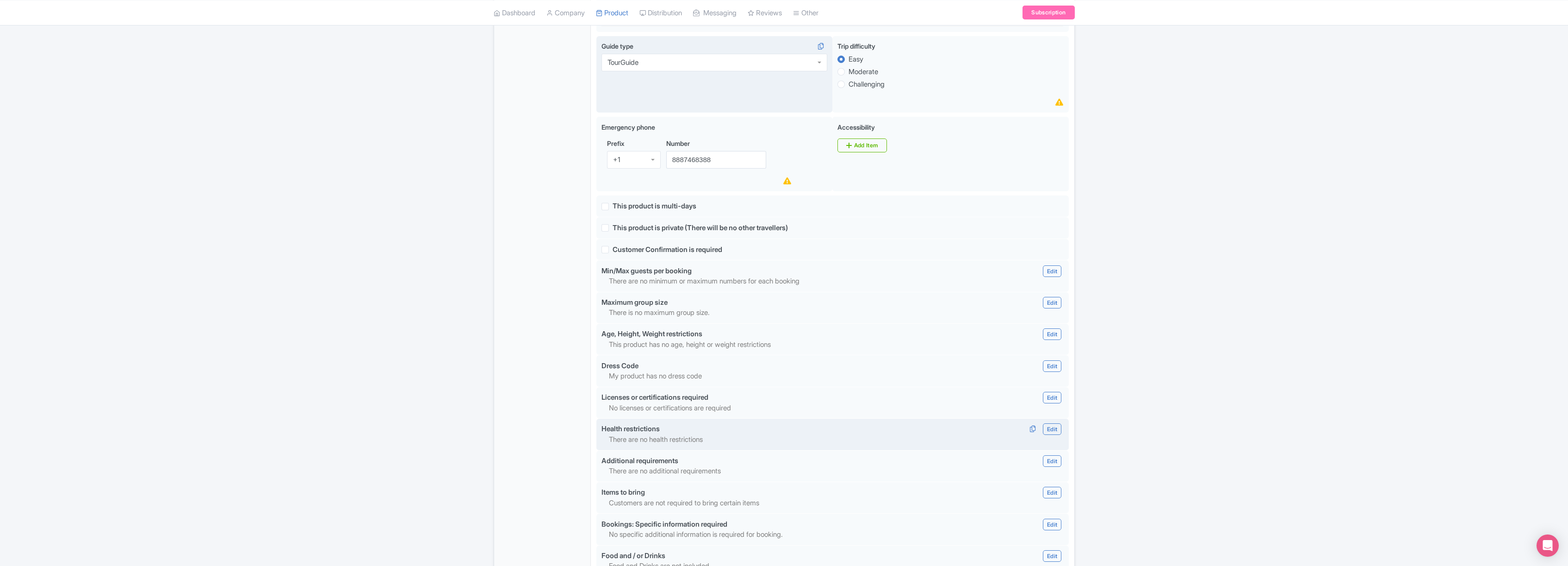
scroll to position [665, 0]
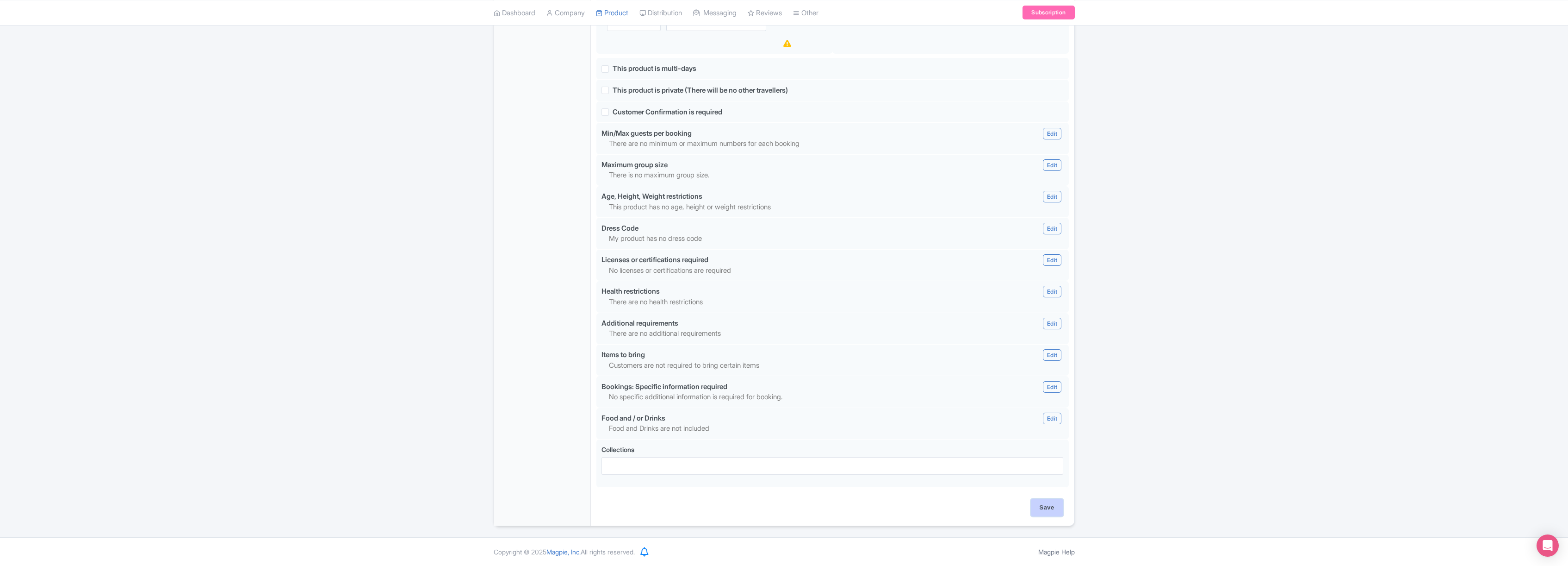
click at [1046, 502] on input "Save" at bounding box center [1047, 507] width 32 height 17
type input "Saving..."
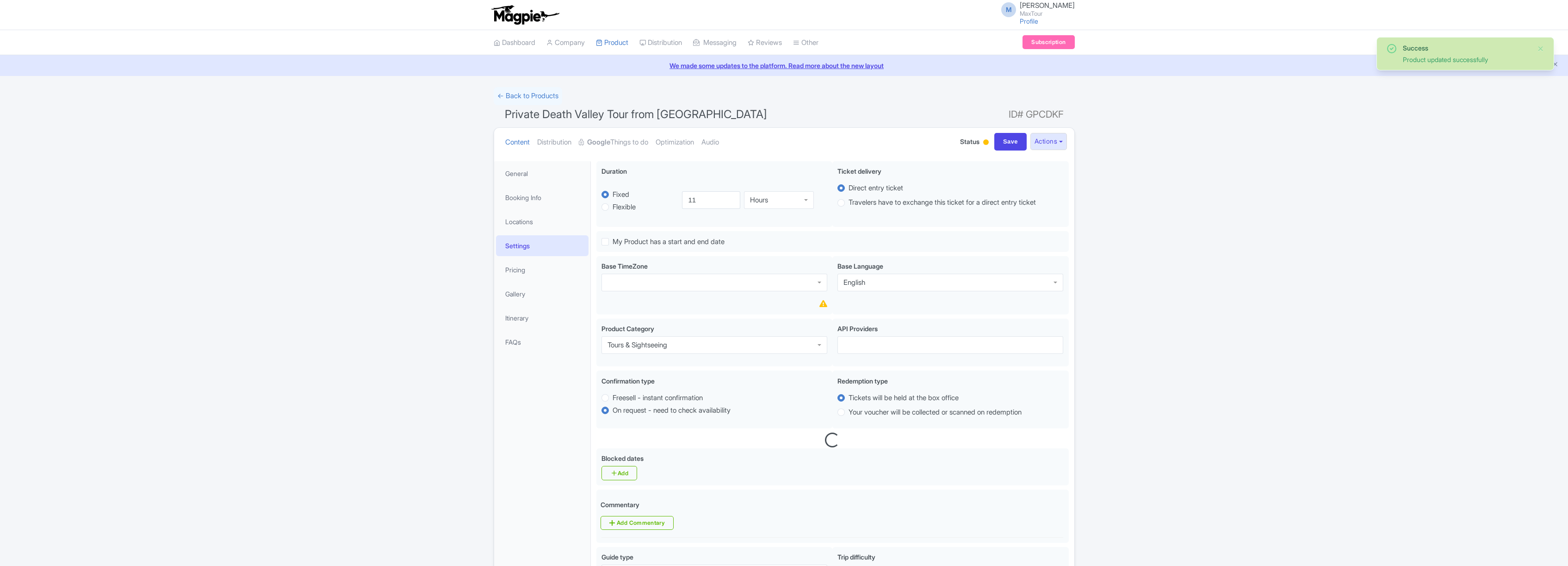
scroll to position [161, 0]
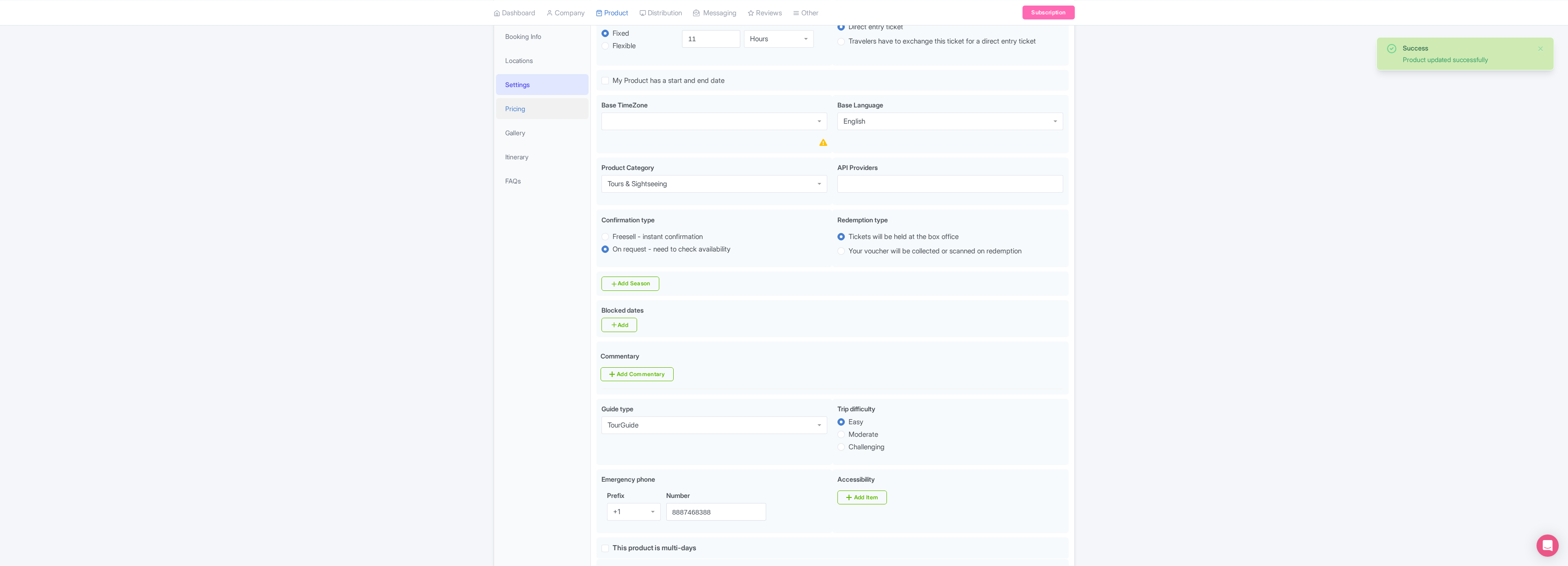
click at [518, 107] on link "Pricing" at bounding box center [542, 108] width 92 height 21
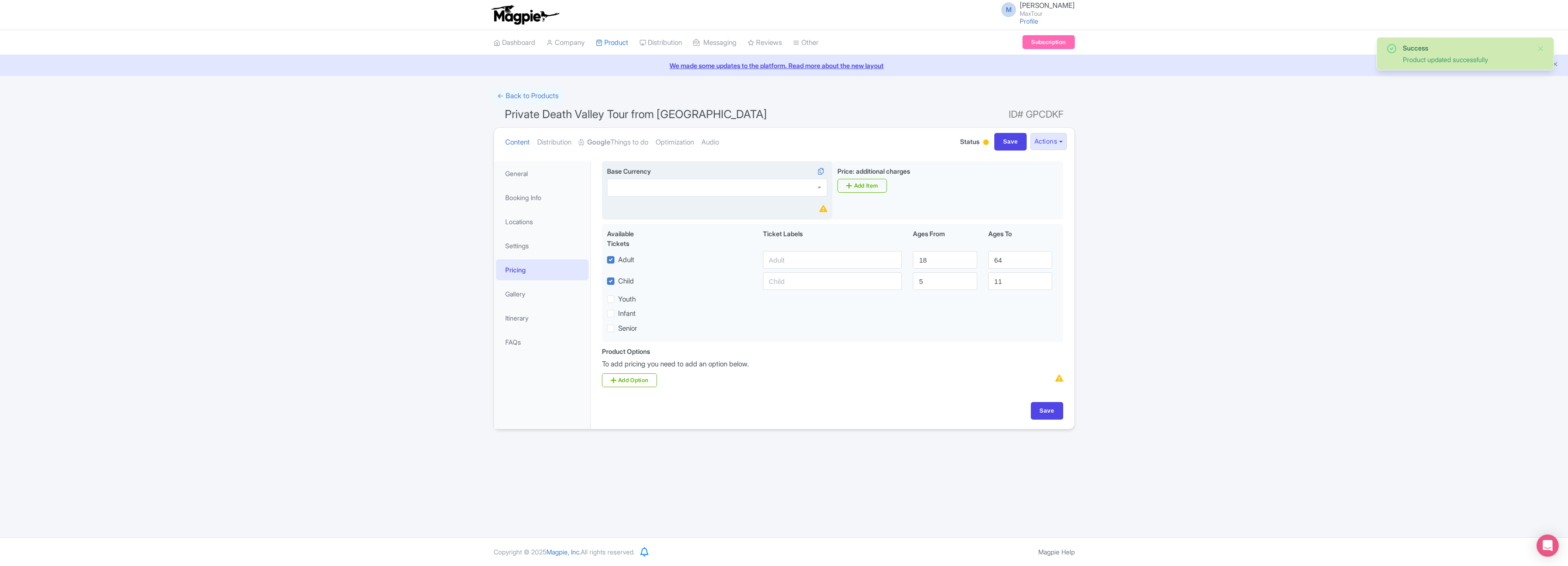
click at [669, 185] on div at bounding box center [717, 187] width 220 height 17
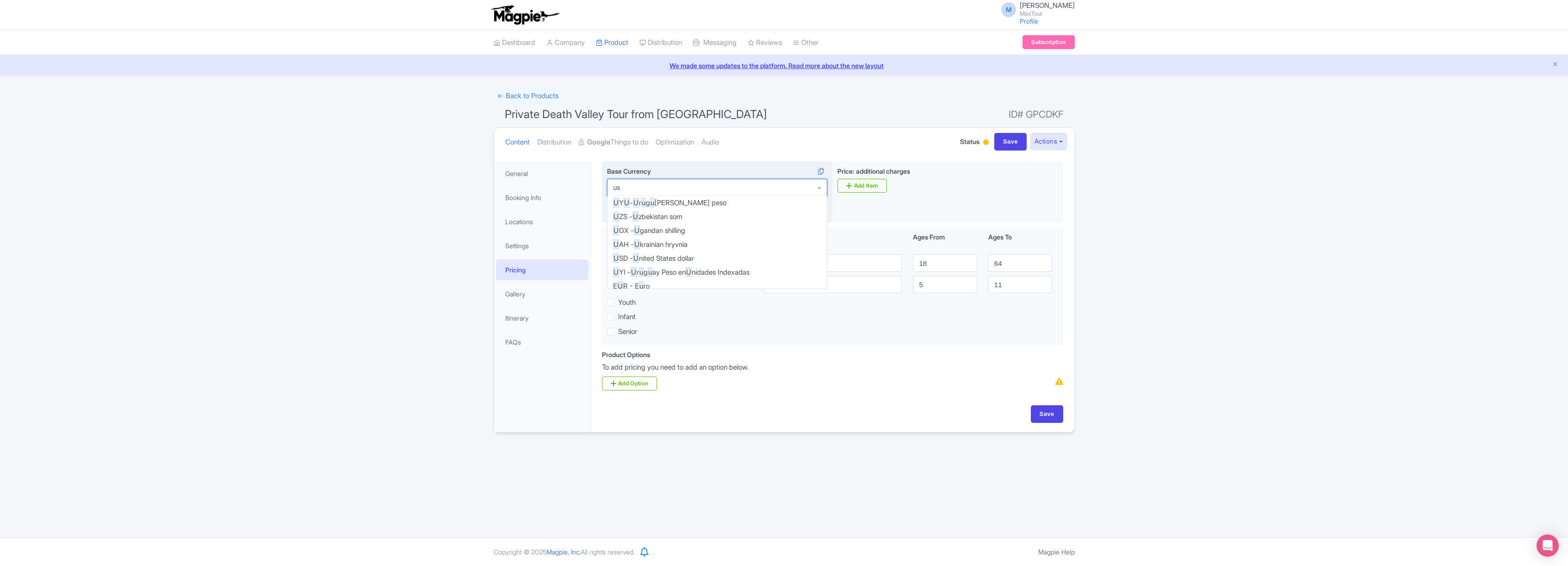
type input "usd"
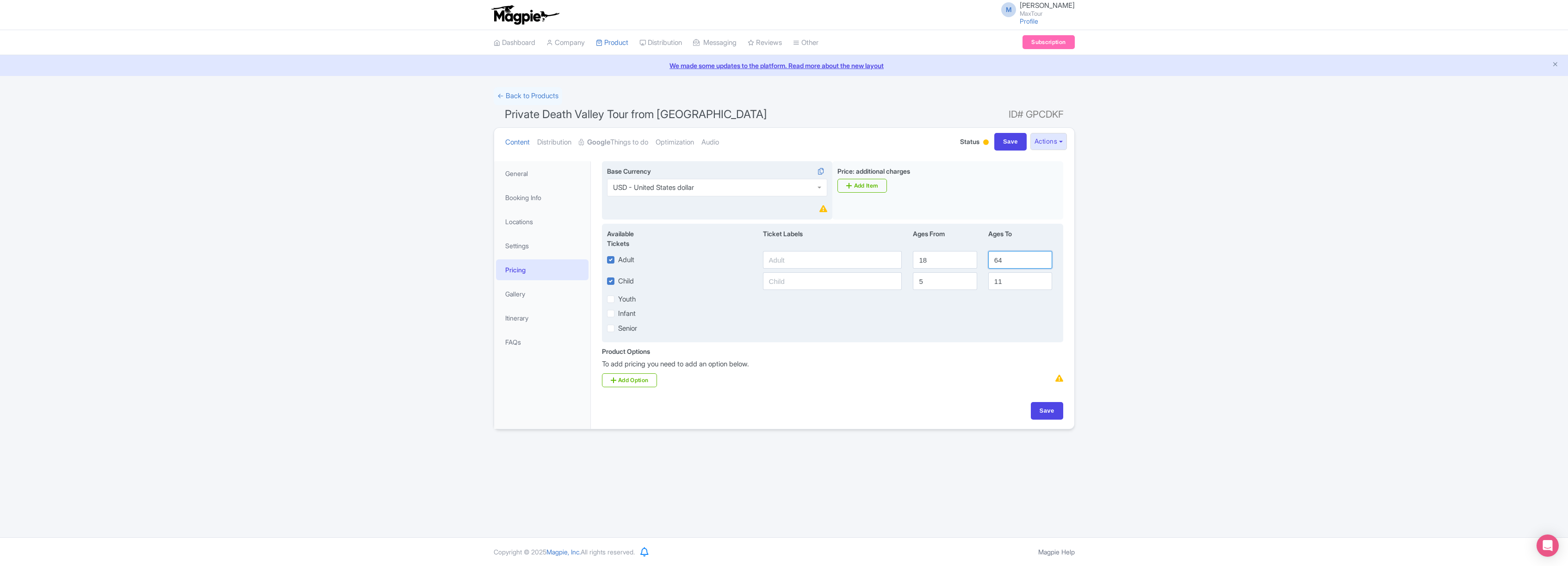
click at [1013, 257] on input "64" at bounding box center [1020, 260] width 64 height 17
type input "6"
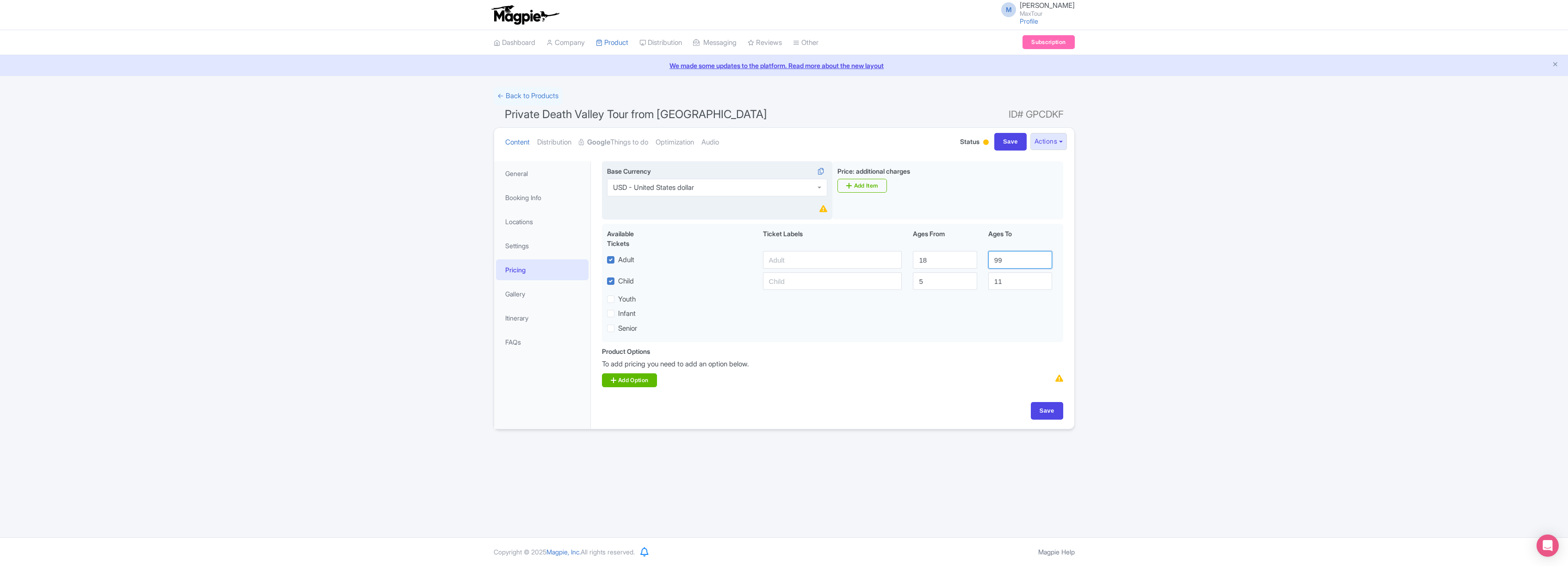
type input "99"
click at [626, 384] on link "Add Option" at bounding box center [629, 380] width 55 height 14
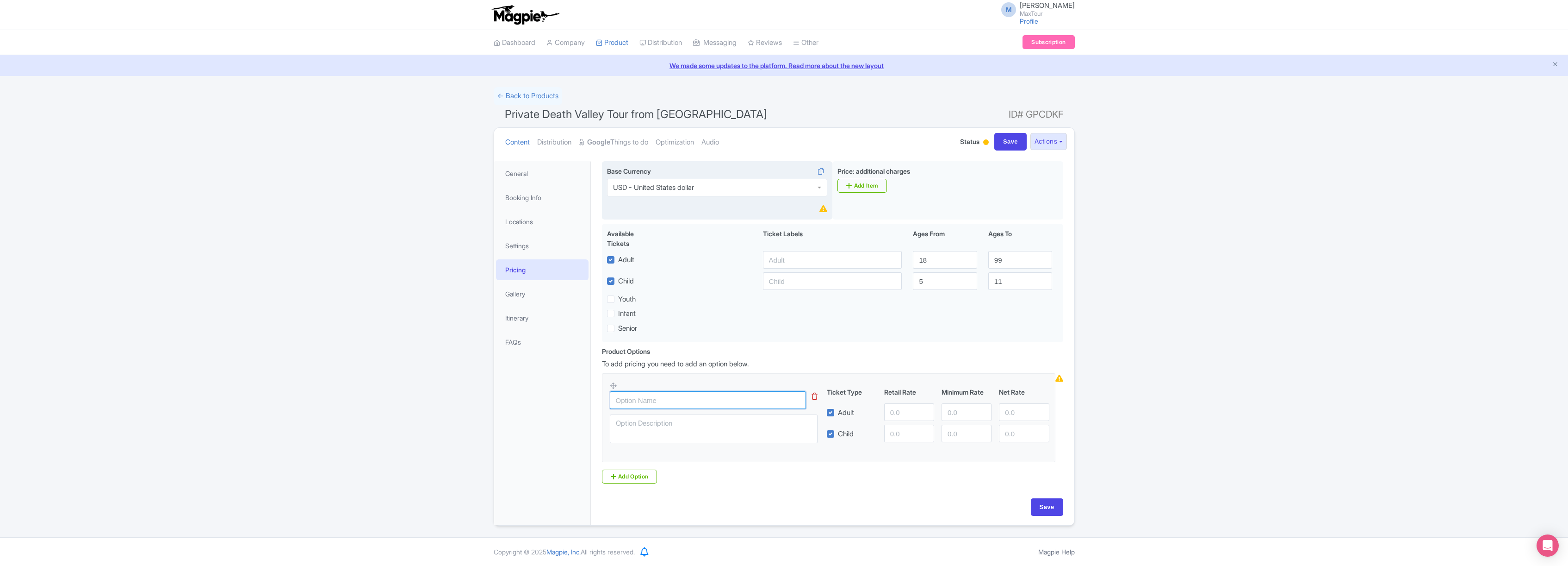
click at [648, 402] on input "text" at bounding box center [708, 399] width 197 height 17
type input "Private Death Valley Tour"
click at [904, 412] on input "number" at bounding box center [908, 411] width 50 height 17
type input "159"
click at [906, 434] on input "number" at bounding box center [908, 433] width 50 height 17
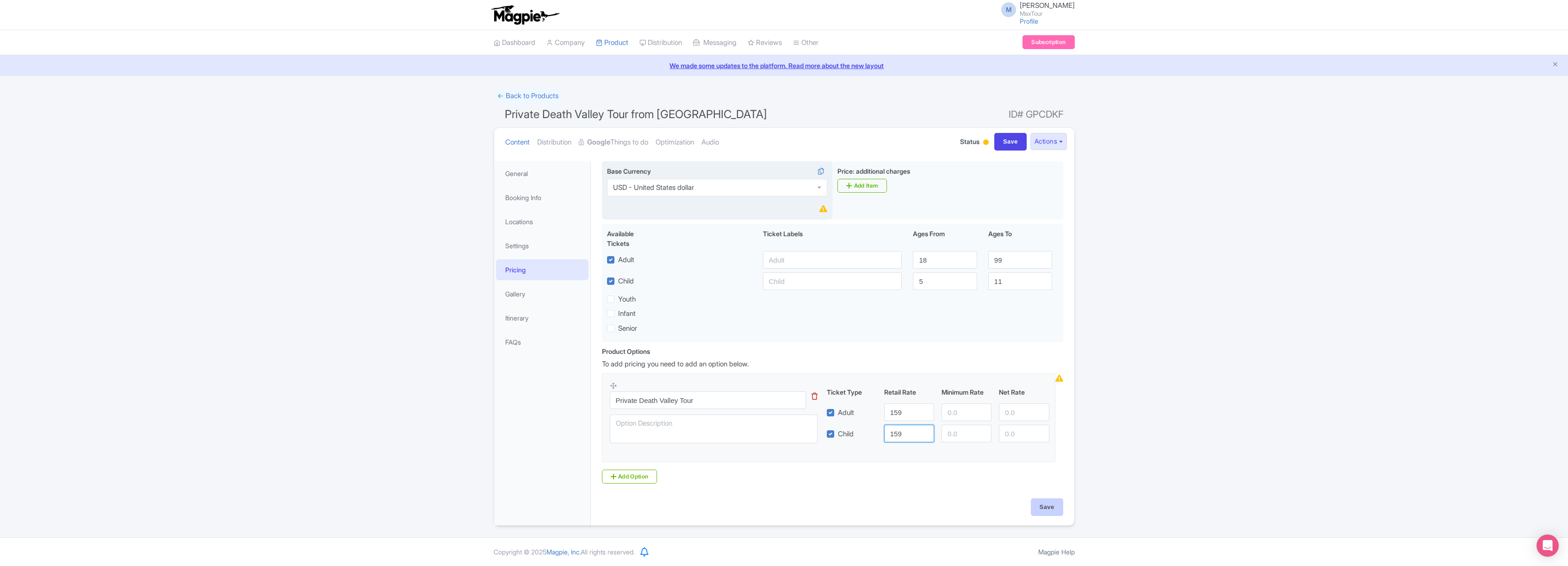
type input "159"
click at [1051, 509] on input "Save" at bounding box center [1047, 507] width 32 height 17
type input "Saving..."
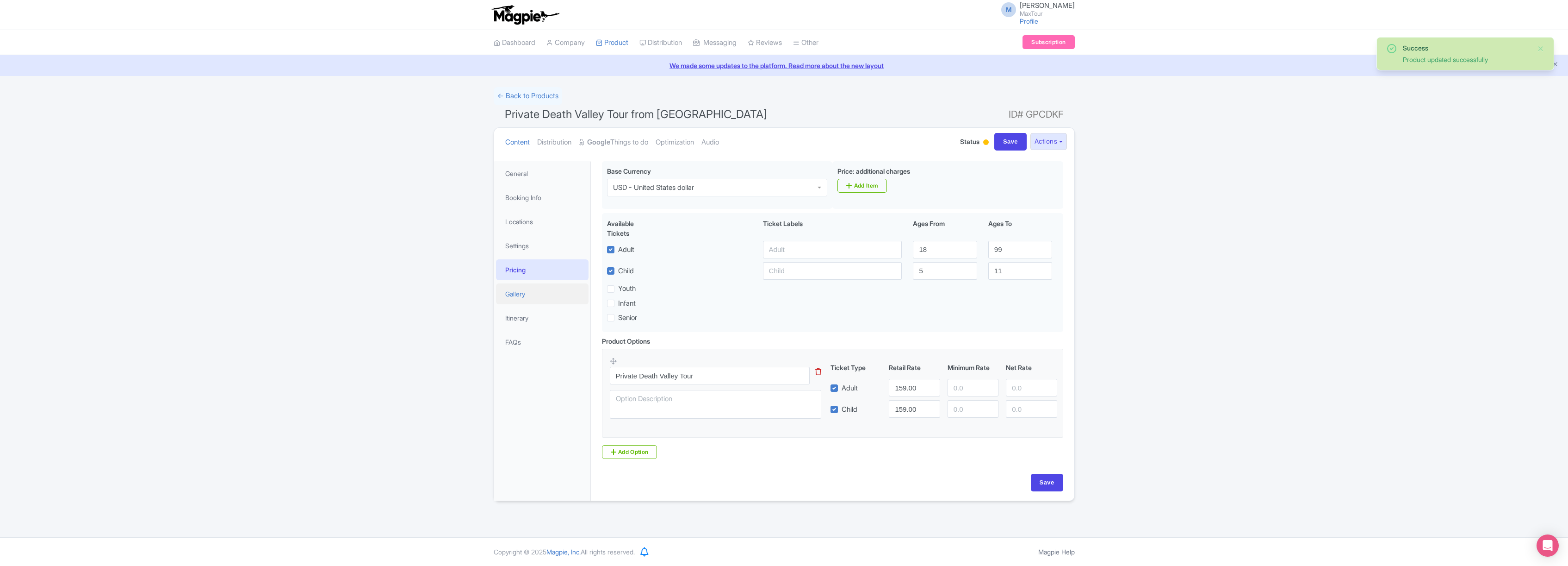
click at [520, 292] on link "Gallery" at bounding box center [542, 294] width 92 height 21
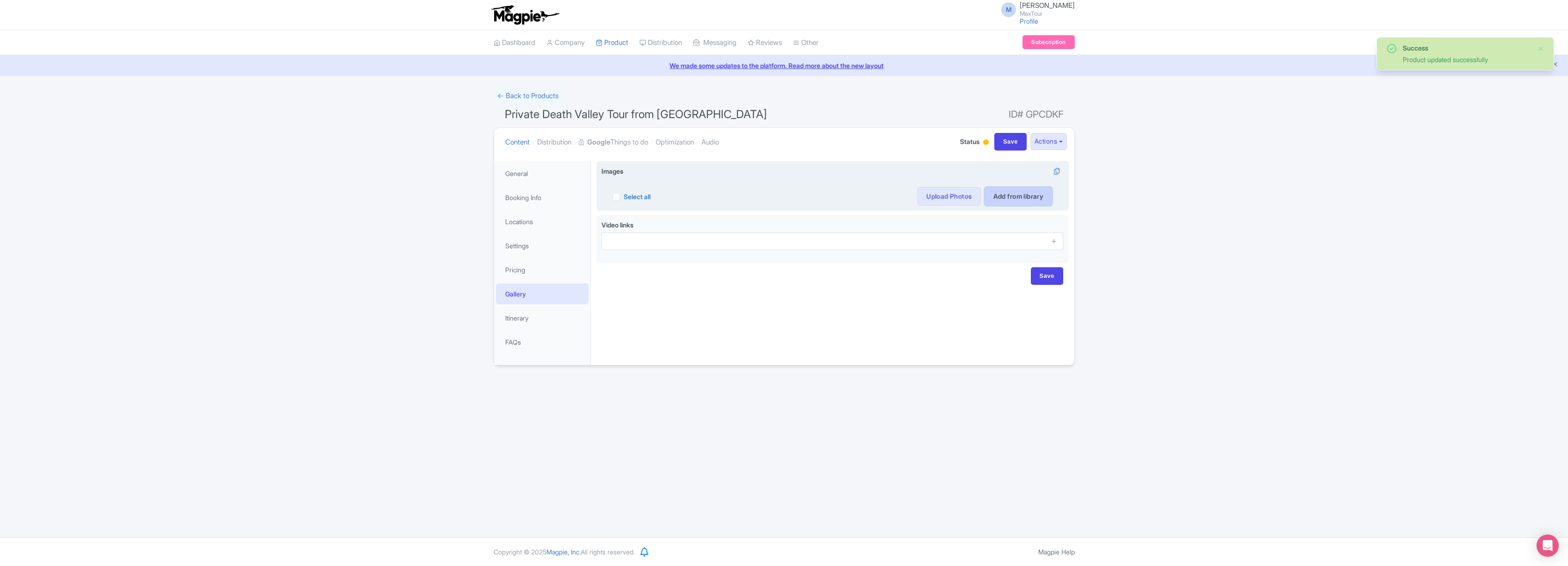
click at [1011, 198] on link "Add from library" at bounding box center [1018, 196] width 68 height 18
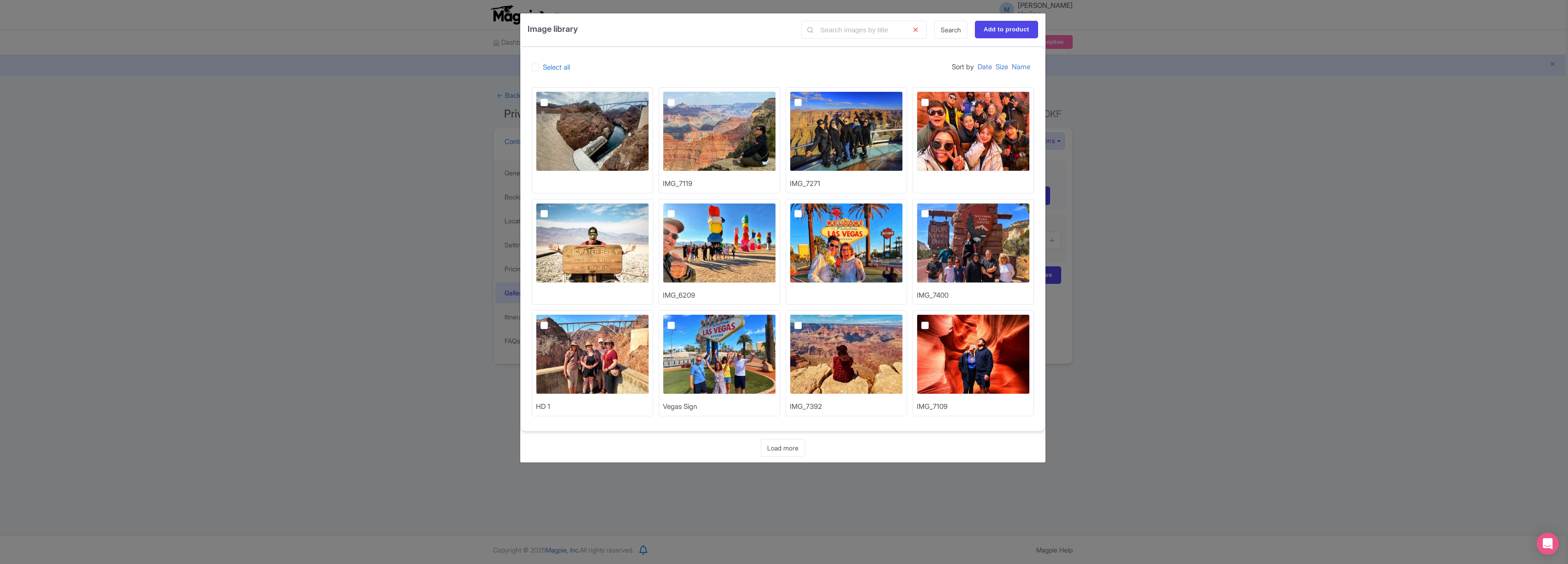
click at [579, 233] on img at bounding box center [592, 243] width 113 height 79
click at [557, 209] on input "checkbox" at bounding box center [555, 206] width 6 height 6
checkbox input "true"
click at [789, 446] on link "Load more" at bounding box center [783, 448] width 45 height 18
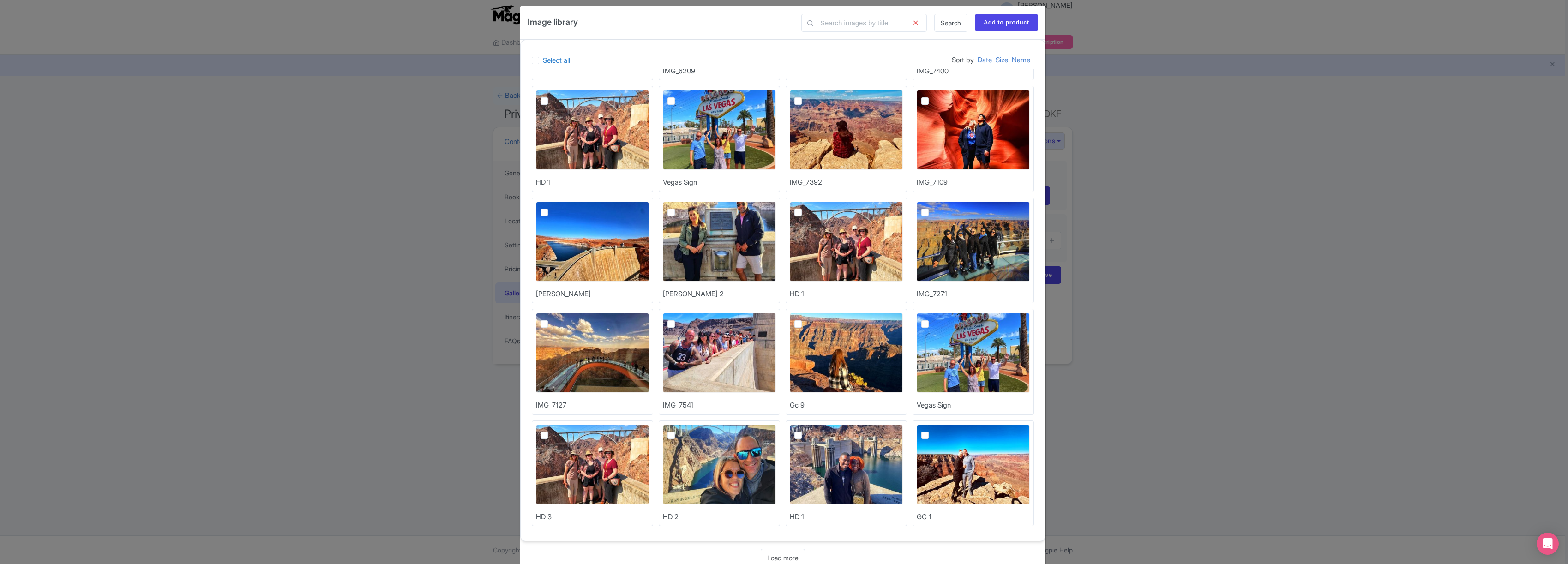
scroll to position [29, 0]
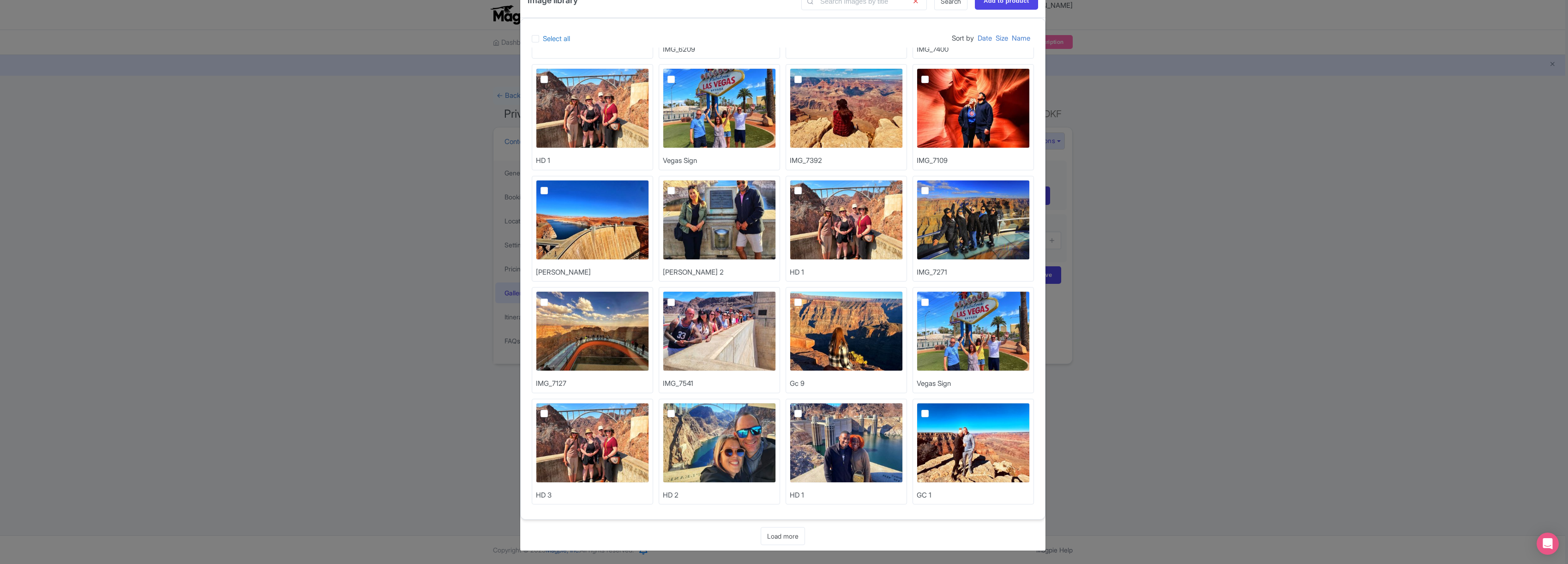
drag, startPoint x: 785, startPoint y: 535, endPoint x: 781, endPoint y: 529, distance: 7.2
click at [785, 535] on link "Load more" at bounding box center [783, 536] width 45 height 18
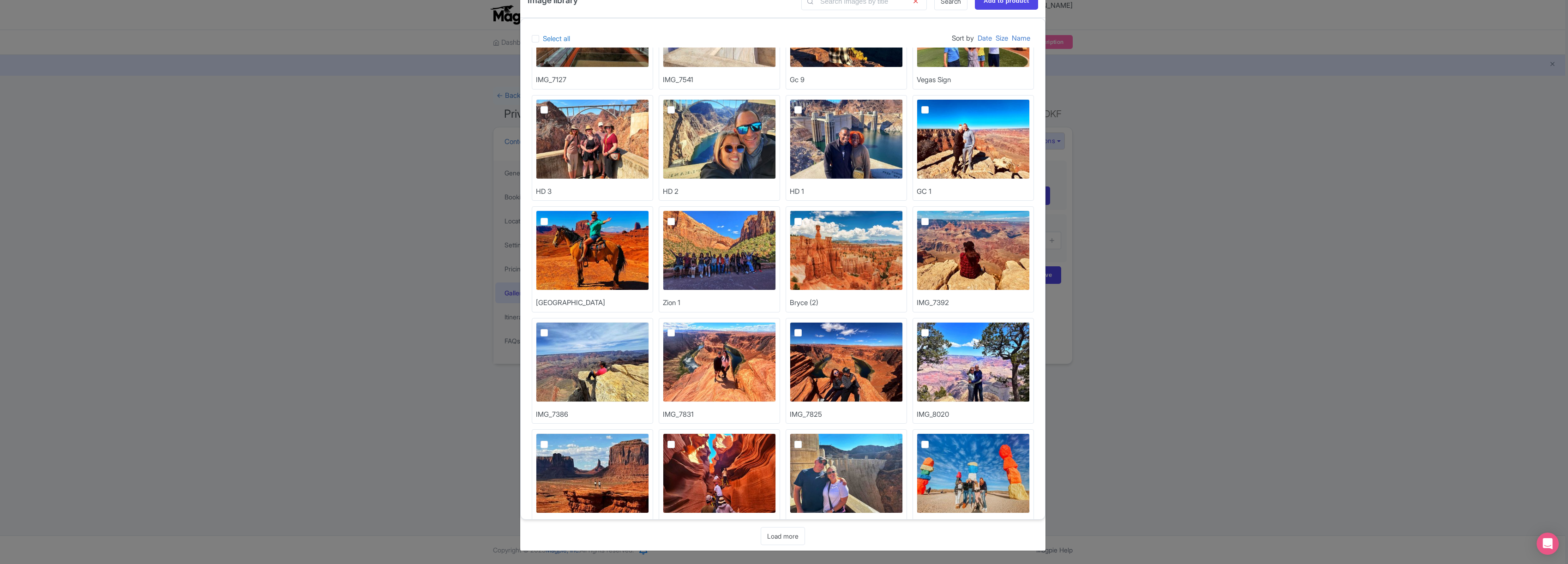
scroll to position [551, 0]
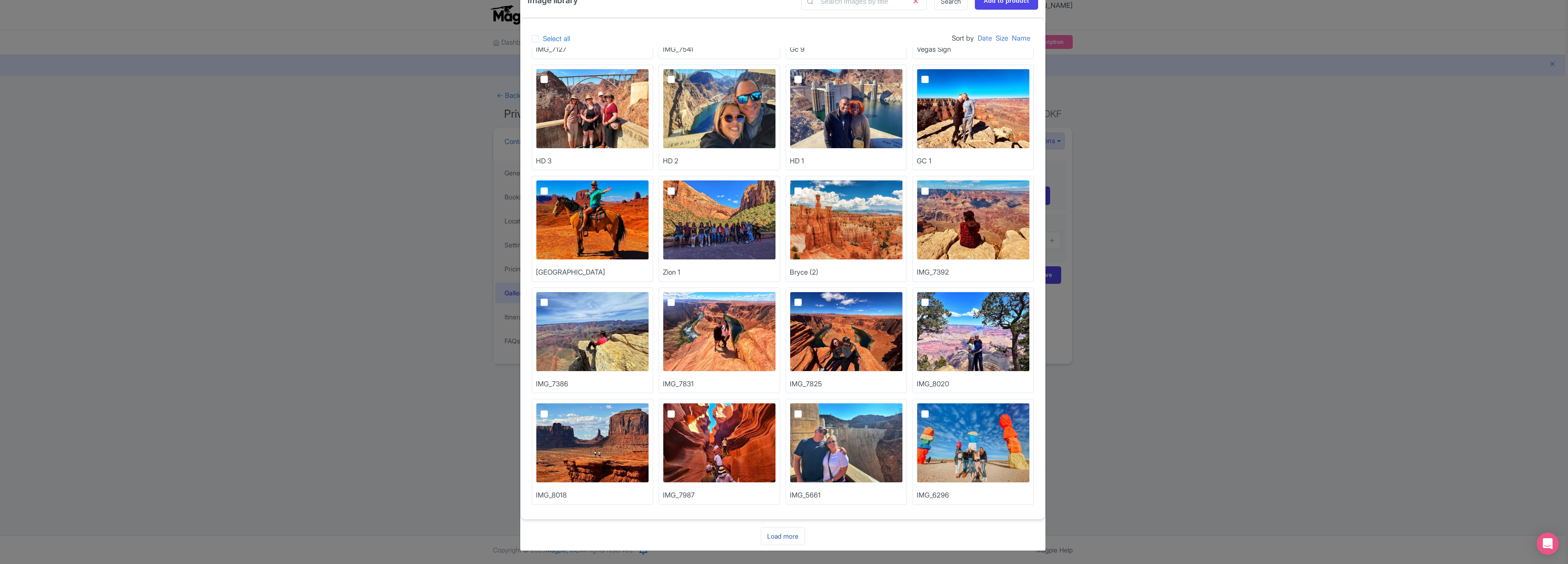
click at [787, 533] on link "Load more" at bounding box center [783, 536] width 45 height 18
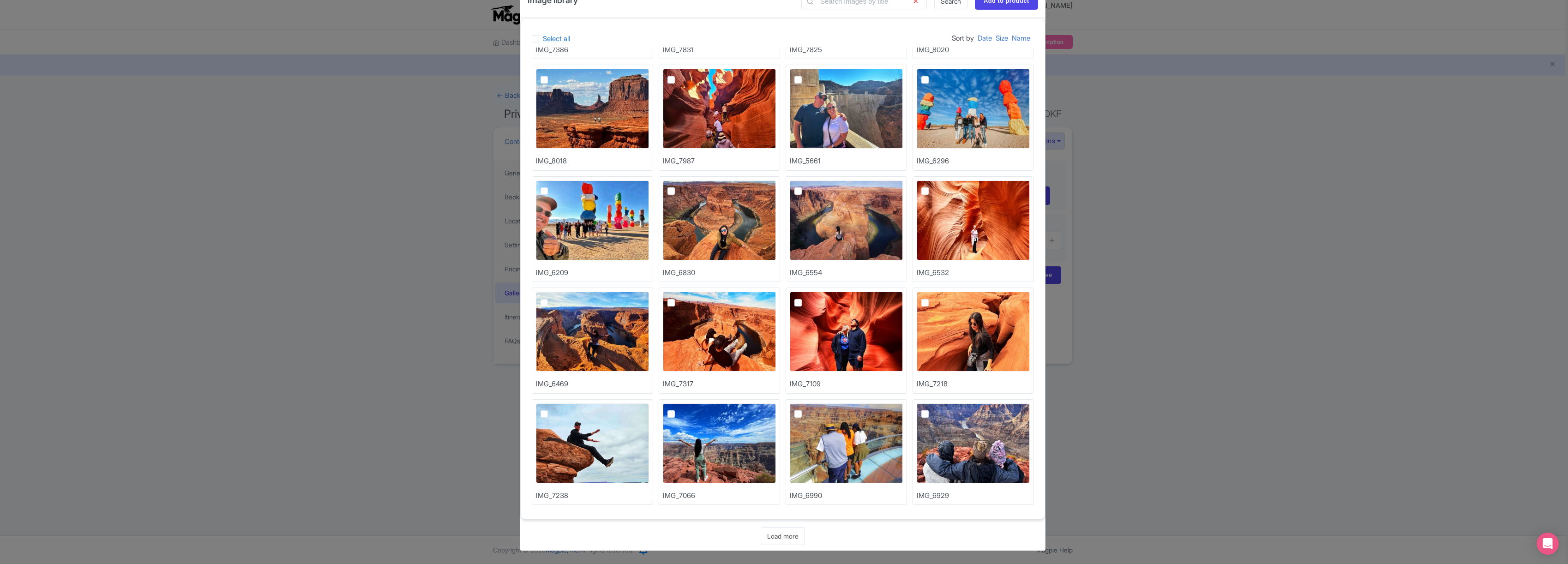
scroll to position [885, 0]
click at [786, 533] on link "Load more" at bounding box center [783, 536] width 45 height 18
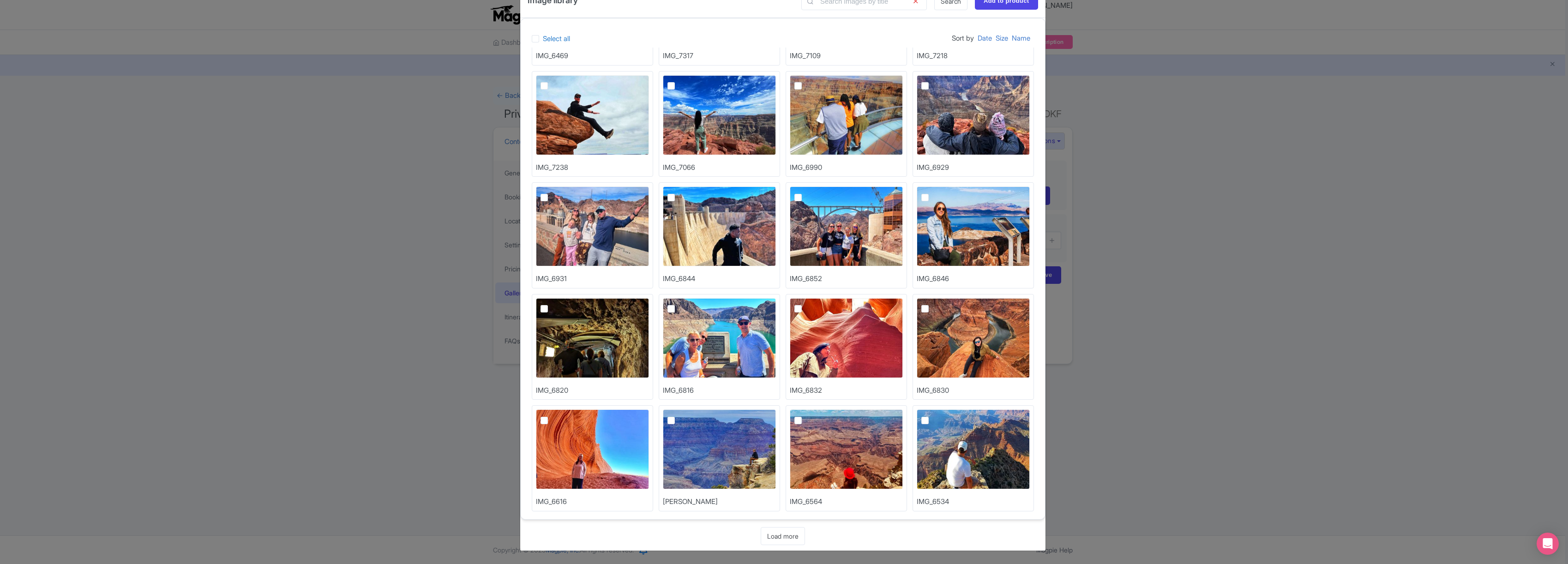
scroll to position [1219, 0]
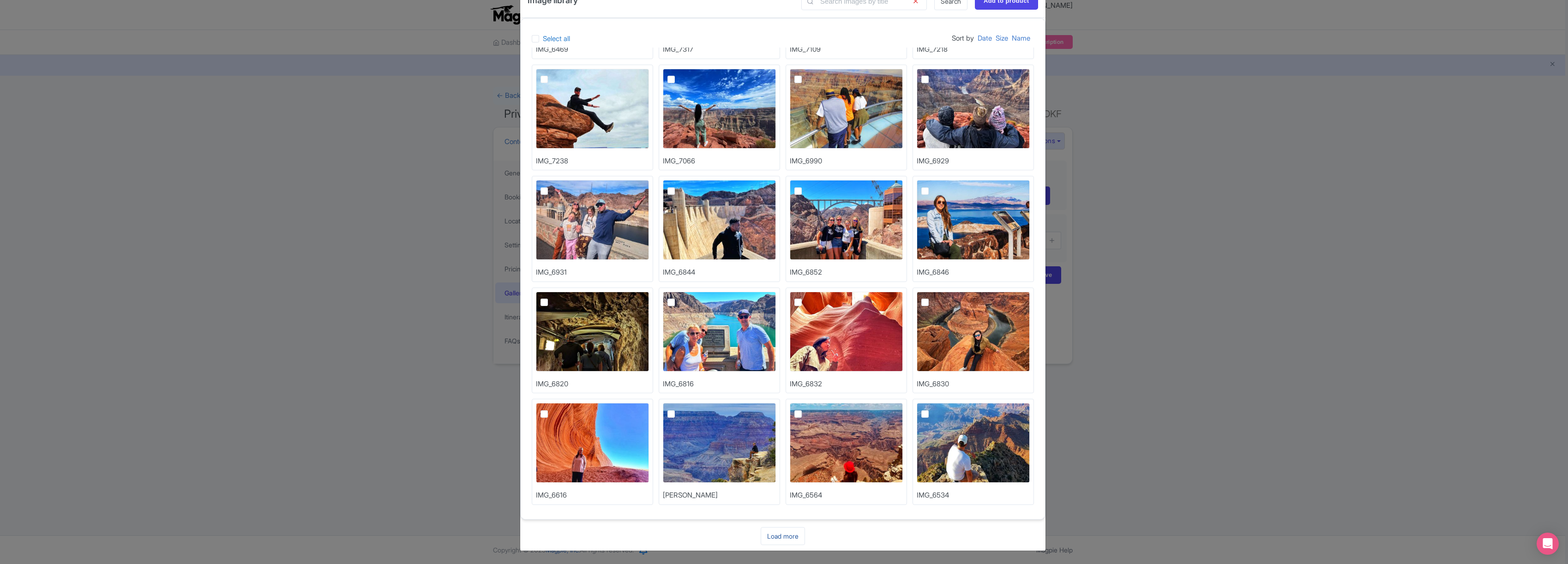
click at [781, 537] on link "Load more" at bounding box center [783, 536] width 45 height 18
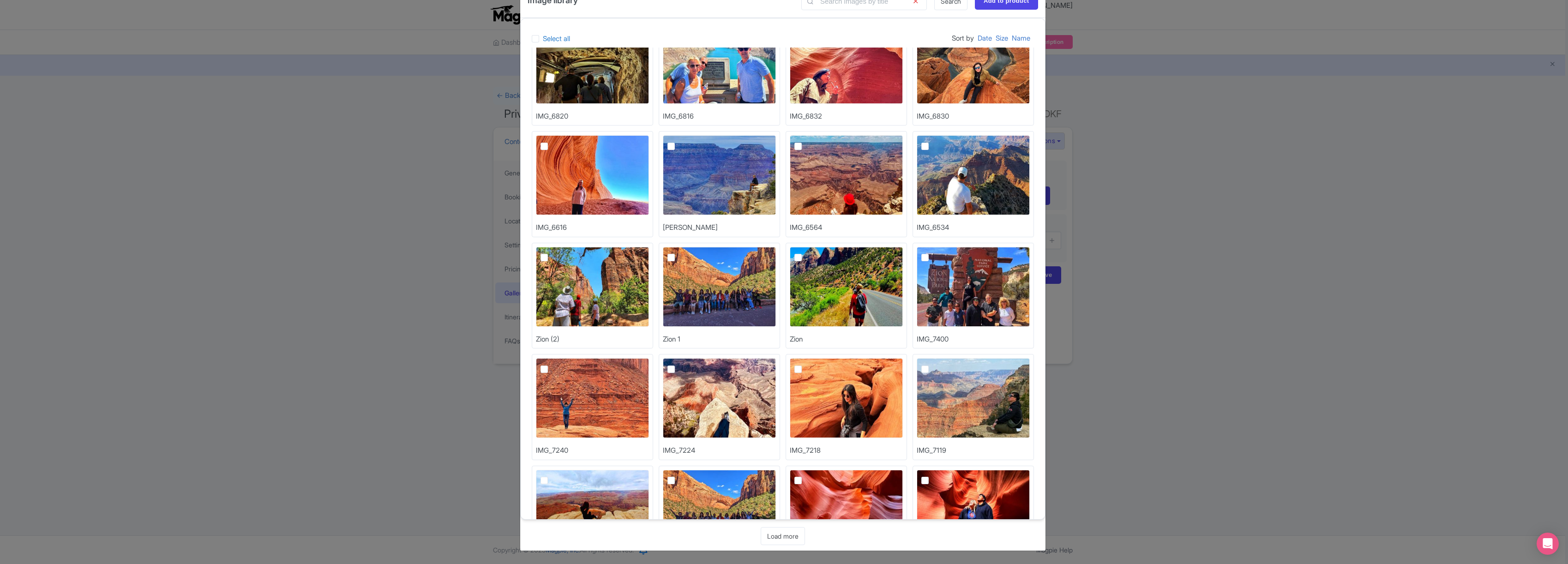
scroll to position [1554, 0]
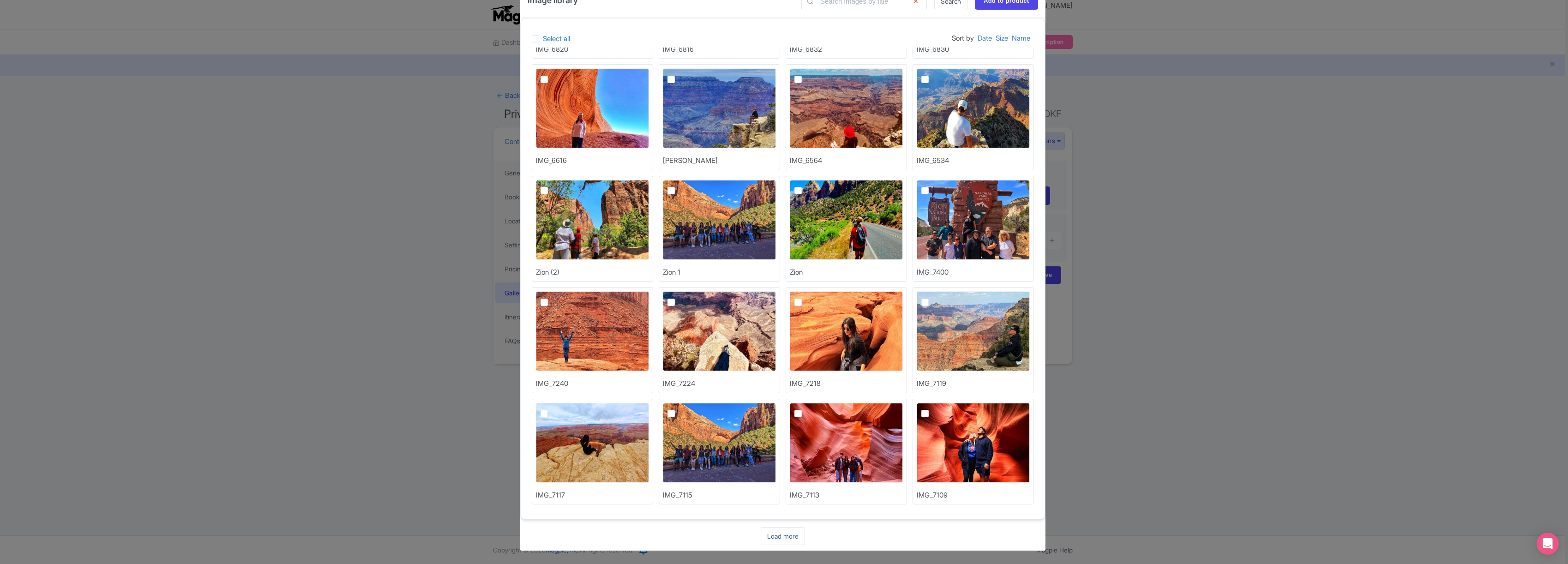
click at [783, 538] on link "Load more" at bounding box center [783, 536] width 45 height 18
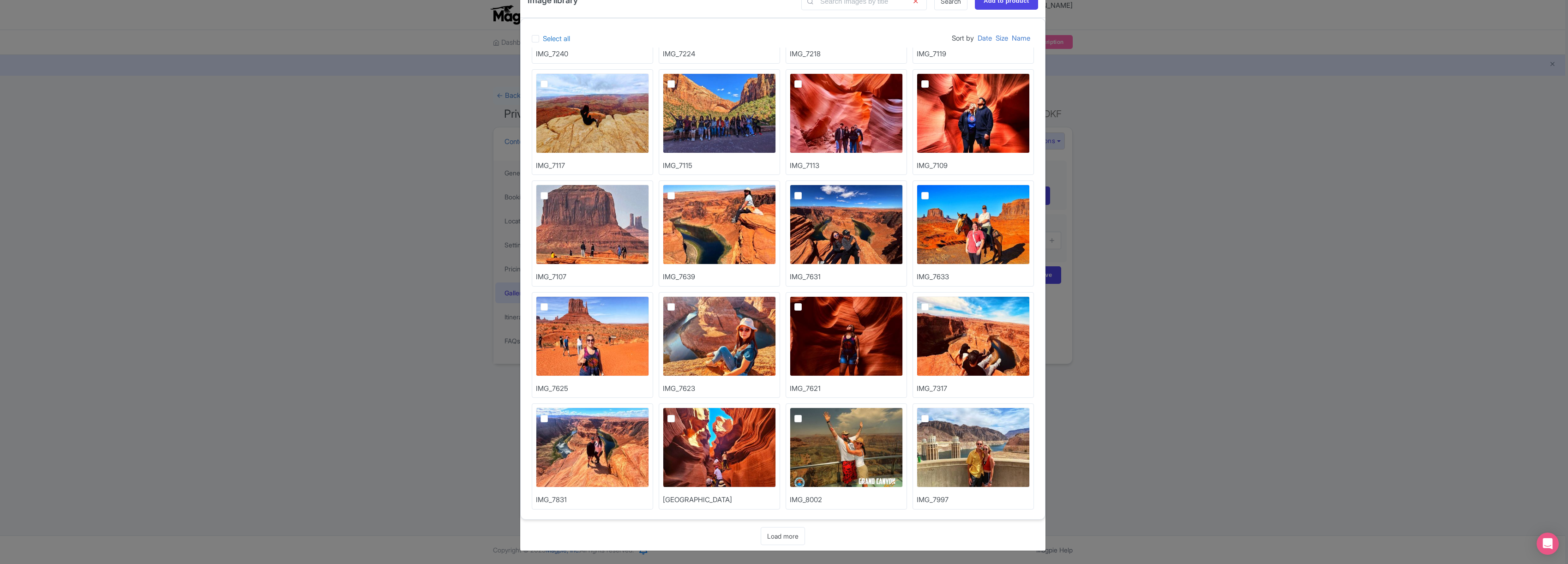
scroll to position [1888, 0]
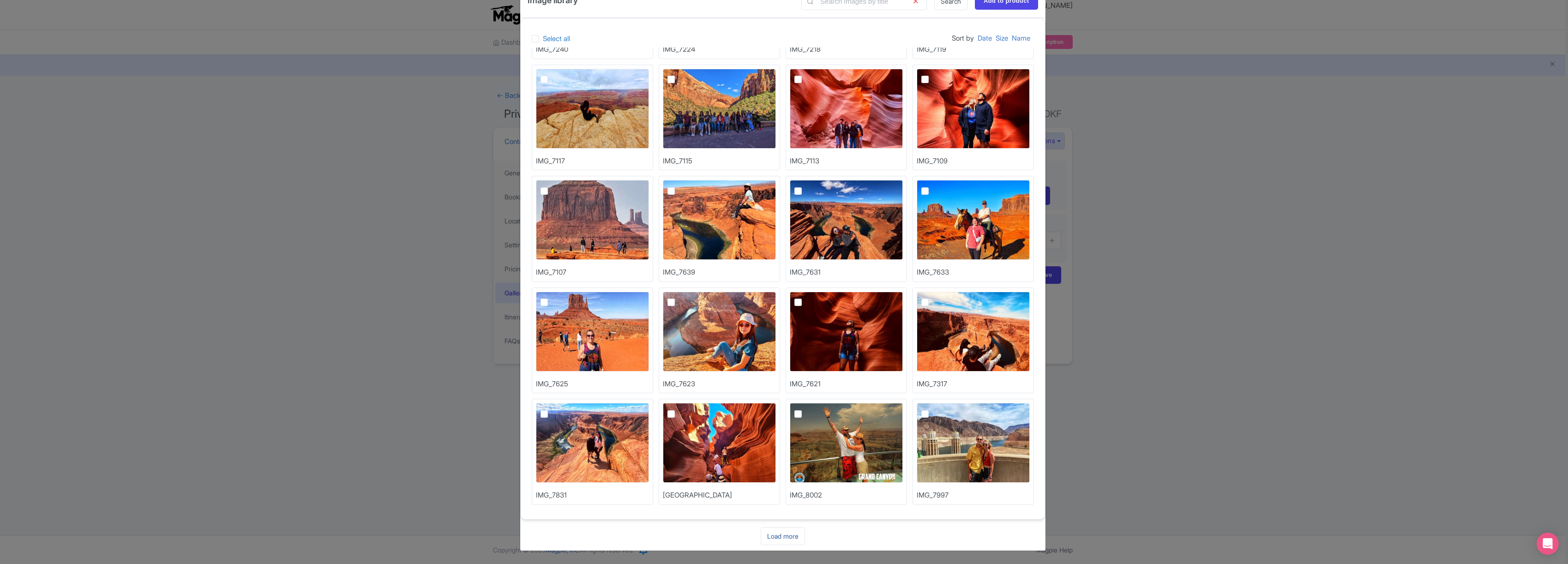
click at [790, 535] on link "Load more" at bounding box center [783, 536] width 45 height 18
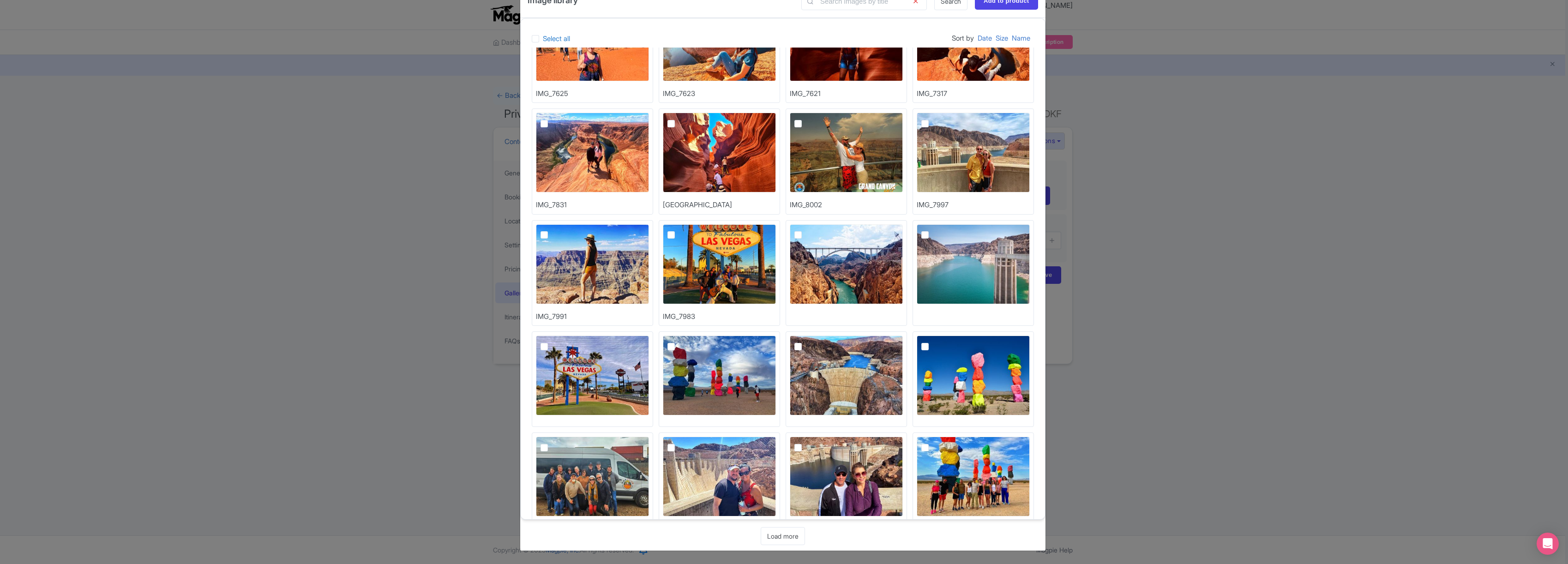
scroll to position [2202, 0]
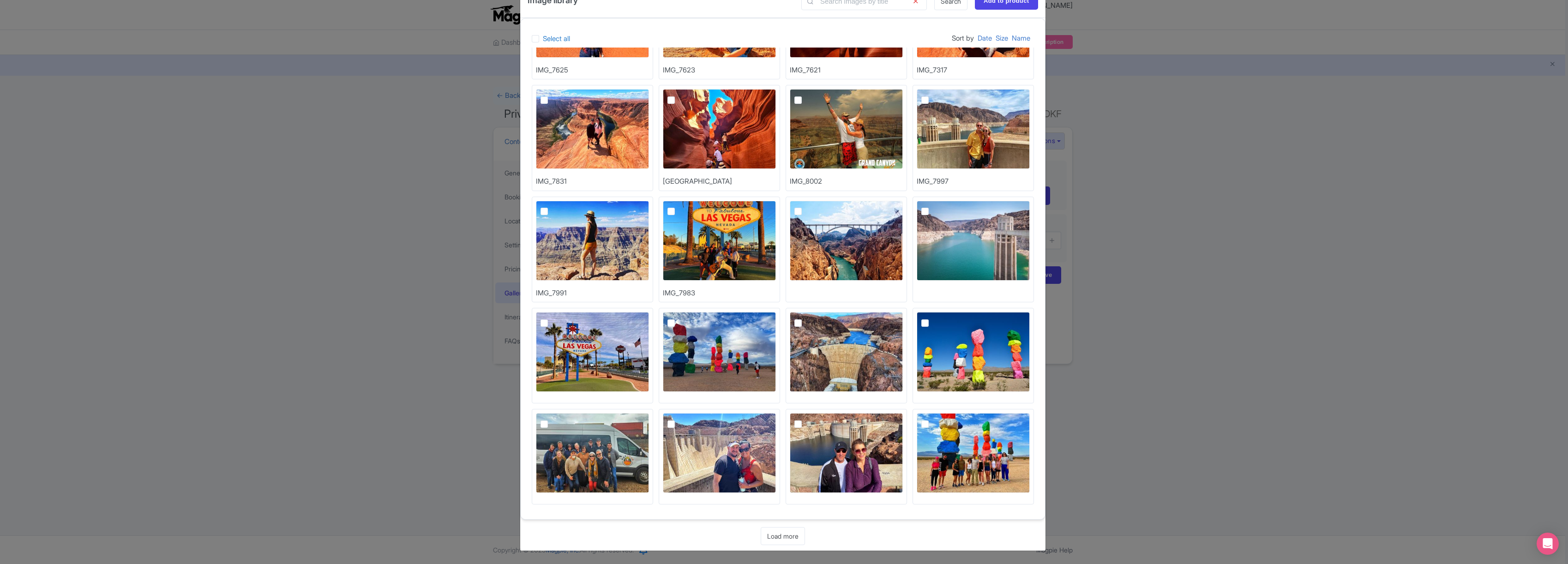
click at [785, 538] on link "Load more" at bounding box center [783, 536] width 45 height 18
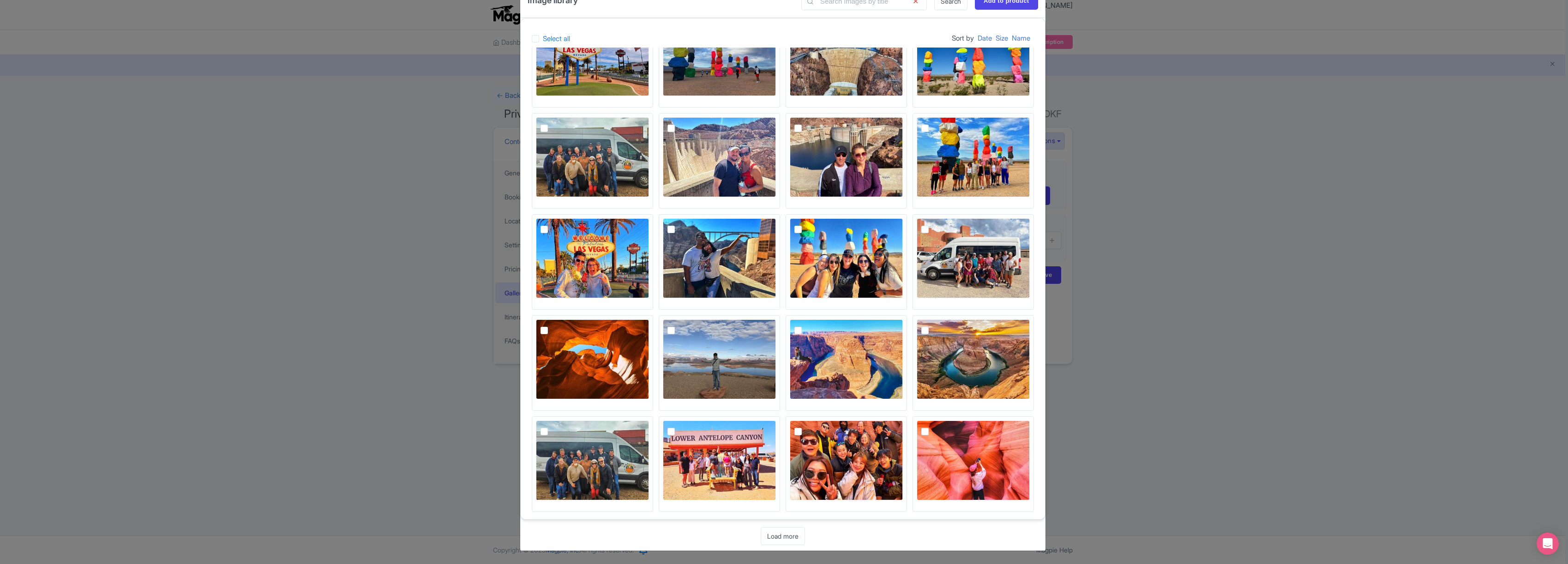
scroll to position [2505, 0]
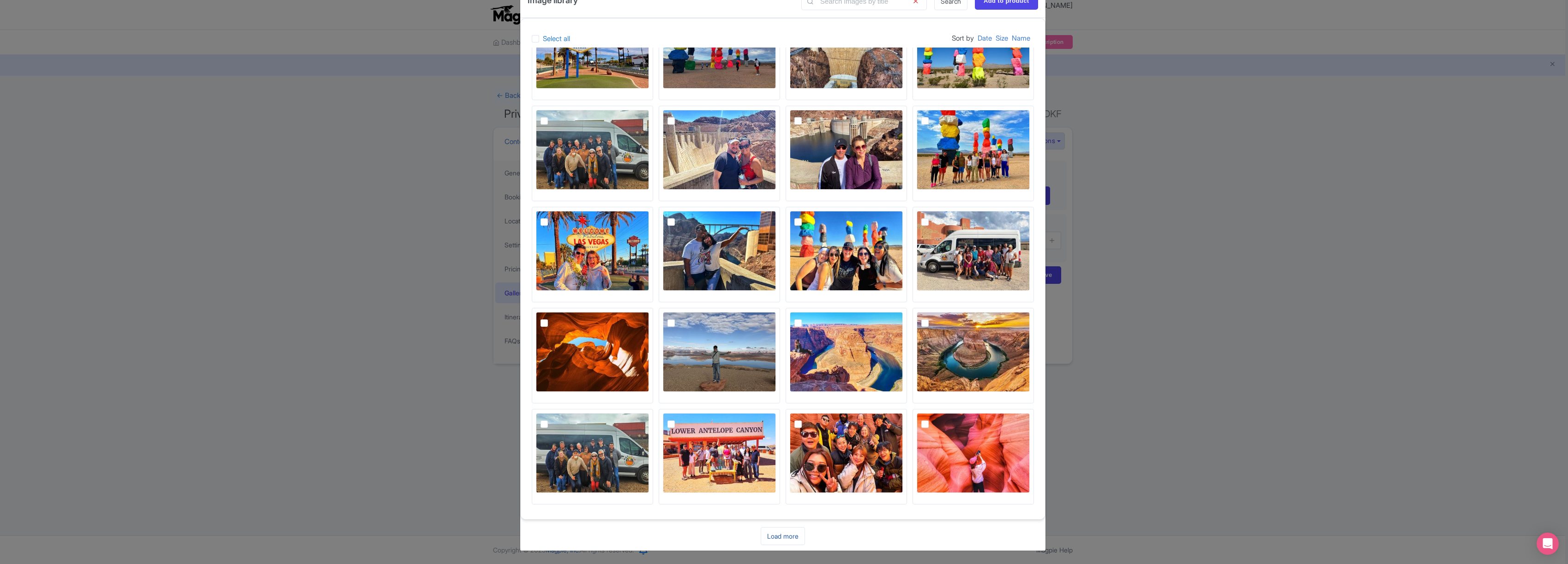
click at [783, 535] on link "Load more" at bounding box center [783, 536] width 45 height 18
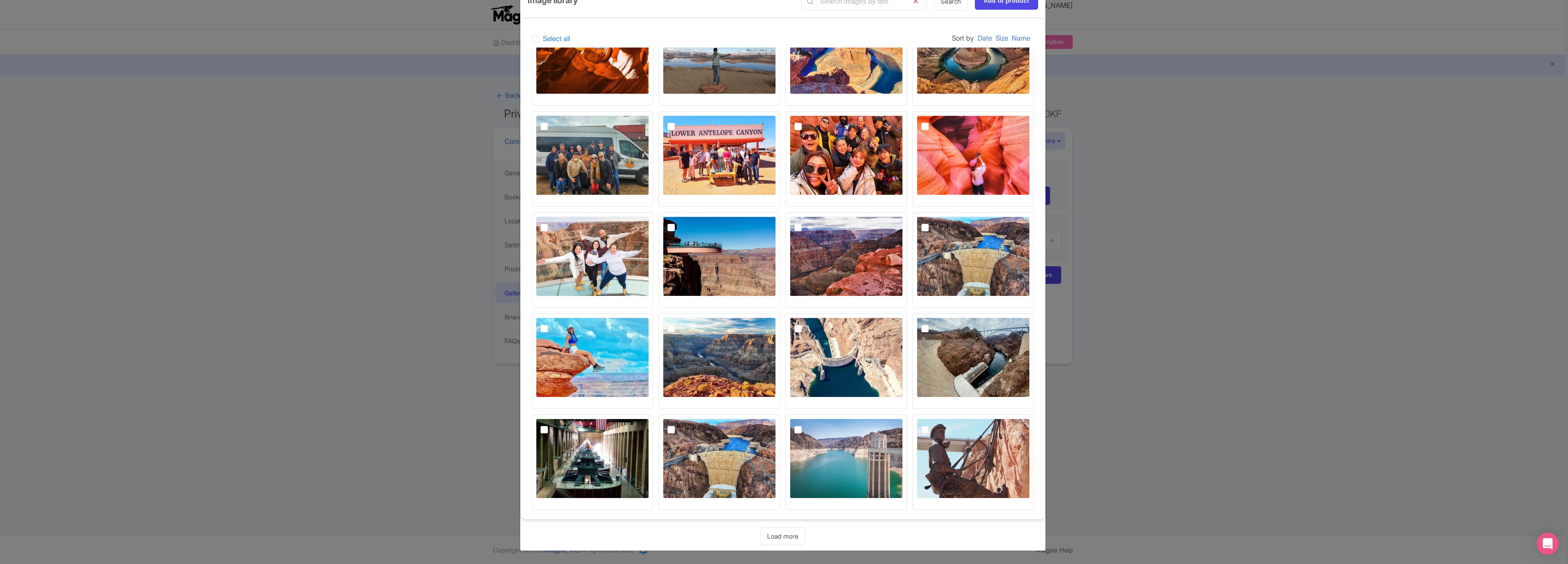
scroll to position [2808, 0]
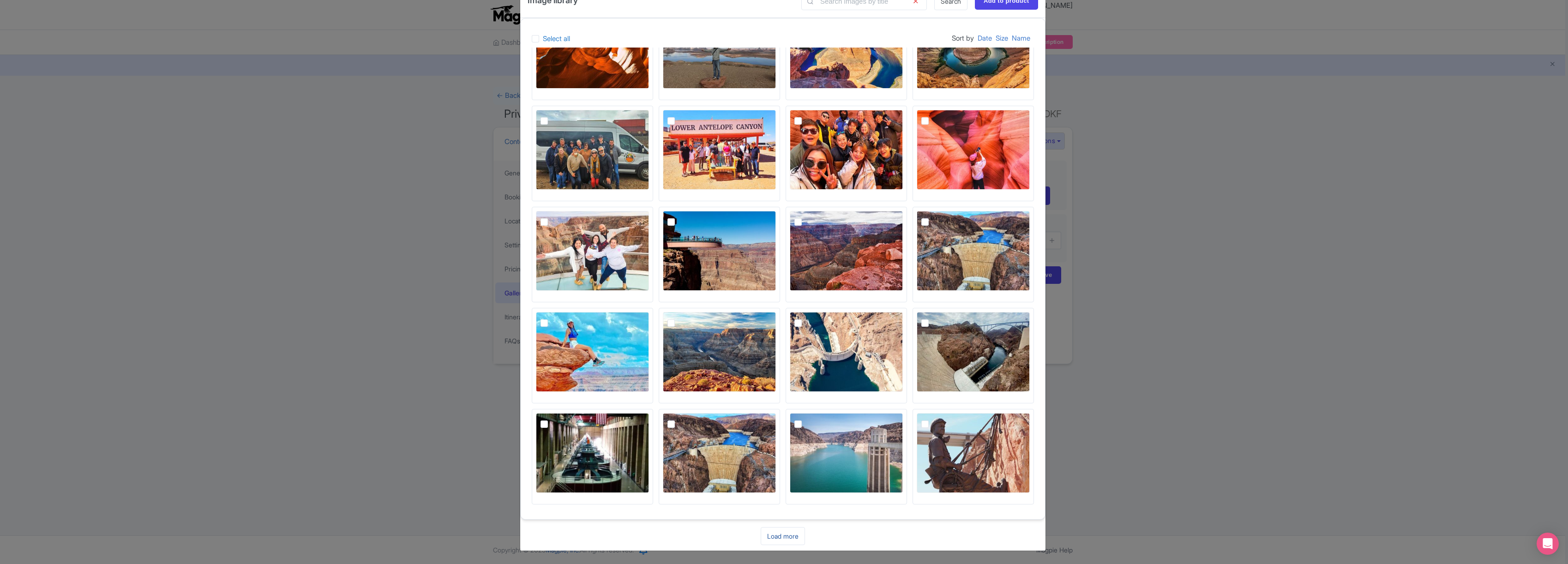
click at [780, 534] on link "Load more" at bounding box center [783, 536] width 45 height 18
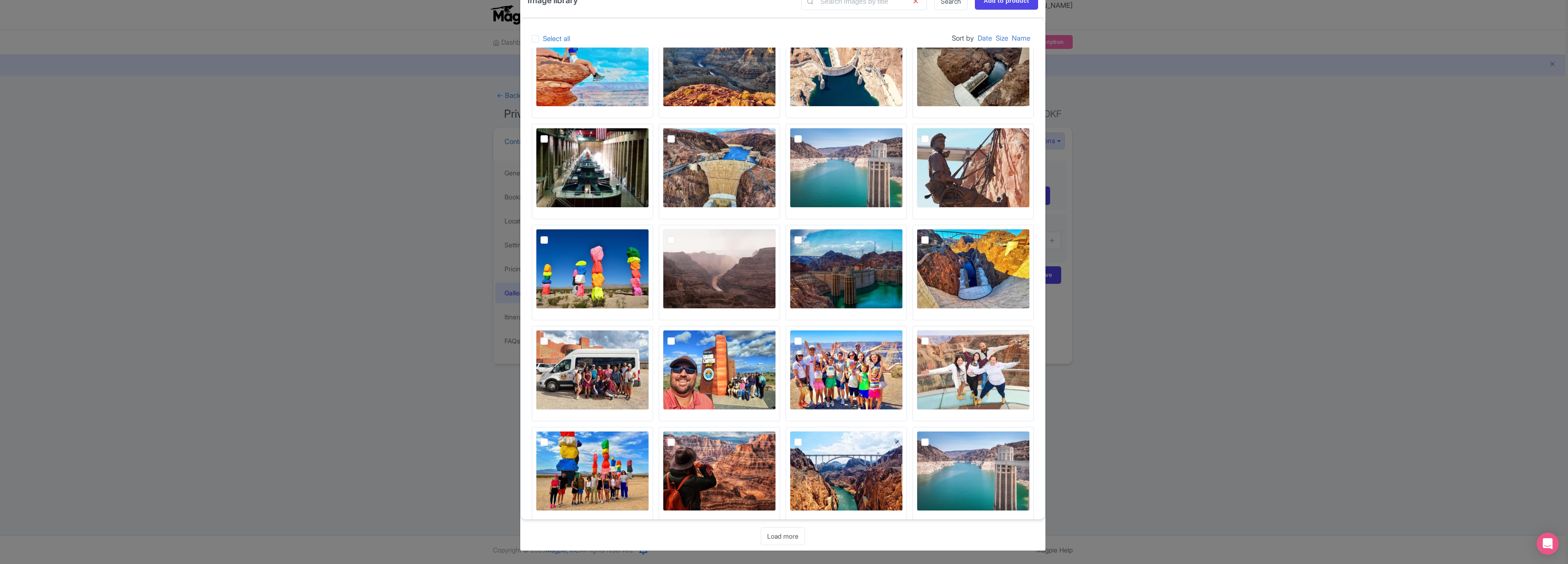
scroll to position [3111, 0]
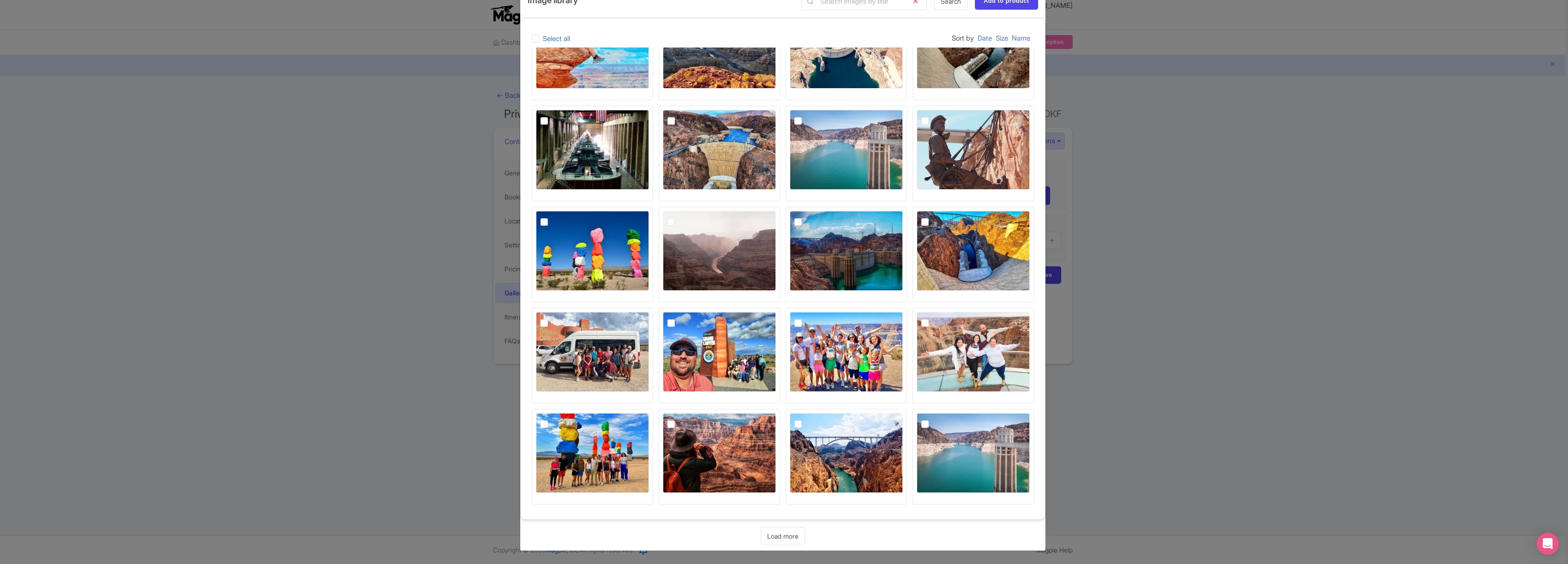
click at [788, 541] on link "Load more" at bounding box center [783, 536] width 45 height 18
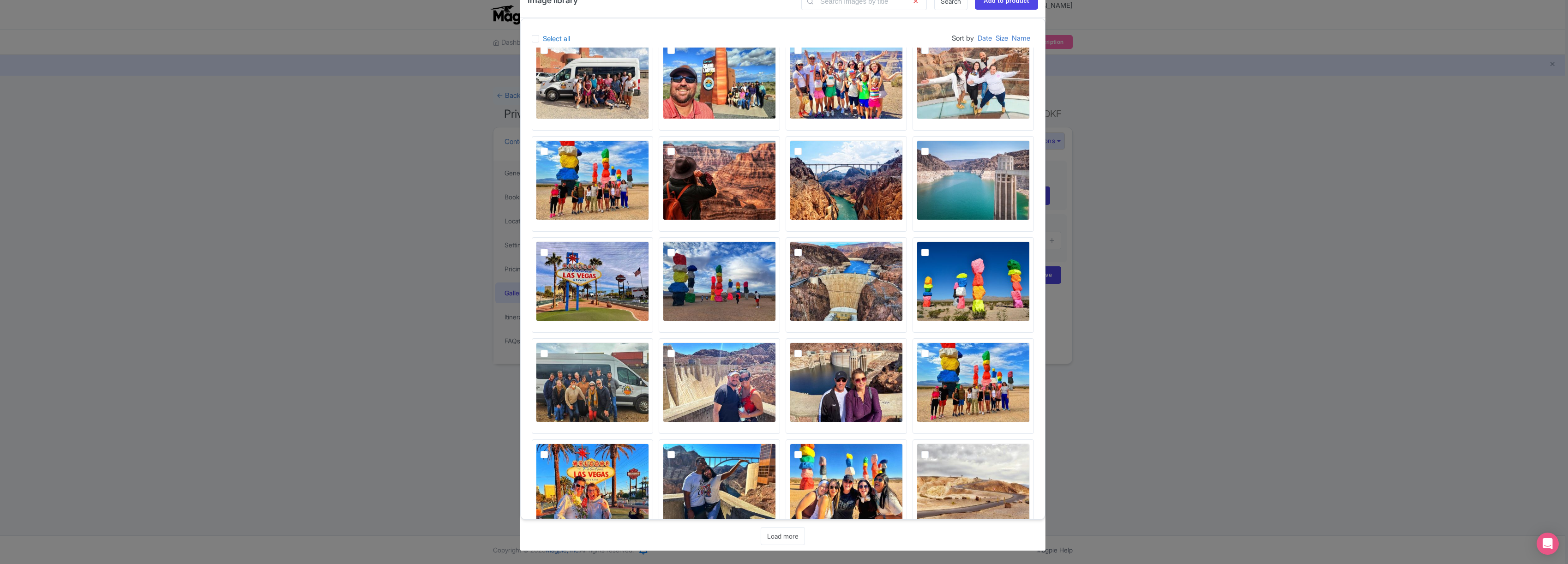
scroll to position [3414, 0]
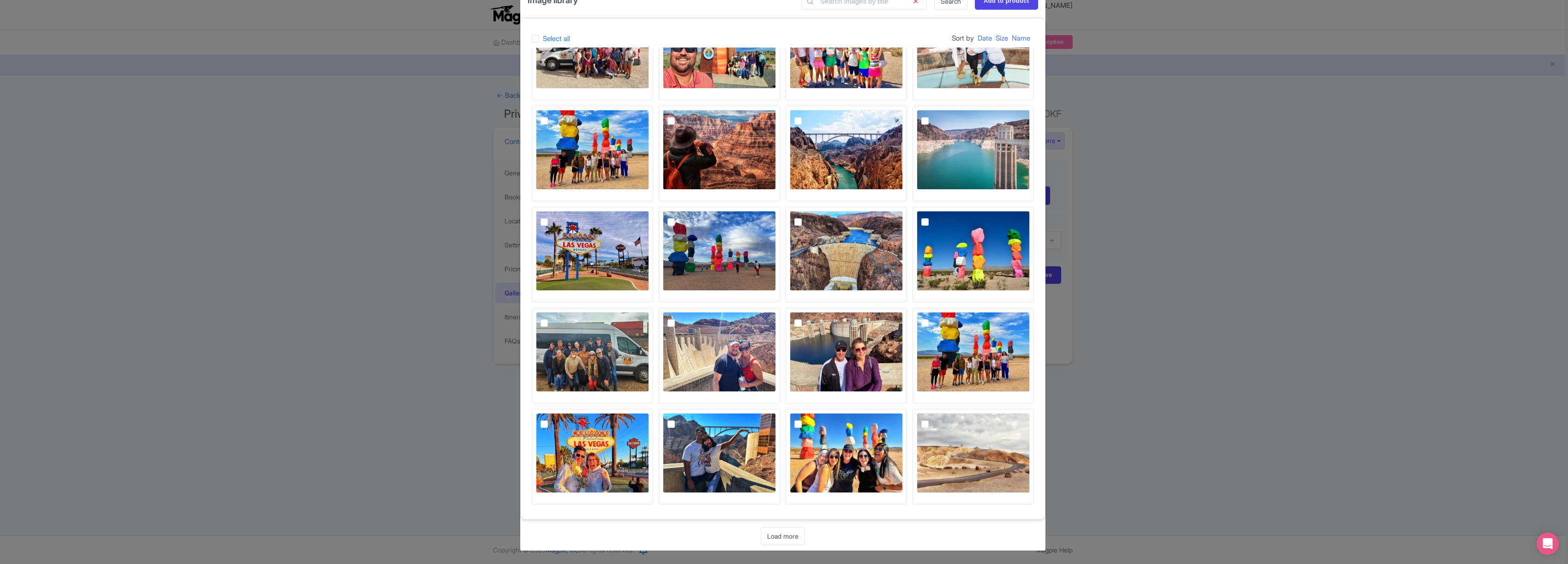
click at [960, 439] on img at bounding box center [973, 452] width 113 height 79
click at [938, 419] on input "checkbox" at bounding box center [935, 416] width 6 height 6
checkbox input "true"
click at [785, 534] on link "Load more" at bounding box center [783, 536] width 45 height 18
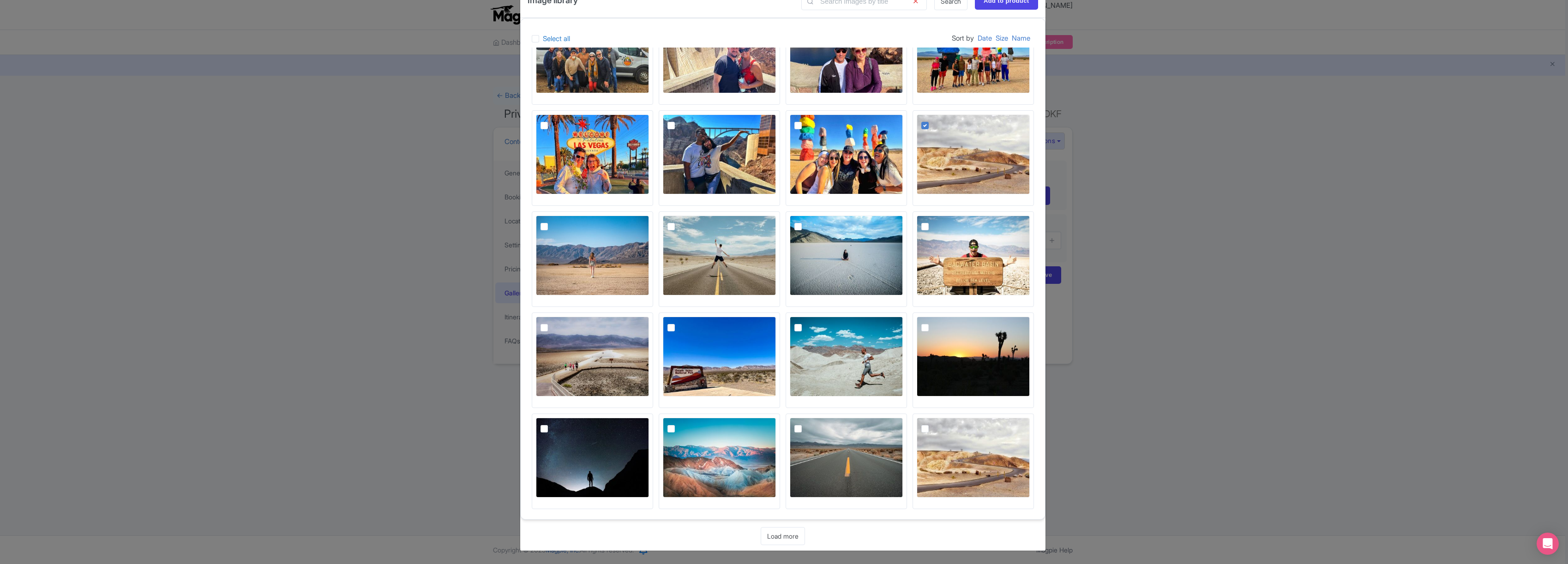
scroll to position [3717, 0]
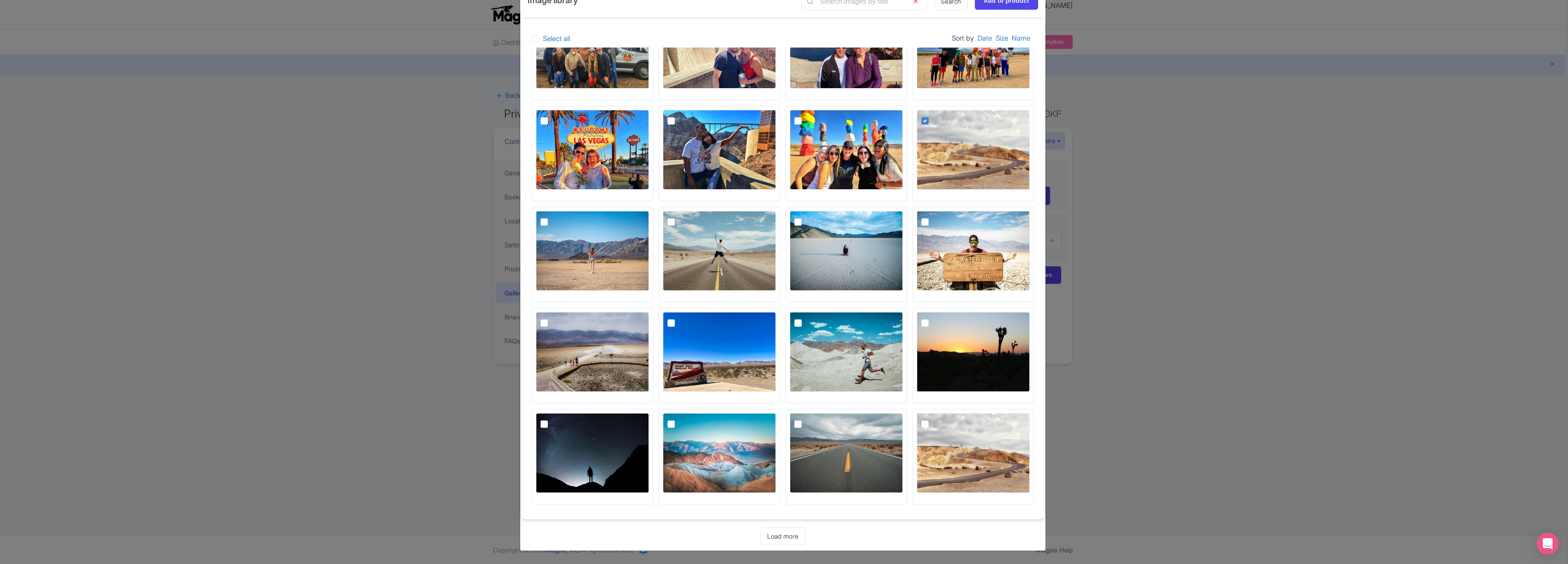
click at [596, 245] on img at bounding box center [592, 250] width 113 height 79
click at [557, 217] on input "checkbox" at bounding box center [555, 213] width 6 height 6
checkbox input "true"
click at [864, 247] on img at bounding box center [846, 250] width 113 height 79
click at [811, 217] on input "checkbox" at bounding box center [808, 213] width 6 height 6
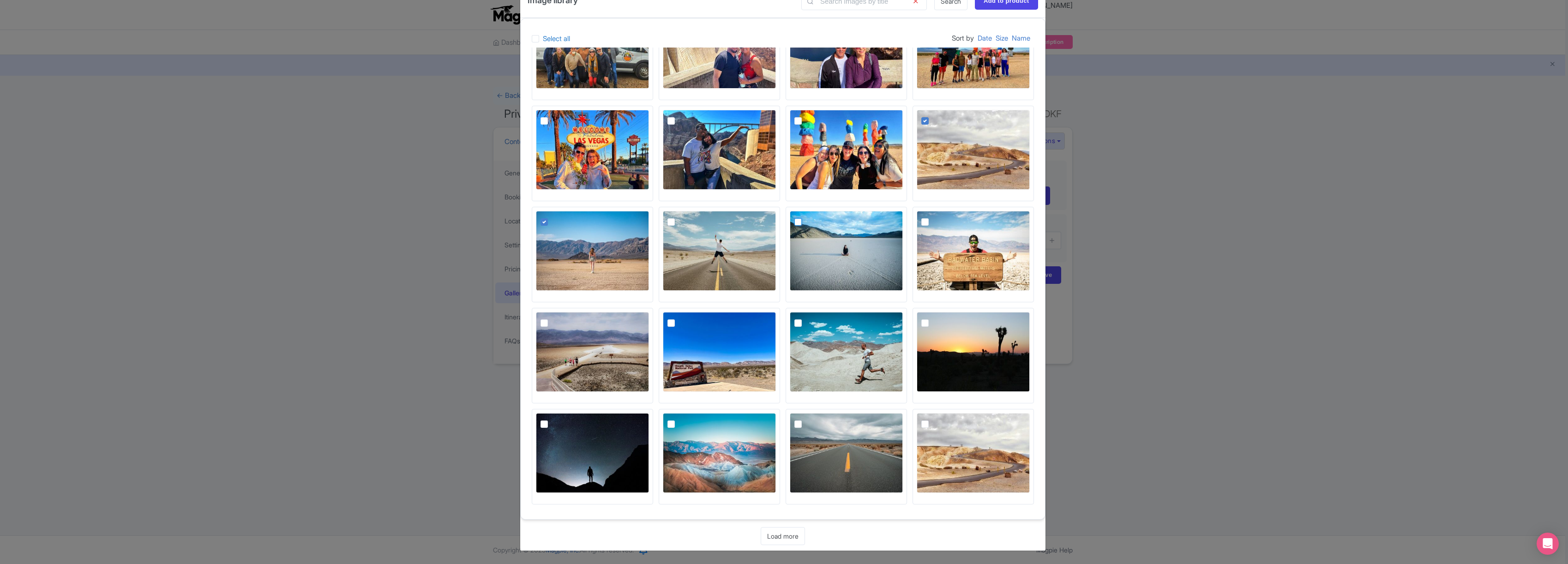
checkbox input "true"
click at [709, 362] on img at bounding box center [719, 351] width 113 height 79
click at [684, 318] on input "checkbox" at bounding box center [681, 314] width 6 height 6
checkbox input "true"
click at [847, 356] on img at bounding box center [846, 351] width 113 height 79
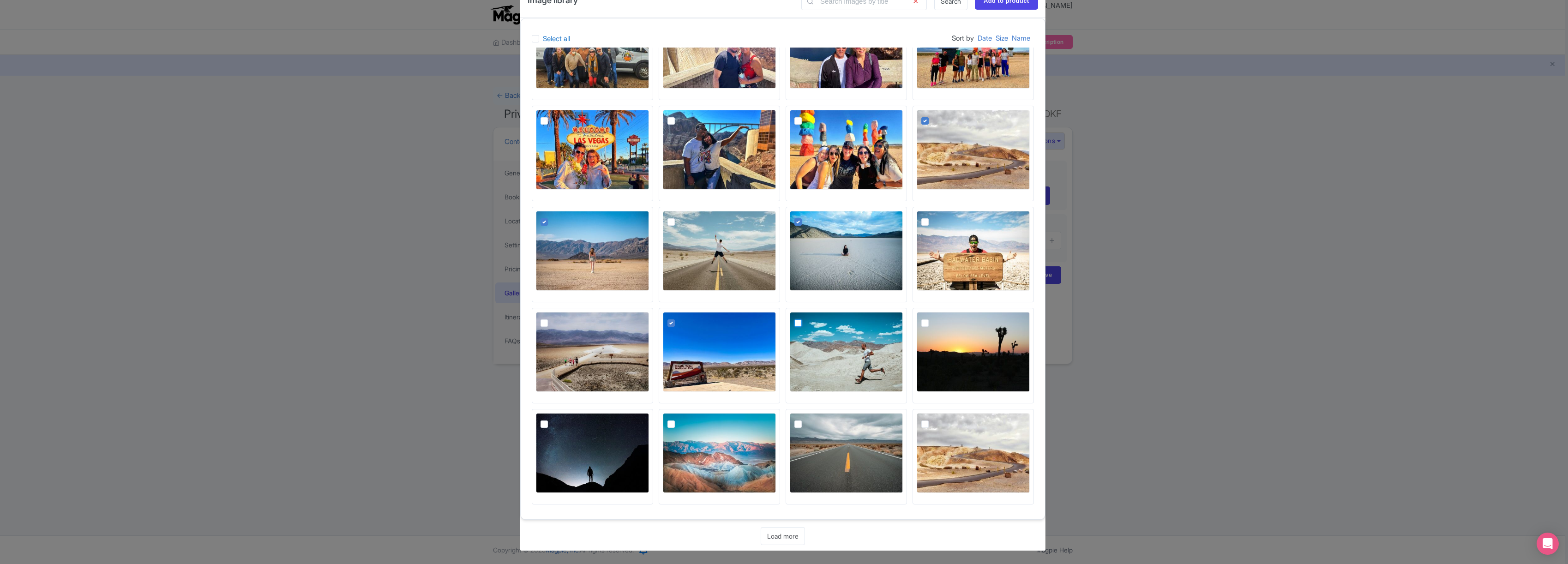
click at [811, 318] on input "checkbox" at bounding box center [808, 314] width 6 height 6
checkbox input "true"
click at [709, 455] on img at bounding box center [719, 452] width 113 height 79
click at [684, 419] on input "checkbox" at bounding box center [681, 416] width 6 height 6
checkbox input "true"
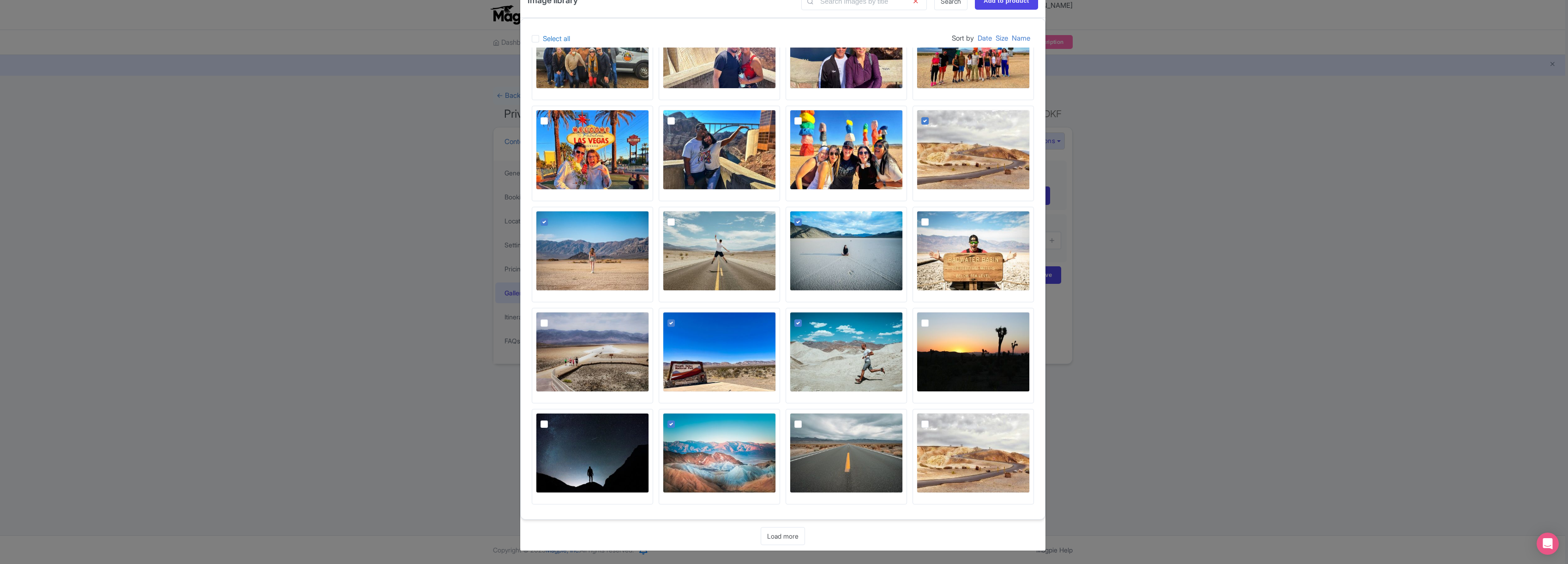
click at [571, 340] on img at bounding box center [592, 351] width 113 height 79
click at [557, 318] on input "checkbox" at bounding box center [555, 314] width 6 height 6
checkbox input "true"
click at [783, 534] on link "Load more" at bounding box center [783, 536] width 45 height 18
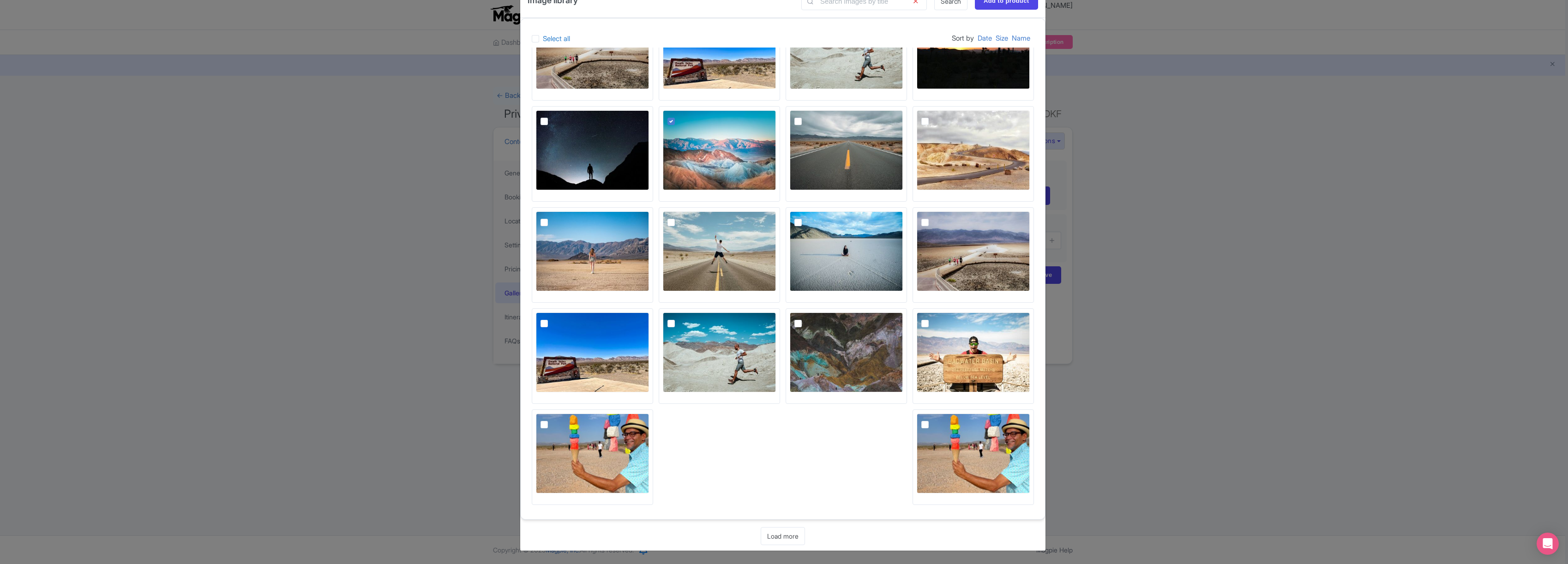
scroll to position [4020, 0]
click at [843, 346] on img at bounding box center [846, 351] width 113 height 79
click at [811, 318] on input "checkbox" at bounding box center [808, 314] width 6 height 6
checkbox input "true"
click at [988, 3] on input "Add to product" at bounding box center [1006, 1] width 63 height 17
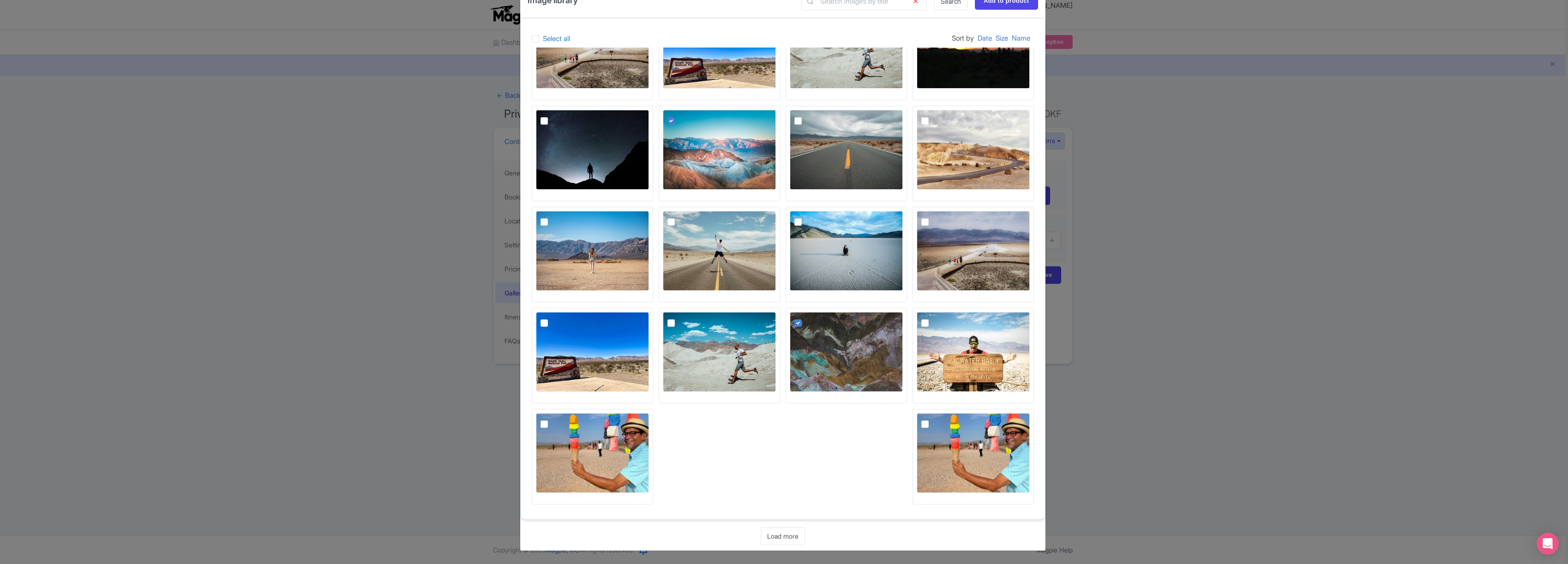
type input "Adding..."
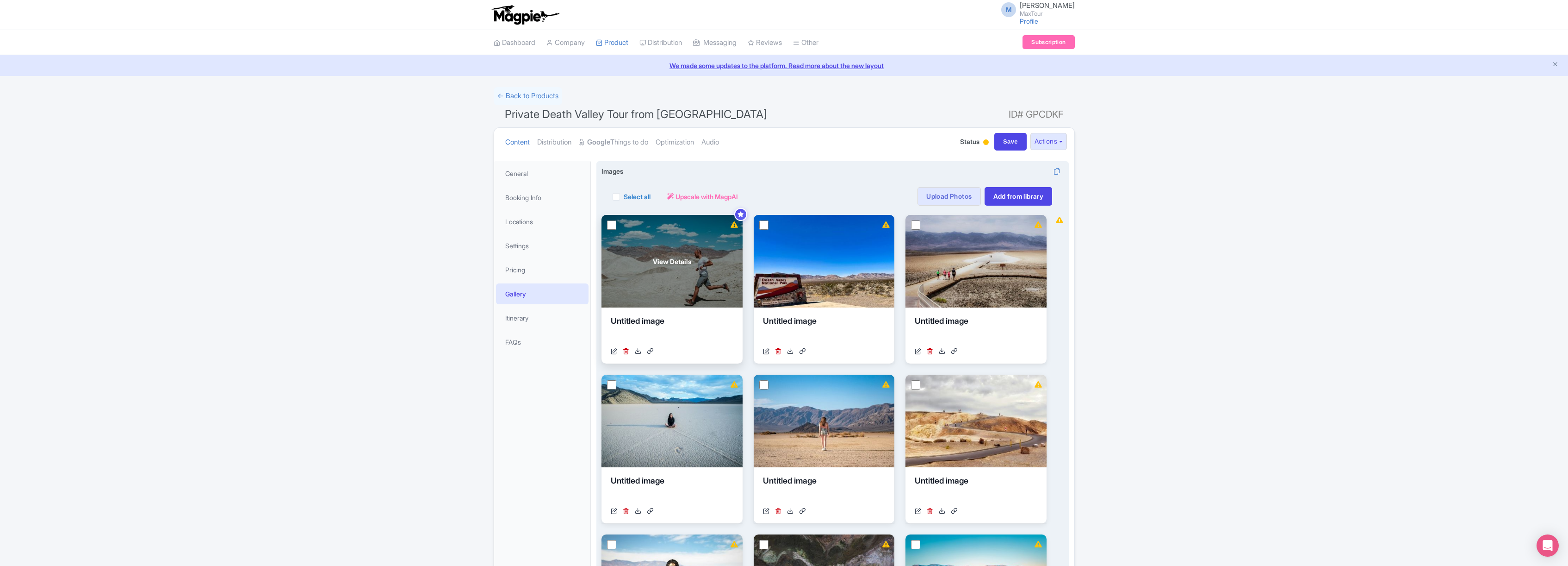
click at [620, 227] on div "View Details" at bounding box center [672, 261] width 141 height 92
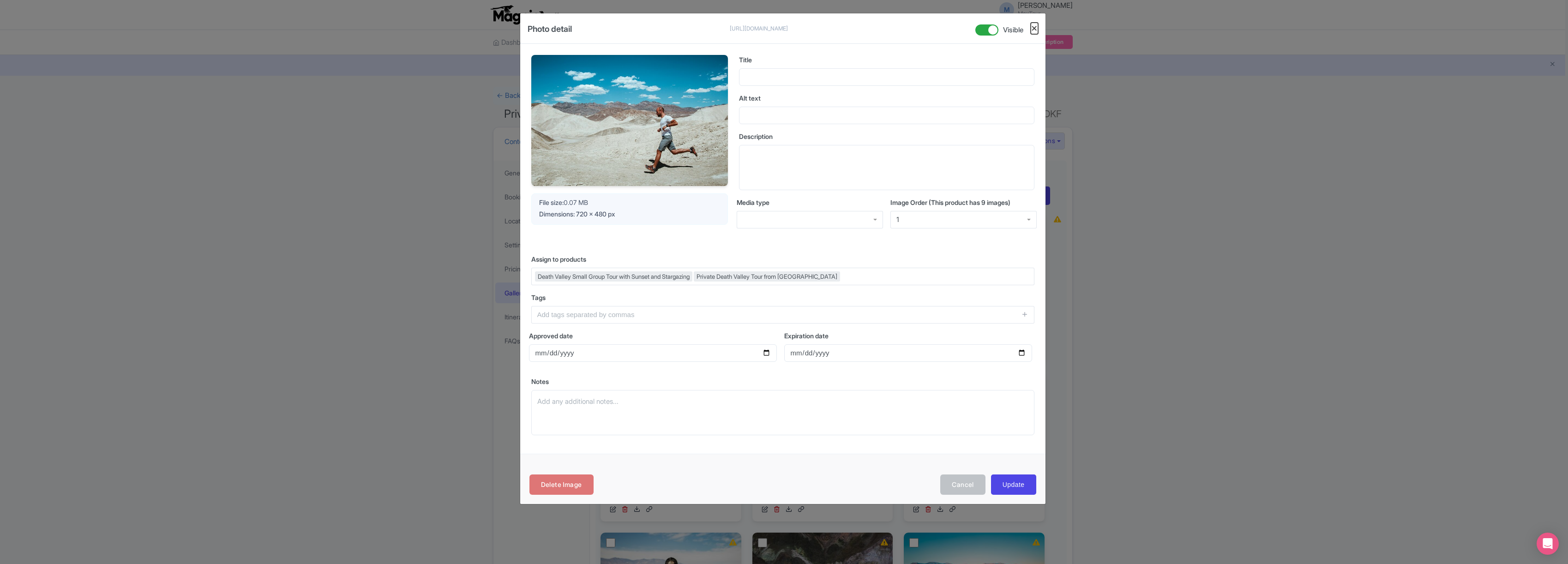
click at [1032, 26] on button "Close" at bounding box center [1034, 28] width 8 height 12
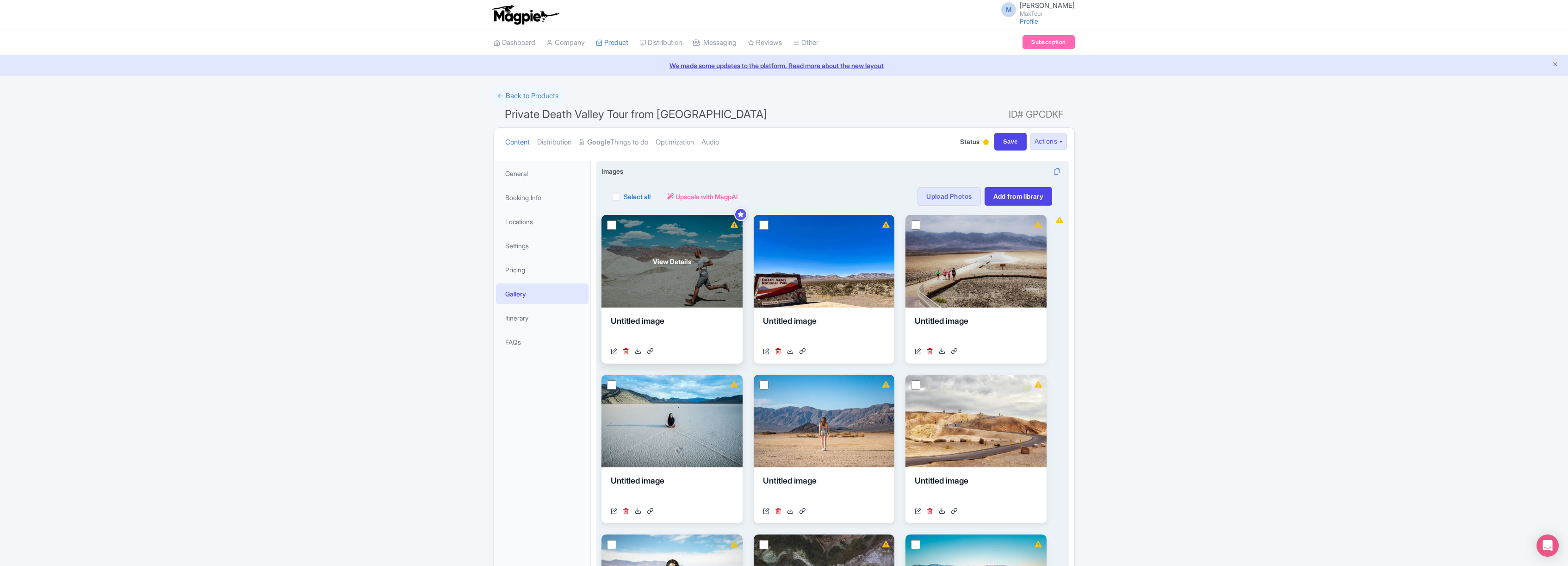
click at [613, 225] on input "checkbox" at bounding box center [611, 225] width 9 height 9
checkbox input "true"
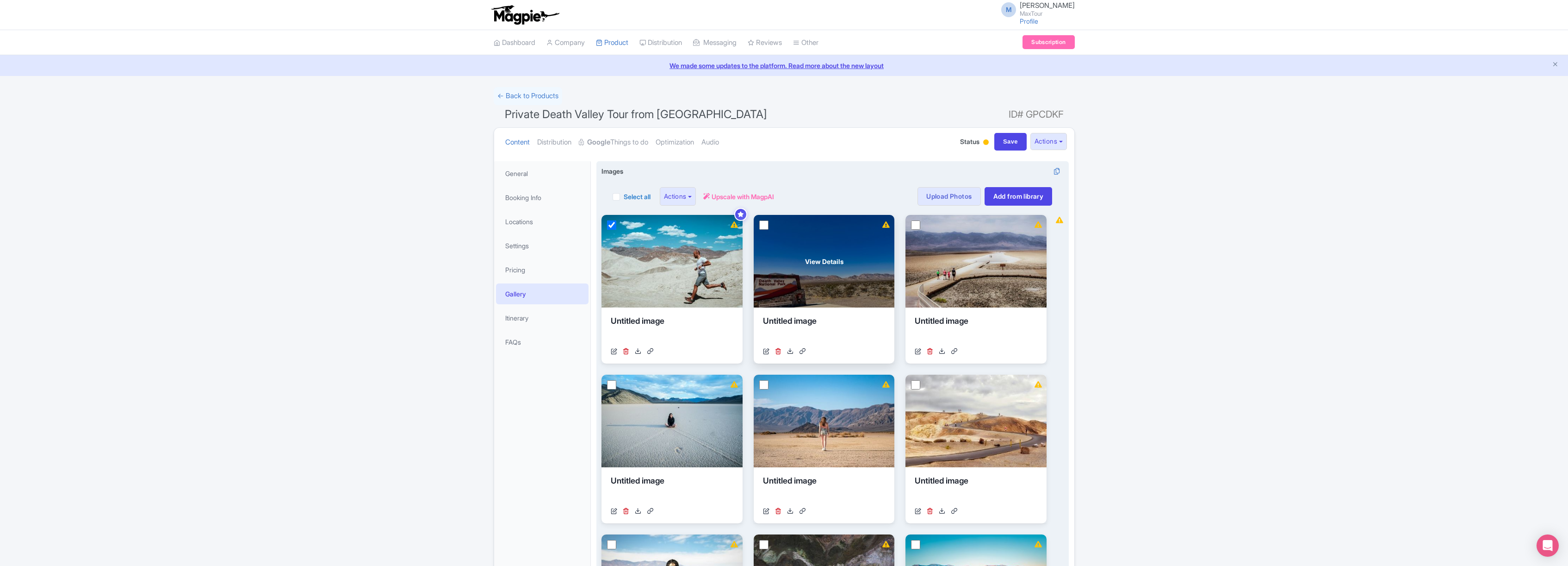
click at [764, 224] on input "checkbox" at bounding box center [764, 225] width 9 height 9
checkbox input "true"
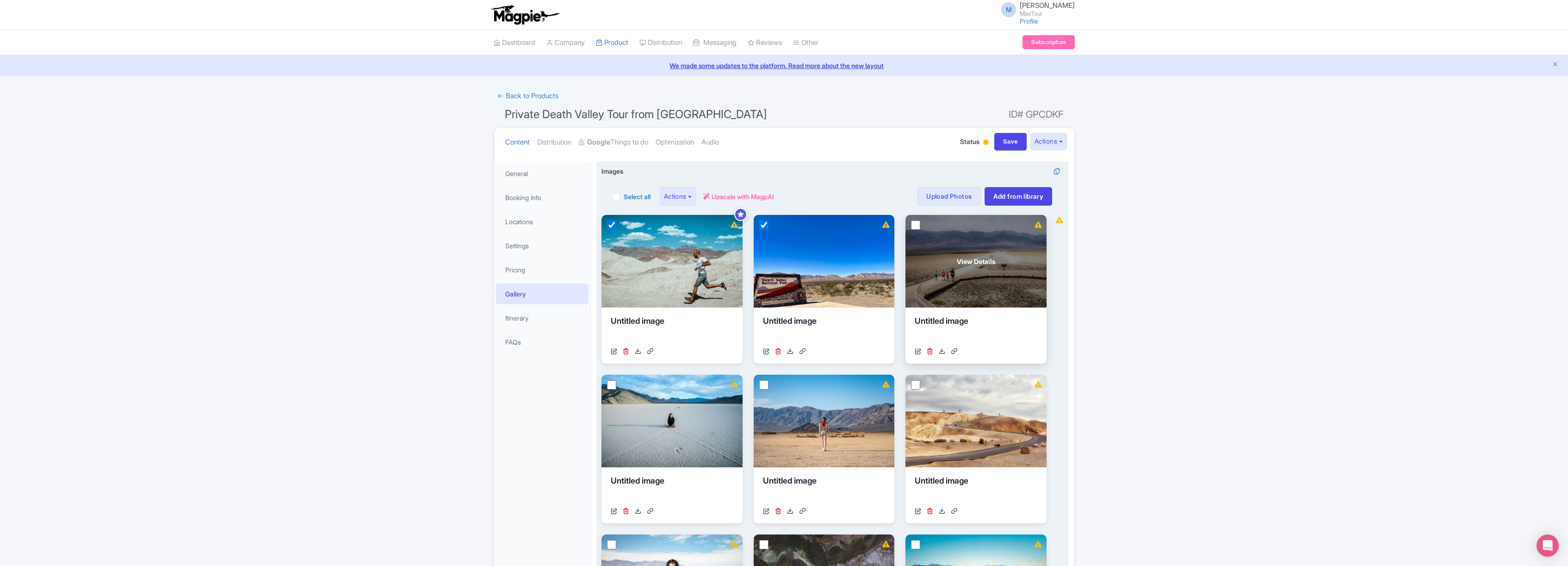
click at [915, 224] on input "checkbox" at bounding box center [915, 225] width 9 height 9
checkbox input "true"
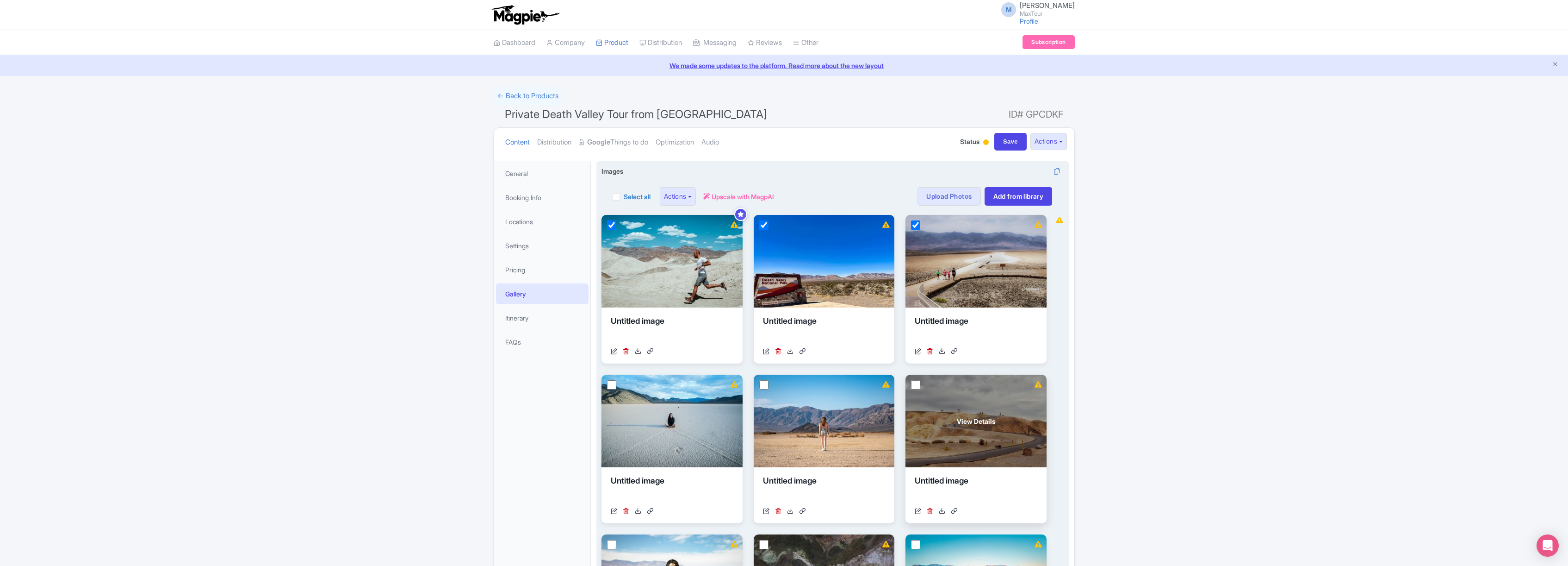
click at [915, 384] on input "checkbox" at bounding box center [915, 384] width 9 height 9
checkbox input "true"
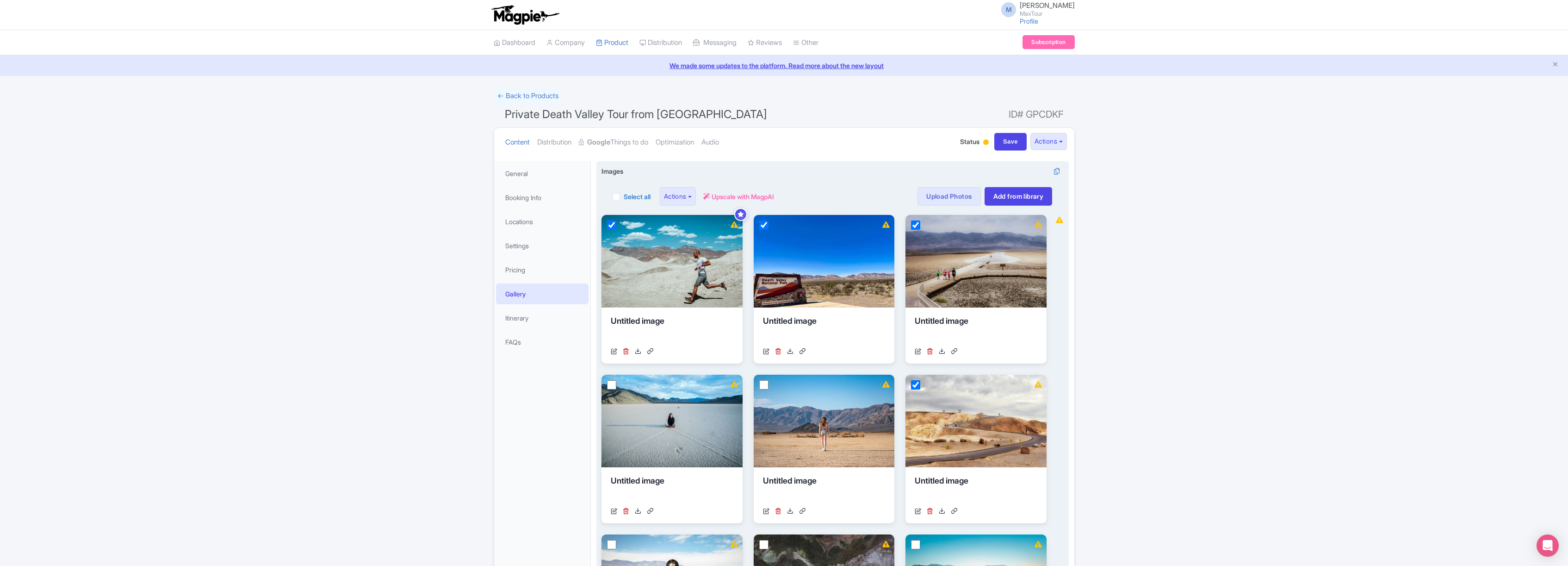
drag, startPoint x: 764, startPoint y: 383, endPoint x: 745, endPoint y: 383, distance: 19.0
click at [764, 383] on input "checkbox" at bounding box center [764, 384] width 9 height 9
checkbox input "true"
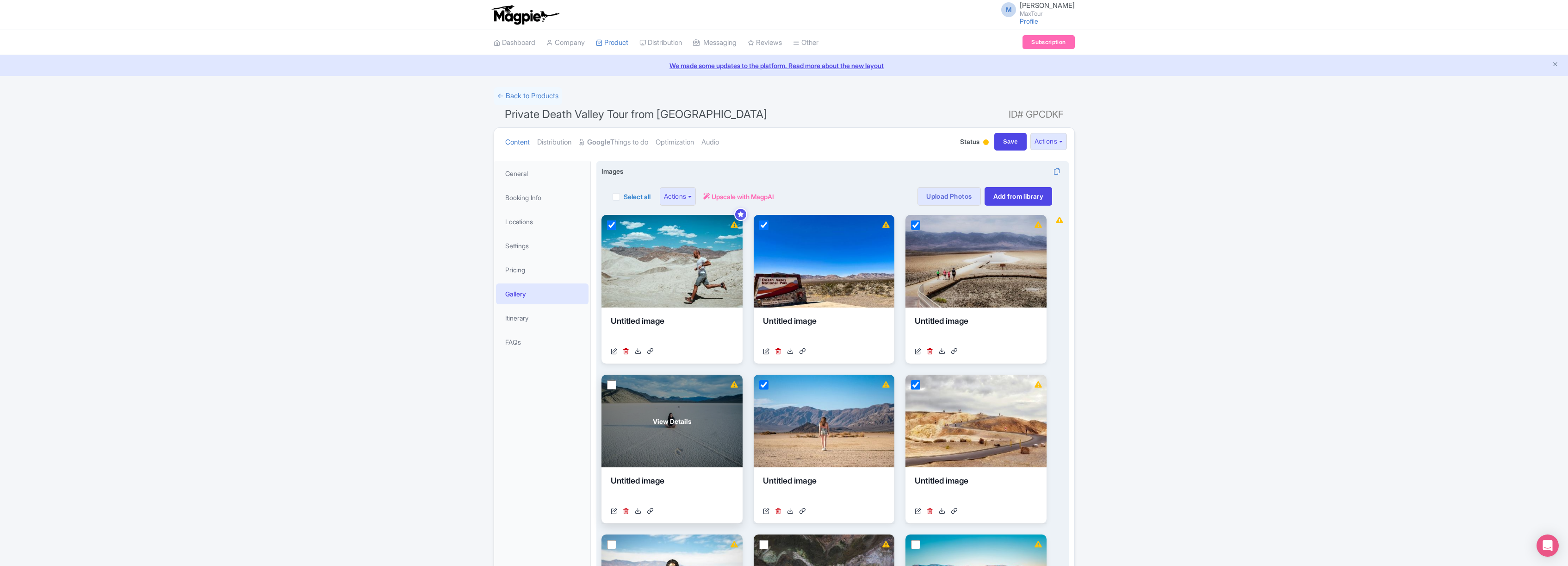
click at [611, 385] on input "checkbox" at bounding box center [611, 384] width 9 height 9
checkbox input "true"
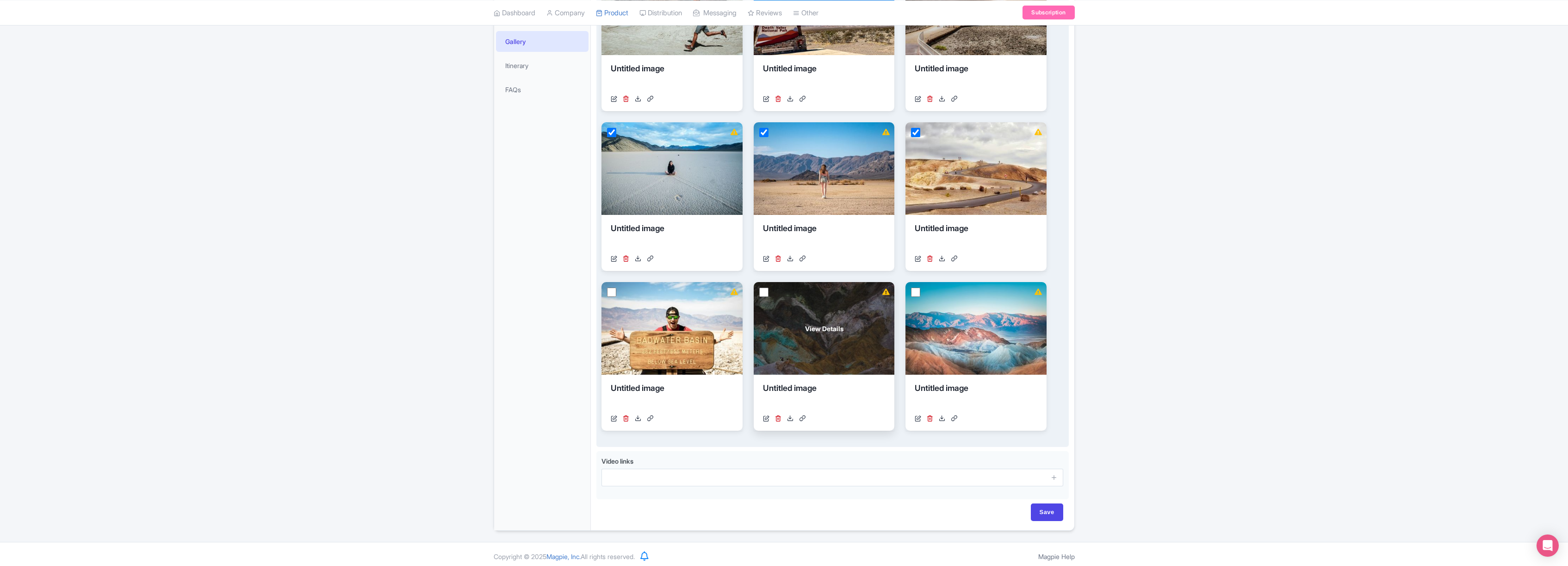
scroll to position [257, 0]
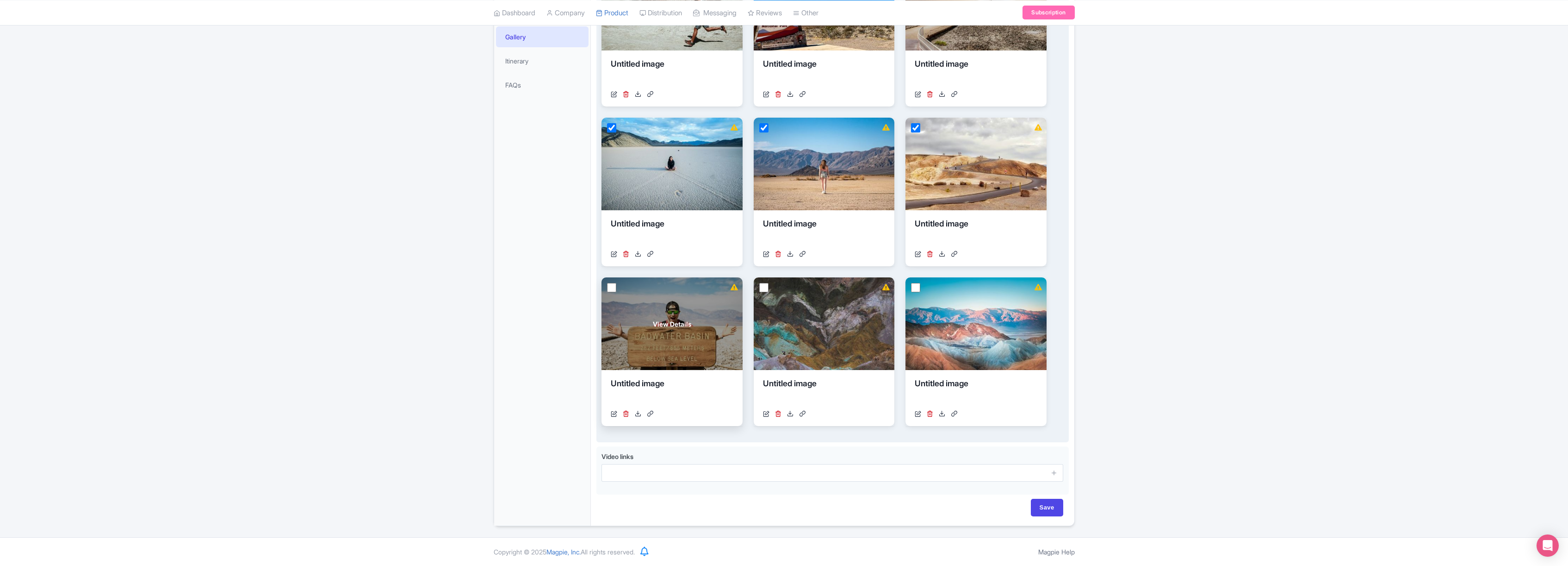
click at [612, 286] on input "checkbox" at bounding box center [611, 287] width 9 height 9
checkbox input "true"
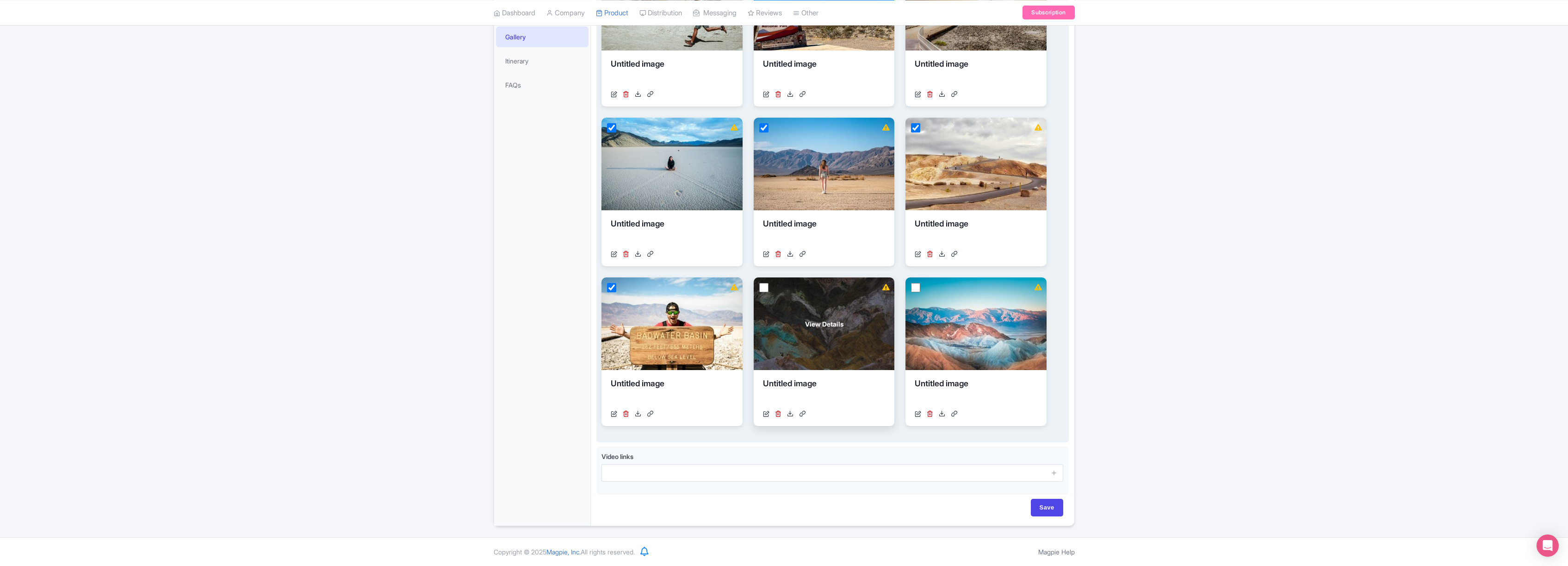
click at [764, 288] on input "checkbox" at bounding box center [764, 287] width 9 height 9
checkbox input "true"
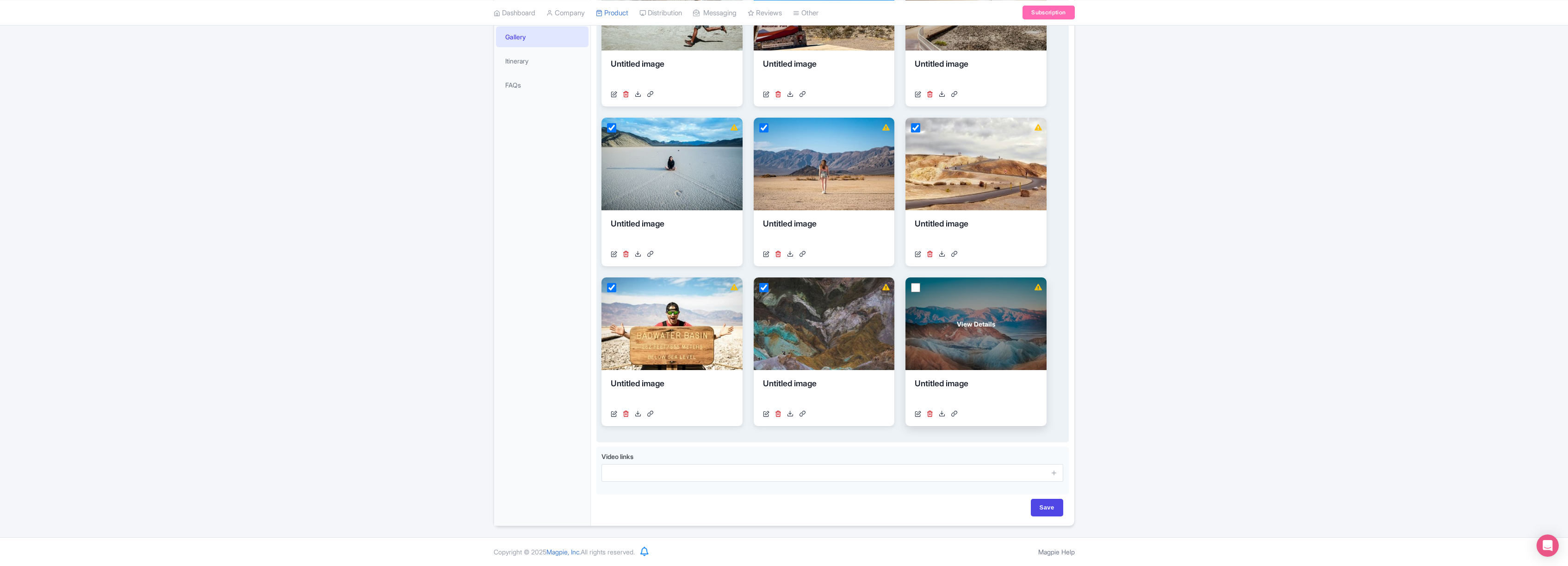
click at [918, 287] on input "checkbox" at bounding box center [915, 287] width 9 height 9
checkbox input "true"
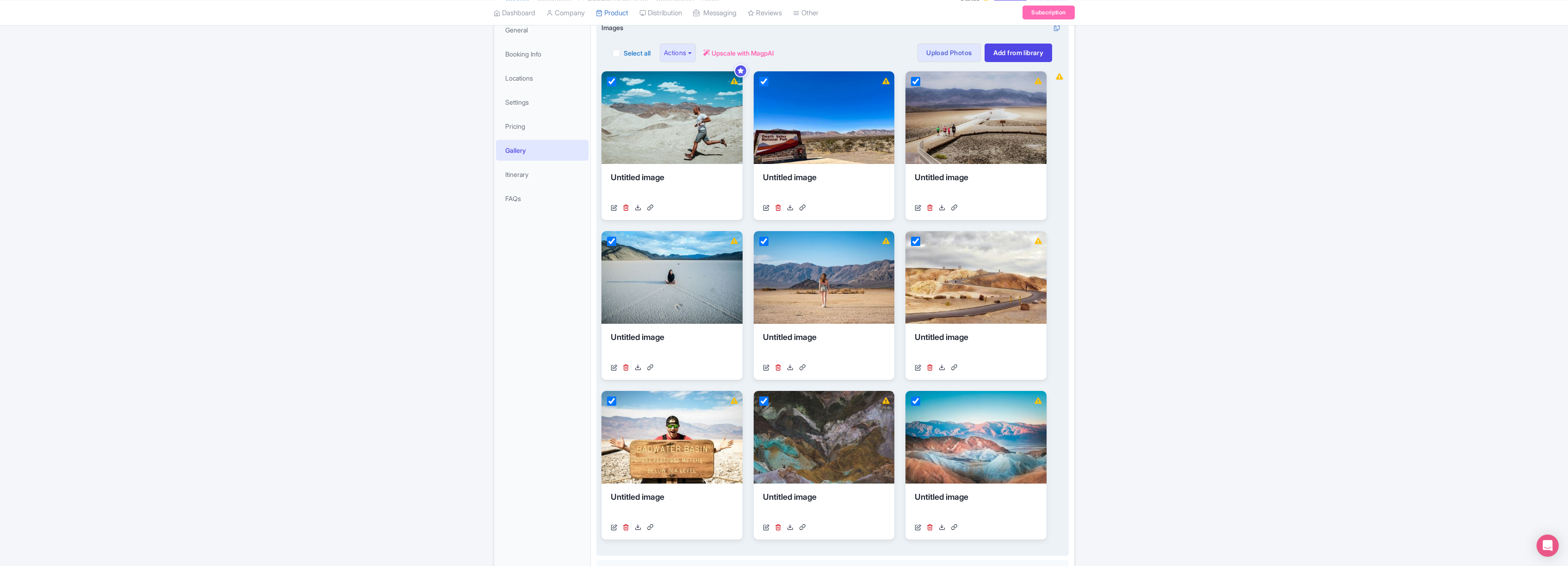
scroll to position [0, 0]
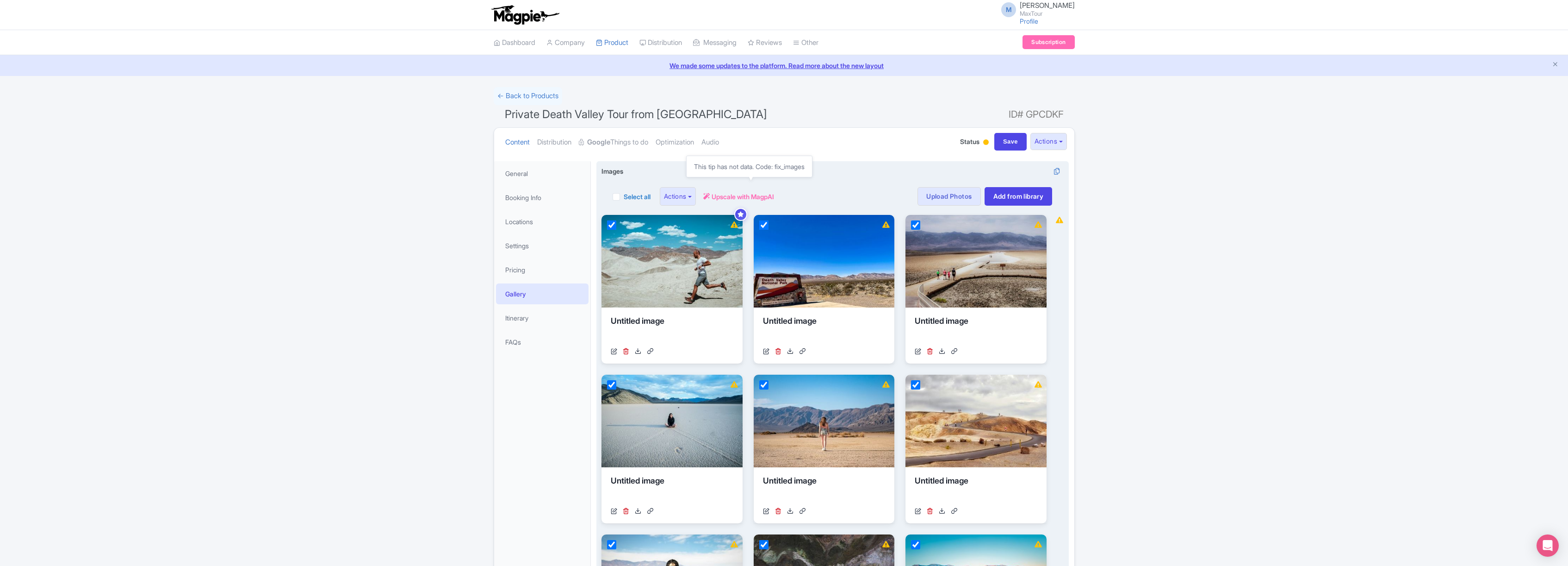
click at [755, 194] on span "Upscale with MagpAI" at bounding box center [743, 197] width 62 height 10
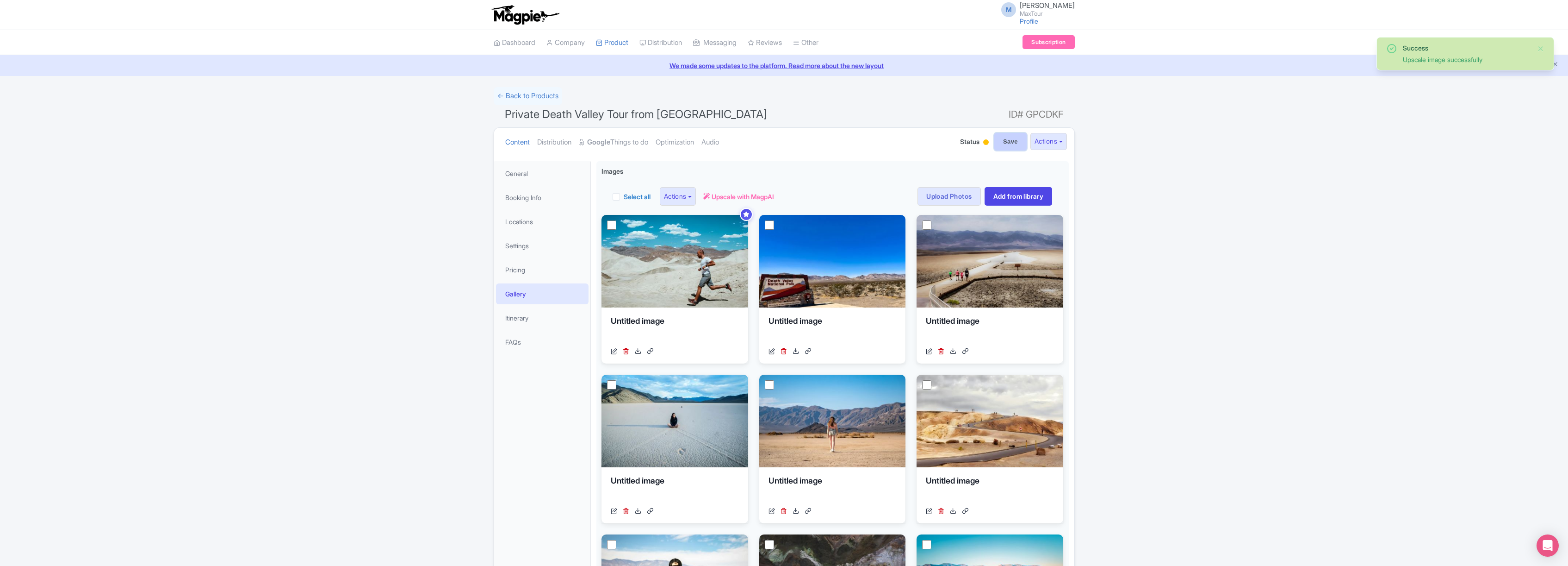
click at [1006, 143] on input "Save" at bounding box center [1011, 141] width 32 height 17
type input "Saving..."
click at [519, 341] on link "FAQs" at bounding box center [542, 342] width 92 height 21
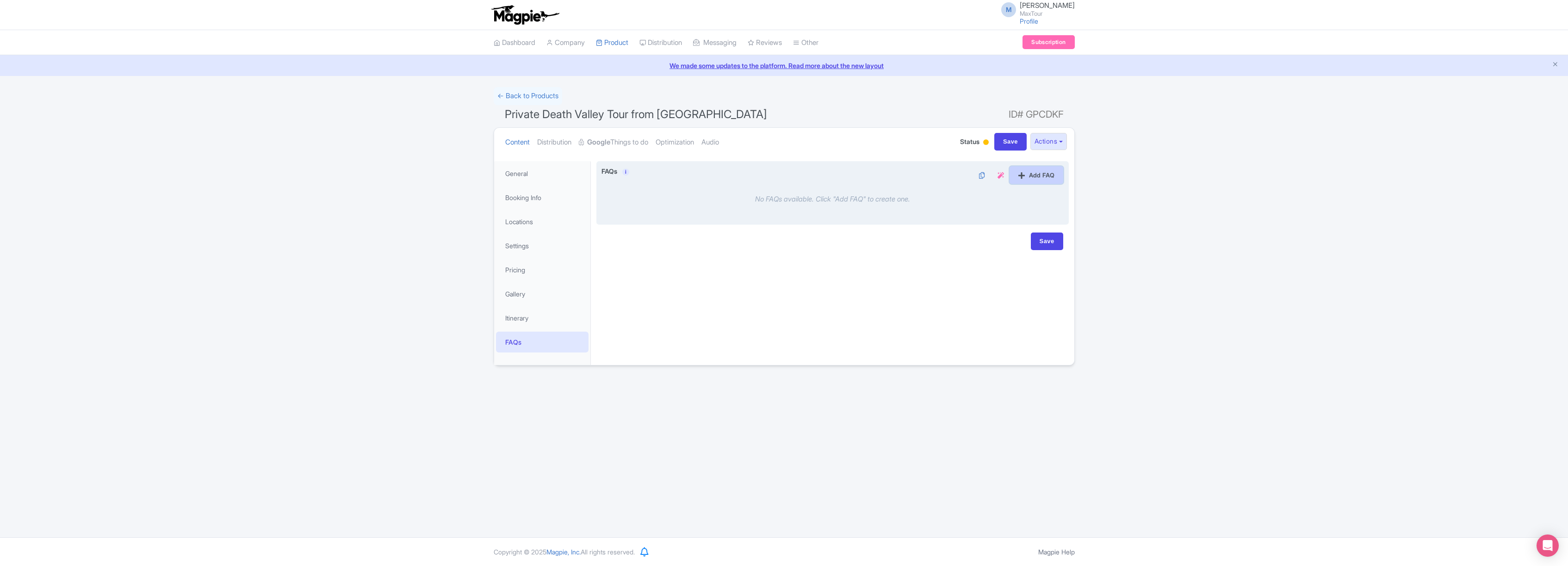
click at [1036, 174] on link "Add FAQ" at bounding box center [1036, 175] width 54 height 17
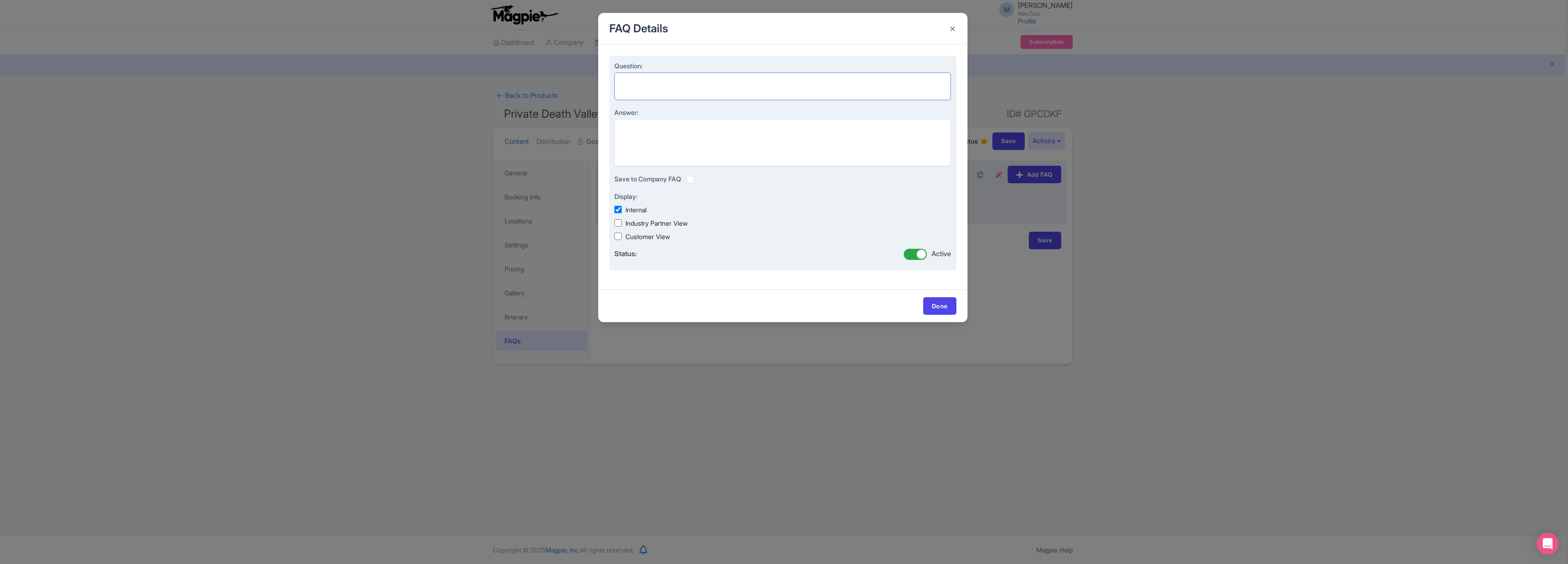
click at [635, 79] on textarea "Question:" at bounding box center [783, 86] width 337 height 28
paste textarea "Are kids allowed on your private tours?"
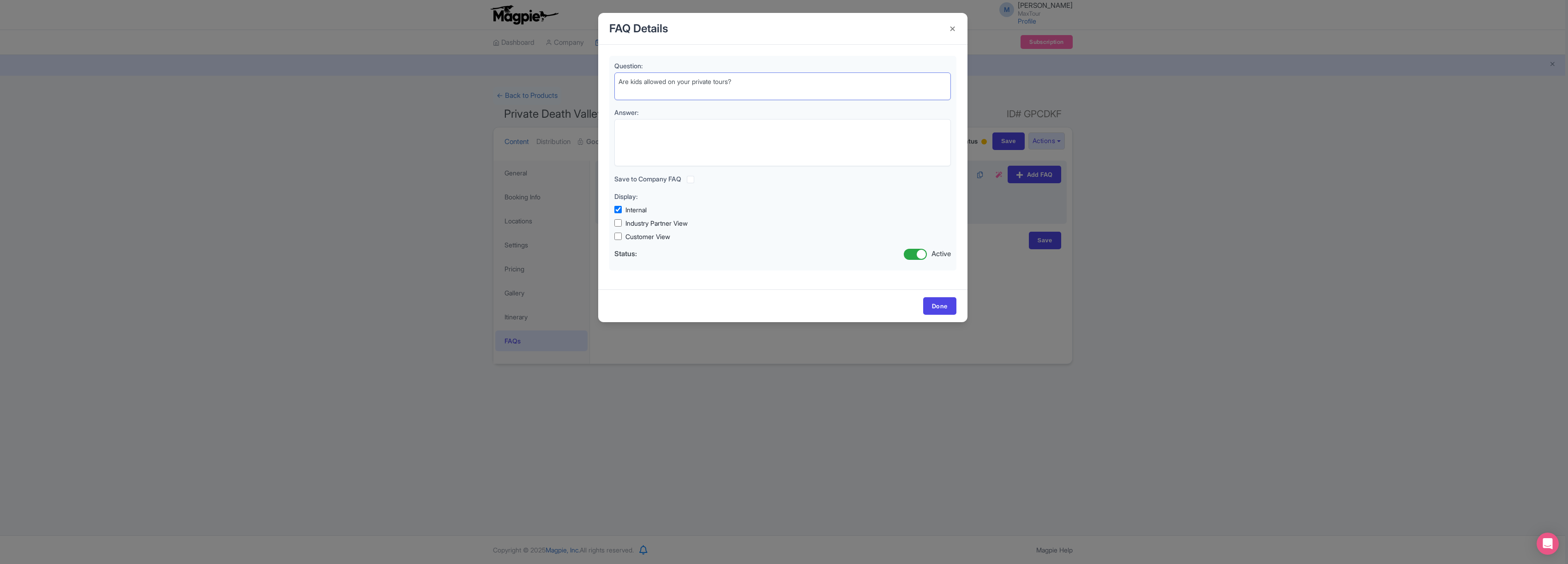
type textarea "Are kids allowed on your private tours?"
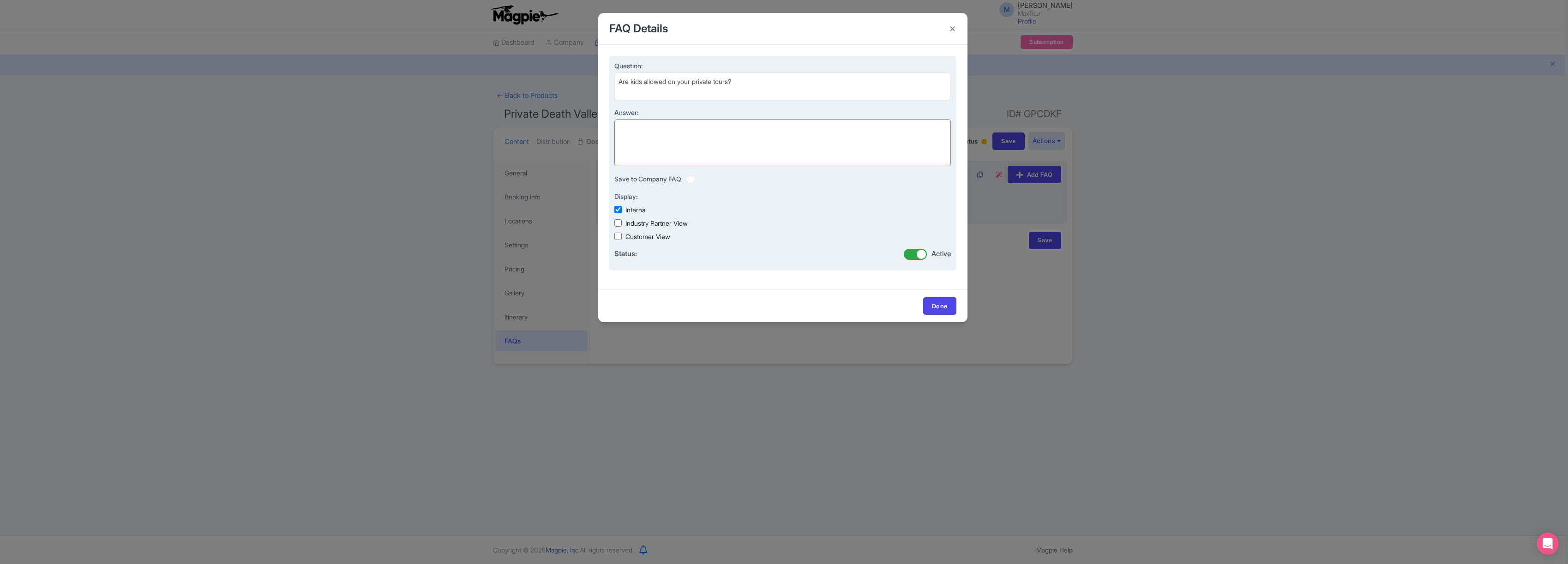
click at [644, 126] on textarea "Answer:" at bounding box center [783, 142] width 337 height 47
paste textarea "Absolutely! Kids are more than welcome on our private tours. In fact, private t…"
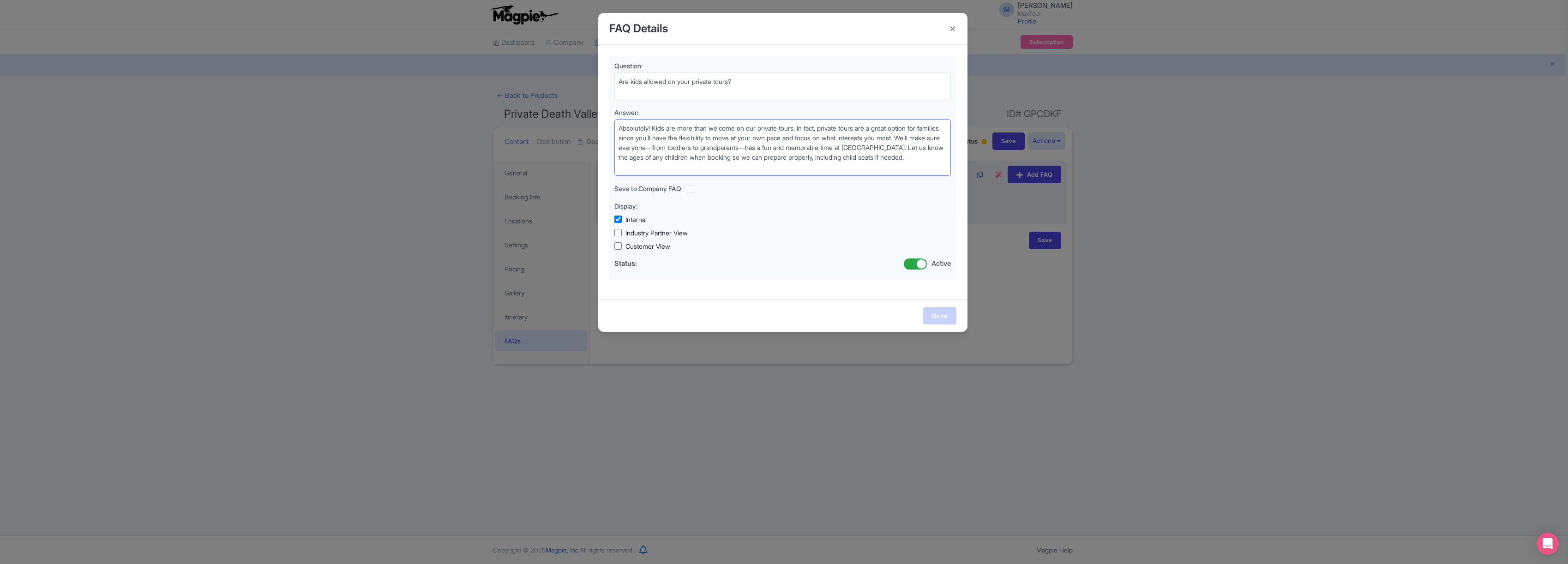
type textarea "Absolutely! Kids are more than welcome on our private tours. In fact, private t…"
click at [951, 316] on link "Done" at bounding box center [940, 315] width 33 height 17
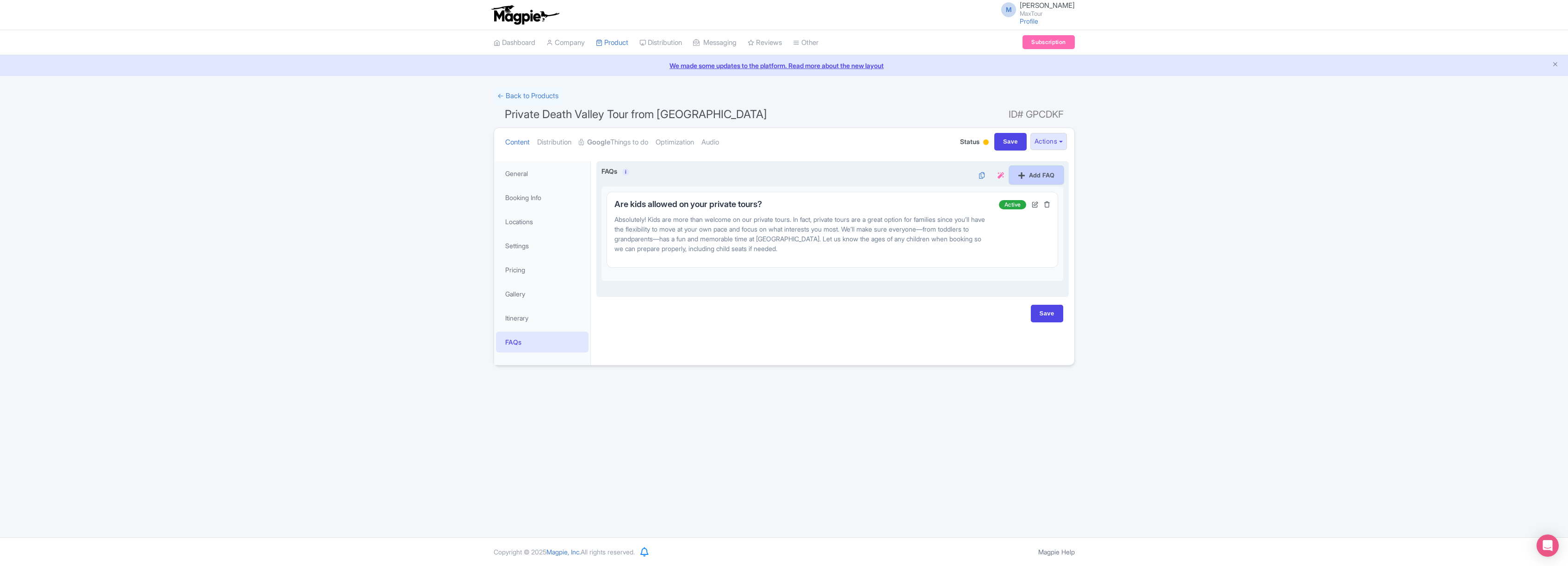
click at [1043, 176] on link "Add FAQ" at bounding box center [1036, 175] width 54 height 17
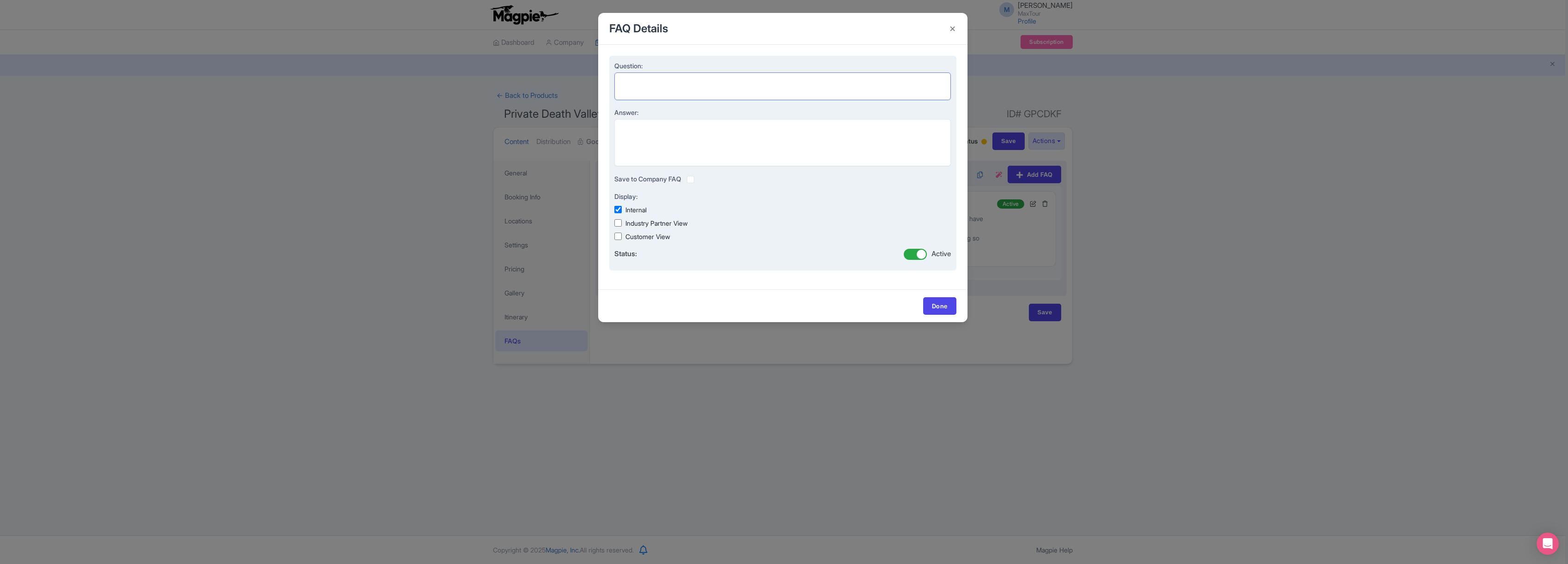
click at [640, 81] on textarea "Question:" at bounding box center [783, 86] width 337 height 28
paste textarea "What hotels do you pick up from?"
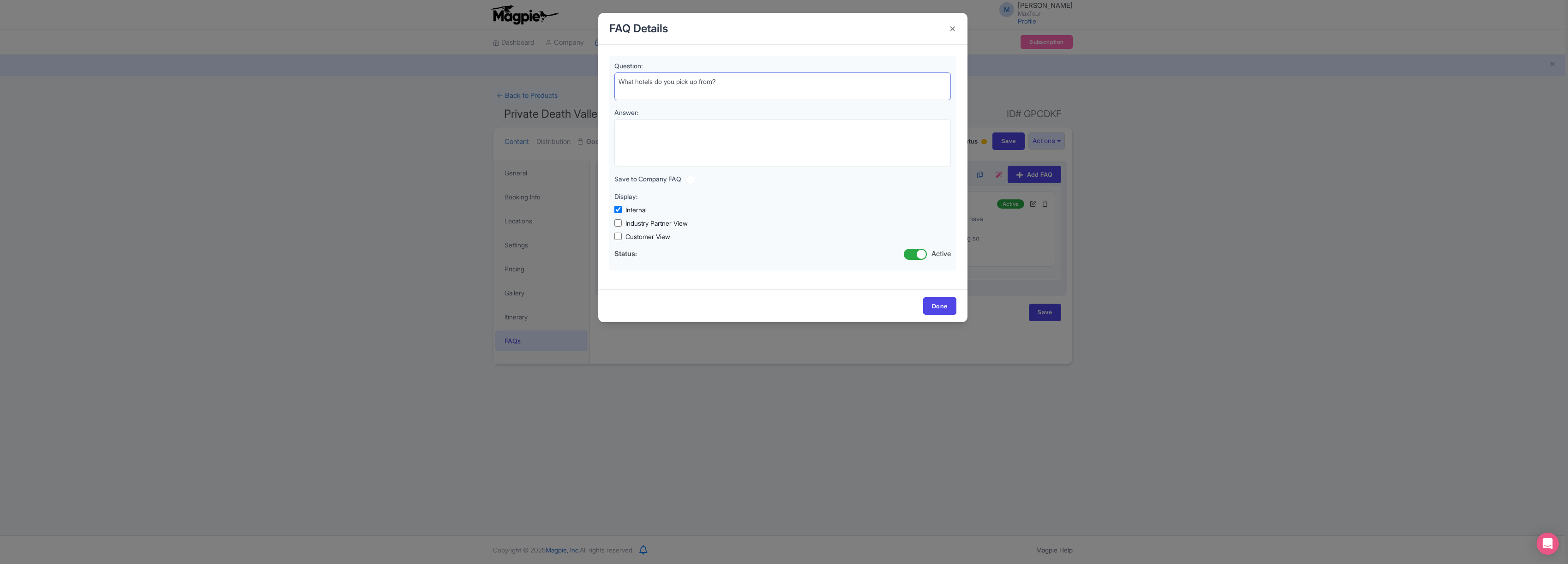
type textarea "What hotels do you pick up from?"
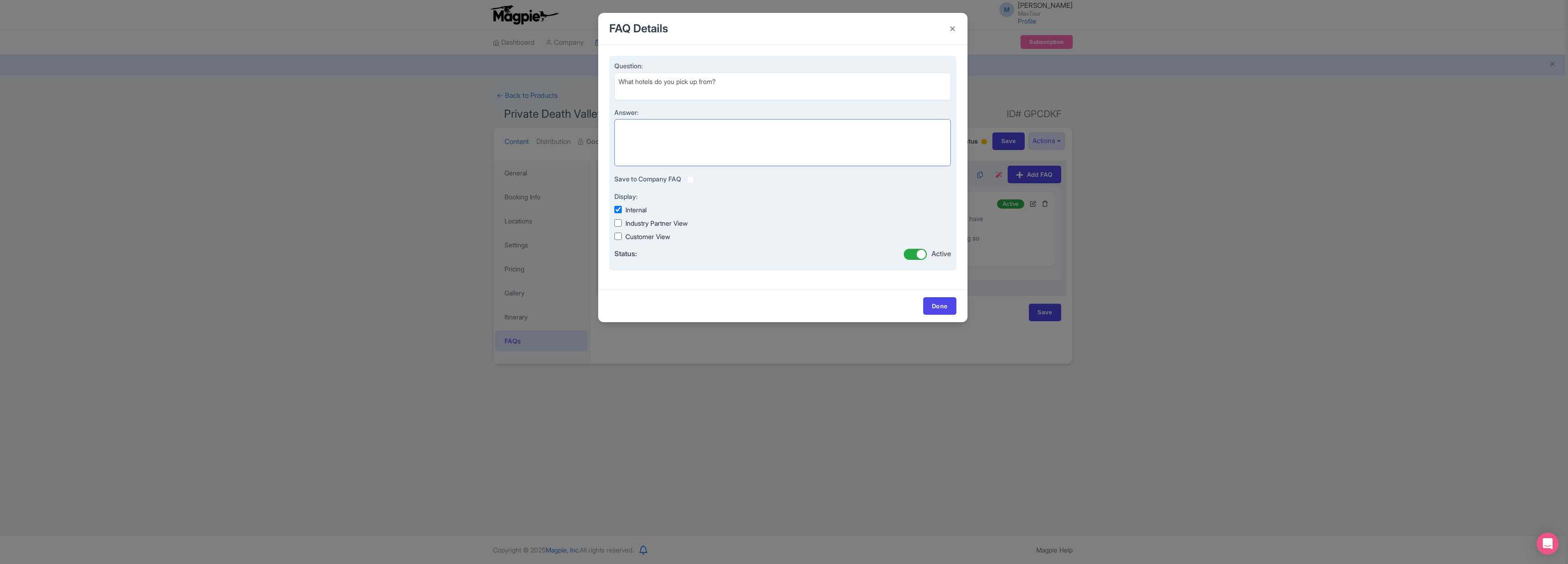
click at [696, 128] on textarea "Answer:" at bounding box center [783, 142] width 337 height 47
paste textarea "For private tours, we offer pickup from anywhere in [GEOGRAPHIC_DATA]—hotels on…"
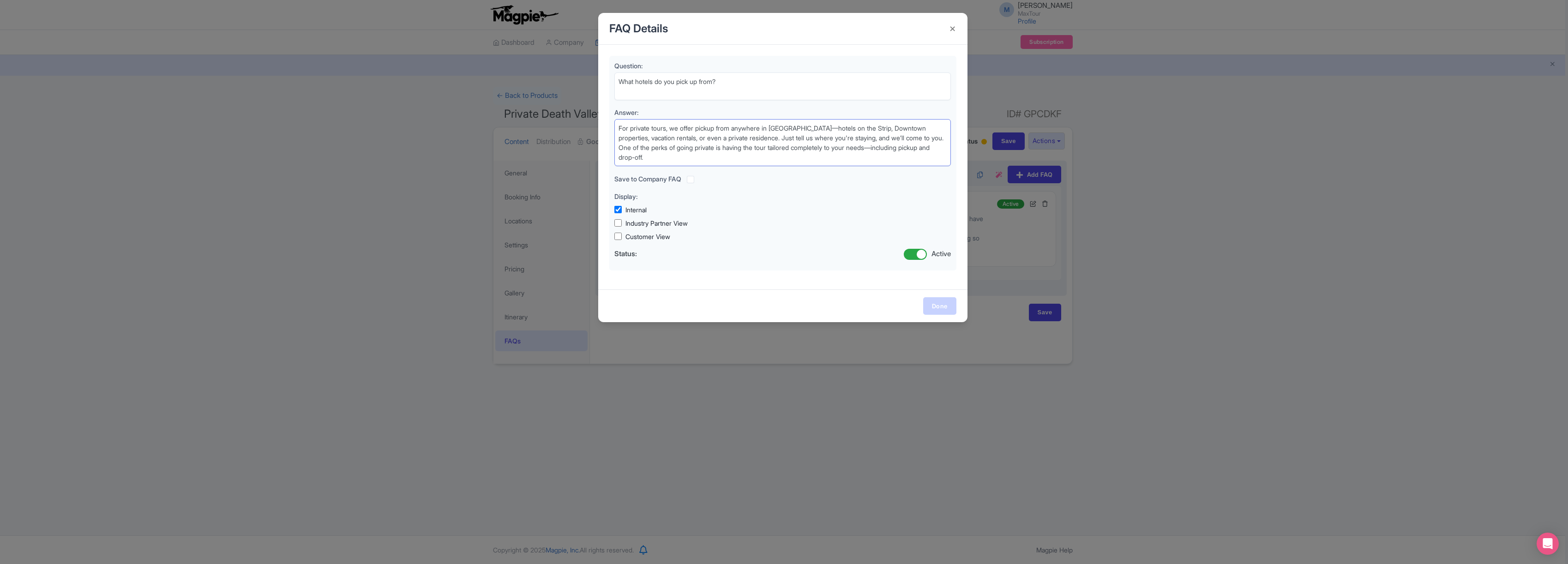
type textarea "For private tours, we offer pickup from anywhere in [GEOGRAPHIC_DATA]—hotels on…"
click at [943, 306] on link "Done" at bounding box center [940, 305] width 33 height 17
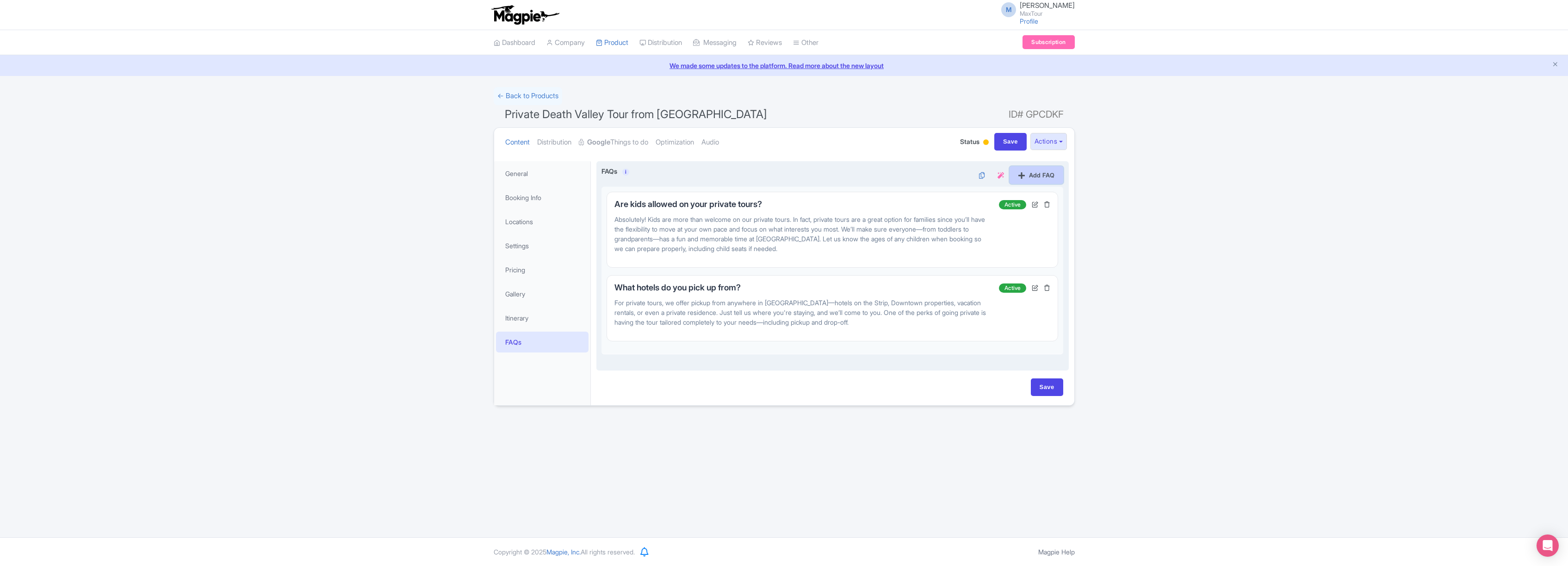
click at [1036, 171] on link "Add FAQ" at bounding box center [1036, 175] width 54 height 17
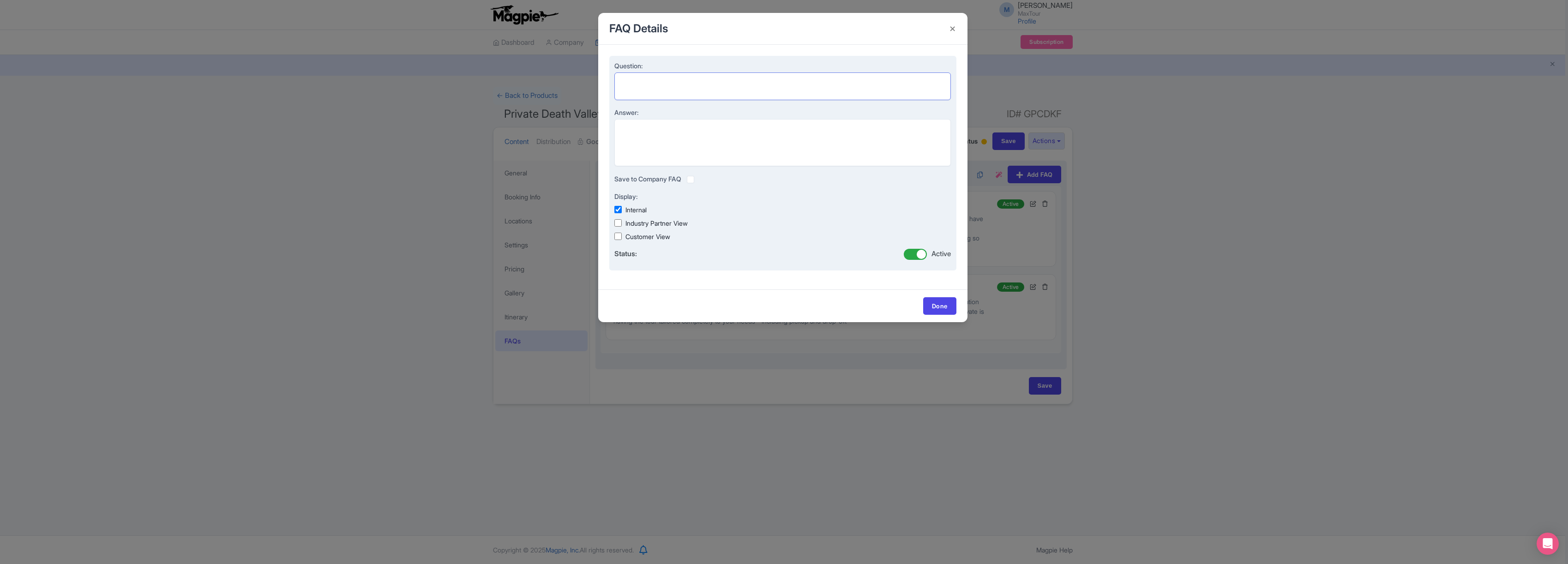
click at [632, 77] on textarea "Question:" at bounding box center [783, 86] width 337 height 28
paste textarea "What time do these tours start and end?"
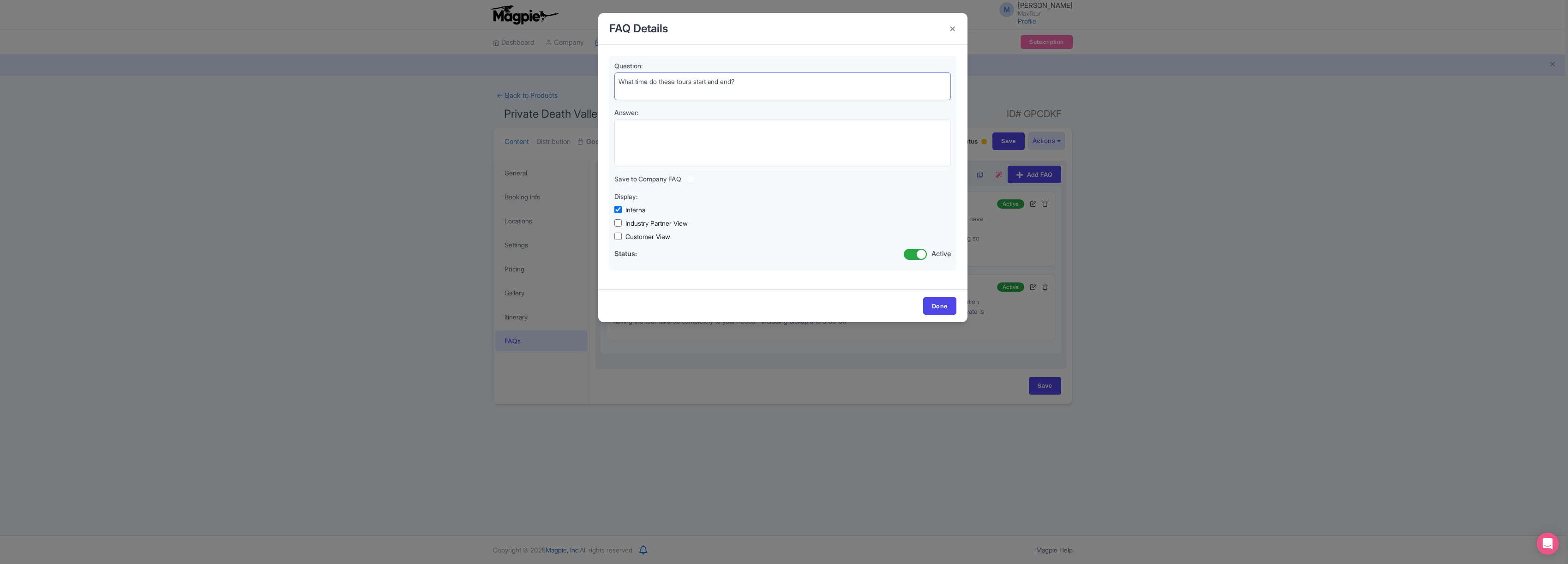
type textarea "What time do these tours start and end?"
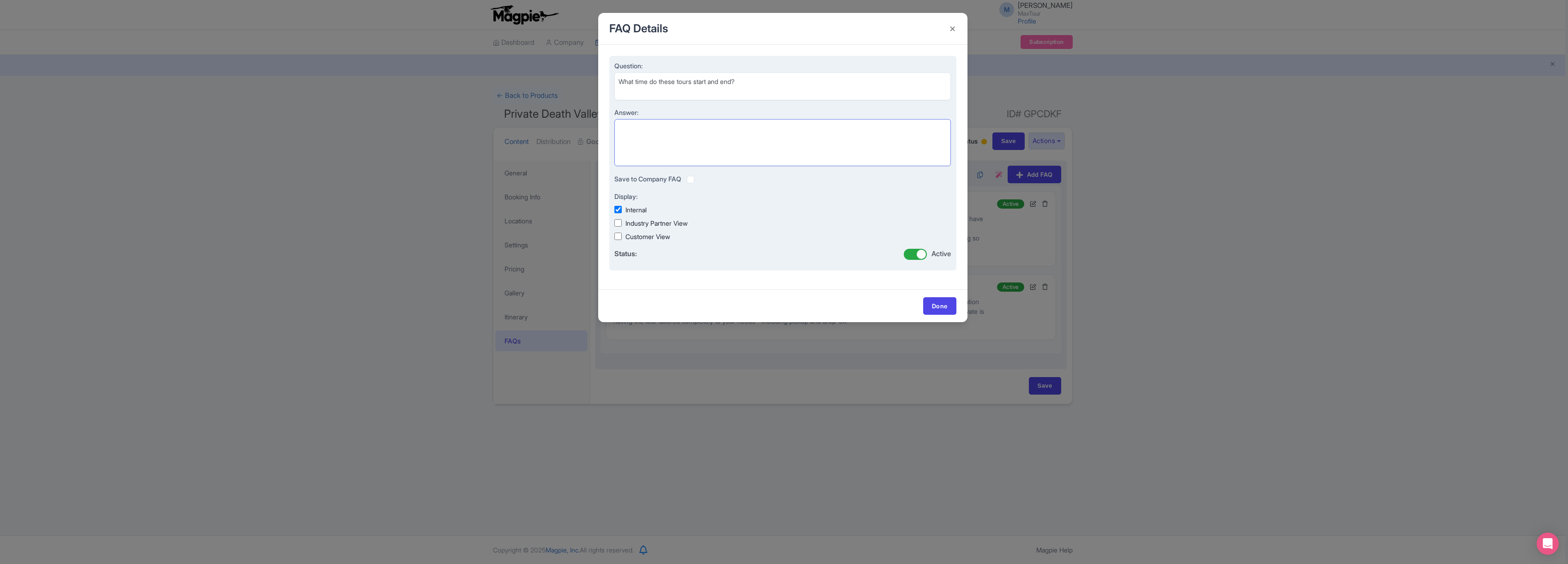
click at [661, 130] on textarea "Answer:" at bounding box center [783, 142] width 337 height 47
paste textarea "Our private Death Valley tour can start as early as 5:30 AM and typically wraps…"
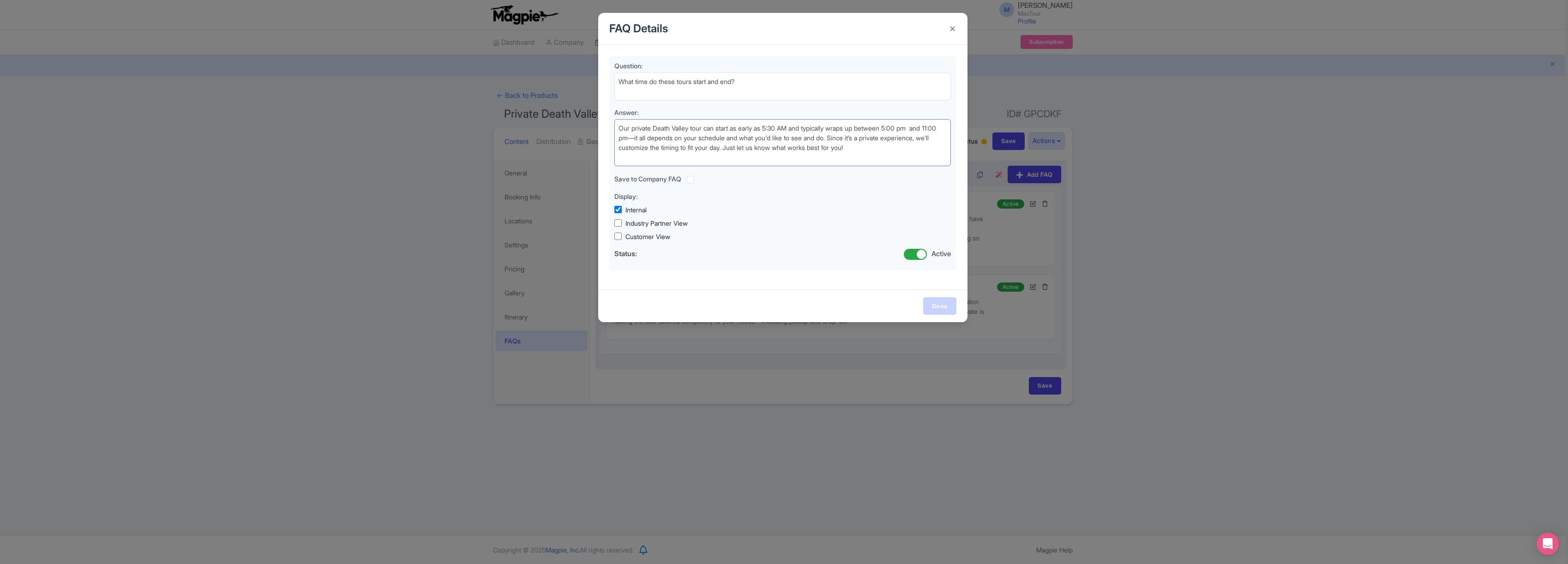
type textarea "Our private Death Valley tour can start as early as 5:30 AM and typically wraps…"
click at [936, 307] on link "Done" at bounding box center [940, 305] width 33 height 17
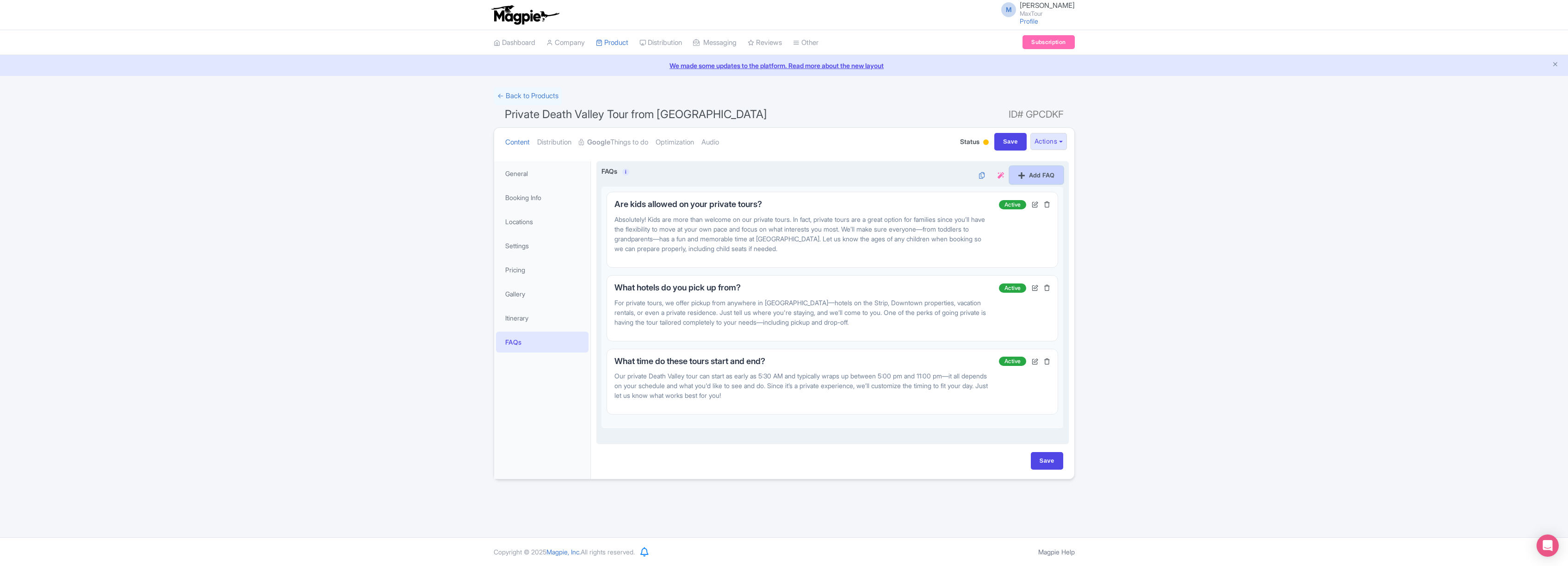
click at [1036, 173] on link "Add FAQ" at bounding box center [1036, 175] width 54 height 17
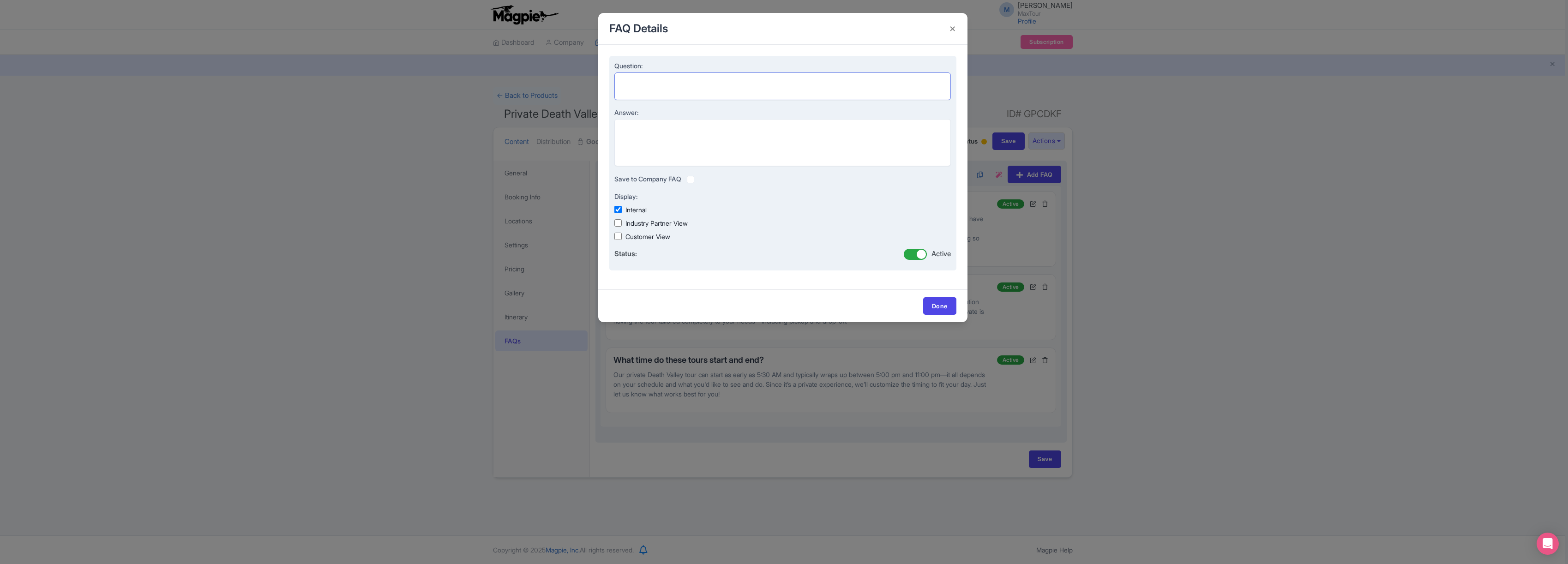
click at [642, 81] on textarea "Question:" at bounding box center [783, 86] width 337 height 28
paste textarea "What kind of vehicle will we tour on?"
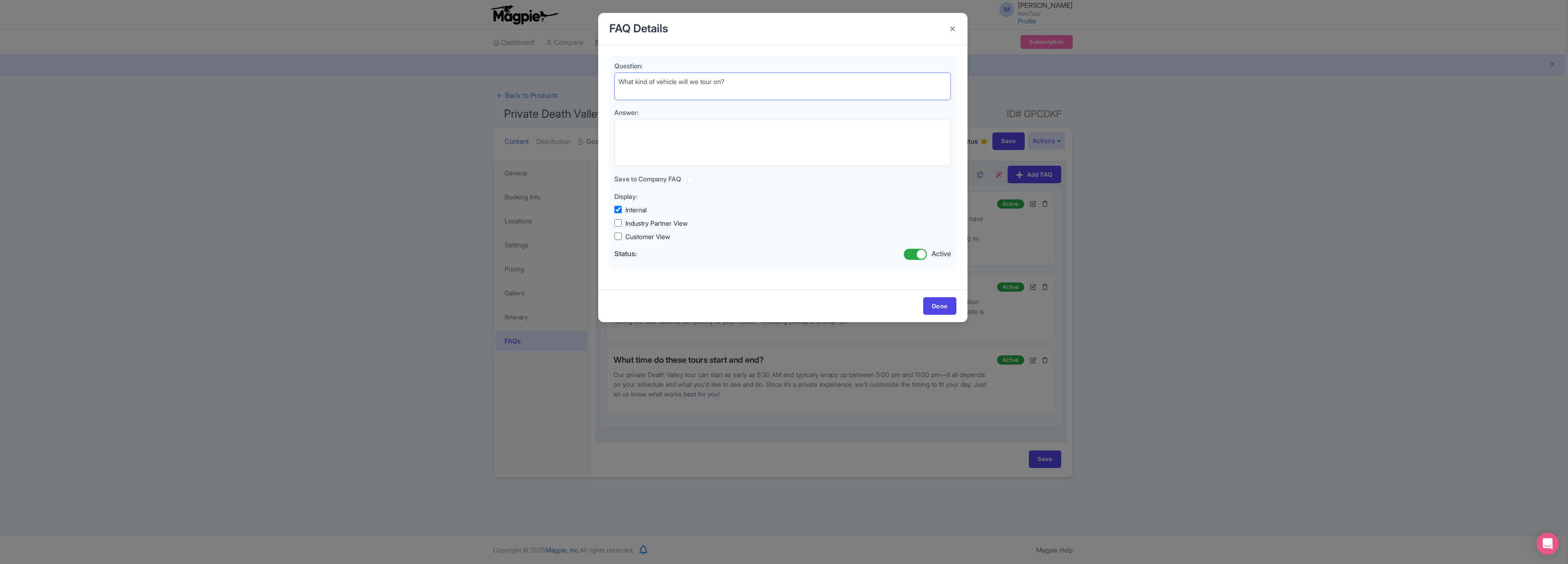
type textarea "What kind of vehicle will we tour on?"
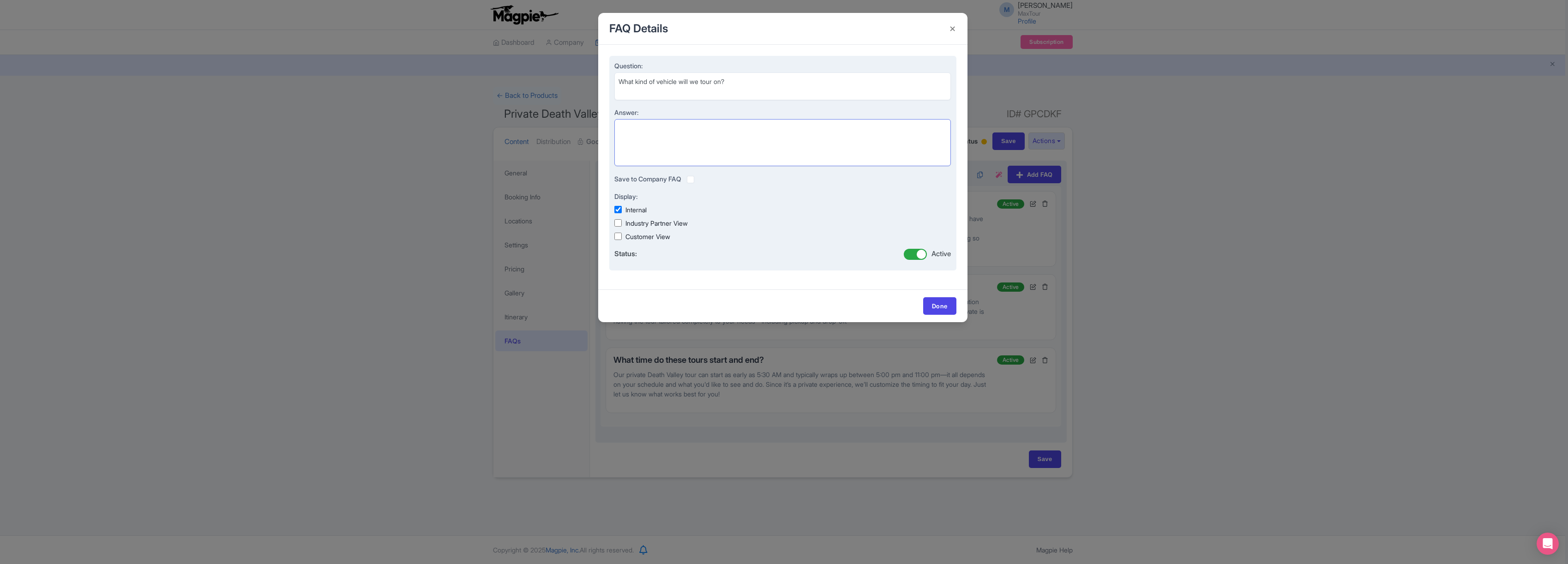
click at [672, 130] on textarea "Answer:" at bounding box center [783, 142] width 337 height 47
paste textarea "Groups of 5 or fewer will ride in a comfortable, spacious SUV. For groups of 6 …"
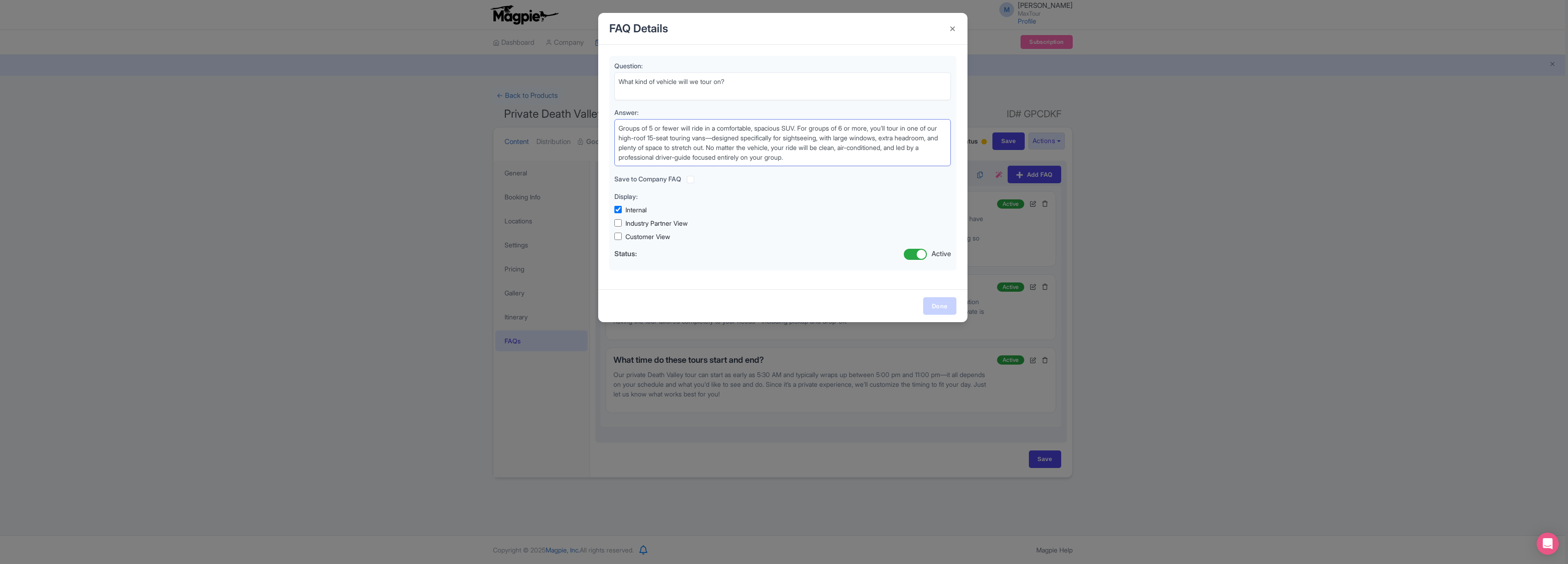
type textarea "Groups of 5 or fewer will ride in a comfortable, spacious SUV. For groups of 6 …"
click at [938, 303] on link "Done" at bounding box center [940, 305] width 33 height 17
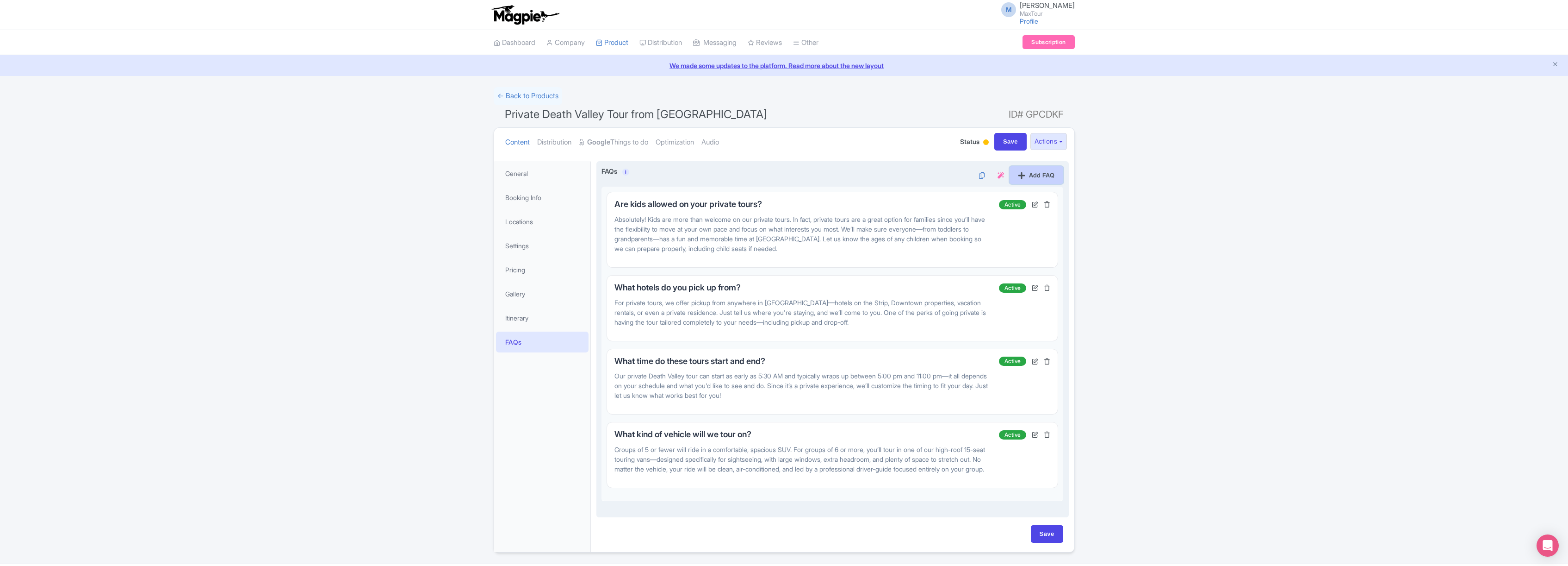
click at [1040, 174] on link "Add FAQ" at bounding box center [1036, 175] width 54 height 17
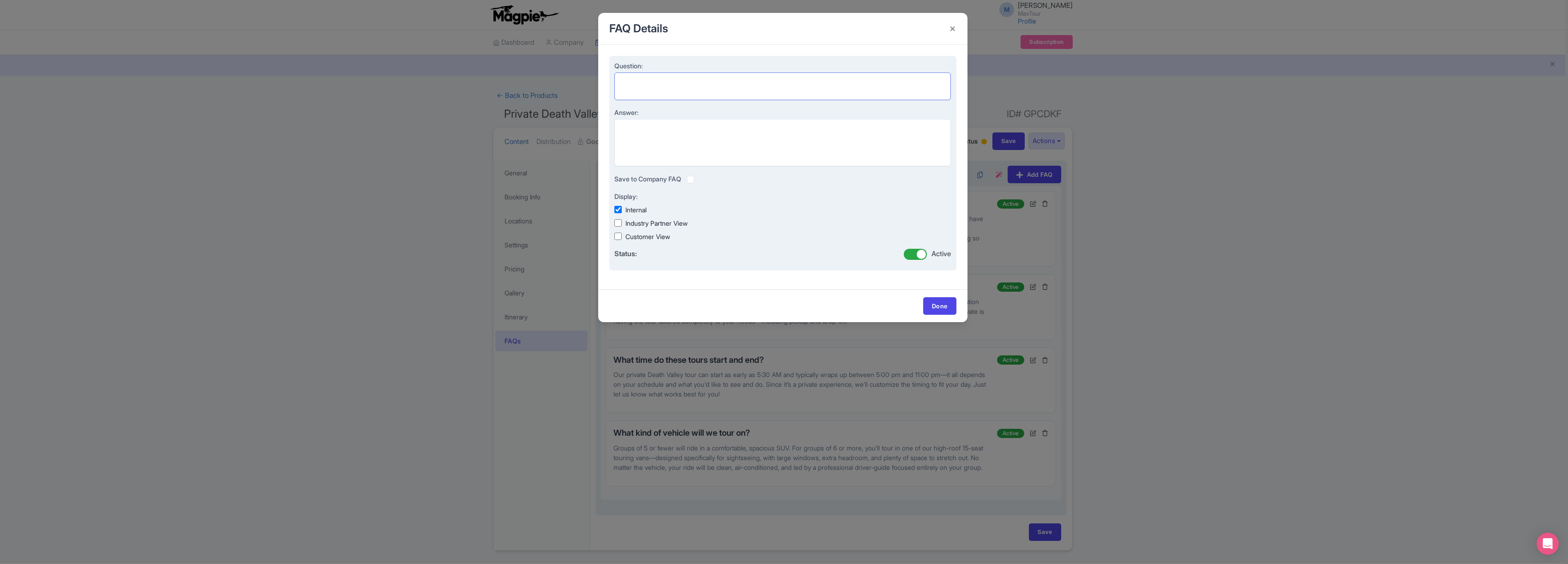
click at [633, 82] on textarea "Question:" at bounding box center [783, 86] width 337 height 28
paste textarea "Can I customize my tour?"
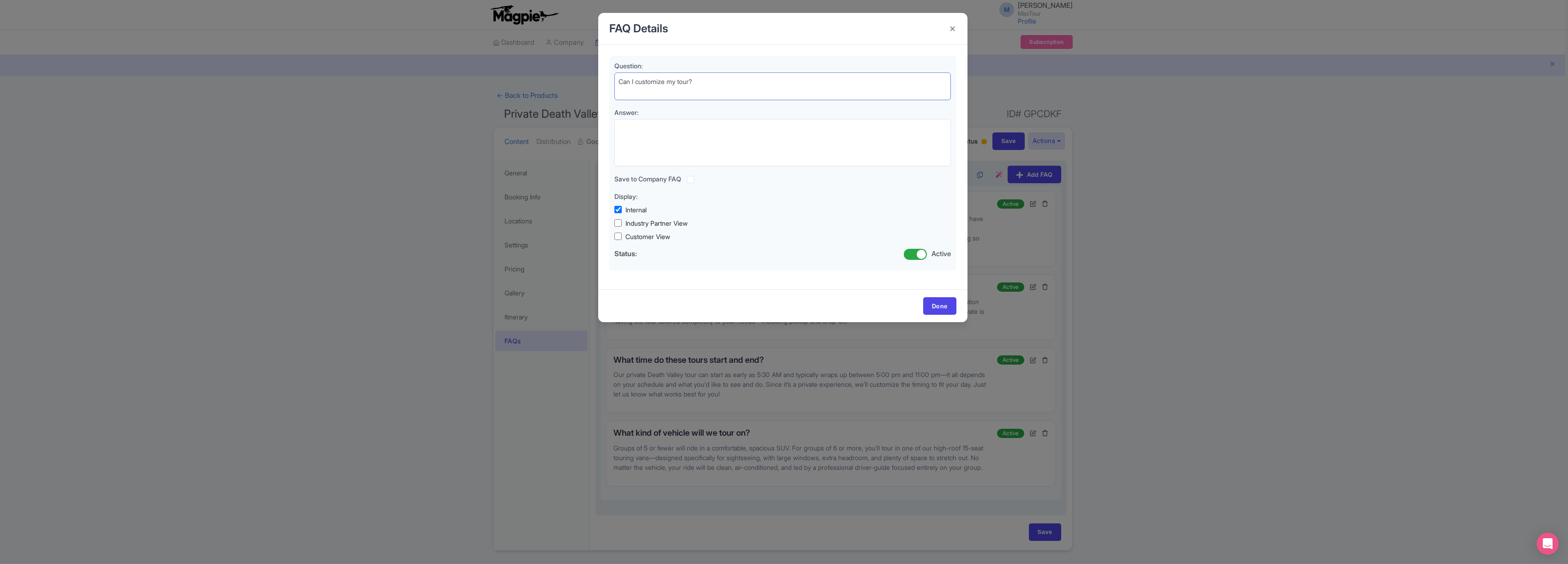
type textarea "Can I customize my tour?"
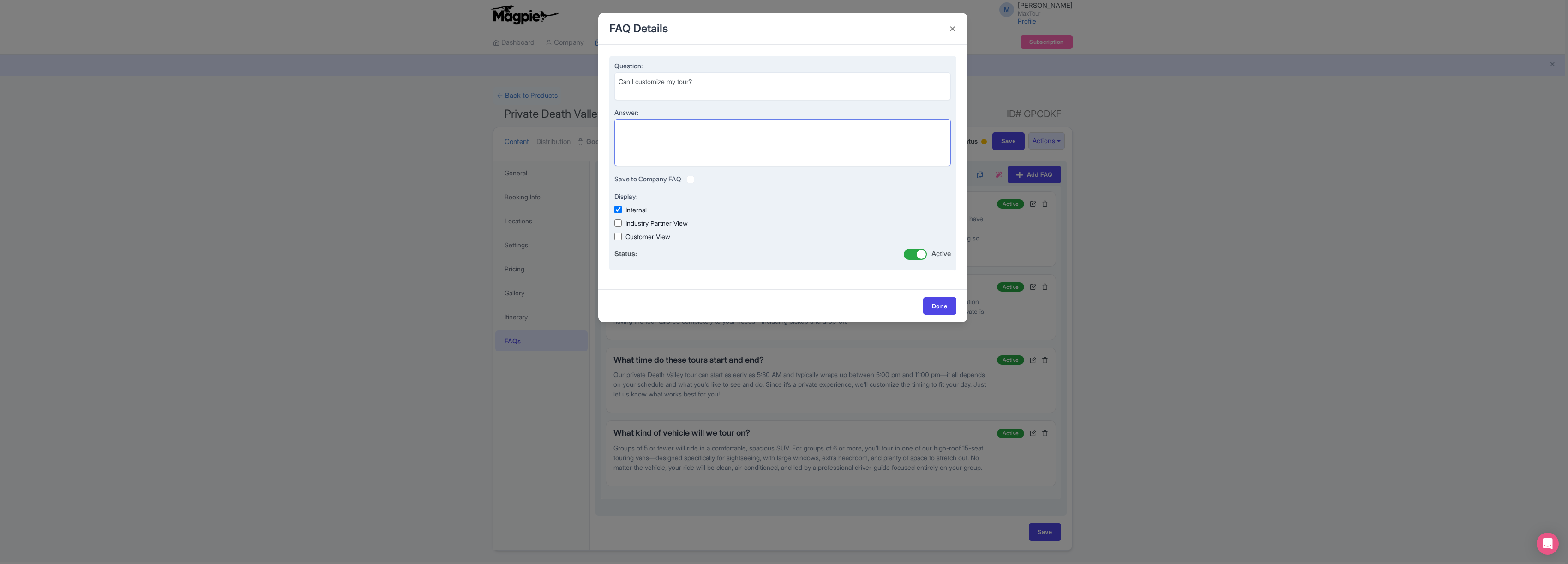
click at [655, 126] on textarea "Answer:" at bounding box center [783, 142] width 337 height 47
paste textarea "Yes! One of the best parts of booking a private tour is the flexibility to make…"
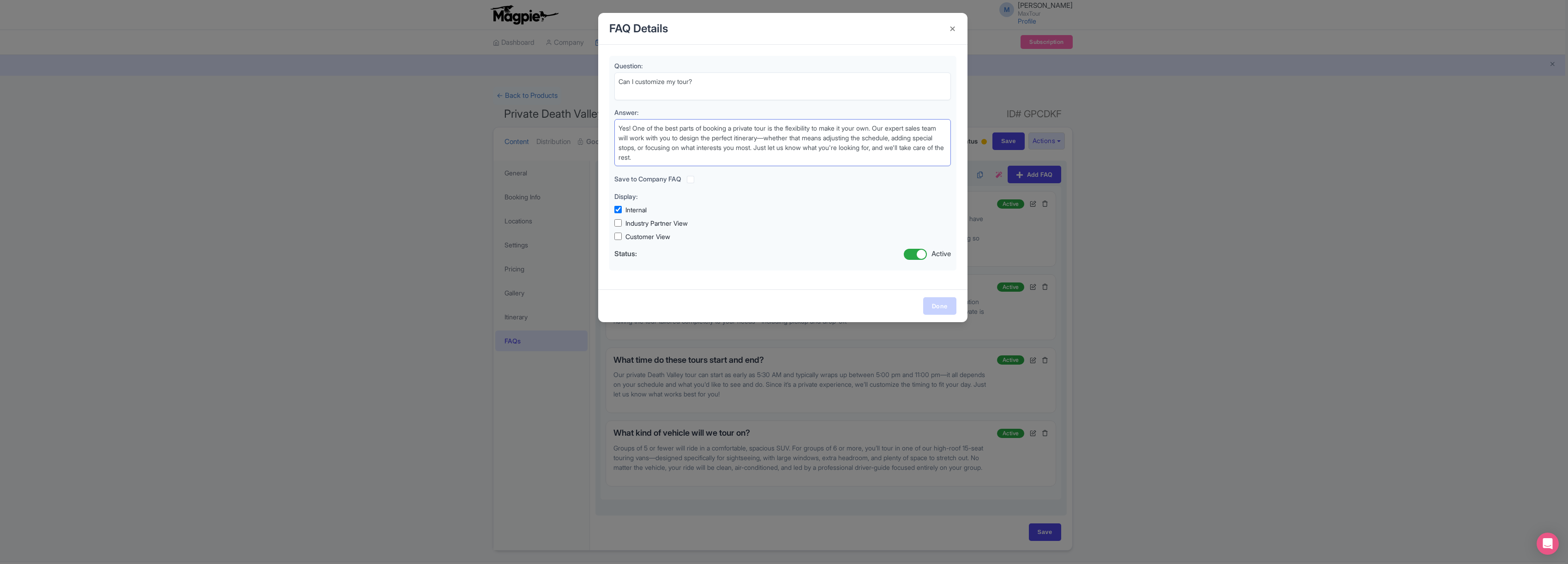
type textarea "Yes! One of the best parts of booking a private tour is the flexibility to make…"
click at [940, 306] on link "Done" at bounding box center [940, 305] width 33 height 17
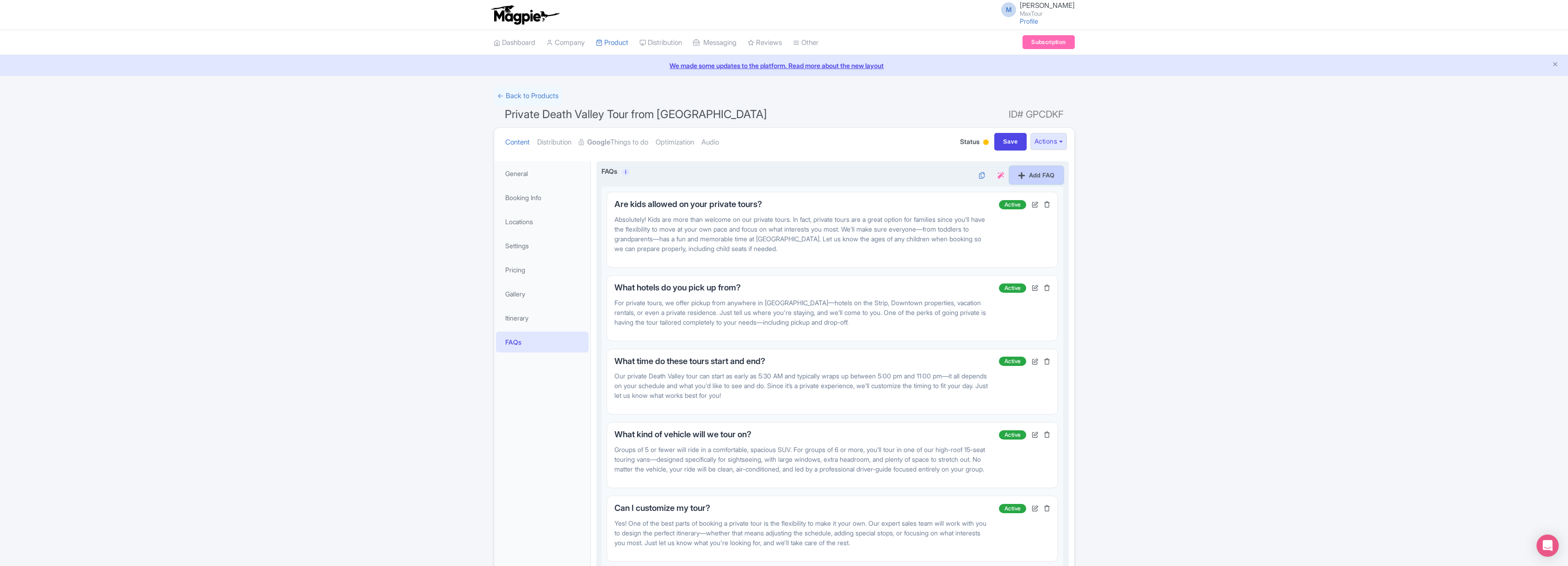
click at [1039, 177] on link "Add FAQ" at bounding box center [1036, 175] width 54 height 17
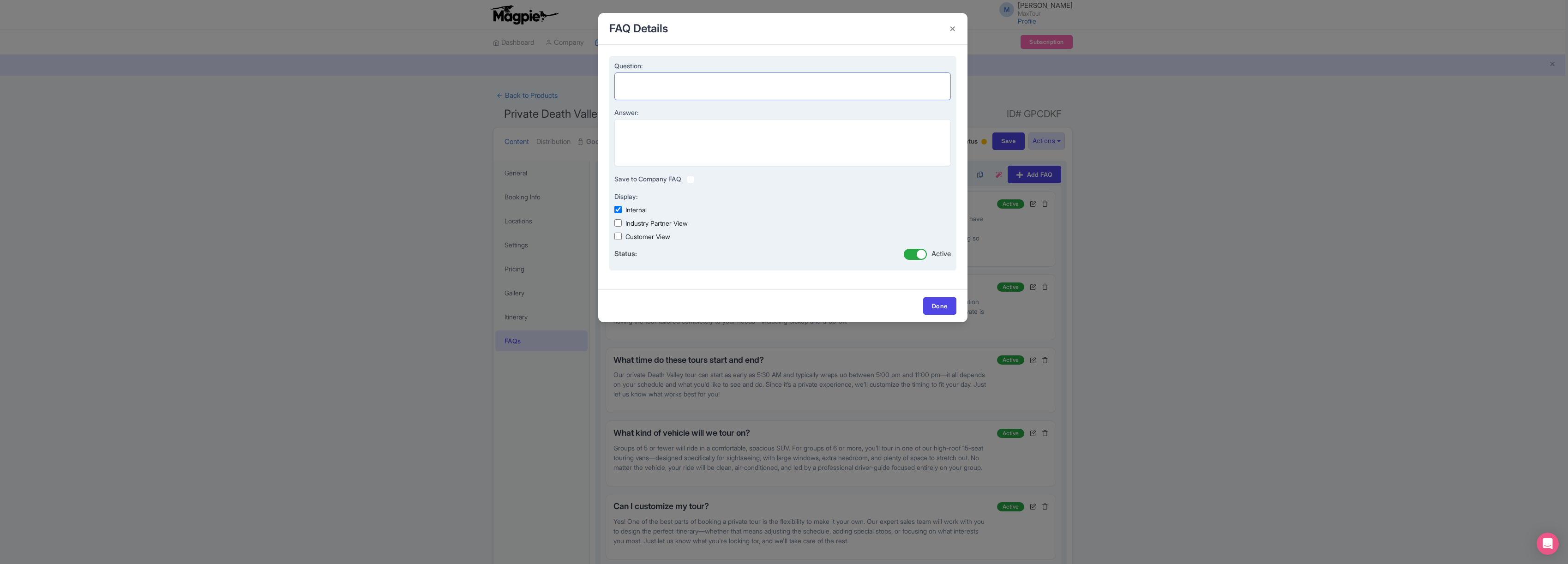
click at [649, 81] on textarea "Question:" at bounding box center [783, 86] width 337 height 28
paste textarea "How does payment work for private tours?"
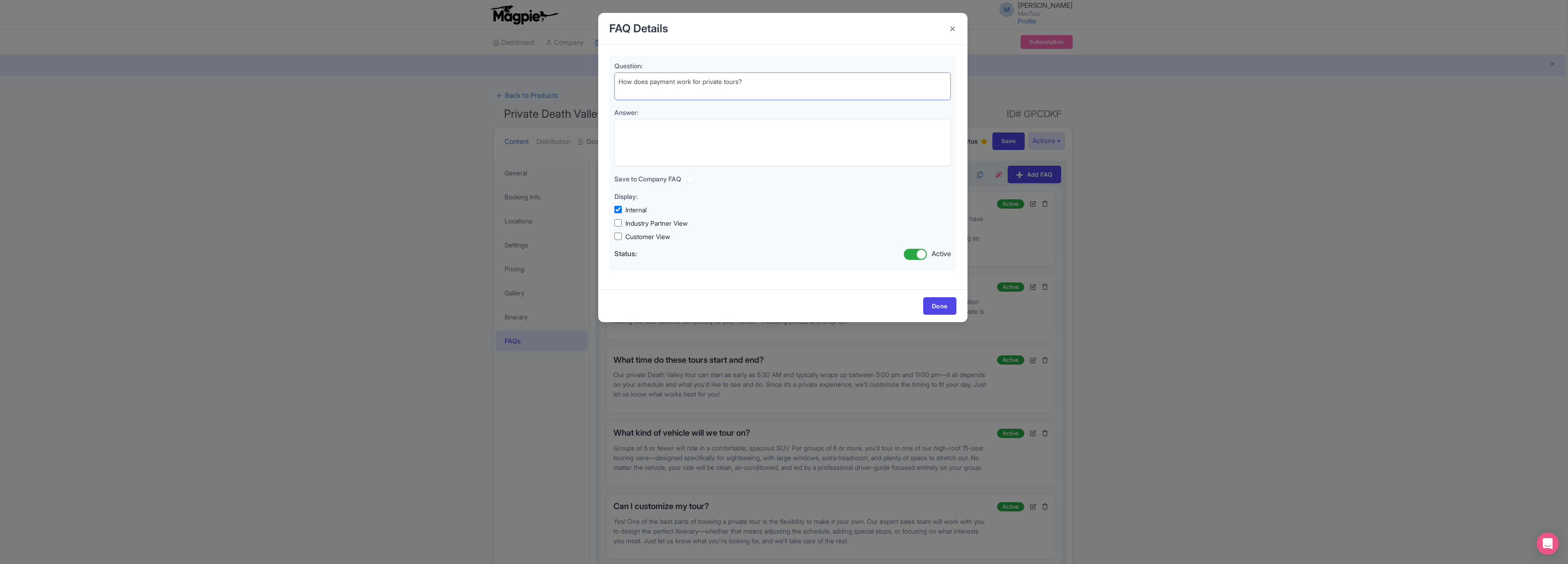
type textarea "How does payment work for private tours?"
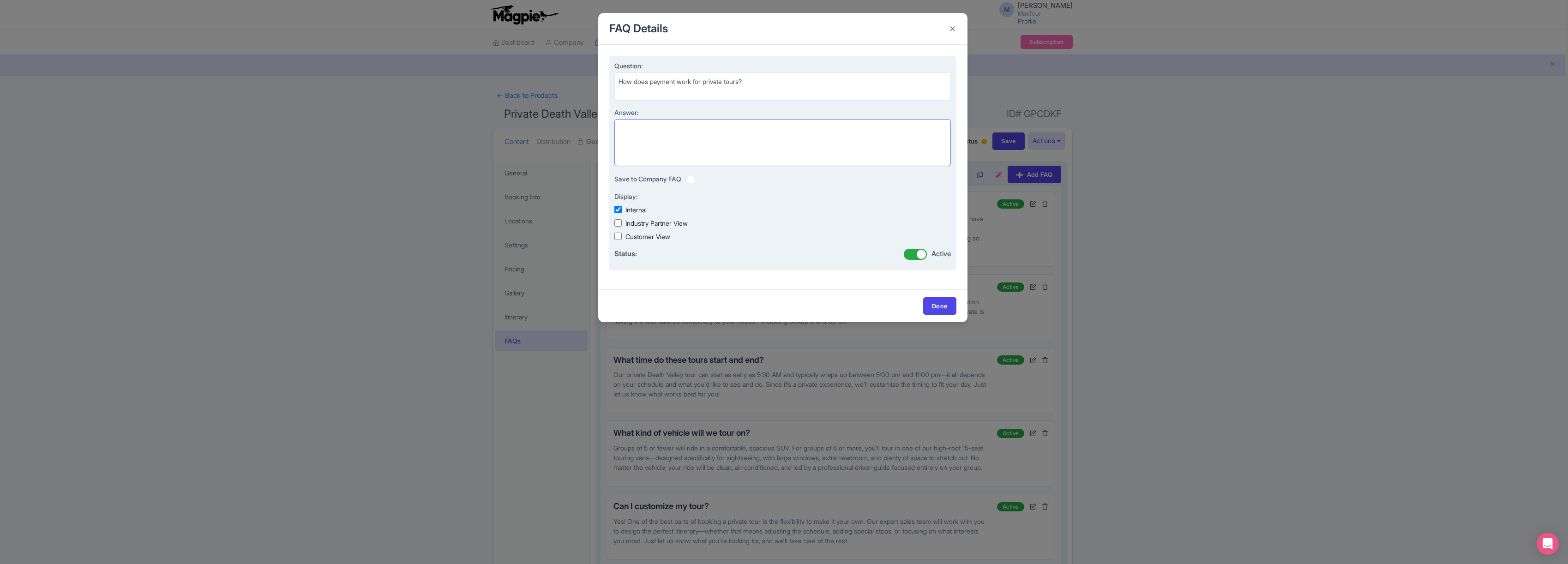
click at [649, 128] on textarea "Answer:" at bounding box center [783, 142] width 337 height 47
paste textarea "To reserve your private tour, a 20% deposit is due at the time of booking. The …"
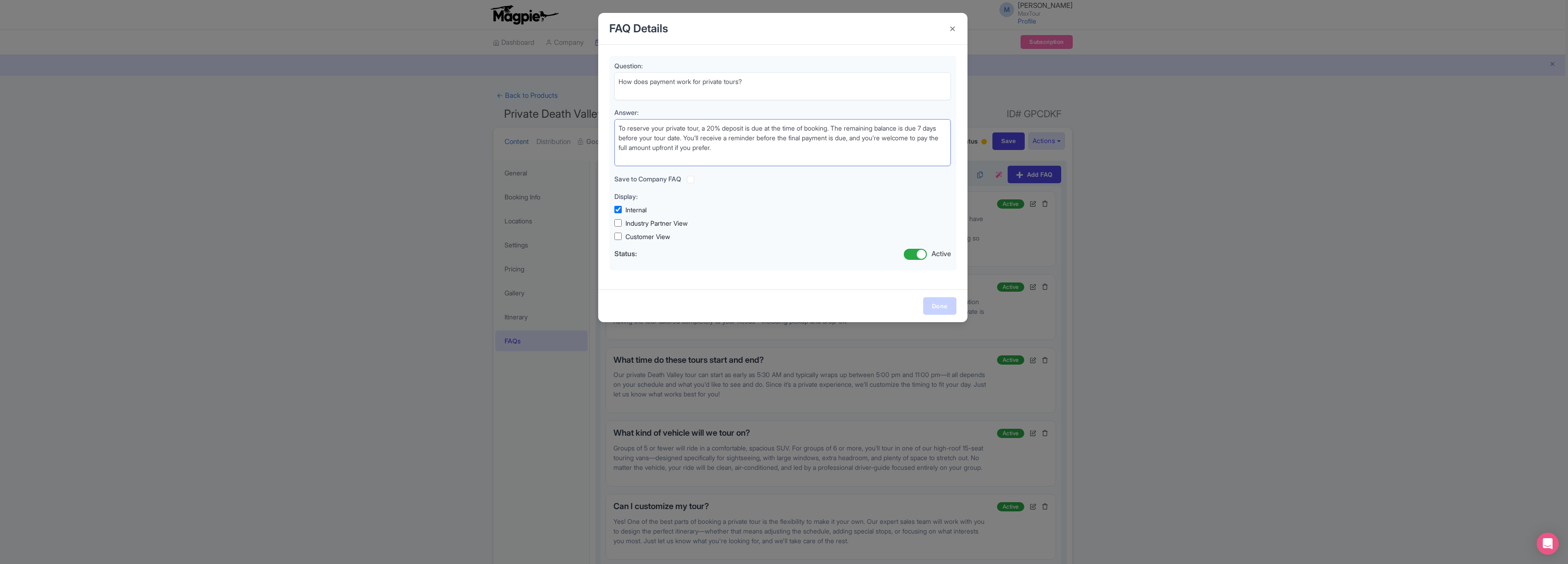
type textarea "To reserve your private tour, a 20% deposit is due at the time of booking. The …"
click at [947, 305] on link "Done" at bounding box center [940, 305] width 33 height 17
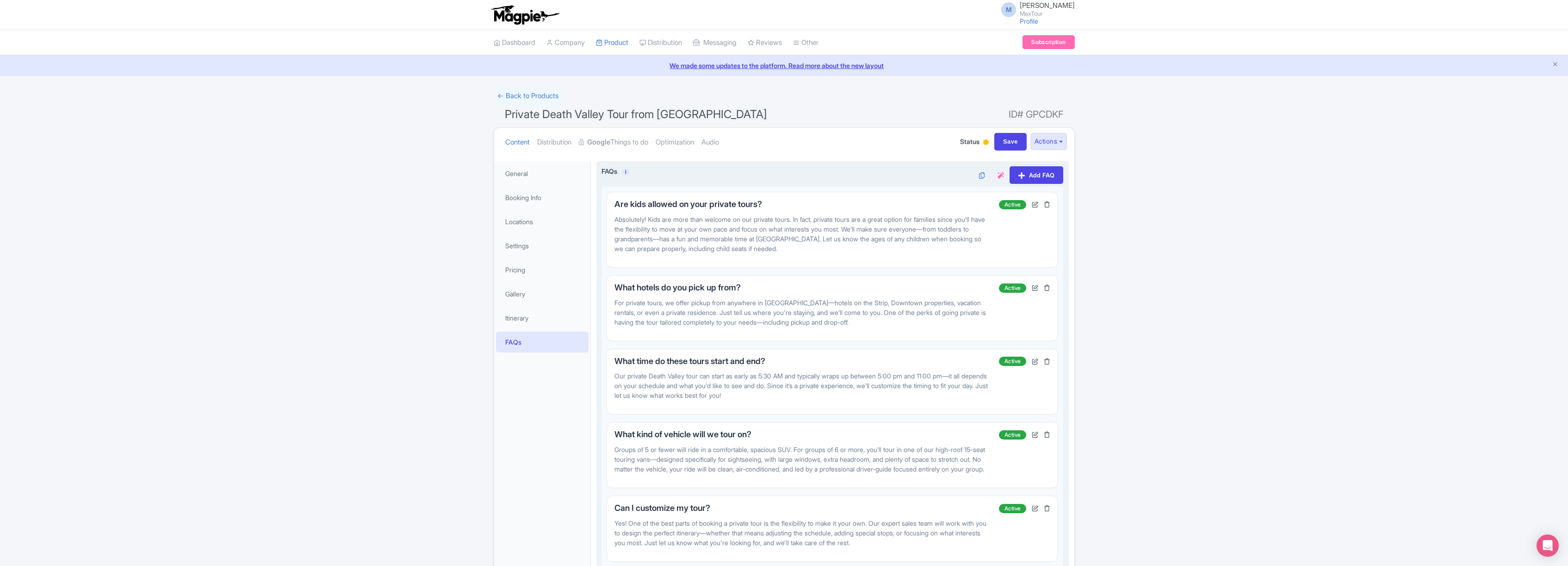
click at [1044, 184] on div "FAQs i Add FAQ Are kids allowed on your private tours? Absolutely! Kids are mor…" at bounding box center [832, 404] width 462 height 476
click at [1039, 174] on link "Add FAQ" at bounding box center [1036, 175] width 54 height 17
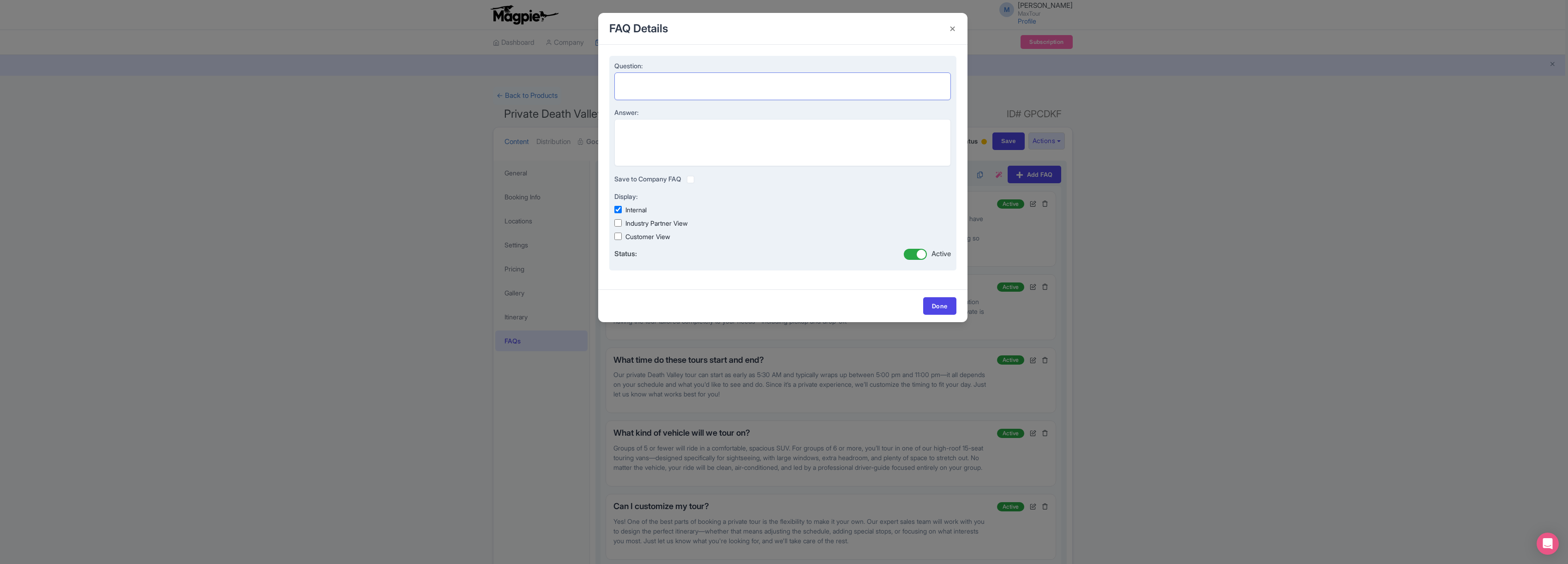
click at [646, 79] on textarea "Question:" at bounding box center [783, 86] width 337 height 28
paste textarea "Are there exceptions to the cancellation policy?"
drag, startPoint x: 619, startPoint y: 91, endPoint x: 627, endPoint y: 95, distance: 8.9
click at [619, 91] on textarea "Are there exceptions to the cancellation policy?" at bounding box center [783, 86] width 337 height 28
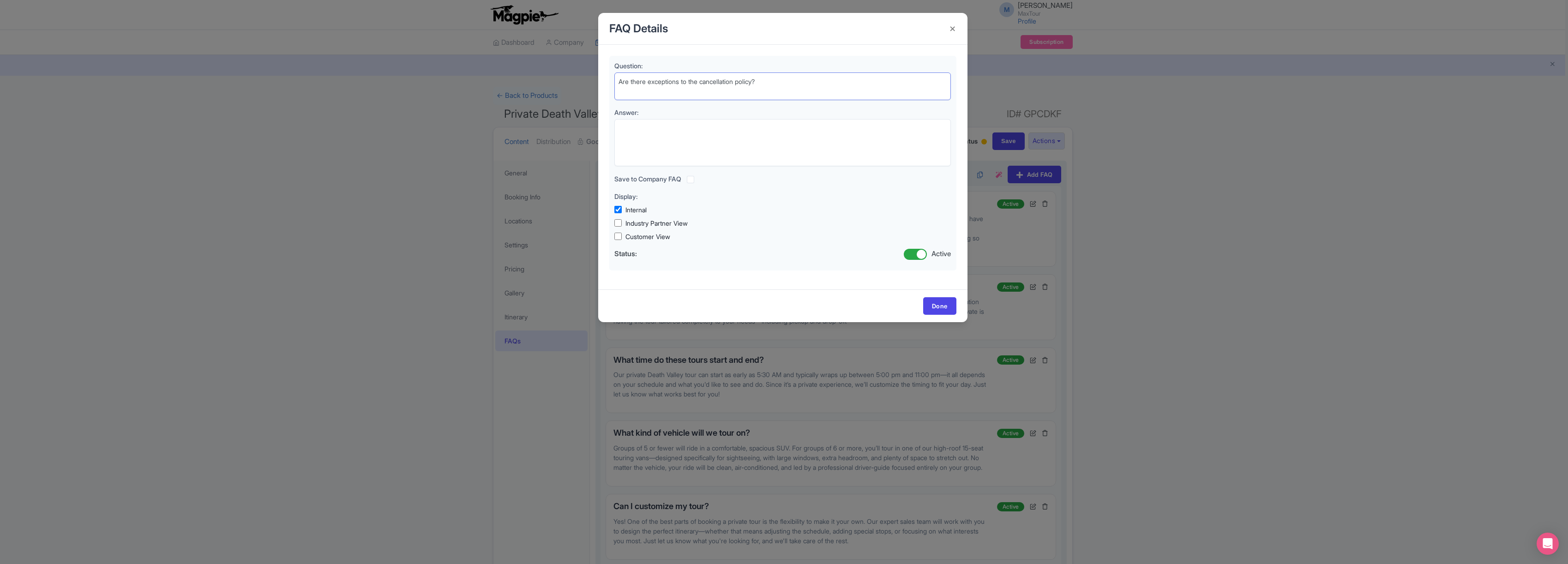
type textarea "Are there exceptions to the cancellation policy?"
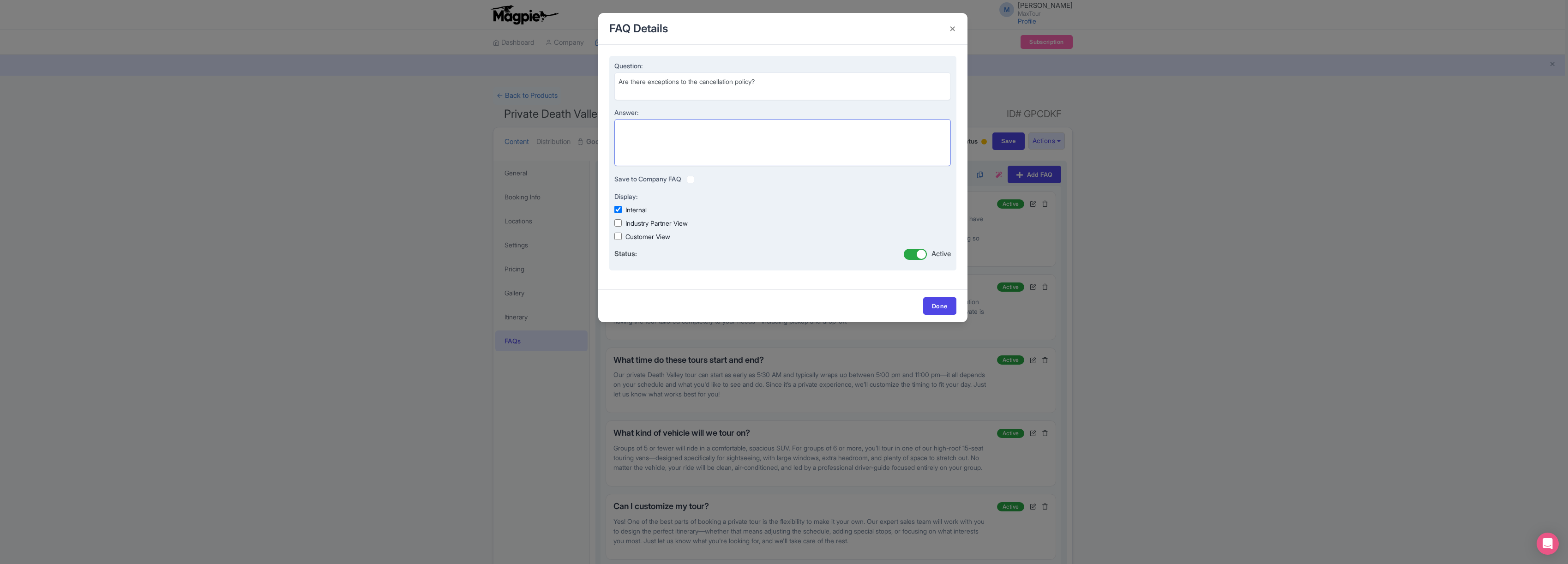
click at [646, 132] on textarea "Answer:" at bounding box center [783, 142] width 337 height 47
paste textarea "No exceptions will be made to the cancellation policy. All private tours must b…"
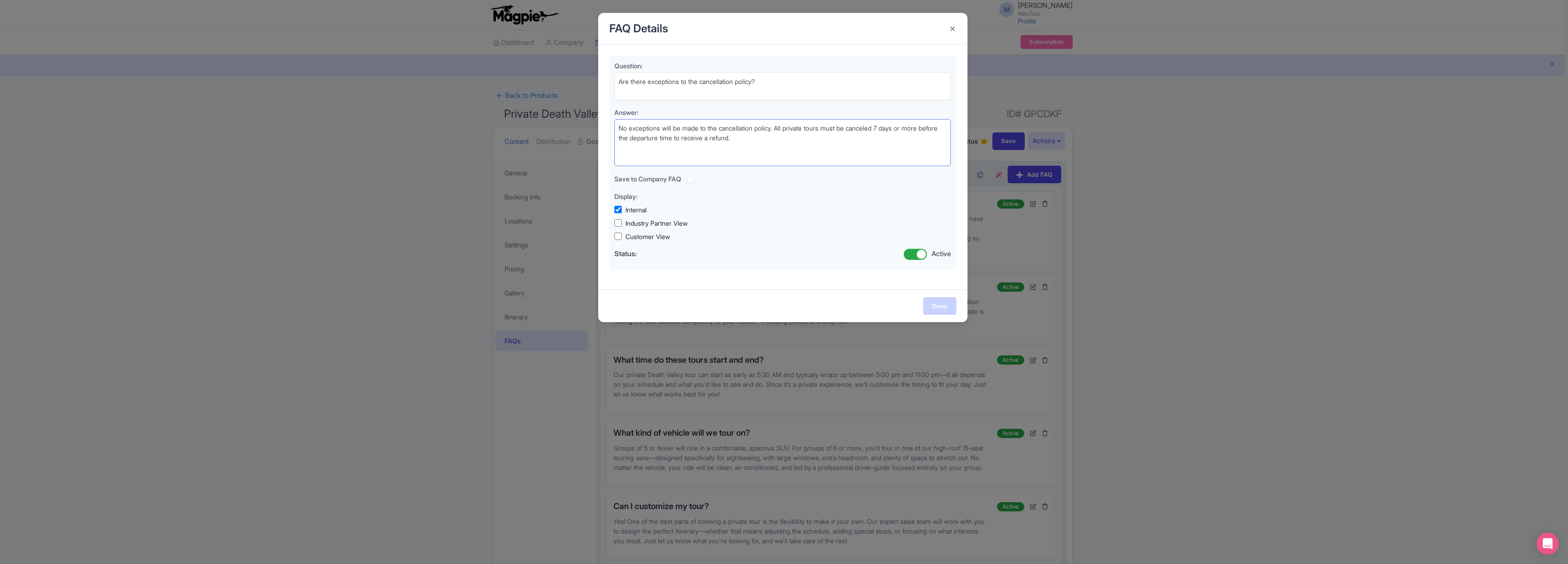
type textarea "No exceptions will be made to the cancellation policy. All private tours must b…"
click at [941, 304] on link "Done" at bounding box center [940, 305] width 33 height 17
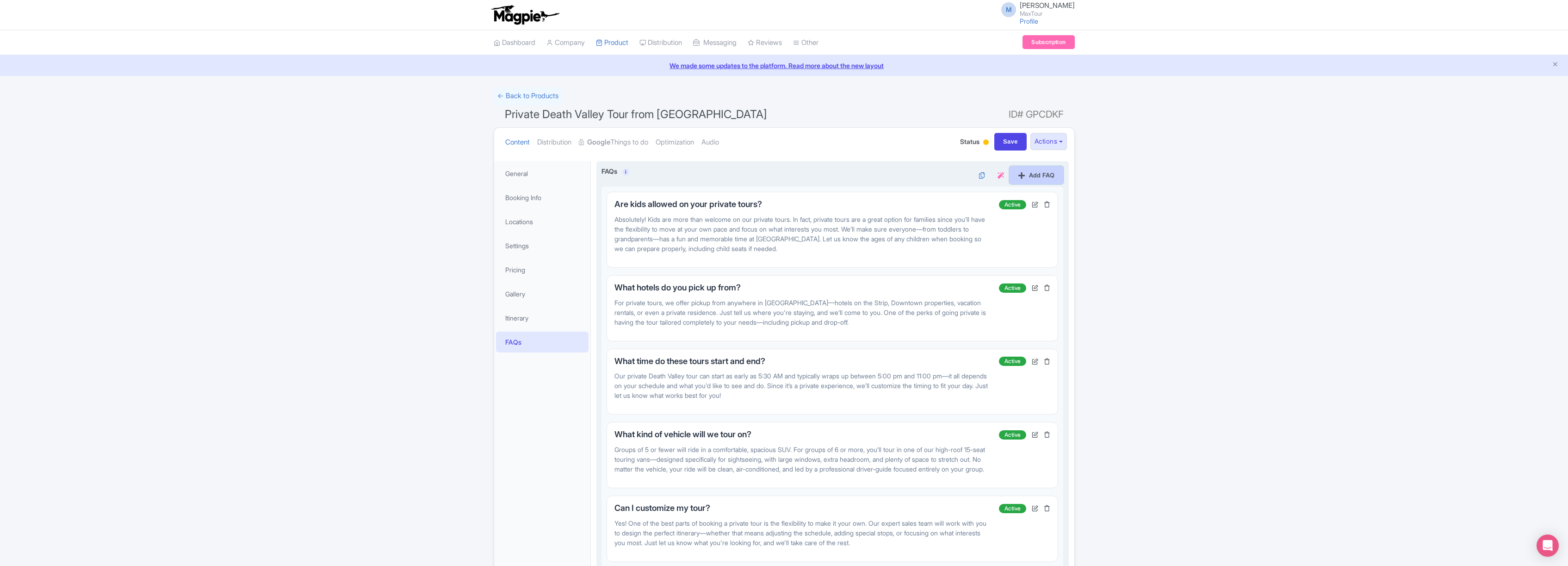
click at [1039, 176] on link "Add FAQ" at bounding box center [1036, 175] width 54 height 17
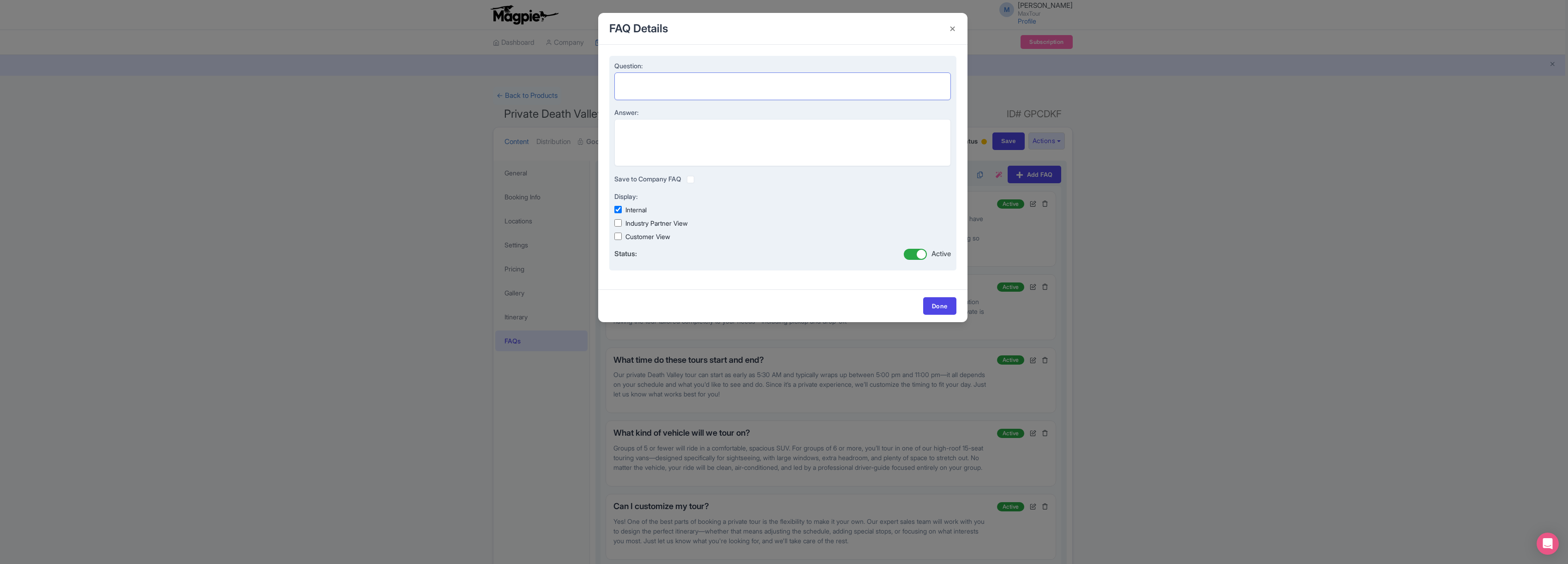
click at [636, 81] on textarea "Question:" at bounding box center [783, 86] width 337 height 28
paste textarea "How will I know my pickup details?"
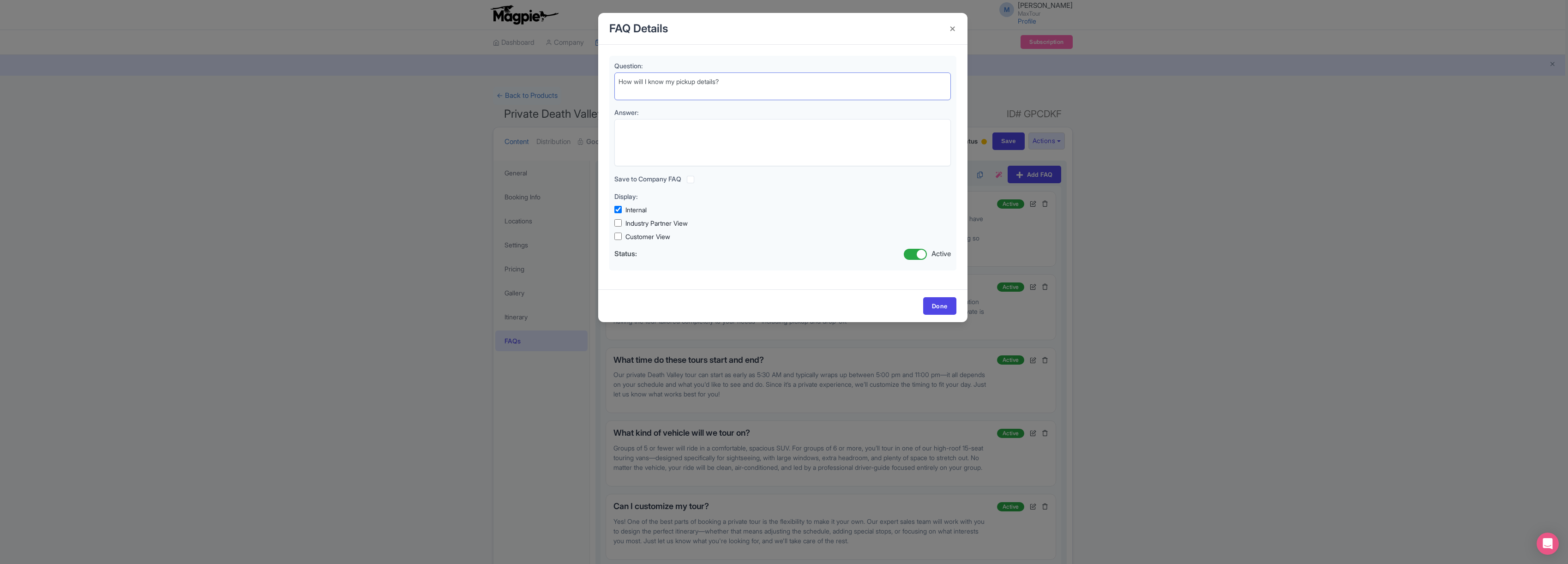
type textarea "How will I know my pickup details?"
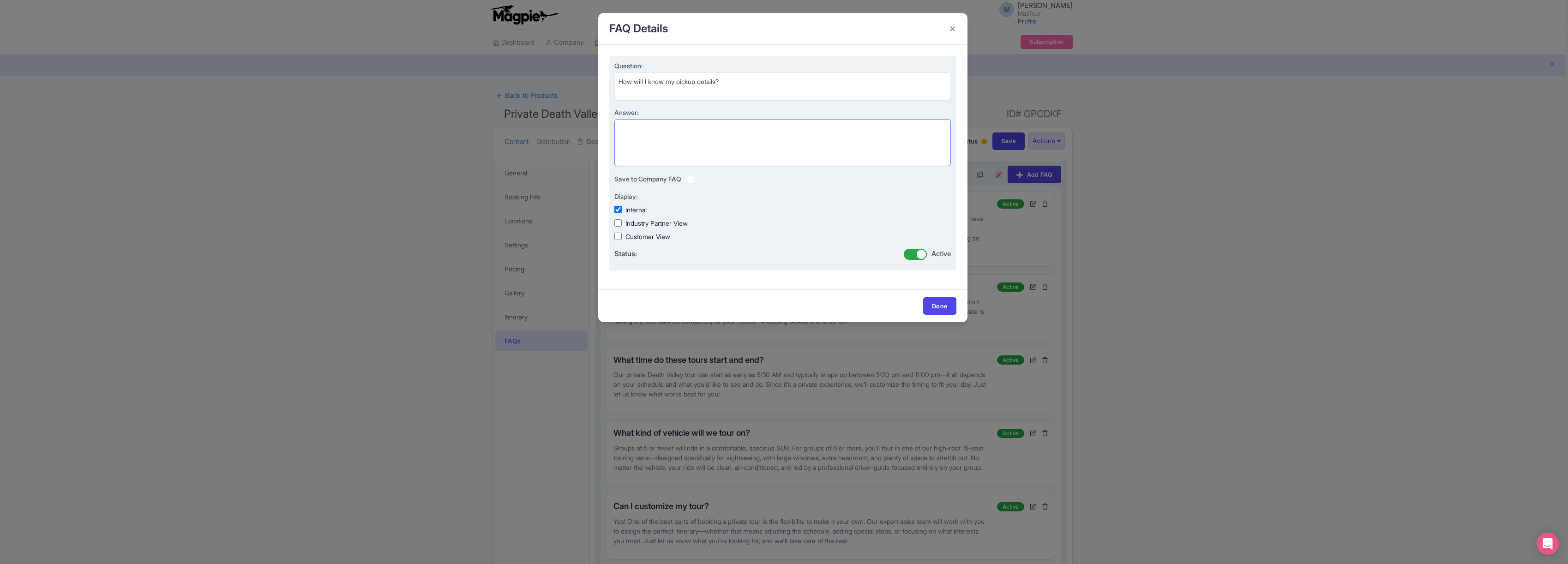
click at [661, 130] on textarea "Answer:" at bounding box center [783, 142] width 337 height 47
paste textarea "You will receive an email the day before your tour to arrange your pickup time …"
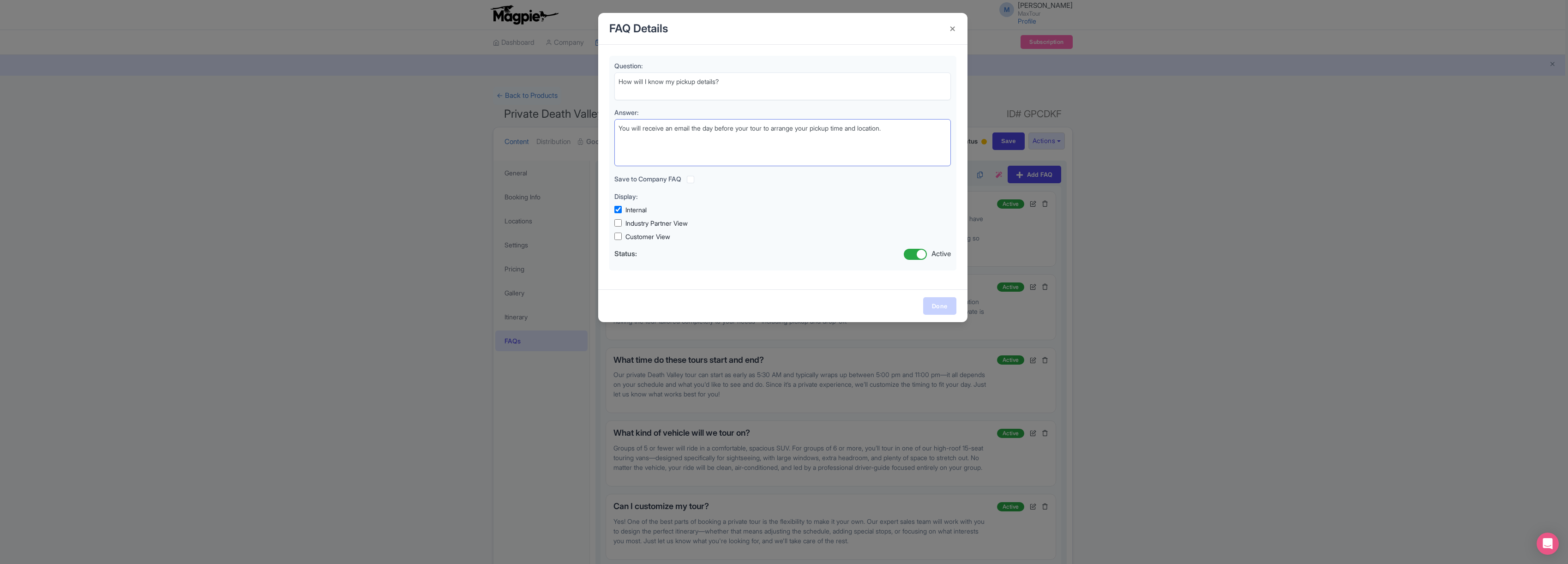
type textarea "You will receive an email the day before your tour to arrange your pickup time …"
click at [935, 306] on link "Done" at bounding box center [940, 305] width 33 height 17
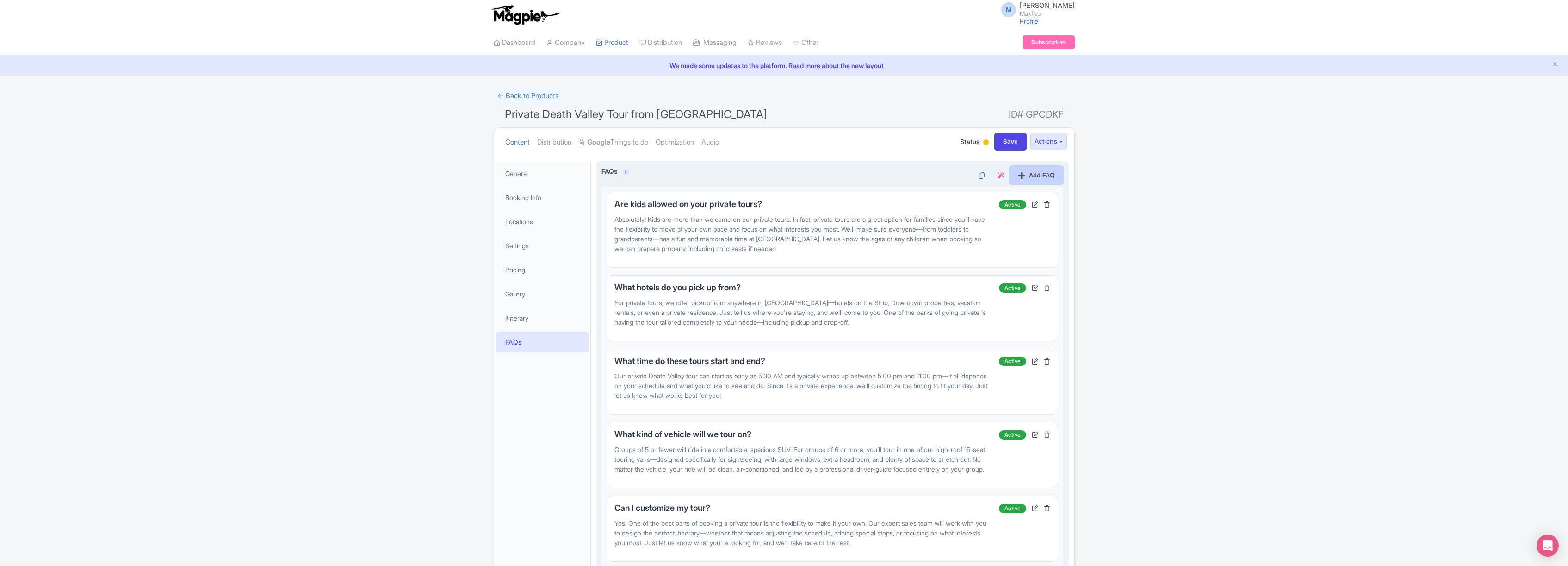
click at [1048, 174] on link "Add FAQ" at bounding box center [1036, 175] width 54 height 17
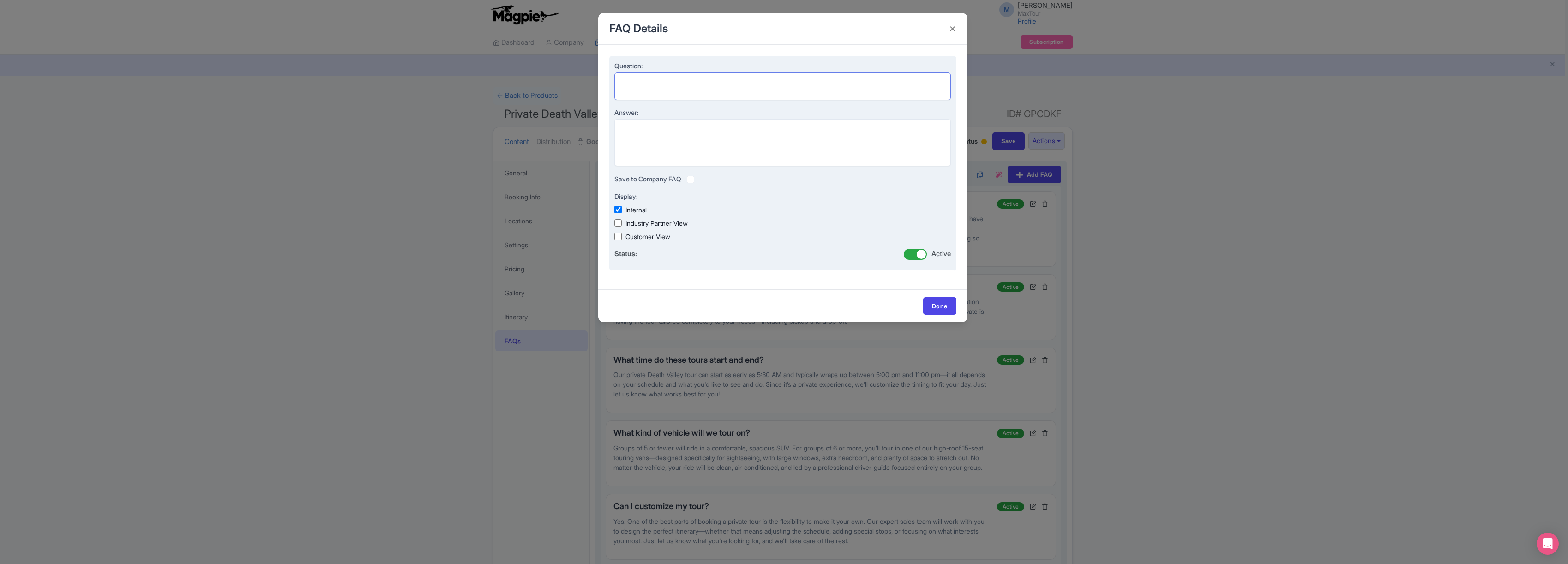
click at [642, 79] on textarea "Question:" at bounding box center [783, 86] width 337 height 28
paste textarea "Will my credit card be automatically charged for the remaining balance?"
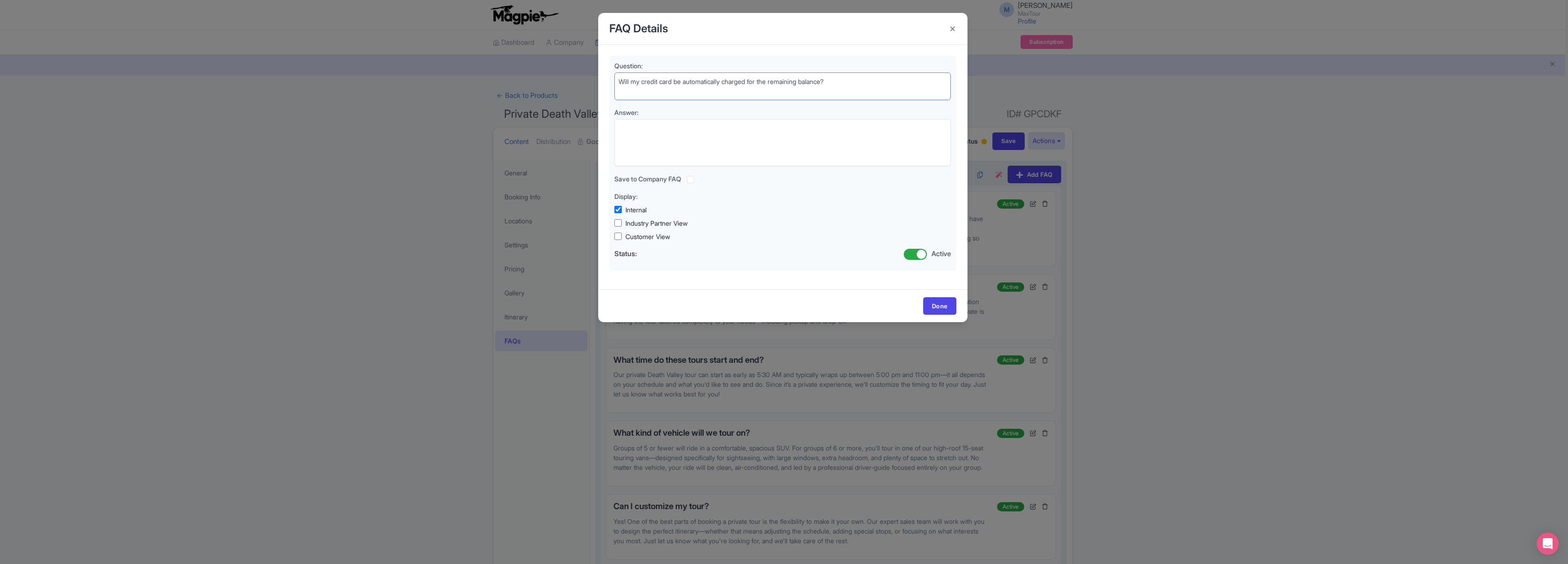
type textarea "Will my credit card be automatically charged for the remaining balance?"
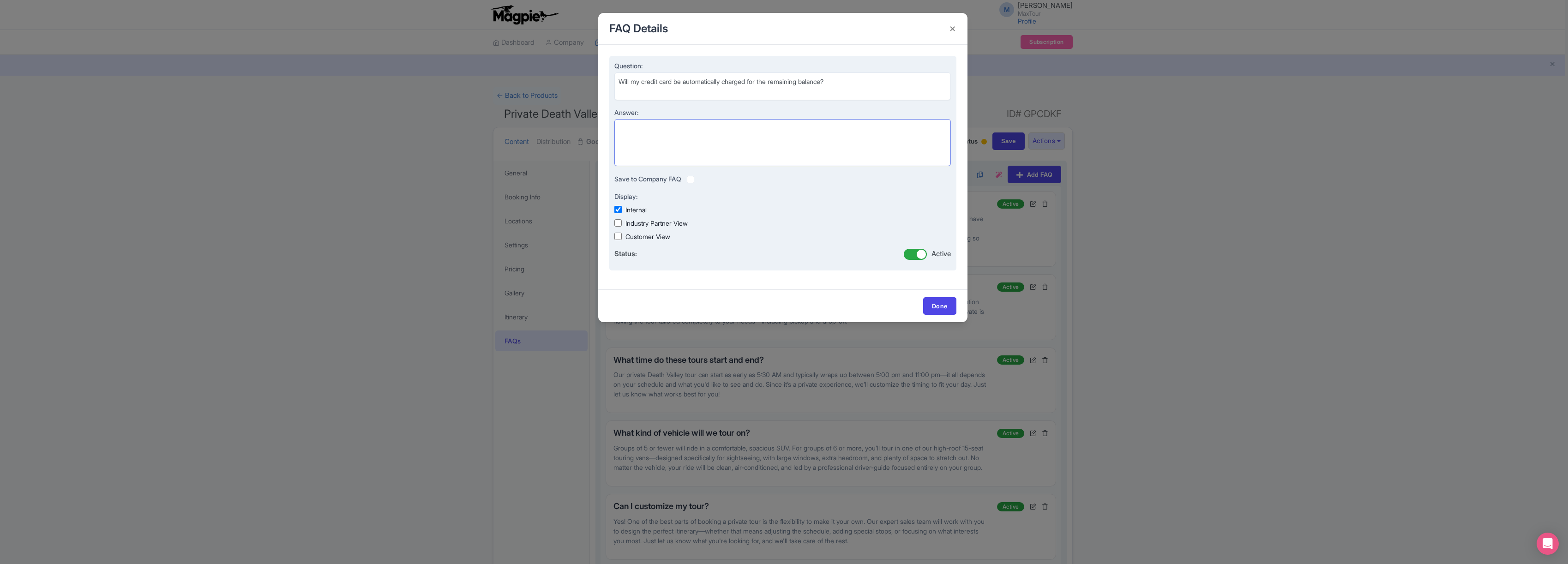
click at [668, 129] on textarea "Answer:" at bounding box center [783, 142] width 337 height 47
paste textarea "Yes, if a credit card is used to make your deposit, the same card will automati…"
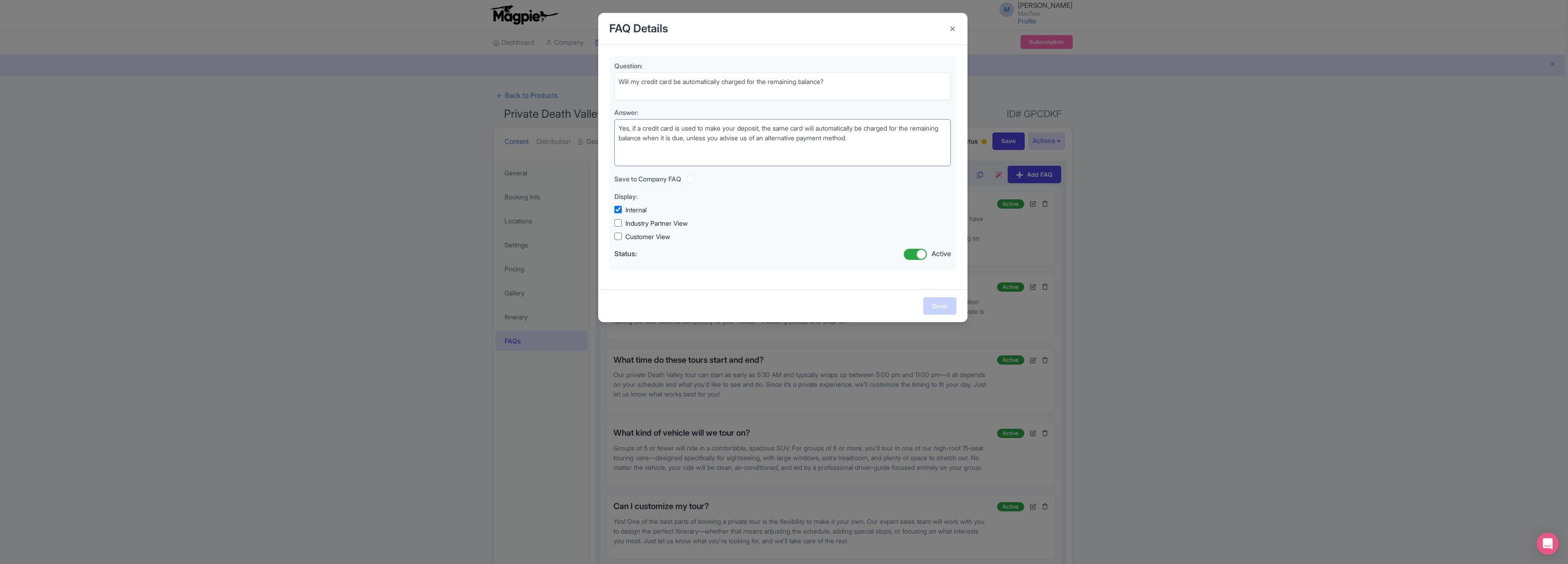
type textarea "Yes, if a credit card is used to make your deposit, the same card will automati…"
click at [945, 305] on link "Done" at bounding box center [940, 305] width 33 height 17
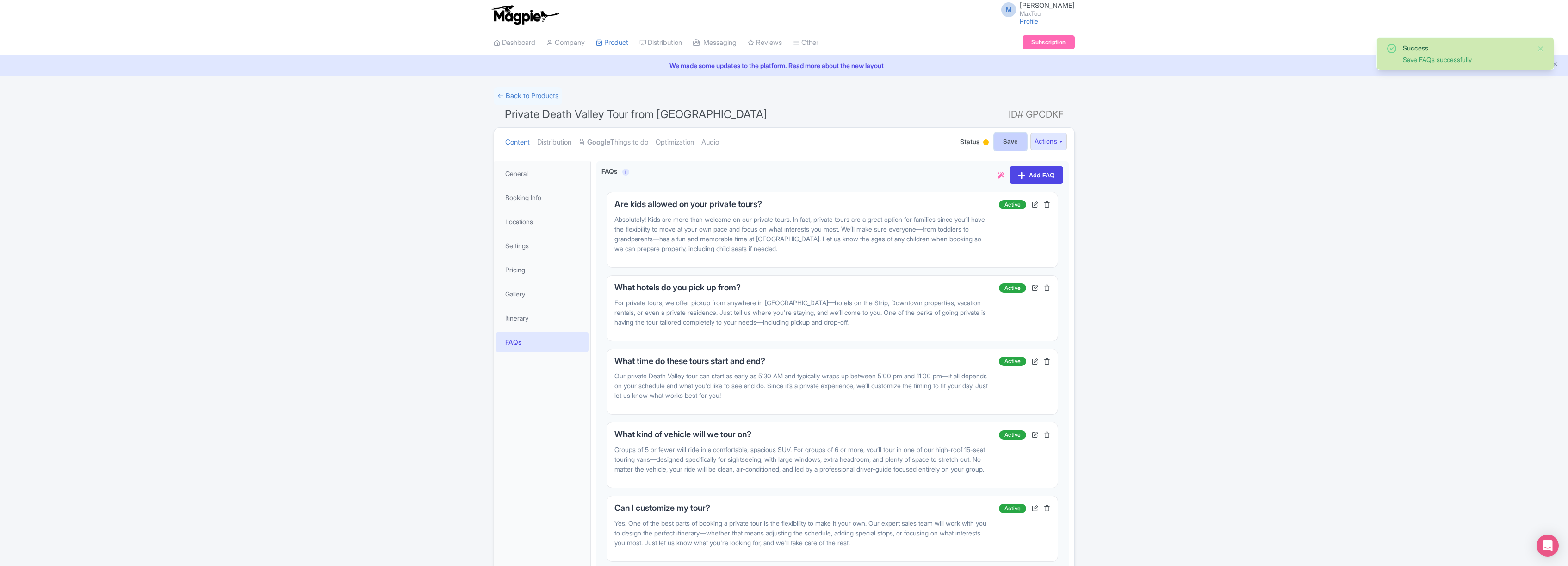
click at [1007, 142] on input "Save" at bounding box center [1011, 141] width 32 height 17
type input "Saving..."
click at [524, 97] on link "← Back to Products" at bounding box center [528, 96] width 69 height 18
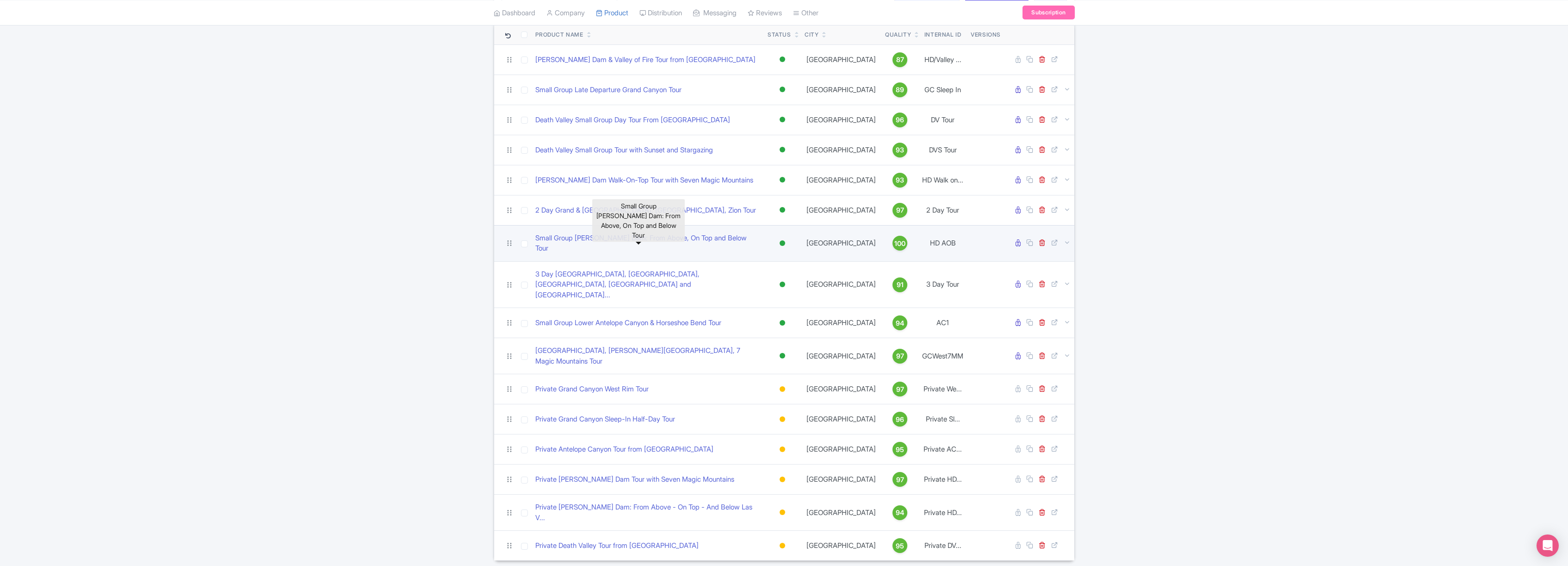
scroll to position [98, 0]
